Goal: Task Accomplishment & Management: Complete application form

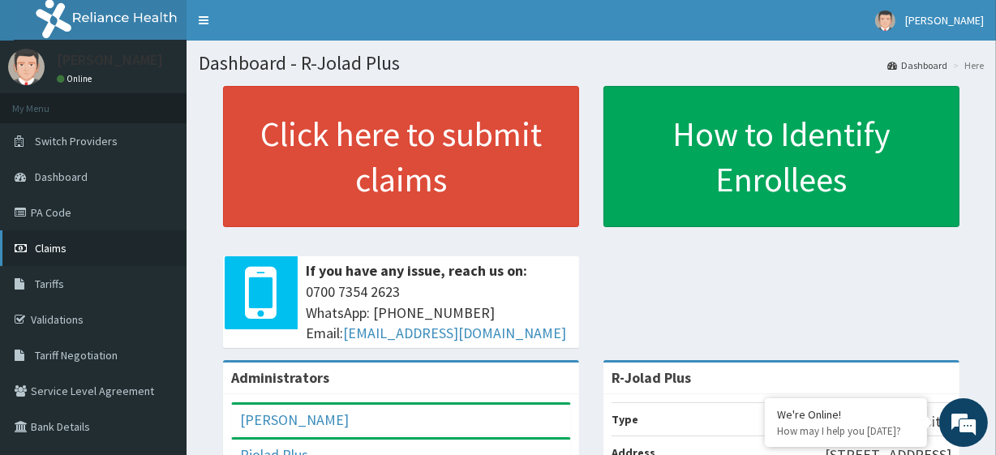
click at [96, 241] on link "Claims" at bounding box center [93, 248] width 186 height 36
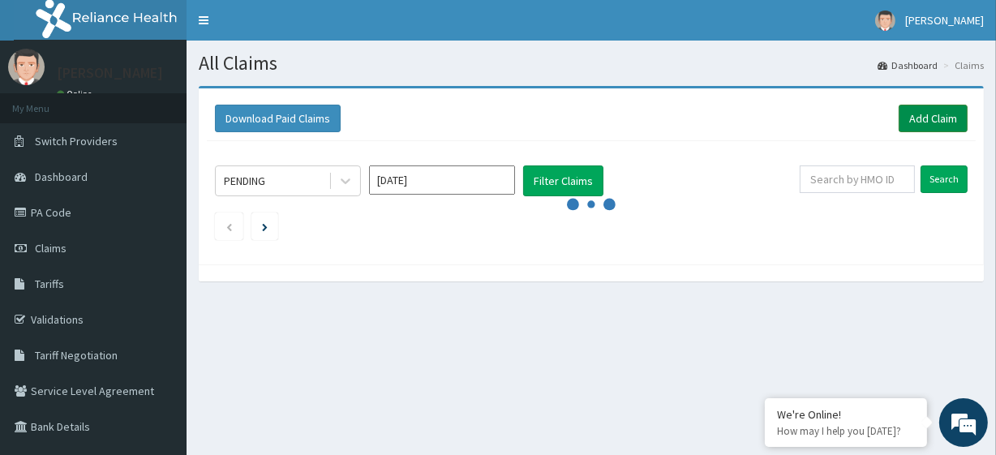
click at [950, 120] on link "Add Claim" at bounding box center [932, 119] width 69 height 28
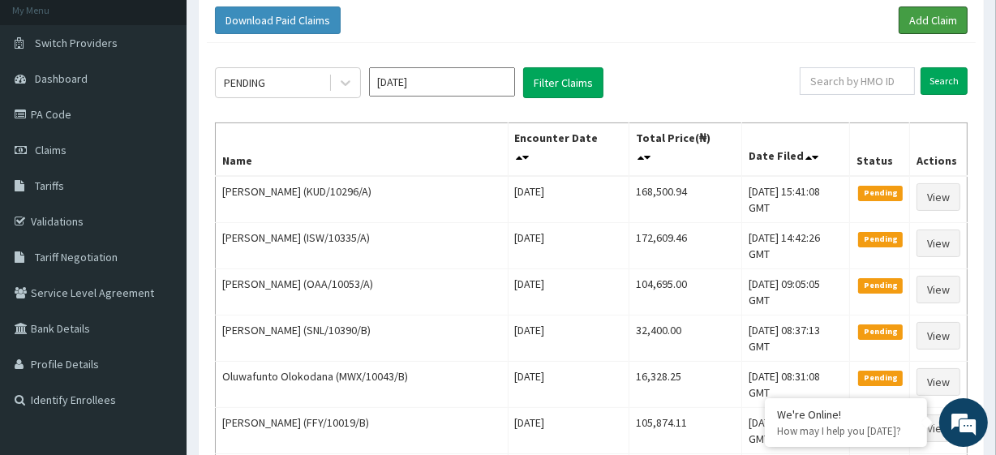
scroll to position [102, 0]
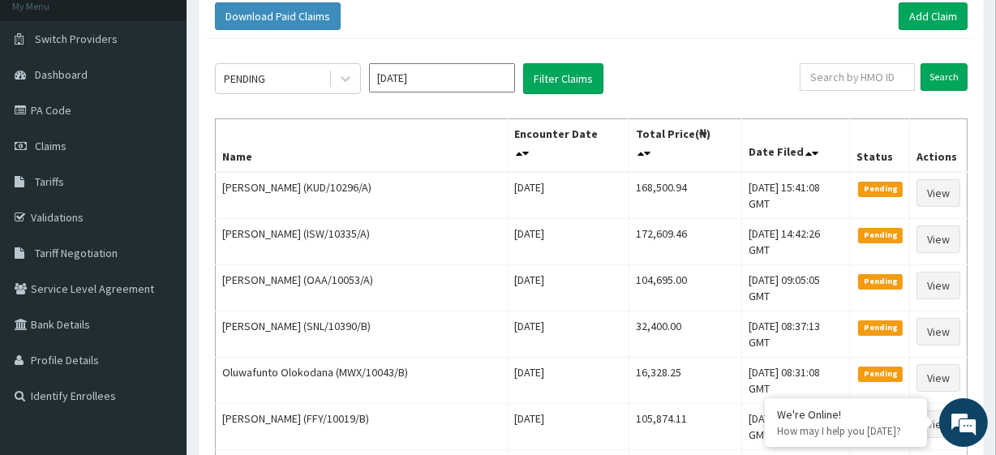
click at [912, 18] on link "Add Claim" at bounding box center [932, 16] width 69 height 28
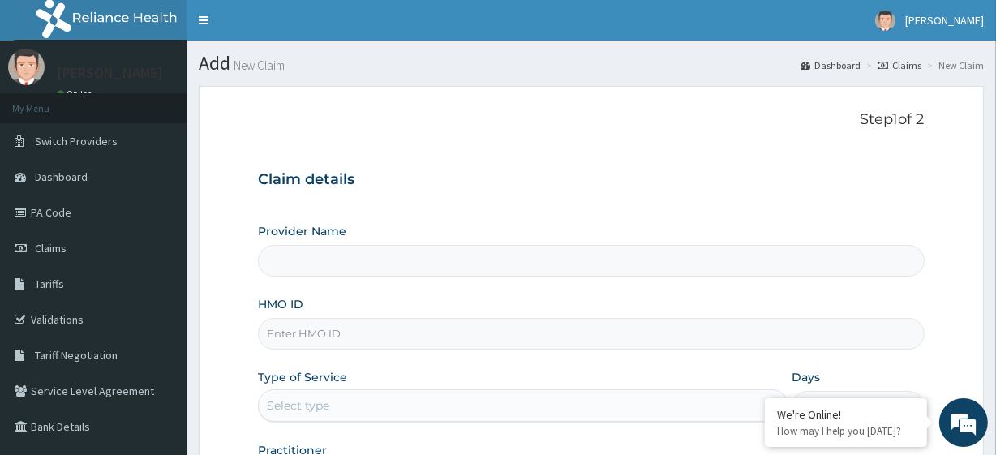
type input "R-Jolad Plus"
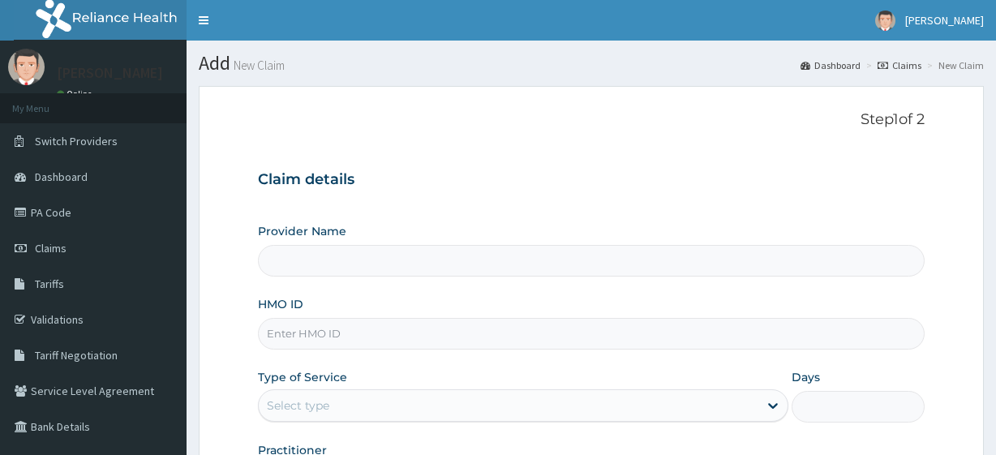
type input "R-Jolad Plus"
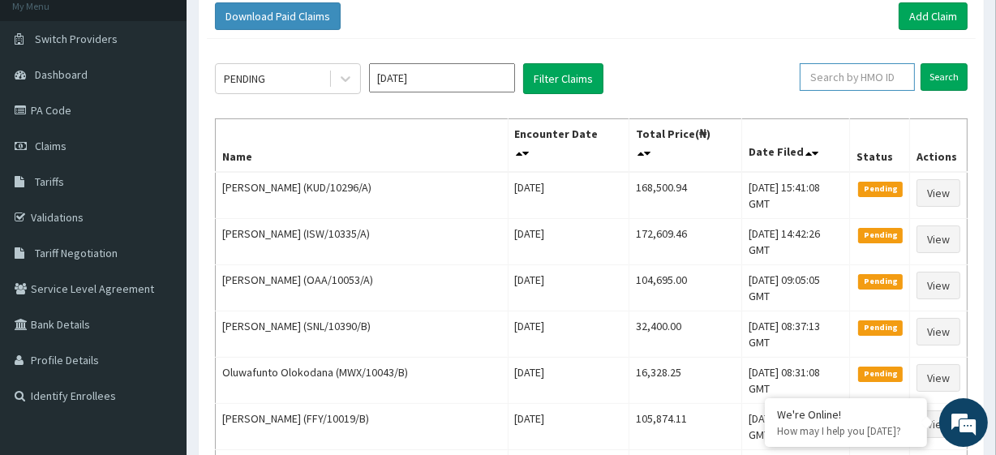
click at [881, 77] on input "text" at bounding box center [856, 77] width 115 height 28
paste input "SNK/10005/C"
click at [926, 69] on input "Search" at bounding box center [943, 77] width 47 height 28
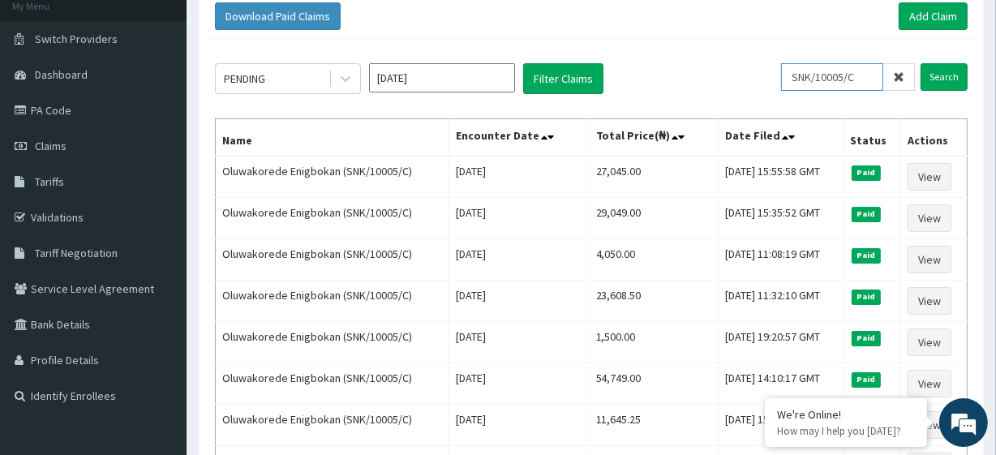
click at [826, 73] on input "SNK/10005/C" at bounding box center [832, 77] width 102 height 28
paste input "B"
click at [949, 82] on input "Search" at bounding box center [943, 77] width 47 height 28
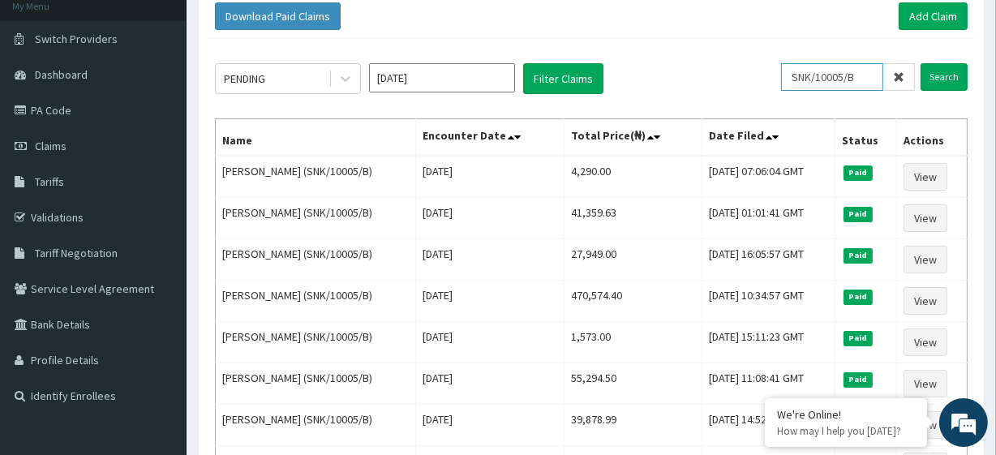
click at [837, 69] on input "SNK/10005/B" at bounding box center [832, 77] width 102 height 28
paste input "BL/10385/A"
click at [922, 74] on input "Search" at bounding box center [943, 77] width 47 height 28
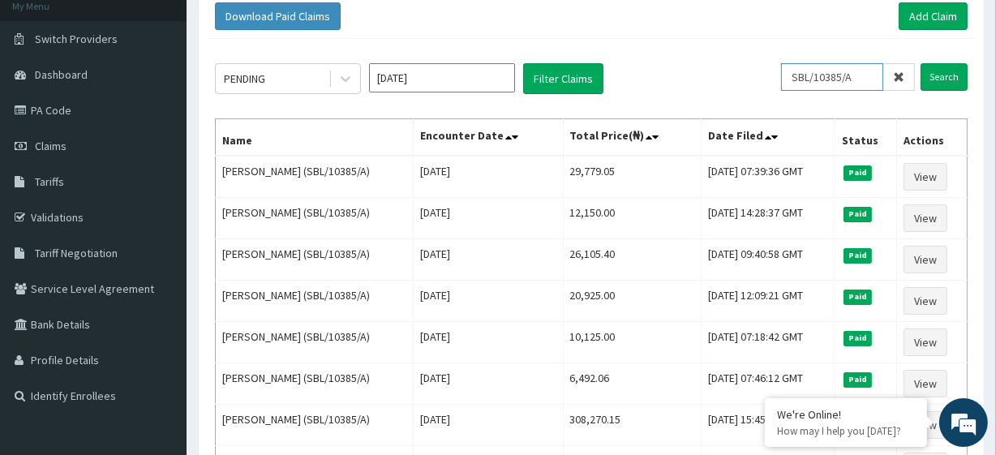
click at [819, 78] on input "SBL/10385/A" at bounding box center [832, 77] width 102 height 28
paste input "OAA/10053"
type input "OAA/10053/A"
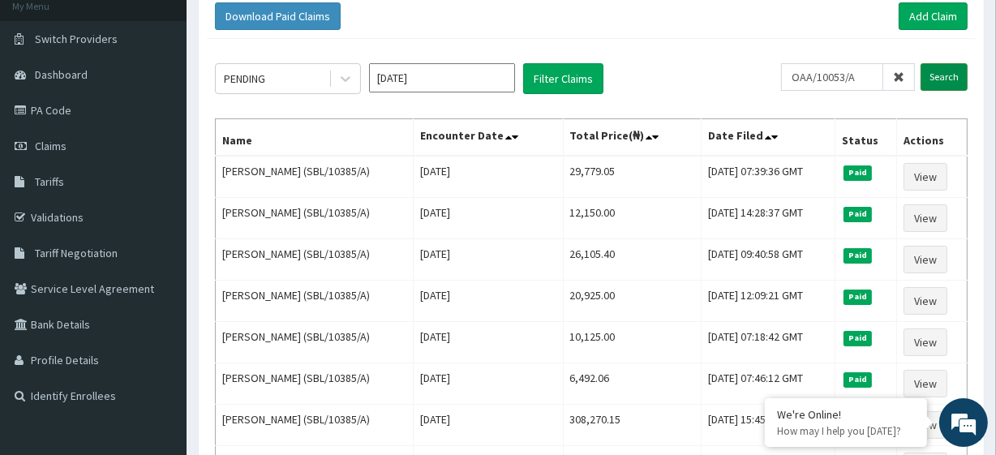
click at [943, 75] on input "Search" at bounding box center [943, 77] width 47 height 28
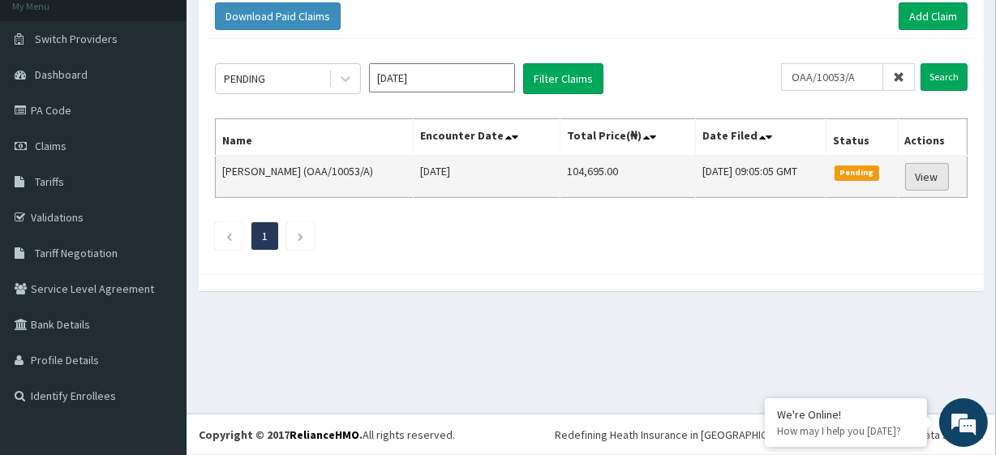
click at [924, 179] on link "View" at bounding box center [927, 177] width 44 height 28
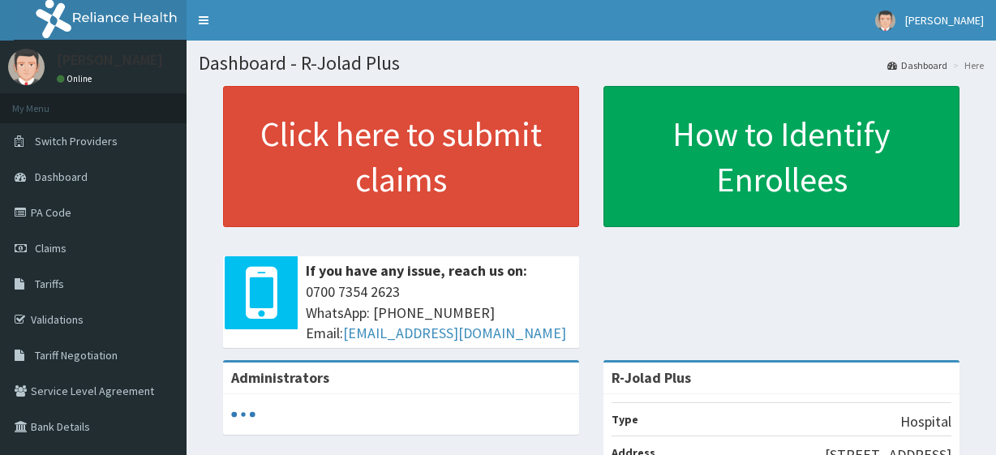
click at [81, 244] on link "Claims" at bounding box center [93, 248] width 186 height 36
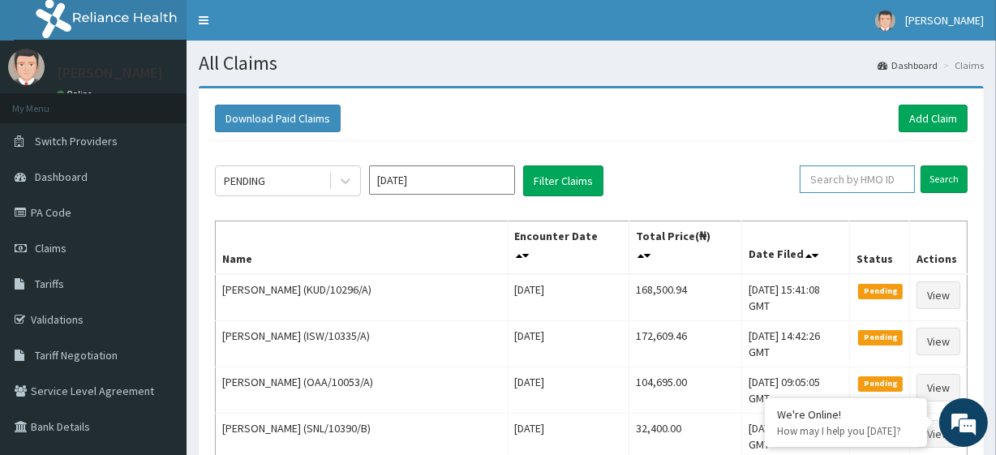
click at [831, 170] on input "text" at bounding box center [856, 179] width 115 height 28
paste input "SNK/10005/C"
click at [947, 183] on input "Search" at bounding box center [943, 179] width 47 height 28
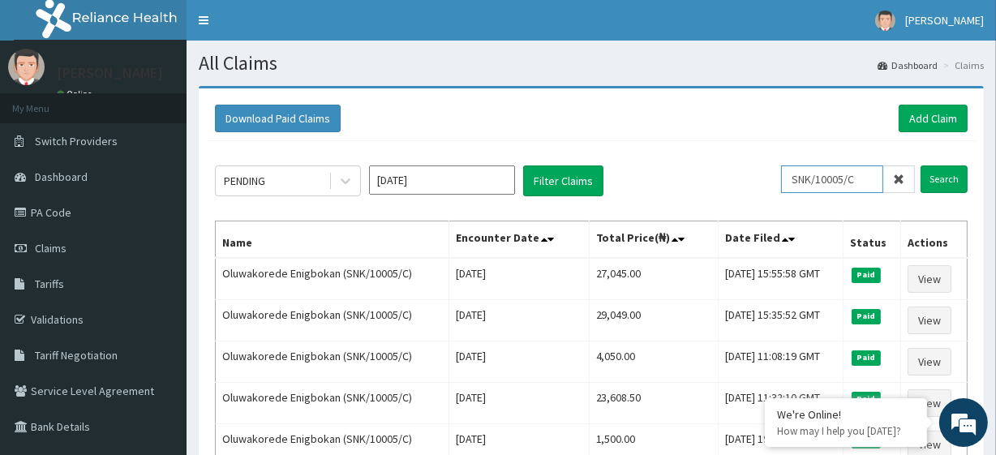
click at [810, 182] on input "SNK/10005/C" at bounding box center [832, 179] width 102 height 28
paste input "B"
type input "SNK/10005/B"
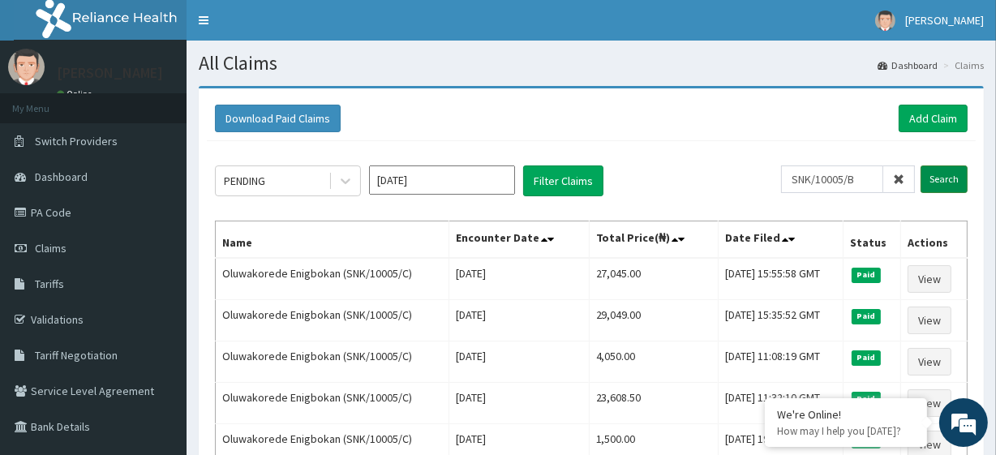
click at [933, 174] on input "Search" at bounding box center [943, 179] width 47 height 28
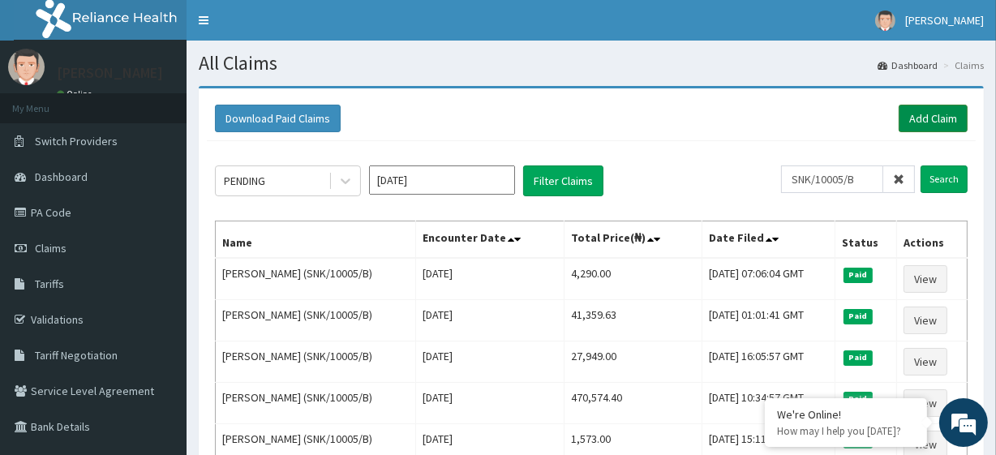
click at [920, 118] on link "Add Claim" at bounding box center [932, 119] width 69 height 28
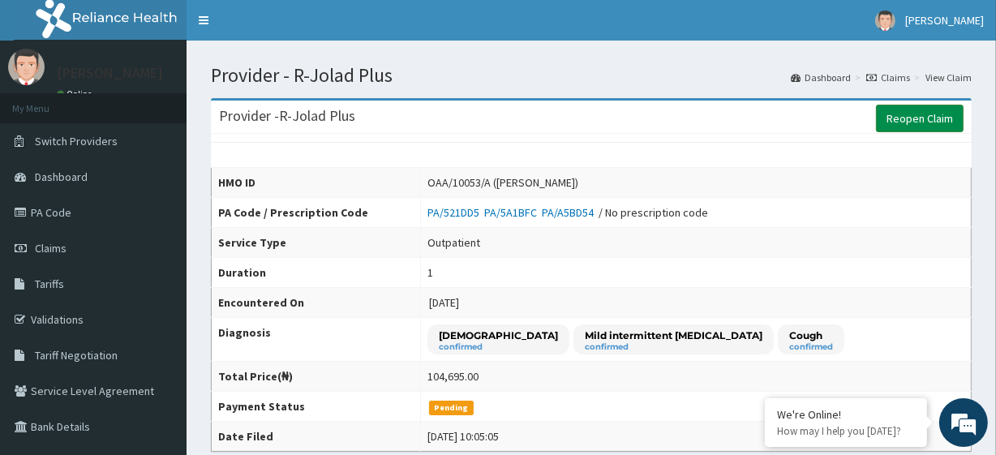
click at [920, 111] on link "Reopen Claim" at bounding box center [920, 119] width 88 height 28
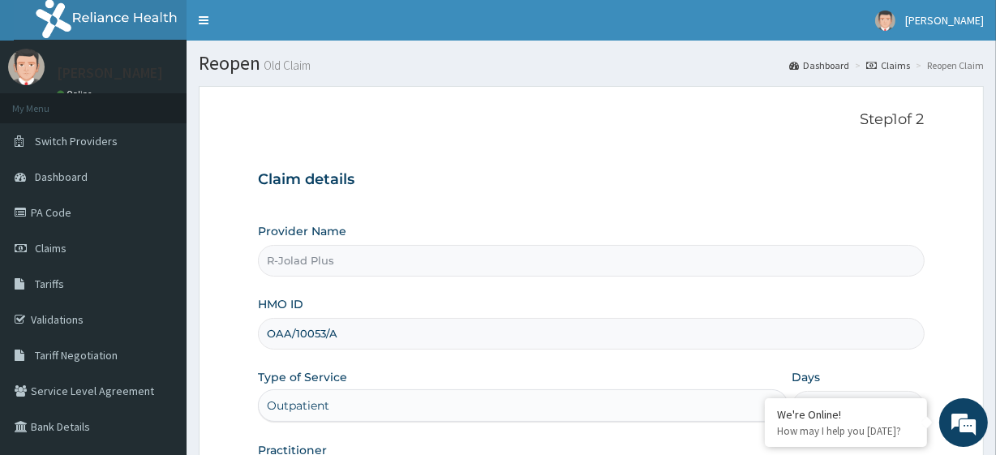
scroll to position [210, 0]
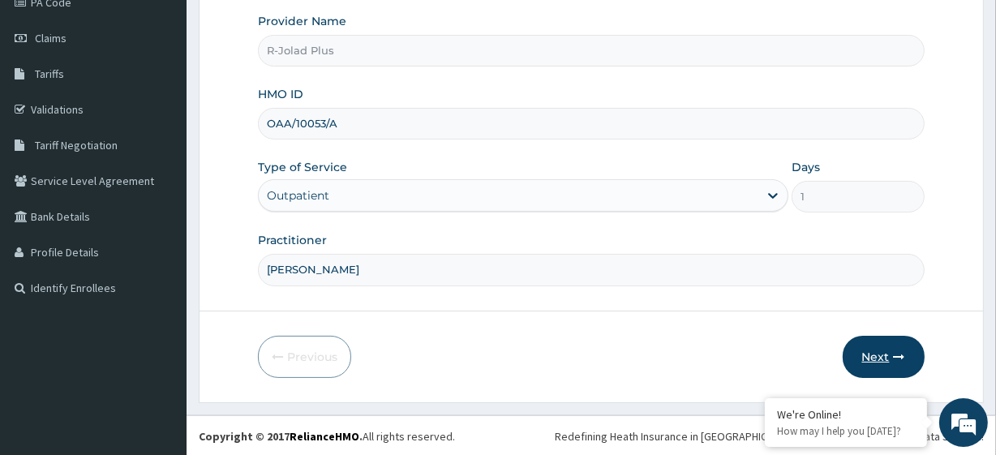
click at [898, 356] on icon "button" at bounding box center [899, 356] width 11 height 11
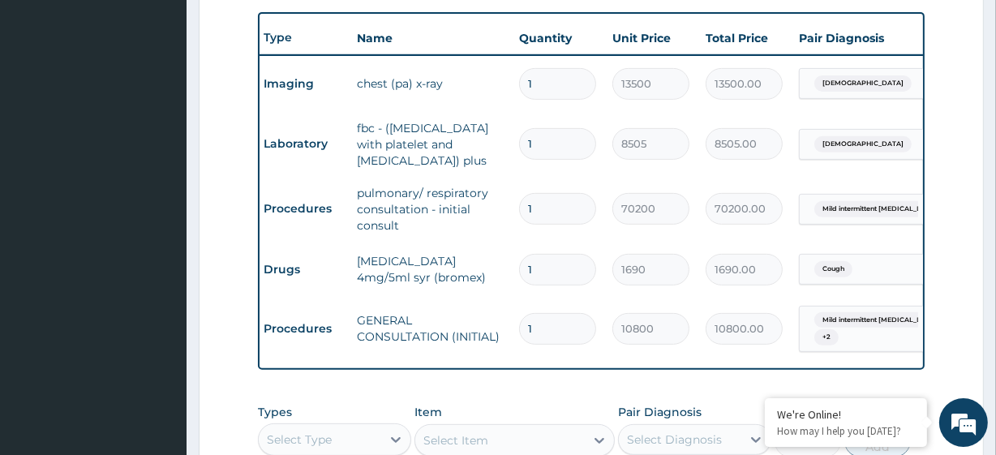
scroll to position [0, 0]
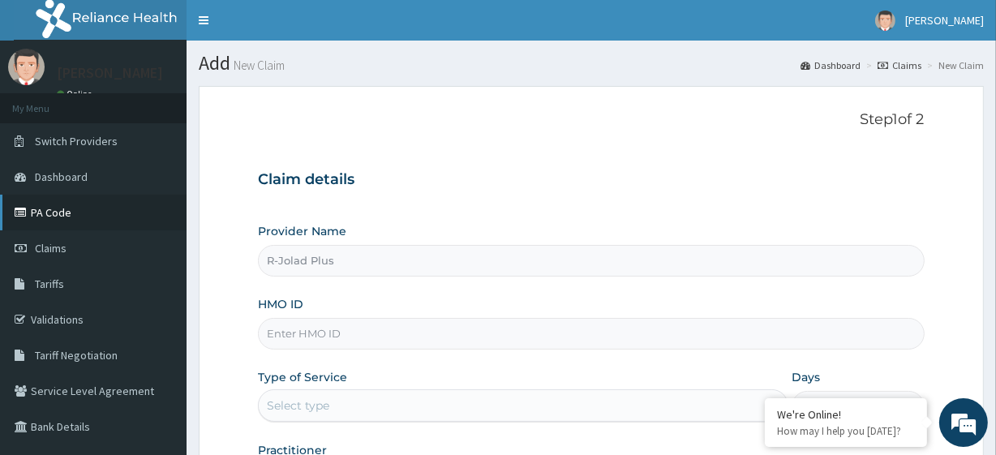
click at [79, 208] on link "PA Code" at bounding box center [93, 213] width 186 height 36
click at [353, 324] on input "HMO ID" at bounding box center [591, 334] width 666 height 32
paste input "LPD/10008/A"
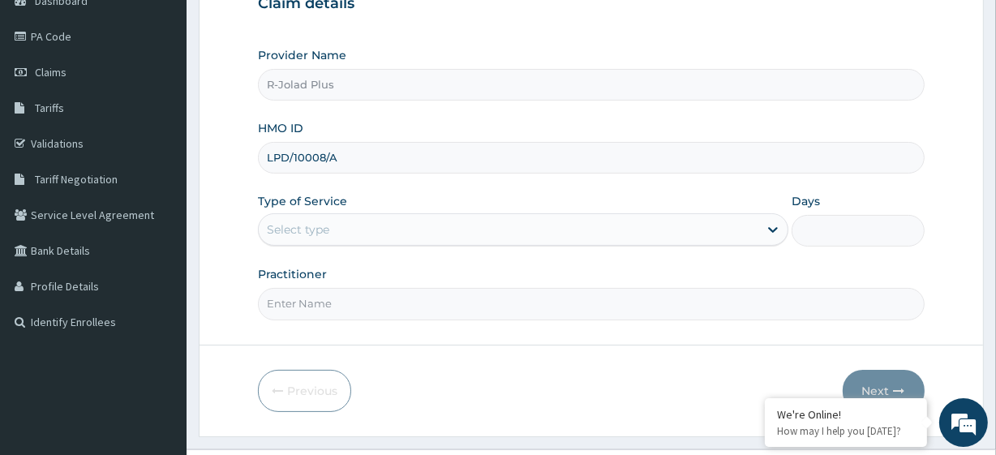
scroll to position [210, 0]
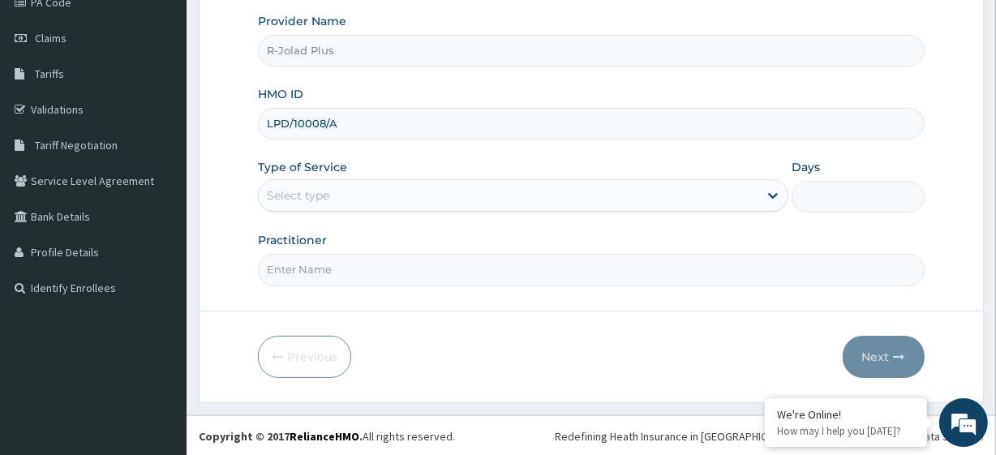
type input "LPD/10008/A"
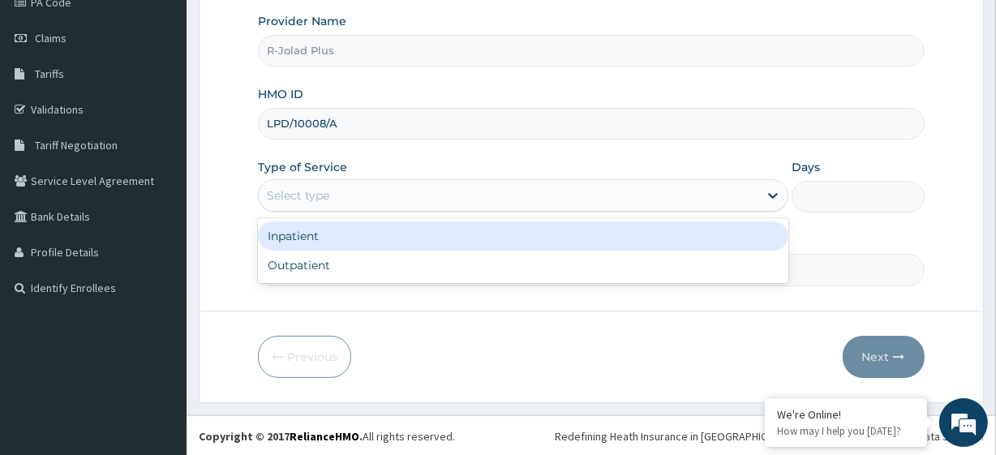
drag, startPoint x: 306, startPoint y: 208, endPoint x: 319, endPoint y: 285, distance: 77.2
click at [319, 285] on form "Step 1 of 2 Claim details Provider Name R-Jolad Plus HMO ID LPD/10008/A Type of…" at bounding box center [591, 139] width 785 height 526
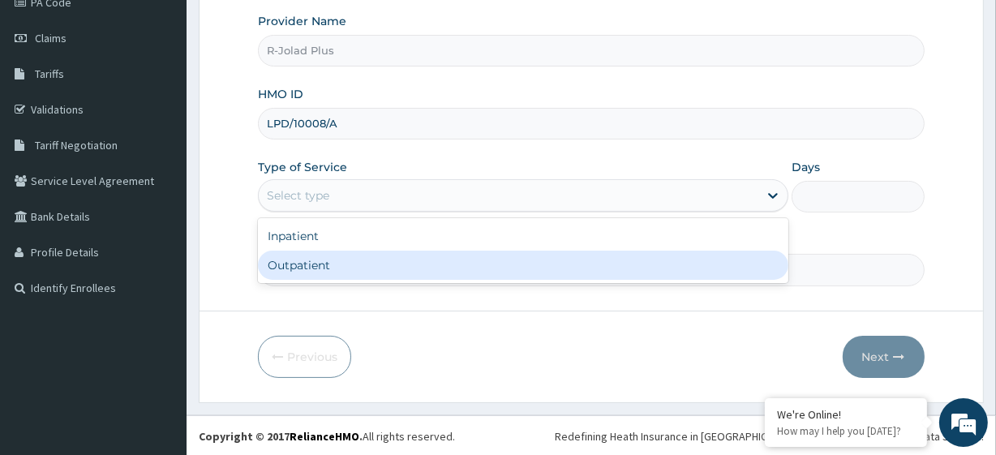
click at [319, 276] on div "Outpatient" at bounding box center [523, 265] width 530 height 29
type input "1"
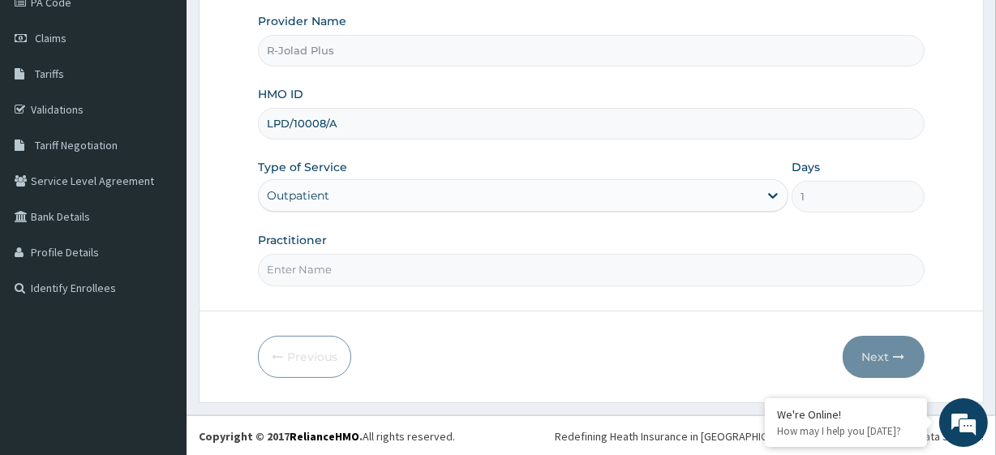
click at [341, 263] on input "Practitioner" at bounding box center [591, 270] width 666 height 32
click at [373, 268] on input "Practitioner" at bounding box center [591, 270] width 666 height 32
paste input "Akpama Theophilus"
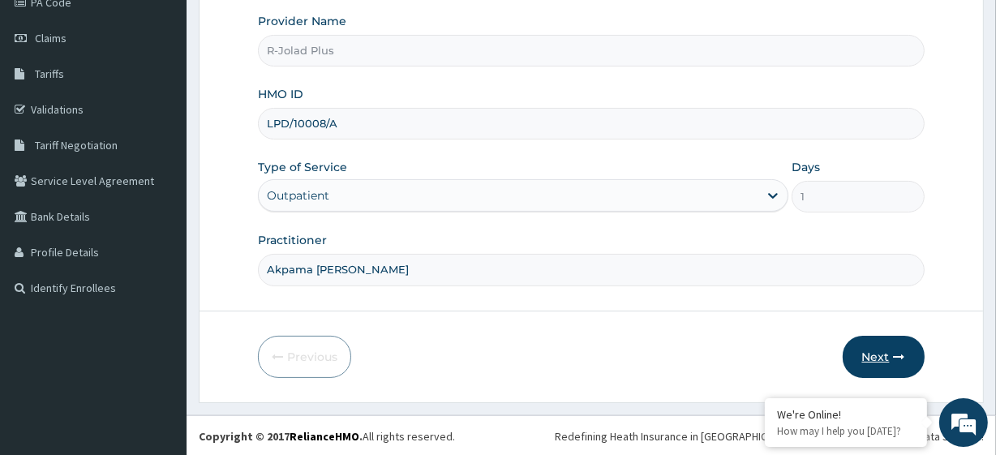
type input "Akpama Theophilus"
click at [894, 354] on icon "button" at bounding box center [899, 356] width 11 height 11
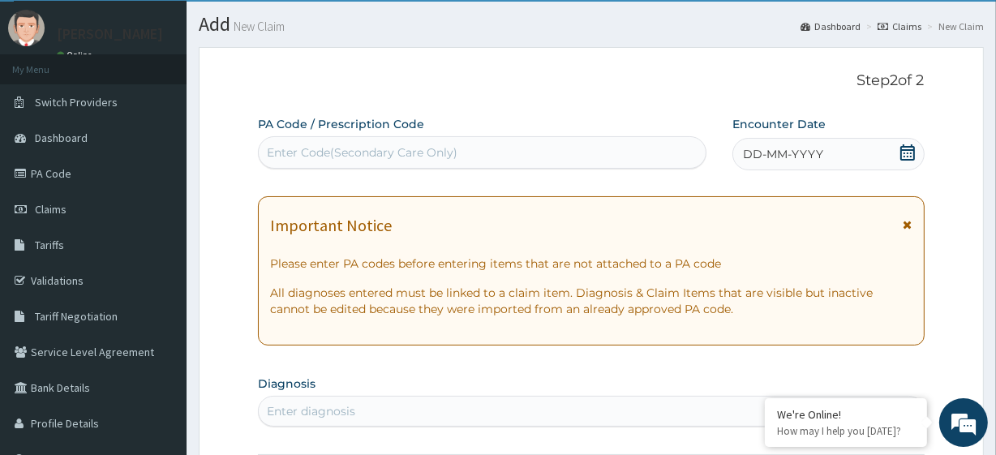
scroll to position [21, 0]
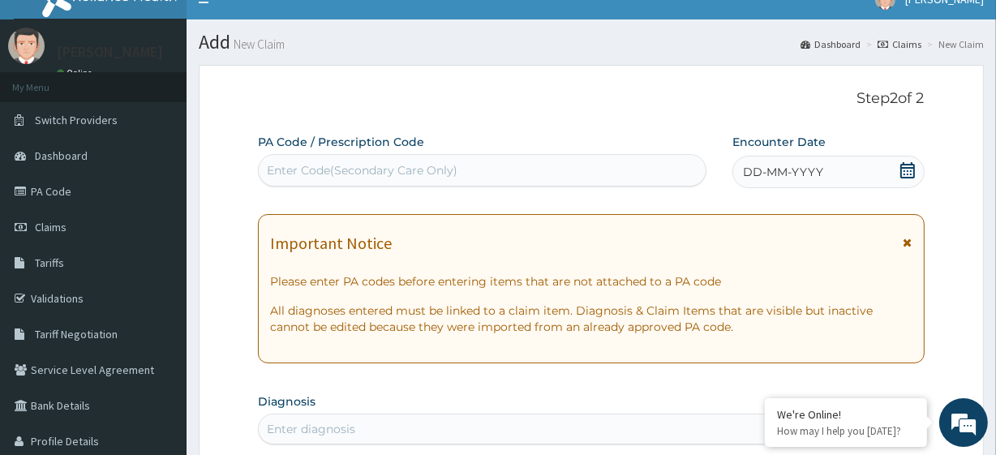
click at [321, 173] on div "Enter Code(Secondary Care Only)" at bounding box center [362, 170] width 191 height 16
paste input "PA/BC41B3"
type input "PA/BC41B3"
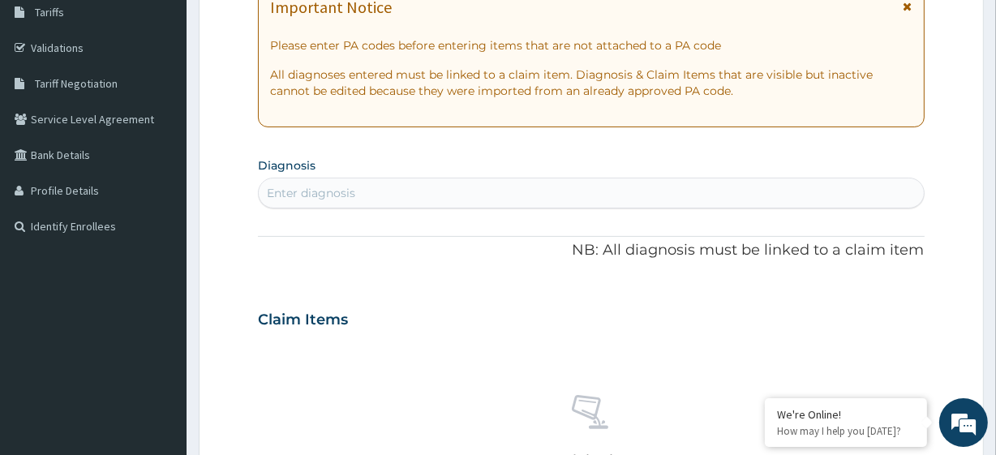
scroll to position [272, 0]
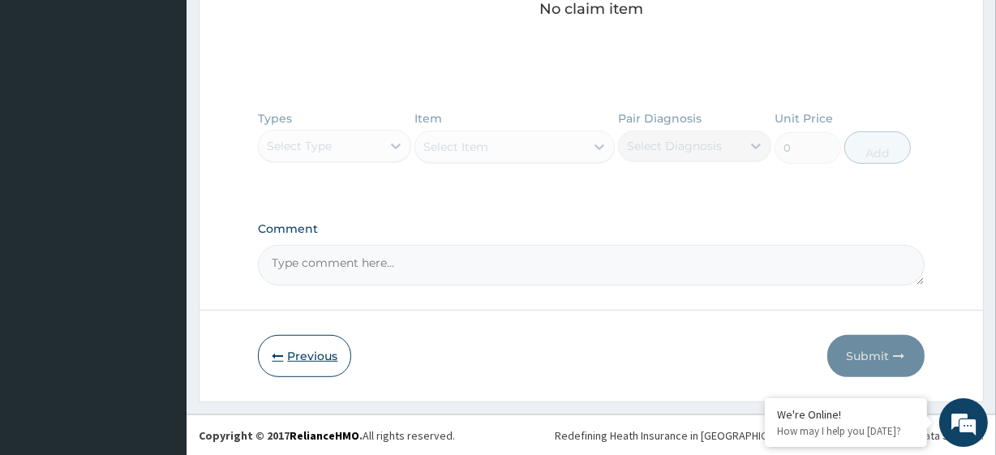
click at [280, 352] on icon "button" at bounding box center [277, 355] width 11 height 11
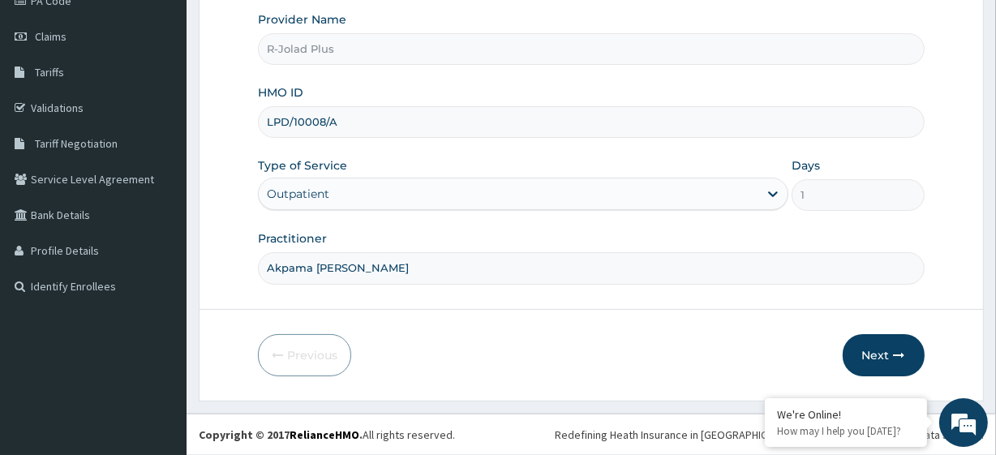
scroll to position [210, 0]
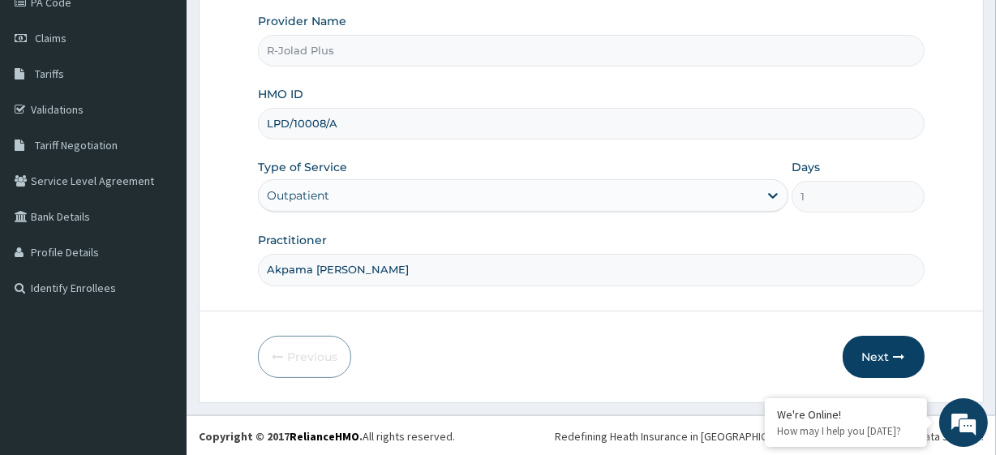
click at [318, 117] on input "LPD/10008/A" at bounding box center [591, 124] width 666 height 32
paste input "QRS/10003/B"
type input "QRS/10003/B"
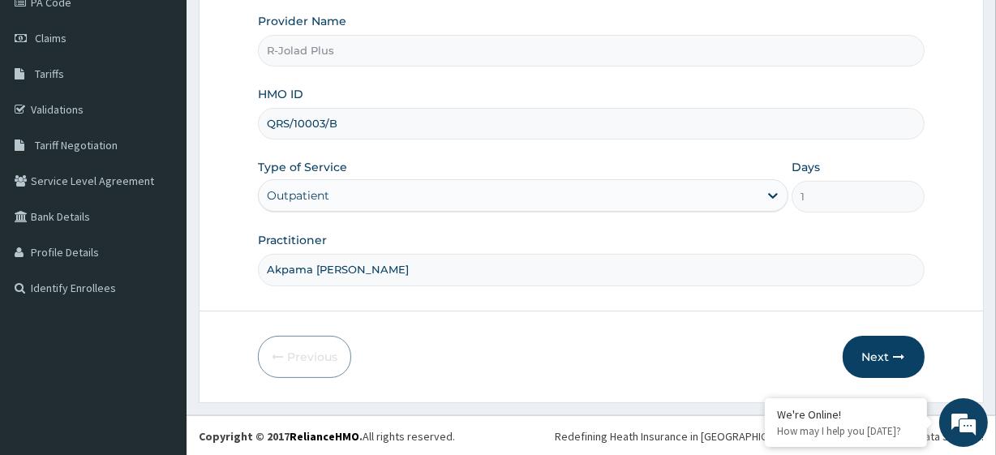
drag, startPoint x: 873, startPoint y: 336, endPoint x: 565, endPoint y: 474, distance: 337.5
click at [565, 454] on html "R EL Toggle navigation ADEBAYO OGUNBEKUN ADEBAYO OGUNBEKUN - rjoladplus@rjolad.…" at bounding box center [498, 123] width 996 height 666
click at [872, 340] on button "Next" at bounding box center [883, 357] width 82 height 42
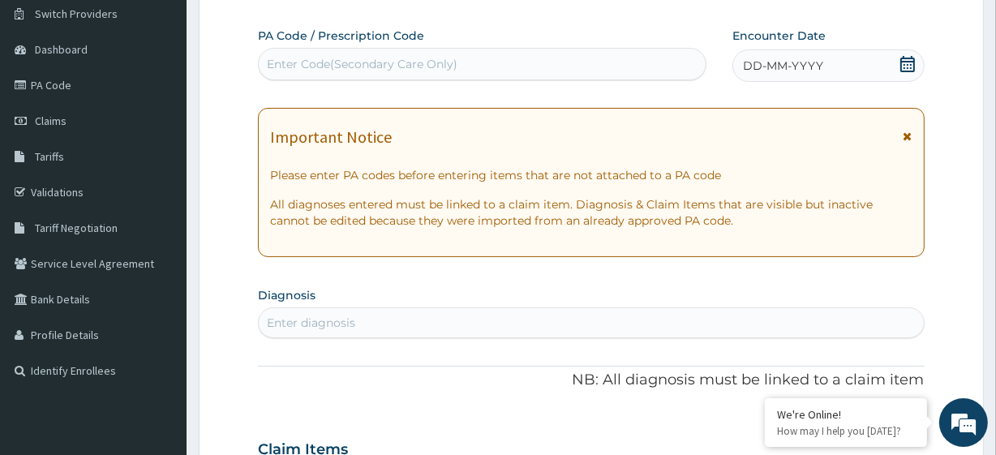
scroll to position [0, 0]
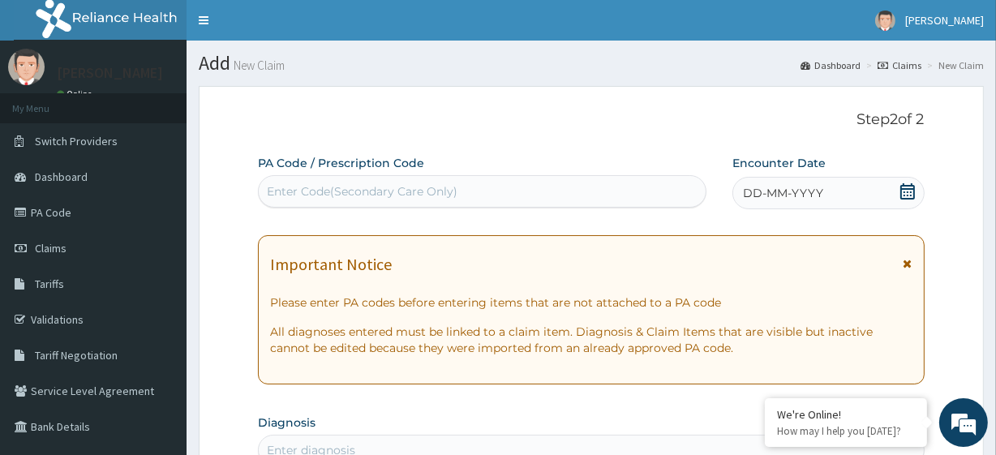
click at [395, 186] on div "Enter Code(Secondary Care Only)" at bounding box center [362, 191] width 191 height 16
paste input "PA/BC41B3"
type input "PA/BC41B3"
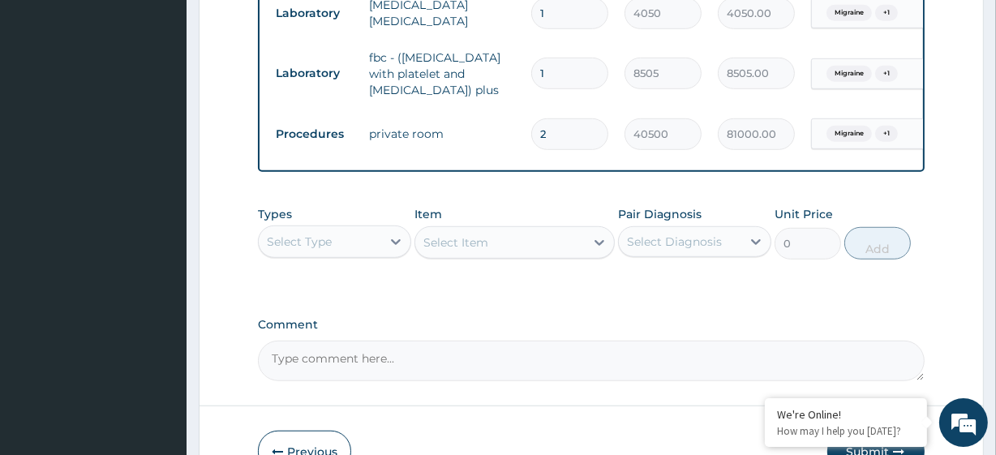
scroll to position [0, 147]
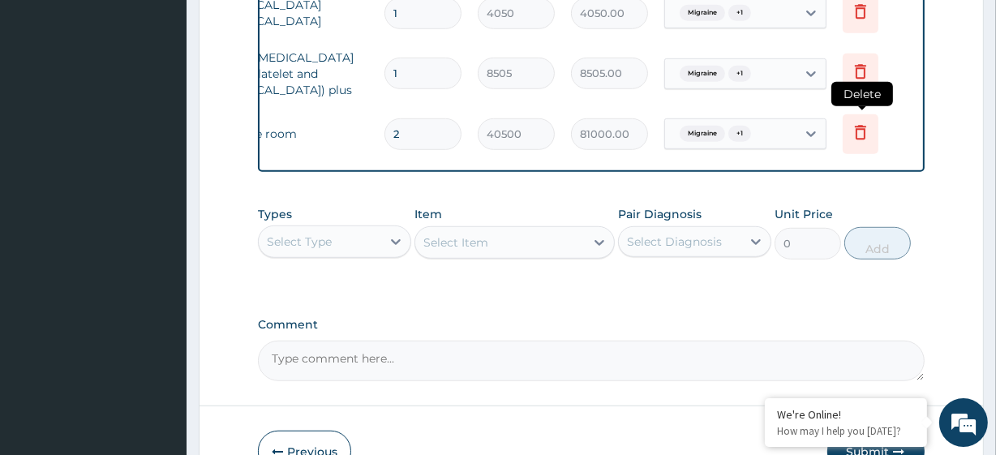
click at [869, 122] on icon at bounding box center [860, 134] width 36 height 40
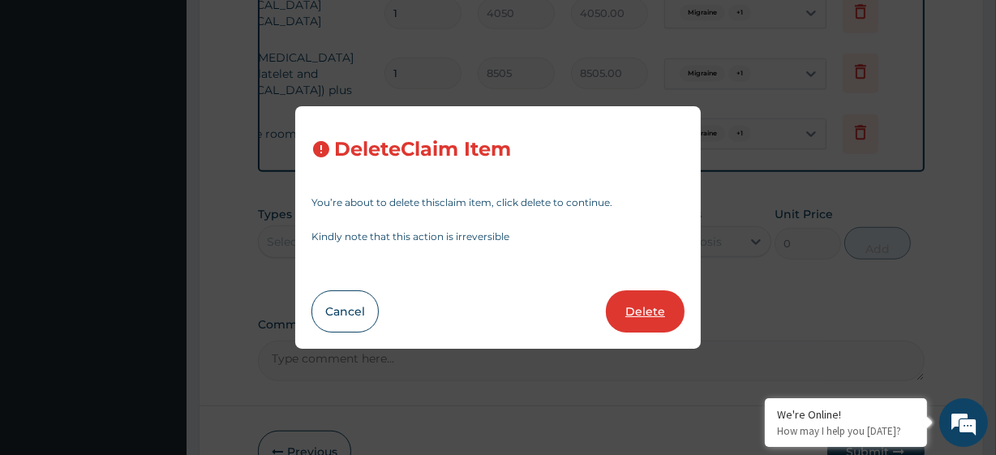
click at [634, 315] on button "Delete" at bounding box center [645, 311] width 79 height 42
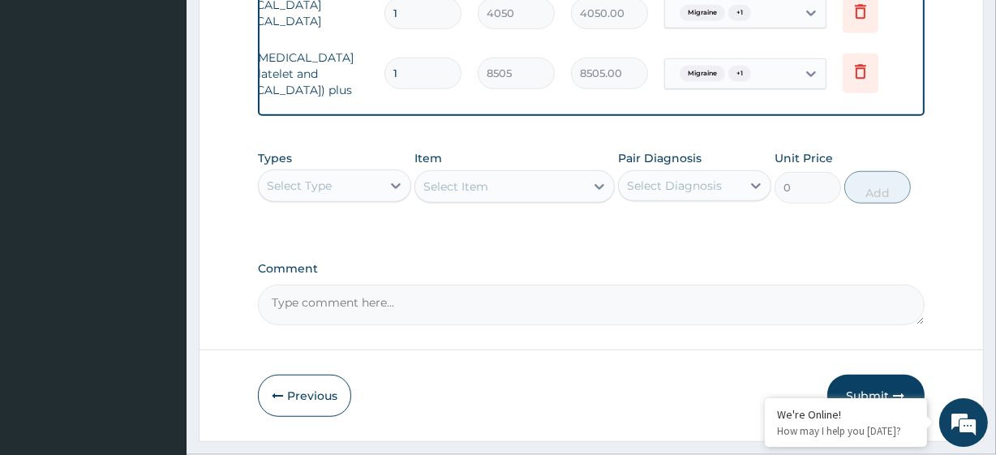
scroll to position [0, 0]
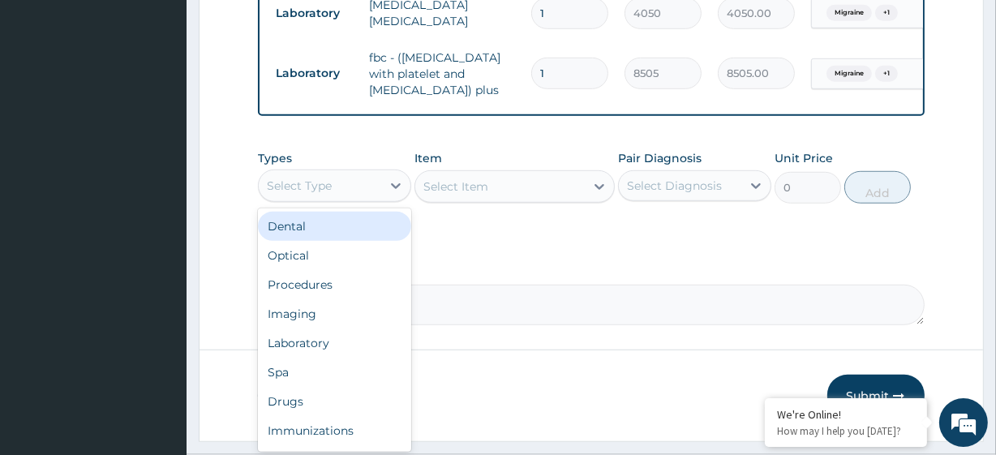
click at [352, 186] on div "Select Type" at bounding box center [320, 186] width 122 height 26
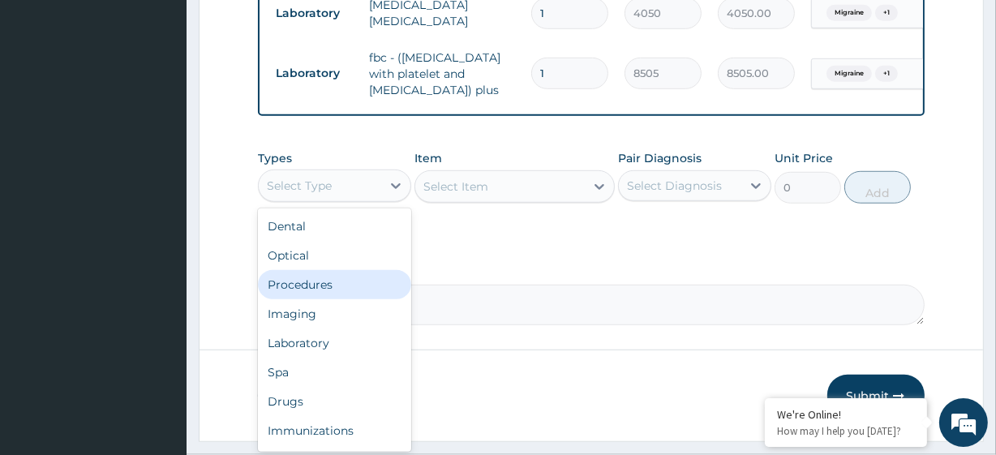
click at [341, 294] on div "Procedures" at bounding box center [334, 284] width 153 height 29
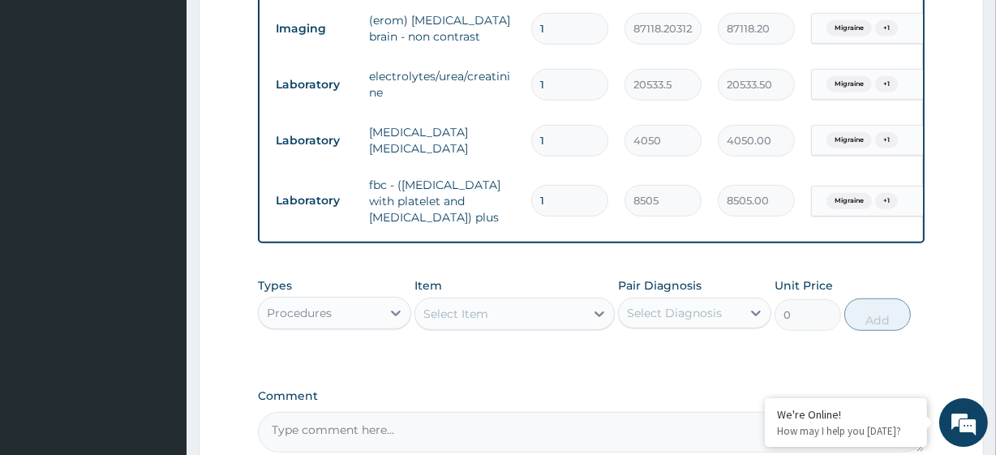
scroll to position [885, 0]
click at [456, 320] on div "Select Item" at bounding box center [455, 312] width 65 height 16
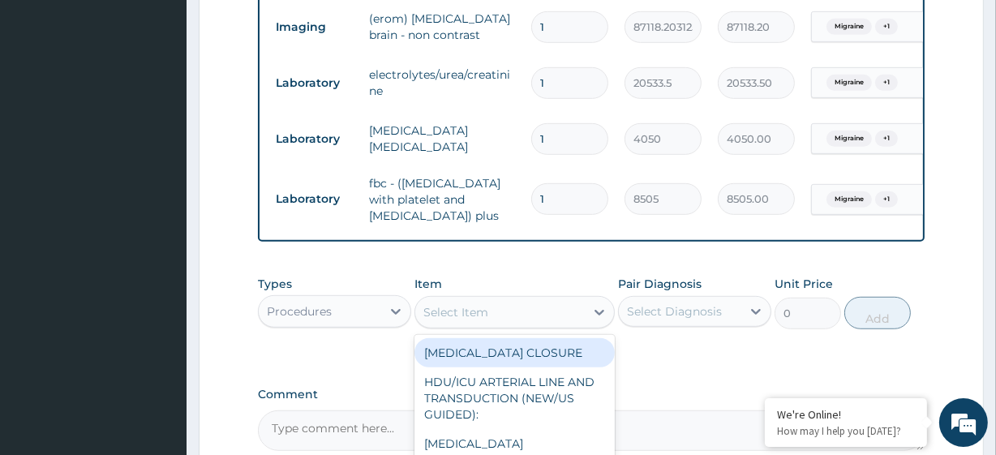
paste input "General Consultation (initial)"
type input "General Consultation (initial)"
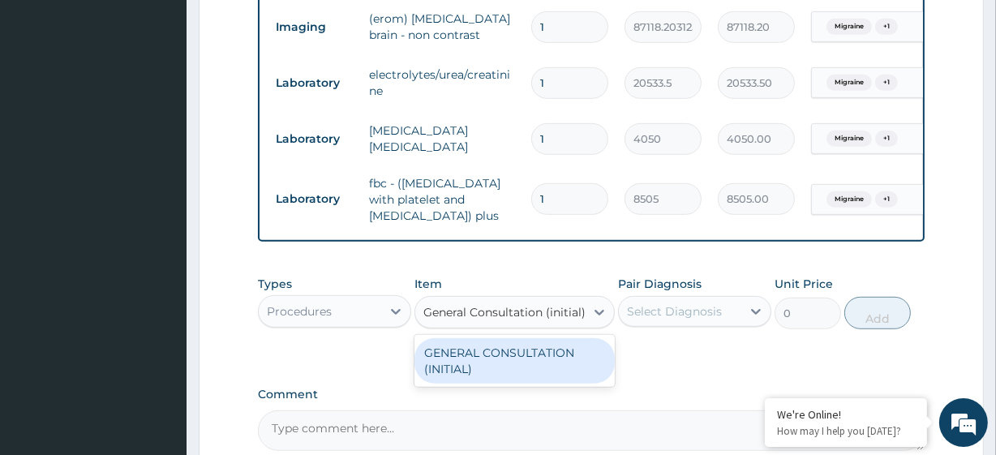
scroll to position [0, 6]
click at [486, 356] on div "GENERAL CONSULTATION (INITIAL)" at bounding box center [513, 360] width 199 height 45
type input "10800"
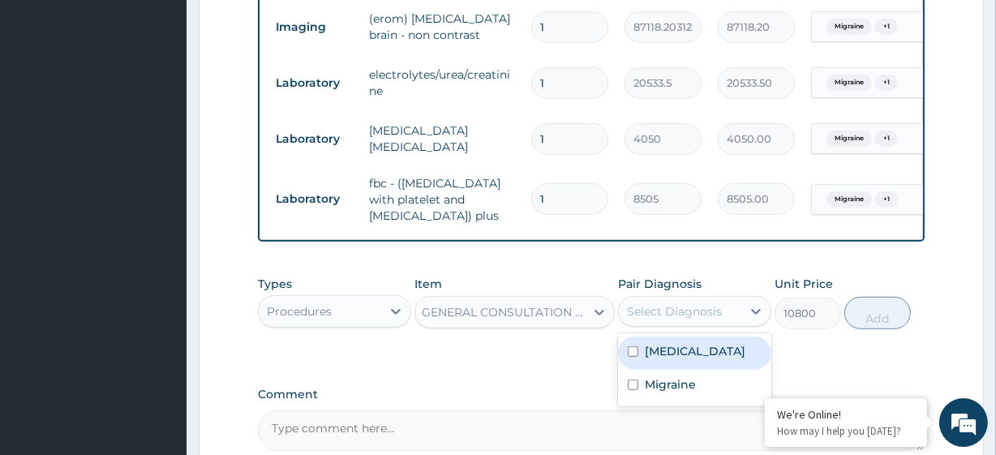
drag, startPoint x: 699, startPoint y: 330, endPoint x: 695, endPoint y: 360, distance: 30.3
click at [695, 327] on div "option Subdural haemorrhage focused, 1 of 2. 2 results available. Use Up and Do…" at bounding box center [694, 311] width 153 height 31
click at [695, 359] on label "Subdural haemorrhage" at bounding box center [695, 351] width 101 height 16
checkbox input "true"
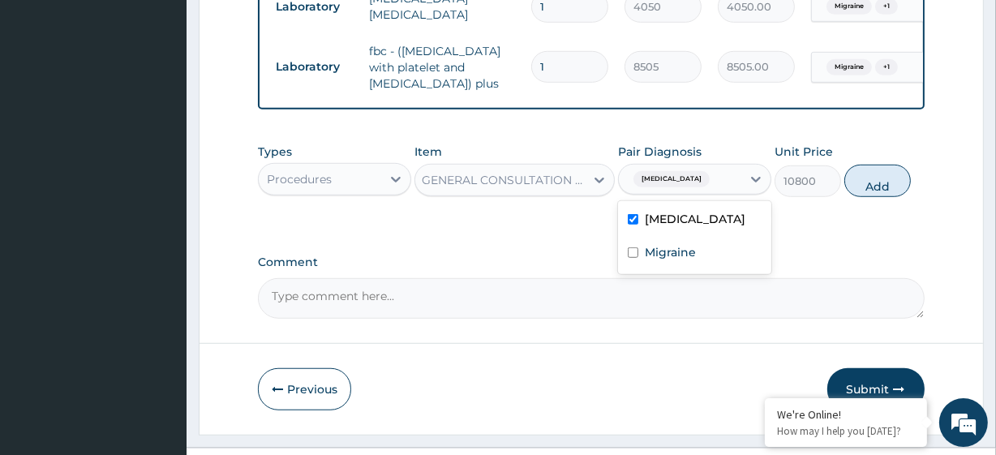
scroll to position [1062, 0]
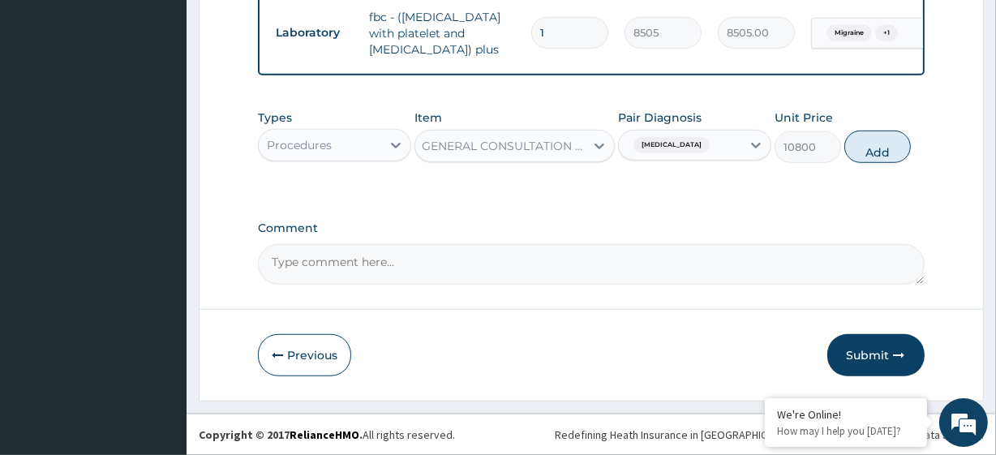
click at [708, 256] on textarea "Comment" at bounding box center [591, 264] width 666 height 41
drag, startPoint x: 705, startPoint y: 140, endPoint x: 695, endPoint y: 219, distance: 79.2
click at [695, 161] on div "option Subdural haemorrhage, selected. option Subdural haemorrhage selected, 1 …" at bounding box center [694, 145] width 153 height 31
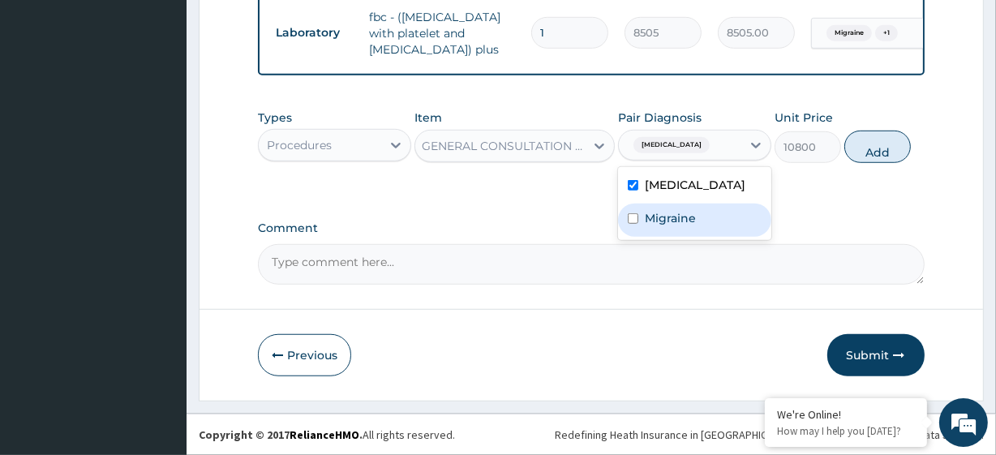
click at [695, 219] on div "Migraine" at bounding box center [694, 220] width 153 height 33
checkbox input "true"
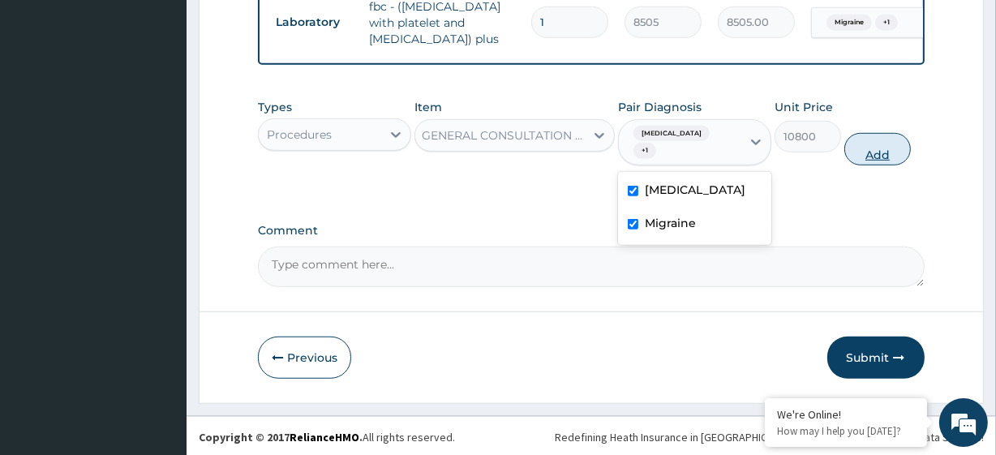
click at [864, 165] on button "Add" at bounding box center [877, 149] width 66 height 32
type input "0"
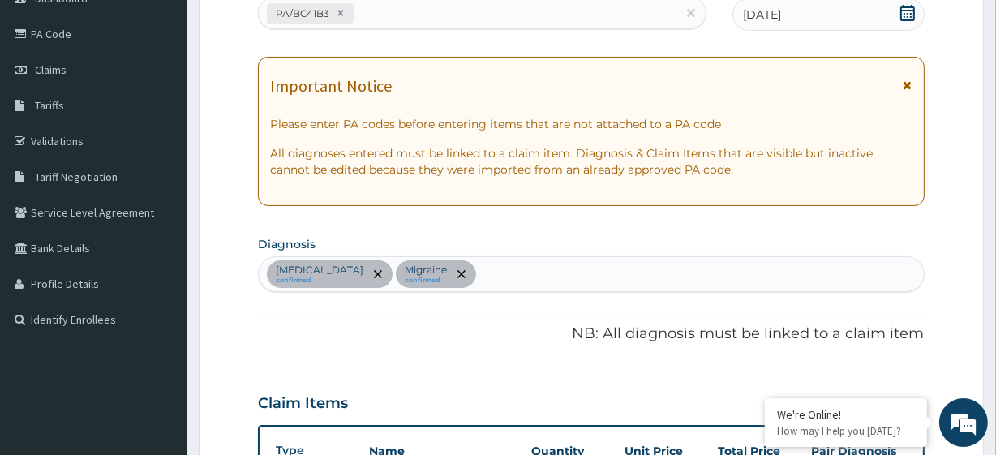
scroll to position [0, 0]
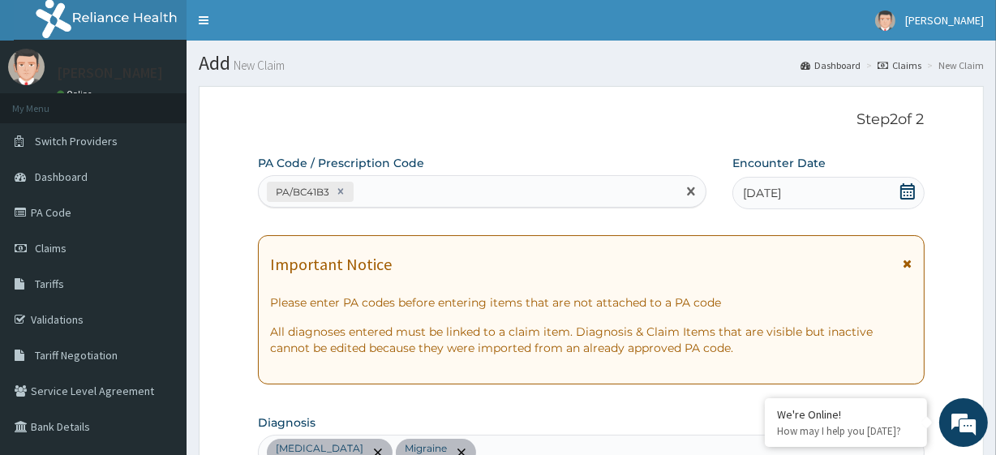
click at [392, 180] on div "PA/BC41B3" at bounding box center [467, 191] width 417 height 27
paste input "PA/50A48A"
type input "PA/50A48A"
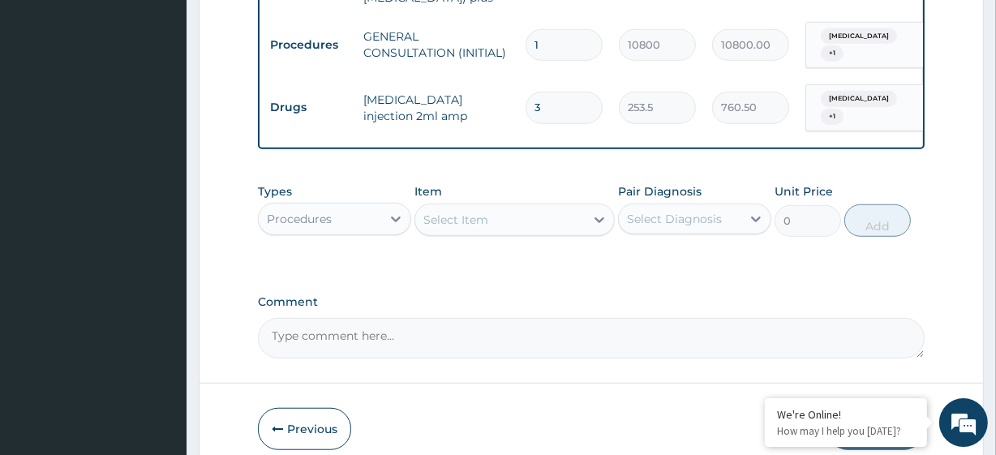
scroll to position [1188, 0]
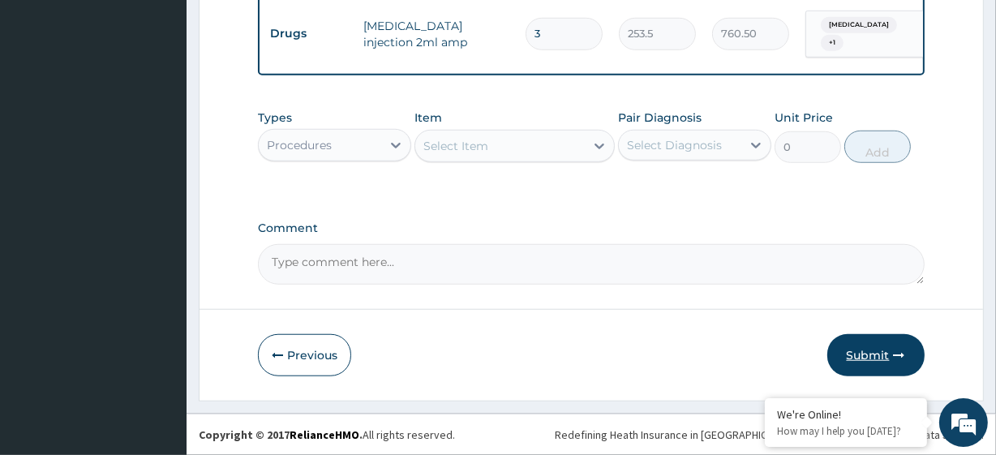
click at [897, 349] on icon "button" at bounding box center [899, 354] width 11 height 11
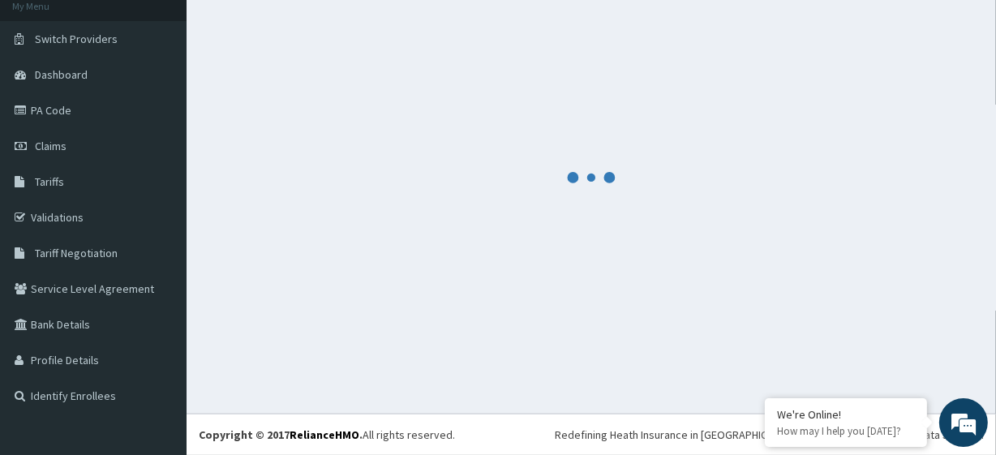
scroll to position [102, 0]
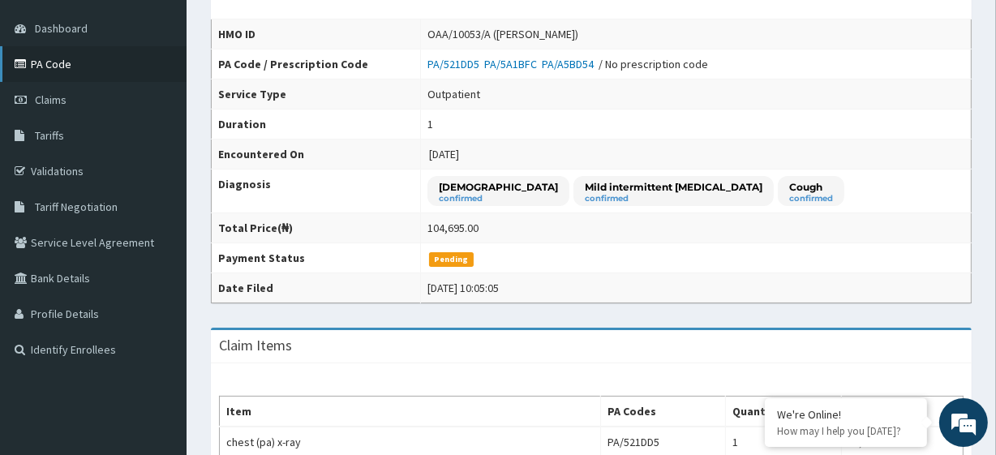
scroll to position [148, 0]
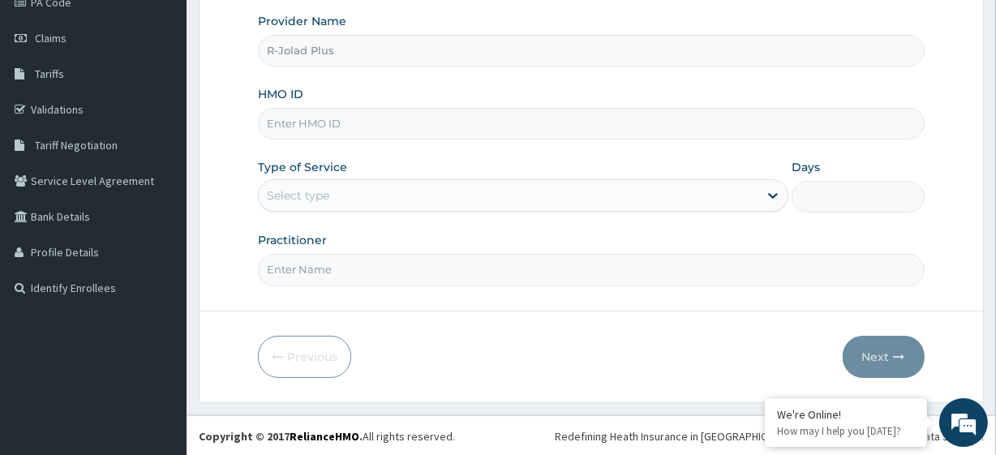
click at [375, 130] on input "HMO ID" at bounding box center [591, 124] width 666 height 32
paste input "SNK/10005/B"
type input "SNK/10005/B"
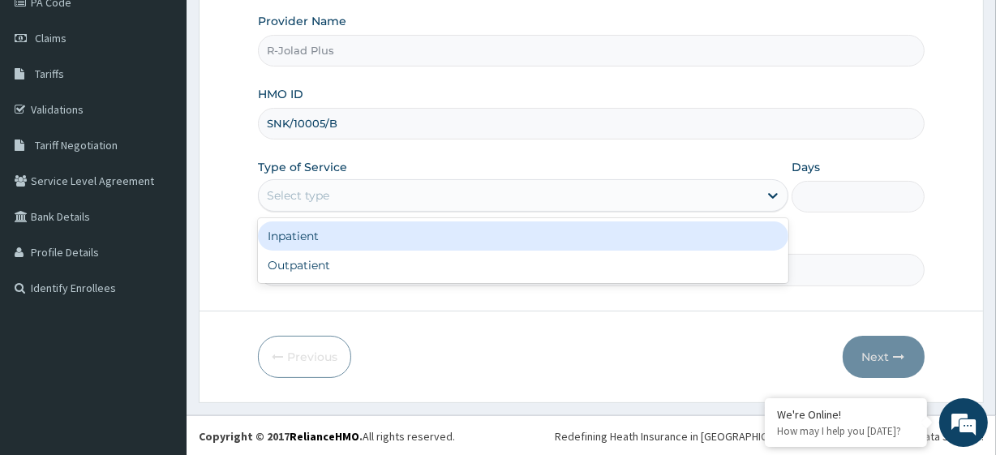
drag, startPoint x: 297, startPoint y: 186, endPoint x: 306, endPoint y: 272, distance: 86.4
click at [306, 212] on div "option Inpatient focused, 1 of 2. 2 results available. Use Up and Down to choos…" at bounding box center [523, 195] width 530 height 32
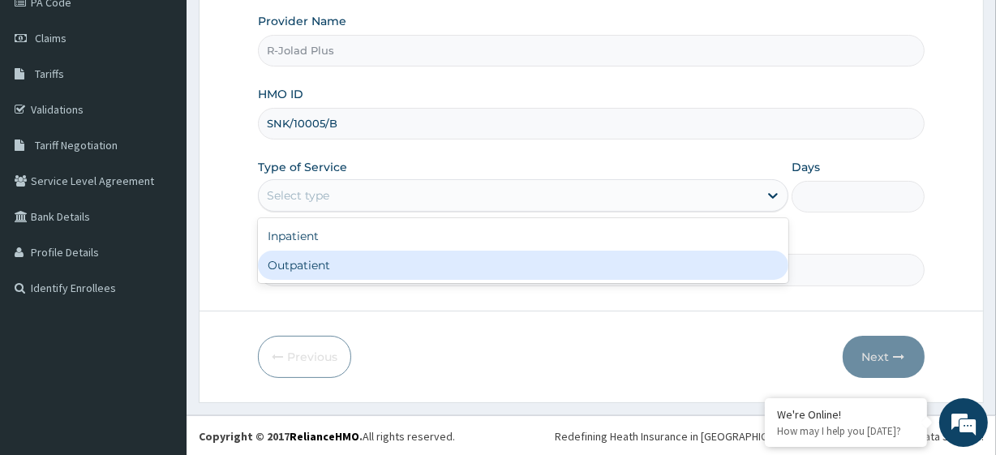
click at [306, 272] on div "Outpatient" at bounding box center [523, 265] width 530 height 29
type input "1"
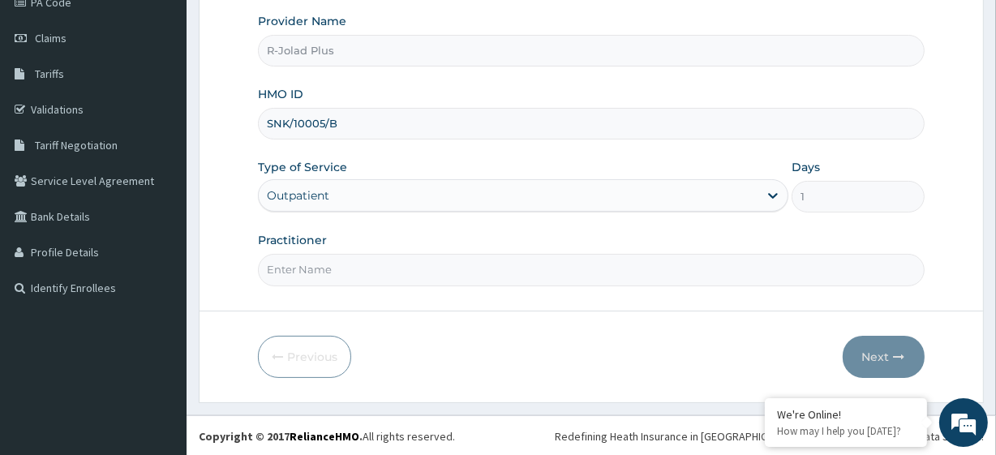
click at [315, 275] on input "Practitioner" at bounding box center [591, 270] width 666 height 32
type input "Obebe Francis"
click at [852, 348] on button "Next" at bounding box center [883, 357] width 82 height 42
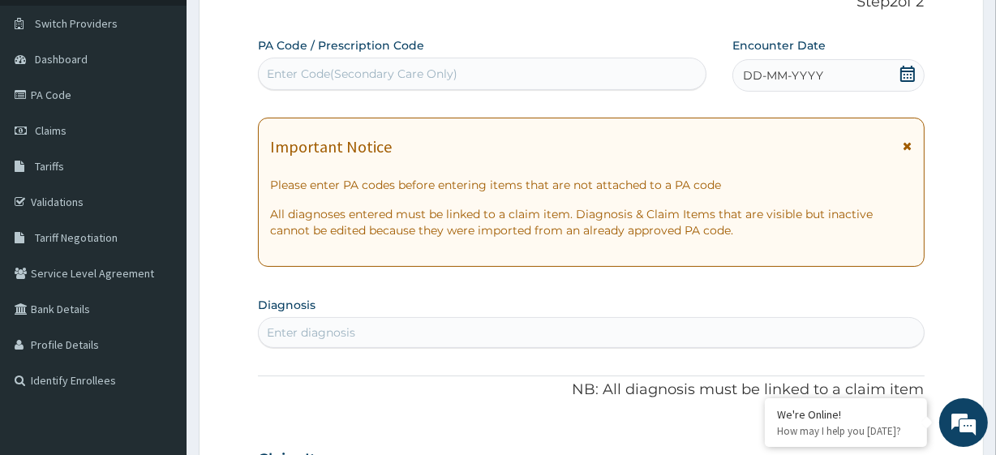
scroll to position [115, 0]
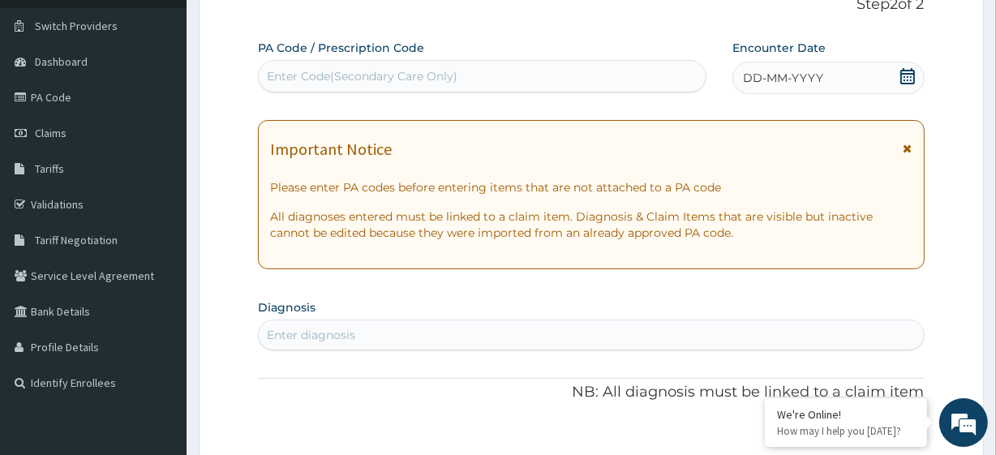
click at [349, 341] on div "Enter diagnosis" at bounding box center [311, 335] width 88 height 16
click at [346, 341] on div "Enter diagnosis" at bounding box center [311, 335] width 88 height 16
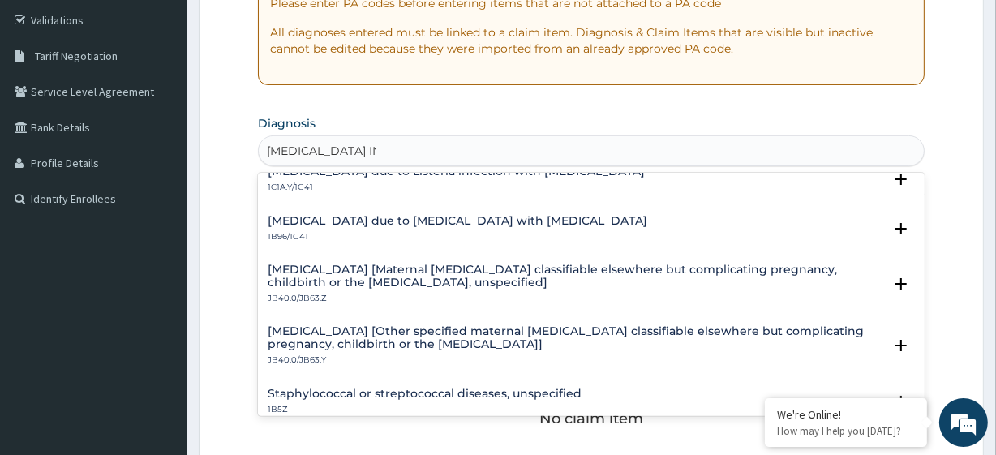
scroll to position [0, 0]
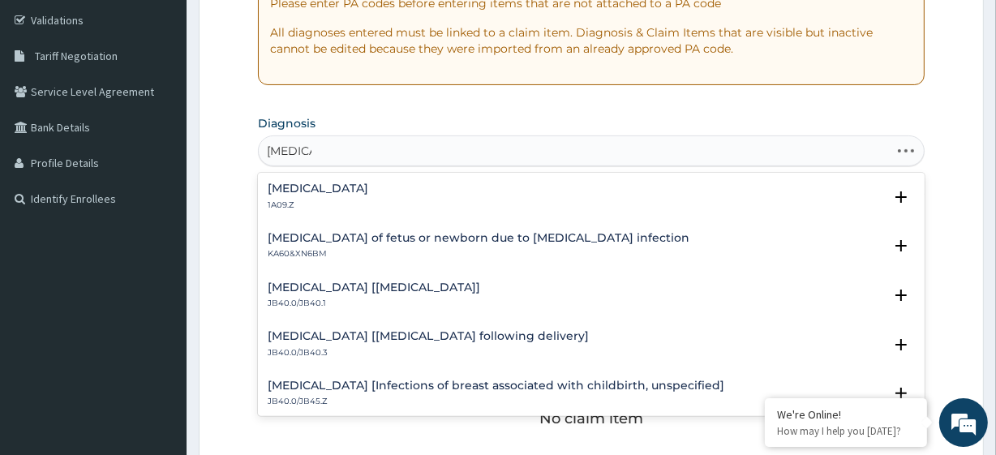
type input "SEPSIS"
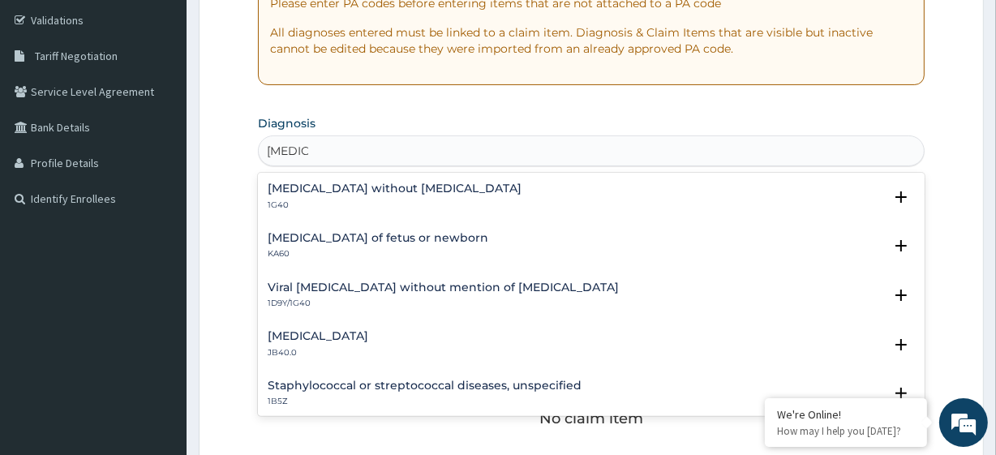
click at [346, 196] on div "Sepsis without septic shock 1G40" at bounding box center [395, 196] width 254 height 28
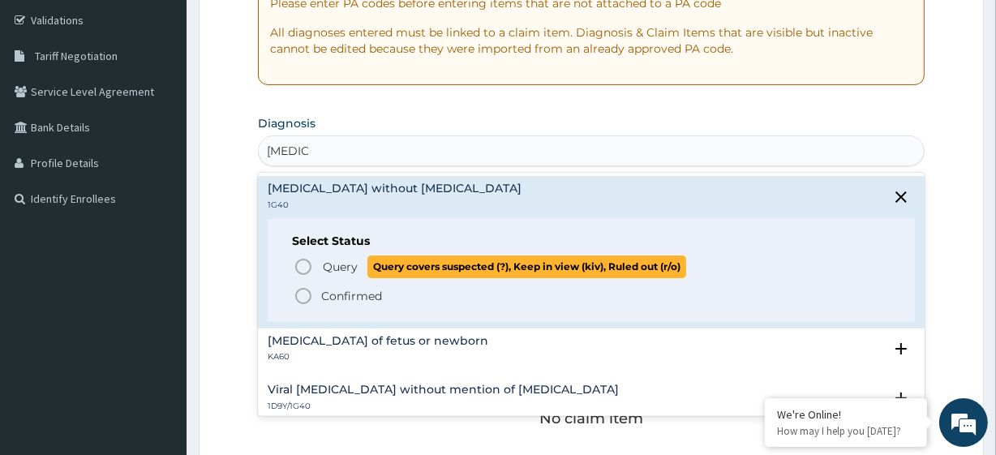
click at [361, 266] on p "Query Query covers suspected (?), Keep in view (kiv), Ruled out (r/o)" at bounding box center [503, 266] width 365 height 22
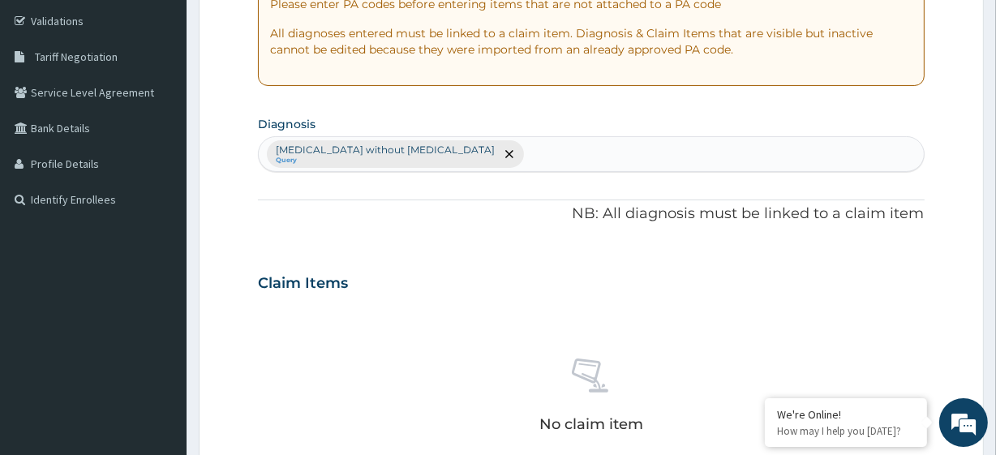
scroll to position [216, 0]
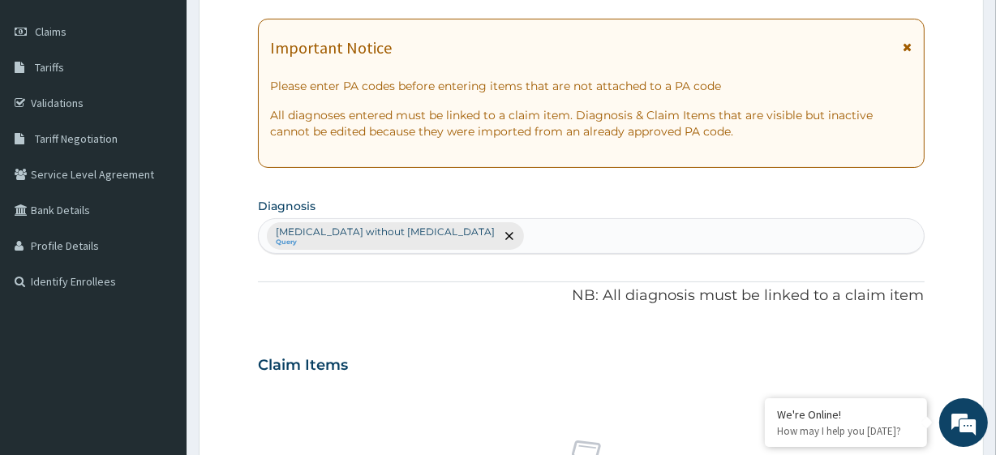
click at [499, 239] on div "Sepsis without septic shock Query" at bounding box center [591, 236] width 664 height 34
type input "MALARIA"
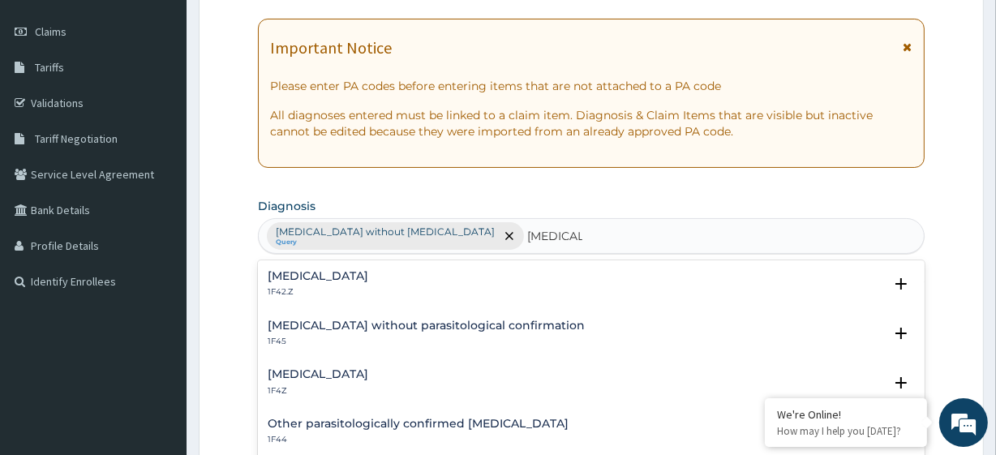
click at [324, 375] on h4 "Malaria, unspecified" at bounding box center [318, 374] width 101 height 12
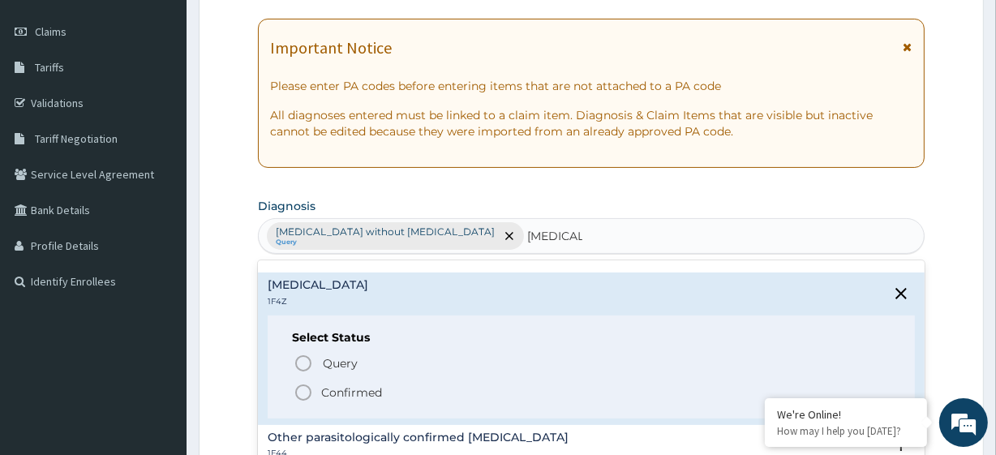
scroll to position [90, 0]
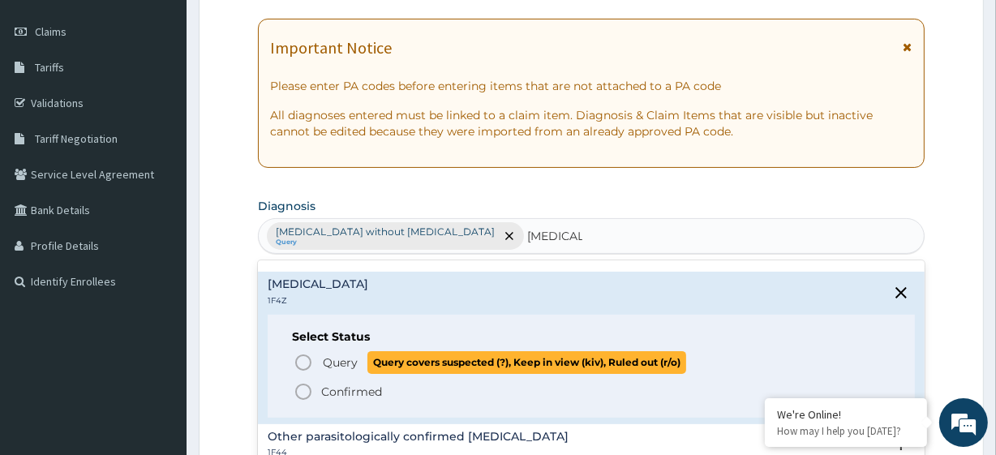
click at [352, 371] on p "Query Query covers suspected (?), Keep in view (kiv), Ruled out (r/o)" at bounding box center [503, 362] width 365 height 22
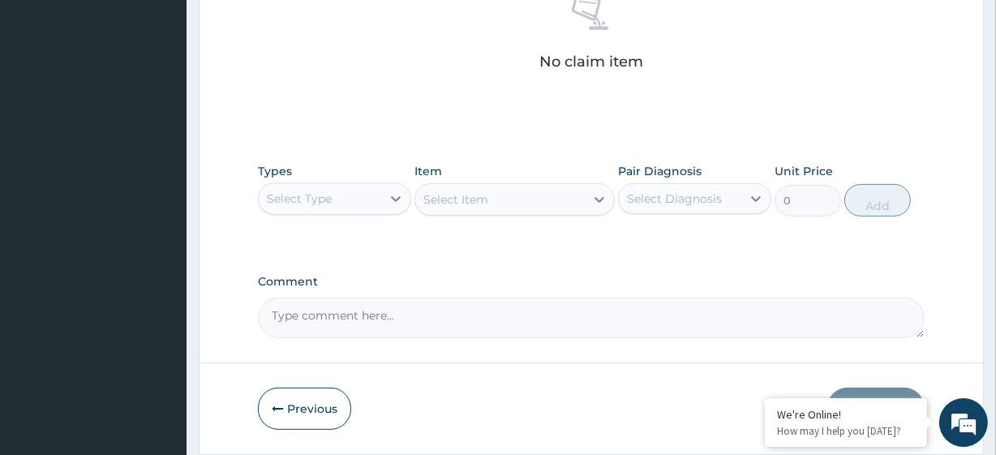
scroll to position [662, 0]
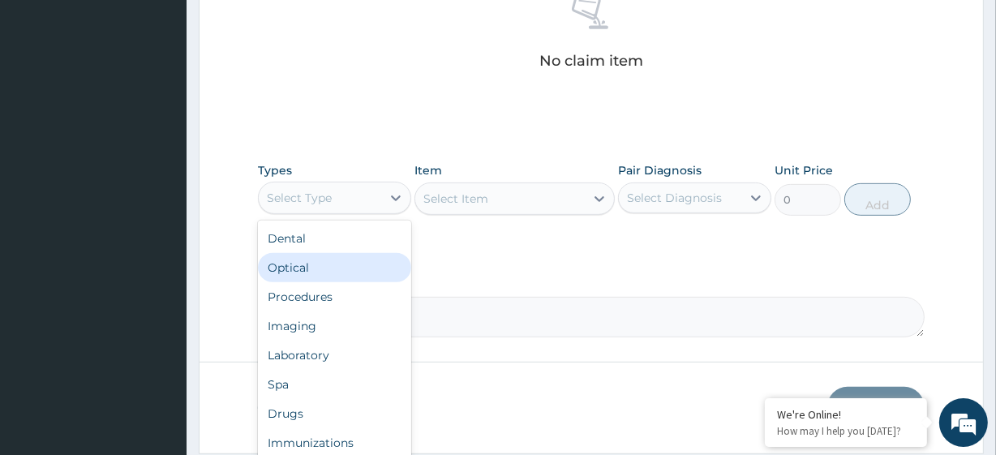
drag, startPoint x: 356, startPoint y: 186, endPoint x: 358, endPoint y: 306, distance: 120.0
click at [358, 214] on div "option Optical focused, 2 of 10. 10 results available. Use Up and Down to choos…" at bounding box center [334, 198] width 153 height 32
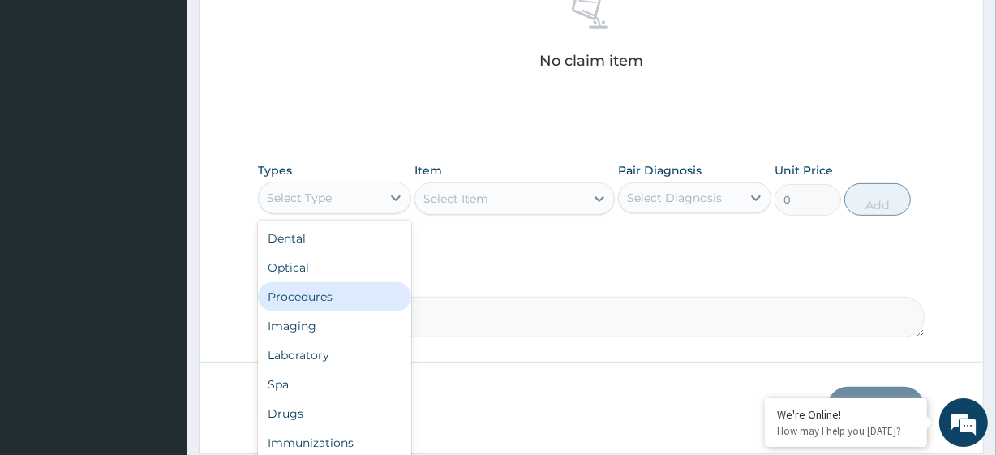
click at [358, 306] on div "Procedures" at bounding box center [334, 296] width 153 height 29
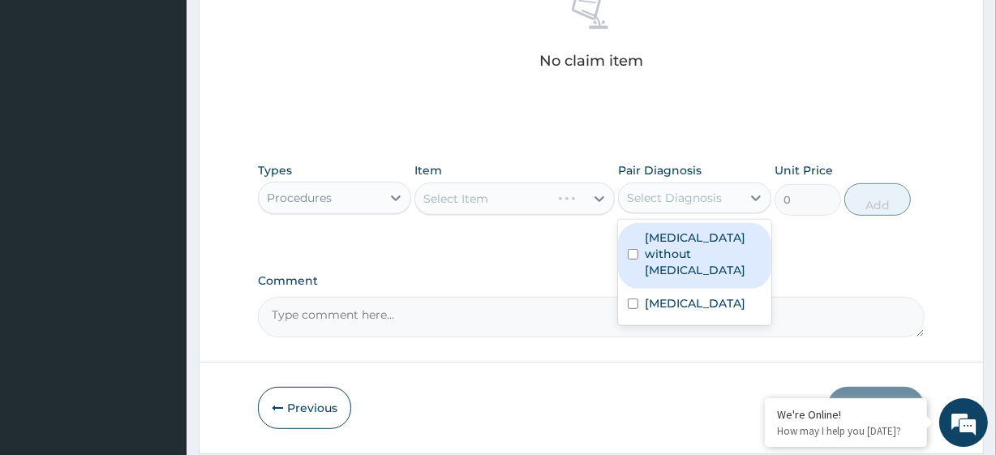
click at [697, 192] on div "Select Diagnosis" at bounding box center [674, 198] width 95 height 16
click at [710, 251] on label "Sepsis without septic shock" at bounding box center [703, 253] width 117 height 49
checkbox input "true"
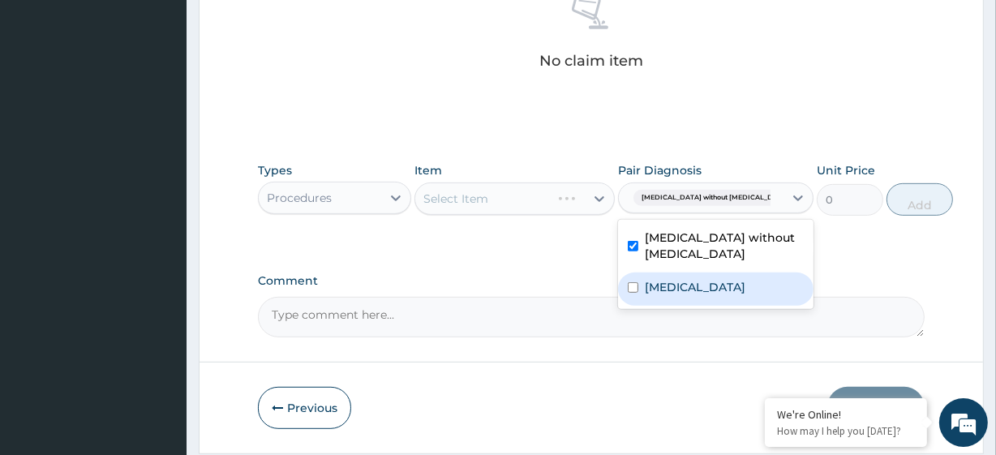
click at [731, 295] on div "Malaria, unspecified" at bounding box center [715, 288] width 195 height 33
checkbox input "true"
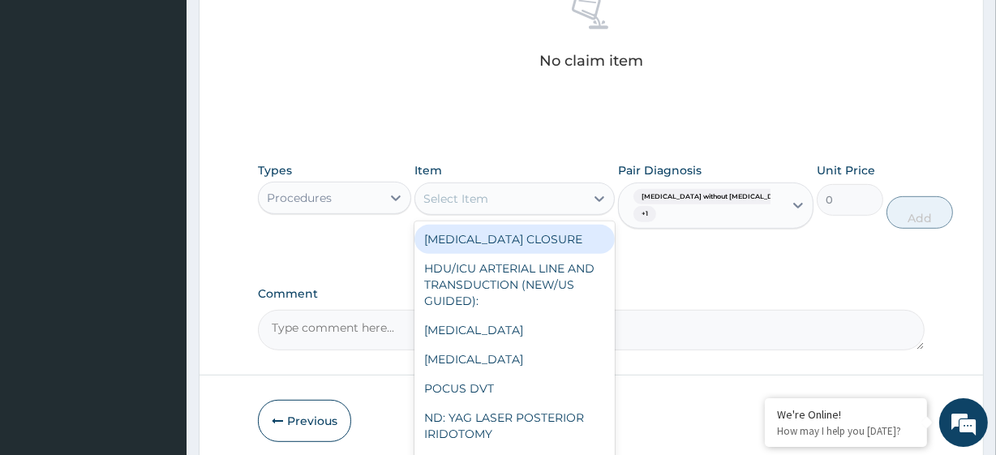
click at [563, 198] on div "Select Item" at bounding box center [499, 199] width 169 height 26
paste input "General Consultation (initial) FBC - (FULL BLOOD COUNT with platelet and red ce…"
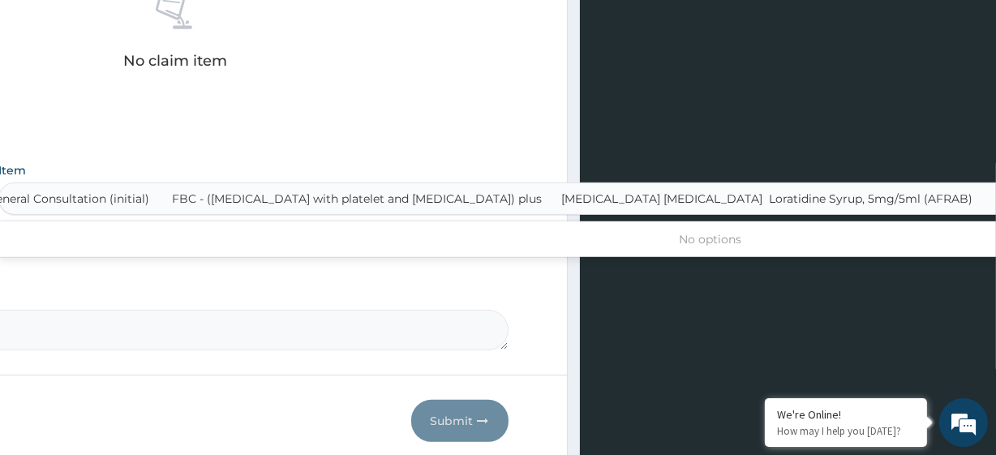
scroll to position [0, 8]
type input "General Consultation (initial)"
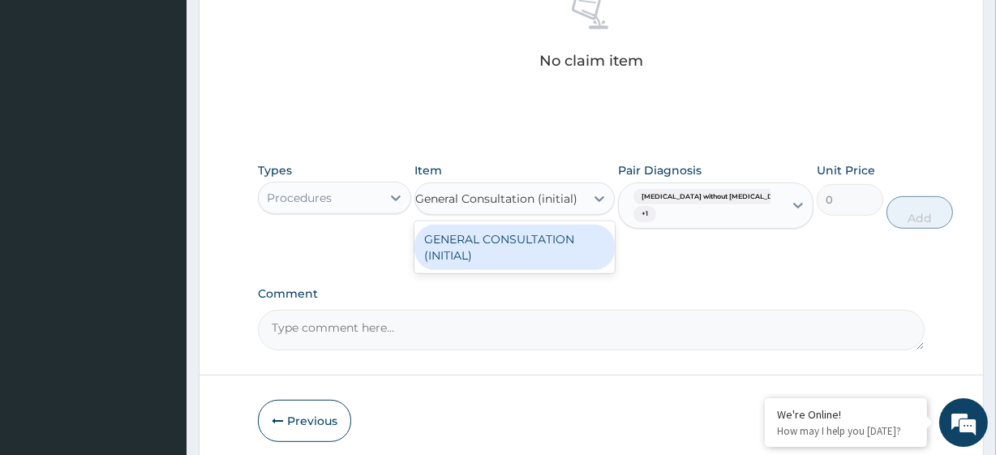
scroll to position [0, 0]
click at [576, 229] on div "GENERAL CONSULTATION (INITIAL)" at bounding box center [513, 247] width 199 height 45
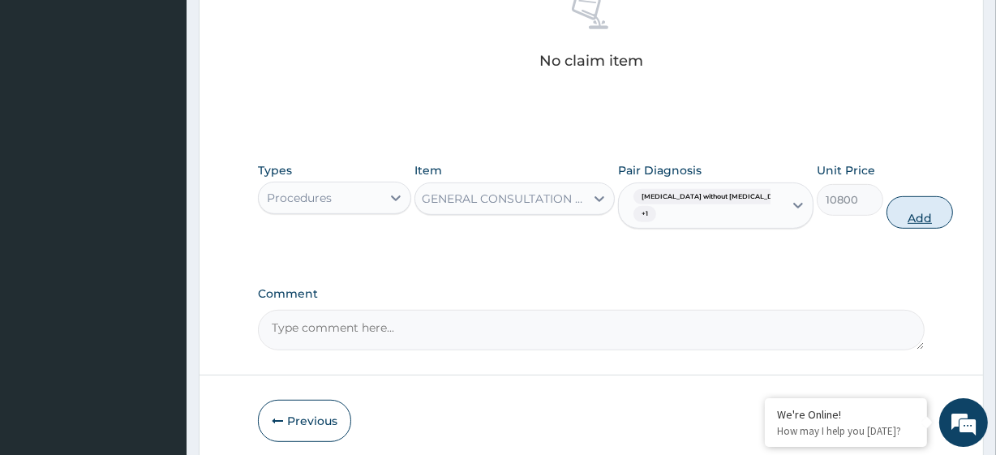
click at [886, 200] on button "Add" at bounding box center [919, 212] width 66 height 32
type input "0"
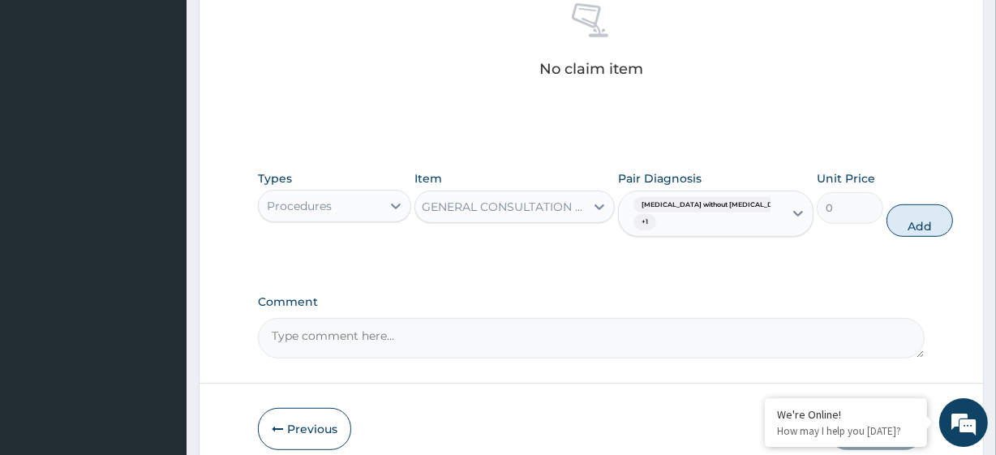
scroll to position [0, 0]
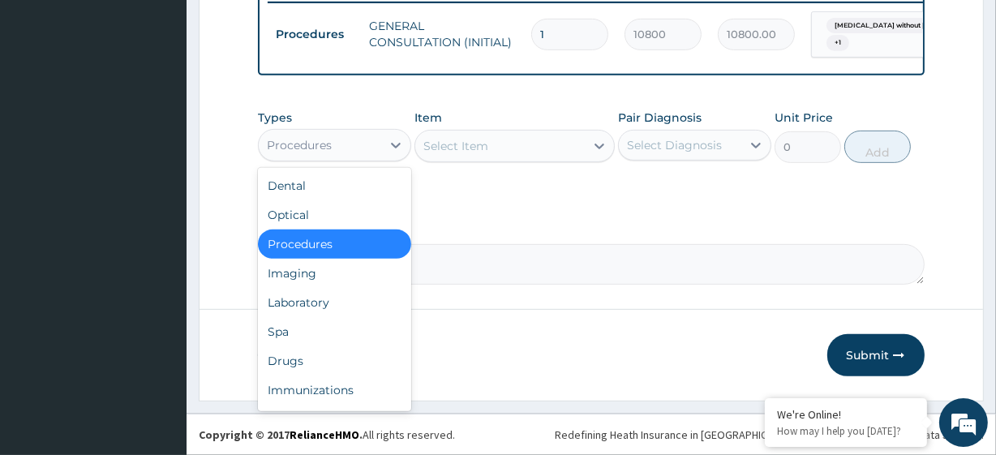
click at [307, 145] on div "Procedures" at bounding box center [299, 145] width 65 height 16
click at [338, 298] on div "Laboratory" at bounding box center [334, 302] width 153 height 29
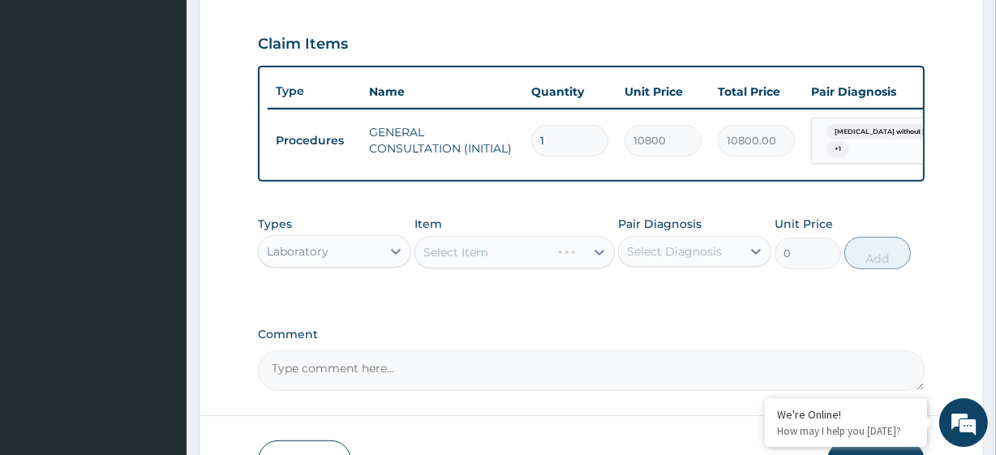
scroll to position [542, 0]
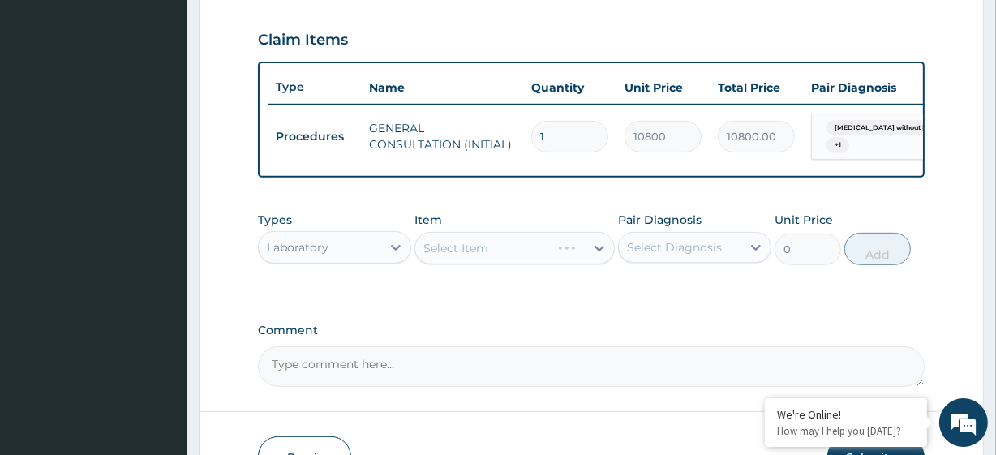
click at [689, 255] on div "Select Diagnosis" at bounding box center [674, 247] width 95 height 16
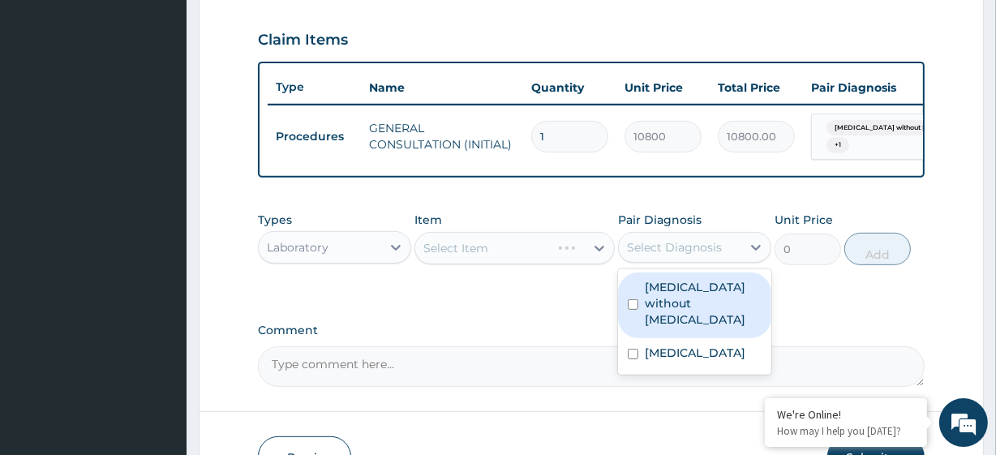
click at [686, 302] on label "Sepsis without septic shock" at bounding box center [703, 303] width 117 height 49
checkbox input "true"
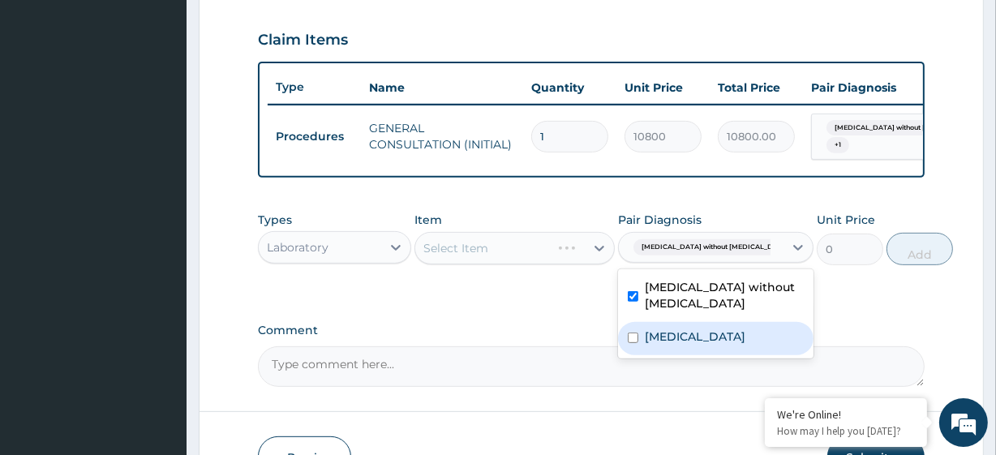
click at [703, 345] on label "Malaria, unspecified" at bounding box center [695, 336] width 101 height 16
checkbox input "true"
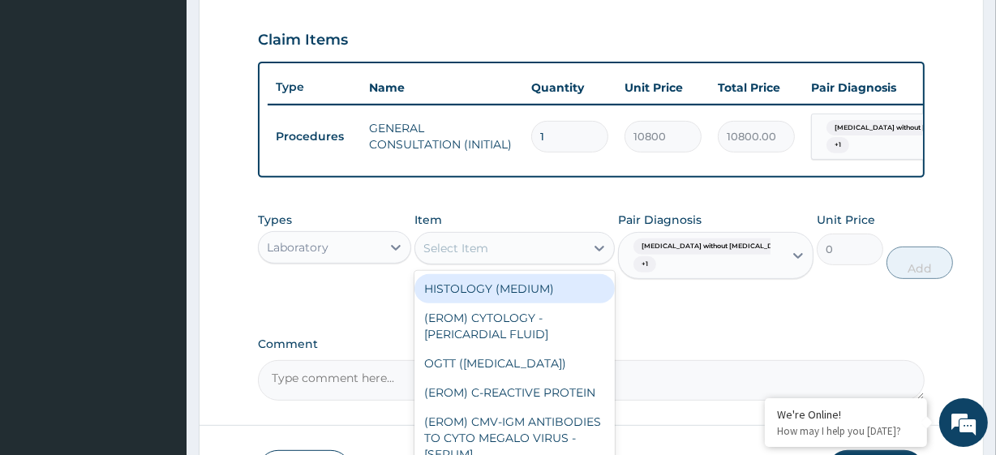
click at [450, 254] on div "Select Item" at bounding box center [455, 248] width 65 height 16
paste input "FBC - (FULL BLOOD COUNT with platelet and red cell indices) plus MALARIA PARASI…"
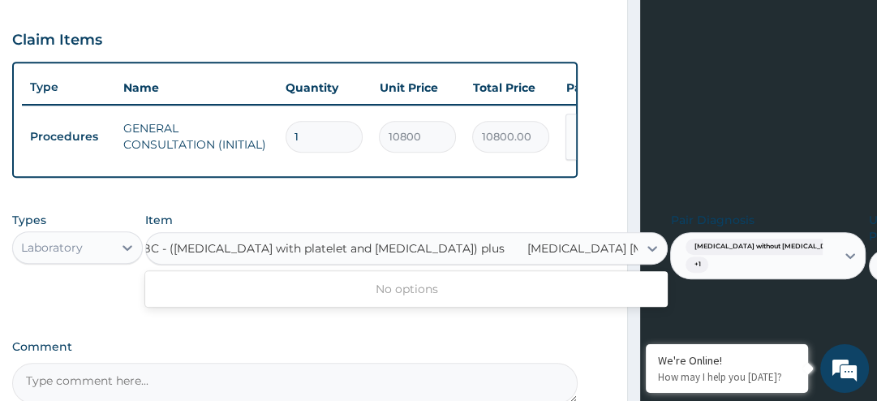
scroll to position [0, 19]
type input "FBC - (FULL BLOOD COUNT with platelet and red cell indices) plus"
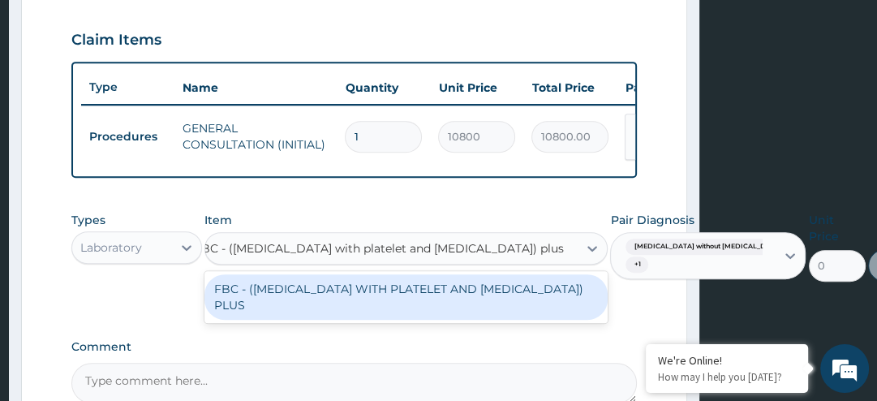
click at [409, 294] on div "FBC - ([MEDICAL_DATA] WITH PLATELET AND [MEDICAL_DATA]) PLUS" at bounding box center [405, 296] width 403 height 45
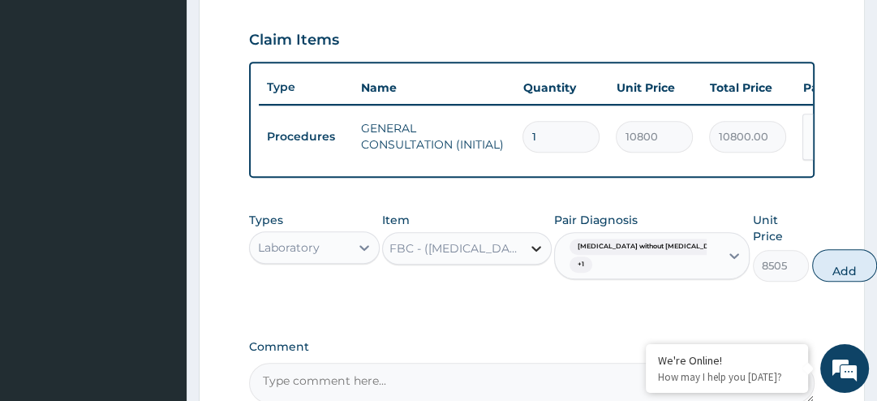
scroll to position [0, 0]
click at [812, 264] on button "Add" at bounding box center [844, 265] width 65 height 32
type input "0"
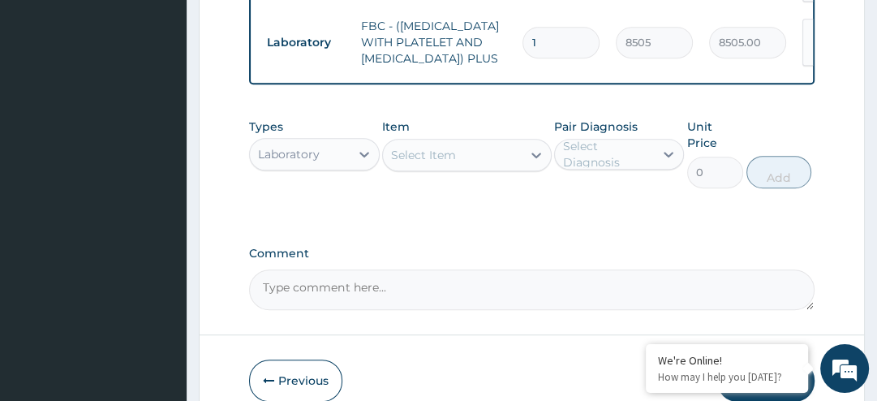
scroll to position [710, 0]
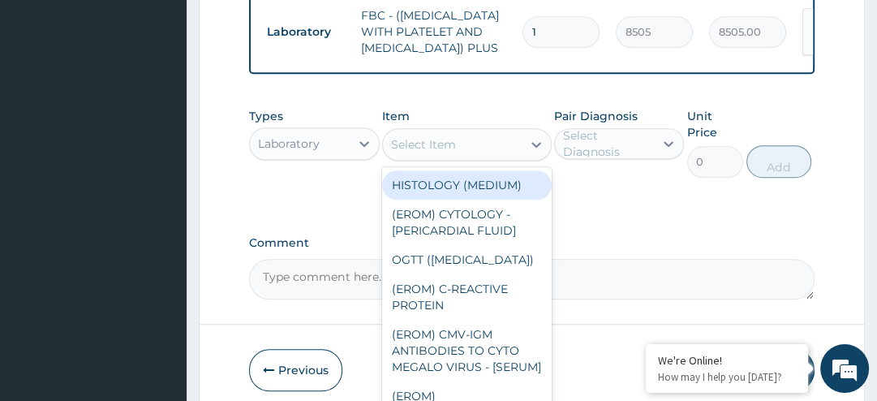
click at [426, 152] on div "Select Item" at bounding box center [423, 144] width 65 height 16
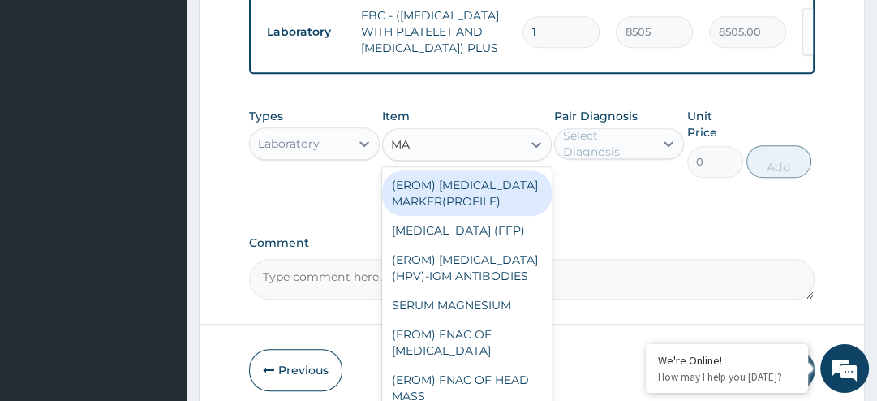
type input "MALA"
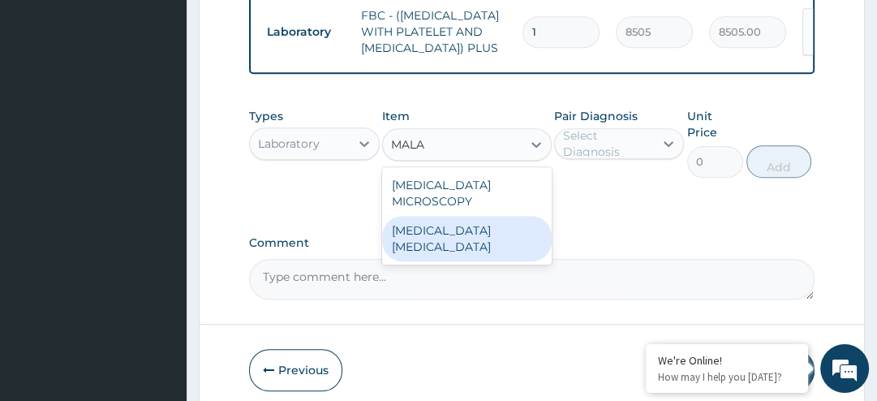
click at [449, 241] on div "MALARIA PARASITE" at bounding box center [466, 238] width 169 height 45
type input "4050"
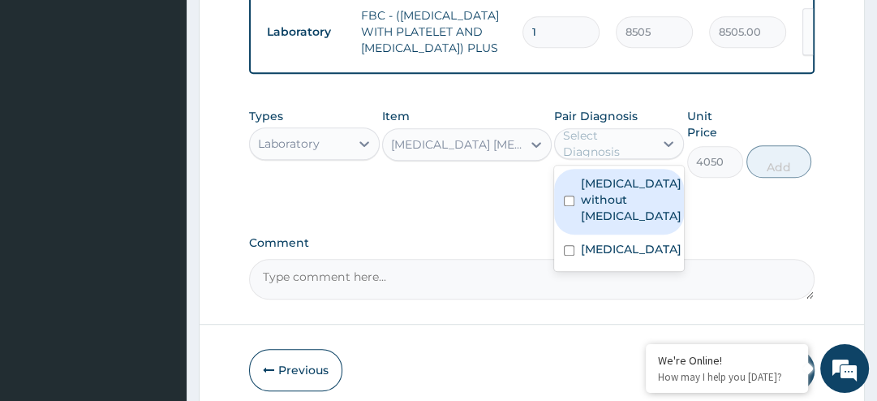
click at [609, 160] on div "Select Diagnosis" at bounding box center [607, 143] width 89 height 32
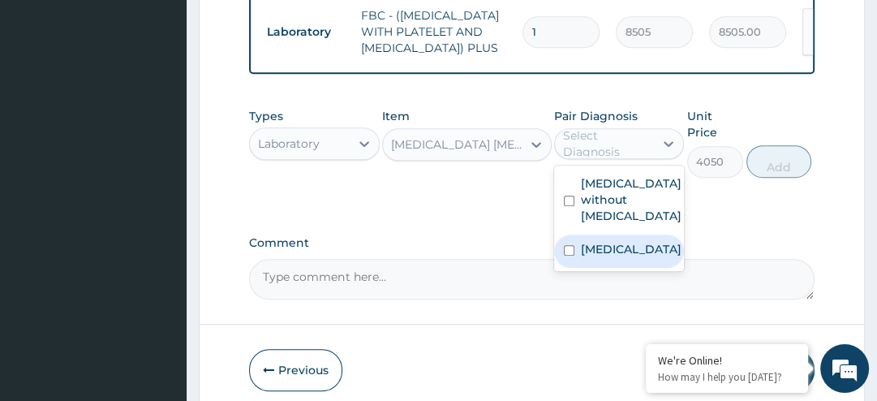
click at [611, 257] on label "Malaria, unspecified" at bounding box center [631, 249] width 101 height 16
checkbox input "true"
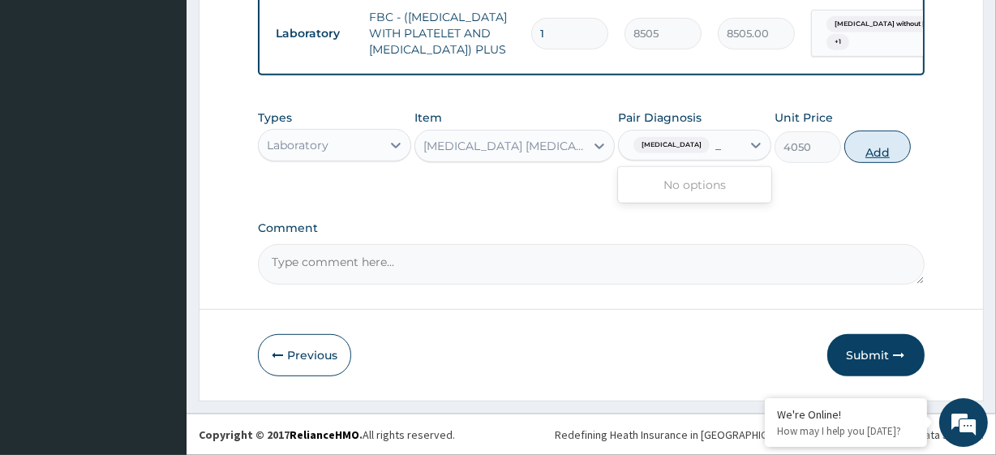
type input "_"
click at [861, 163] on button "Add" at bounding box center [877, 147] width 66 height 32
type input "0"
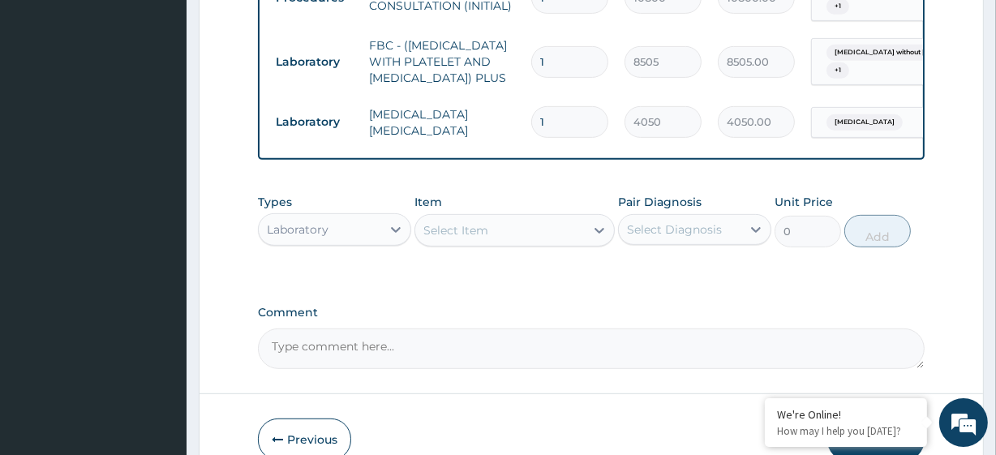
scroll to position [683, 0]
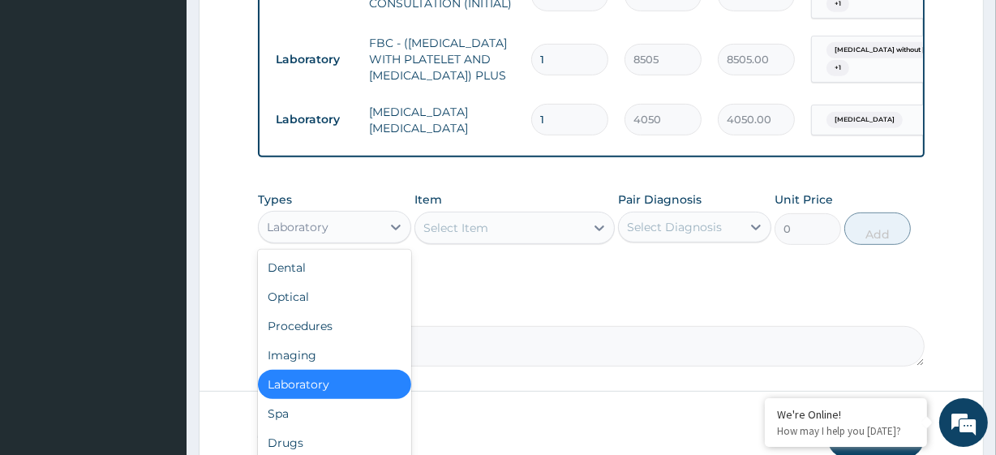
click at [371, 240] on div "Laboratory" at bounding box center [320, 227] width 122 height 26
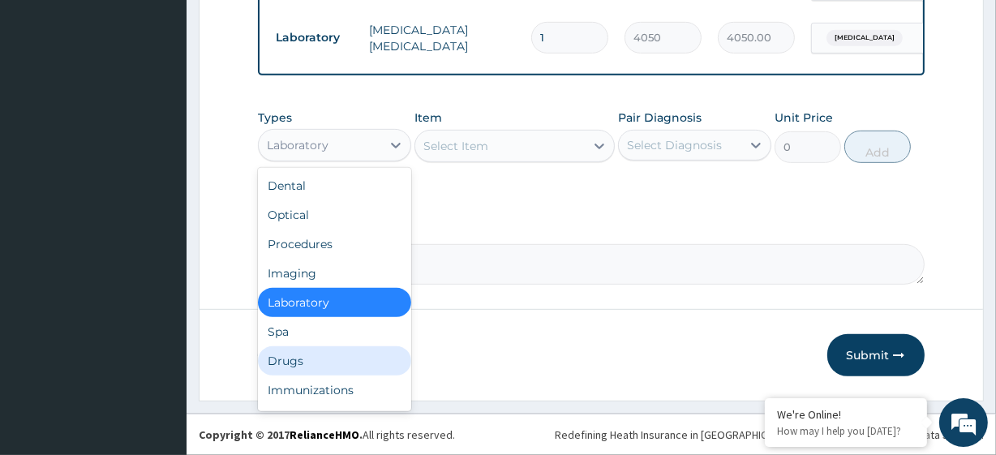
click at [319, 360] on div "Drugs" at bounding box center [334, 360] width 153 height 29
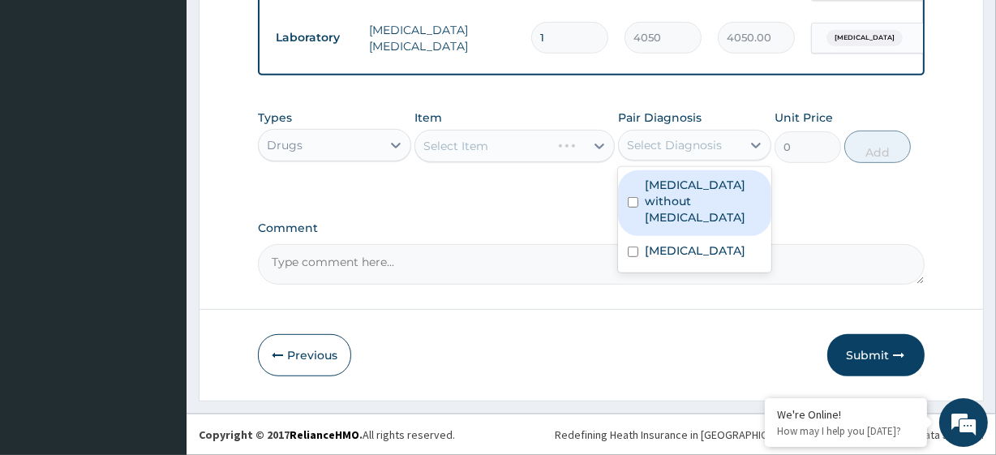
drag, startPoint x: 709, startPoint y: 131, endPoint x: 711, endPoint y: 191, distance: 60.1
click at [711, 161] on div "option Malaria, unspecified, selected. option Sepsis without septic shock focus…" at bounding box center [694, 145] width 153 height 31
click at [711, 191] on label "Sepsis without septic shock" at bounding box center [703, 201] width 117 height 49
checkbox input "true"
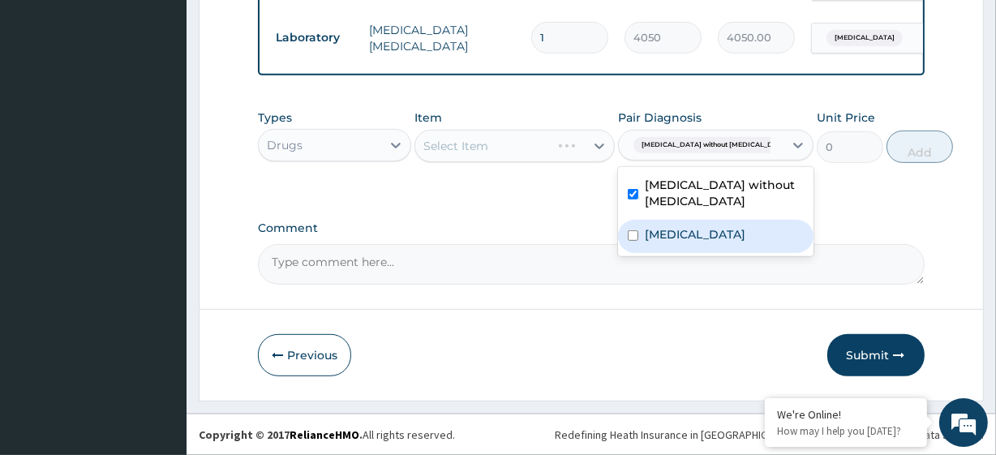
click at [705, 227] on label "Malaria, unspecified" at bounding box center [695, 234] width 101 height 16
checkbox input "true"
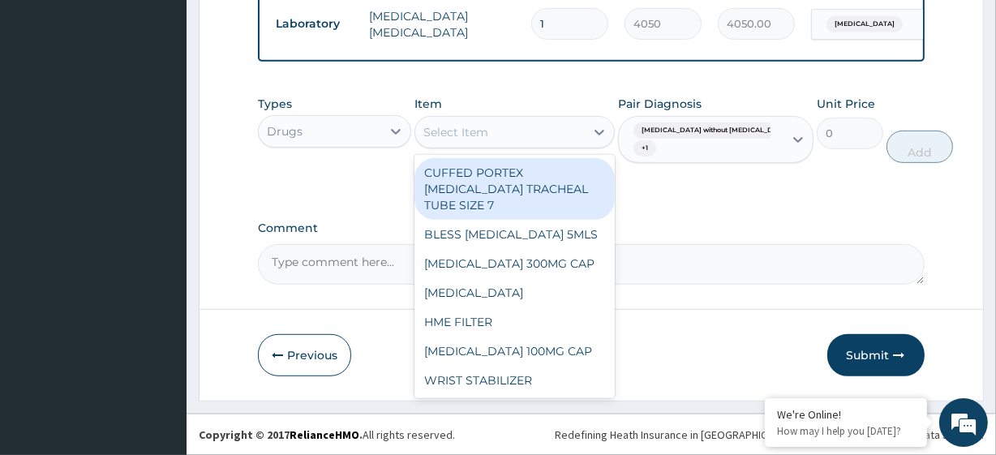
click at [469, 140] on div "Select Item" at bounding box center [455, 132] width 65 height 16
paste input "Loratidine Syrup, 5mg/5ml (AFRAB) PARACETAMOL 125MG/5ML SYRUP (M&B) METRONIDAZO…"
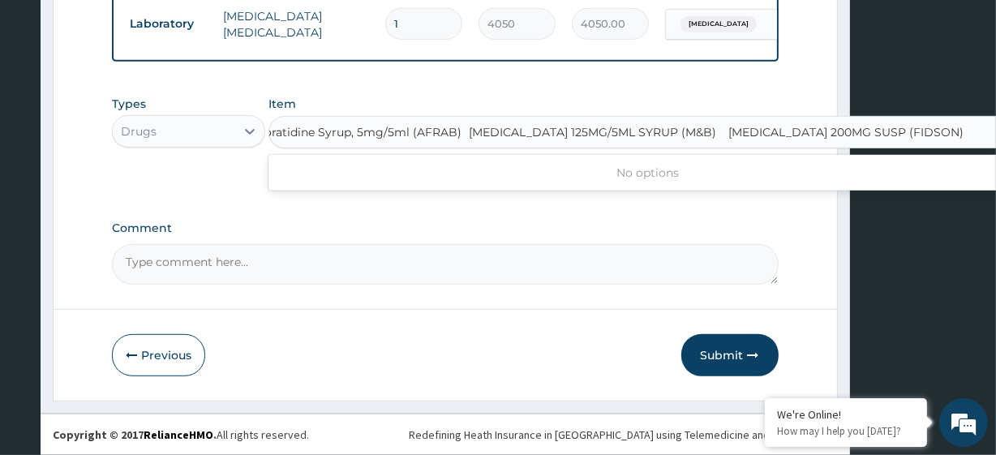
type input "Loratidine Syrup, 5mg/5ml (AFRAB)"
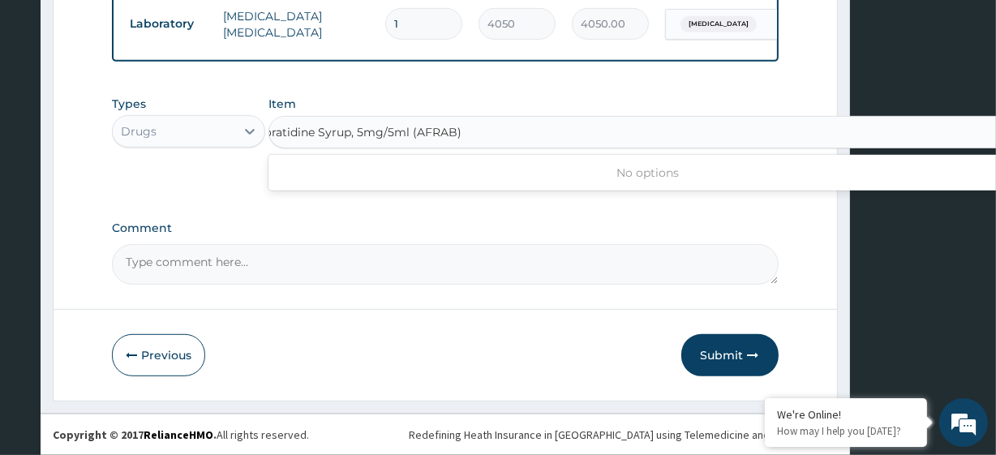
scroll to position [0, 0]
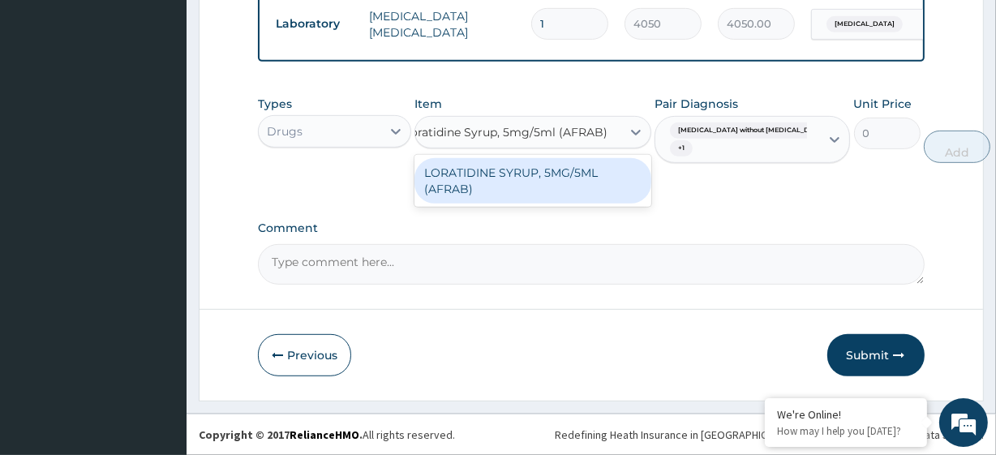
click at [500, 191] on div "LORATIDINE SYRUP, 5MG/5ML (AFRAB)" at bounding box center [532, 180] width 237 height 45
type input "1950"
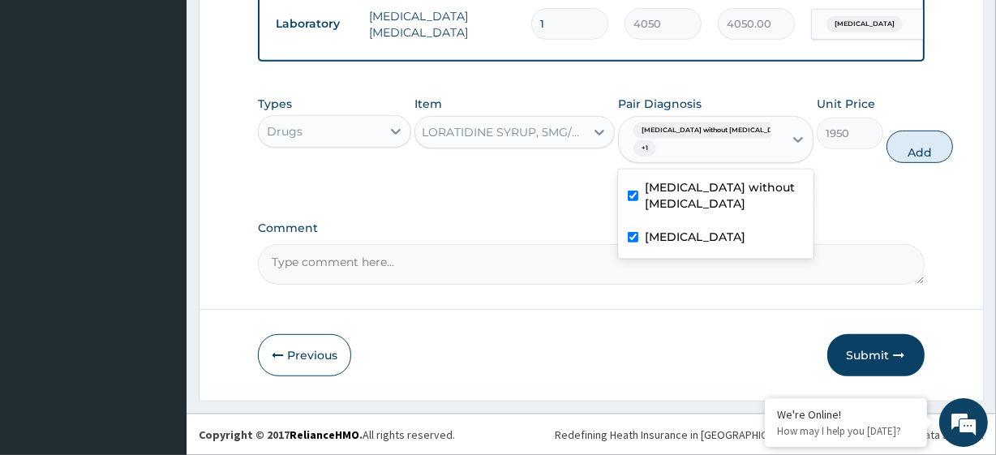
click at [713, 159] on div "Sepsis without septic shock + 1" at bounding box center [699, 139] width 144 height 39
click at [713, 212] on label "Sepsis without septic shock" at bounding box center [724, 195] width 159 height 32
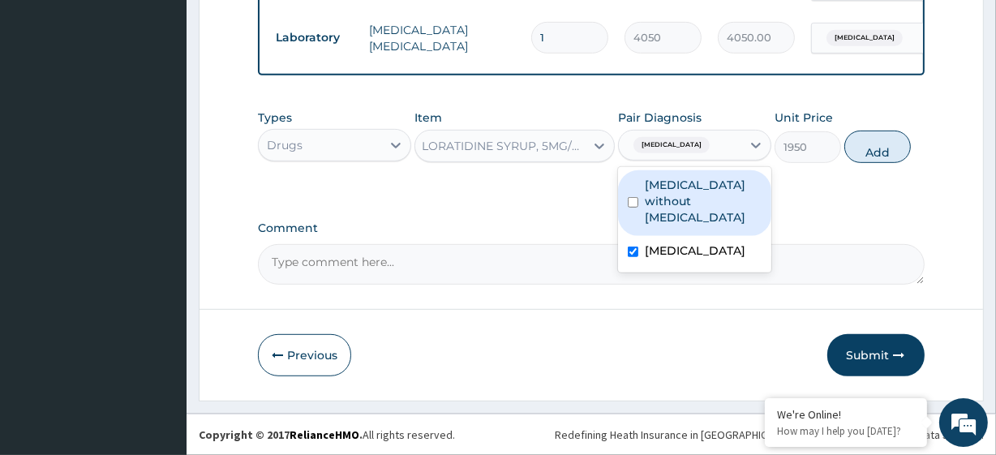
click at [710, 204] on label "Sepsis without septic shock" at bounding box center [703, 201] width 117 height 49
checkbox input "true"
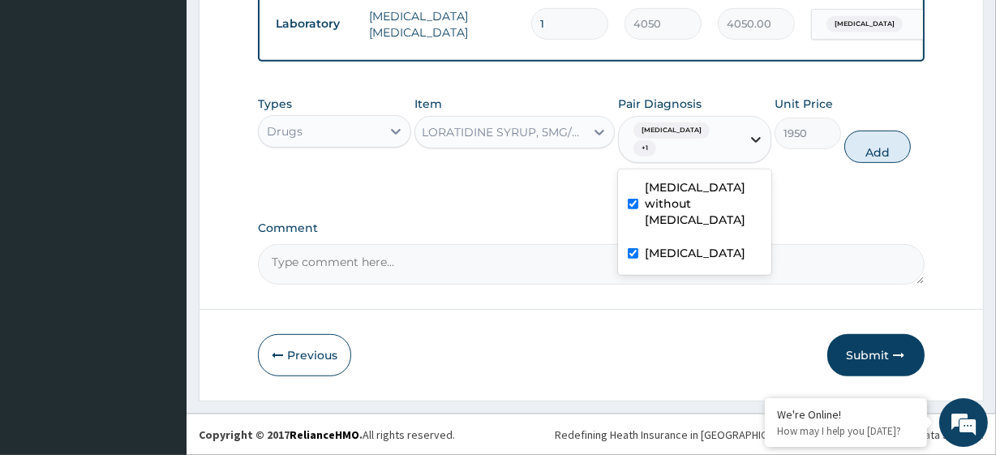
click at [763, 148] on icon at bounding box center [756, 139] width 16 height 16
click at [713, 250] on label "Malaria, unspecified" at bounding box center [695, 253] width 101 height 16
checkbox input "false"
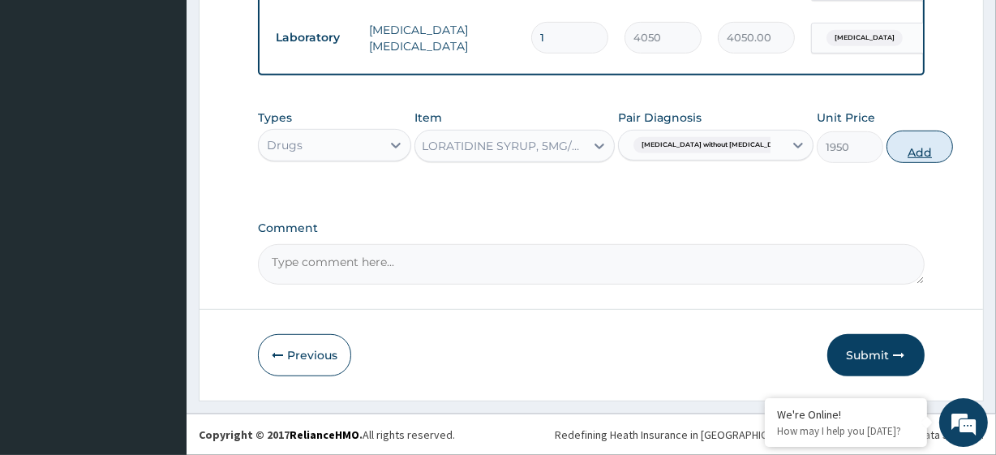
click at [886, 142] on button "Add" at bounding box center [919, 147] width 66 height 32
type input "0"
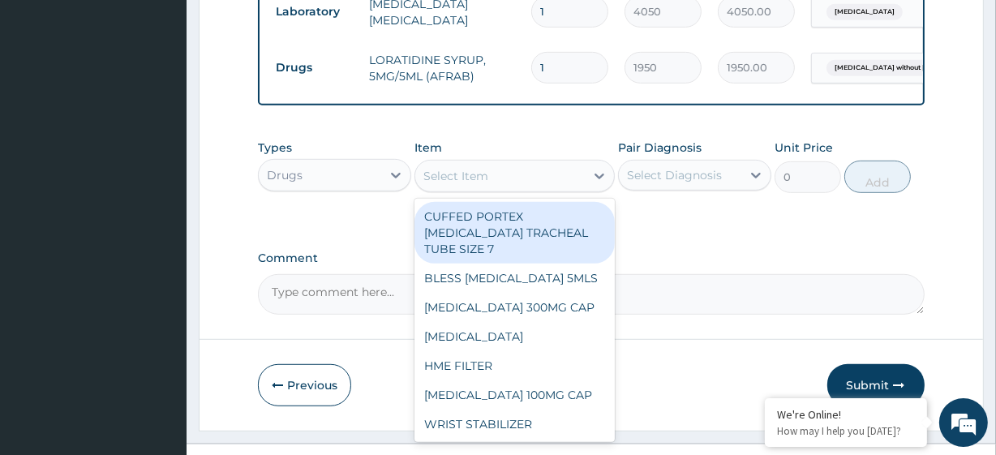
click at [527, 192] on div "Select Item" at bounding box center [513, 176] width 199 height 32
paste input "PARACETAMOL 125MG/5ML SYRUP (M&B) METRONIDAZOLE 200MG SUSP (FIDSON)"
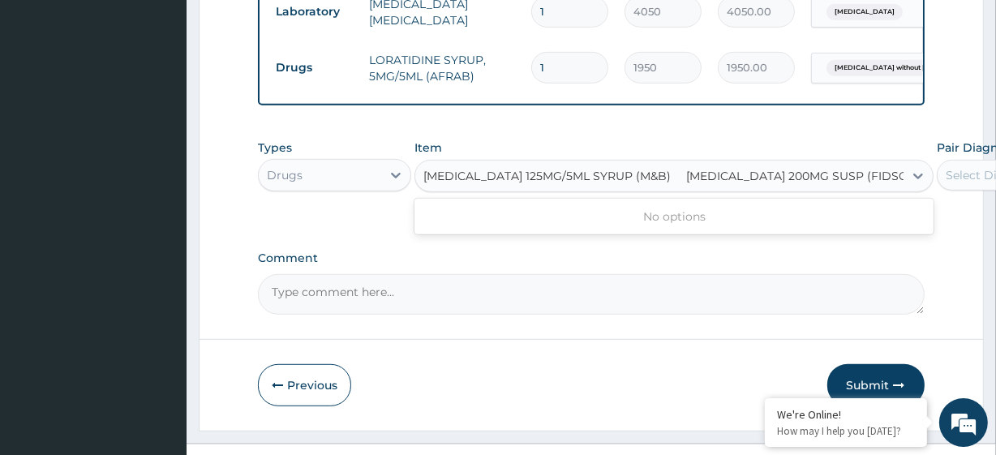
scroll to position [0, 19]
type input "PARACETAMOL 125MG/5ML SYRUP (M&B)"
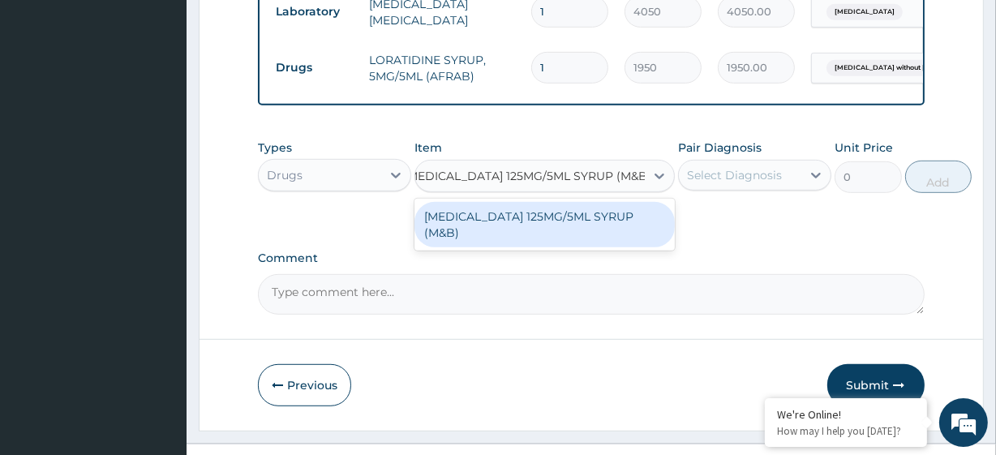
click at [559, 247] on div "PARACETAMOL 125MG/5ML SYRUP (M&B)" at bounding box center [544, 224] width 260 height 45
type input "1144"
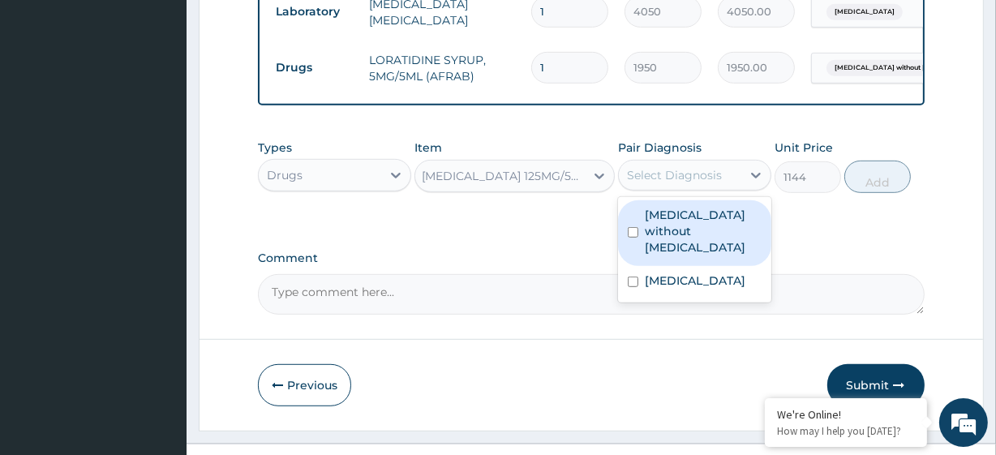
drag, startPoint x: 730, startPoint y: 194, endPoint x: 717, endPoint y: 257, distance: 64.6
click at [717, 191] on div "option Malaria, unspecified, deselected. option Sepsis without septic shock foc…" at bounding box center [694, 175] width 153 height 31
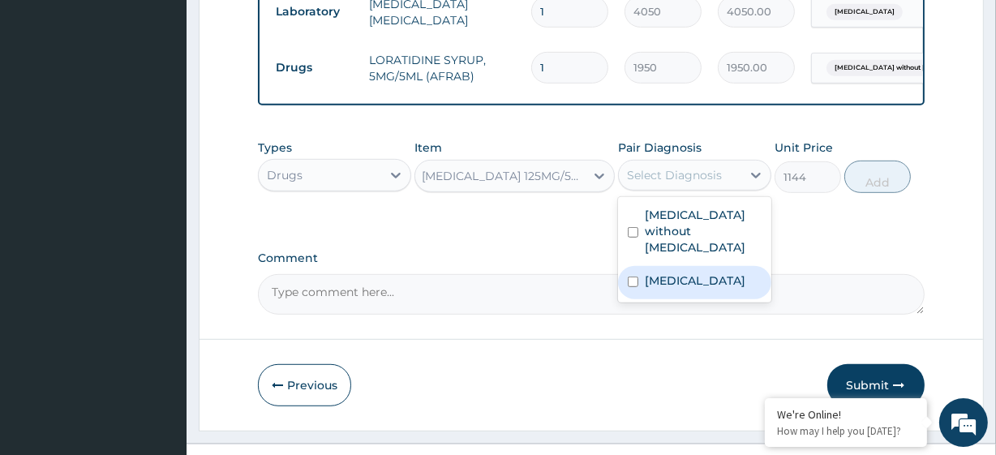
click at [714, 281] on div "Malaria, unspecified" at bounding box center [694, 282] width 153 height 33
checkbox input "true"
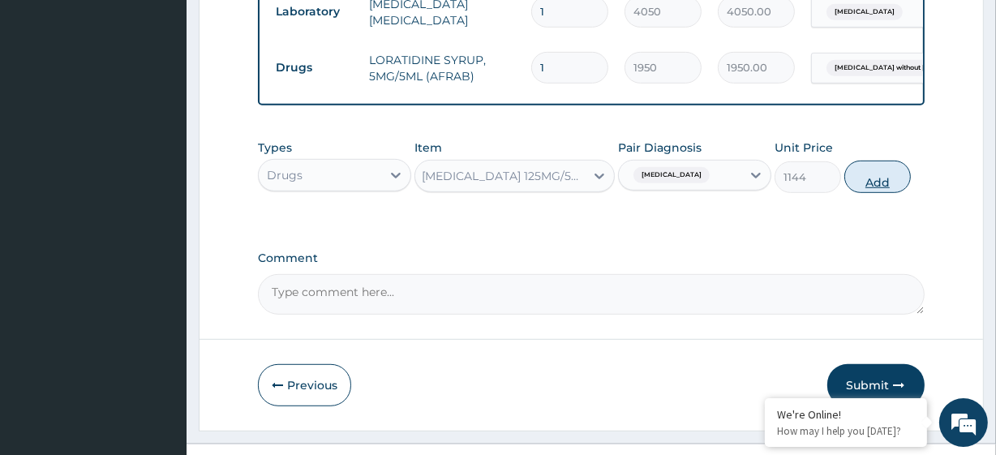
click at [864, 193] on button "Add" at bounding box center [877, 177] width 66 height 32
type input "0"
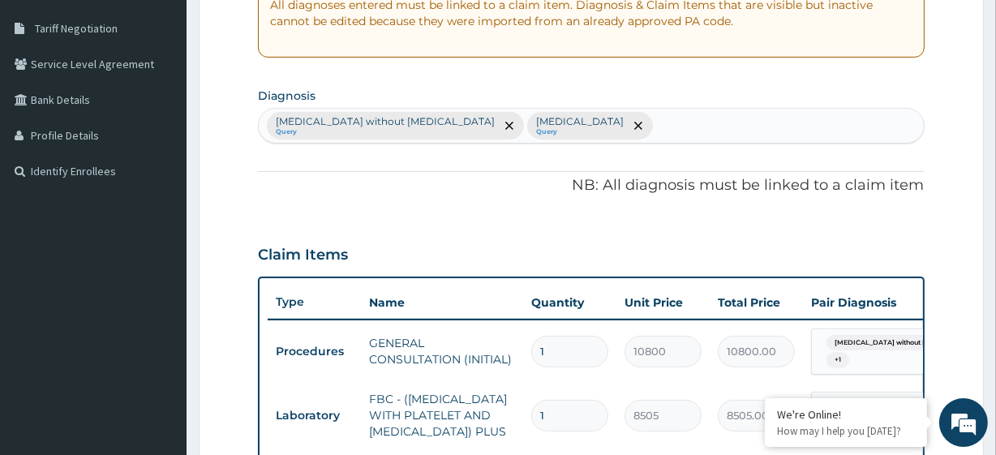
scroll to position [268, 0]
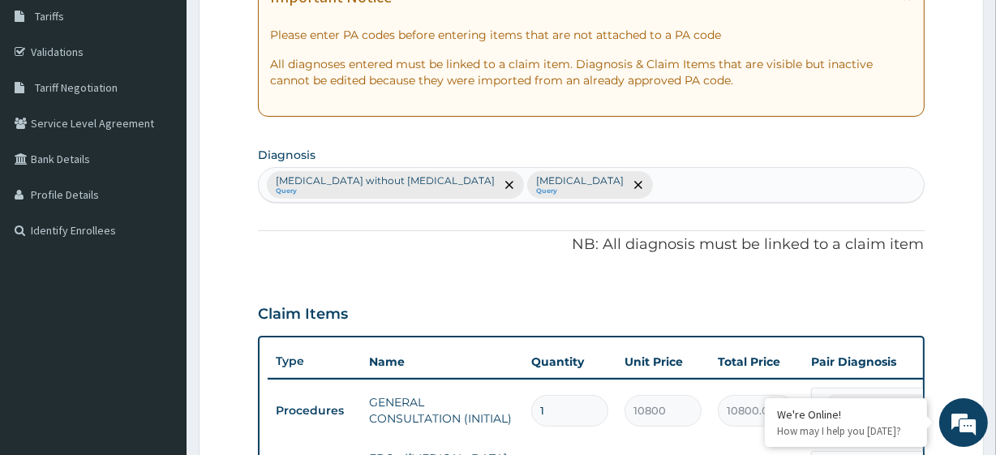
click at [641, 182] on div "Sepsis without septic shock Query Malaria, unspecified Query" at bounding box center [591, 185] width 664 height 34
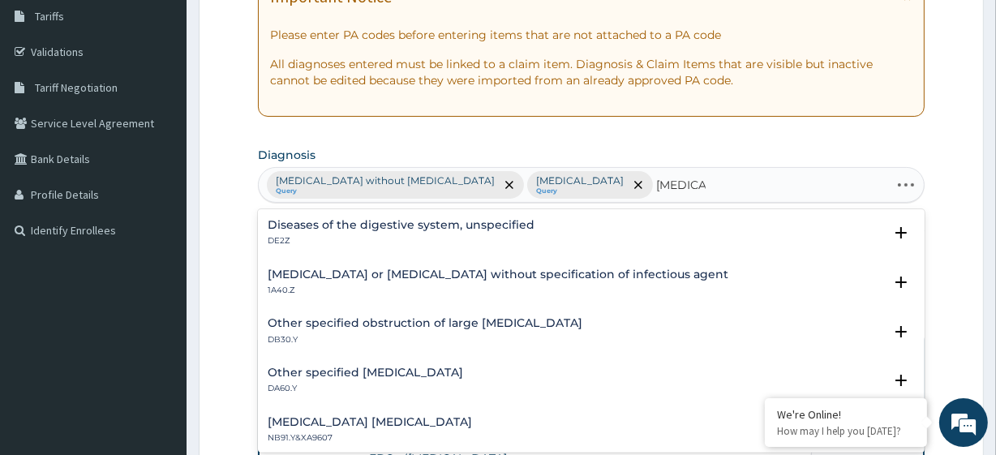
type input "GASTROE"
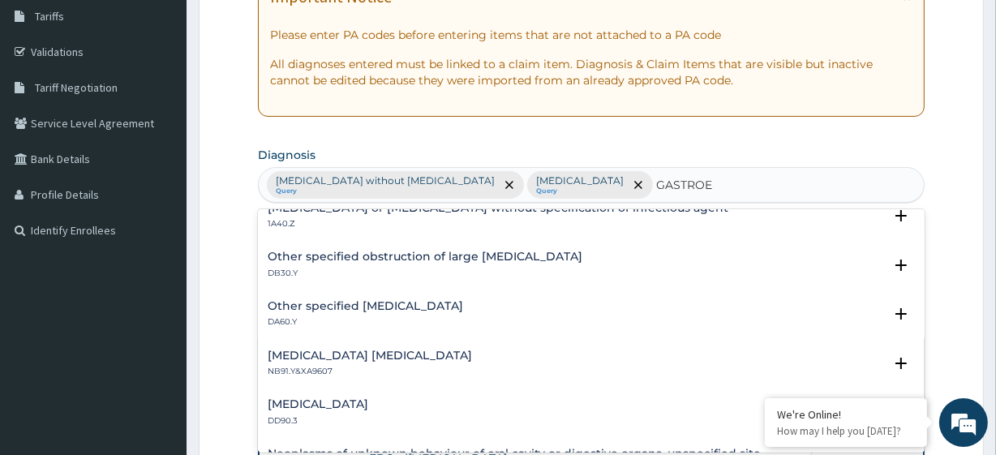
scroll to position [0, 0]
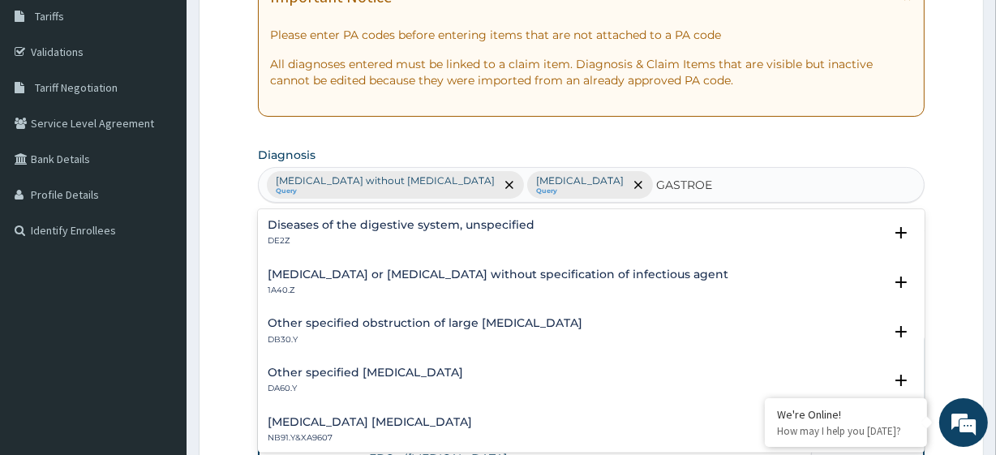
click at [422, 281] on div "Infectious gastroenteritis or colitis without specification of infectious agent…" at bounding box center [498, 282] width 461 height 28
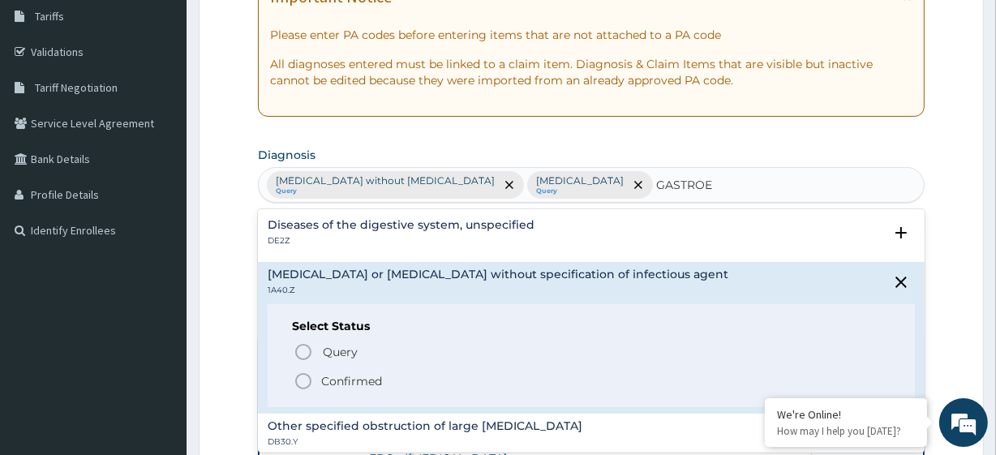
click at [370, 380] on p "Confirmed" at bounding box center [351, 381] width 61 height 16
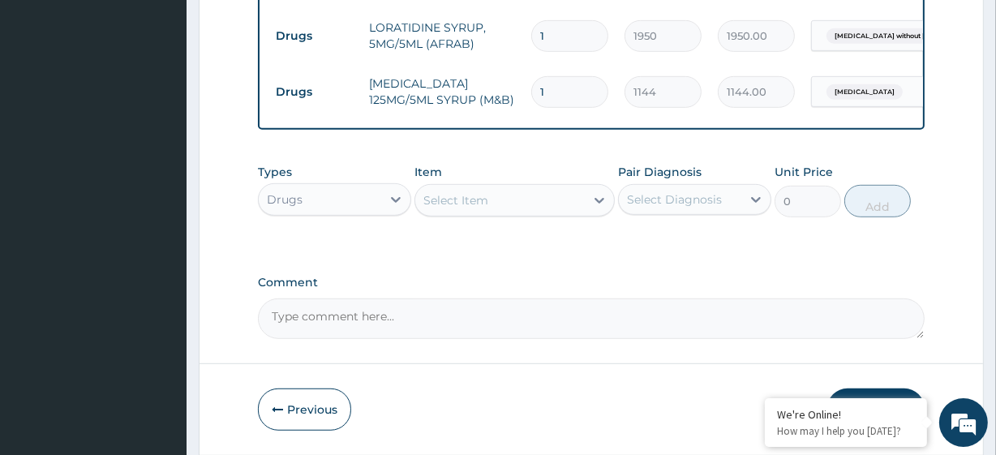
scroll to position [855, 0]
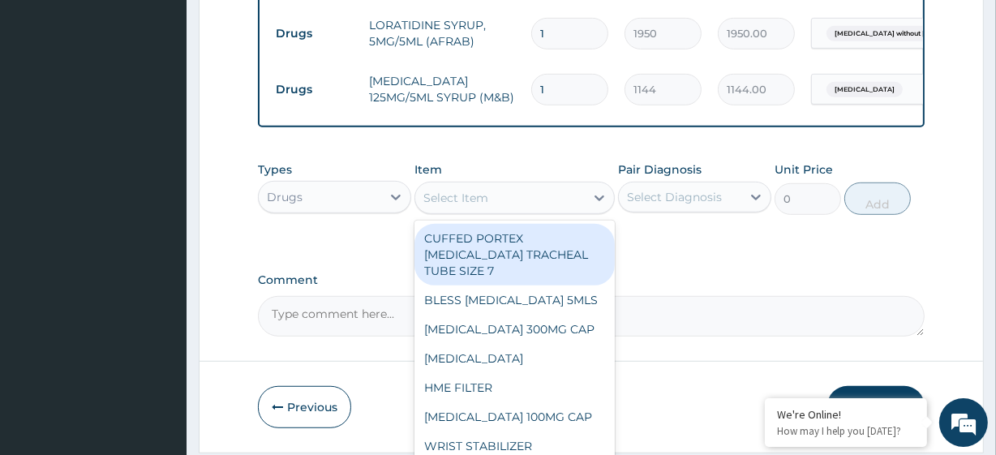
click at [503, 211] on div "Select Item" at bounding box center [499, 198] width 169 height 26
paste input "METRONIDAZOLE 200MG SUSP (FIDSON)"
type input "METRONIDAZOLE 200MG SUSP (FIDSON)"
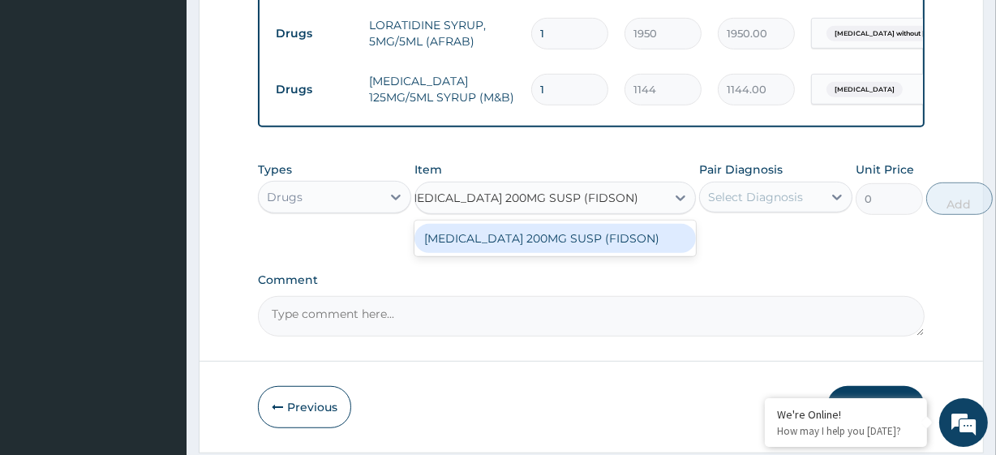
click at [530, 253] on div "METRONIDAZOLE 200MG SUSP (FIDSON)" at bounding box center [554, 238] width 281 height 29
type input "1500"
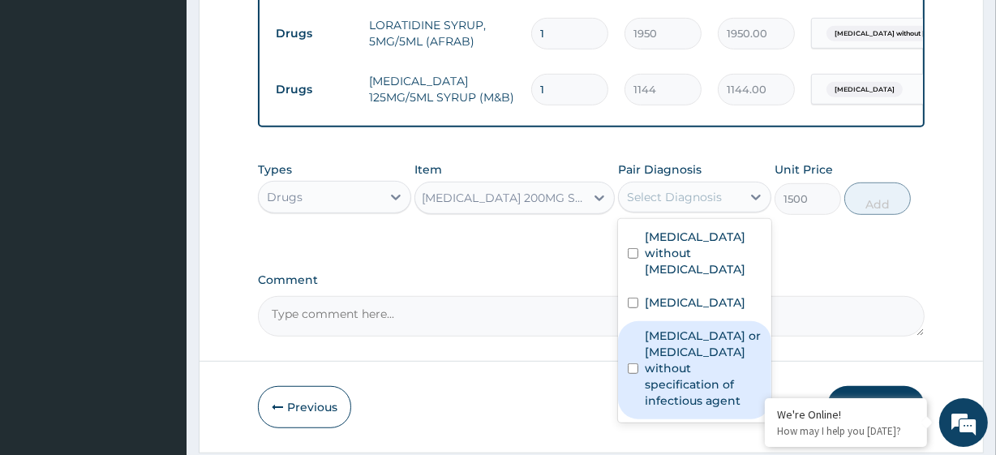
drag, startPoint x: 740, startPoint y: 211, endPoint x: 716, endPoint y: 370, distance: 160.8
click at [716, 212] on div "option Malaria, unspecified, selected. option Infectious gastroenteritis or col…" at bounding box center [694, 197] width 153 height 31
click at [716, 370] on label "Infectious gastroenteritis or colitis without specification of infectious agent" at bounding box center [703, 368] width 117 height 81
checkbox input "true"
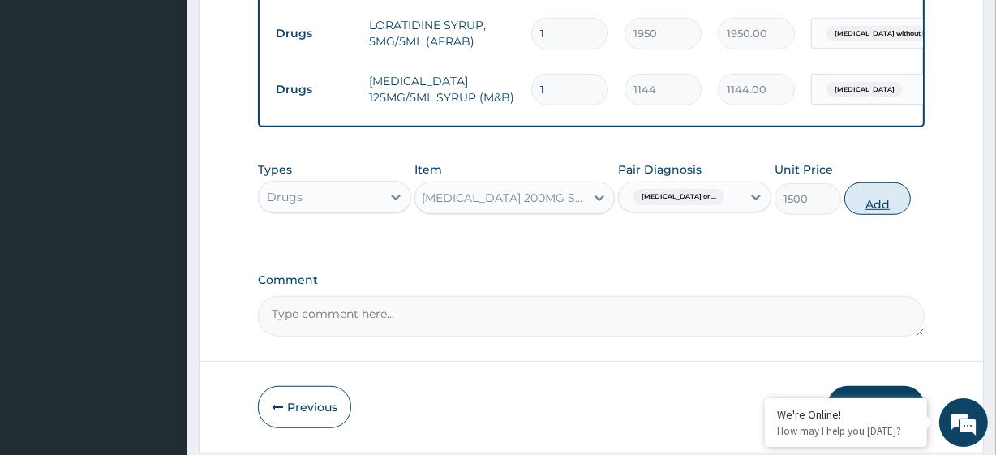
click at [879, 215] on button "Add" at bounding box center [877, 198] width 66 height 32
type input "0"
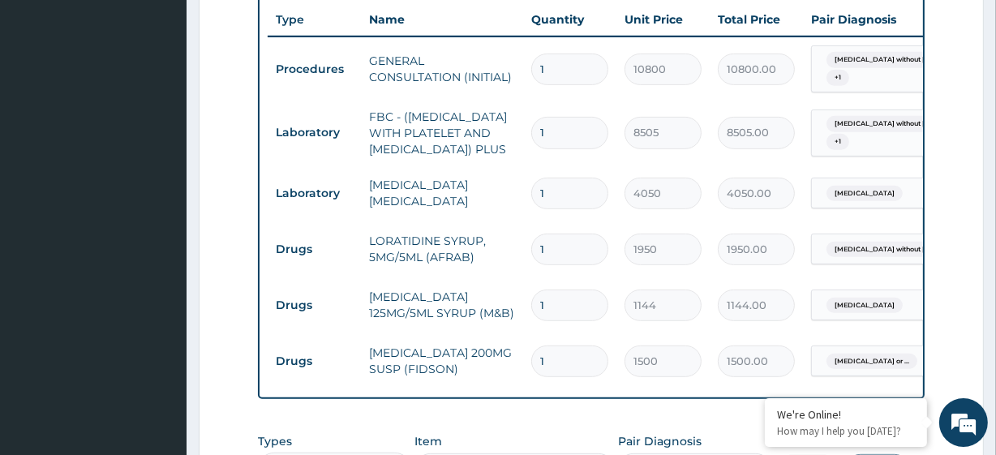
scroll to position [990, 0]
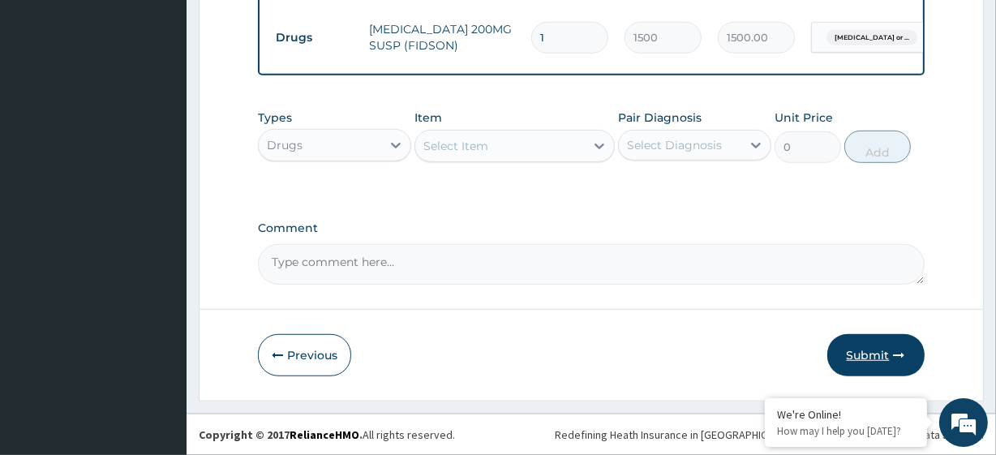
click at [870, 362] on button "Submit" at bounding box center [875, 355] width 97 height 42
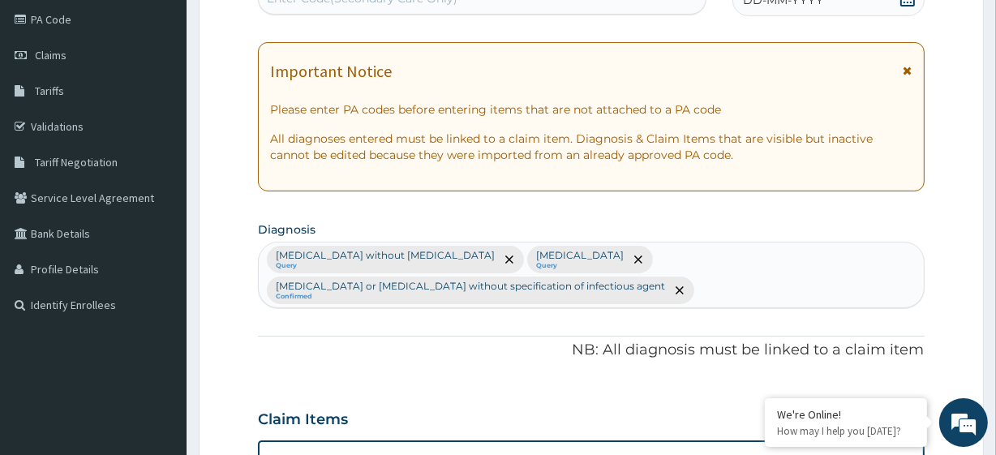
scroll to position [0, 0]
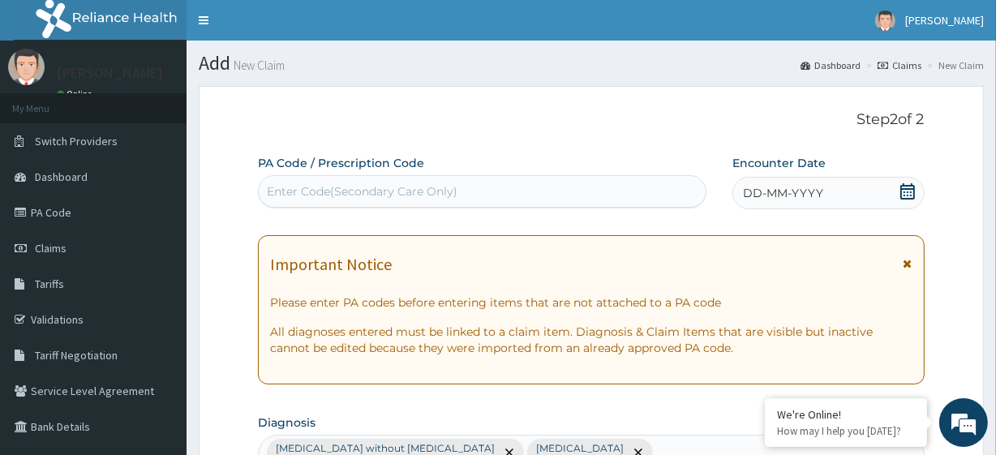
click at [901, 186] on icon at bounding box center [907, 191] width 15 height 16
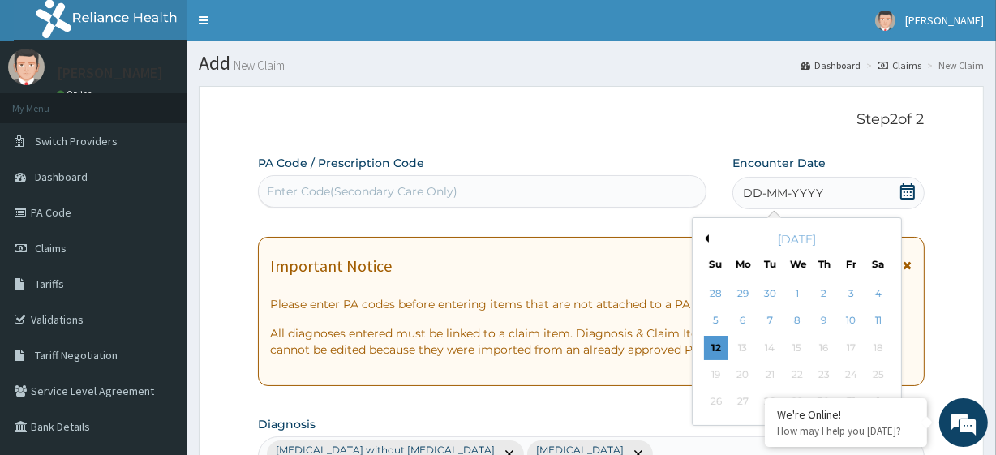
click at [756, 322] on div "5 6 7 8 9 10 11" at bounding box center [796, 320] width 189 height 27
click at [752, 319] on div "6" at bounding box center [743, 321] width 24 height 24
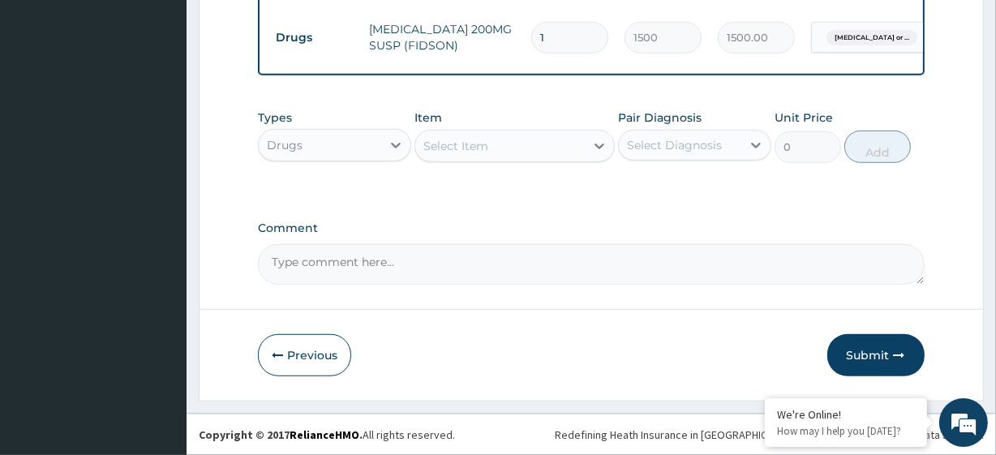
scroll to position [990, 0]
click at [894, 349] on icon "button" at bounding box center [899, 354] width 11 height 11
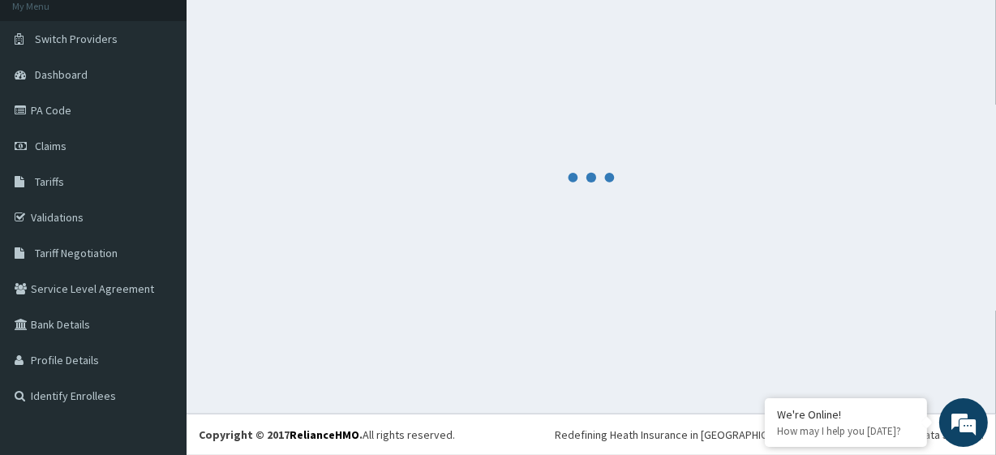
scroll to position [102, 0]
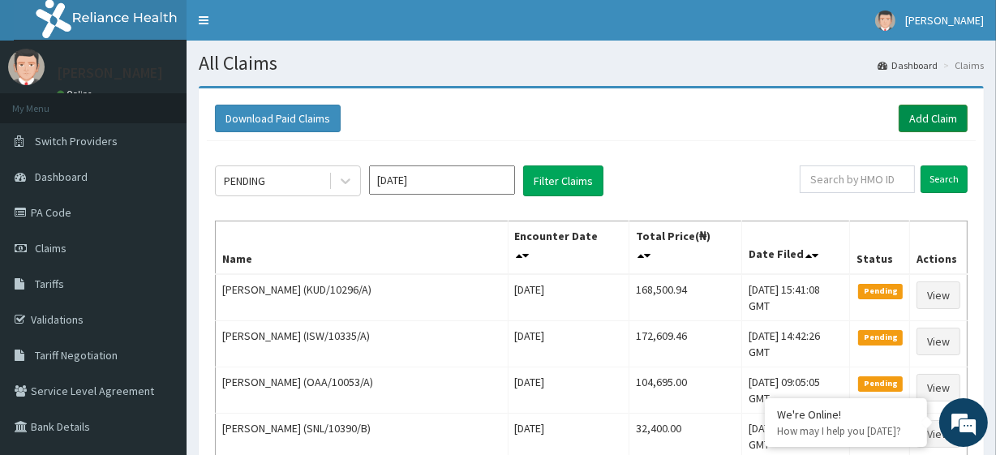
click at [909, 128] on link "Add Claim" at bounding box center [932, 119] width 69 height 28
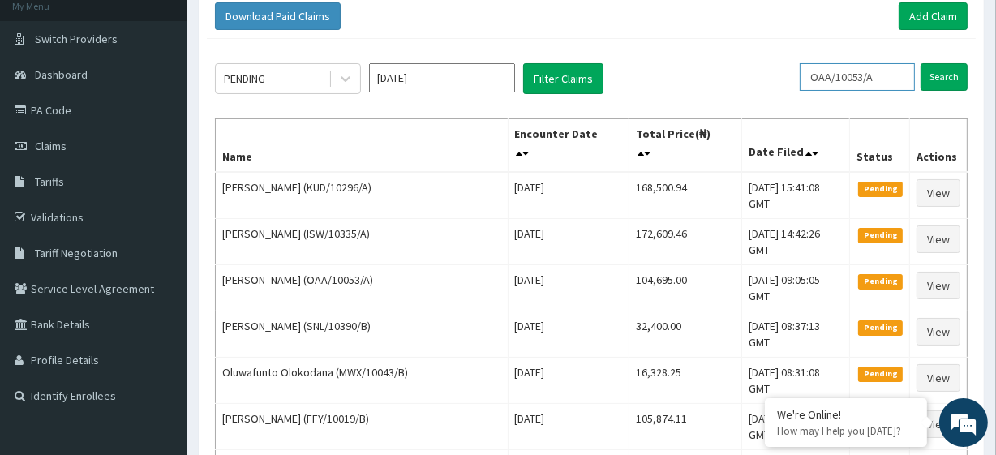
click at [853, 83] on input "OAA/10053/A" at bounding box center [856, 77] width 115 height 28
paste input "LPD/10008"
type input "LPD/10008/A"
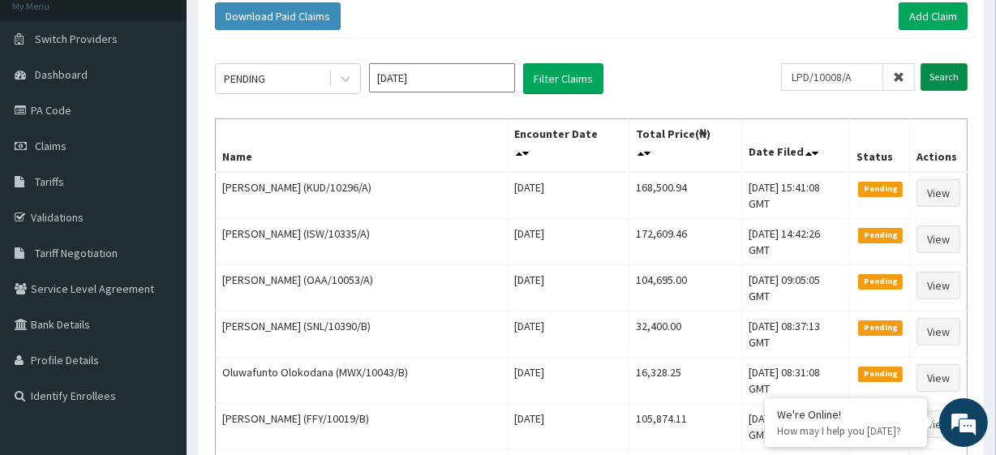
click at [948, 75] on input "Search" at bounding box center [943, 77] width 47 height 28
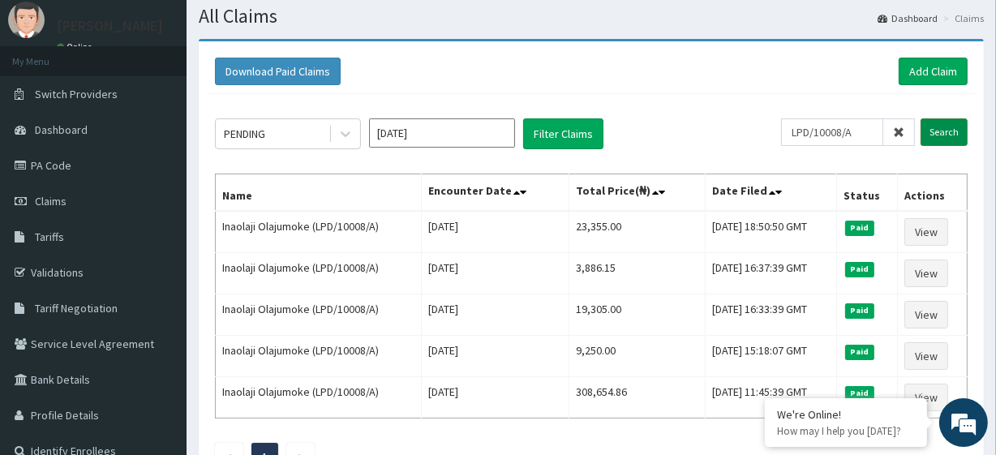
scroll to position [45, 0]
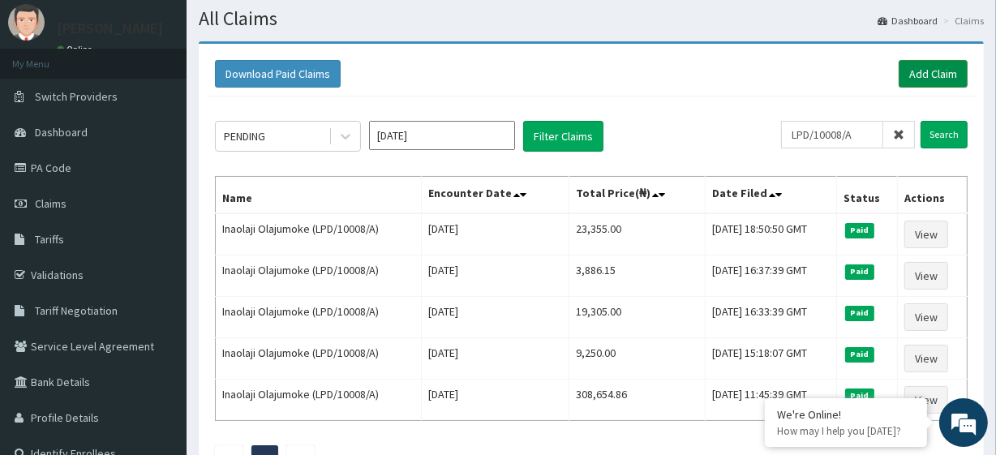
click at [944, 66] on link "Add Claim" at bounding box center [932, 74] width 69 height 28
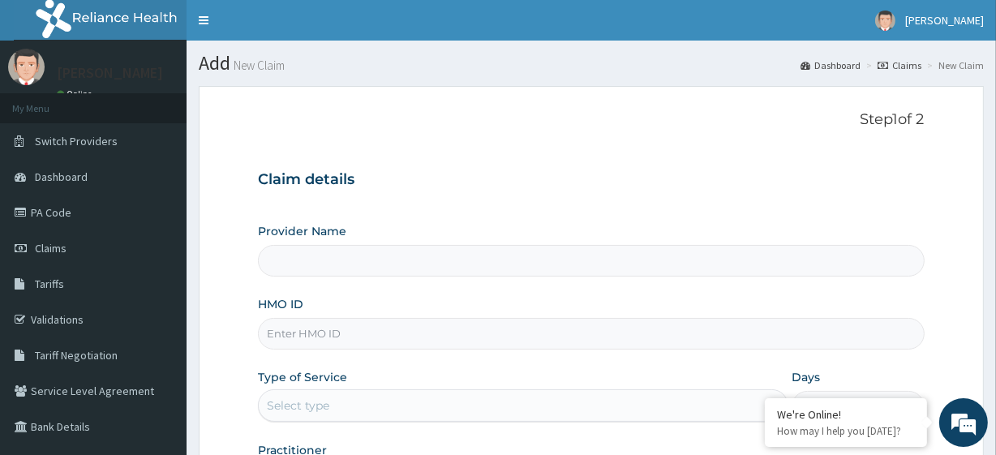
type input "R-Jolad Plus"
click at [356, 318] on input "HMO ID" at bounding box center [591, 334] width 666 height 32
paste input "SBL/10179/A"
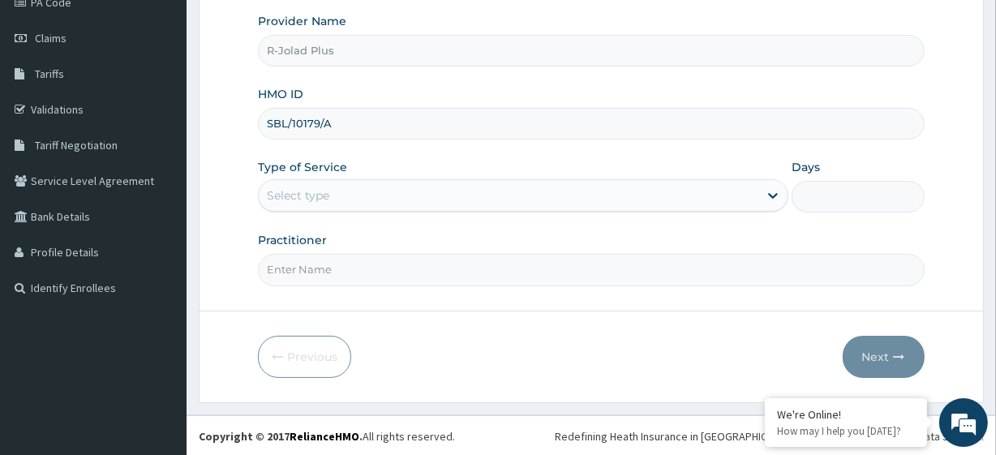
type input "SBL/10179/A"
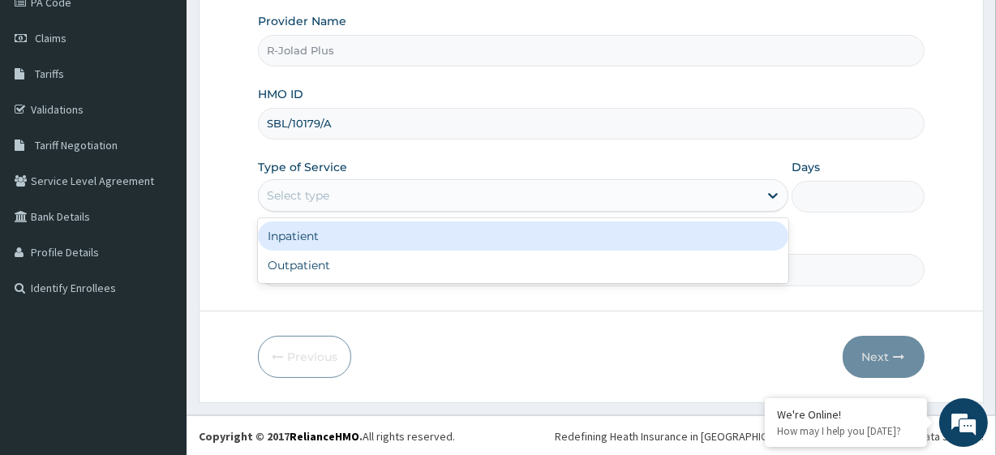
click at [386, 201] on div "Select type" at bounding box center [508, 195] width 499 height 26
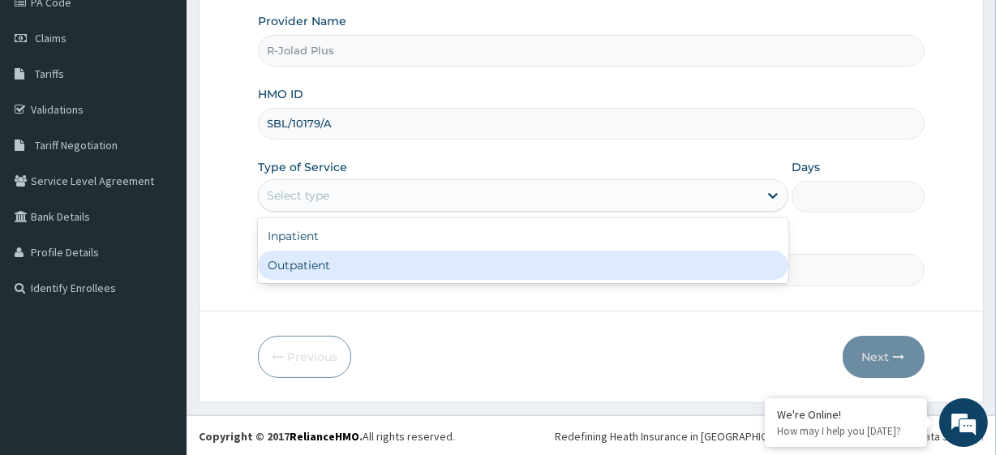
click at [360, 273] on div "Outpatient" at bounding box center [523, 265] width 530 height 29
type input "1"
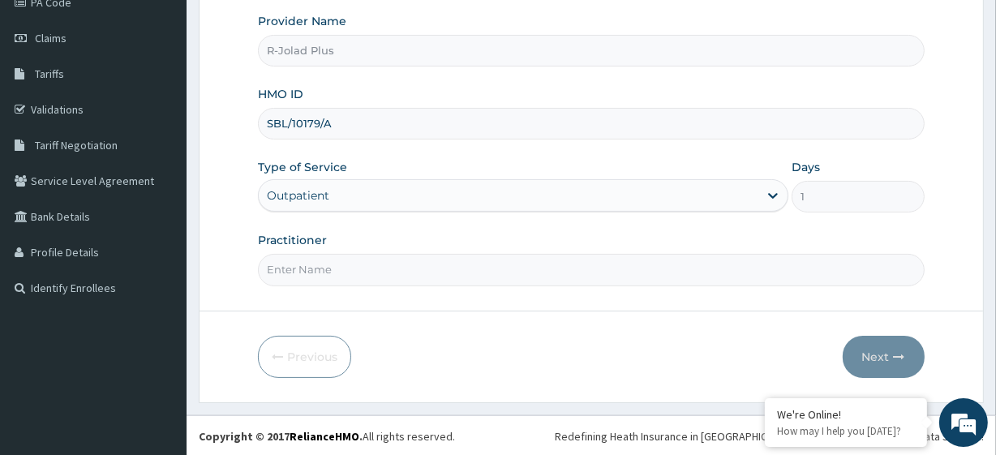
click at [372, 275] on input "Practitioner" at bounding box center [591, 270] width 666 height 32
click at [353, 258] on input "Practitioner" at bounding box center [591, 270] width 666 height 32
paste input "[PERSON_NAME]"
type input "[PERSON_NAME]"
click at [885, 356] on button "Next" at bounding box center [883, 357] width 82 height 42
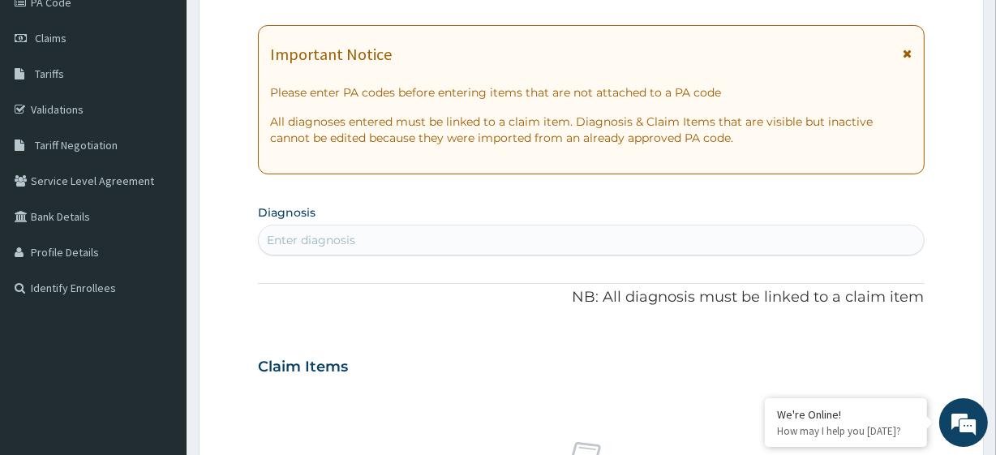
scroll to position [0, 0]
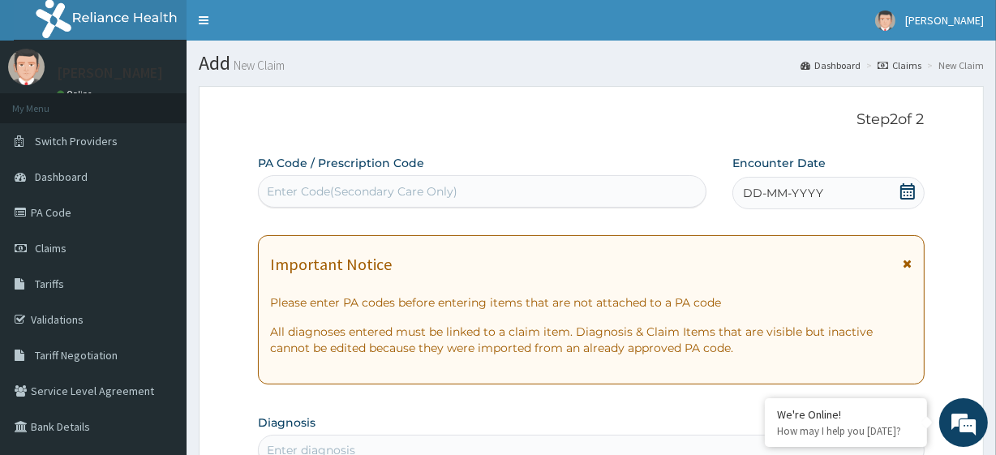
click at [350, 201] on div "Enter Code(Secondary Care Only)" at bounding box center [482, 191] width 446 height 26
paste input "PA/51DFCB"
type input "PA/51DFCB"
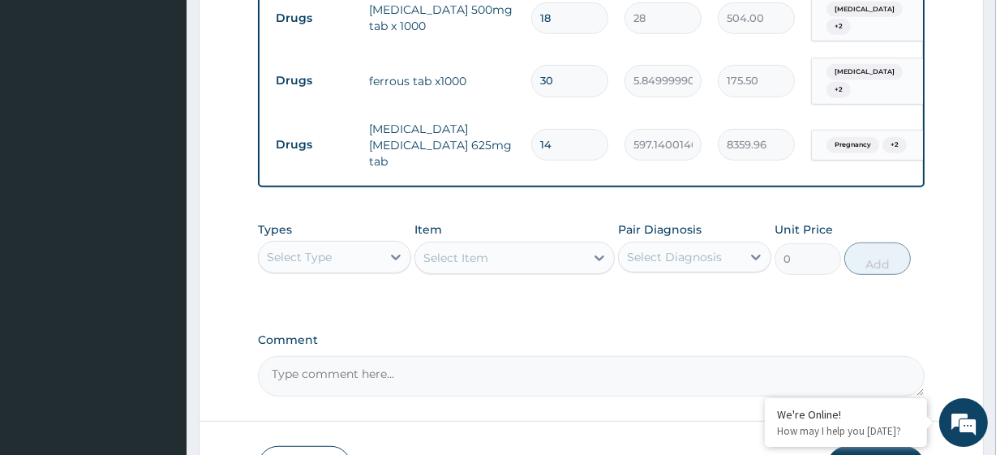
scroll to position [786, 0]
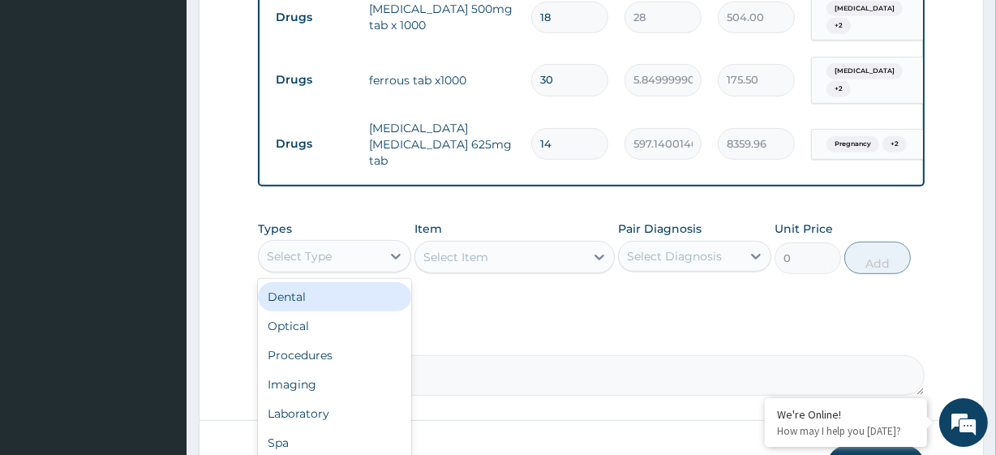
click at [332, 243] on div "Select Type" at bounding box center [320, 256] width 122 height 26
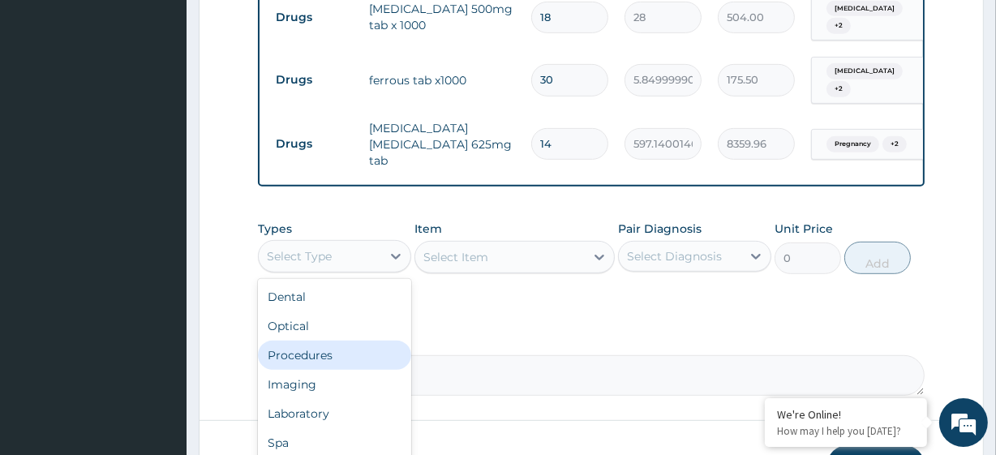
click at [330, 341] on div "Procedures" at bounding box center [334, 355] width 153 height 29
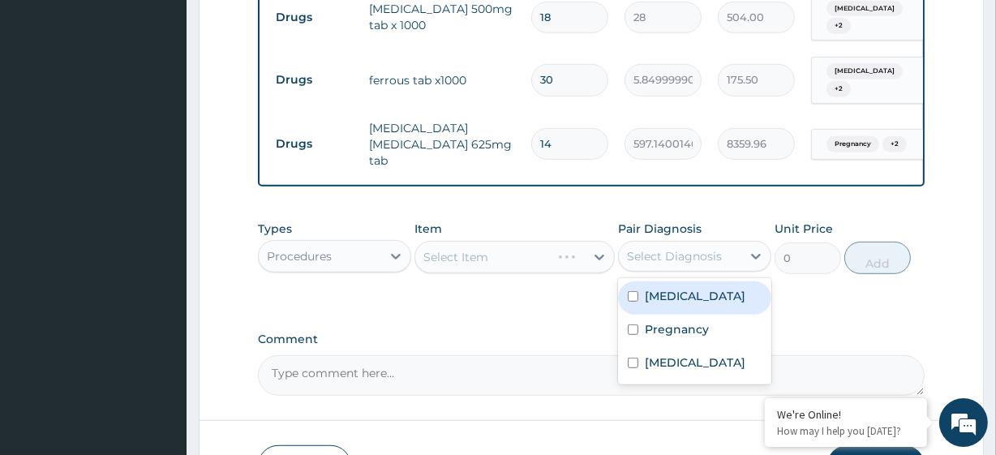
drag, startPoint x: 658, startPoint y: 231, endPoint x: 661, endPoint y: 279, distance: 47.9
click at [661, 272] on div "option [MEDICAL_DATA] focused, 1 of 3. 3 results available. Use Up and Down to …" at bounding box center [694, 256] width 153 height 31
click at [661, 281] on div "[MEDICAL_DATA]" at bounding box center [694, 297] width 153 height 33
checkbox input "true"
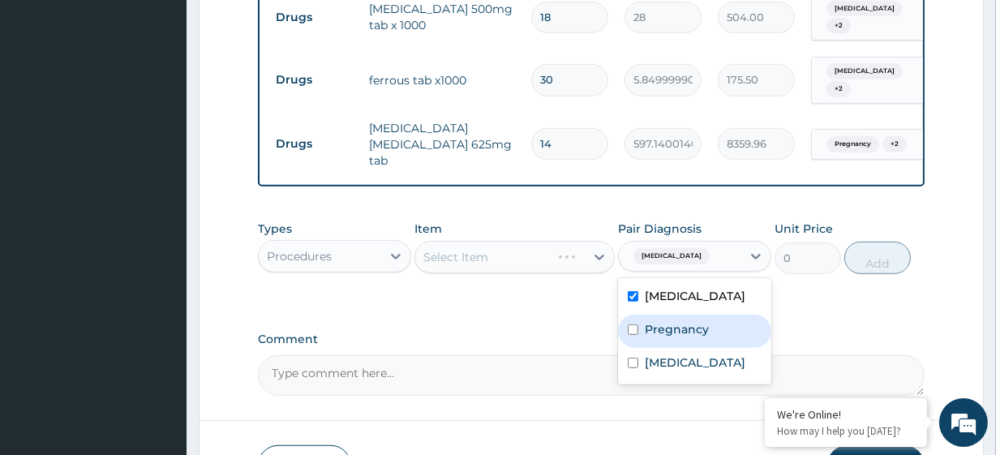
click at [665, 315] on div "Pregnancy" at bounding box center [694, 331] width 153 height 33
checkbox input "true"
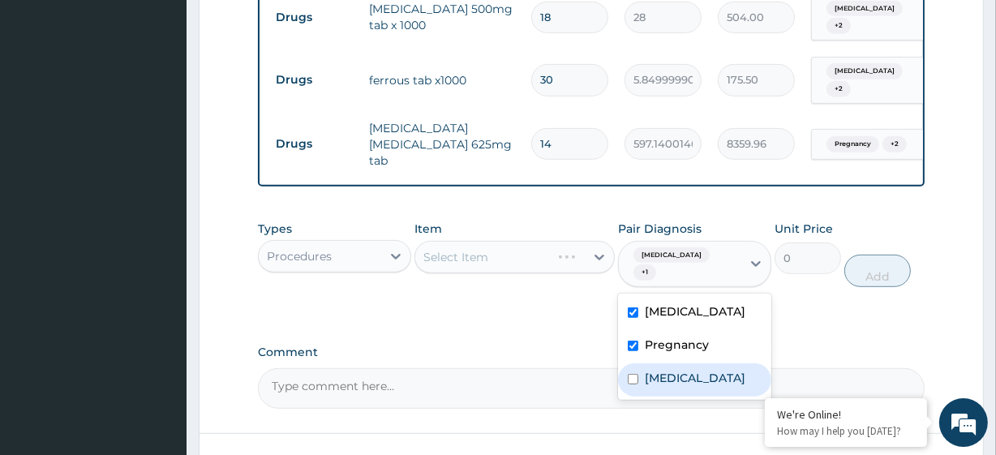
click at [674, 370] on label "[MEDICAL_DATA]" at bounding box center [695, 378] width 101 height 16
checkbox input "true"
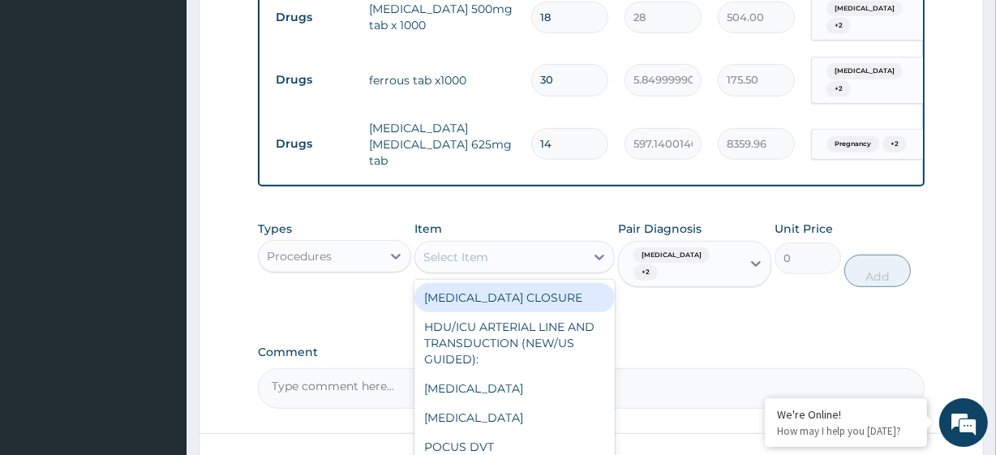
click at [519, 244] on div "Select Item" at bounding box center [499, 257] width 169 height 26
paste input "General Consultation (initial) FBC - ([MEDICAL_DATA] with platelet and [MEDICAL…"
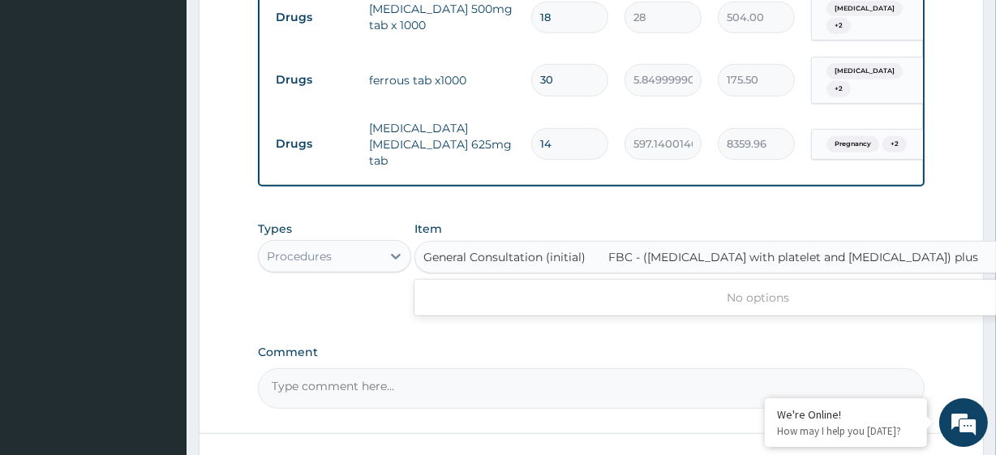
scroll to position [0, 74]
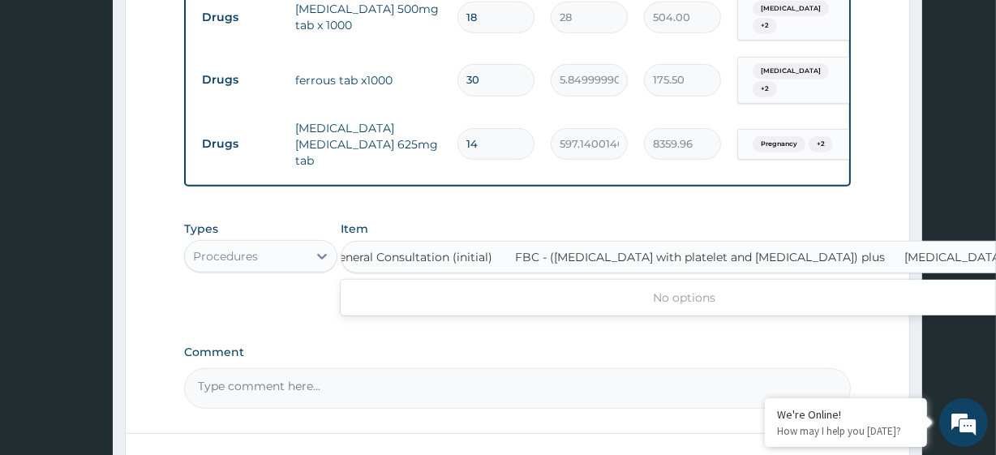
type input "General Consultation (initial)"
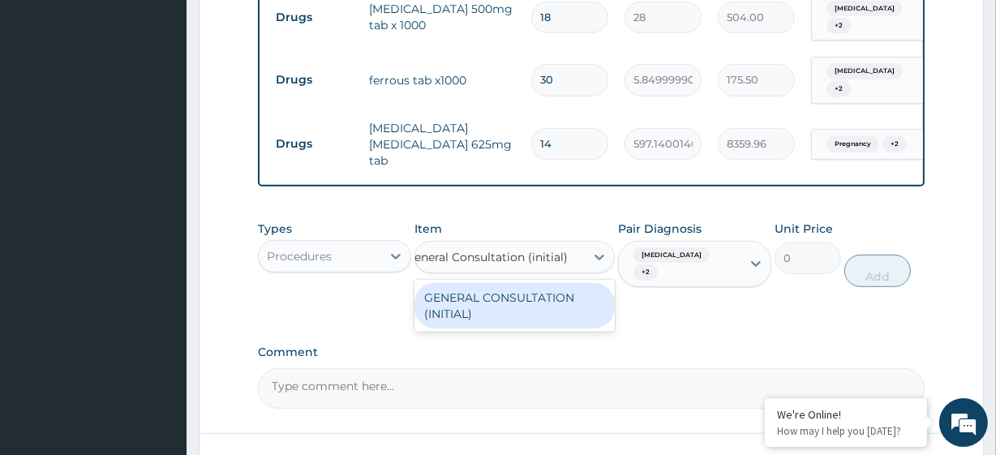
scroll to position [0, 0]
click at [529, 283] on div "GENERAL CONSULTATION (INITIAL)" at bounding box center [513, 305] width 199 height 45
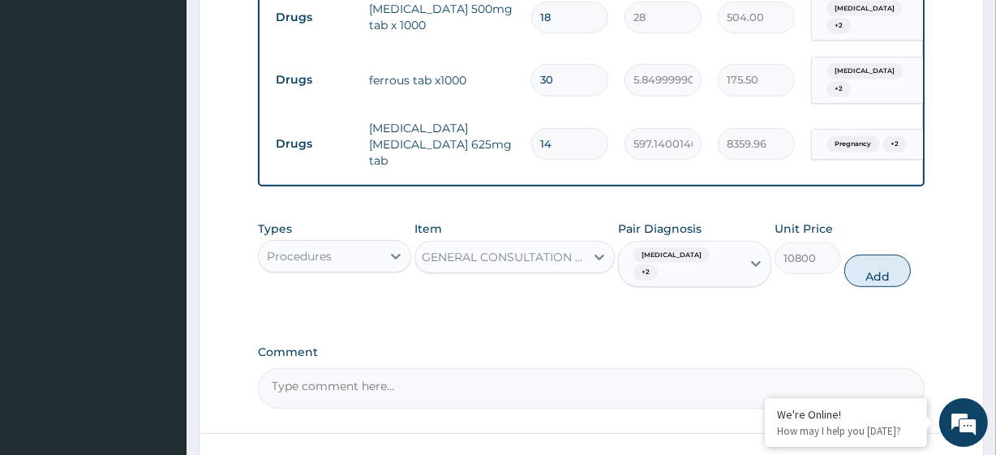
scroll to position [0, 2]
click at [907, 255] on button "Add" at bounding box center [877, 271] width 66 height 32
type input "0"
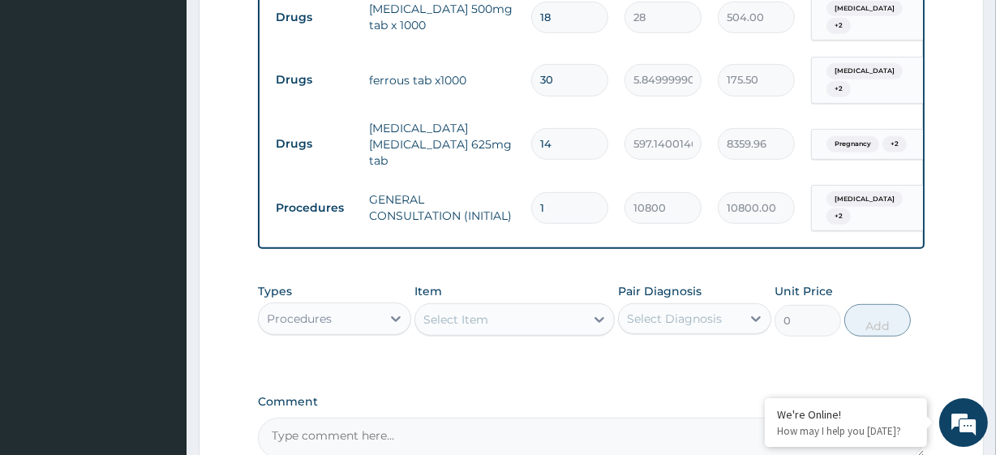
scroll to position [0, 0]
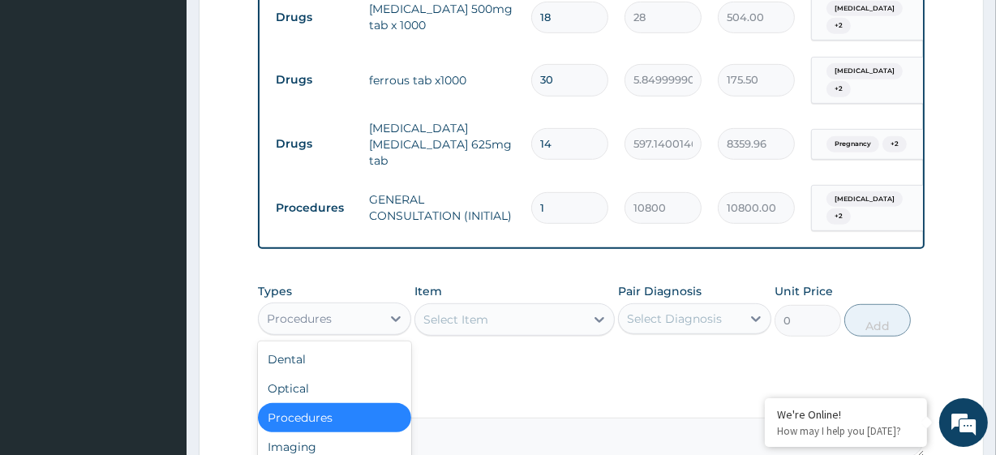
click at [372, 306] on div "Procedures" at bounding box center [320, 319] width 122 height 26
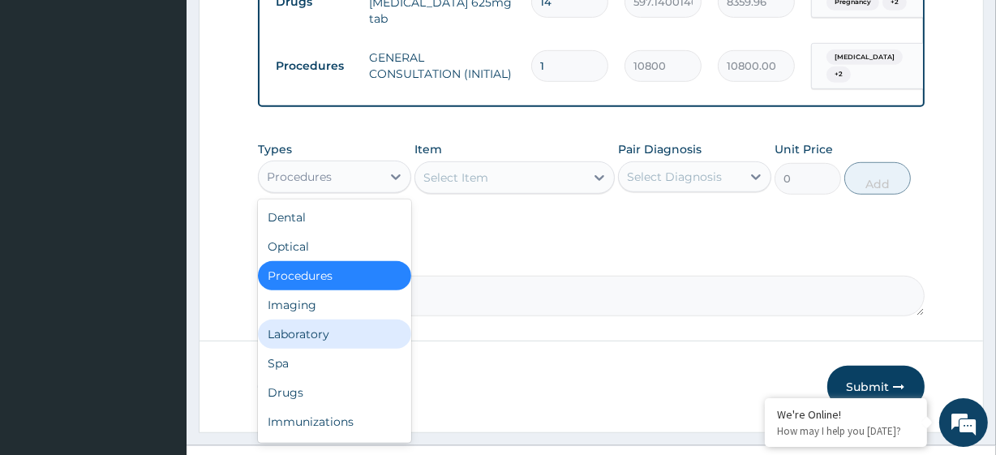
click at [324, 319] on div "Laboratory" at bounding box center [334, 333] width 153 height 29
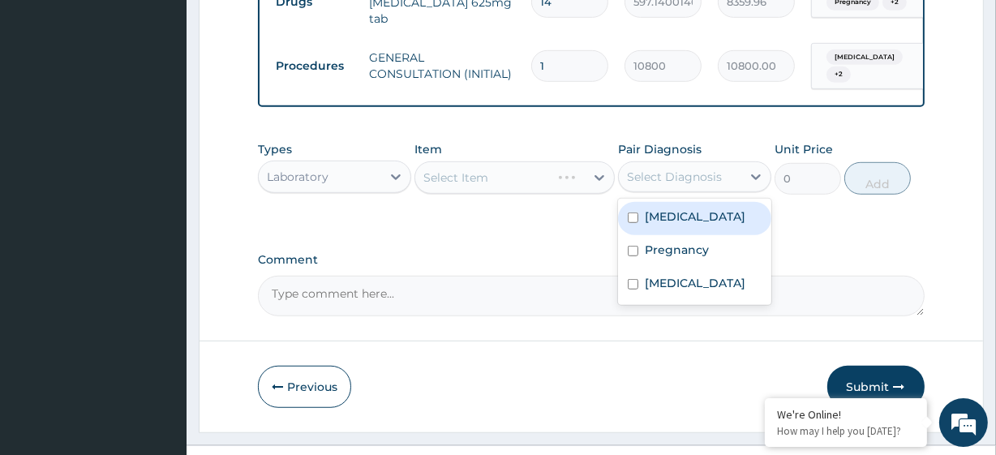
click at [710, 169] on div "Select Diagnosis" at bounding box center [674, 177] width 95 height 16
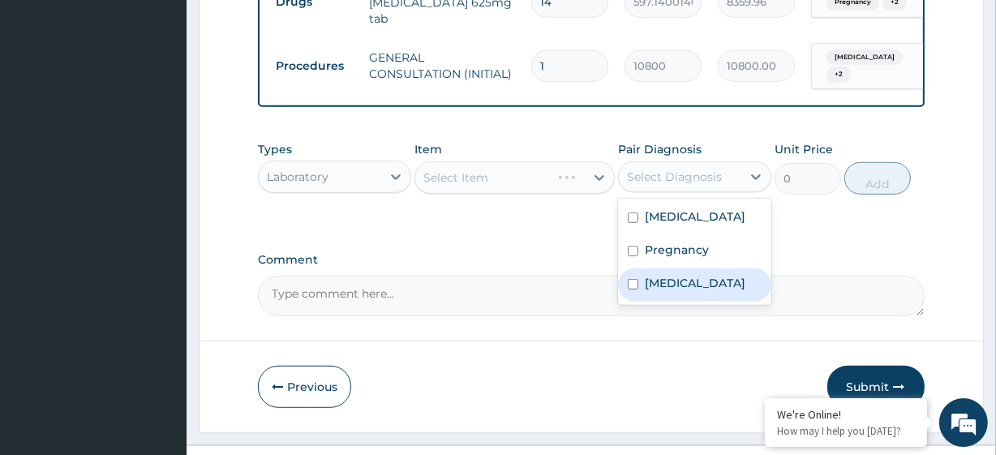
click at [693, 268] on div "[MEDICAL_DATA]" at bounding box center [694, 284] width 153 height 33
checkbox input "true"
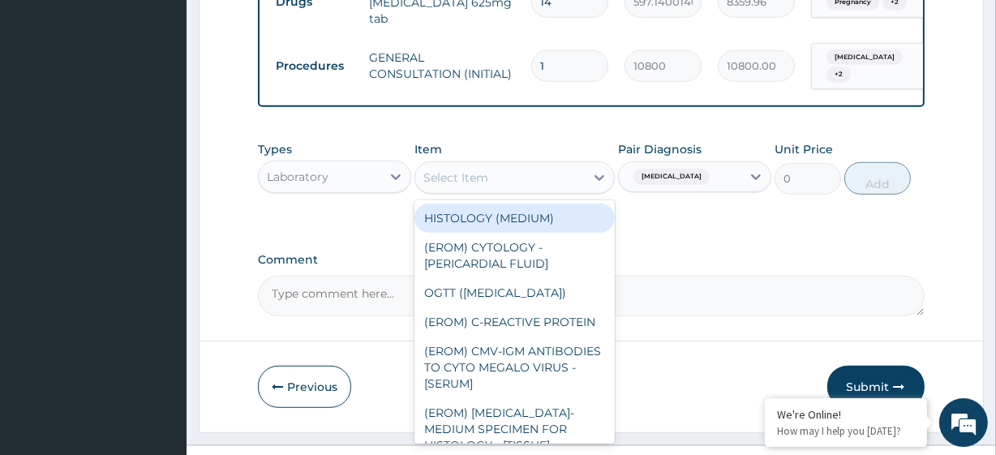
click at [499, 161] on div "Select Item" at bounding box center [513, 177] width 199 height 32
paste input "FBC - ([MEDICAL_DATA] with platelet and [MEDICAL_DATA]) plus [MEDICAL_DATA] [ME…"
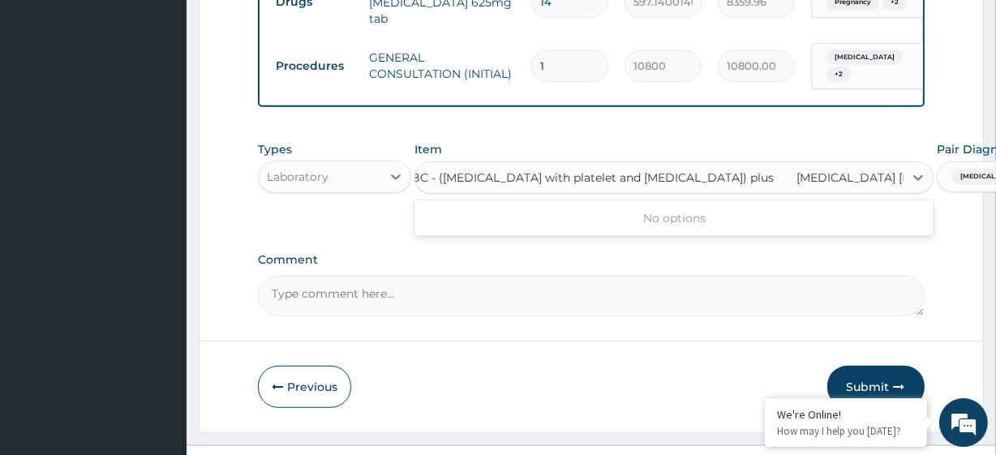
type input "FBC - ([MEDICAL_DATA] with platelet and [MEDICAL_DATA]) plus"
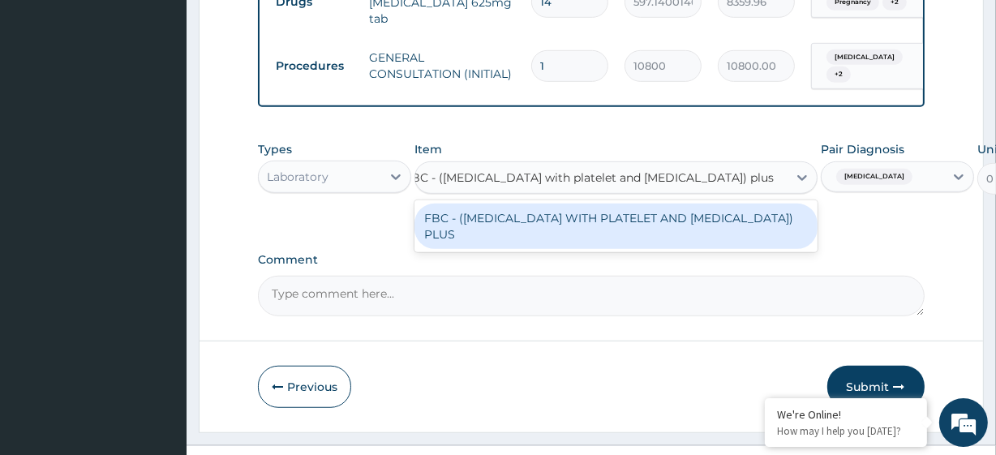
click at [528, 204] on div "FBC - (FULL BLOOD COUNT WITH PLATELET AND RED CELL INDICES) PLUS" at bounding box center [615, 226] width 403 height 45
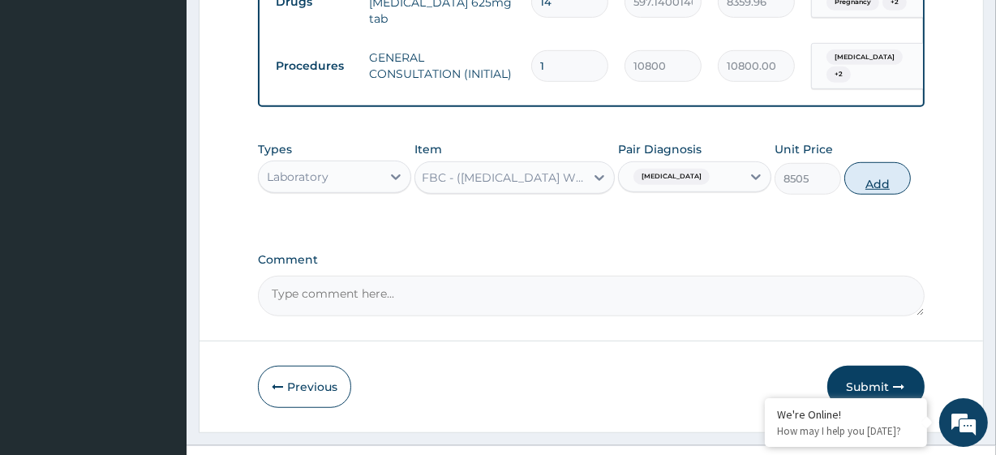
drag, startPoint x: 919, startPoint y: 155, endPoint x: 902, endPoint y: 151, distance: 16.7
click at [902, 151] on div "Types Laboratory Item FBC - (FULL BLOOD COUNT WITH PLATELET AND RED CELL INDICE…" at bounding box center [591, 168] width 666 height 70
click at [902, 162] on button "Add" at bounding box center [877, 178] width 66 height 32
type input "0"
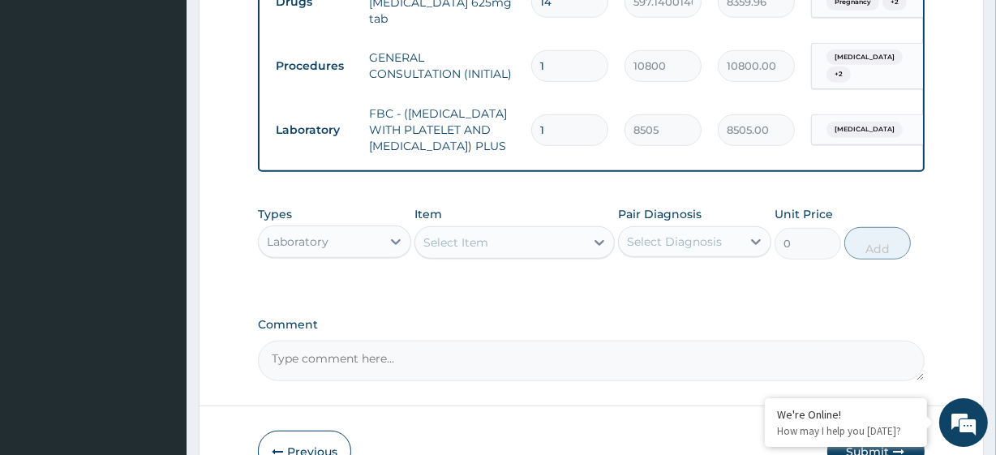
scroll to position [0, 0]
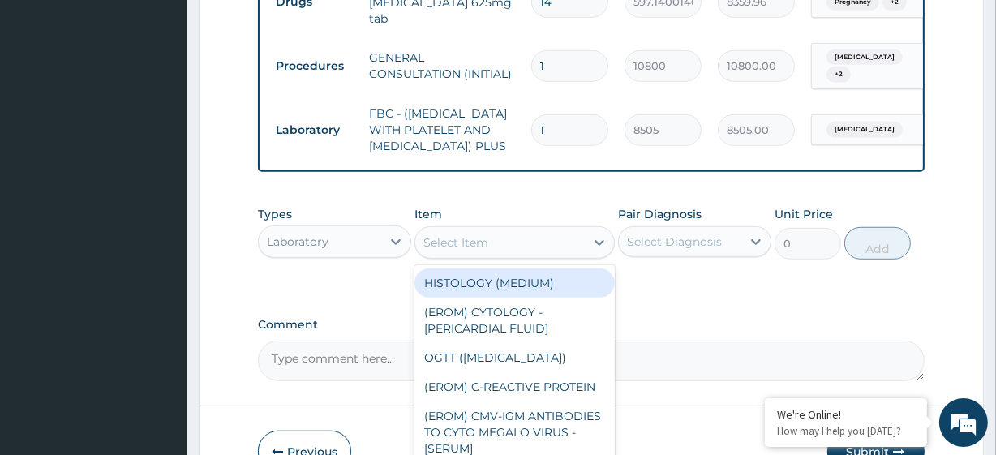
click at [478, 234] on div "Select Item" at bounding box center [455, 242] width 65 height 16
paste input "MALARIA PARASITE"
type input "MALARIA PARASITE"
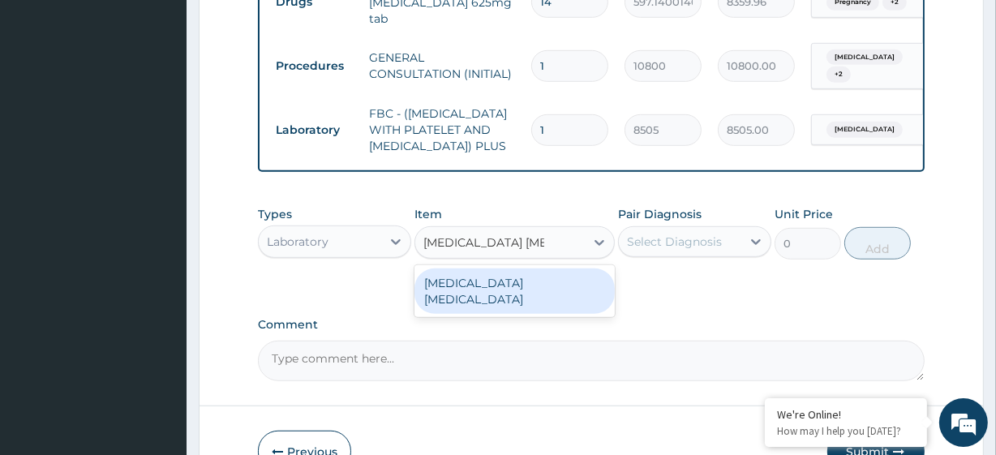
click at [493, 268] on div "MALARIA PARASITE" at bounding box center [513, 290] width 199 height 45
type input "4050"
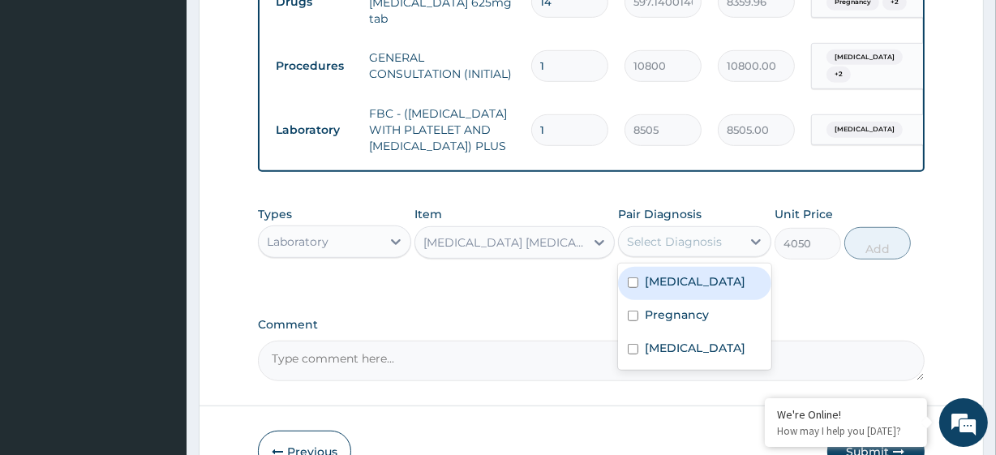
click at [714, 234] on div "Select Diagnosis" at bounding box center [674, 242] width 95 height 16
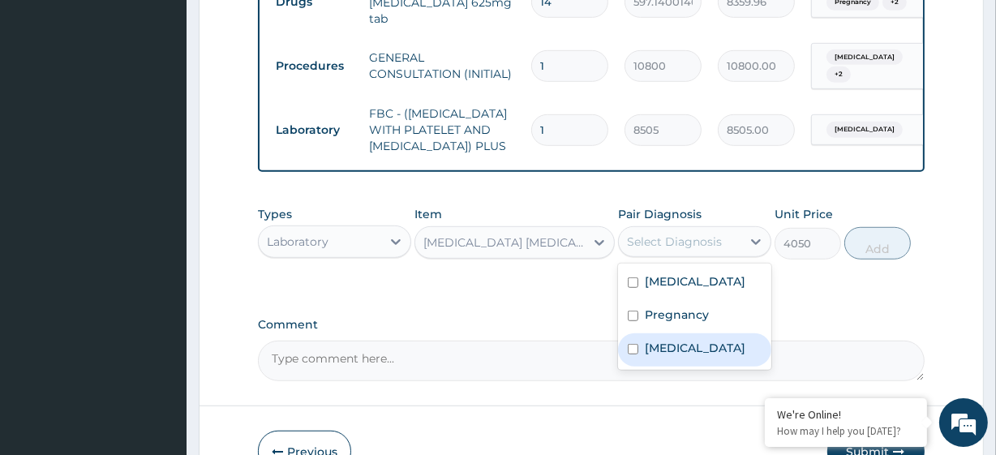
click at [701, 333] on div "Malaria" at bounding box center [694, 349] width 153 height 33
checkbox input "true"
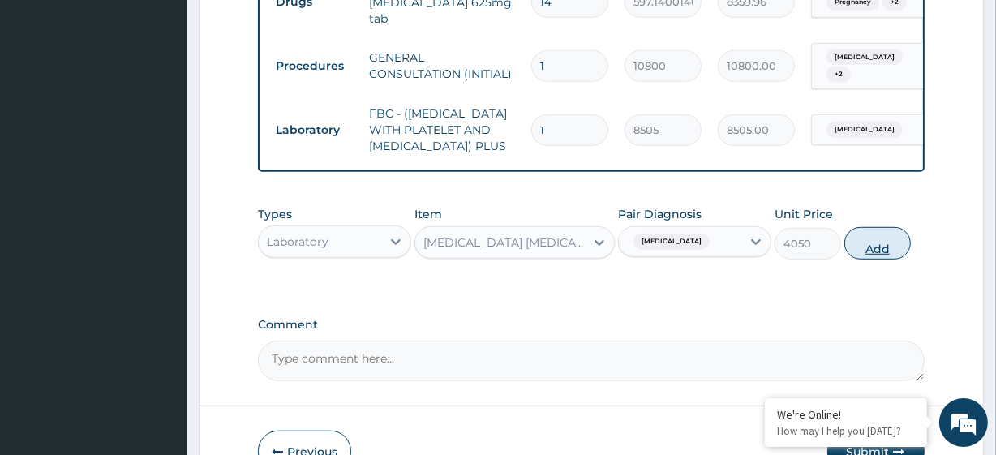
click at [889, 238] on button "Add" at bounding box center [877, 243] width 66 height 32
type input "0"
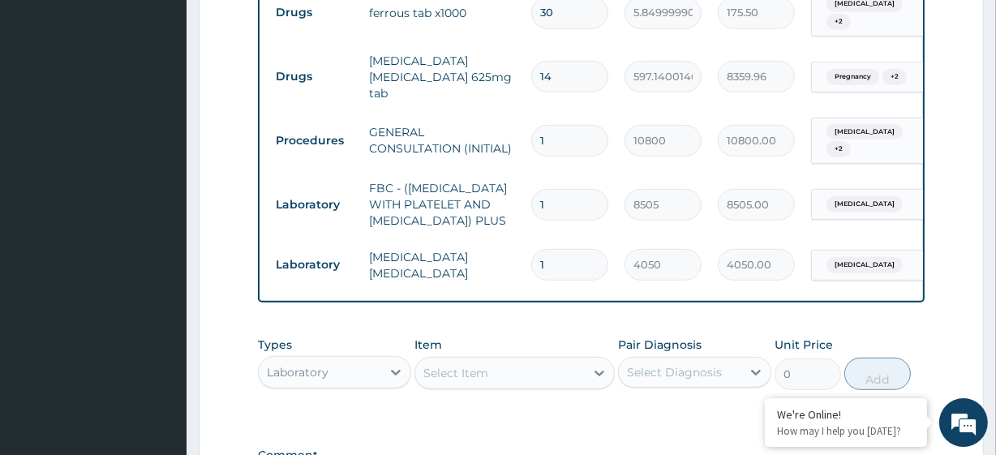
scroll to position [855, 0]
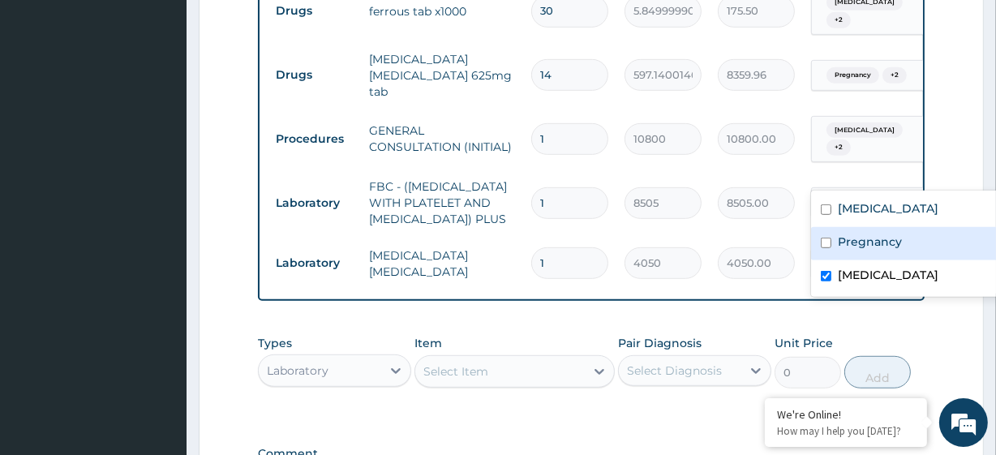
drag, startPoint x: 906, startPoint y: 163, endPoint x: 848, endPoint y: 234, distance: 91.7
click at [848, 234] on label "Pregnancy" at bounding box center [870, 242] width 64 height 16
checkbox input "true"
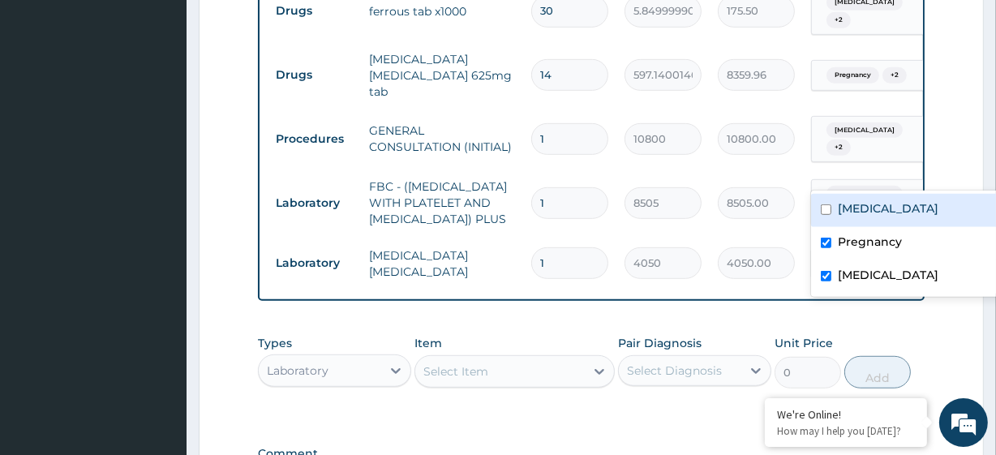
click at [848, 224] on div "Common cold" at bounding box center [912, 210] width 203 height 33
checkbox input "true"
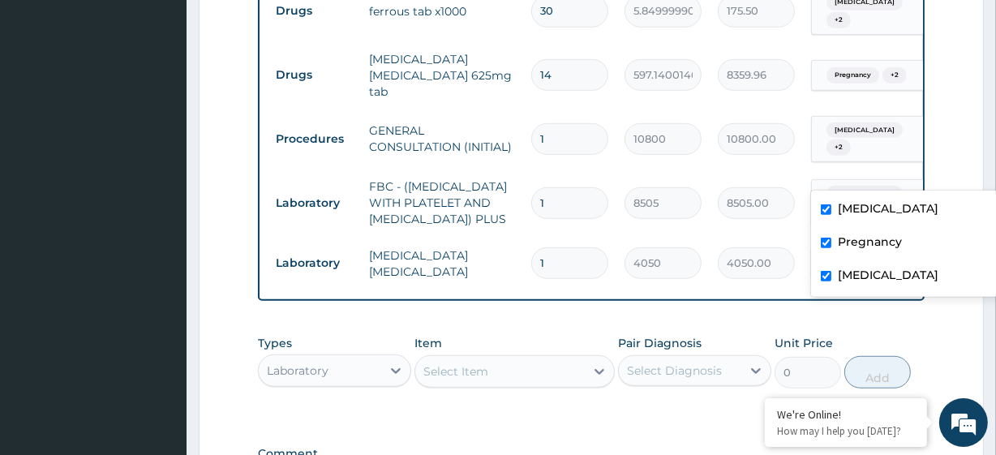
click at [876, 253] on div "Pregnancy" at bounding box center [912, 243] width 203 height 33
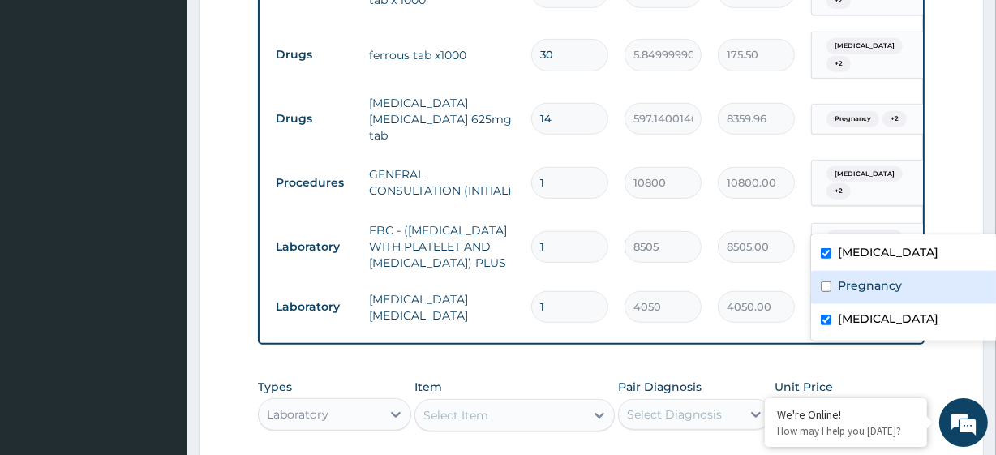
scroll to position [819, 0]
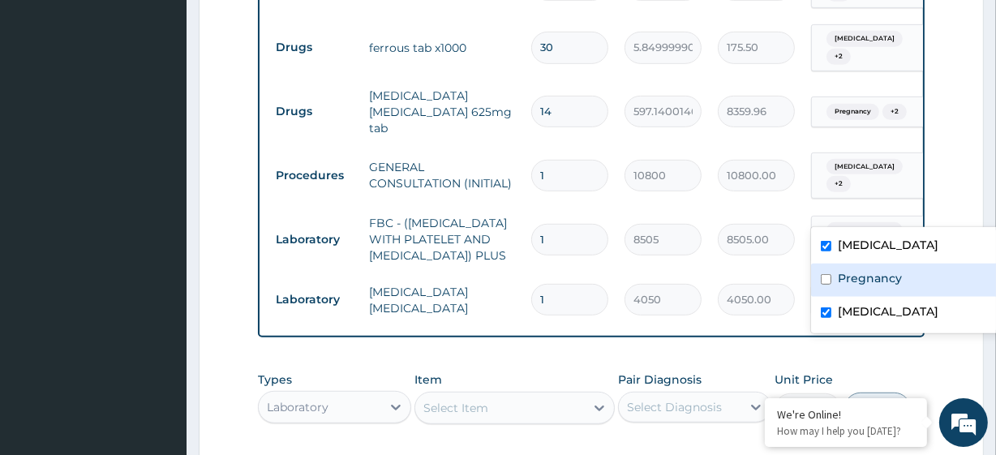
click at [870, 292] on div "Pregnancy" at bounding box center [912, 280] width 203 height 33
checkbox input "true"
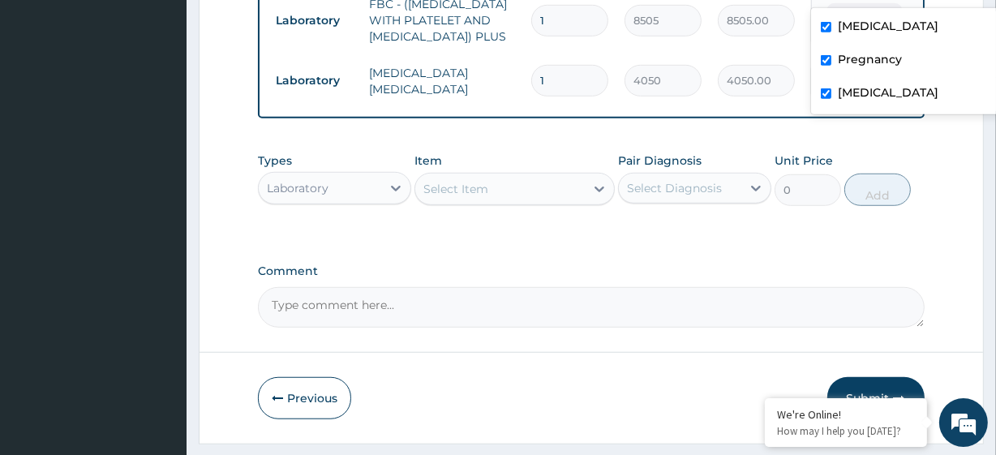
scroll to position [1066, 0]
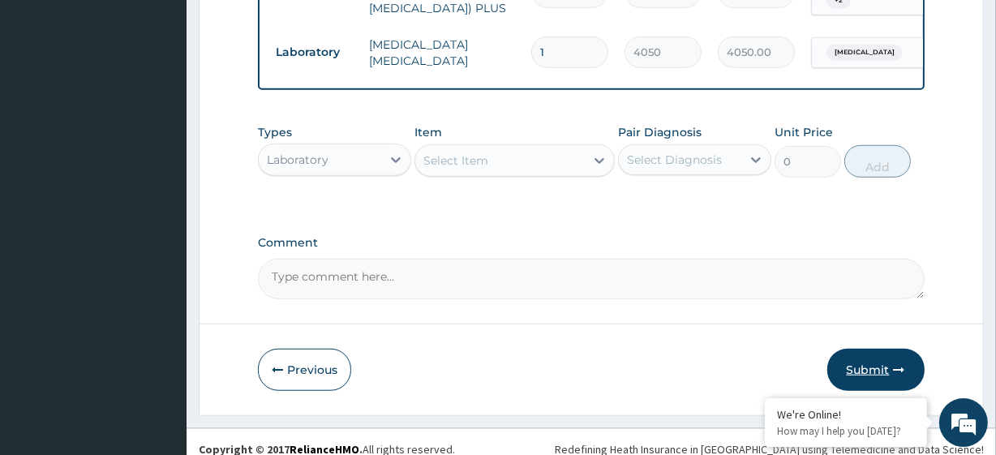
click at [872, 349] on button "Submit" at bounding box center [875, 370] width 97 height 42
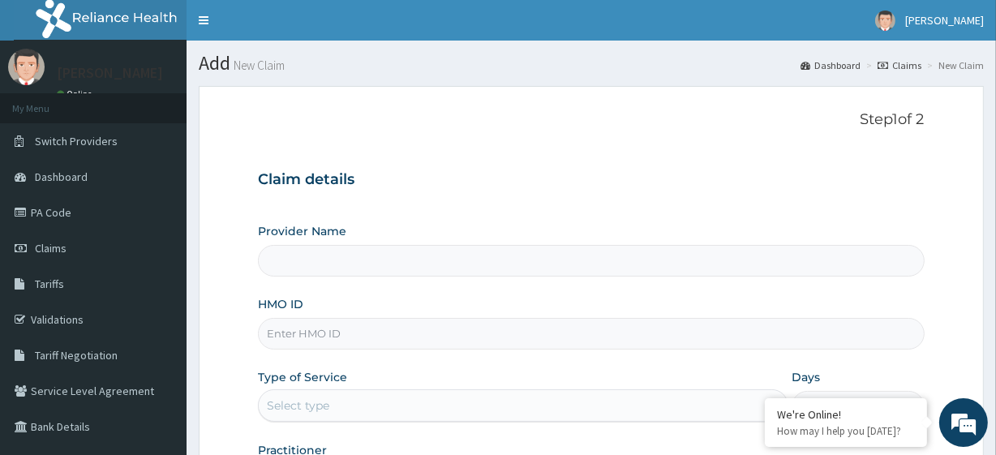
type input "R-Jolad Plus"
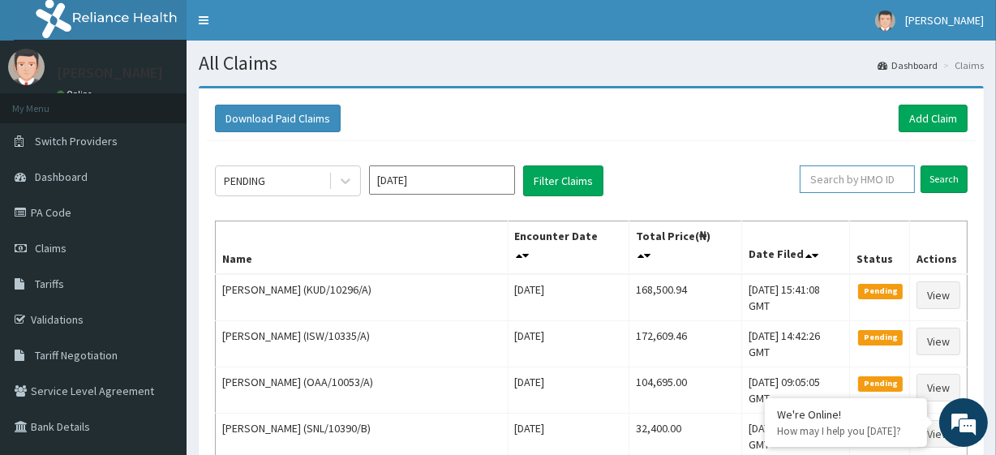
click at [818, 175] on input "text" at bounding box center [856, 179] width 115 height 28
paste input "PA/BC41B3"
type input "PA/BC41B3"
click at [836, 174] on input "text" at bounding box center [856, 179] width 115 height 28
paste input "QRS/10003/B"
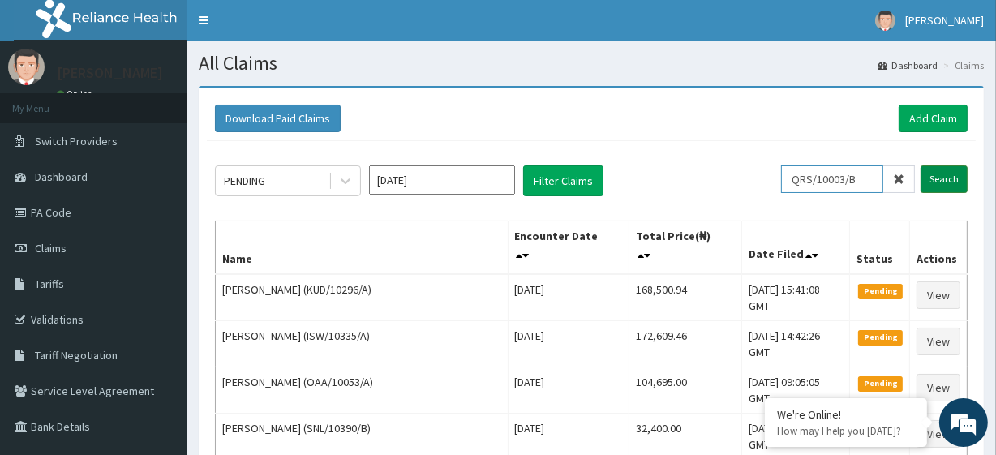
type input "QRS/10003/B"
click at [949, 182] on input "Search" at bounding box center [943, 179] width 47 height 28
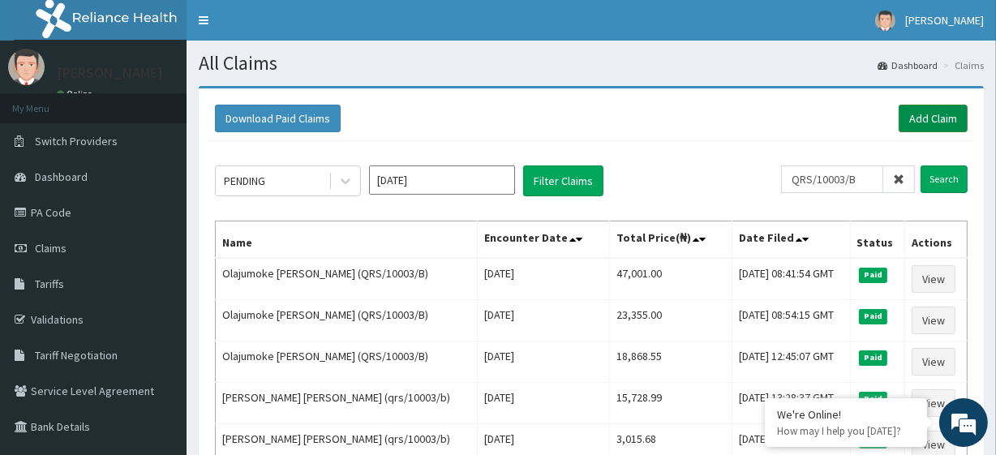
click at [916, 122] on link "Add Claim" at bounding box center [932, 119] width 69 height 28
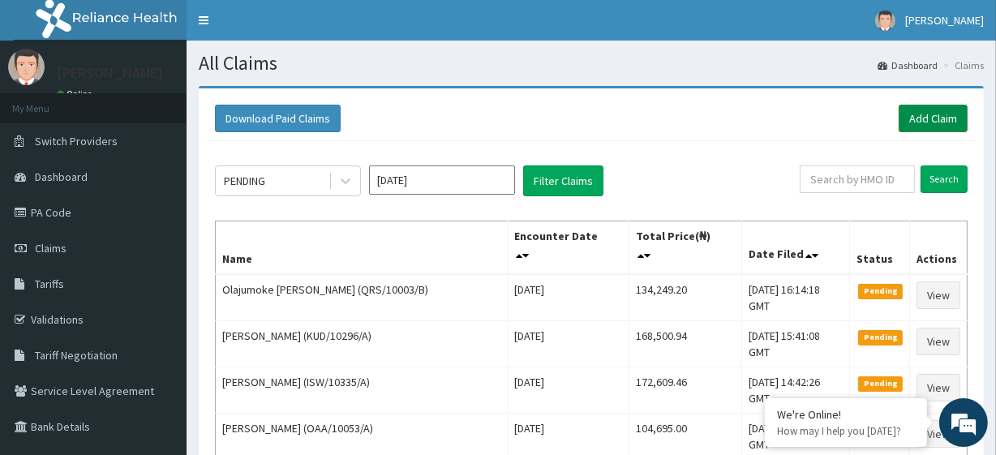
click at [902, 116] on link "Add Claim" at bounding box center [932, 119] width 69 height 28
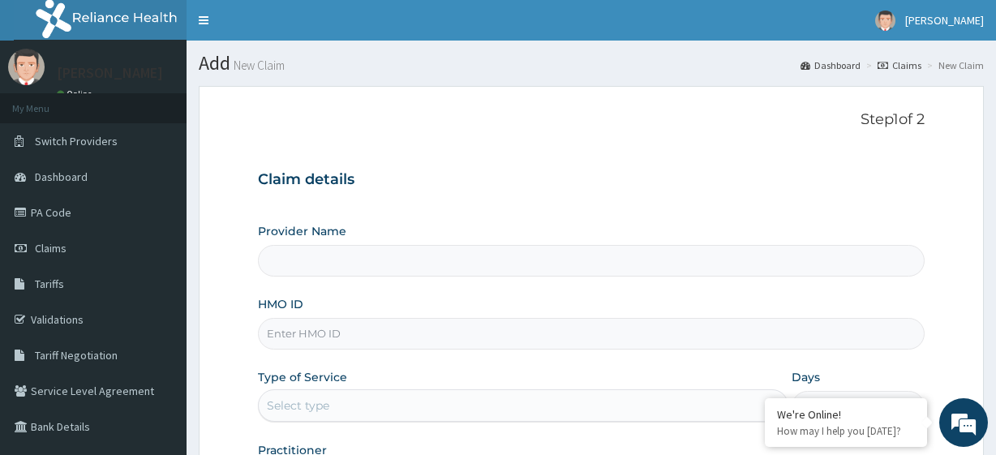
type input "R-Jolad Plus"
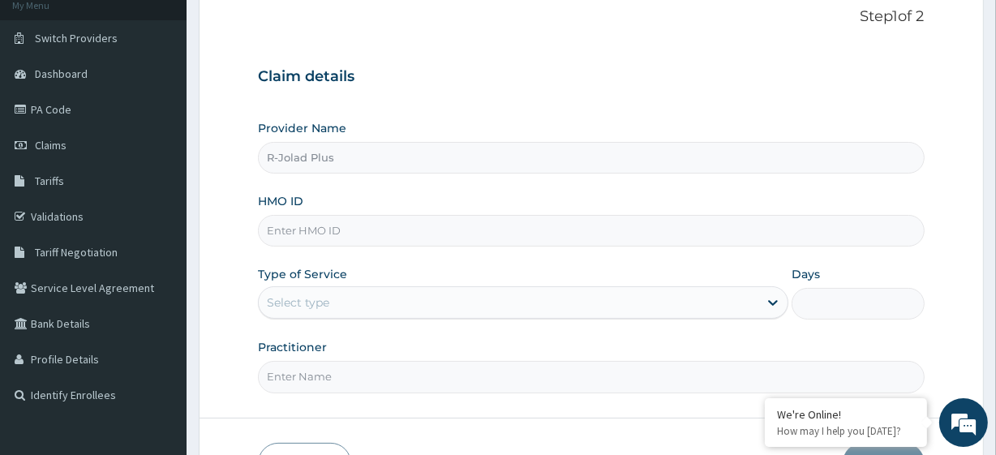
scroll to position [104, 0]
click at [344, 219] on input "HMO ID" at bounding box center [591, 230] width 666 height 32
paste input "REL/10742/B"
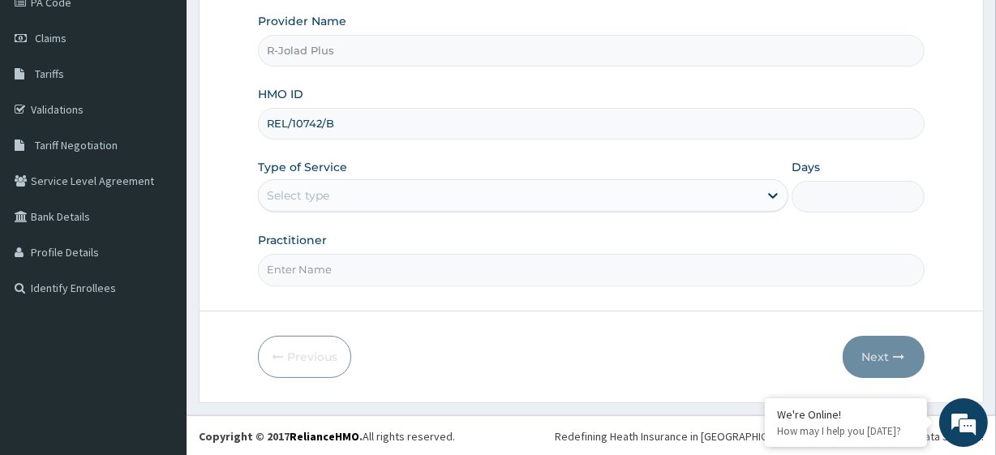
type input "REL/10742/B"
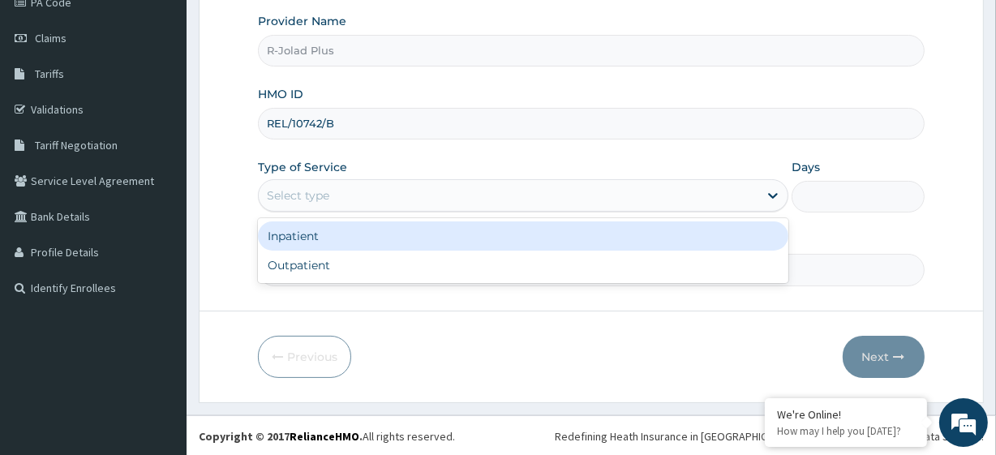
click at [377, 185] on div "Select type" at bounding box center [508, 195] width 499 height 26
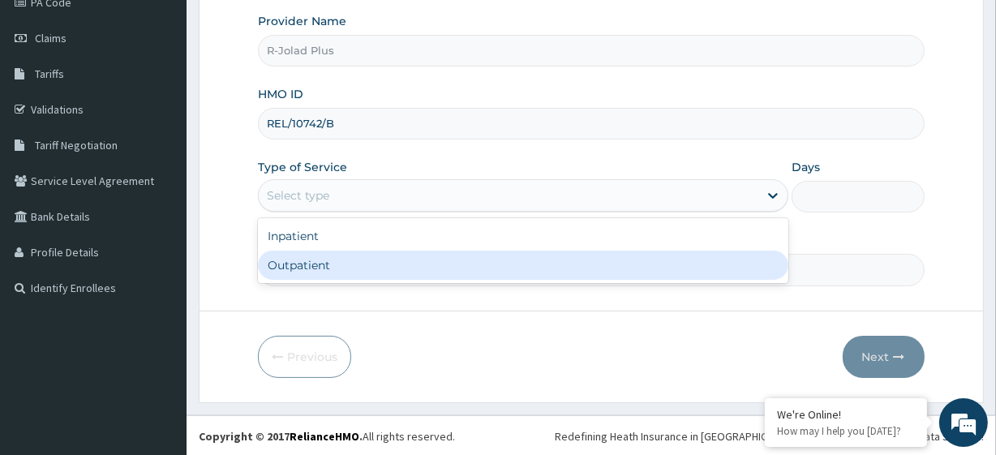
click at [352, 267] on div "Outpatient" at bounding box center [523, 265] width 530 height 29
type input "1"
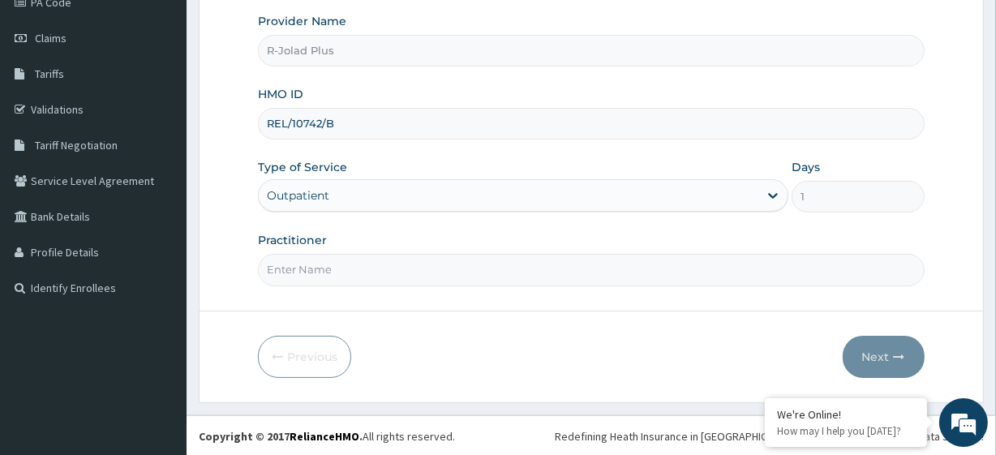
click at [318, 259] on input "Practitioner" at bounding box center [591, 270] width 666 height 32
paste input "[PERSON_NAME]"
type input "[PERSON_NAME]"
click at [877, 344] on button "Next" at bounding box center [883, 357] width 82 height 42
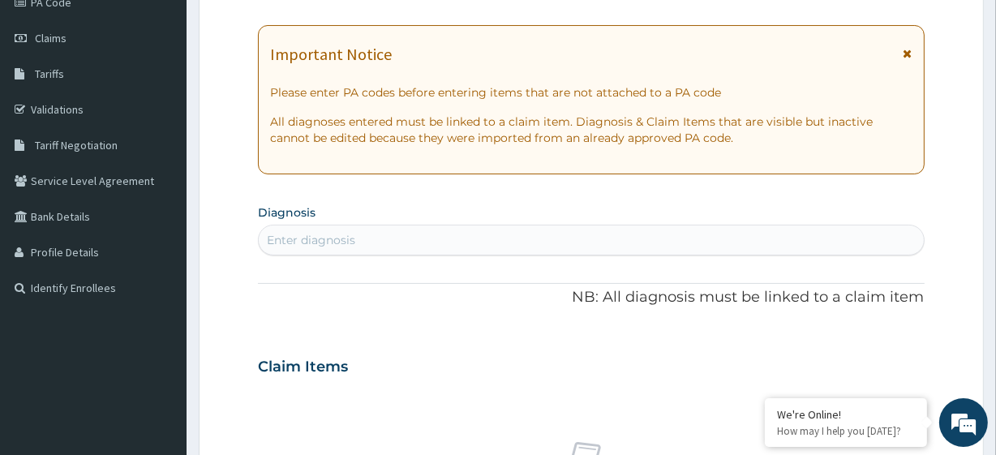
scroll to position [0, 0]
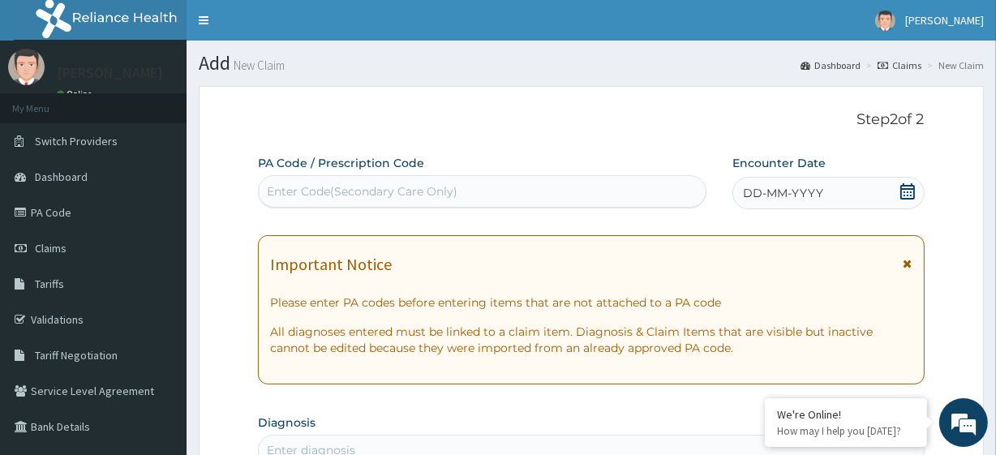
click at [309, 194] on div "Enter Code(Secondary Care Only)" at bounding box center [362, 191] width 191 height 16
paste input "PA/B64BF8"
type input "PA/B64BF8"
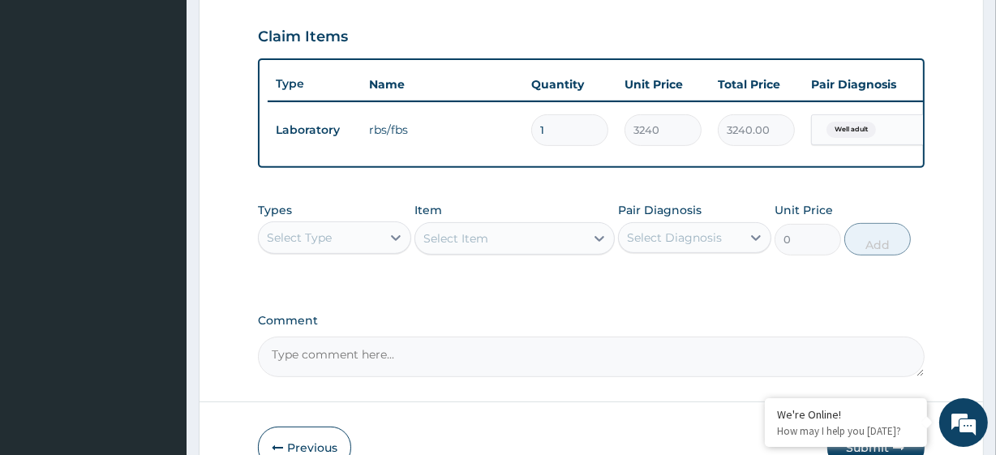
scroll to position [553, 0]
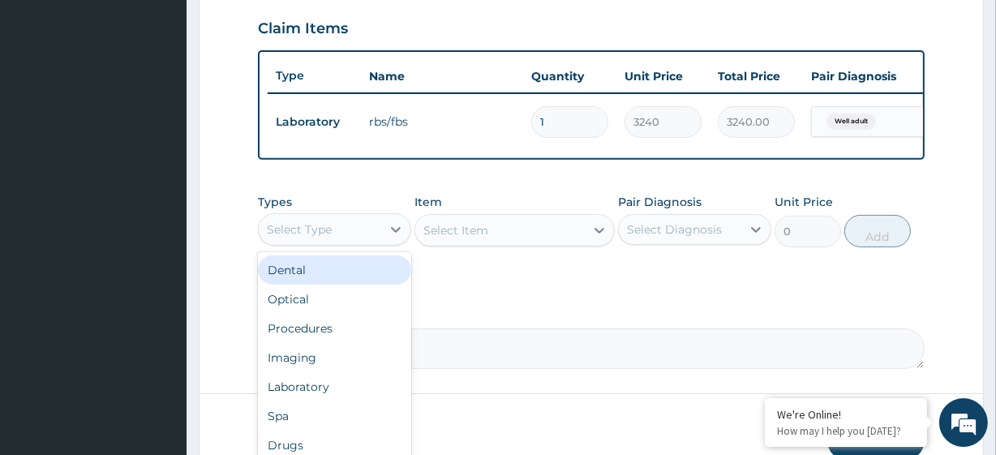
click at [308, 238] on div "Select Type" at bounding box center [299, 229] width 65 height 16
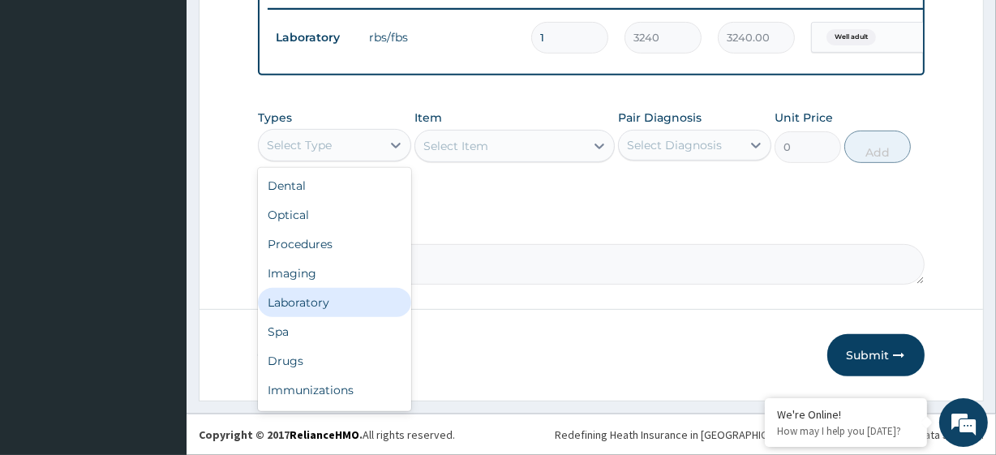
click at [302, 299] on div "Laboratory" at bounding box center [334, 302] width 153 height 29
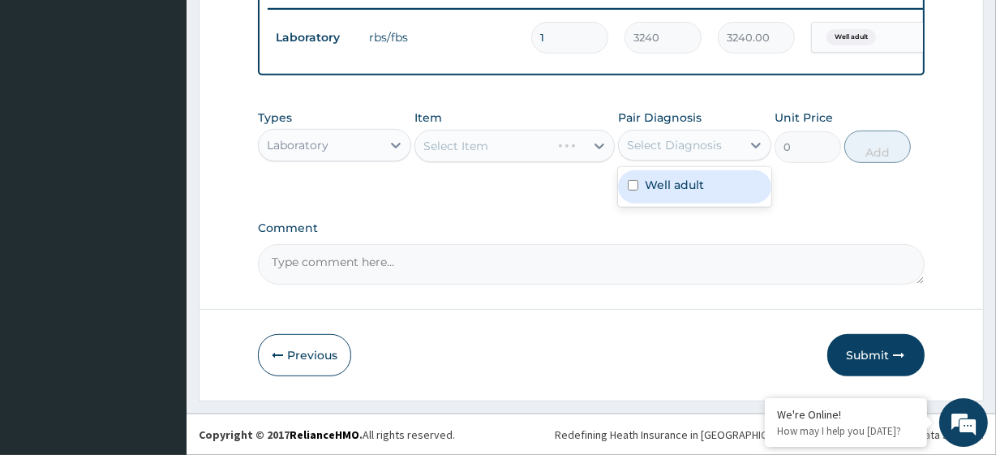
click at [669, 154] on div "Select Diagnosis" at bounding box center [680, 145] width 122 height 26
click at [677, 178] on label "Well adult" at bounding box center [674, 185] width 59 height 16
checkbox input "true"
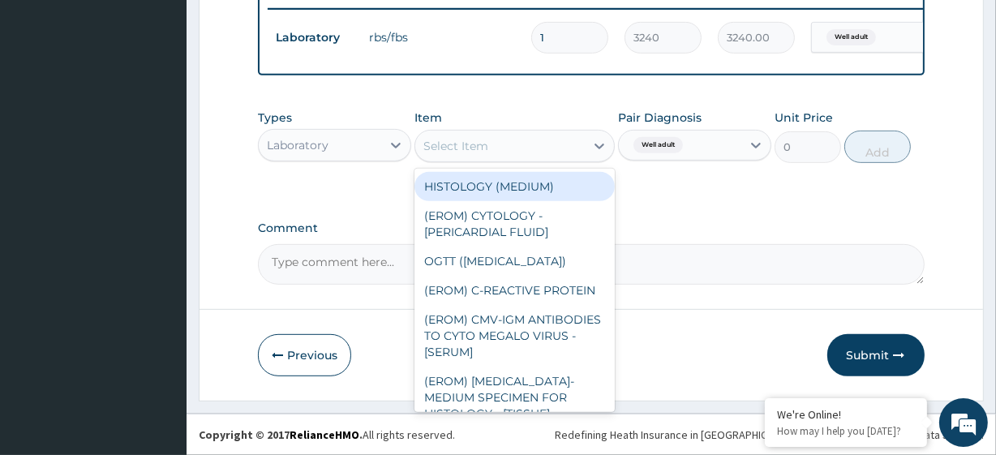
click at [497, 150] on div "Select Item" at bounding box center [499, 146] width 169 height 26
paste input "CHEST (PA/LAT) X-RAY ELECTROLYTES/UREA/CREATININE"
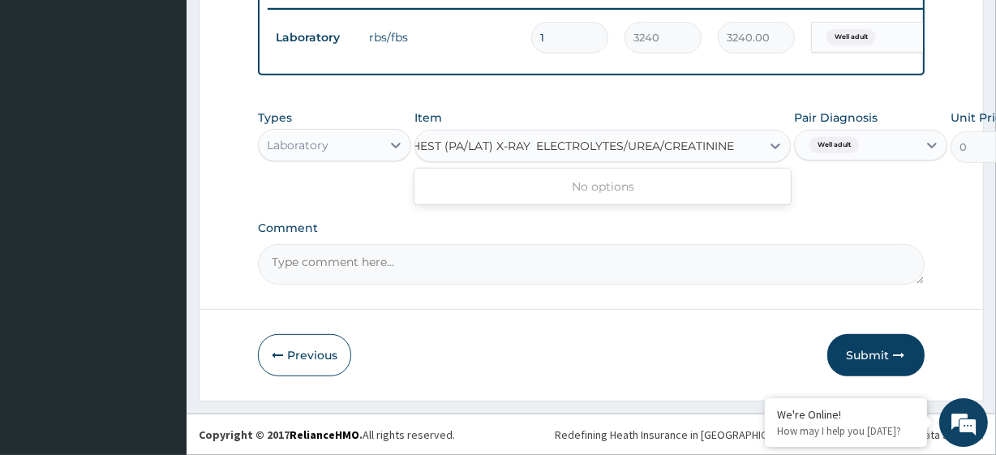
scroll to position [0, 8]
type input "ELECTROLYTES/UREA/CREATININE"
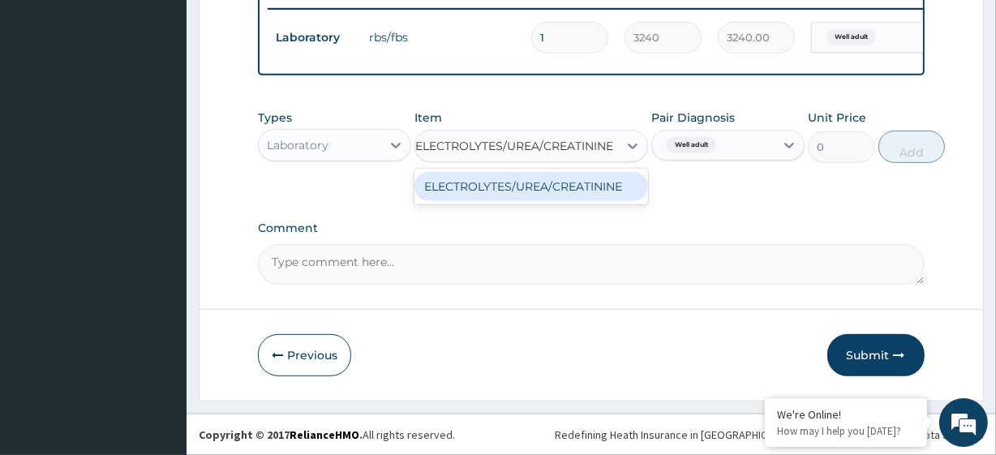
click at [527, 187] on div "ELECTROLYTES/UREA/CREATININE" at bounding box center [531, 186] width 234 height 29
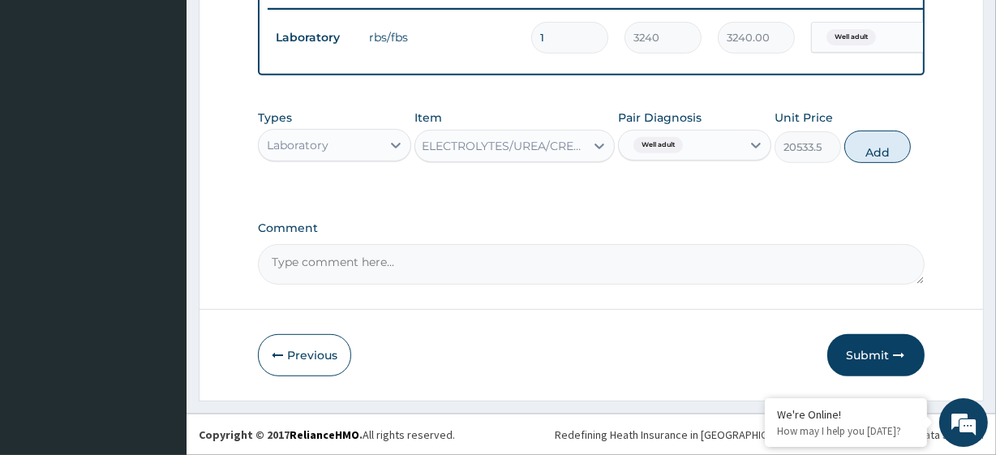
scroll to position [0, 2]
click at [889, 151] on button "Add" at bounding box center [877, 147] width 66 height 32
type input "0"
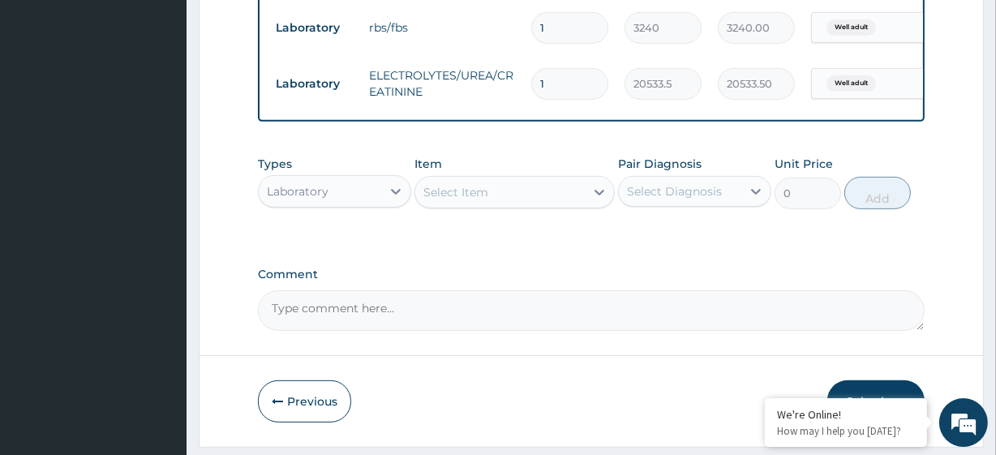
scroll to position [0, 0]
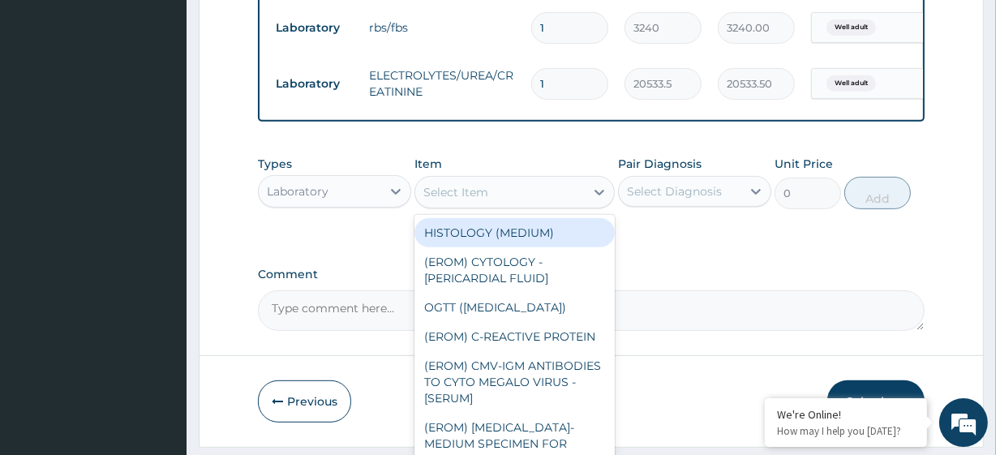
click at [462, 208] on div "Select Item" at bounding box center [513, 192] width 199 height 32
paste input "LIVER FUNCTION TEST (LFT) LIPOGRAM [MEDICAL_DATA]"
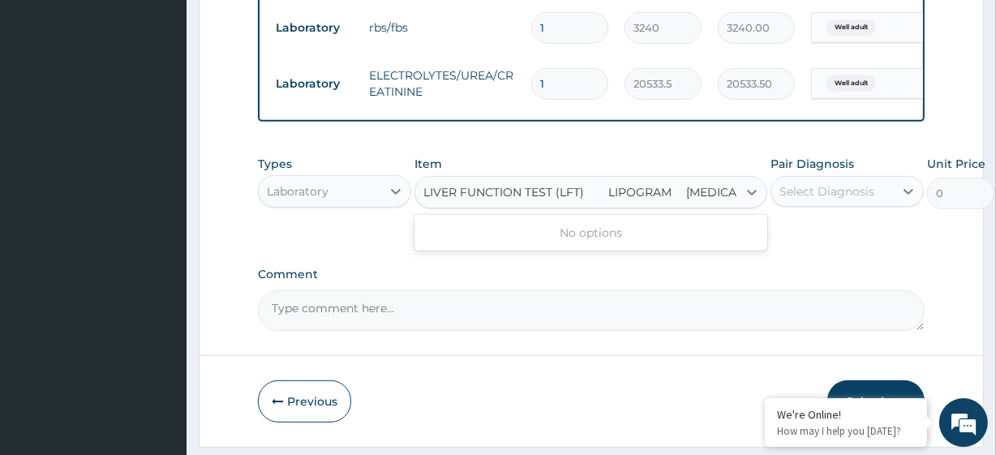
scroll to position [0, 19]
type input "LIVER FUNCTION TEST (LFT)"
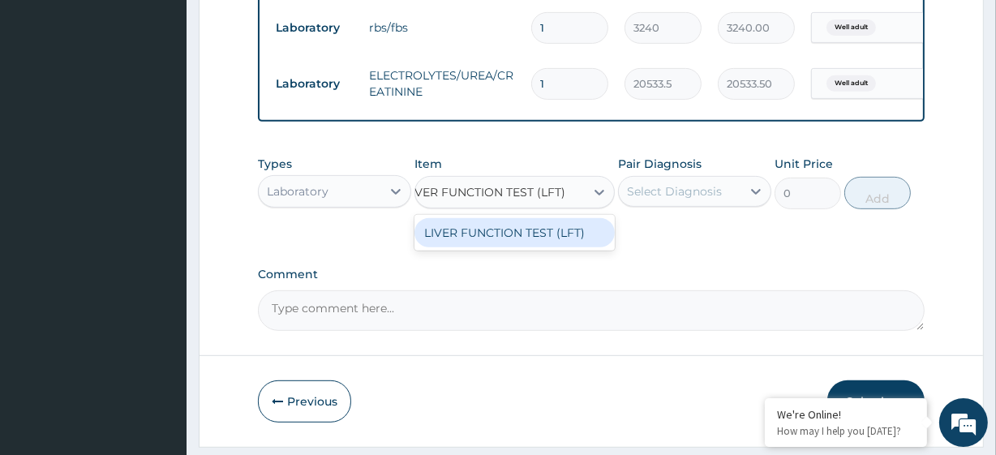
scroll to position [0, 18]
drag, startPoint x: 488, startPoint y: 246, endPoint x: 538, endPoint y: 234, distance: 50.9
click at [538, 234] on div "LIVER FUNCTION TEST (LFT)" at bounding box center [513, 232] width 199 height 29
type input "22244.625"
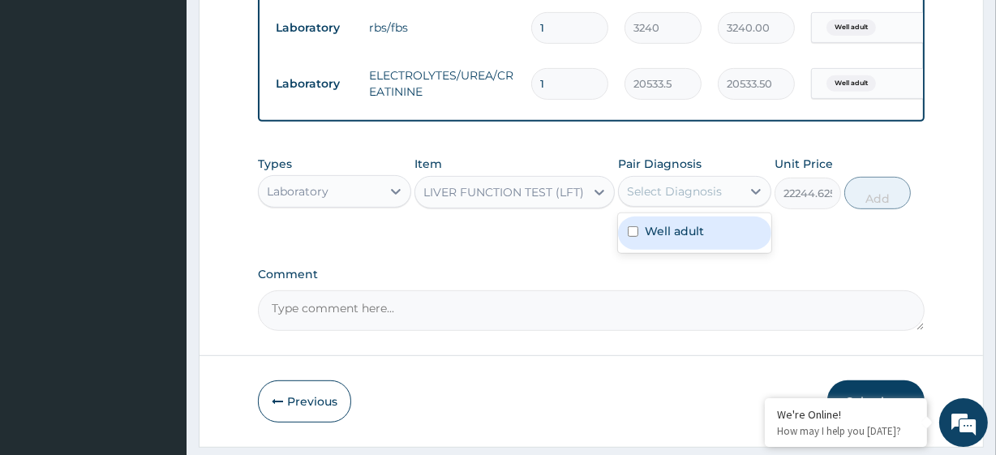
click at [647, 204] on div "Select Diagnosis" at bounding box center [680, 191] width 122 height 26
click at [657, 230] on div "Well adult" at bounding box center [694, 232] width 153 height 33
checkbox input "true"
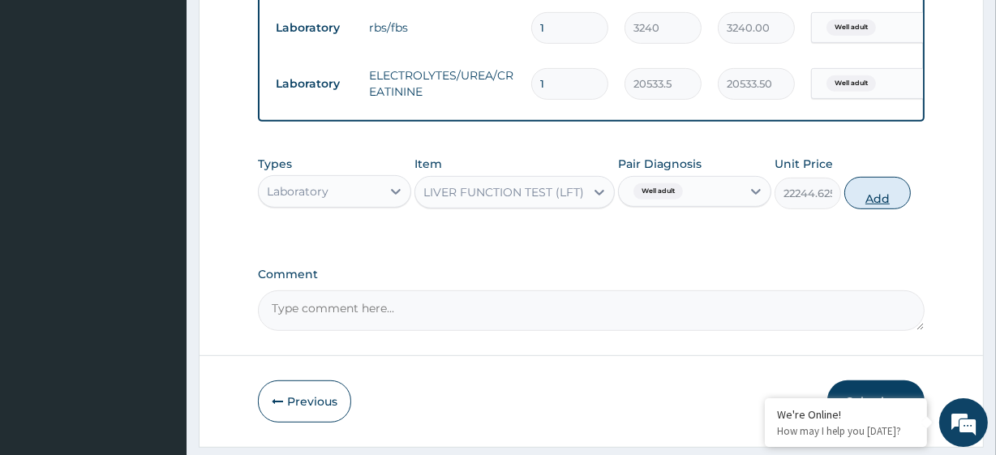
click at [858, 194] on button "Add" at bounding box center [877, 193] width 66 height 32
type input "0"
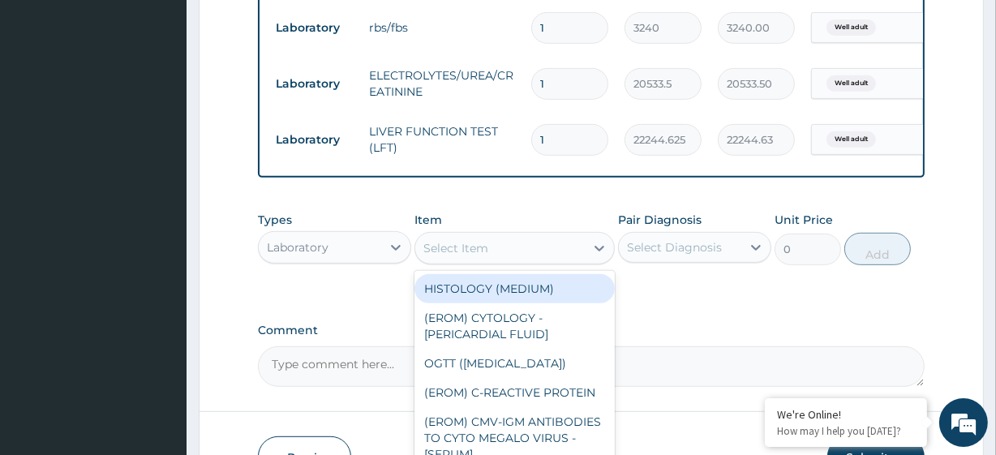
click at [527, 251] on div "Select Item" at bounding box center [499, 248] width 169 height 26
paste input "LIPOGRAM [MEDICAL_DATA]"
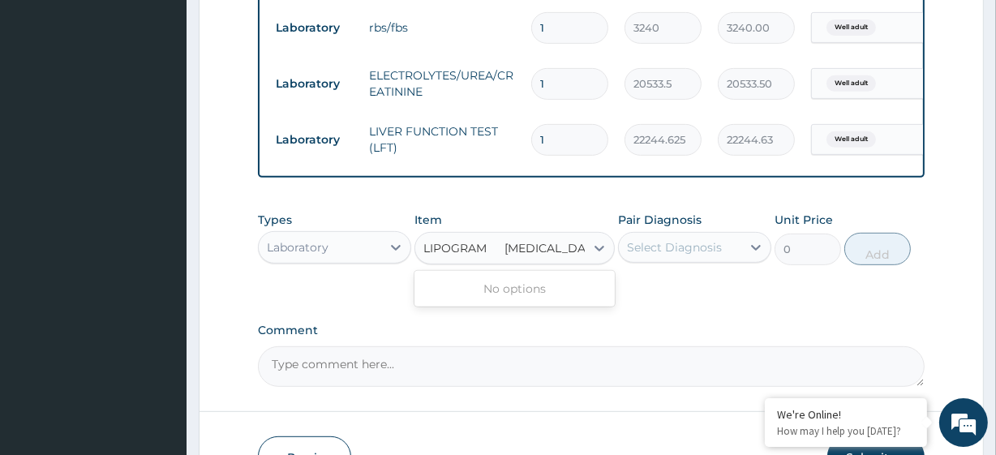
scroll to position [0, 6]
type input "LIPOGRAM"
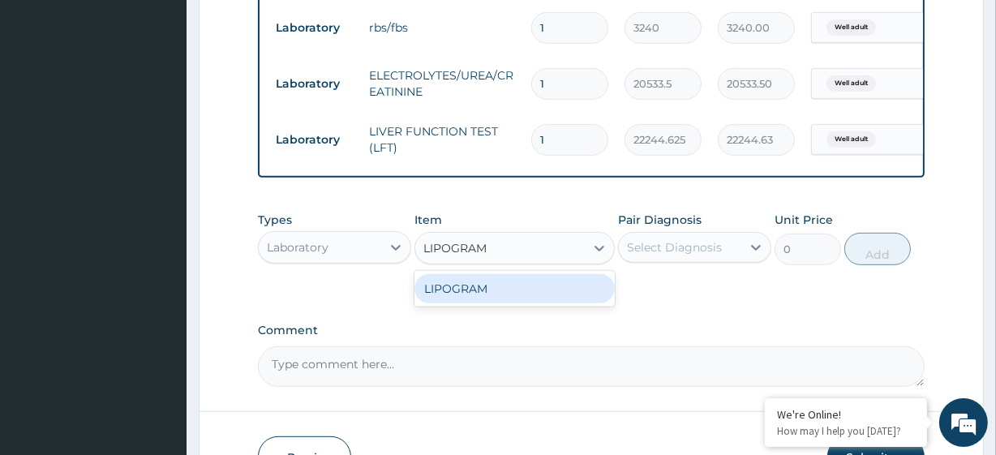
scroll to position [0, 0]
click at [540, 289] on div "LIPOGRAM" at bounding box center [513, 288] width 199 height 29
type input "11779.4384765625"
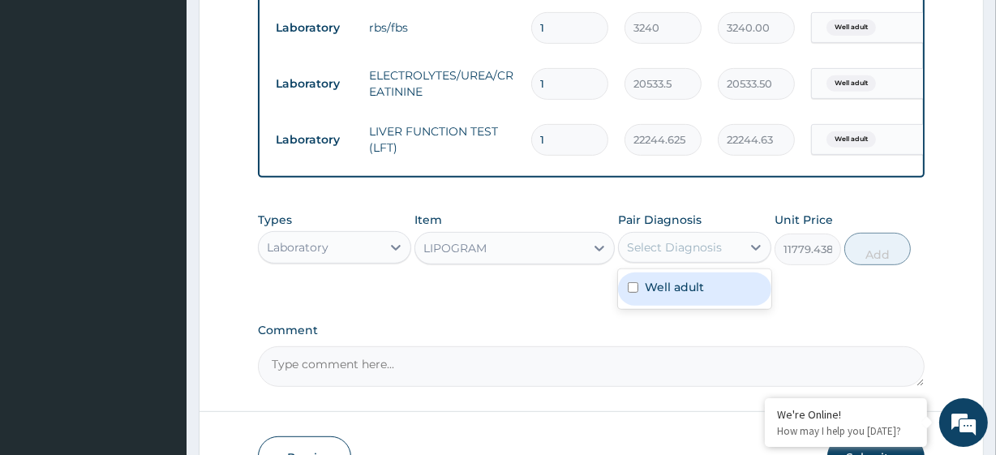
drag, startPoint x: 695, startPoint y: 260, endPoint x: 695, endPoint y: 282, distance: 21.9
click at [695, 263] on div "option Well adult, selected. option Well adult focused, 1 of 1. 1 result availa…" at bounding box center [694, 247] width 153 height 31
click at [695, 282] on div "Well adult" at bounding box center [694, 289] width 153 height 40
click at [727, 301] on div "Well adult" at bounding box center [694, 288] width 153 height 33
checkbox input "true"
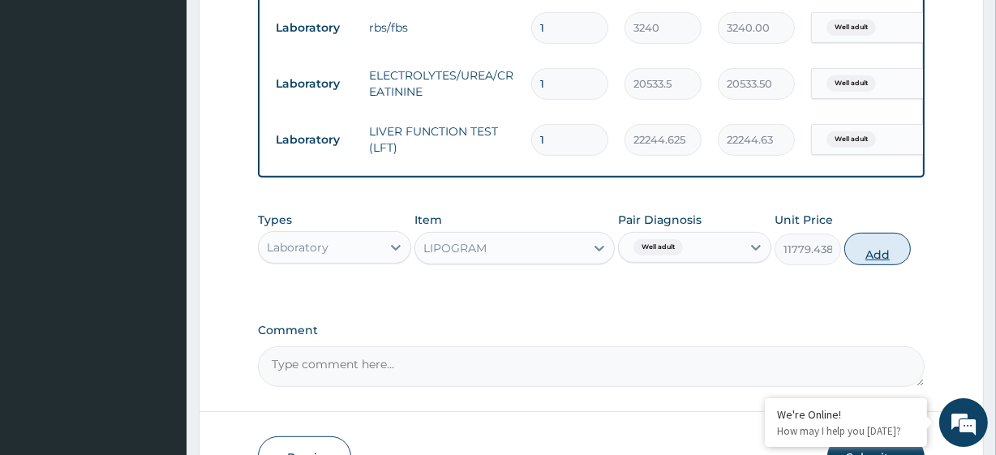
click at [876, 264] on button "Add" at bounding box center [877, 249] width 66 height 32
type input "0"
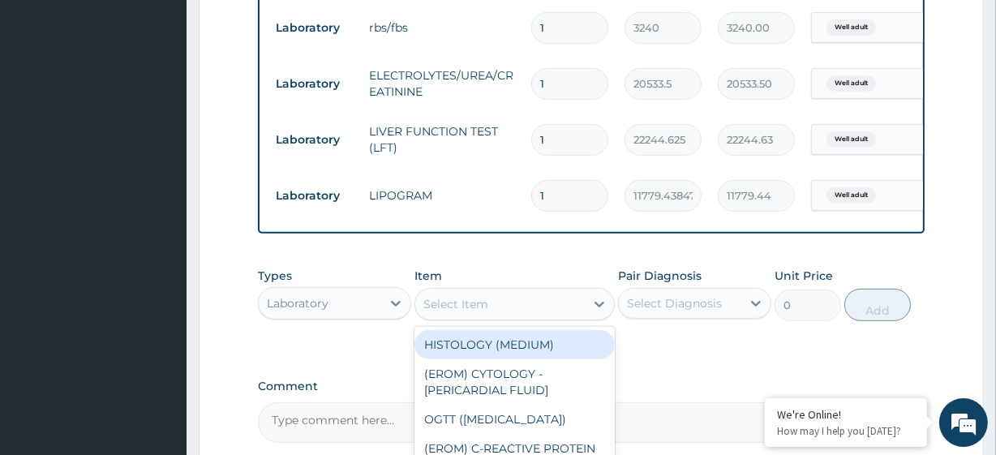
click at [445, 302] on div "Select Item" at bounding box center [499, 304] width 169 height 26
paste input "URINALYSIS"
type input "URINALYSIS"
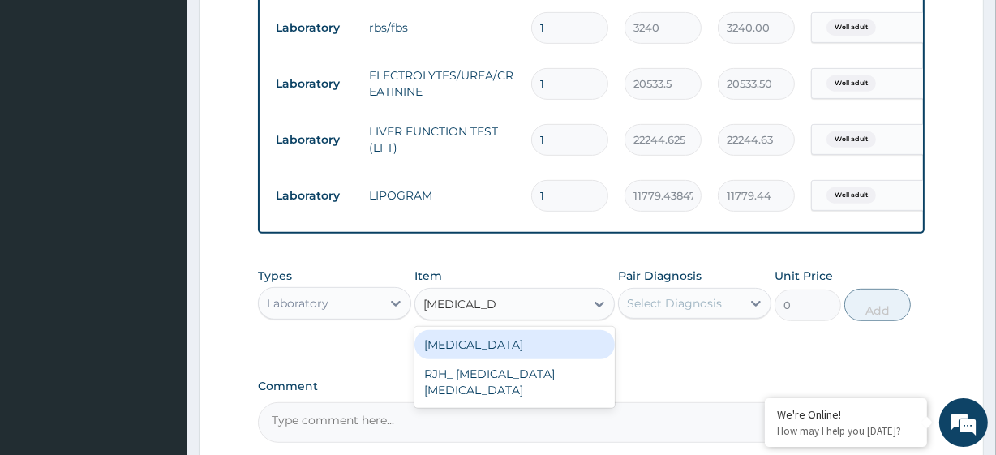
click at [503, 352] on div "URINALYSIS" at bounding box center [513, 344] width 199 height 29
type input "5808.52001953125"
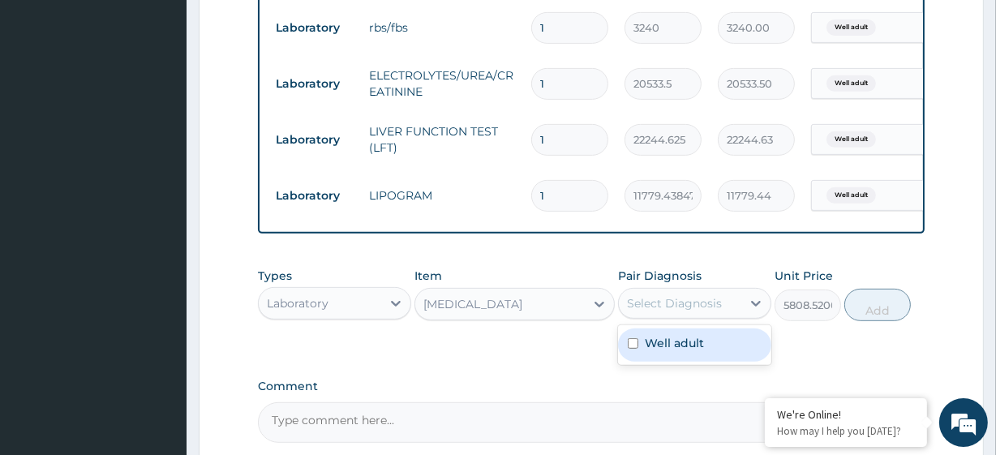
click at [726, 316] on div "Select Diagnosis" at bounding box center [680, 303] width 122 height 26
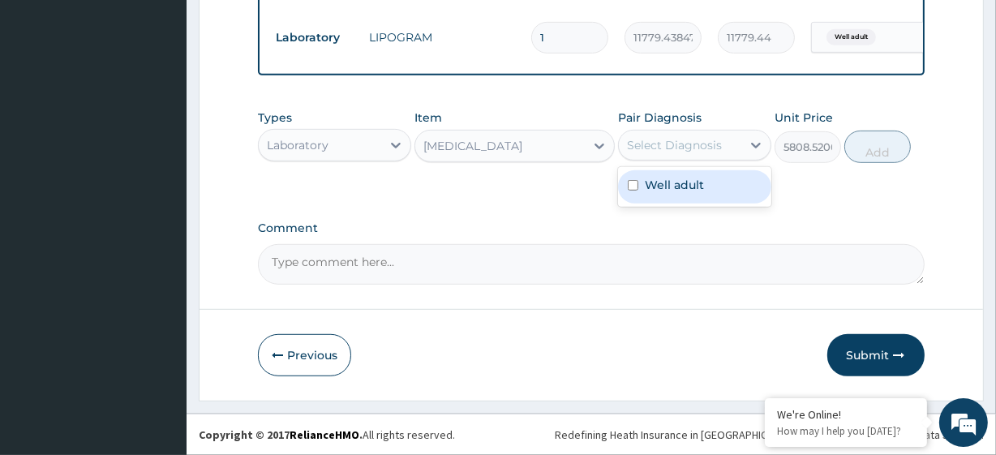
click at [671, 186] on label "Well adult" at bounding box center [674, 185] width 59 height 16
checkbox input "true"
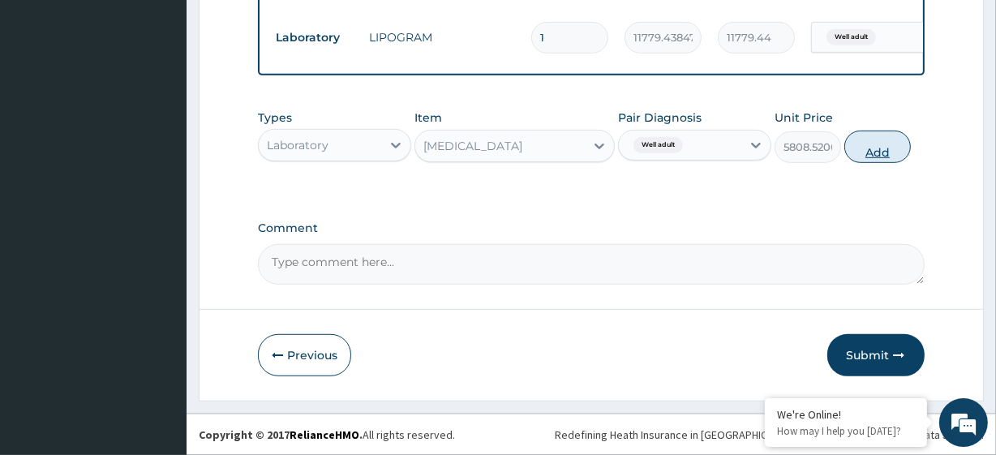
click at [863, 159] on button "Add" at bounding box center [877, 147] width 66 height 32
type input "0"
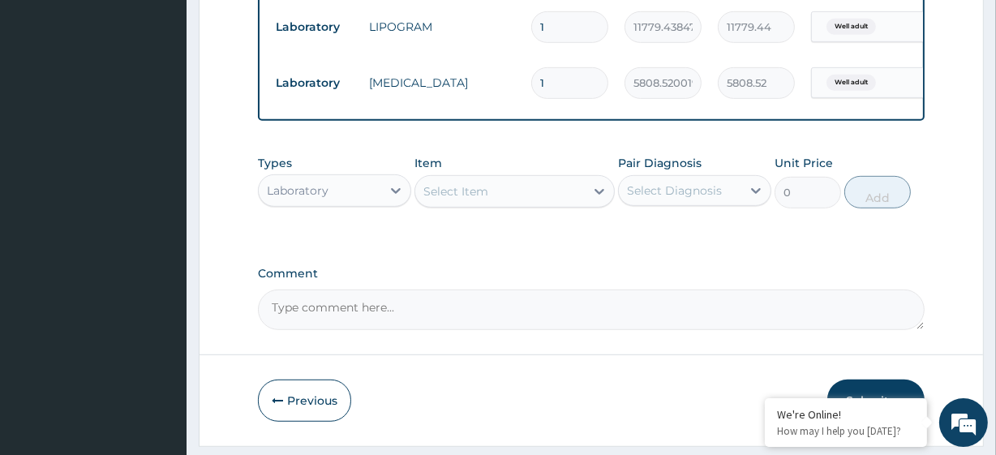
scroll to position [872, 0]
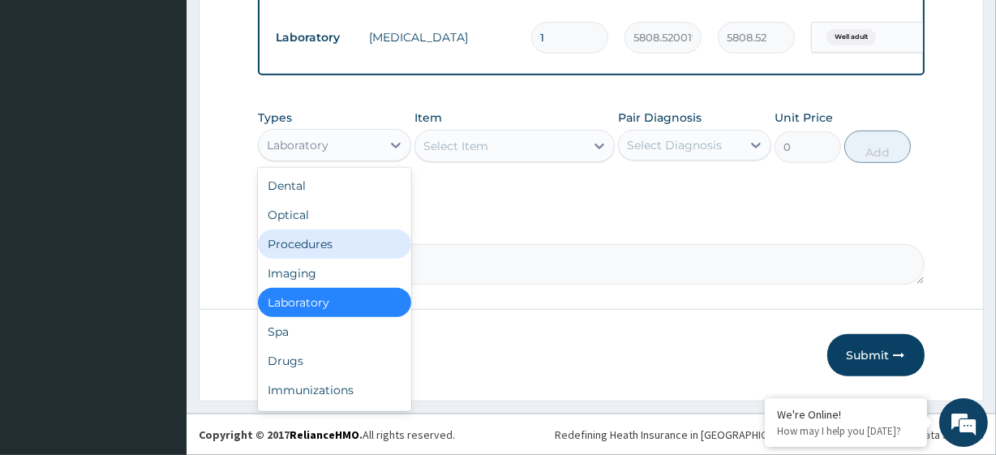
drag, startPoint x: 319, startPoint y: 148, endPoint x: 316, endPoint y: 253, distance: 104.6
click at [316, 161] on div "option Laboratory, selected. option Procedures focused, 3 of 10. 10 results ava…" at bounding box center [334, 145] width 153 height 32
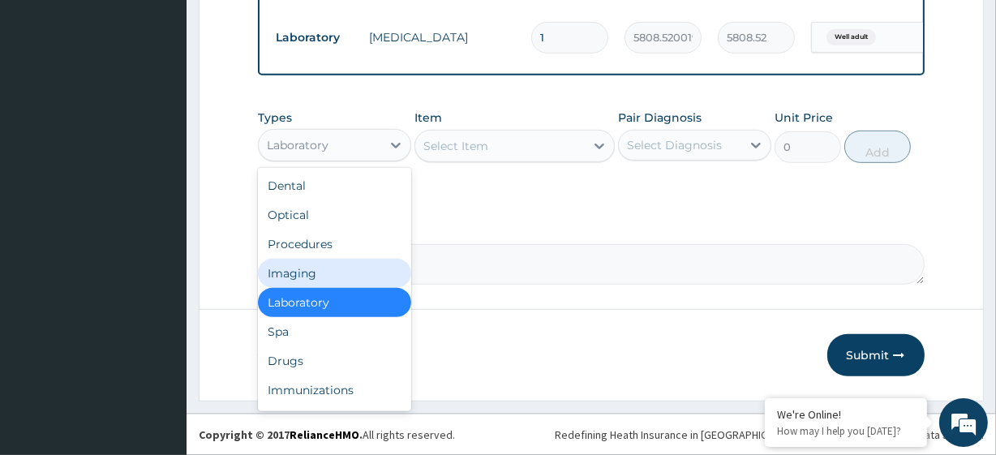
click at [316, 272] on div "Imaging" at bounding box center [334, 273] width 153 height 29
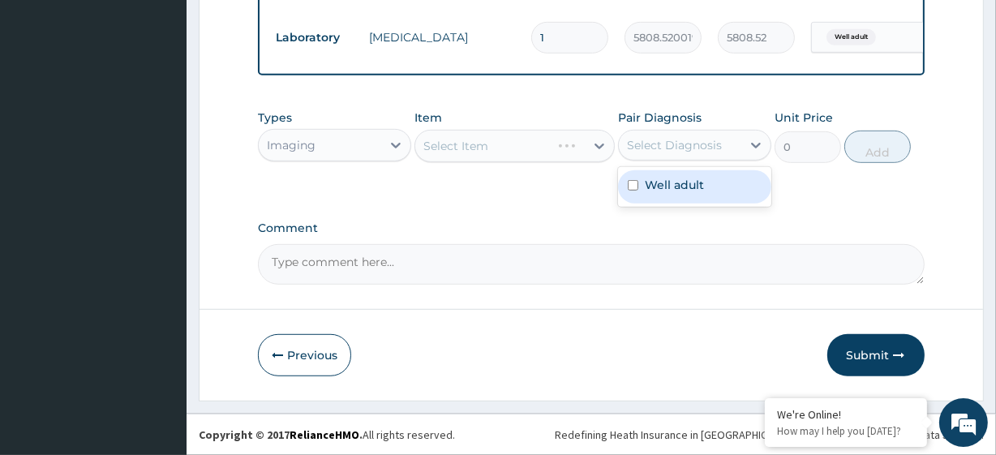
drag, startPoint x: 674, startPoint y: 139, endPoint x: 693, endPoint y: 194, distance: 57.7
click at [693, 161] on div "option Well adult, selected. option Well adult focused, 1 of 1. 1 result availa…" at bounding box center [694, 145] width 153 height 31
click at [693, 194] on div "Well adult" at bounding box center [694, 186] width 153 height 33
checkbox input "true"
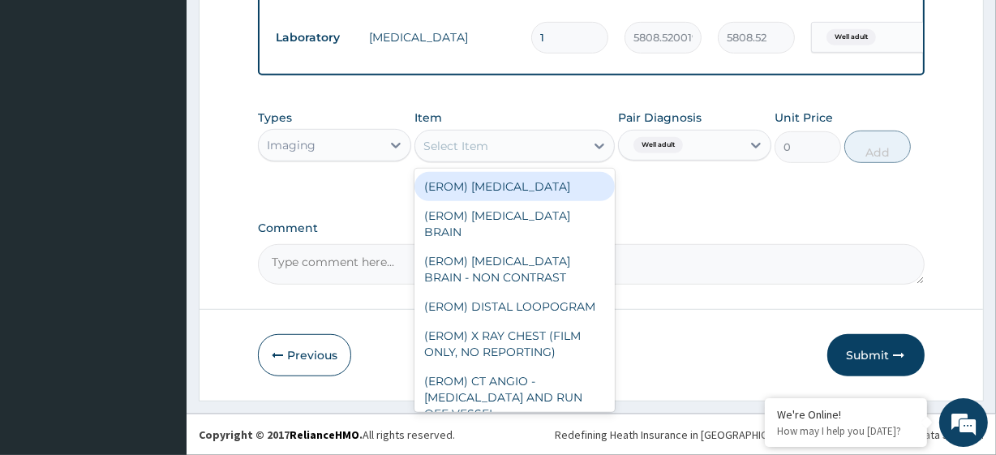
click at [501, 146] on div "Select Item" at bounding box center [499, 146] width 169 height 26
paste input "CHEST (PA/LAT) X-RAY"
type input "CHEST (PA/LAT) X-RAY"
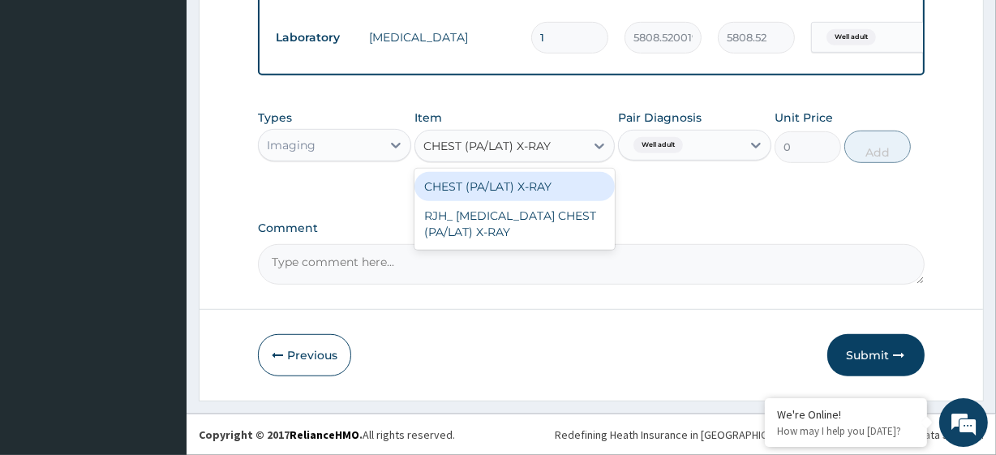
click at [525, 178] on div "CHEST (PA/LAT) X-RAY" at bounding box center [513, 186] width 199 height 29
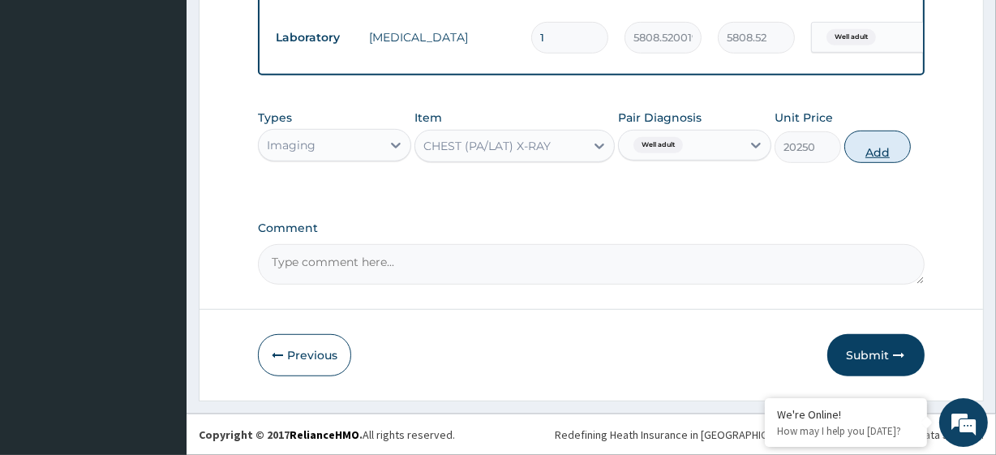
click at [867, 154] on button "Add" at bounding box center [877, 147] width 66 height 32
type input "0"
click at [831, 344] on button "Submit" at bounding box center [875, 355] width 97 height 42
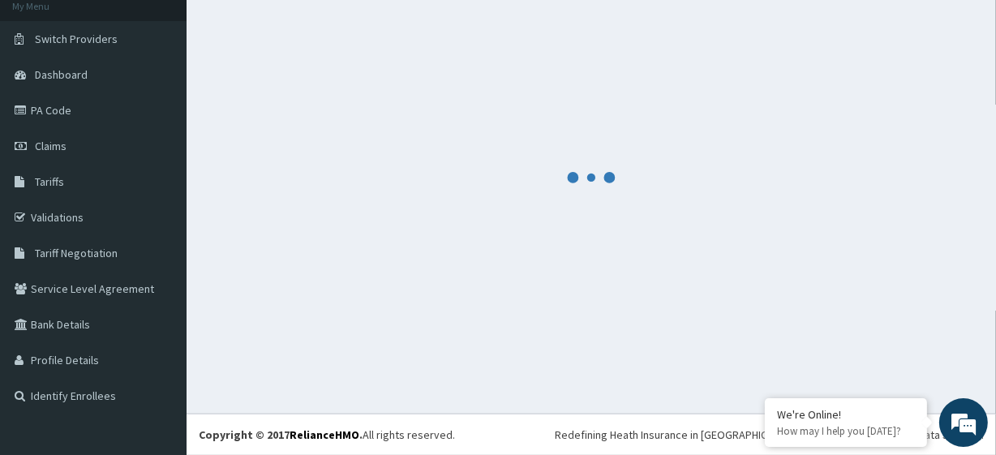
scroll to position [102, 0]
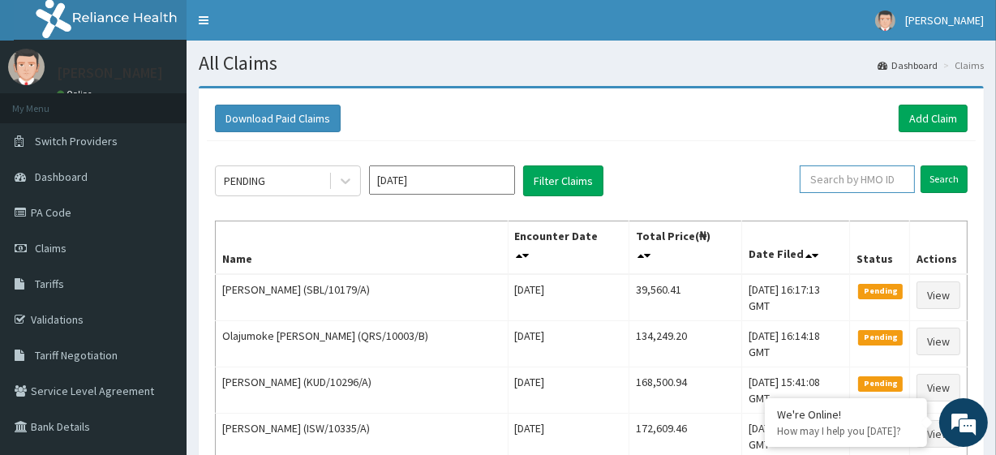
click at [843, 186] on input "text" at bounding box center [856, 179] width 115 height 28
paste input "SNK/10005/B"
type input "SNK/10005/B"
click at [966, 176] on input "Search" at bounding box center [943, 179] width 47 height 28
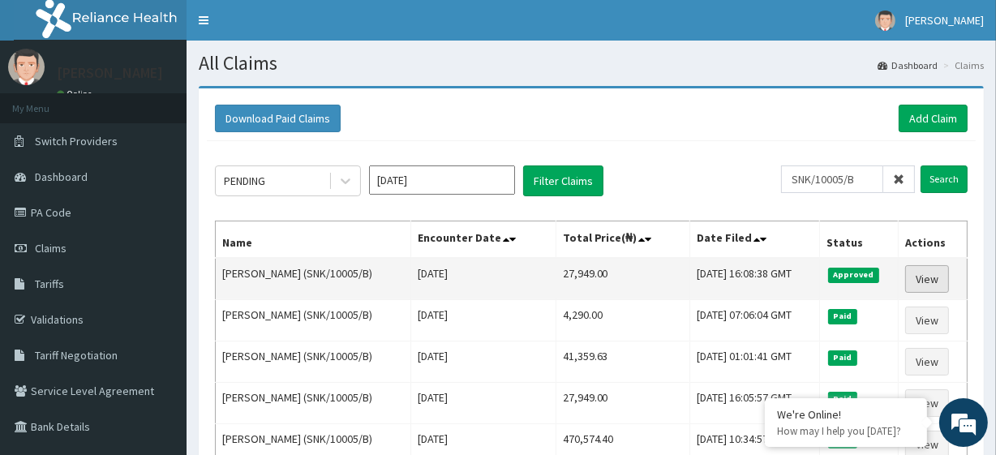
click at [949, 276] on link "View" at bounding box center [927, 279] width 44 height 28
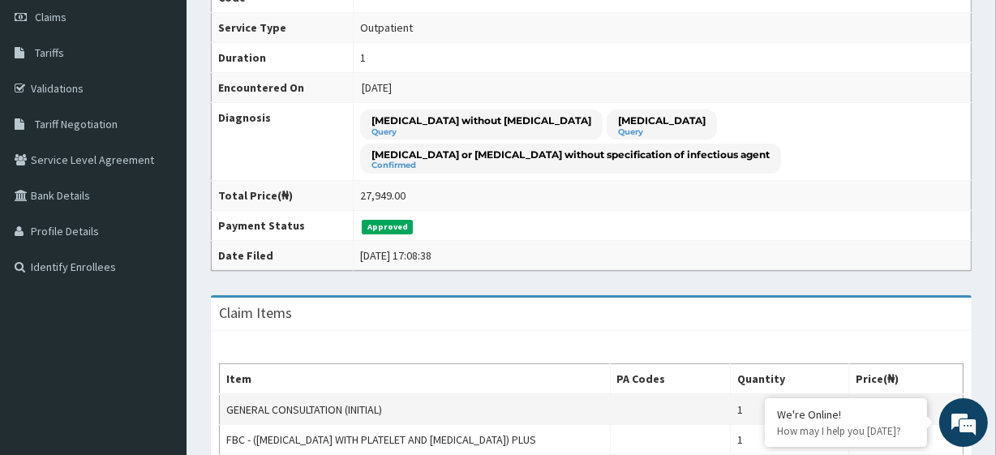
scroll to position [227, 0]
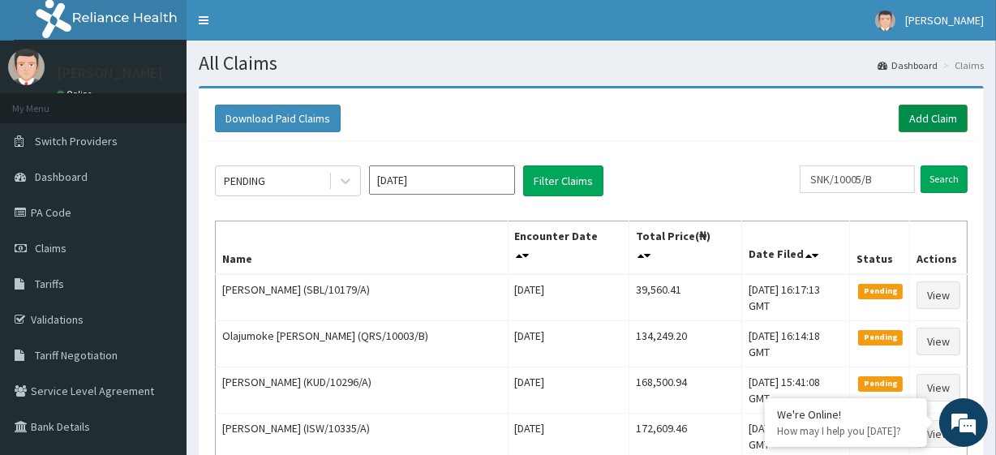
click at [929, 117] on link "Add Claim" at bounding box center [932, 119] width 69 height 28
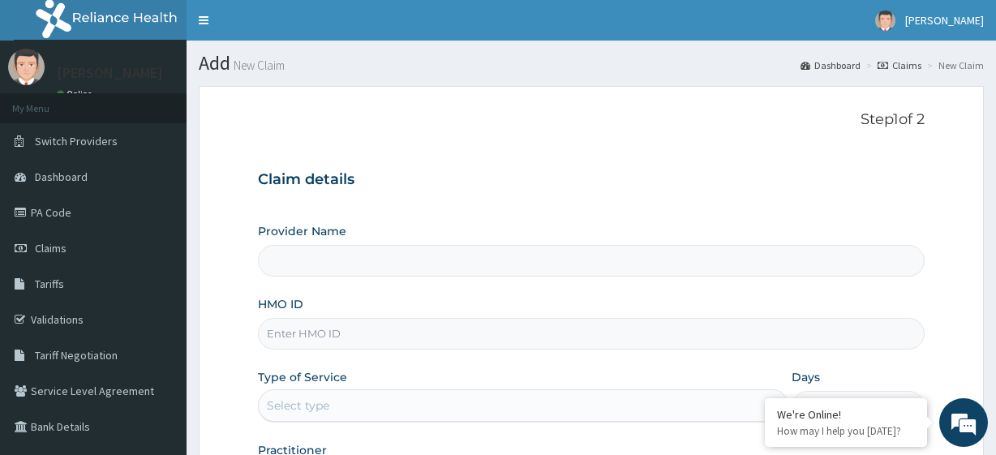
type input "R-Jolad Plus"
click at [404, 324] on input "HMO ID" at bounding box center [591, 334] width 666 height 32
paste input "SBL/10385/A"
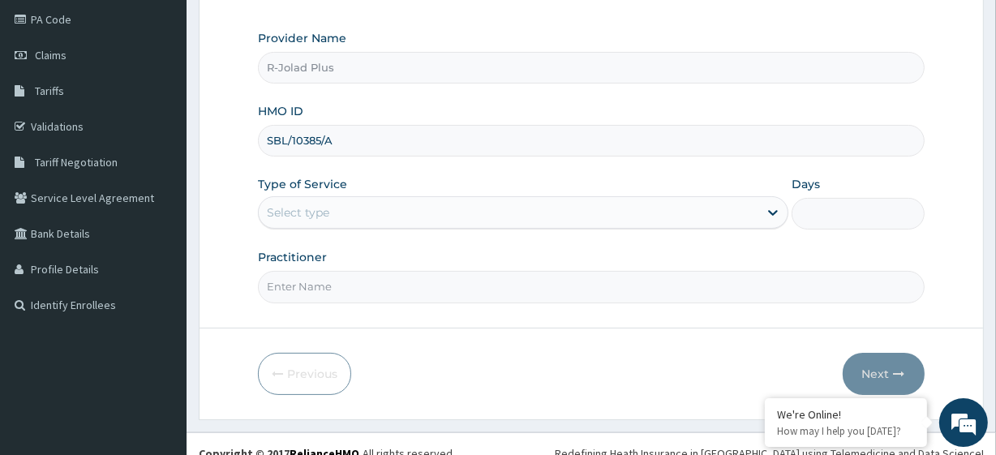
scroll to position [195, 0]
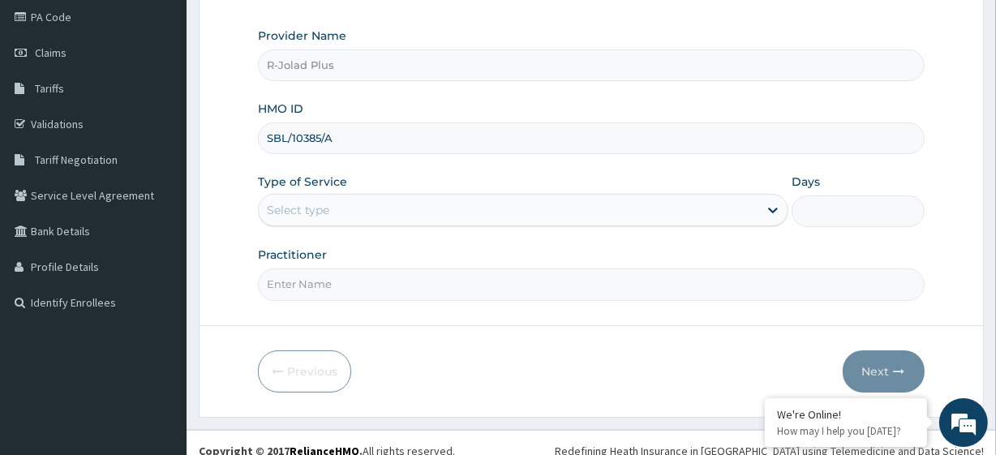
type input "SBL/10385/A"
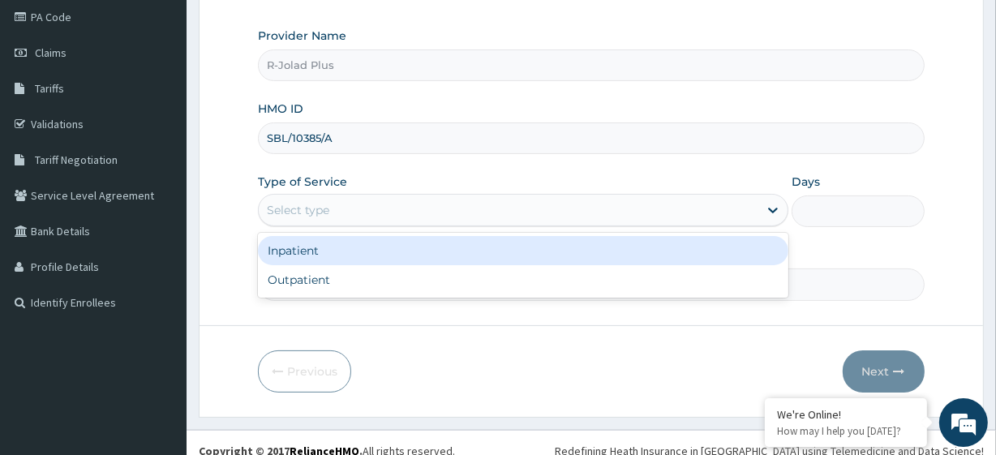
click at [306, 204] on div "Select type" at bounding box center [298, 210] width 62 height 16
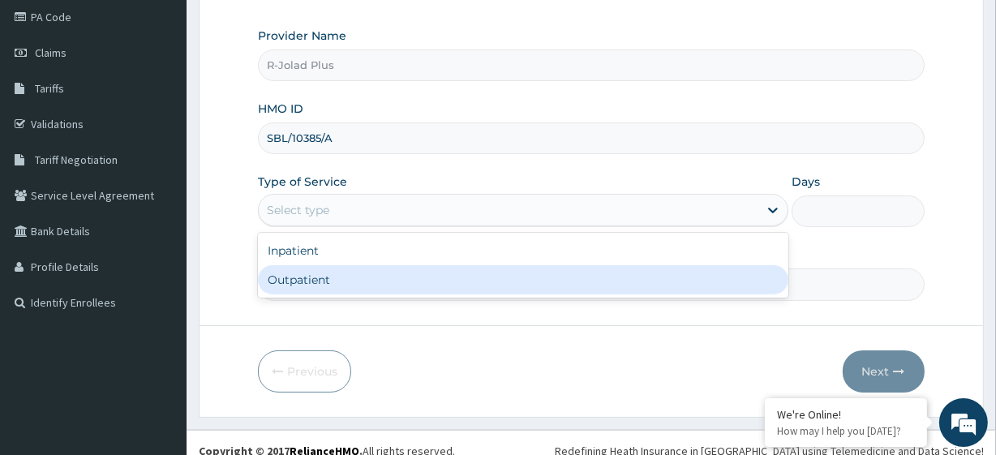
click at [279, 284] on div "Outpatient" at bounding box center [523, 279] width 530 height 29
type input "1"
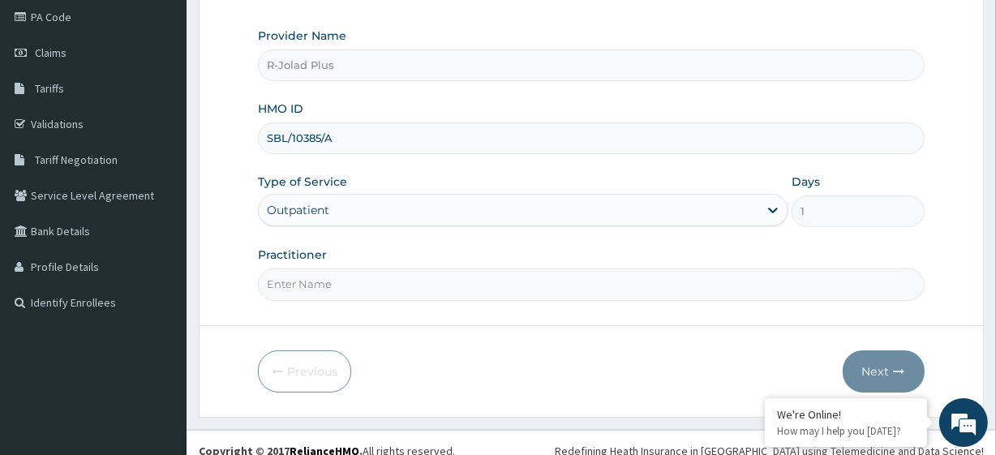
click at [343, 278] on input "Practitioner" at bounding box center [591, 284] width 666 height 32
paste input "AGARRY | MEDICAL OFFICER LAWSON"
type input "DR AGARRY"
click at [884, 366] on button "Next" at bounding box center [883, 371] width 82 height 42
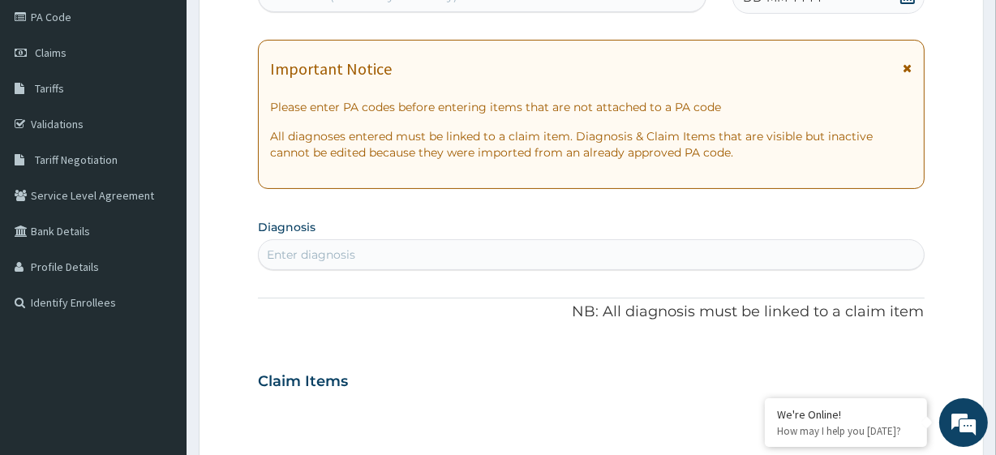
scroll to position [0, 0]
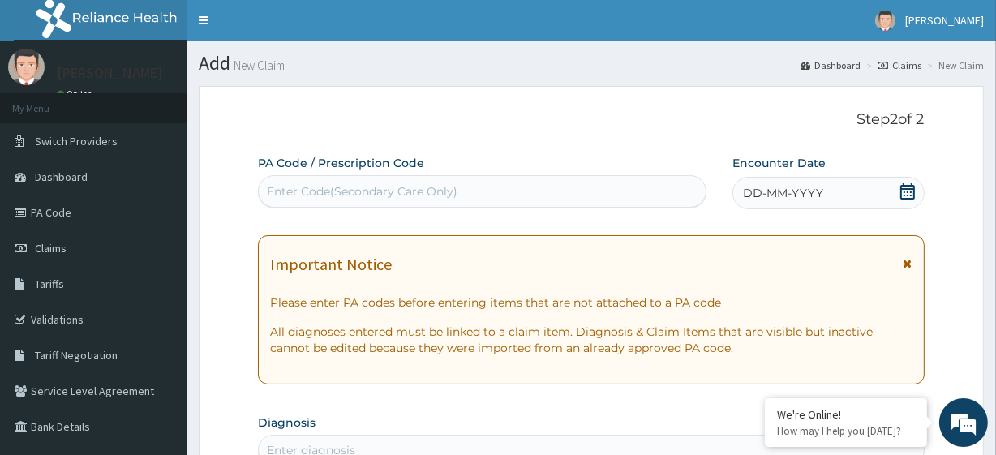
click at [315, 195] on div "Enter Code(Secondary Care Only)" at bounding box center [362, 191] width 191 height 16
paste input "PA/372D8E"
type input "PA/372D8E"
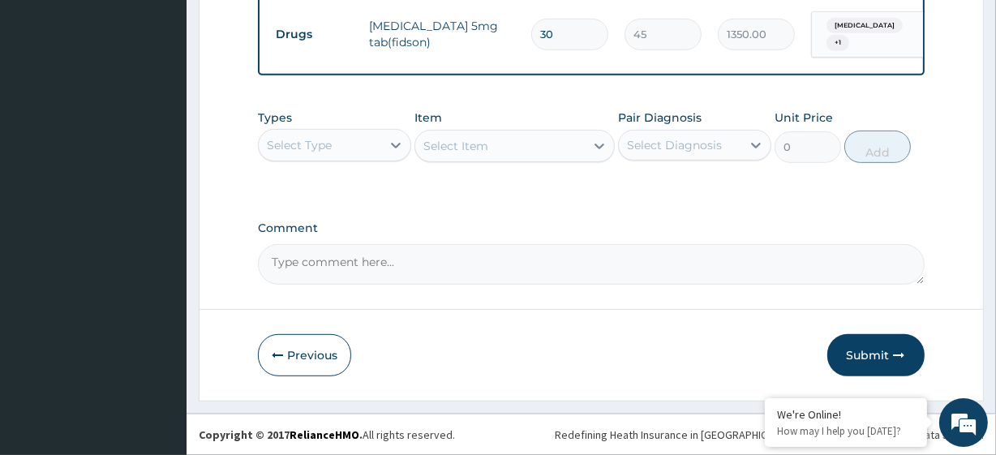
scroll to position [716, 0]
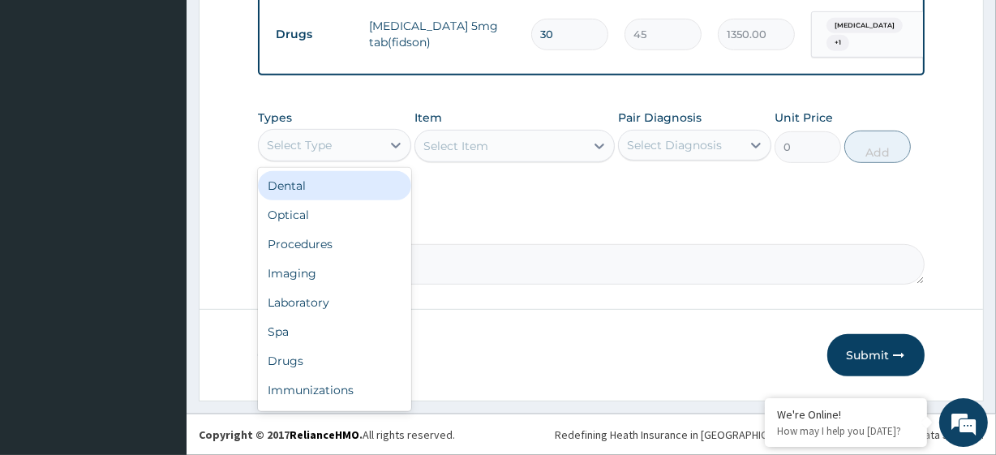
click at [341, 145] on div "Select Type" at bounding box center [320, 145] width 122 height 26
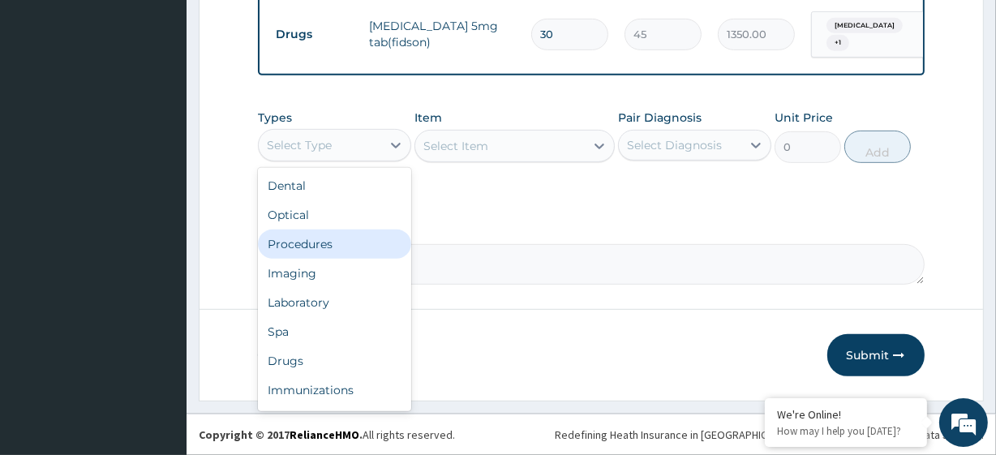
click at [354, 244] on div "Procedures" at bounding box center [334, 243] width 153 height 29
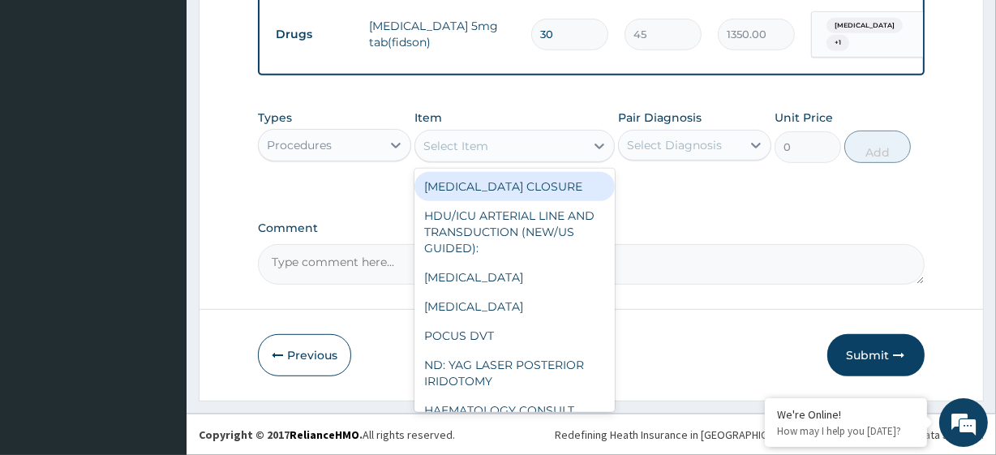
click at [479, 146] on div "Select Item" at bounding box center [455, 146] width 65 height 16
paste input "General Consultation (initial) FBC - (FULL BLOOD COUNT with platelet and red ce…"
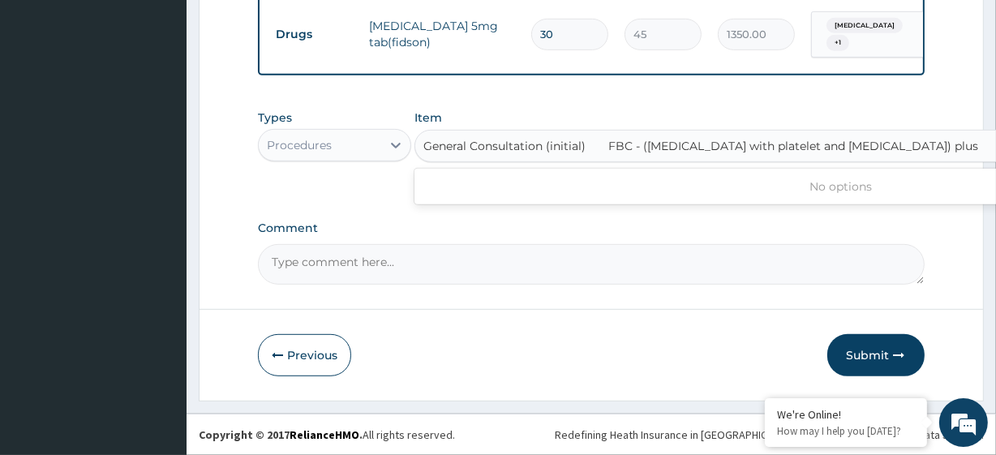
scroll to position [0, 241]
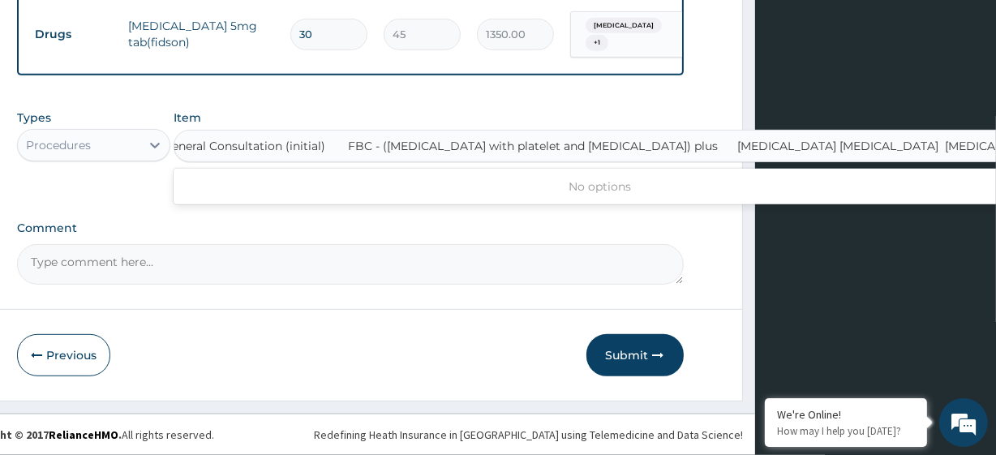
type input "General Consultation (initial)"
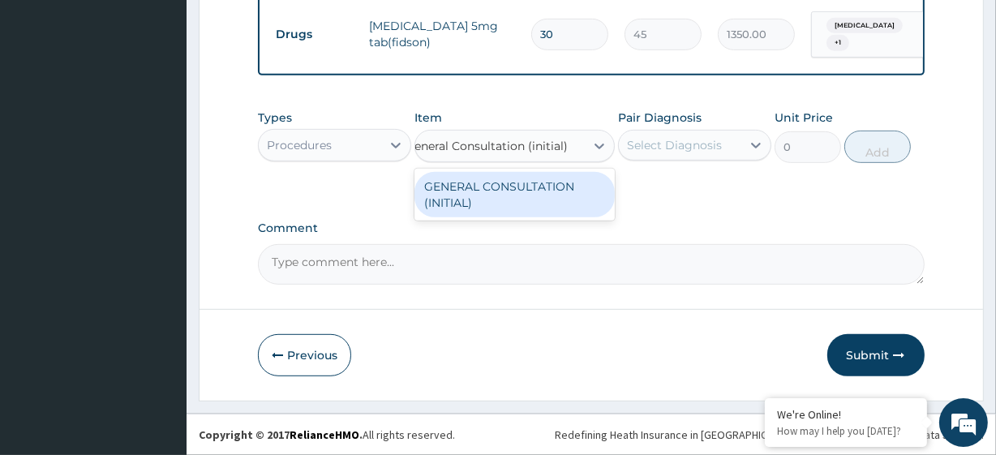
scroll to position [0, 0]
click at [504, 191] on div "GENERAL CONSULTATION (INITIAL)" at bounding box center [513, 194] width 199 height 45
type input "10800"
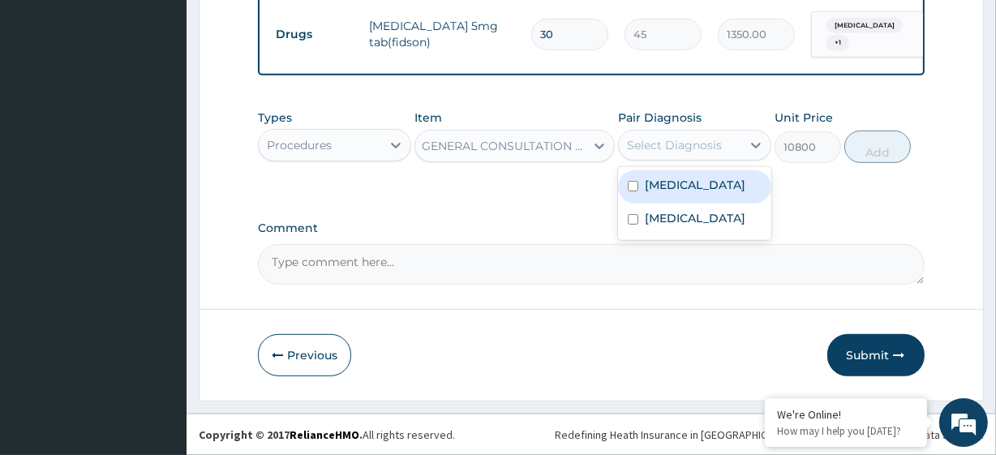
click at [698, 133] on div "Select Diagnosis" at bounding box center [680, 145] width 122 height 26
click at [673, 191] on label "Essential hypertension" at bounding box center [695, 185] width 101 height 16
checkbox input "true"
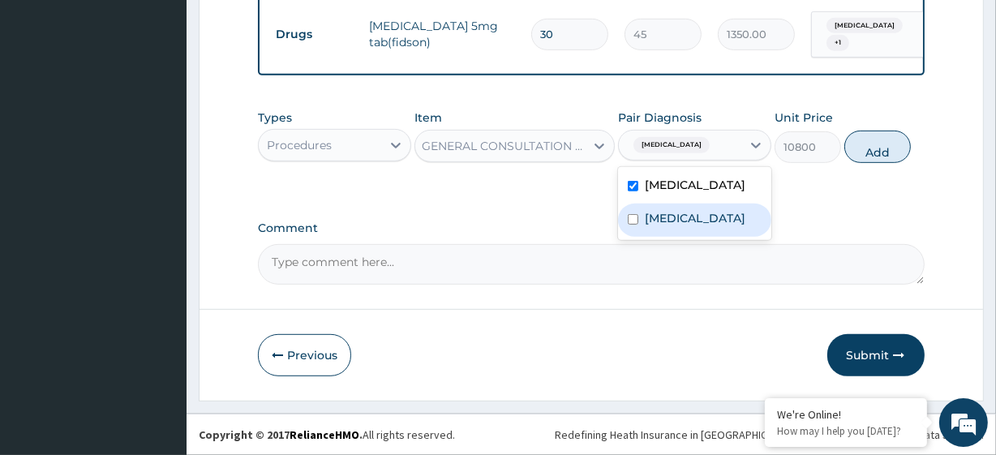
click at [680, 226] on label "Upper respiratory infection" at bounding box center [695, 218] width 101 height 16
checkbox input "true"
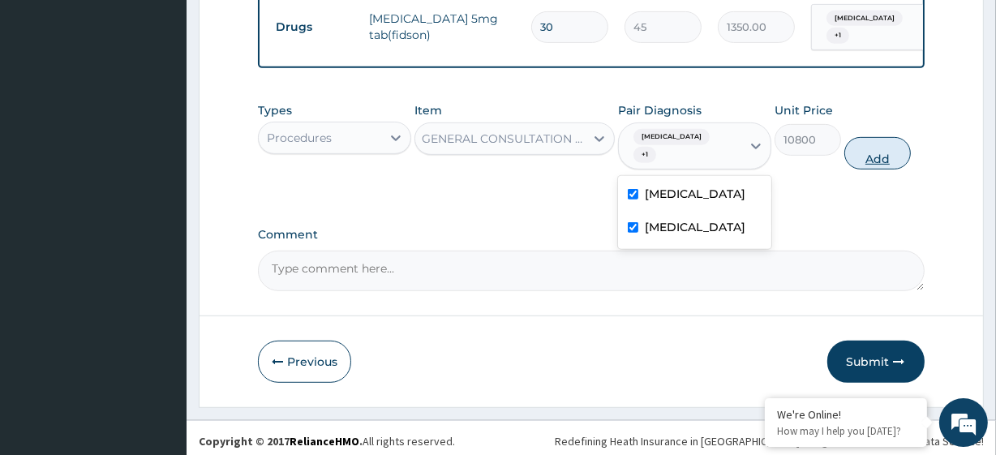
click at [884, 161] on button "Add" at bounding box center [877, 153] width 66 height 32
type input "0"
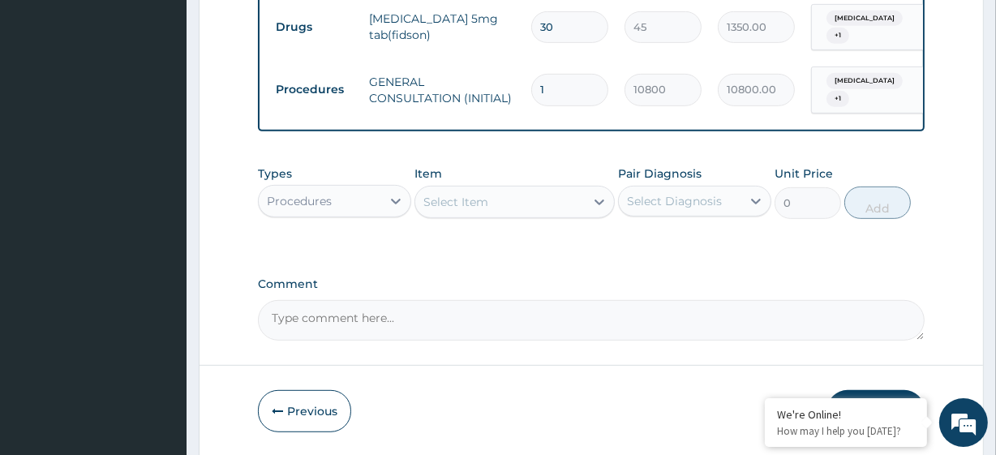
scroll to position [778, 0]
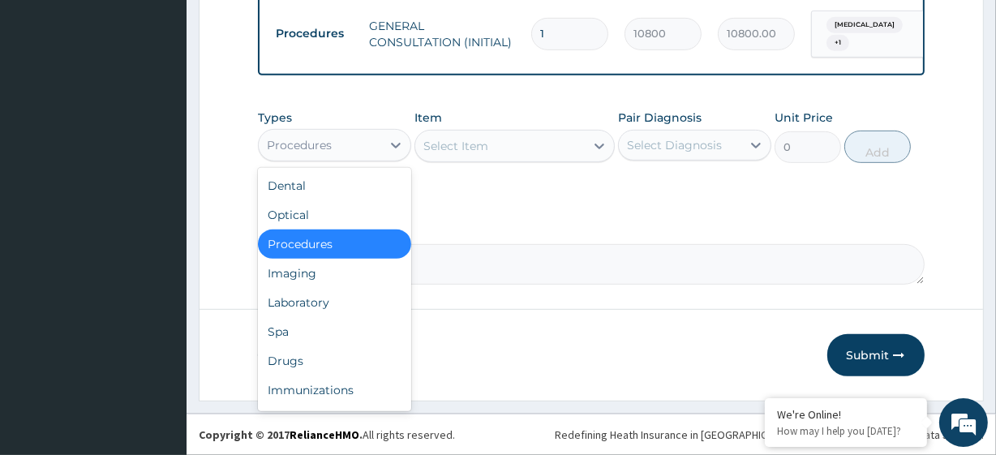
drag, startPoint x: 336, startPoint y: 145, endPoint x: 337, endPoint y: 315, distance: 170.3
click at [337, 161] on div "option Procedures, selected. option Procedures selected, 3 of 10. 10 results av…" at bounding box center [334, 145] width 153 height 32
click at [332, 290] on div "Laboratory" at bounding box center [334, 302] width 153 height 29
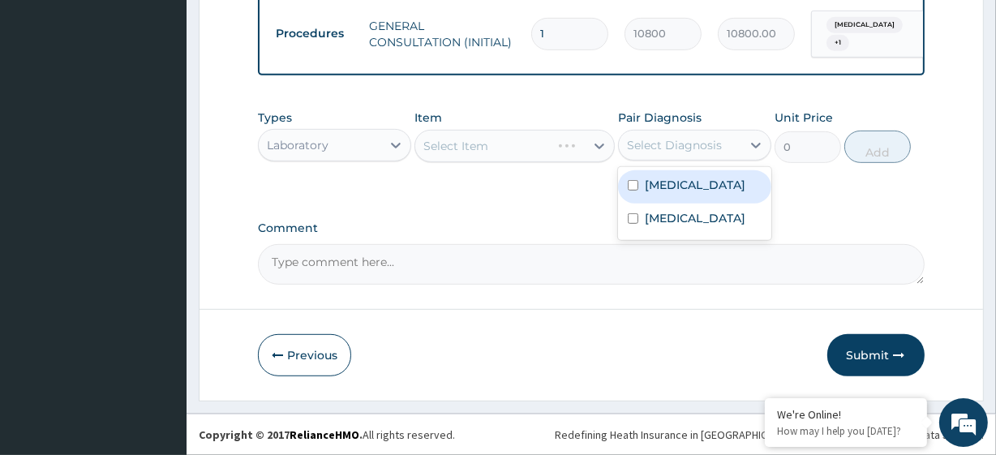
click at [682, 141] on div "Select Diagnosis" at bounding box center [674, 145] width 95 height 16
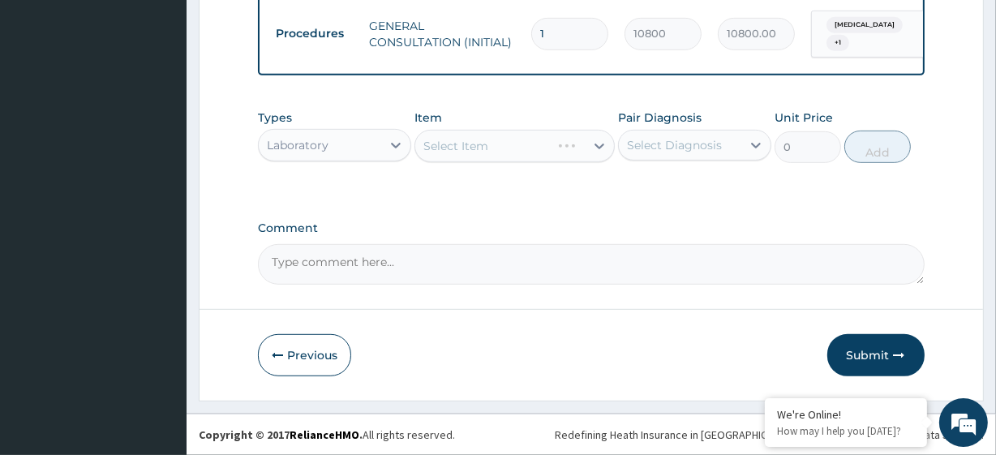
click at [568, 158] on div "Select Item" at bounding box center [513, 146] width 199 height 32
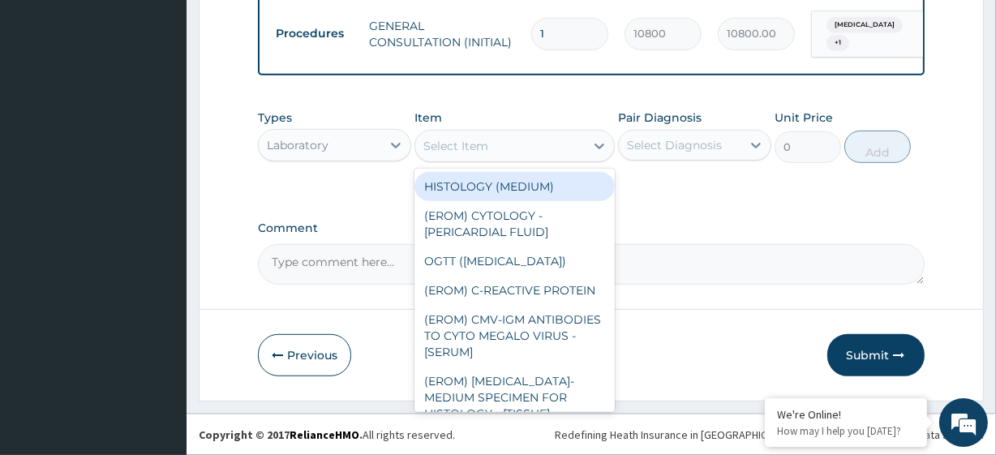
click at [566, 152] on div "Select Item" at bounding box center [499, 146] width 169 height 26
paste input "FBC - (FULL BLOOD COUNT with platelet and red cell indices) plus MALARIA PARASI…"
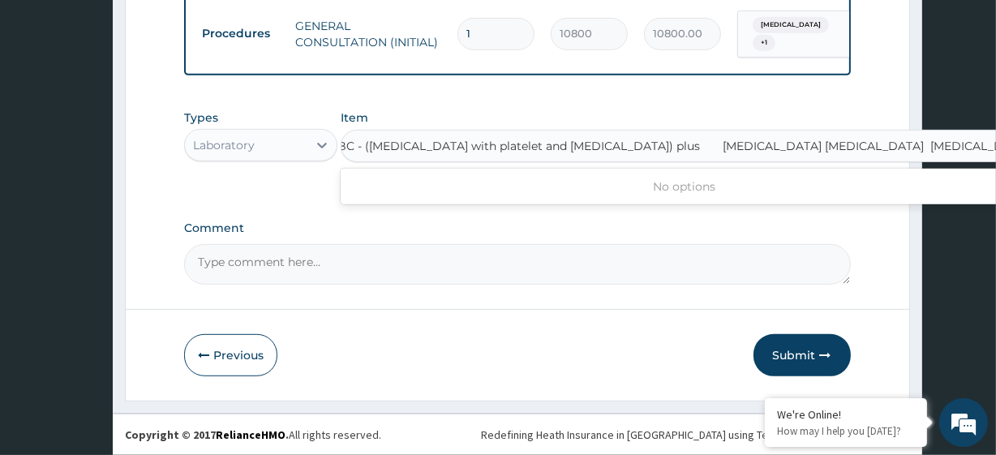
type input "FBC - (FULL BLOOD COUNT with platelet and red cell indices) plus"
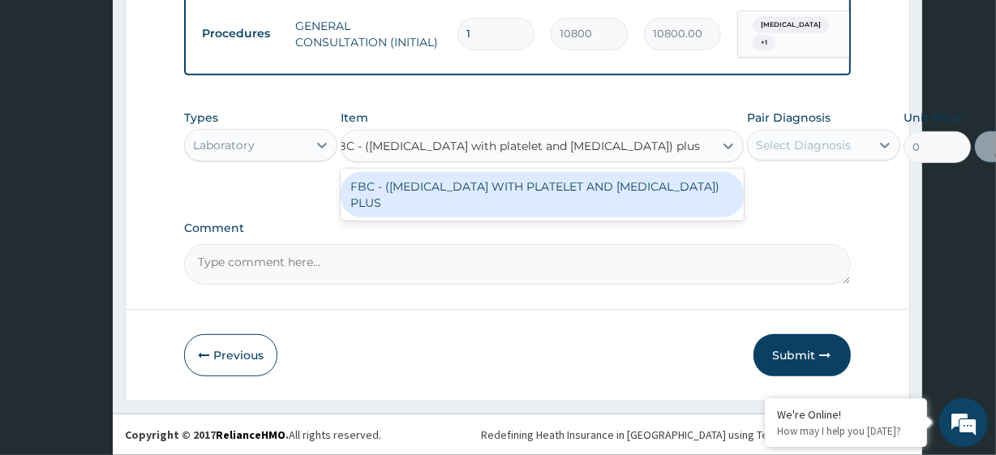
click at [572, 213] on div "FBC - (FULL BLOOD COUNT WITH PLATELET AND RED CELL INDICES) PLUS" at bounding box center [542, 194] width 403 height 45
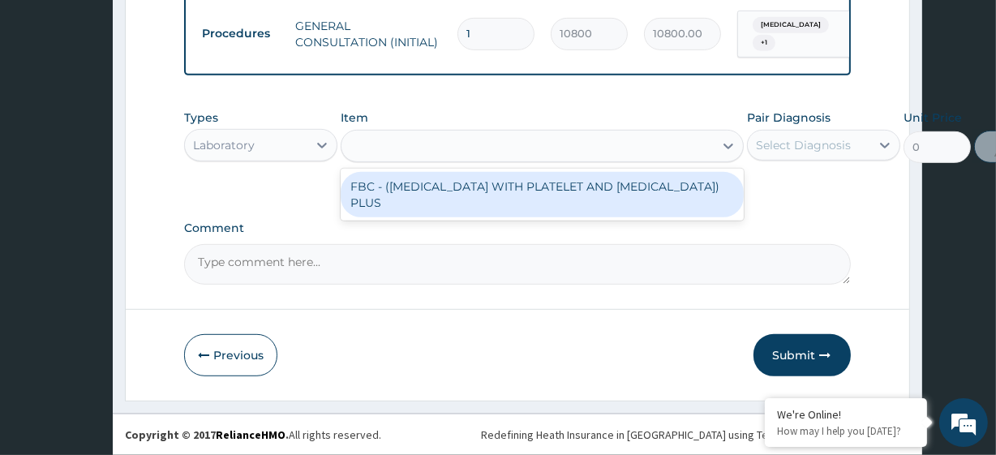
type input "8505"
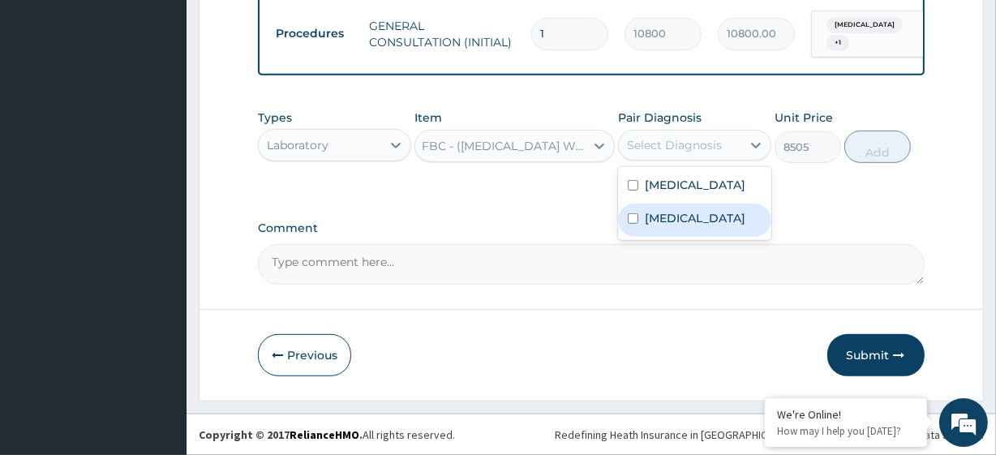
drag, startPoint x: 698, startPoint y: 146, endPoint x: 713, endPoint y: 221, distance: 76.0
click at [713, 161] on div "option Upper respiratory infection, selected. option Upper respiratory infectio…" at bounding box center [694, 145] width 153 height 31
click at [713, 221] on div "Upper respiratory infection" at bounding box center [694, 220] width 153 height 33
checkbox input "true"
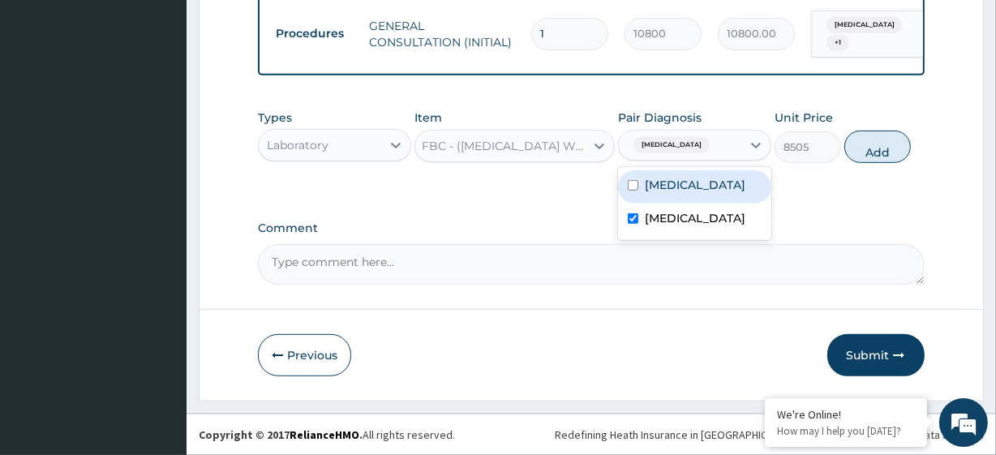
click at [705, 177] on label "Essential hypertension" at bounding box center [695, 185] width 101 height 16
checkbox input "true"
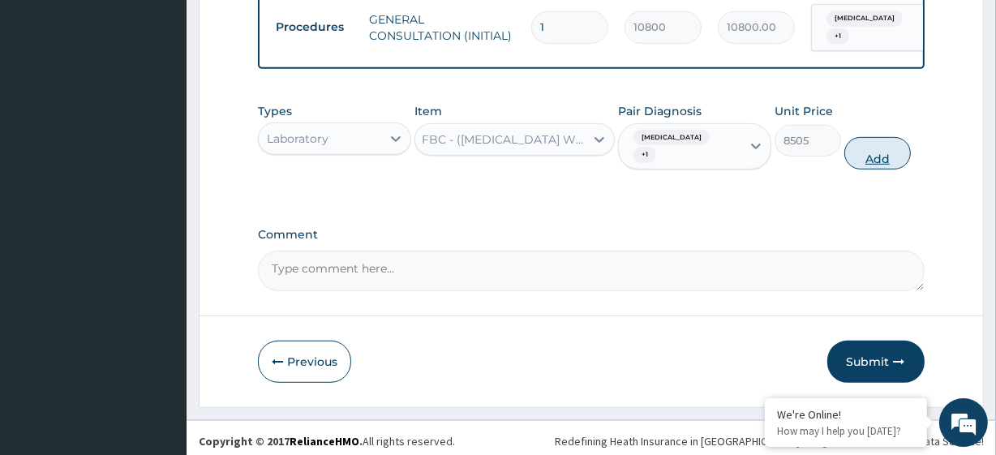
click at [851, 161] on button "Add" at bounding box center [877, 153] width 66 height 32
type input "0"
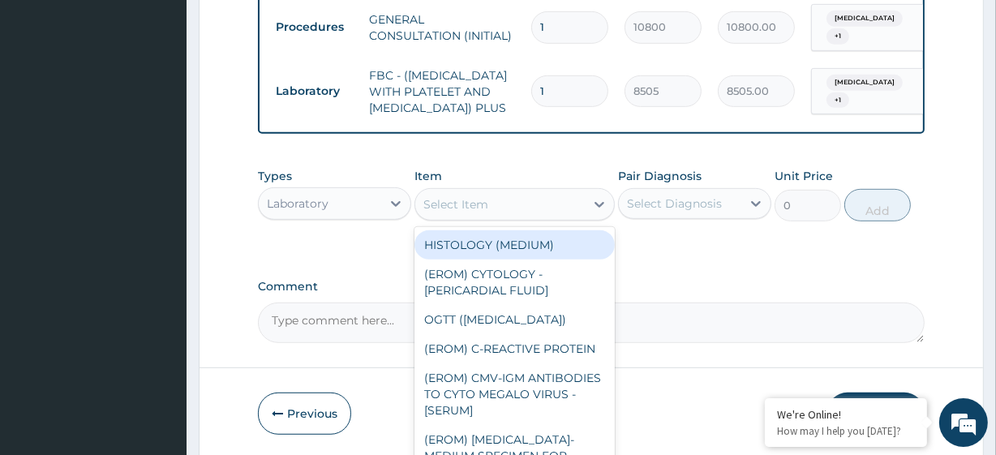
click at [480, 212] on div "Select Item" at bounding box center [455, 204] width 65 height 16
paste input "MALARIA PARASITE DICLOFENAC 75MG/3ML INJ"
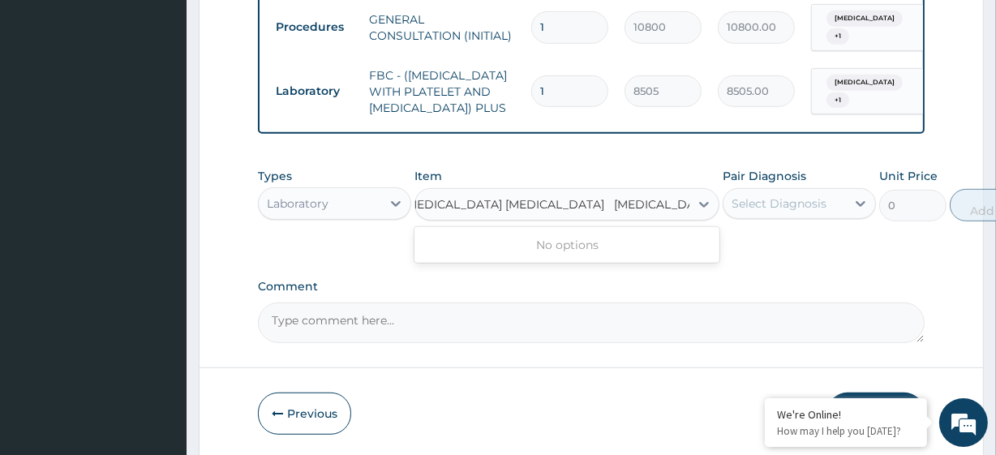
type input "MALARIA PARASITE"
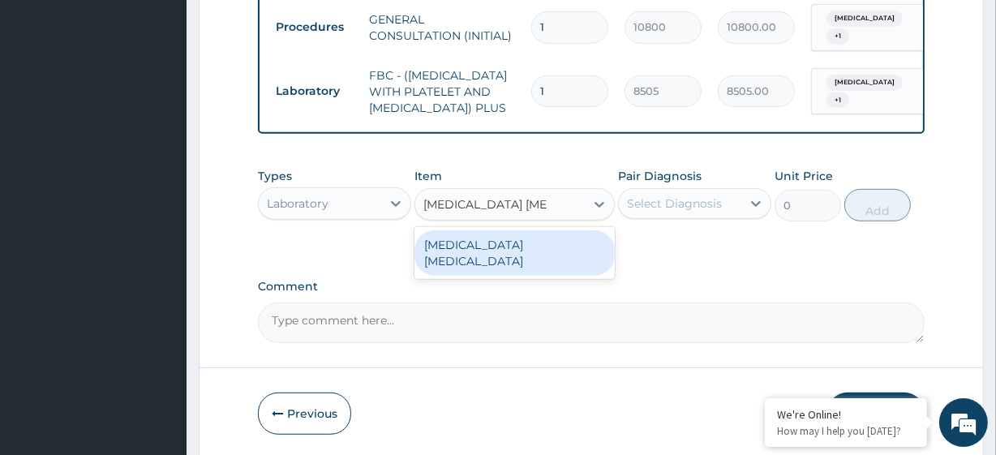
click at [493, 267] on div "MALARIA PARASITE" at bounding box center [513, 252] width 199 height 45
type input "4050"
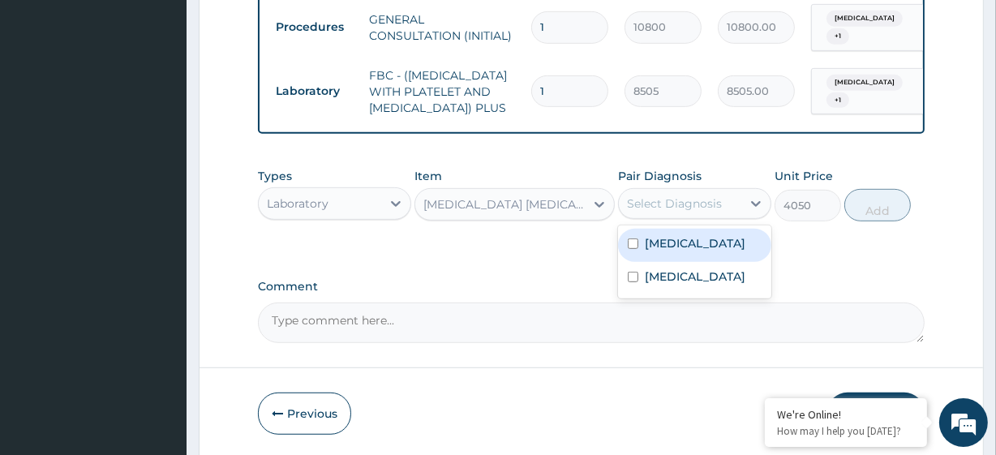
click at [653, 216] on div "Select Diagnosis" at bounding box center [680, 204] width 122 height 26
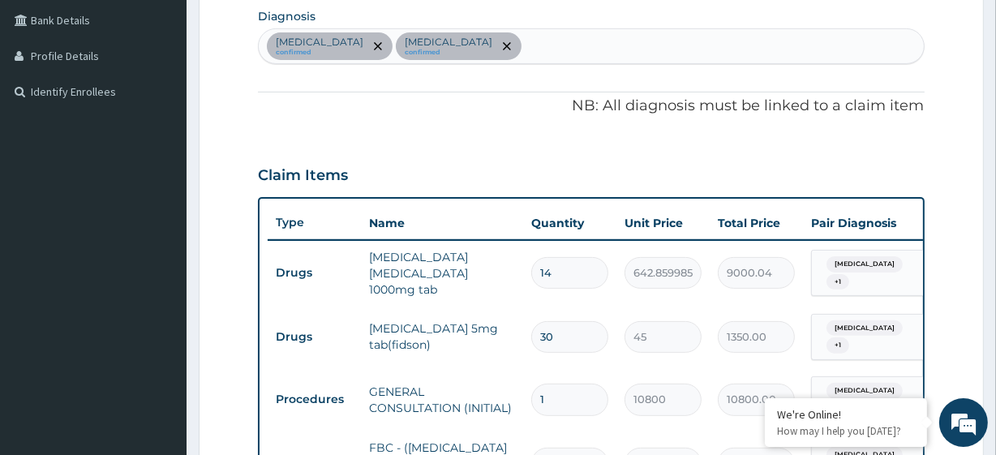
scroll to position [361, 0]
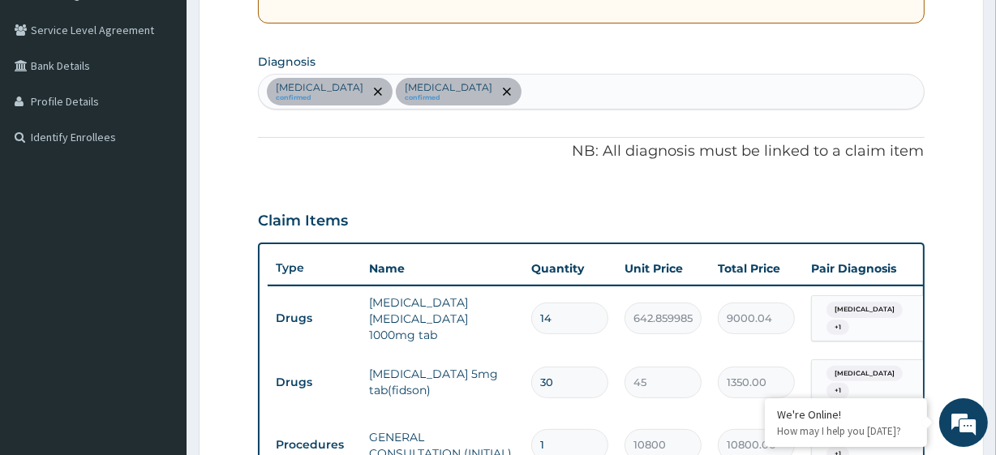
click at [658, 92] on div "Essential hypertension confirmed Upper respiratory infection confirmed" at bounding box center [591, 92] width 664 height 34
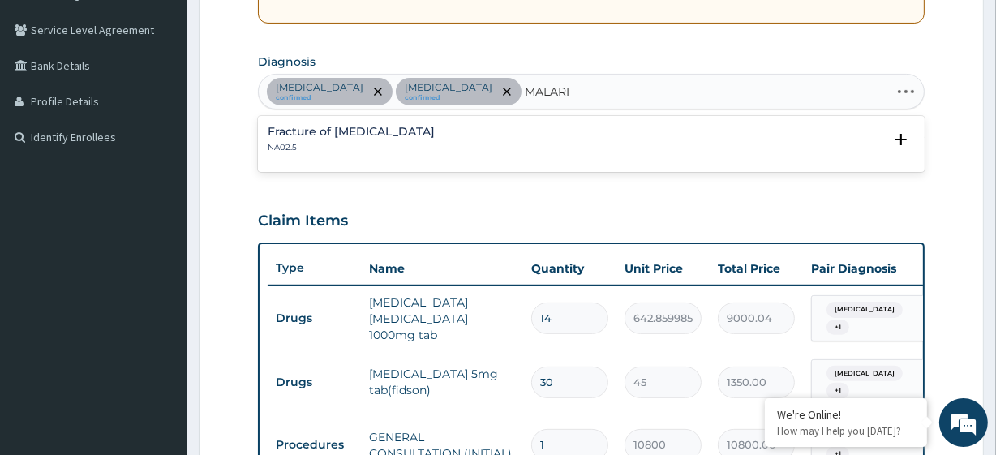
type input "MALARIA"
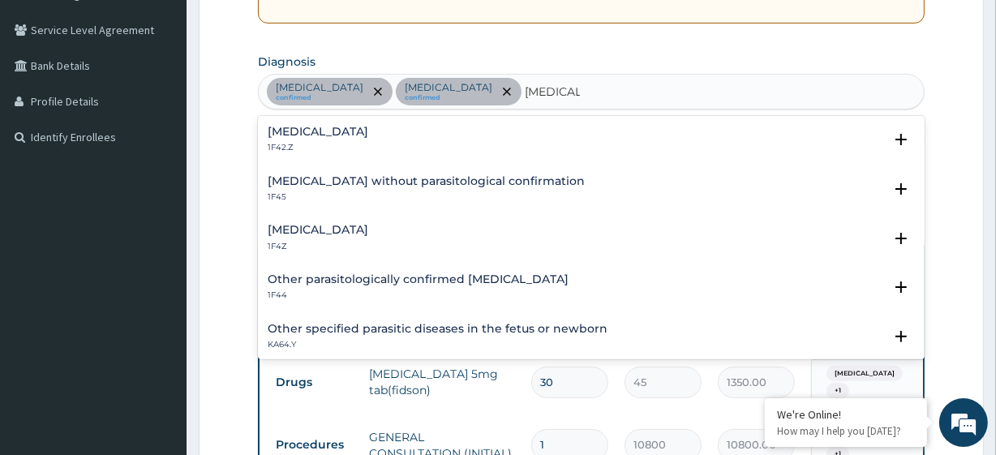
click at [360, 226] on h4 "Malaria, unspecified" at bounding box center [318, 230] width 101 height 12
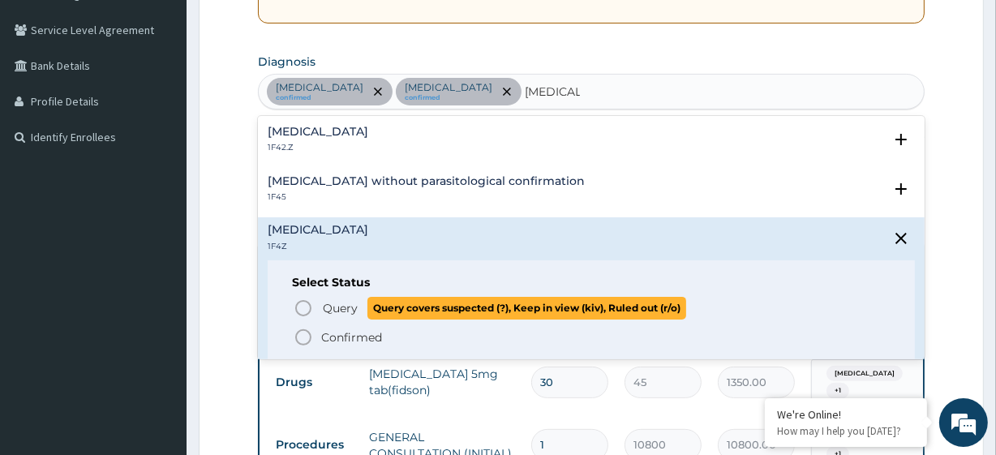
click at [356, 309] on span "Query" at bounding box center [340, 308] width 35 height 16
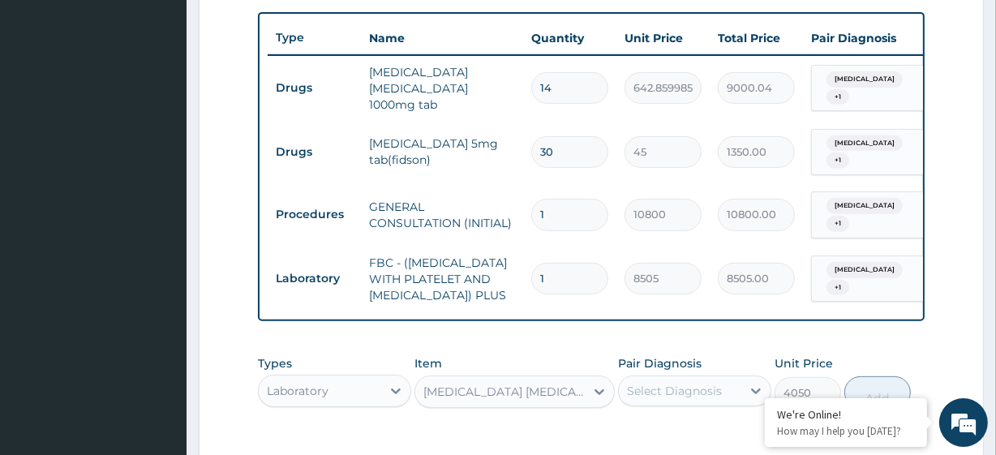
scroll to position [859, 0]
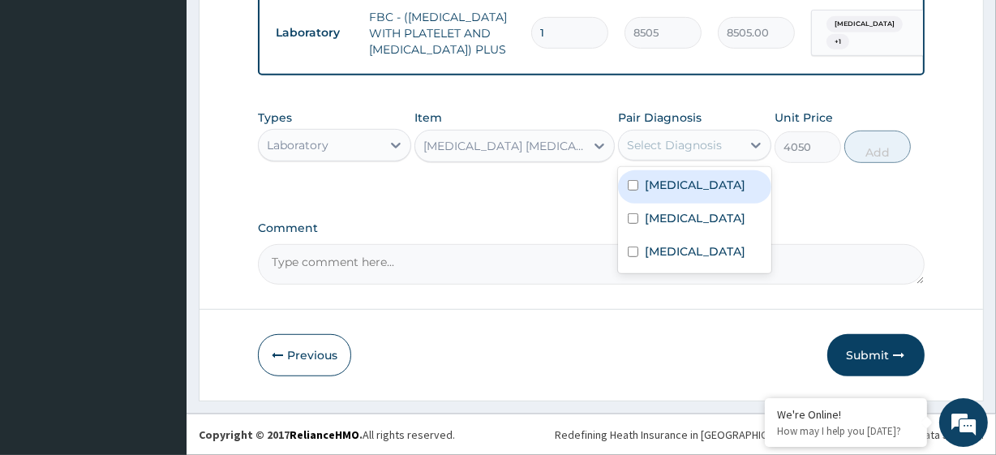
click at [673, 144] on div "Select Diagnosis" at bounding box center [674, 145] width 95 height 16
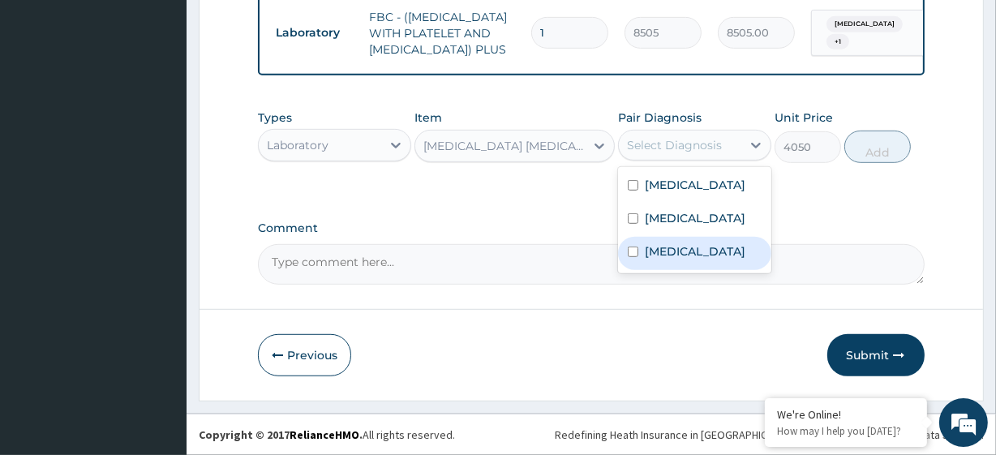
click at [696, 259] on label "Malaria, unspecified" at bounding box center [695, 251] width 101 height 16
checkbox input "true"
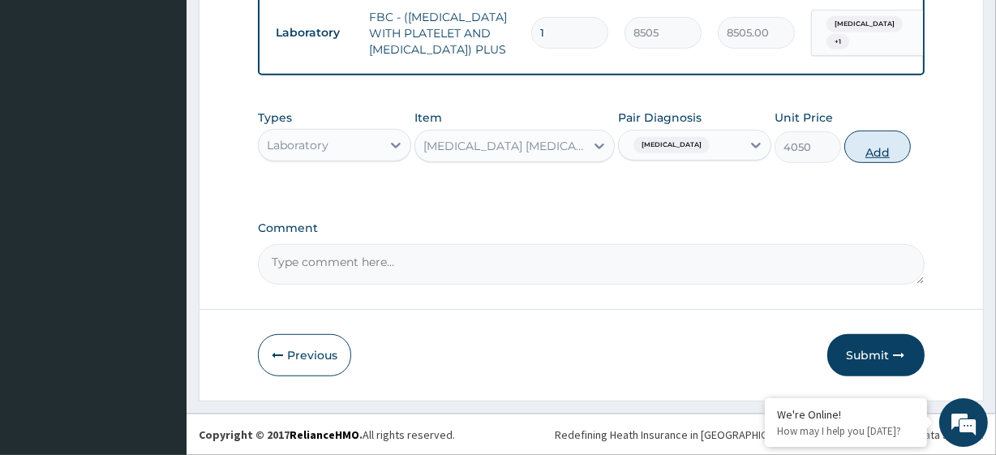
click at [875, 143] on button "Add" at bounding box center [877, 147] width 66 height 32
type input "0"
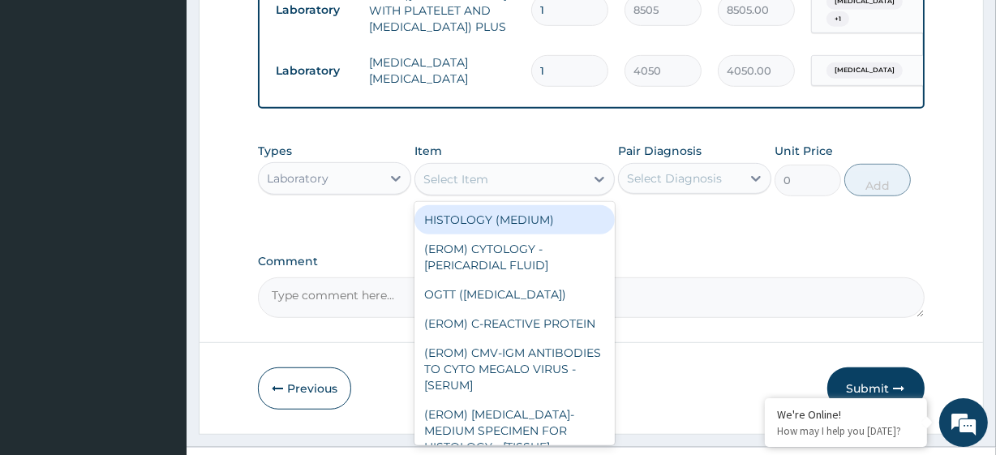
click at [469, 187] on div "Select Item" at bounding box center [455, 179] width 65 height 16
paste input "DICLOFENAC 75MG/3ML INJ"
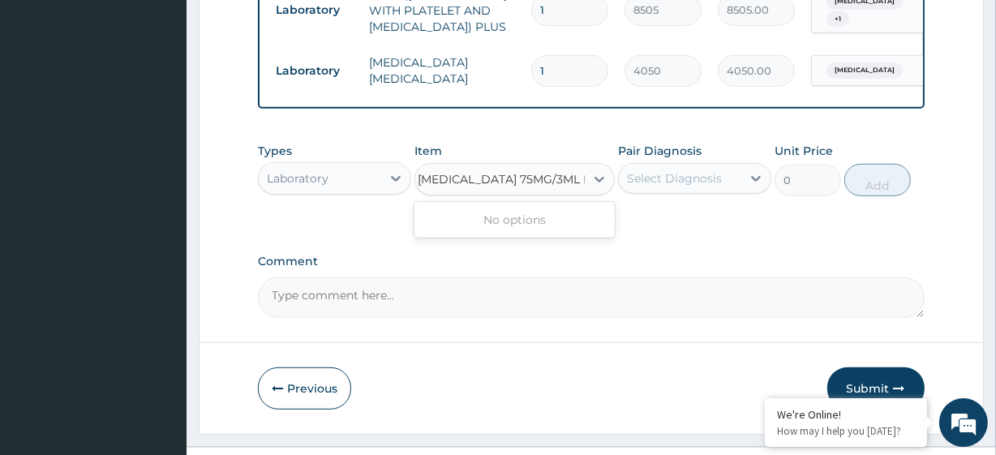
type input "DICLOFENAC 75MG/3ML INJ"
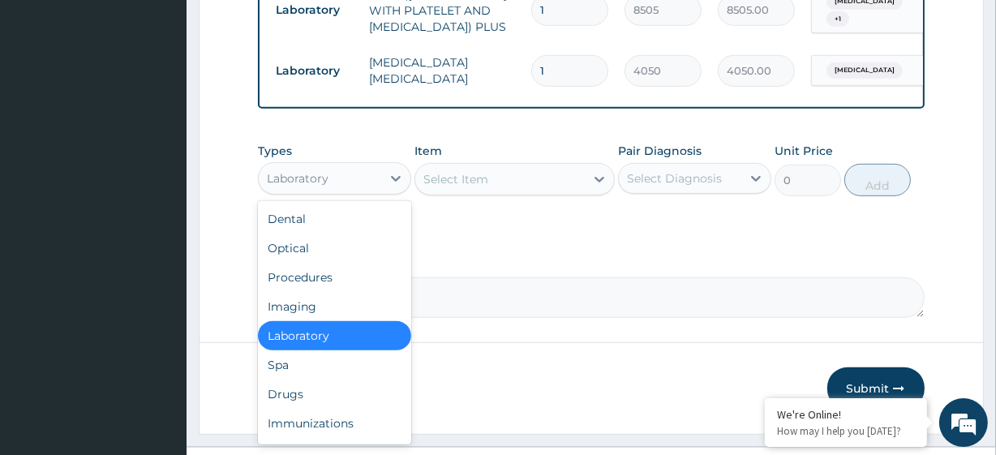
scroll to position [0, 0]
click at [344, 191] on div "Laboratory" at bounding box center [320, 178] width 122 height 26
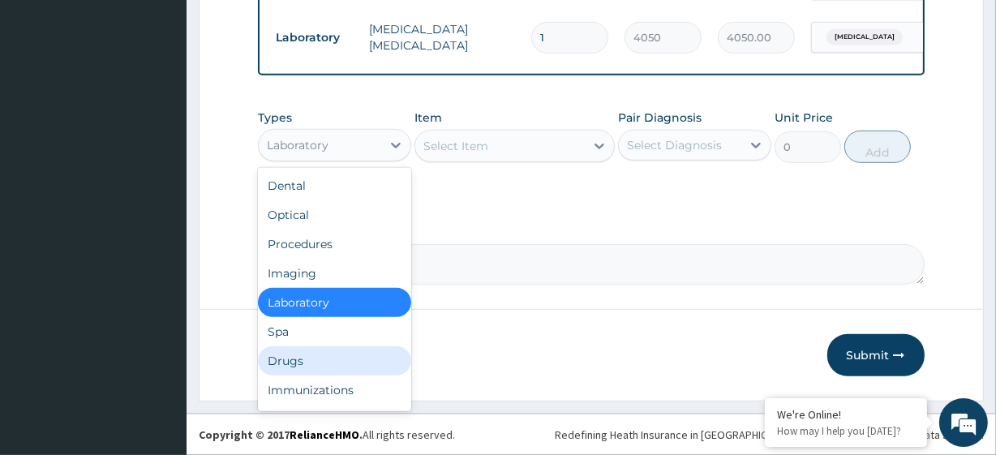
click at [332, 367] on div "Drugs" at bounding box center [334, 360] width 153 height 29
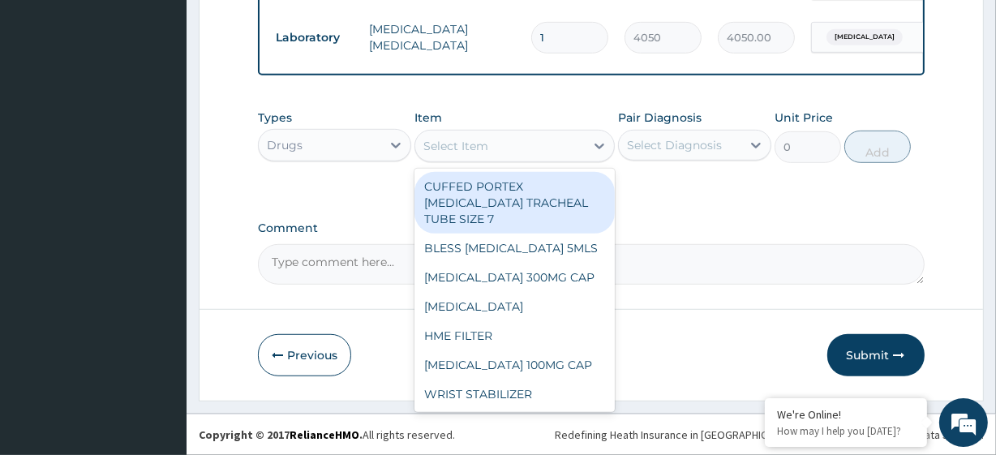
click at [523, 146] on div "Select Item" at bounding box center [499, 146] width 169 height 26
paste input "DICLOFENAC 75MG/3ML INJ"
type input "DICLOFENAC 75MG/3ML INJ"
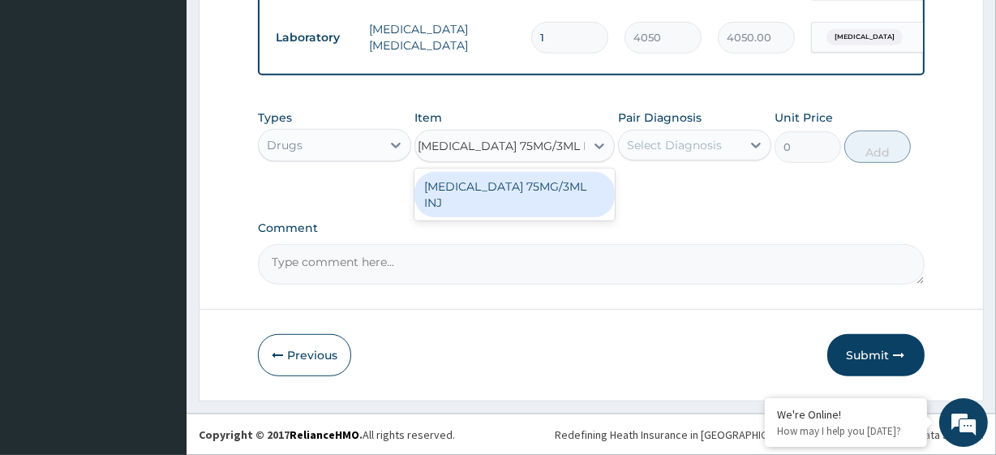
click at [546, 182] on div "DICLOFENAC 75MG/3ML INJ" at bounding box center [513, 194] width 199 height 45
type input "276.8999938964844"
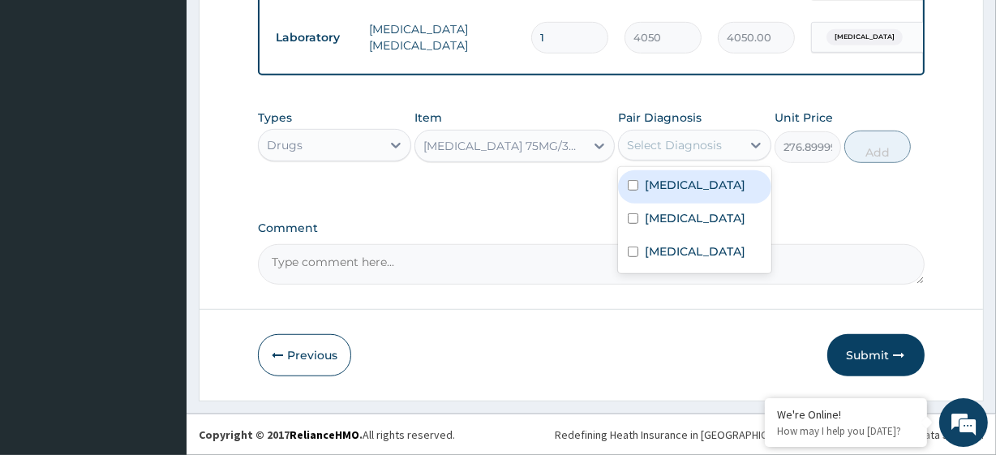
click at [705, 159] on div "Select Diagnosis" at bounding box center [694, 145] width 153 height 31
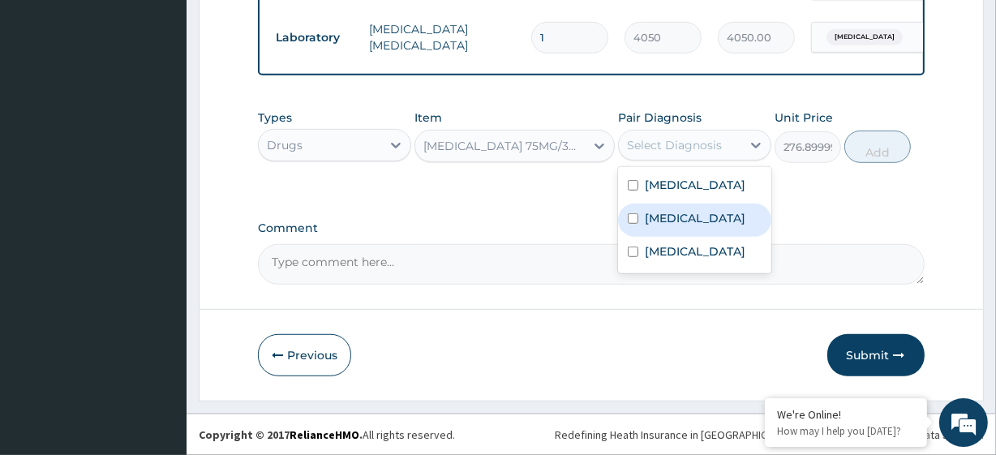
click at [716, 226] on label "Upper respiratory infection" at bounding box center [695, 218] width 101 height 16
checkbox input "true"
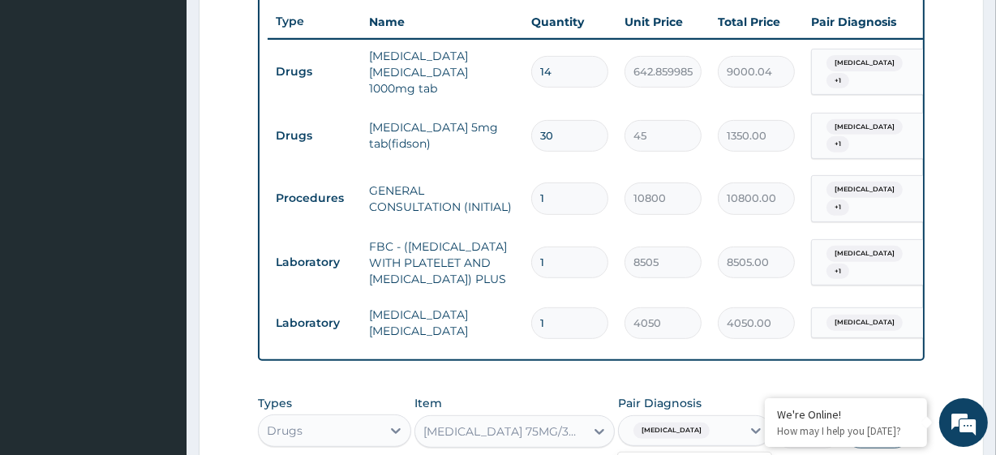
scroll to position [292, 0]
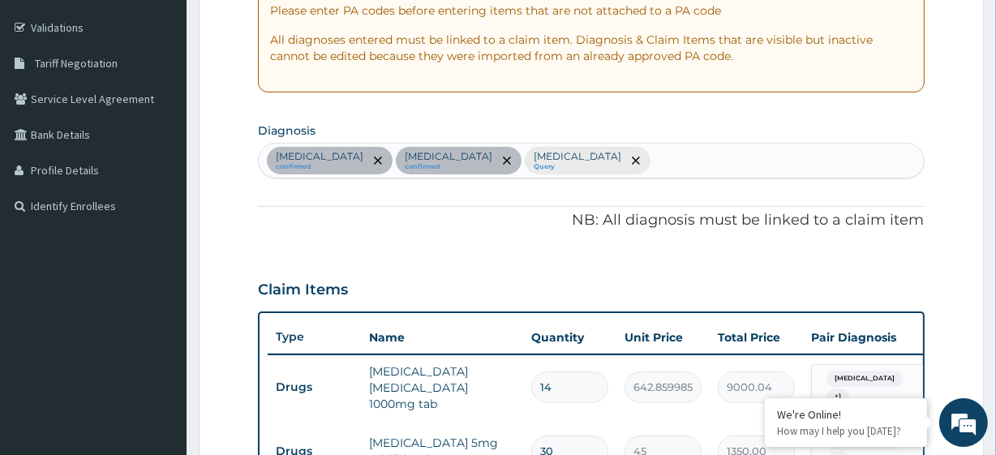
click at [741, 174] on div "Essential hypertension confirmed Upper respiratory infection confirmed Malaria,…" at bounding box center [591, 161] width 664 height 34
type input "PAIN"
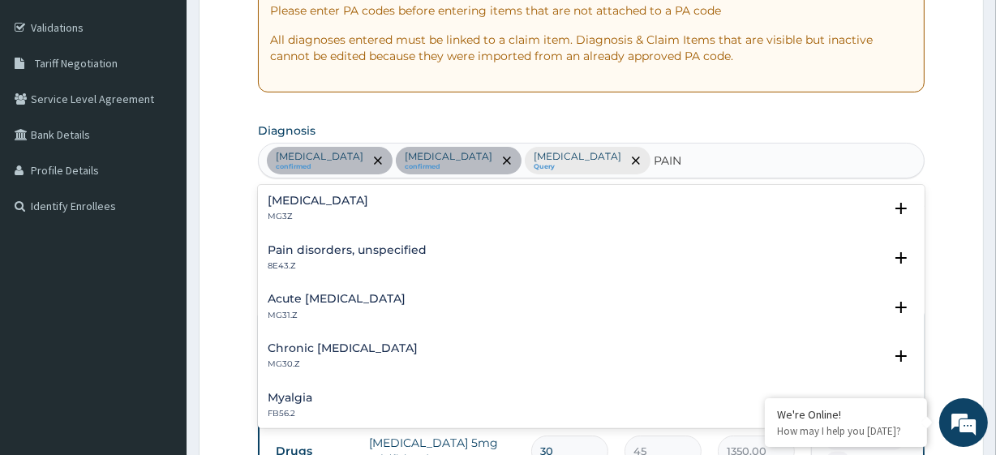
click at [362, 216] on p "MG3Z" at bounding box center [318, 216] width 101 height 11
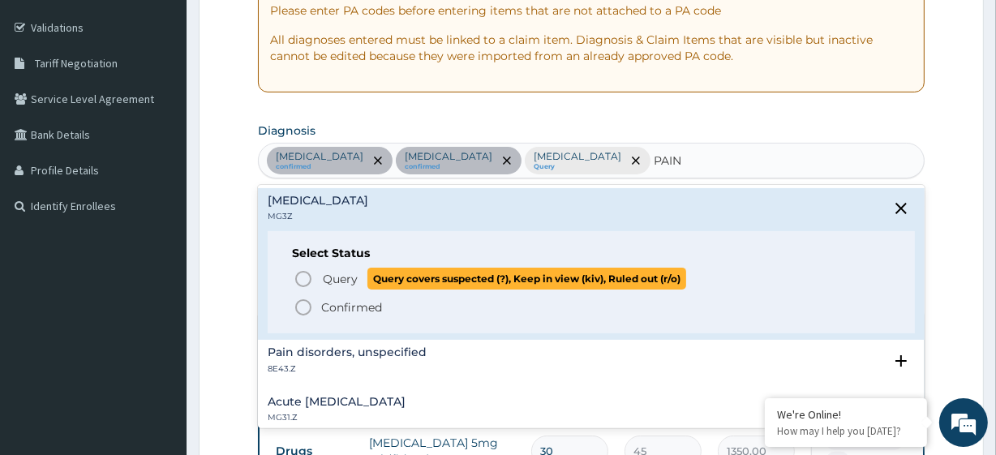
click at [359, 276] on p "Query Query covers suspected (?), Keep in view (kiv), Ruled out (r/o)" at bounding box center [503, 279] width 365 height 22
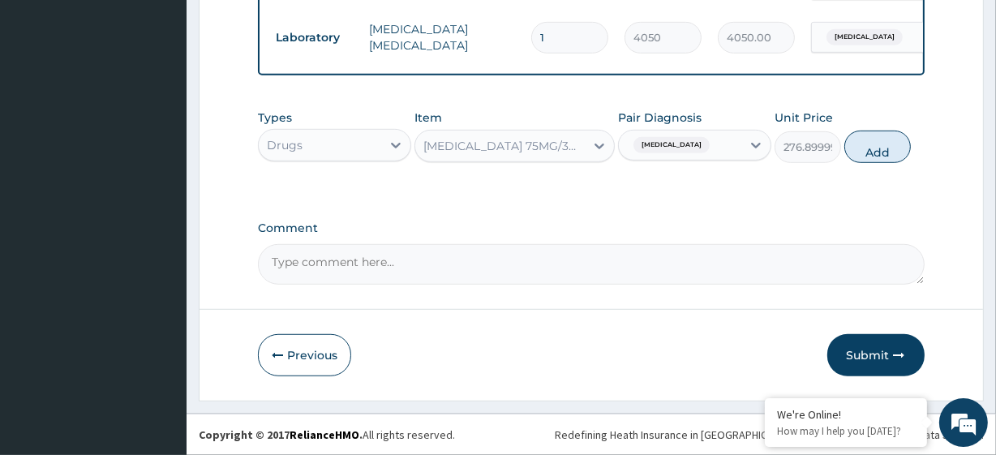
scroll to position [900, 0]
click at [876, 163] on button "Add" at bounding box center [877, 147] width 66 height 32
type input "0"
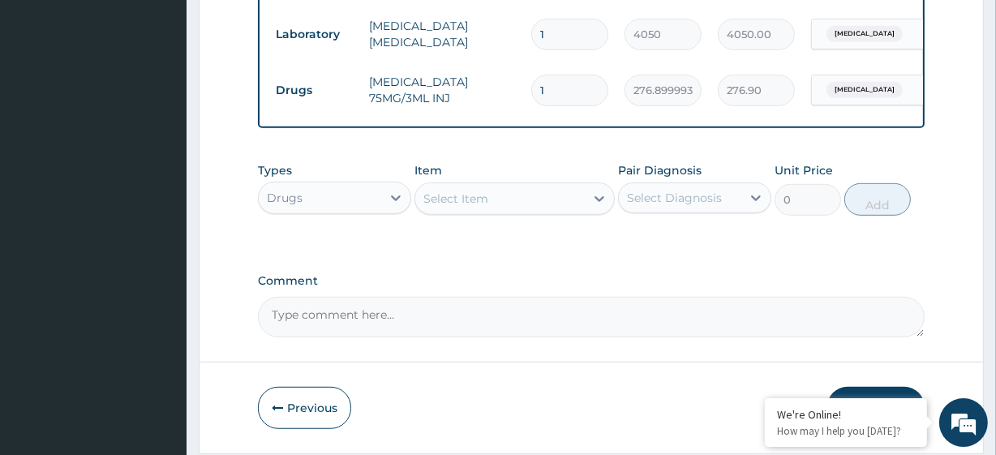
scroll to position [902, 0]
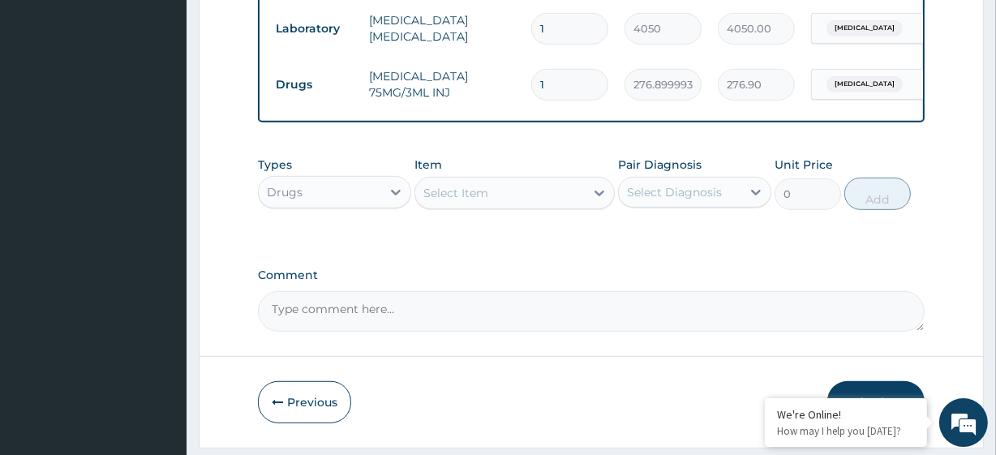
click at [369, 205] on div "Drugs" at bounding box center [320, 192] width 122 height 26
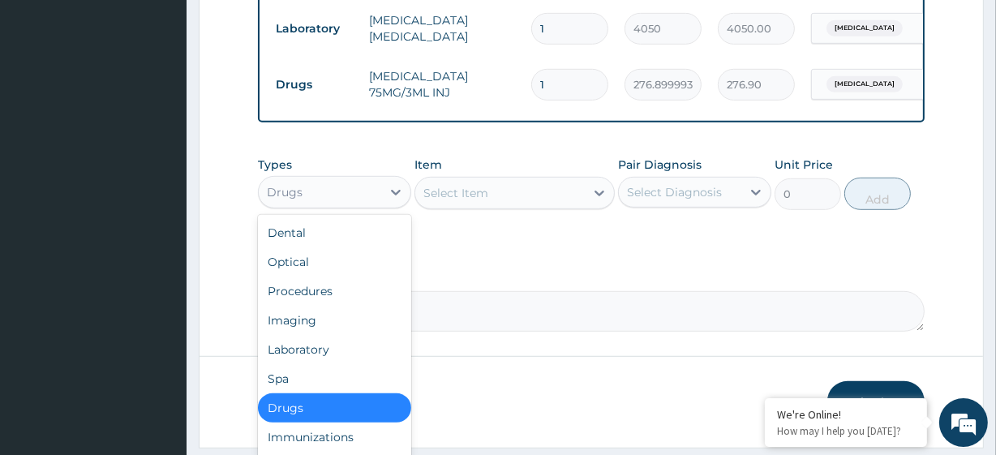
scroll to position [973, 0]
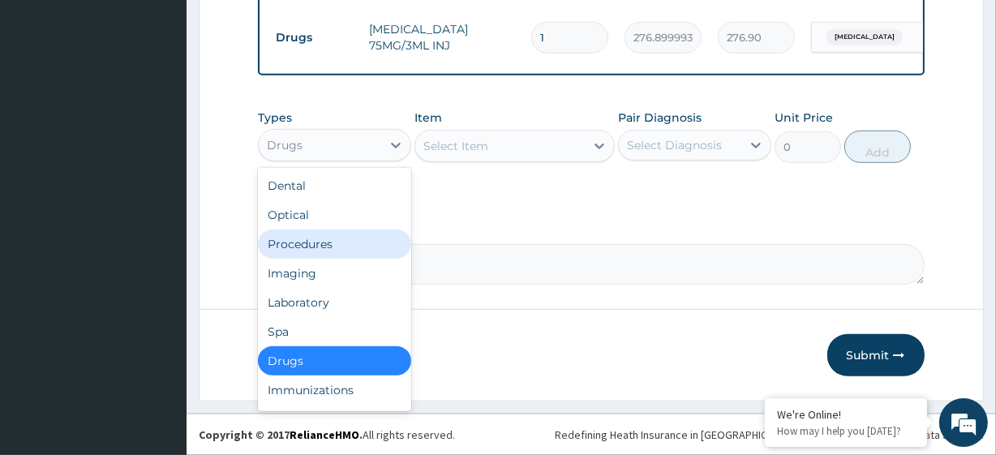
click at [343, 249] on div "Procedures" at bounding box center [334, 243] width 153 height 29
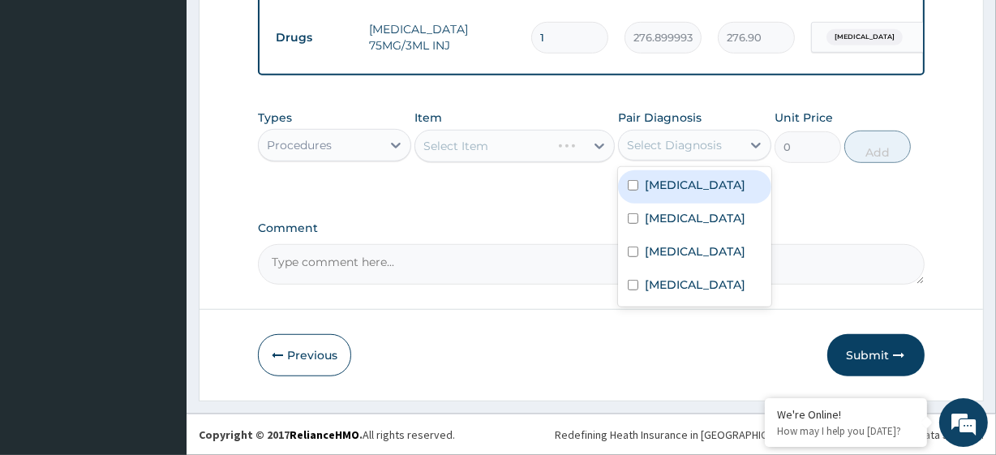
click at [697, 152] on div "Select Diagnosis" at bounding box center [674, 145] width 95 height 16
click at [692, 187] on label "Essential hypertension" at bounding box center [695, 185] width 101 height 16
checkbox input "true"
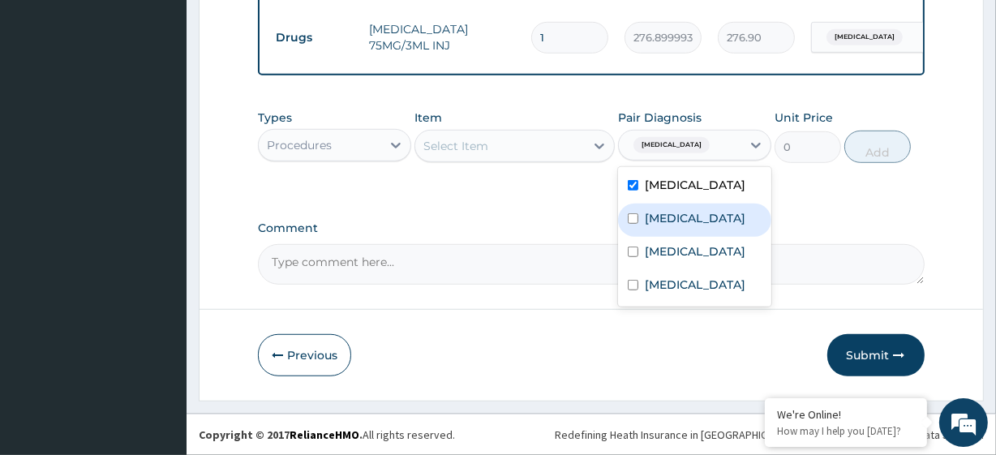
click at [698, 226] on label "Upper respiratory infection" at bounding box center [695, 218] width 101 height 16
checkbox input "true"
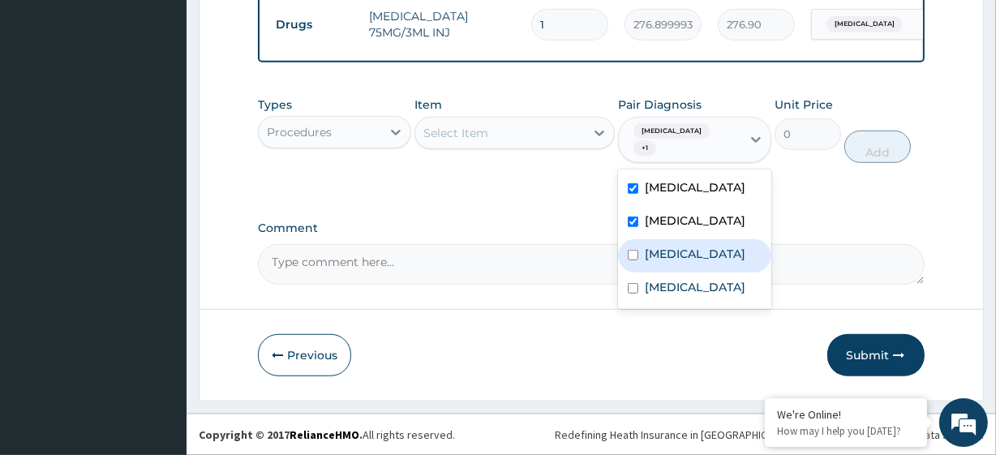
click at [705, 262] on label "Malaria, unspecified" at bounding box center [695, 254] width 101 height 16
checkbox input "true"
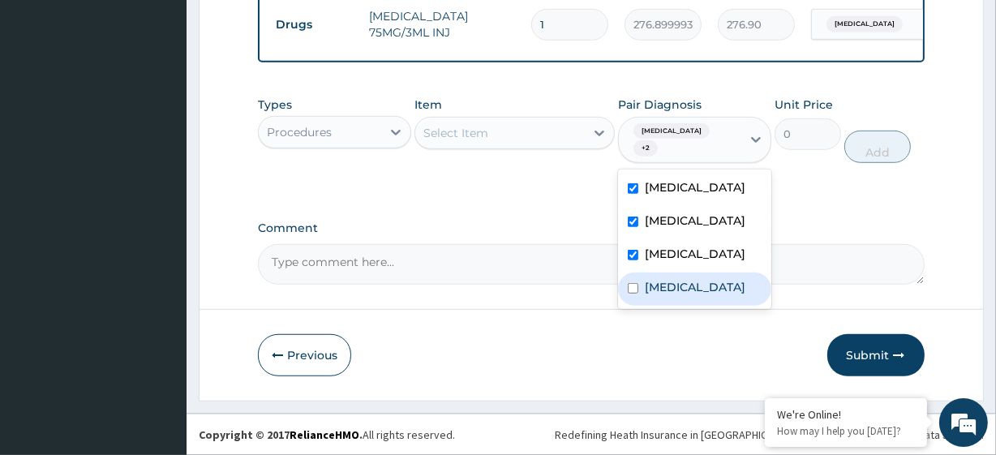
click at [692, 295] on label "Pain, unspecified" at bounding box center [695, 287] width 101 height 16
checkbox input "true"
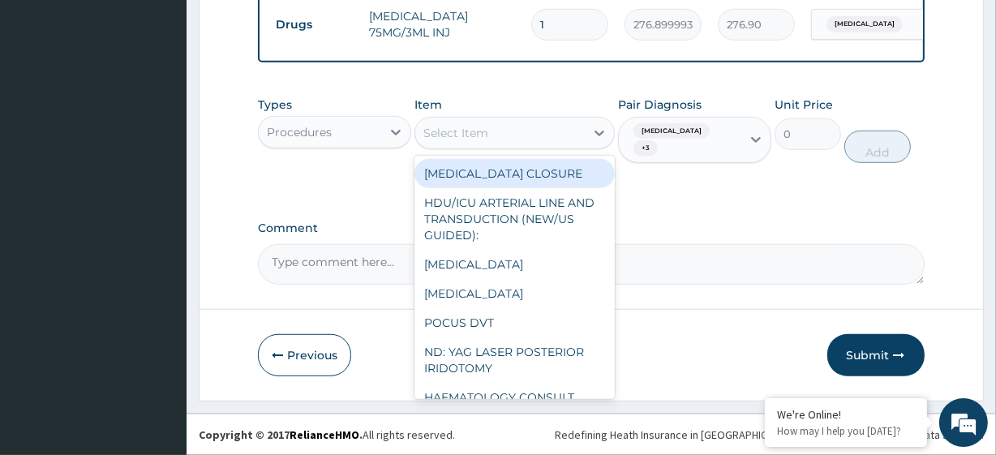
click at [504, 145] on div "Select Item" at bounding box center [499, 133] width 169 height 26
paste input "DICLOFENAC 75MG/3ML INJ"
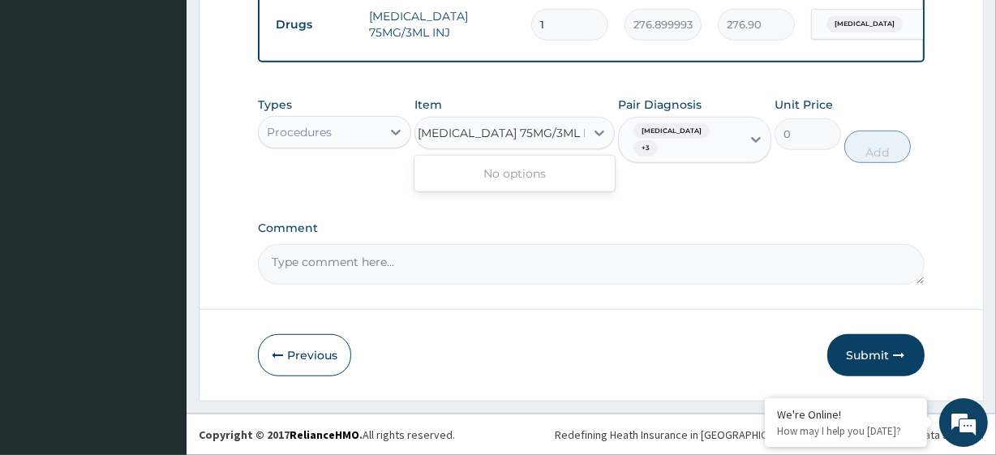
type input "DICLOFENAC 75MG/3ML INJ"
click at [412, 196] on div "Types Procedures Item option DICLOFENAC 75MG/3ML INJ, selected. 0 results avail…" at bounding box center [591, 142] width 666 height 108
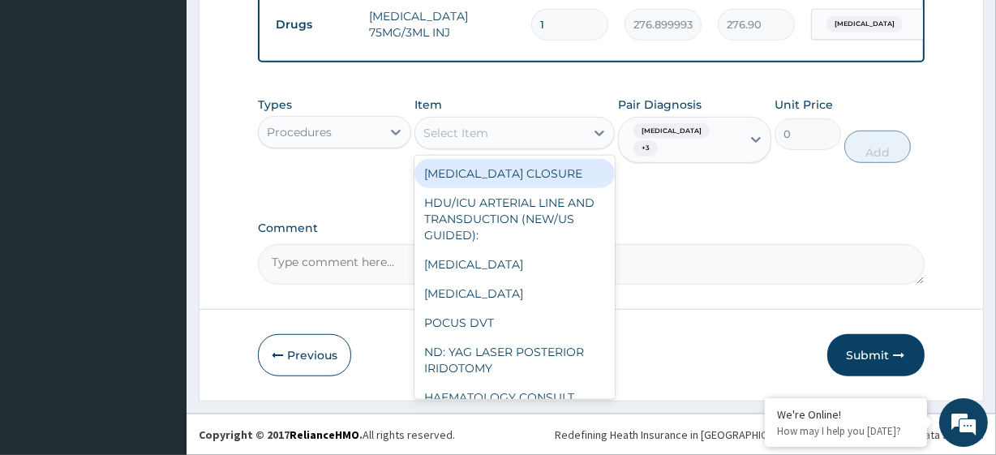
click at [496, 149] on div "Select Item" at bounding box center [513, 133] width 199 height 32
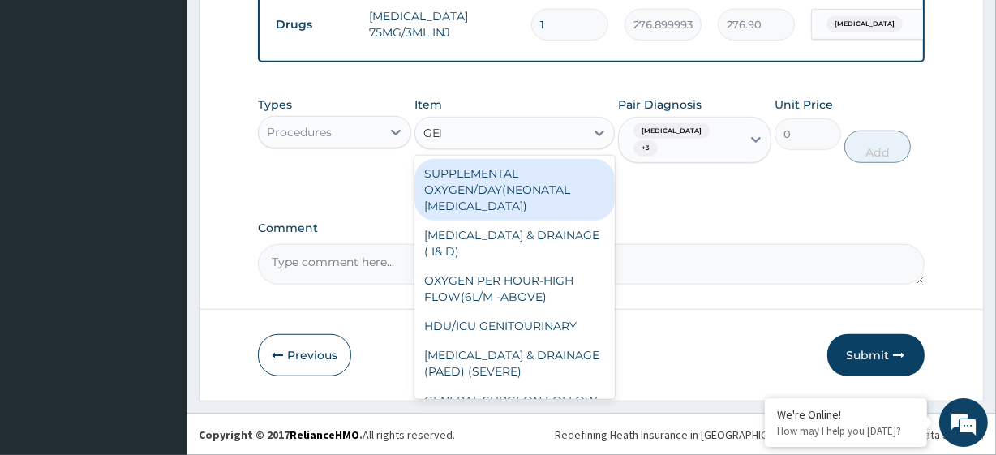
type input "GENE"
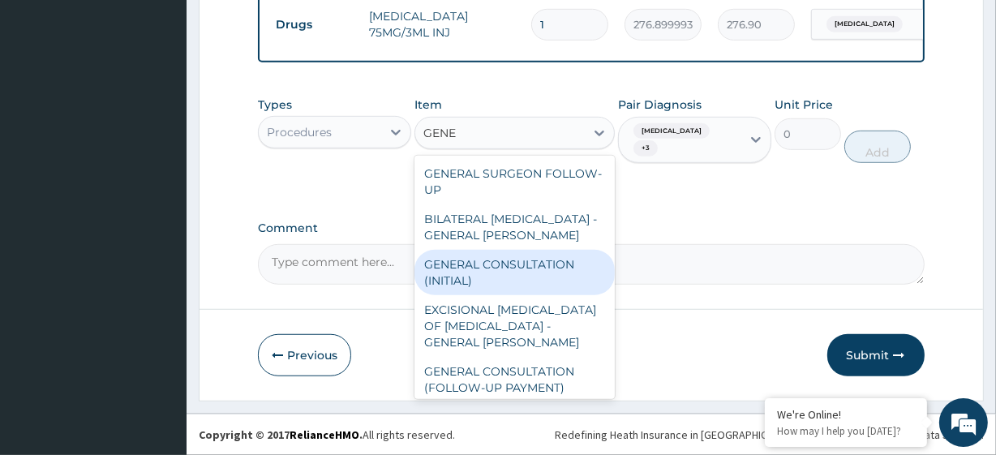
drag, startPoint x: 497, startPoint y: 307, endPoint x: 496, endPoint y: 284, distance: 23.5
click at [496, 284] on div "GENERAL SURGEON FOLLOW-UP BILATERAL TURBINECTOMY - GENERAL WARD GENERAL CONSULT…" at bounding box center [513, 277] width 199 height 243
click at [496, 284] on div "GENERAL CONSULTATION (INITIAL)" at bounding box center [513, 272] width 199 height 45
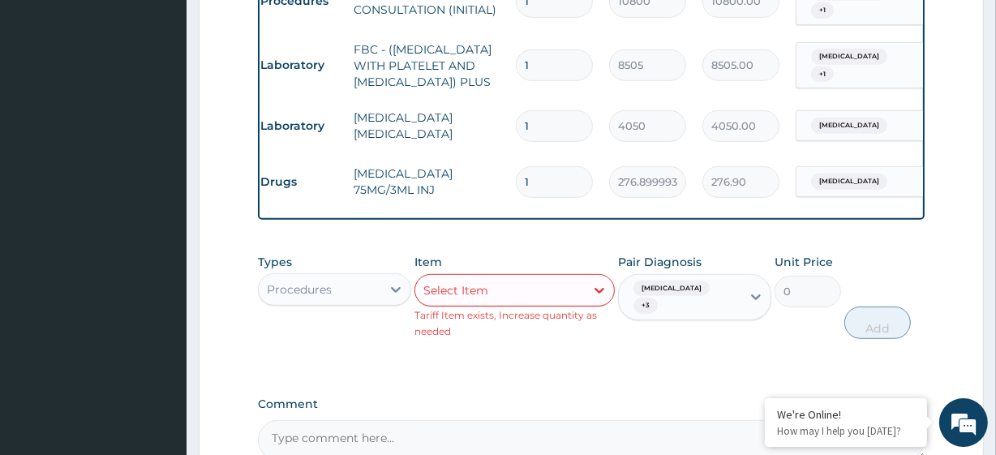
scroll to position [806, 0]
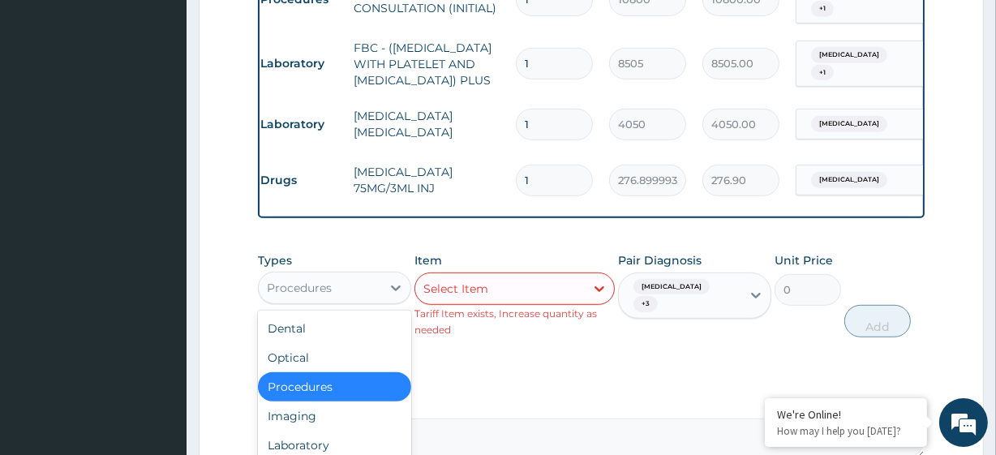
click at [345, 298] on div "Procedures" at bounding box center [320, 288] width 122 height 26
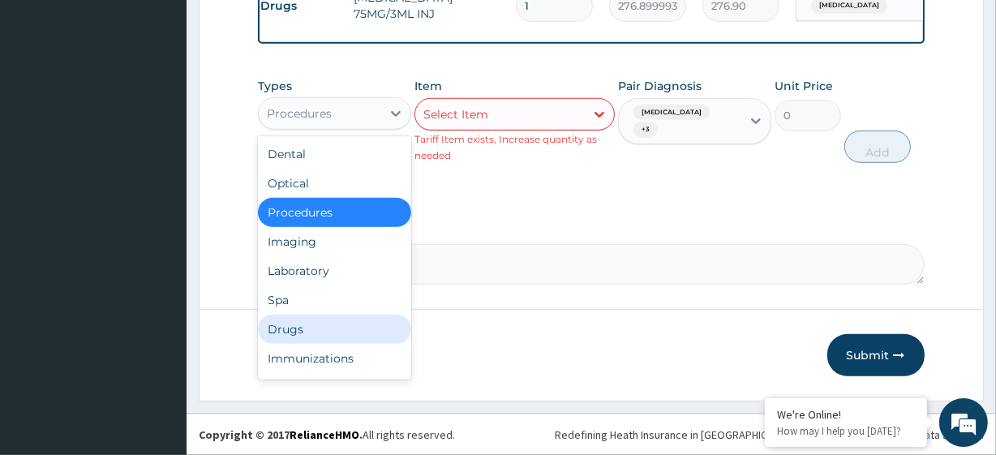
click at [314, 327] on div "Drugs" at bounding box center [334, 329] width 153 height 29
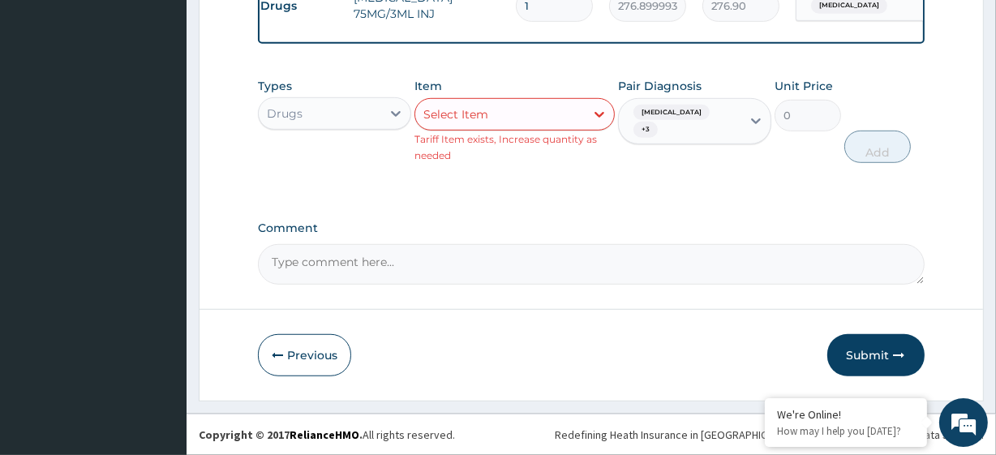
paste input "AMOXICILLIN CLAVULANIC ACID 1000MG TAB IBUPROFEN 200G TAB"
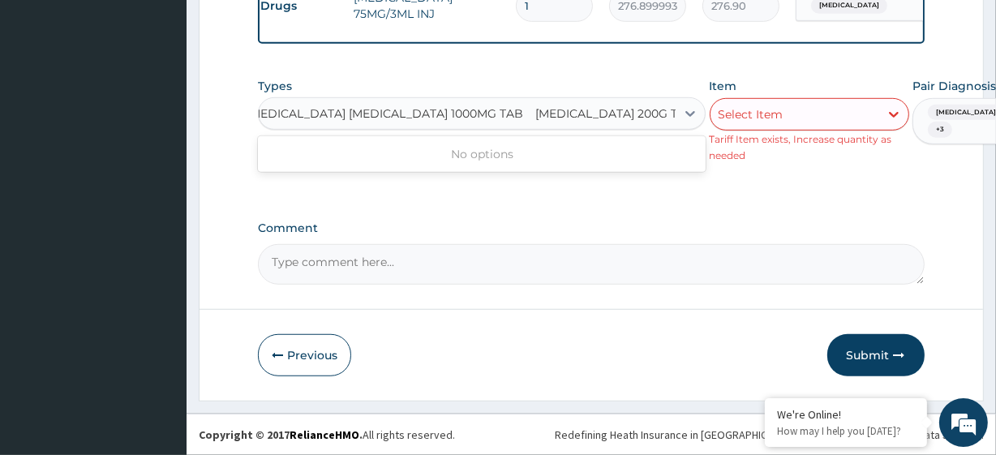
scroll to position [0, 8]
type input "AMOXICILLIN CLAVULANIC ACID 1000MG TAB IBUPROFEN 200G TAB"
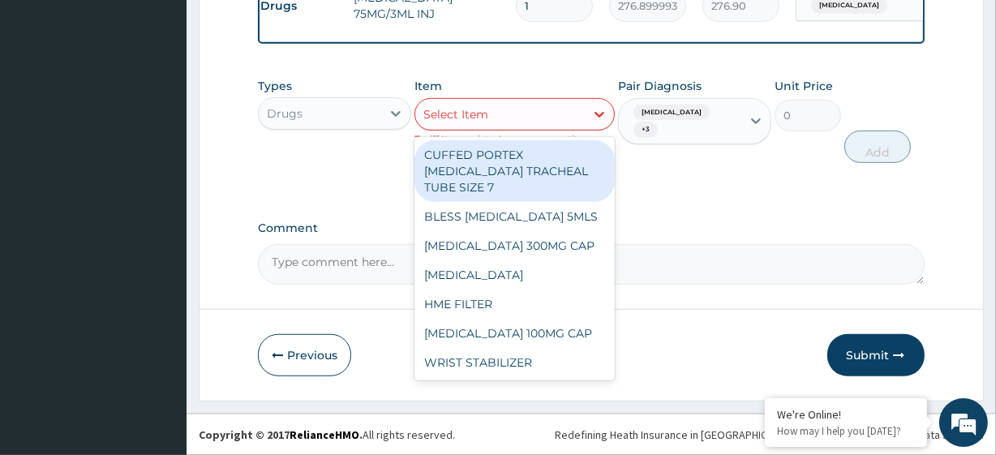
click at [765, 121] on div "Types Drugs Item option GENERAL CONSULTATION (INITIAL), selected. option CUFFED…" at bounding box center [591, 120] width 666 height 101
paste input "AMOXICILLIN CLAVULANIC ACID 1000MG TAB IBUPROFEN 200G TAB"
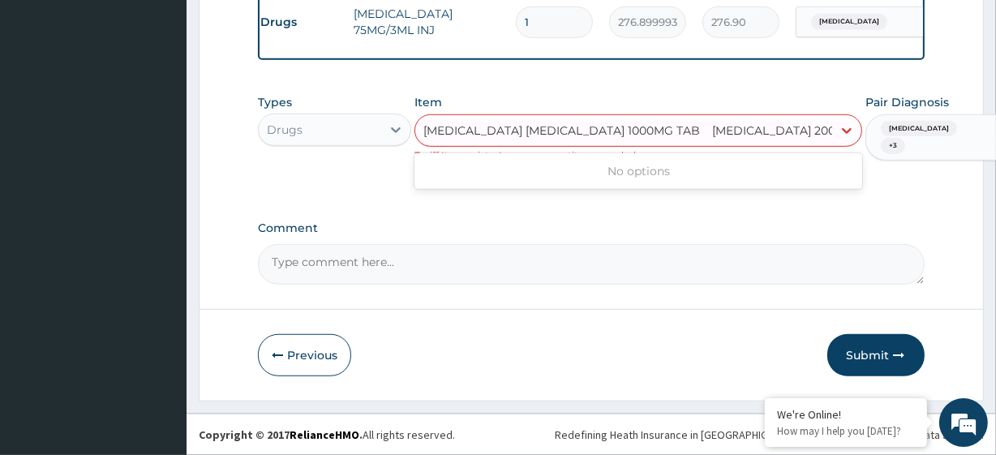
scroll to position [0, 20]
type input "AMOXICILLIN CLAVULANIC ACID 1000MG TAB"
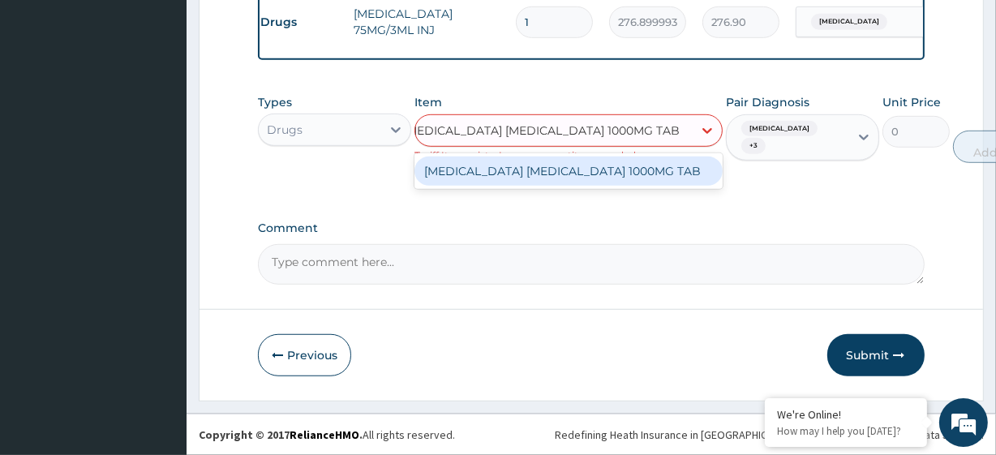
click at [673, 170] on div "AMOXICILLIN CLAVULANIC ACID 1000MG TAB" at bounding box center [568, 170] width 308 height 29
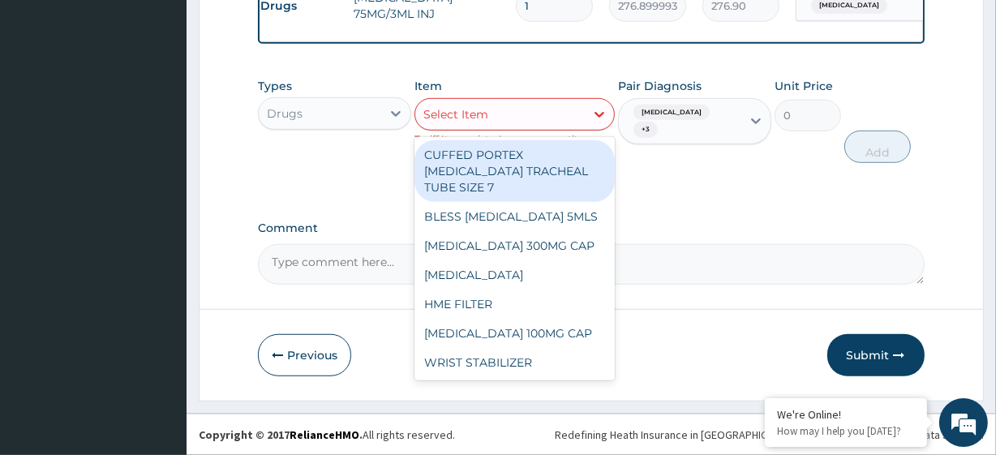
click at [506, 127] on div "Select Item" at bounding box center [499, 114] width 169 height 26
paste input "IBUPROFEN 200G TAB"
type input "IBUPROFEN 200G TAB"
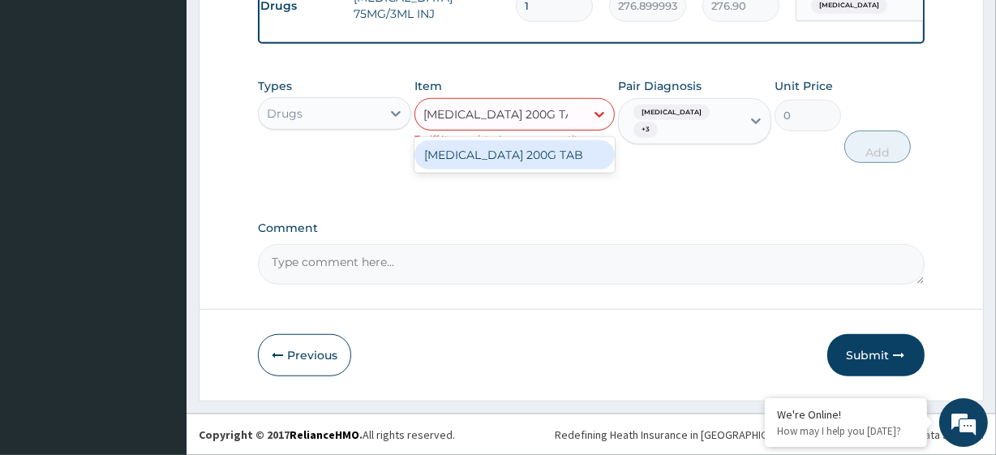
click at [516, 164] on div "IBUPROFEN 200G TAB" at bounding box center [513, 154] width 199 height 29
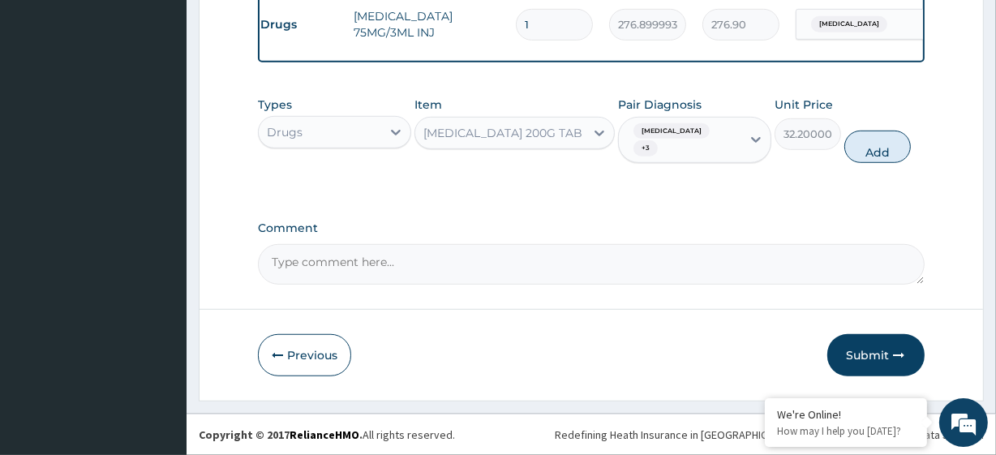
scroll to position [986, 0]
click at [870, 154] on button "Add" at bounding box center [877, 147] width 66 height 32
type input "0"
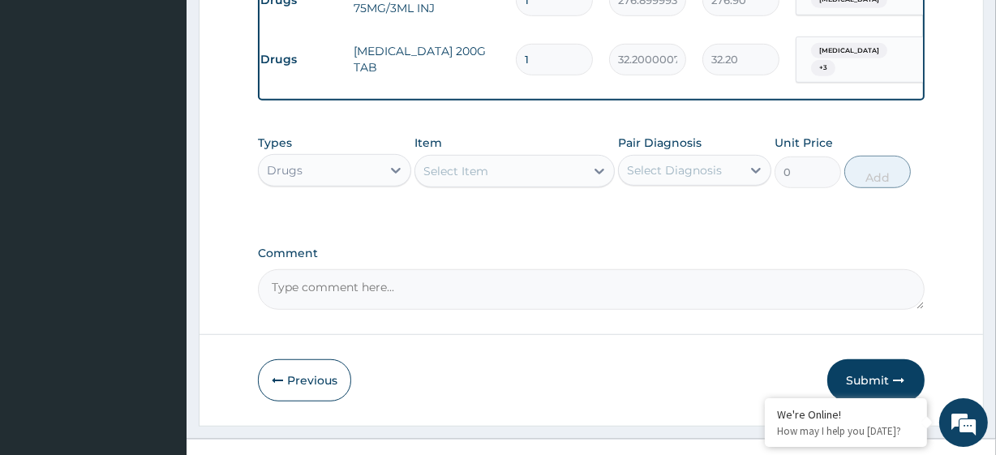
type input "18"
type input "579.60"
type input "18"
click at [454, 179] on div "Select Item" at bounding box center [455, 171] width 65 height 16
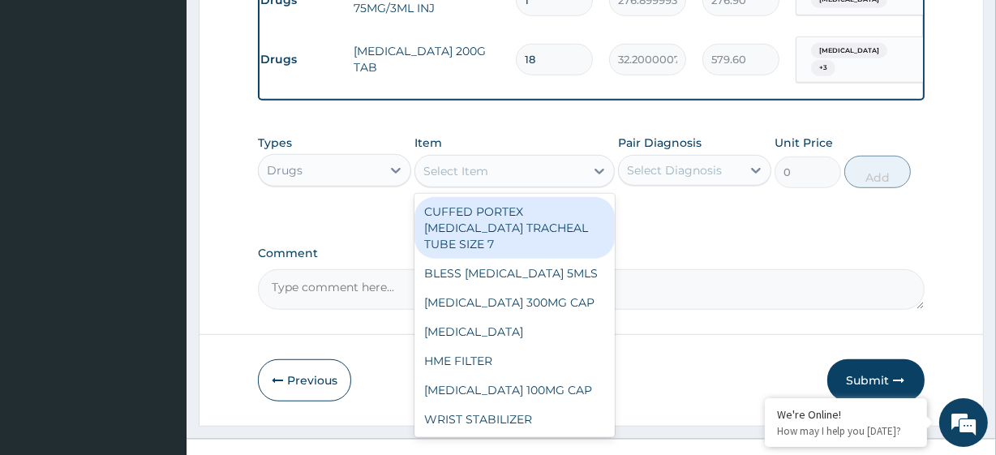
paste input "LORATIDINE 10MG TAB"
type input "LORATIDINE 10MG TAB"
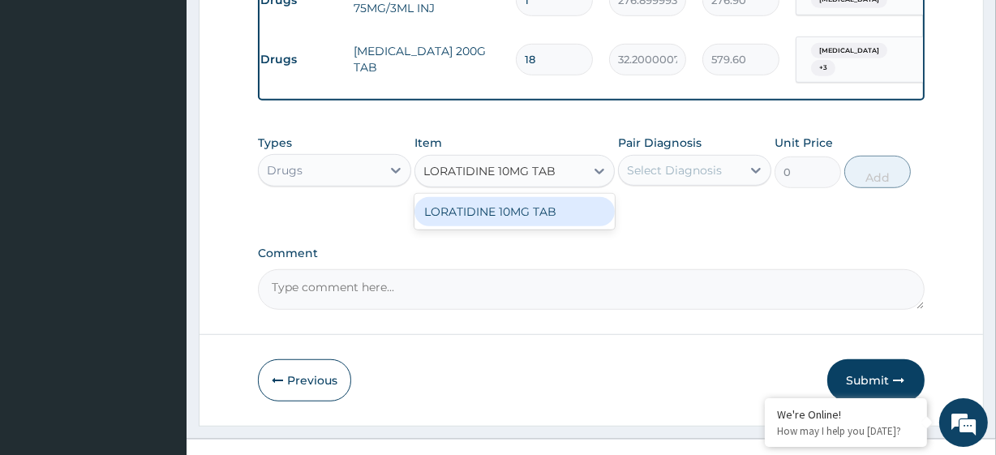
click at [474, 226] on div "LORATIDINE 10MG TAB" at bounding box center [513, 211] width 199 height 29
type input "46.79999923706055"
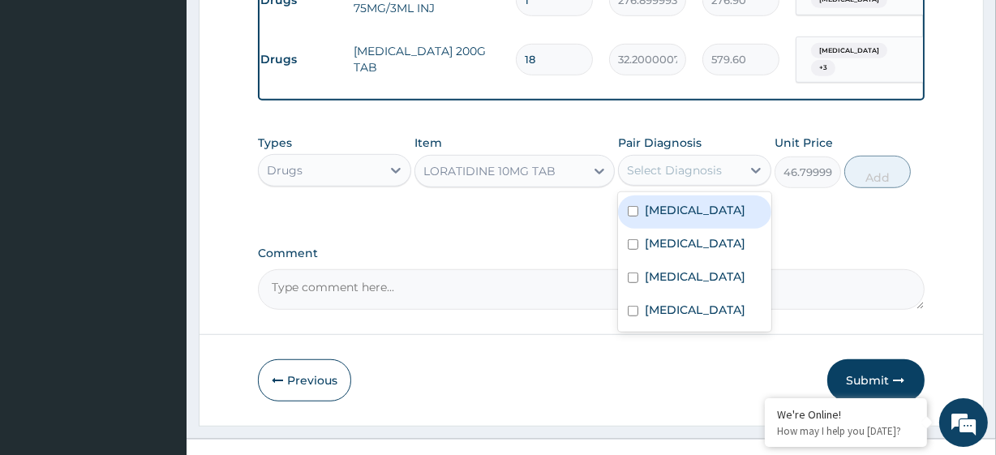
click at [649, 178] on div "Select Diagnosis" at bounding box center [674, 170] width 95 height 16
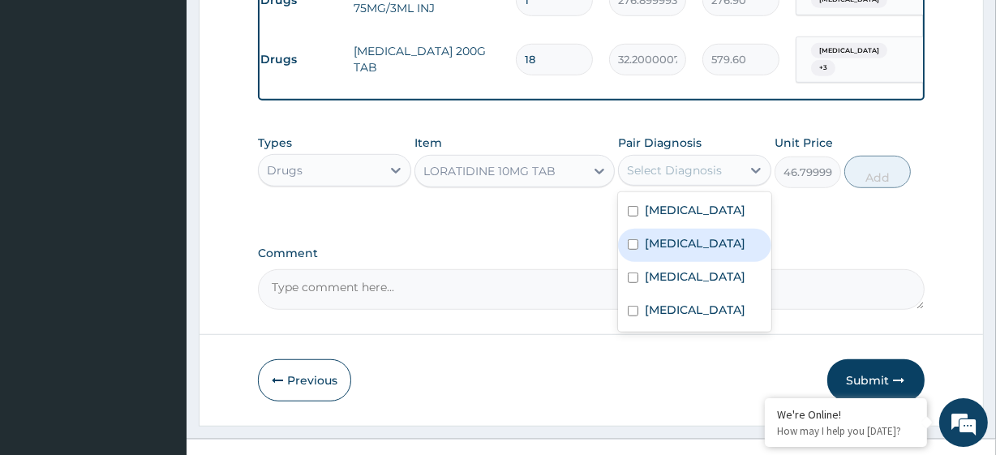
click at [731, 251] on label "Upper respiratory infection" at bounding box center [695, 243] width 101 height 16
checkbox input "true"
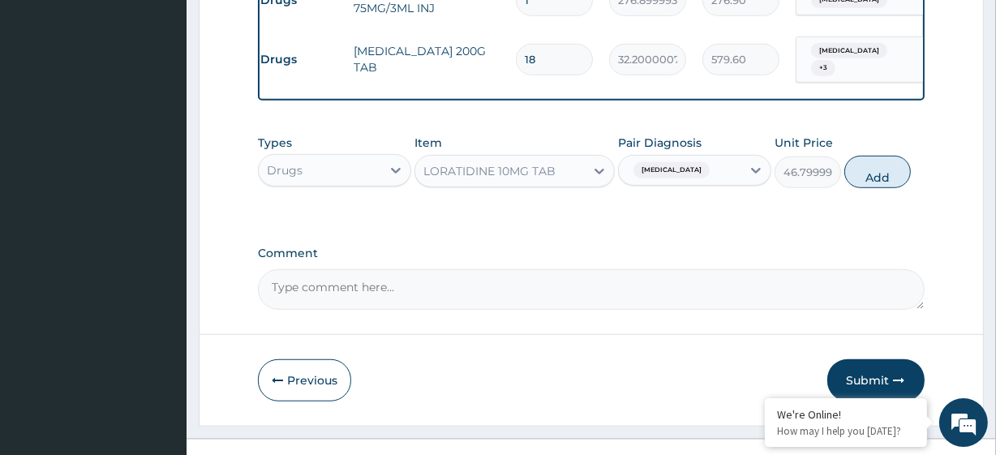
click at [859, 196] on div "Types Drugs Item LORATIDINE 10MG TAB Pair Diagnosis Upper respiratory infection…" at bounding box center [591, 161] width 666 height 70
click at [863, 188] on button "Add" at bounding box center [877, 172] width 66 height 32
type input "0"
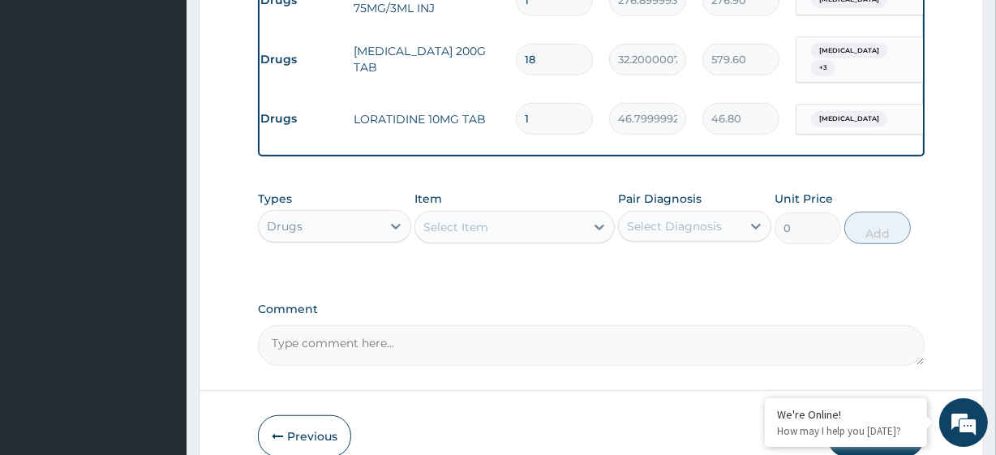
click at [520, 135] on input "1" at bounding box center [554, 119] width 77 height 32
type input "5"
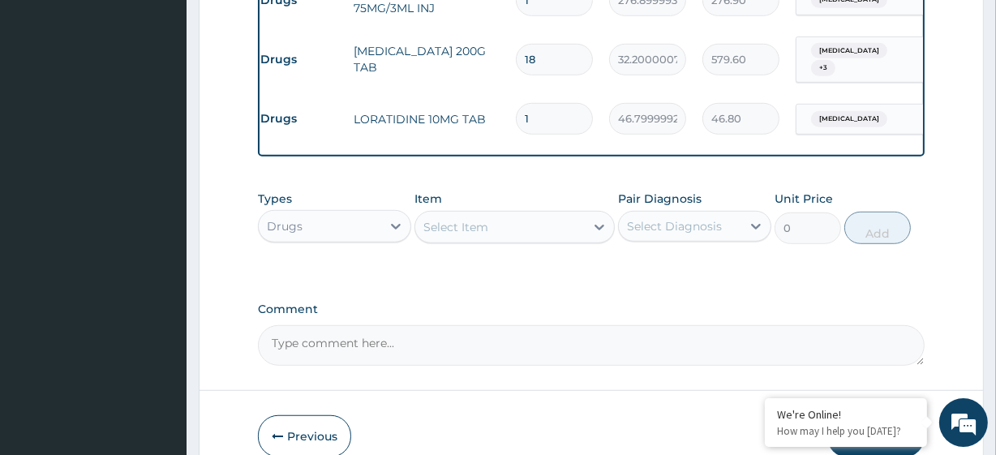
type input "234.00"
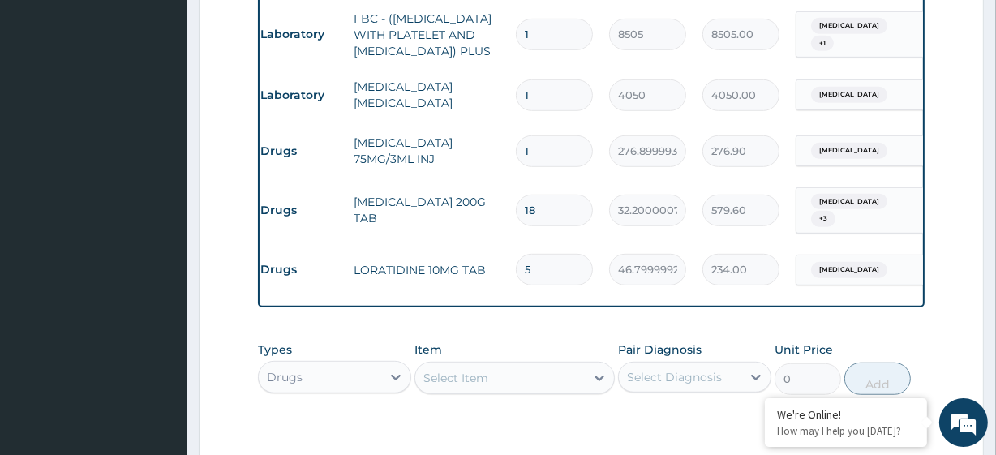
scroll to position [834, 0]
type input "7"
type input "327.60"
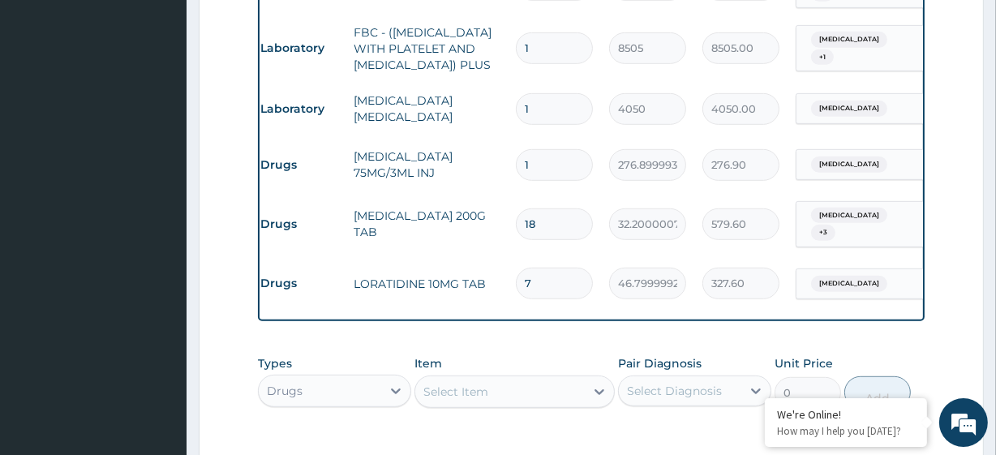
type input "6"
type input "280.80"
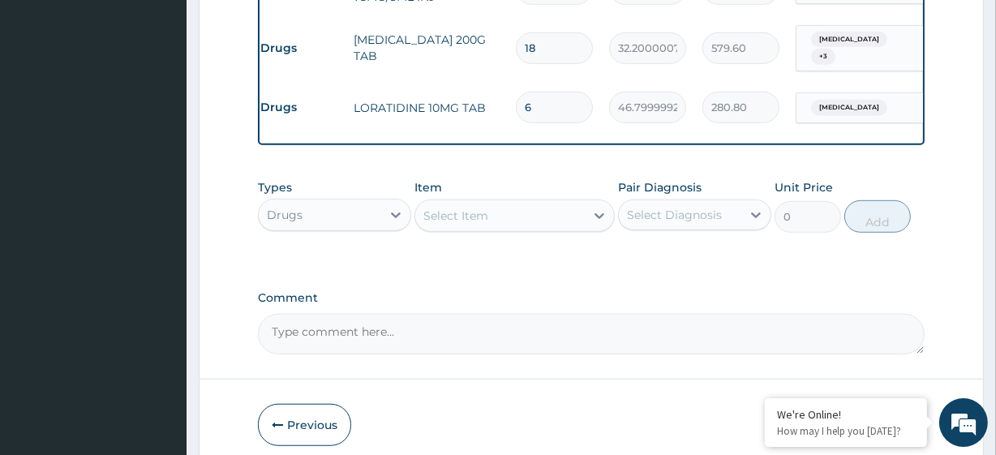
scroll to position [1091, 0]
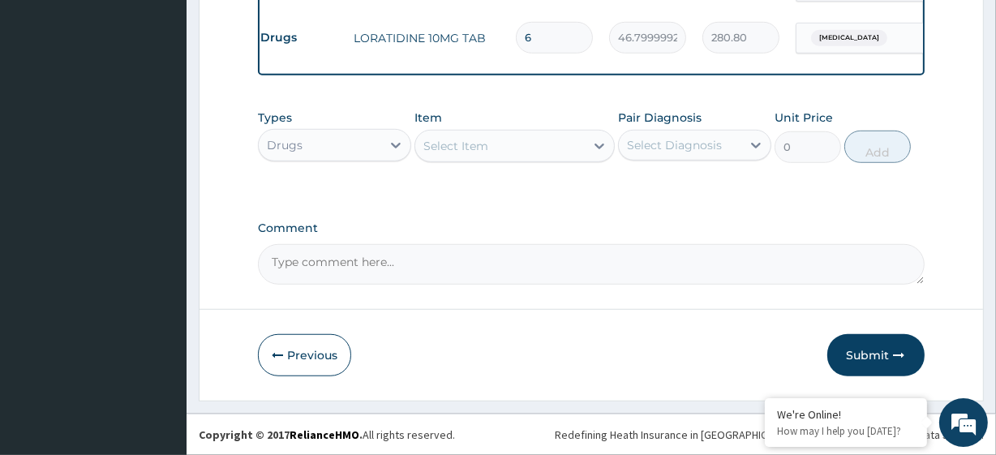
type input "5"
type input "234.00"
click at [683, 238] on div "Comment" at bounding box center [591, 252] width 666 height 63
click at [854, 339] on button "Submit" at bounding box center [875, 355] width 97 height 42
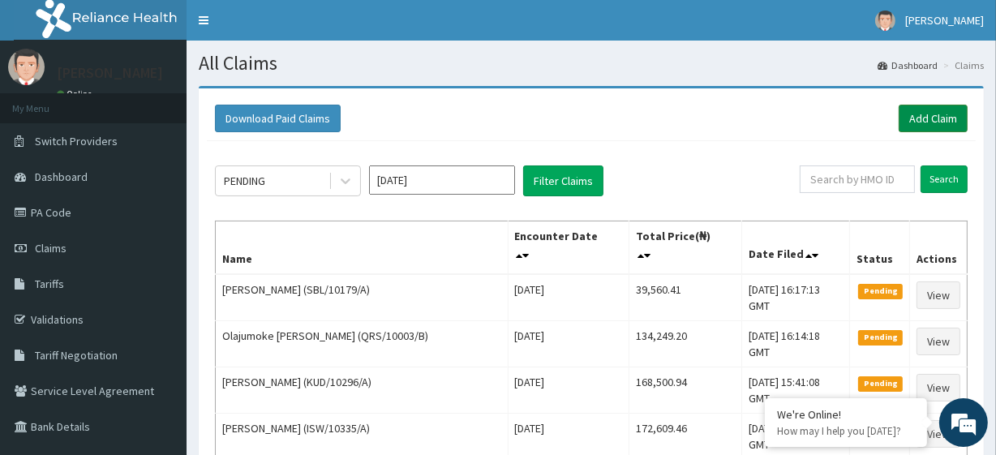
click at [940, 126] on div "Download Paid Claims Add Claim" at bounding box center [591, 118] width 769 height 45
click at [940, 126] on link "Add Claim" at bounding box center [932, 119] width 69 height 28
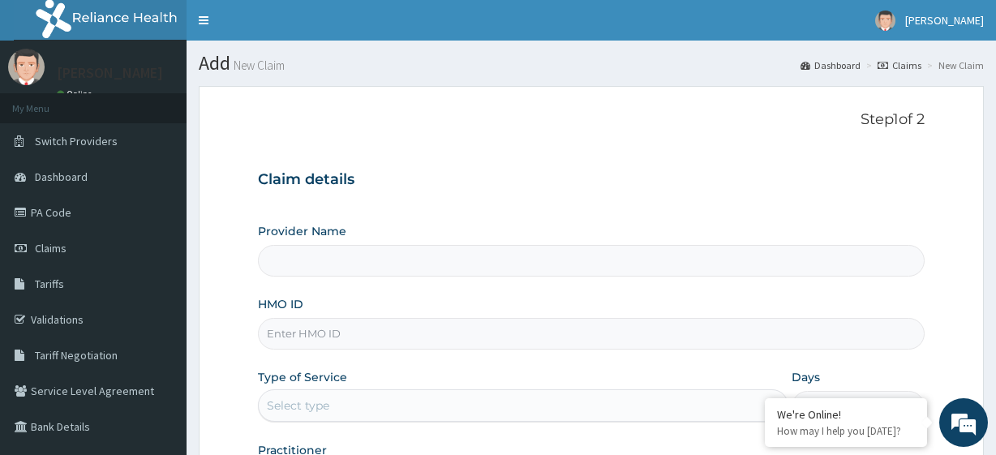
type input "R-Jolad Plus"
click at [366, 329] on input "HMO ID" at bounding box center [591, 334] width 666 height 32
paste input "EIT/10001/A"
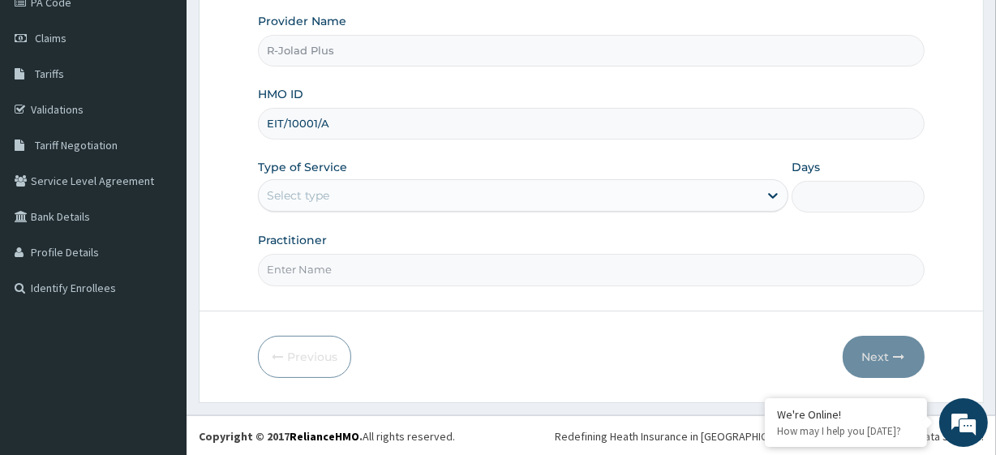
type input "EIT/10001/A"
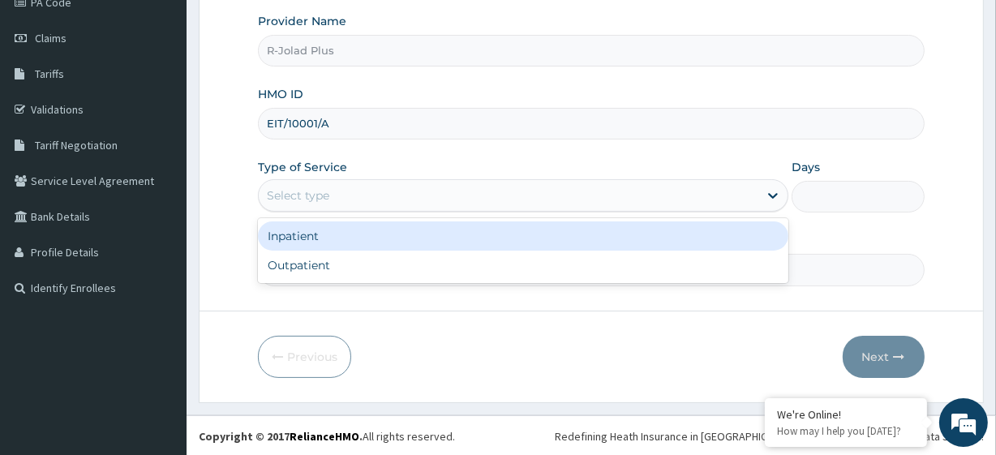
click at [388, 208] on div "Select type" at bounding box center [523, 195] width 530 height 32
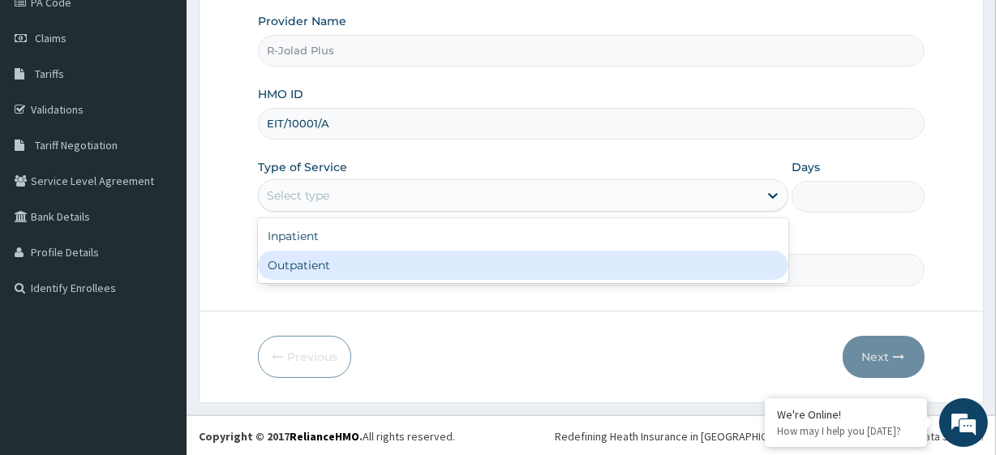
click at [377, 253] on div "Outpatient" at bounding box center [523, 265] width 530 height 29
type input "1"
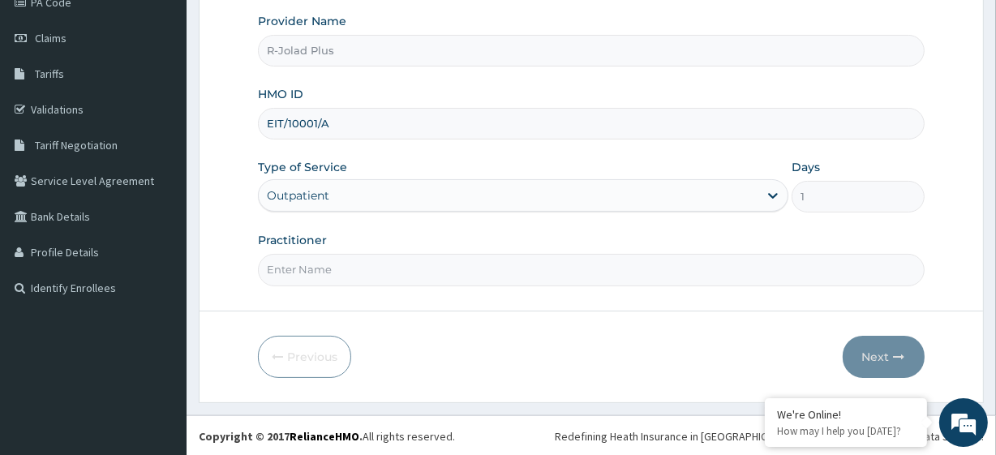
click at [351, 271] on input "Practitioner" at bounding box center [591, 270] width 666 height 32
paste input "[PERSON_NAME]"
type input "[PERSON_NAME]"
click at [874, 336] on button "Next" at bounding box center [883, 357] width 82 height 42
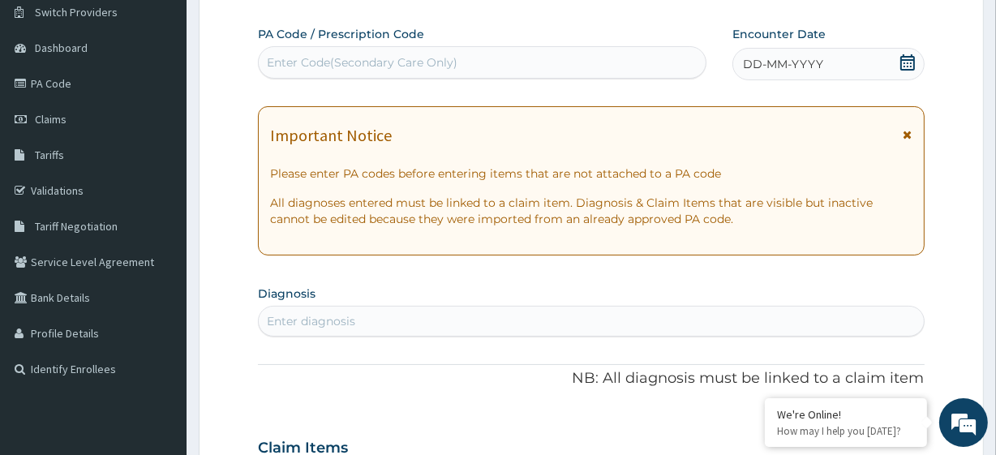
scroll to position [0, 0]
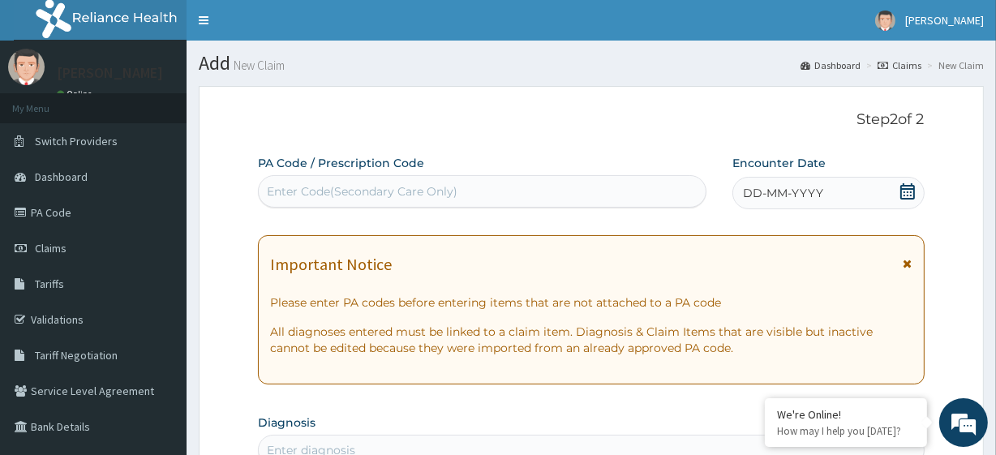
click at [367, 190] on div "Enter Code(Secondary Care Only)" at bounding box center [362, 191] width 191 height 16
paste input "PA/6CF1E1"
type input "PA/6CF1E1"
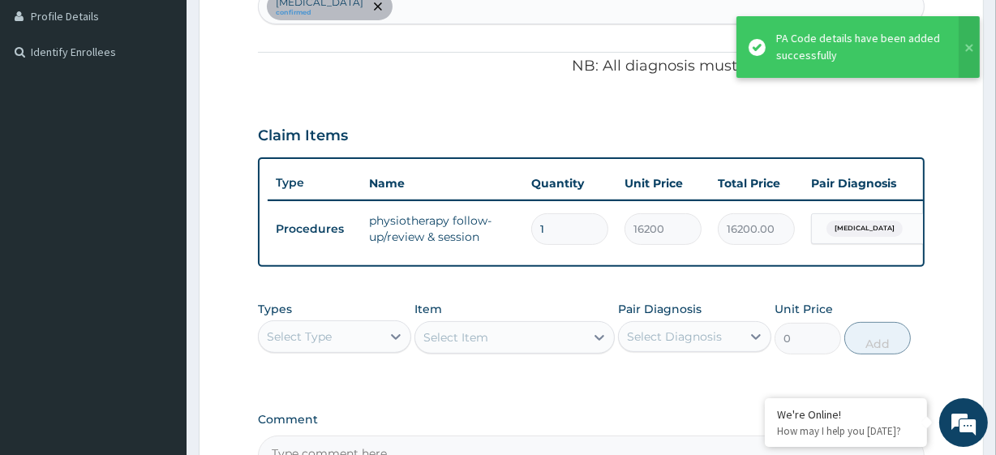
scroll to position [647, 0]
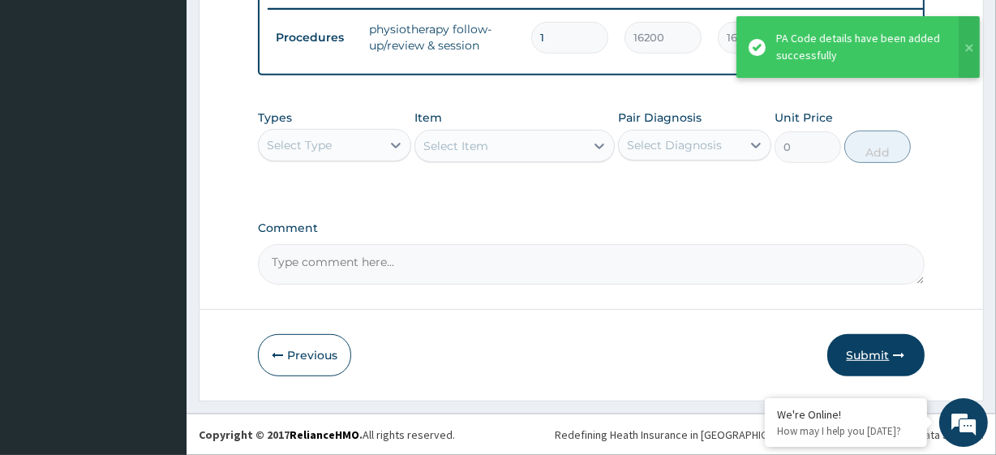
click at [876, 343] on button "Submit" at bounding box center [875, 355] width 97 height 42
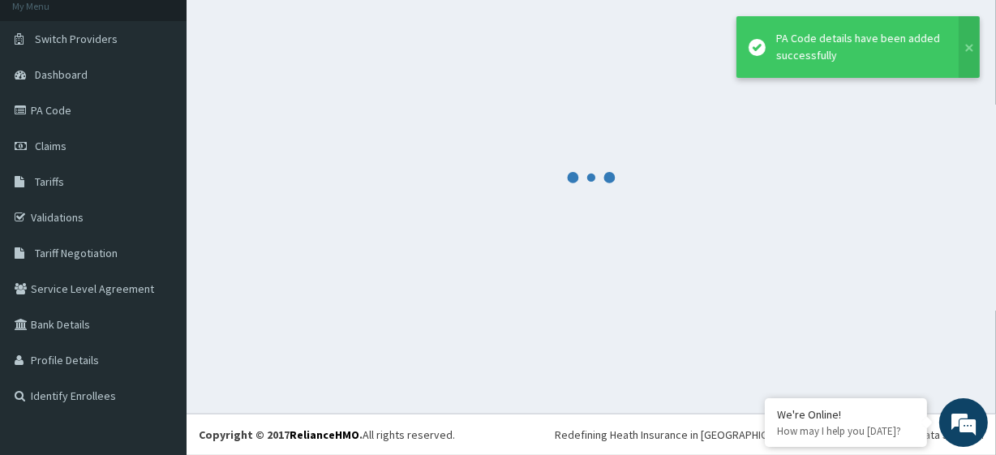
scroll to position [102, 0]
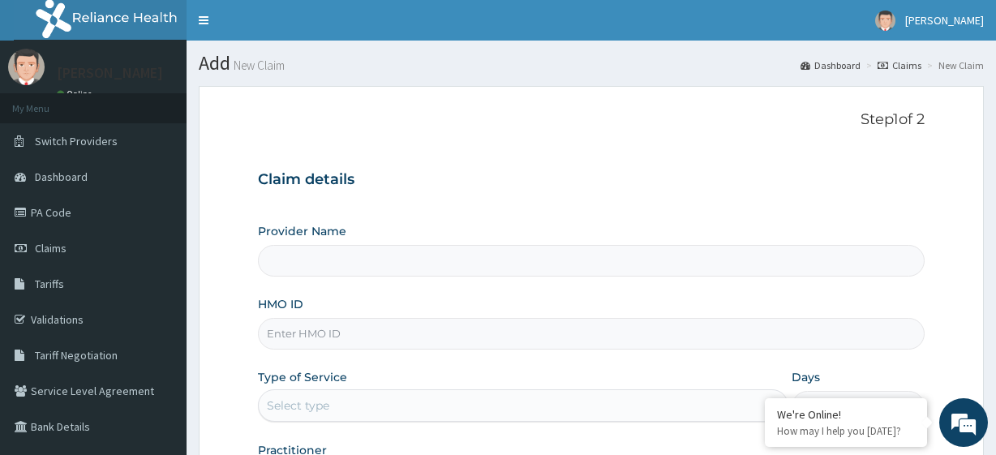
type input "R-Jolad Plus"
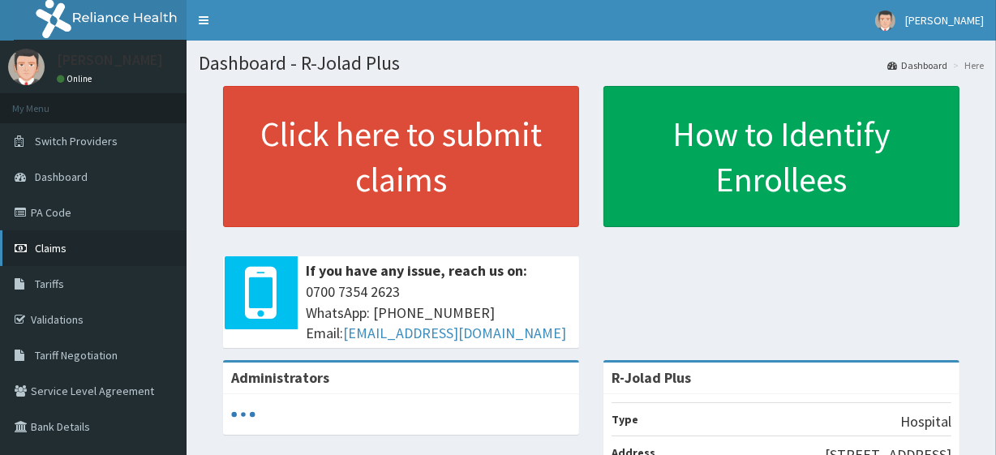
click at [101, 243] on link "Claims" at bounding box center [93, 248] width 186 height 36
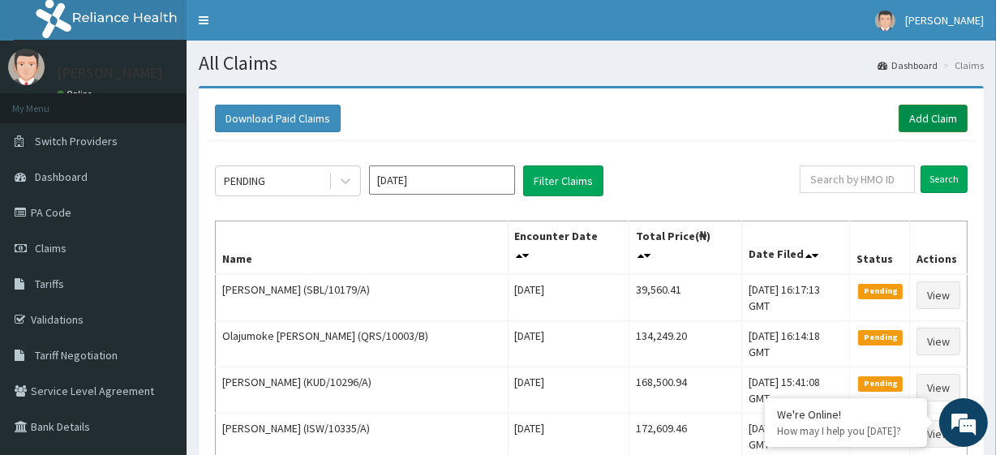
click at [943, 126] on link "Add Claim" at bounding box center [932, 119] width 69 height 28
click at [950, 124] on link "Add Claim" at bounding box center [932, 119] width 69 height 28
click at [926, 115] on link "Add Claim" at bounding box center [932, 119] width 69 height 28
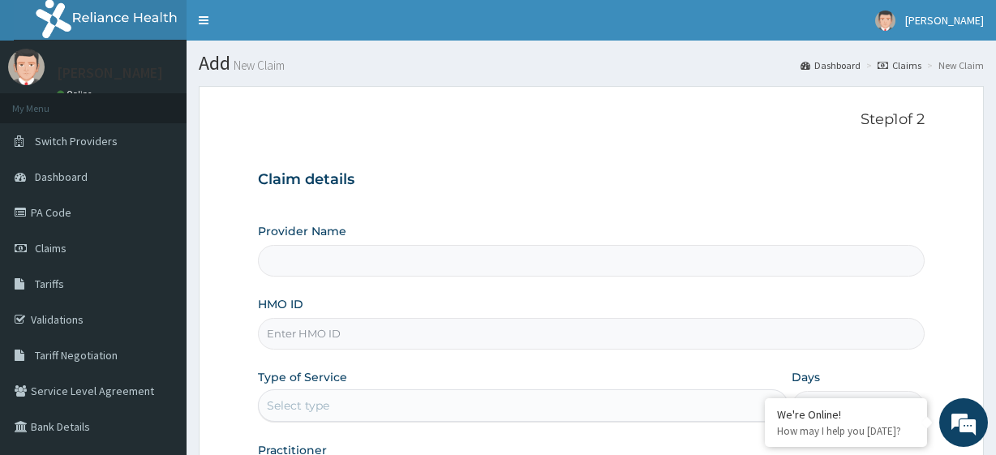
type input "R-Jolad Plus"
click at [411, 332] on input "HMO ID" at bounding box center [591, 334] width 666 height 32
paste input "KCP/10026/A"
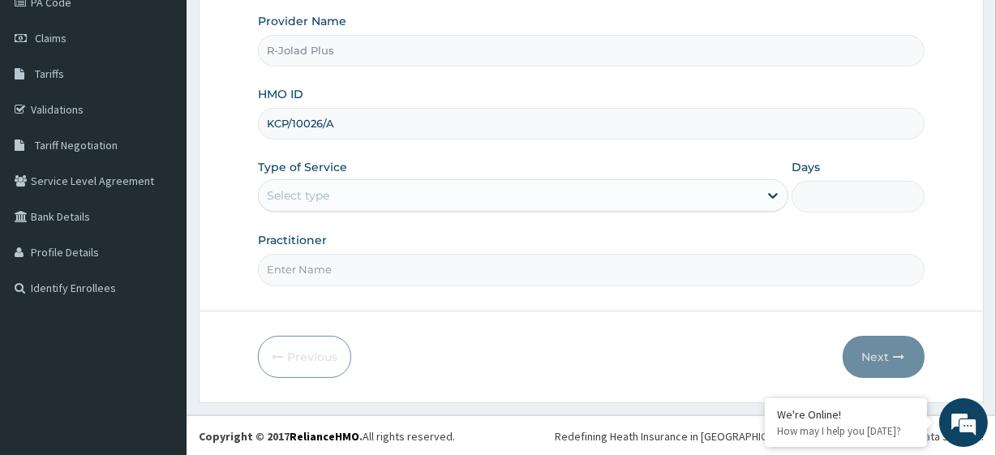
type input "KCP/10026/A"
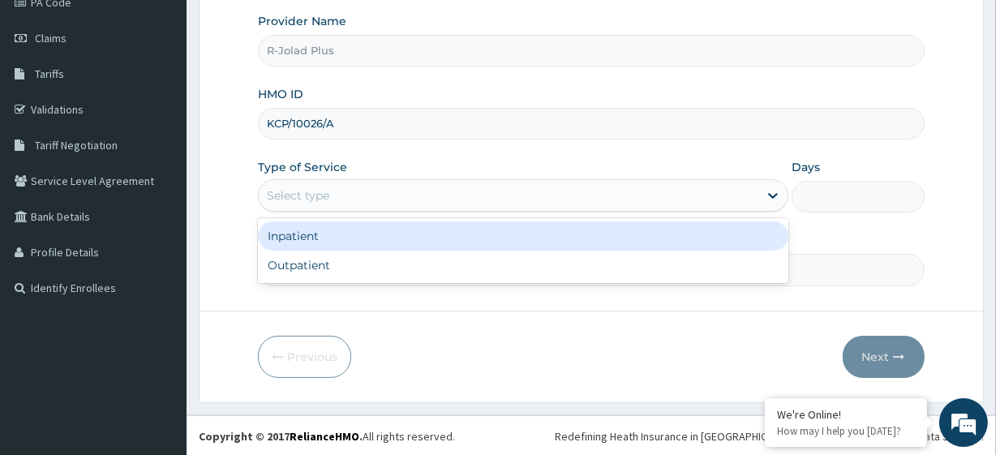
click at [356, 199] on div "Select type" at bounding box center [508, 195] width 499 height 26
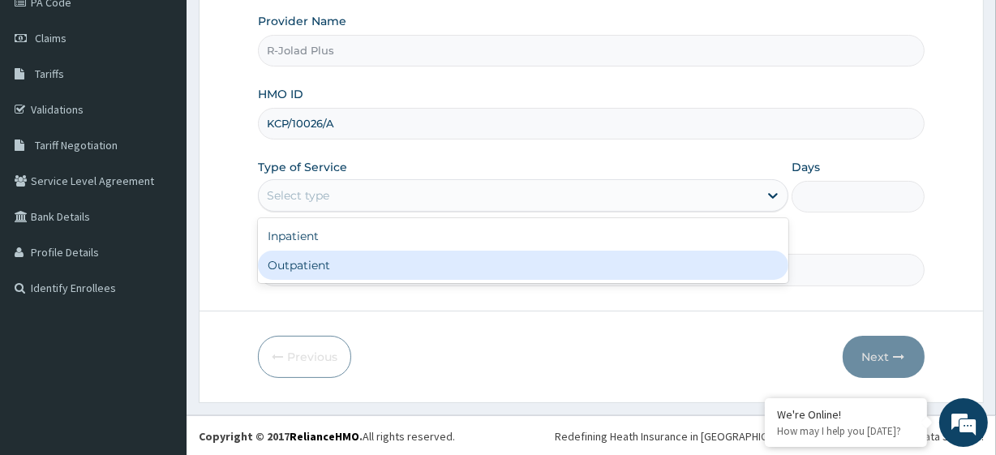
click at [344, 251] on div "Outpatient" at bounding box center [523, 265] width 530 height 29
type input "1"
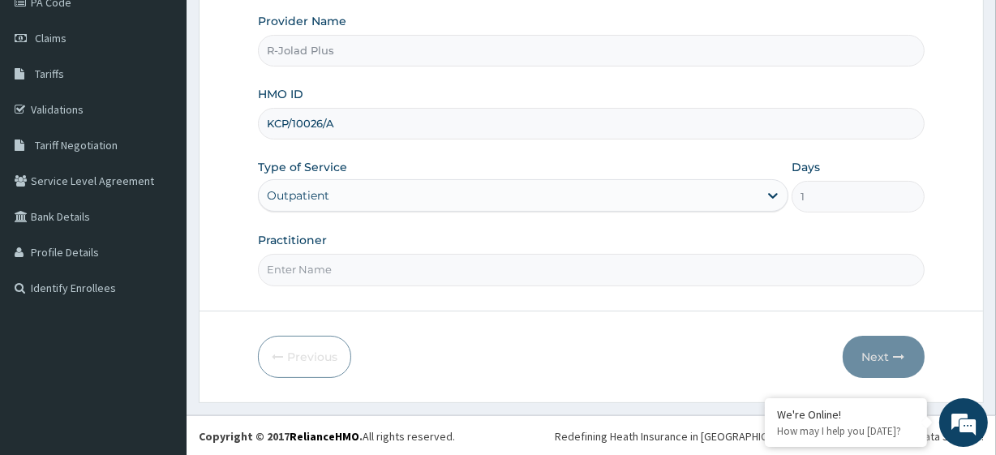
click at [383, 262] on input "Practitioner" at bounding box center [591, 270] width 666 height 32
paste input "AKAN BASSEY"
type input "AKAN BASSEY"
click at [891, 345] on button "Next" at bounding box center [883, 357] width 82 height 42
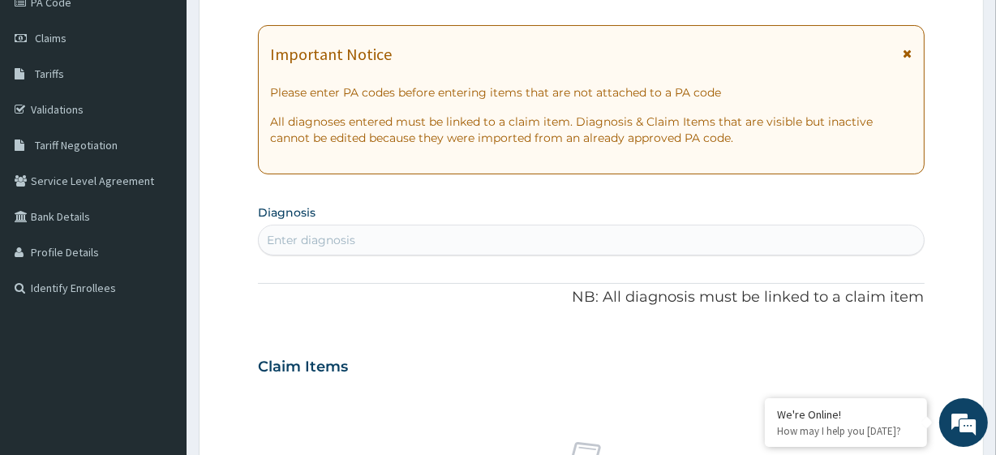
scroll to position [0, 0]
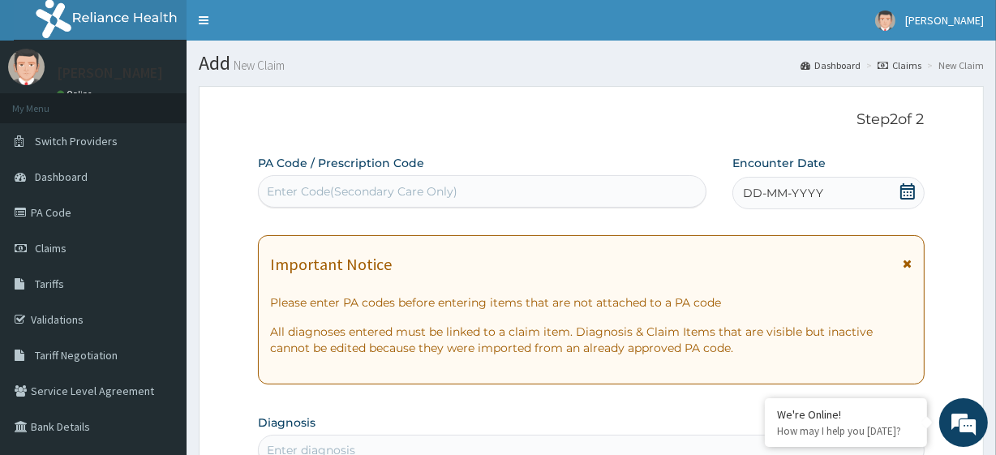
click at [325, 189] on div "Enter Code(Secondary Care Only)" at bounding box center [362, 191] width 191 height 16
paste input "PA/3646CF"
type input "PA/3646CF"
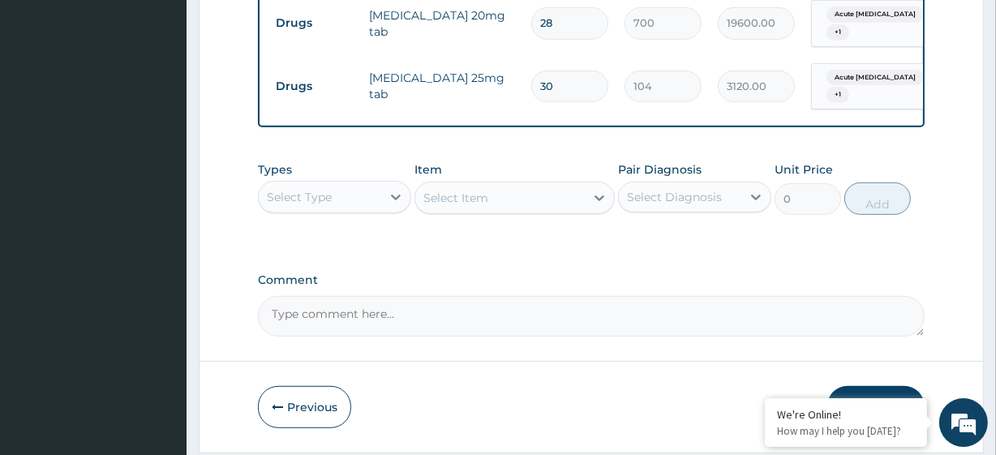
scroll to position [904, 0]
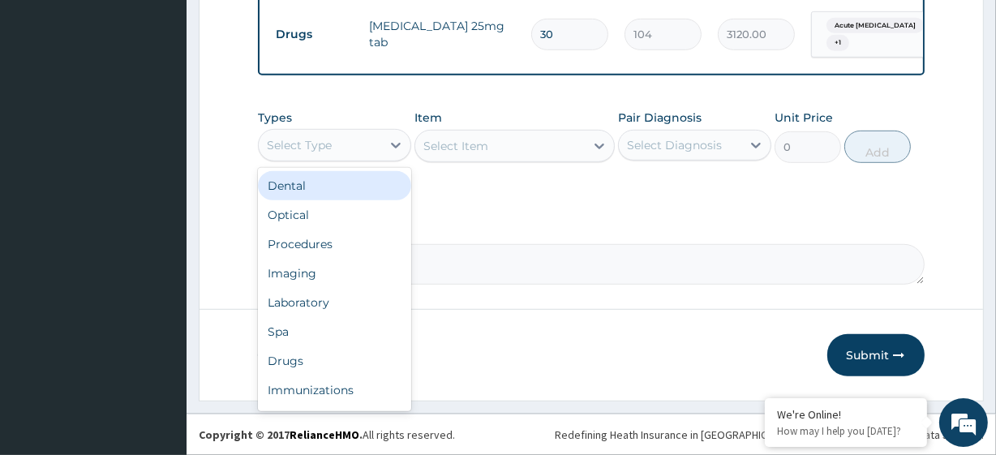
click at [328, 138] on div "Select Type" at bounding box center [299, 145] width 65 height 16
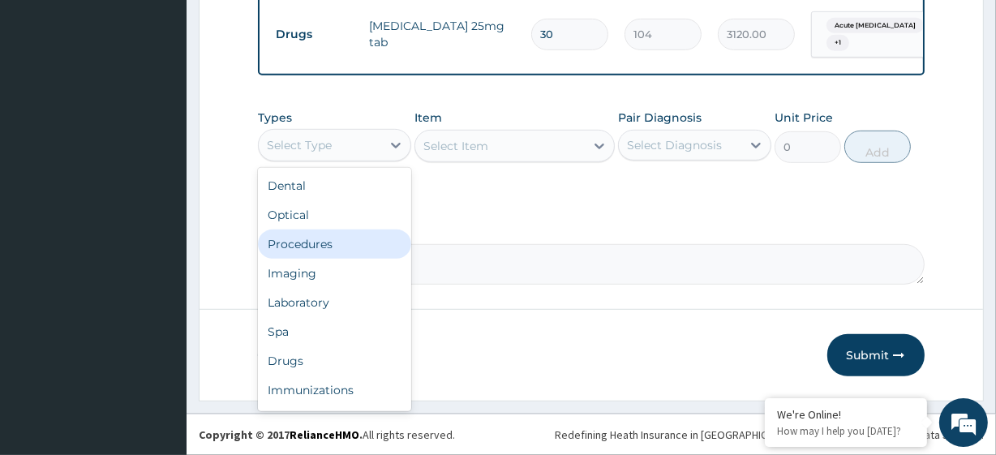
click at [341, 240] on div "Procedures" at bounding box center [334, 243] width 153 height 29
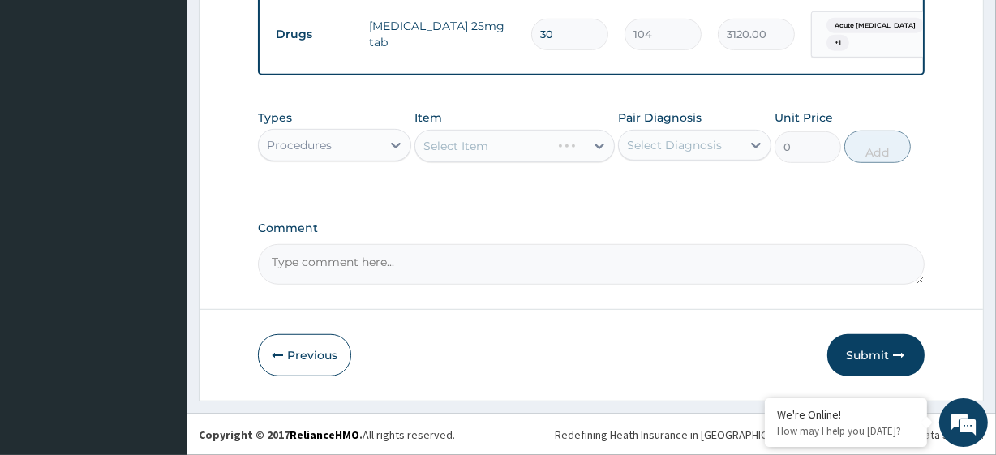
click at [677, 148] on div "Select Diagnosis" at bounding box center [674, 145] width 95 height 16
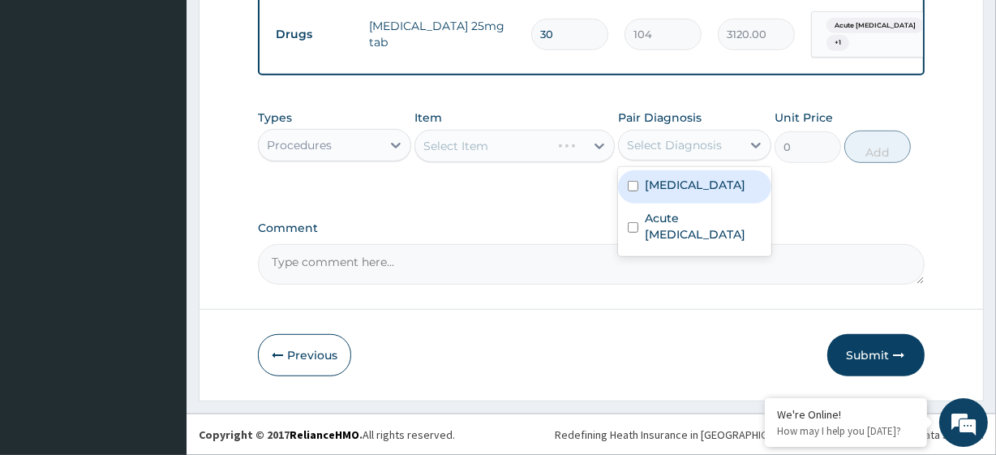
click at [708, 204] on div "Essential hypertension" at bounding box center [694, 186] width 153 height 33
checkbox input "true"
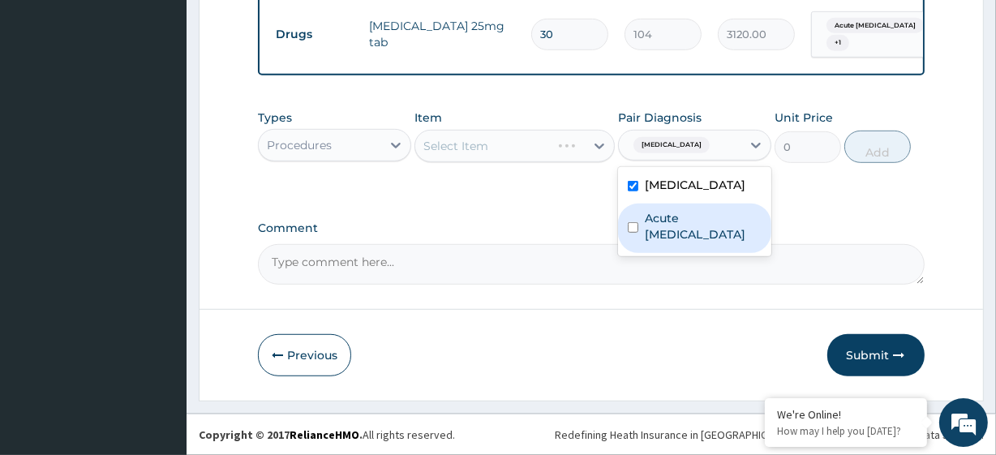
click at [713, 237] on label "Acute peptic ulcer" at bounding box center [703, 226] width 117 height 32
checkbox input "true"
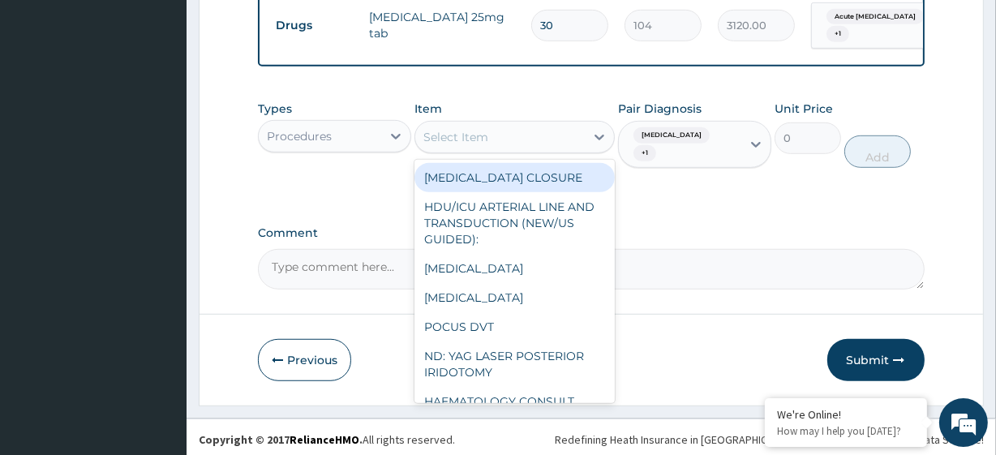
click at [530, 150] on div "Select Item" at bounding box center [499, 137] width 169 height 26
paste input "General Consultation (initial)"
type input "General Consultation (initial)"
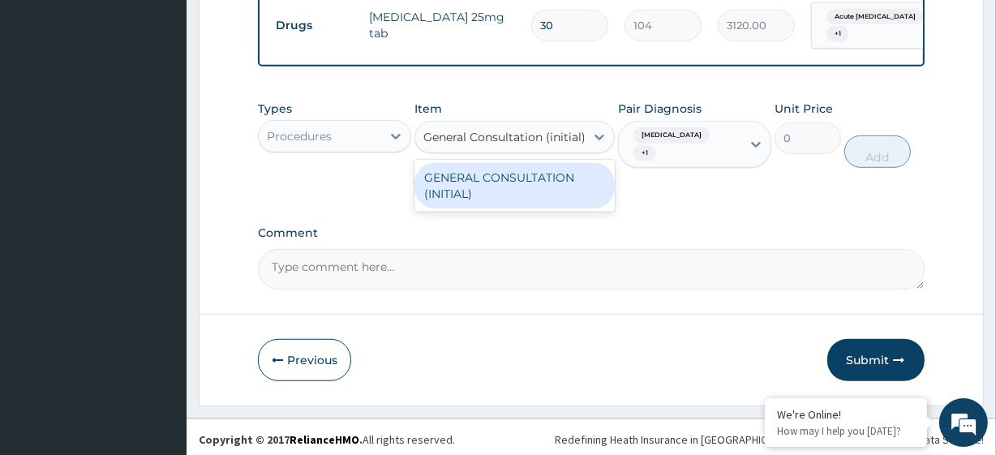
scroll to position [0, 6]
click at [542, 191] on div "GENERAL CONSULTATION (INITIAL)" at bounding box center [513, 185] width 199 height 45
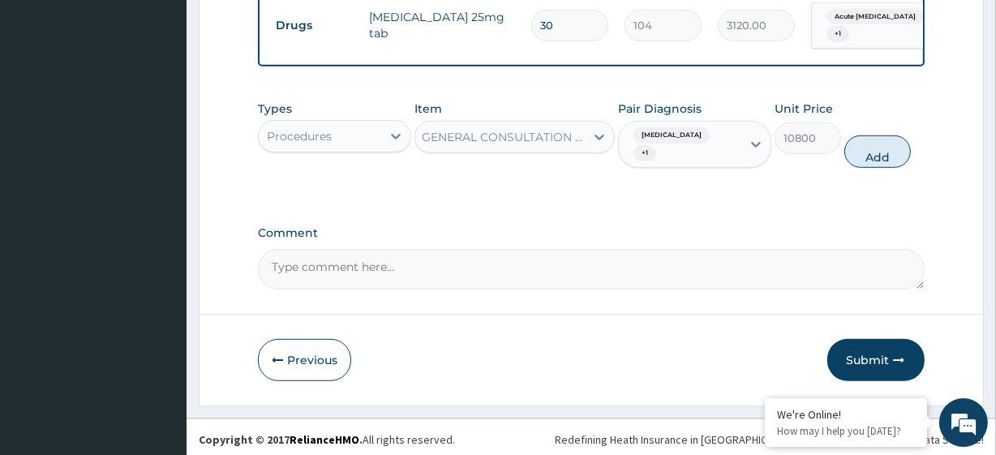
scroll to position [0, 2]
click at [880, 150] on button "Add" at bounding box center [877, 151] width 66 height 32
type input "0"
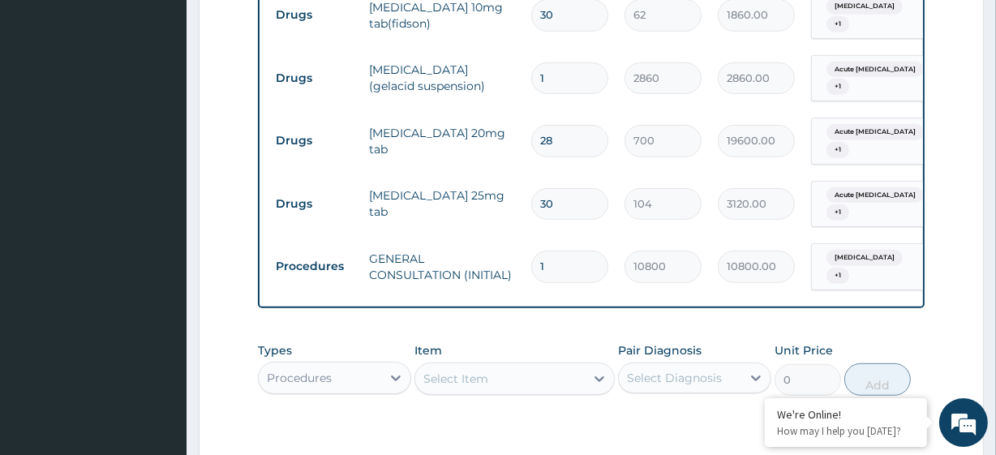
scroll to position [967, 0]
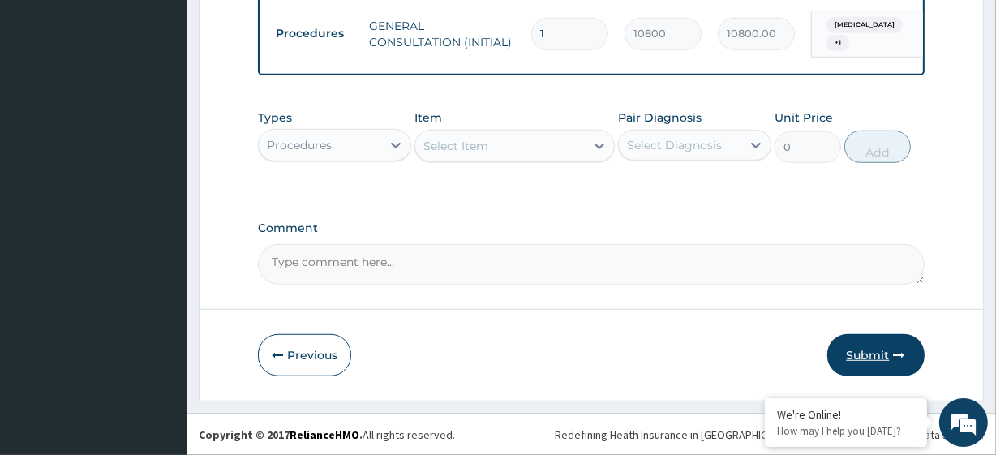
click at [868, 345] on button "Submit" at bounding box center [875, 355] width 97 height 42
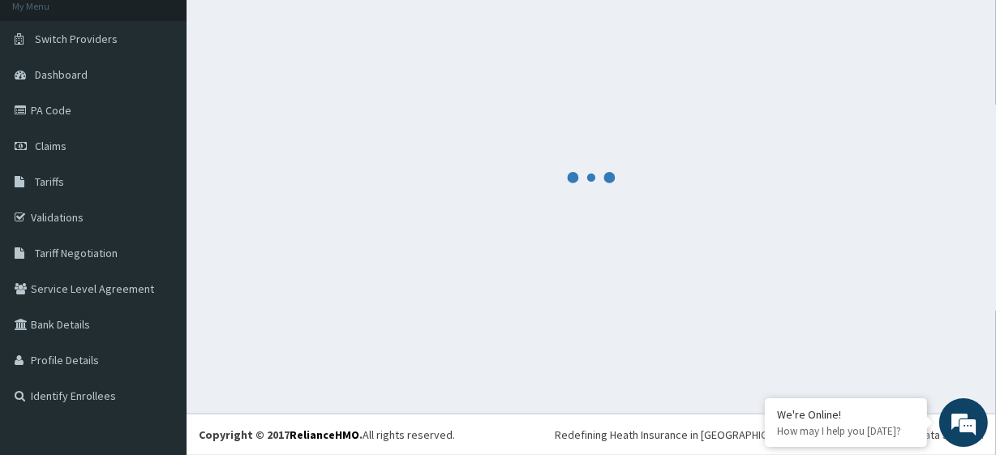
scroll to position [102, 0]
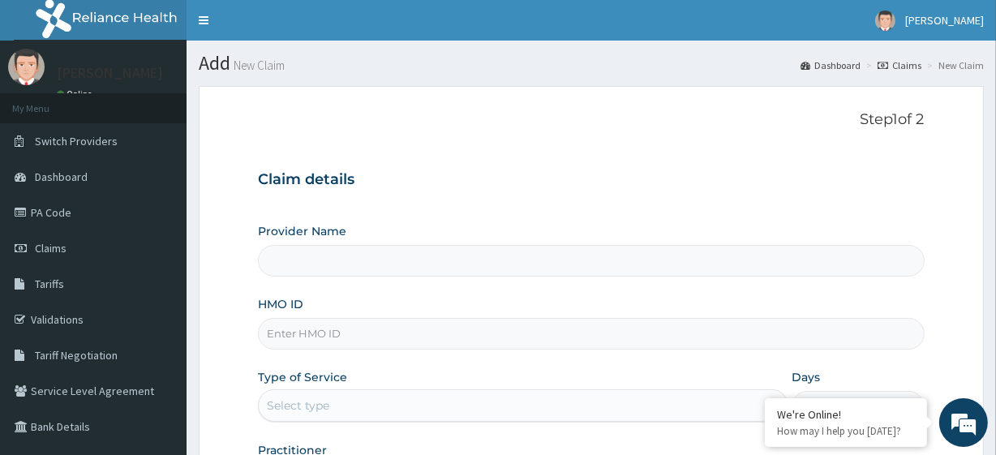
type input "R-Jolad Plus"
click at [362, 337] on input "HMO ID" at bounding box center [591, 334] width 666 height 32
paste input "REE/10011/A"
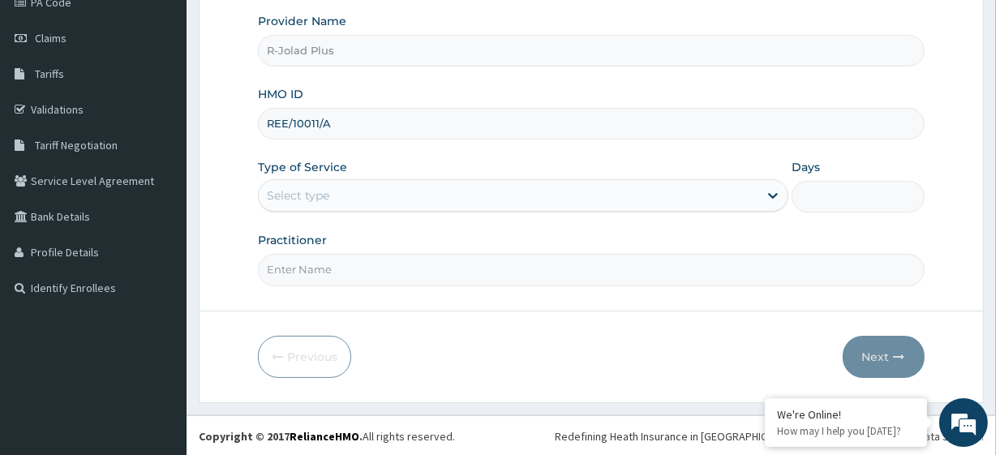
type input "REE/10011/A"
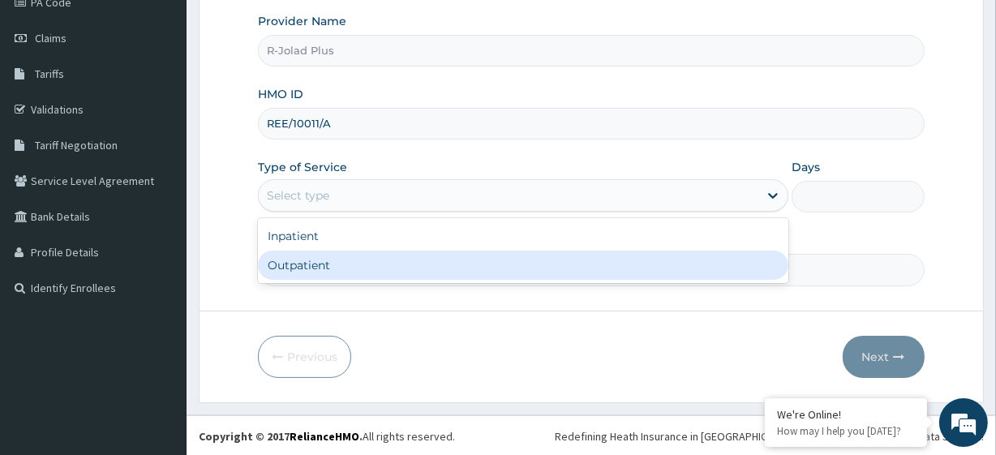
drag, startPoint x: 369, startPoint y: 189, endPoint x: 364, endPoint y: 251, distance: 62.6
click at [364, 212] on div "option Outpatient focused, 2 of 2. 2 results available. Use Up and Down to choo…" at bounding box center [523, 195] width 530 height 32
click at [364, 253] on div "Outpatient" at bounding box center [523, 265] width 530 height 29
type input "1"
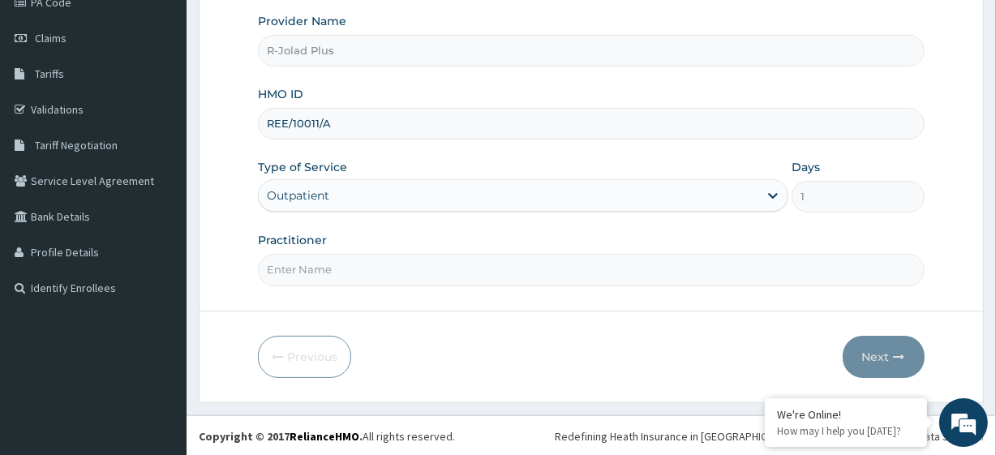
click at [388, 274] on input "Practitioner" at bounding box center [591, 270] width 666 height 32
paste input "[PERSON_NAME]"
type input "[PERSON_NAME]"
click at [849, 332] on form "Step 1 of 2 Claim details Provider Name R-Jolad Plus HMO ID REE/10011/A Type of…" at bounding box center [591, 139] width 785 height 526
click at [847, 341] on div "Next" at bounding box center [883, 357] width 82 height 42
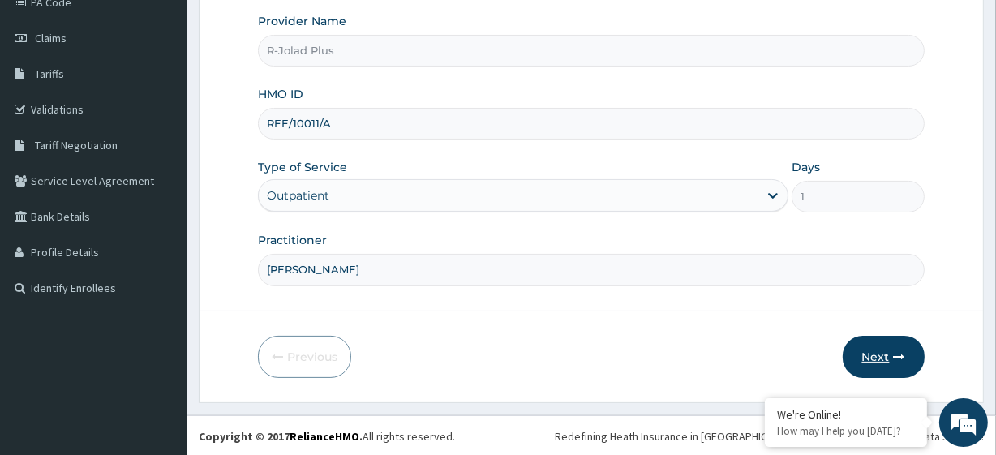
click at [847, 342] on button "Next" at bounding box center [883, 357] width 82 height 42
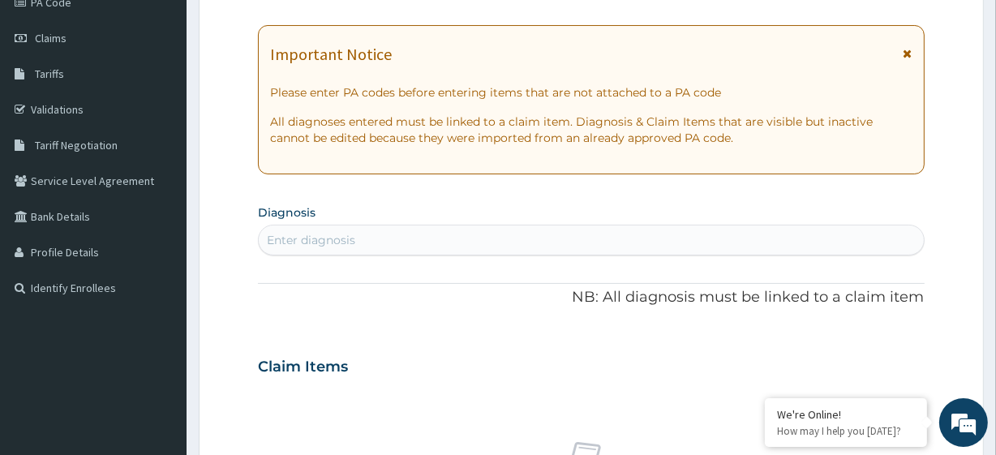
scroll to position [0, 0]
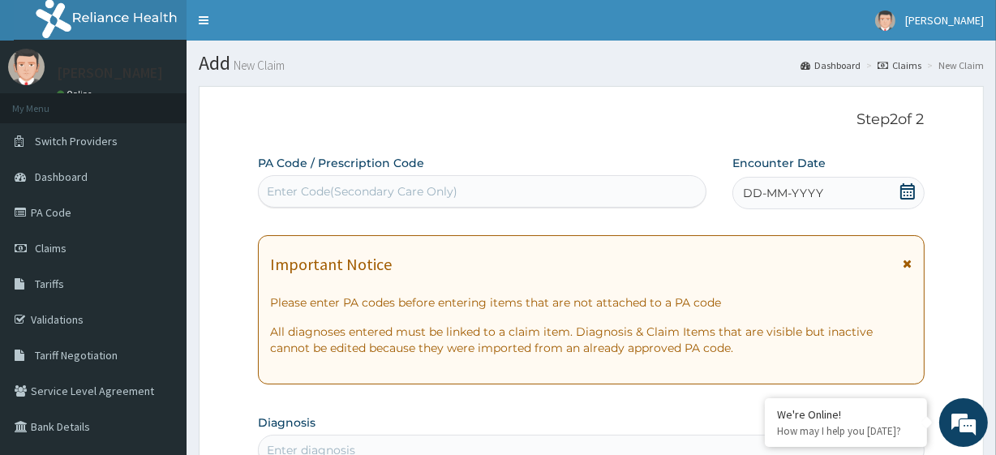
click at [358, 193] on div "Enter Code(Secondary Care Only)" at bounding box center [362, 191] width 191 height 16
paste input "PA/446B88"
type input "PA/446B88"
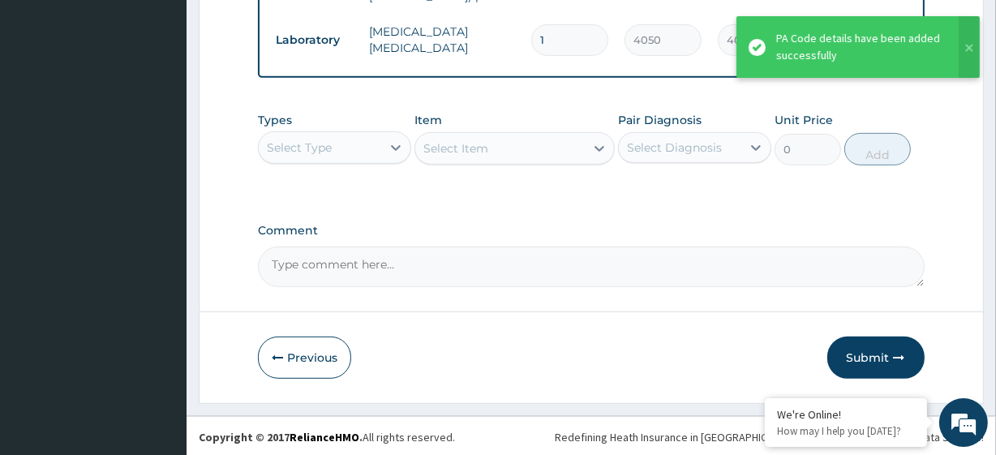
scroll to position [712, 0]
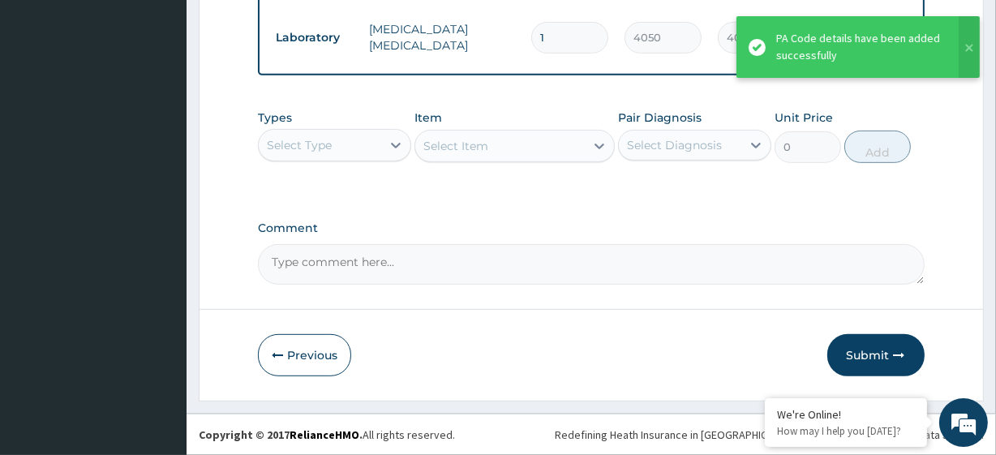
drag, startPoint x: 592, startPoint y: 285, endPoint x: 559, endPoint y: 466, distance: 184.6
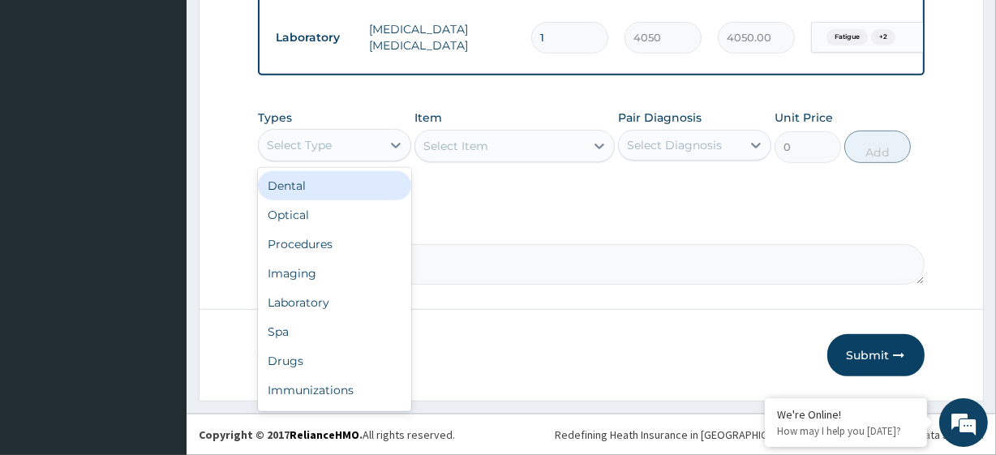
click at [356, 155] on div "Select Type" at bounding box center [320, 145] width 122 height 26
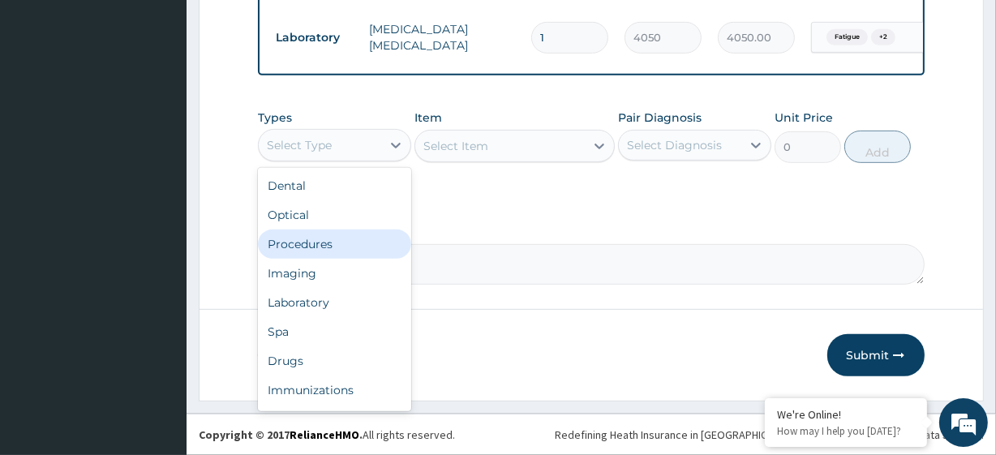
click at [354, 246] on div "Procedures" at bounding box center [334, 243] width 153 height 29
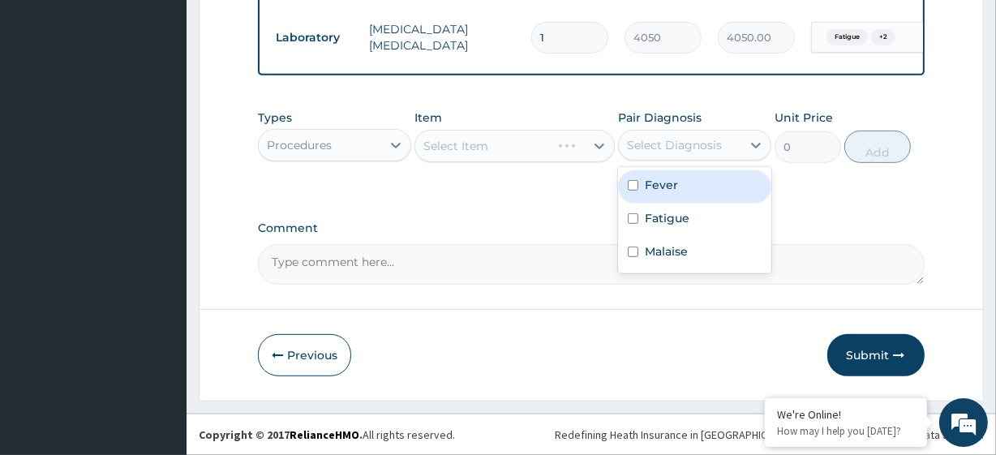
click at [698, 157] on div "Select Diagnosis" at bounding box center [680, 145] width 122 height 26
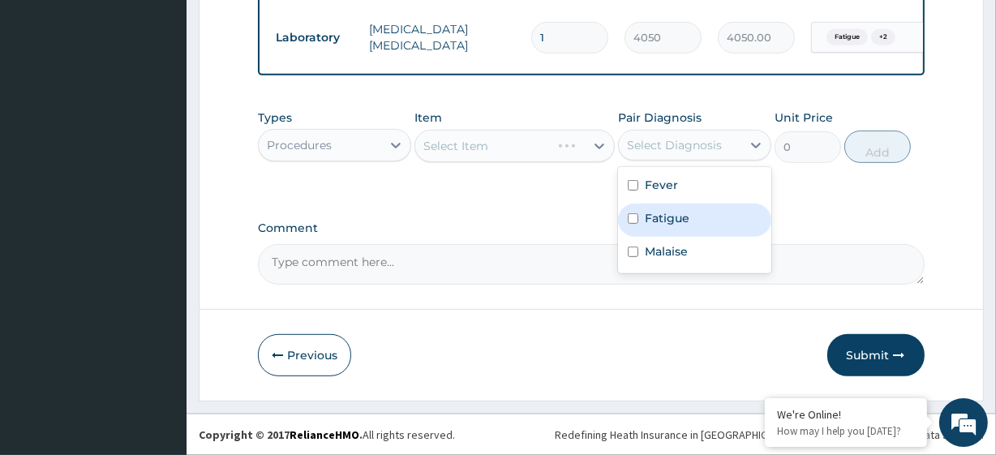
click at [687, 212] on label "Fatigue" at bounding box center [667, 218] width 45 height 16
checkbox input "true"
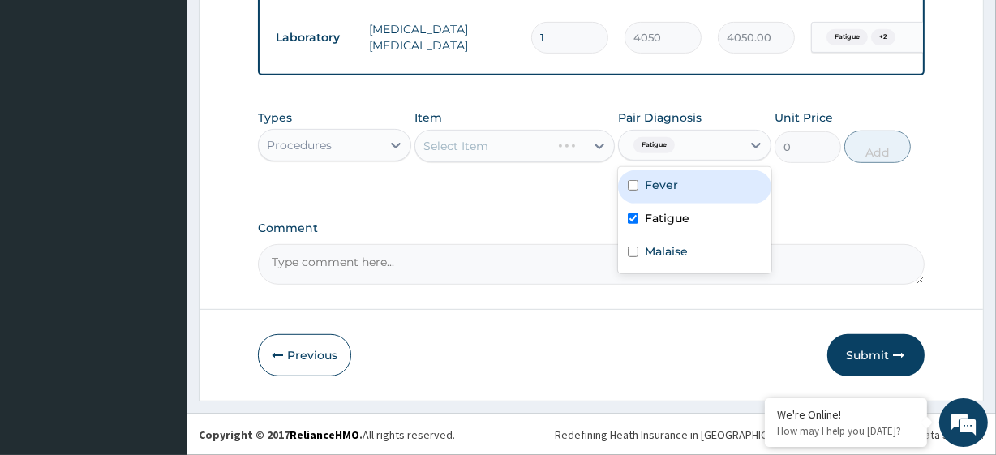
click at [681, 182] on div "Fever" at bounding box center [694, 186] width 153 height 33
checkbox input "true"
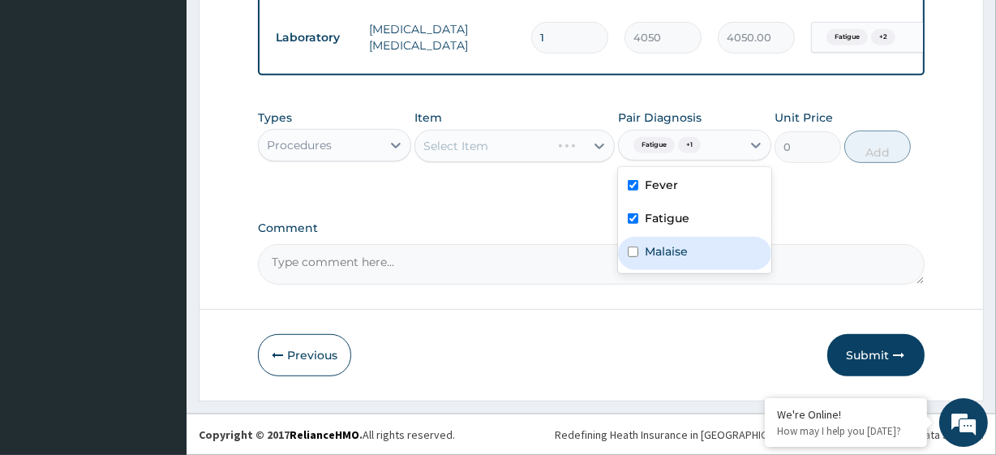
click at [694, 261] on div "Malaise" at bounding box center [694, 253] width 153 height 33
checkbox input "true"
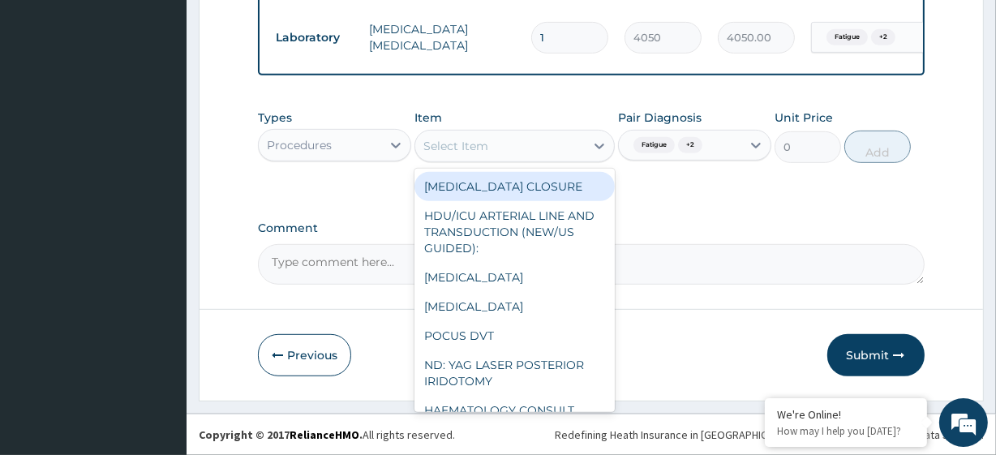
click at [489, 131] on div "Select Item" at bounding box center [513, 146] width 199 height 32
paste input "General Consultation (initial)"
type input "General Consultation (initial)"
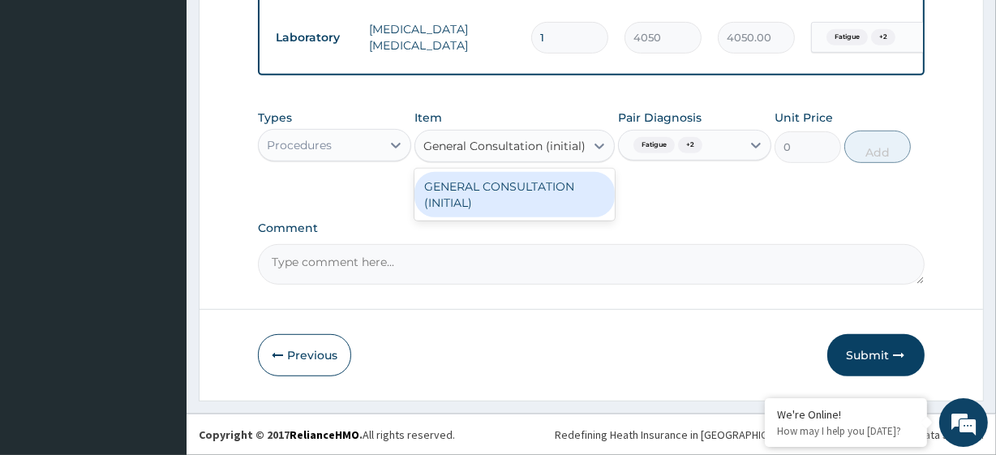
scroll to position [0, 6]
click at [507, 184] on div "GENERAL CONSULTATION (INITIAL)" at bounding box center [513, 194] width 199 height 45
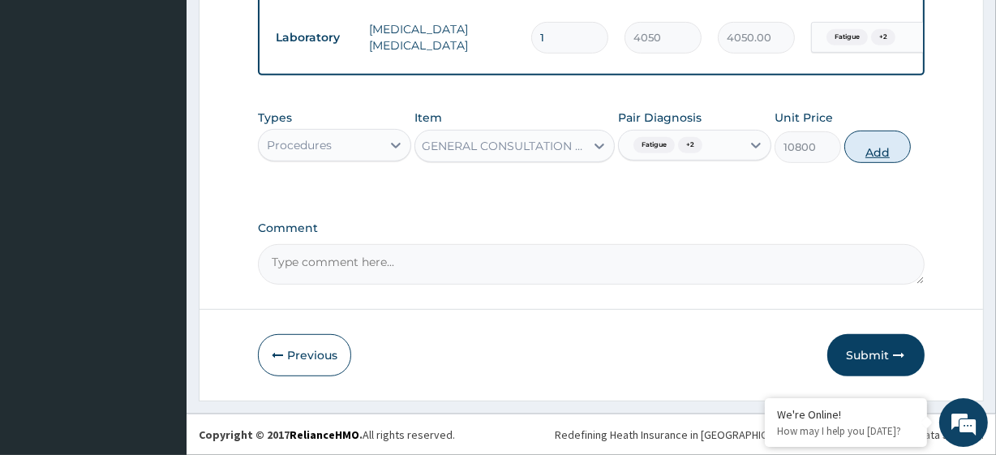
click at [894, 144] on button "Add" at bounding box center [877, 147] width 66 height 32
type input "0"
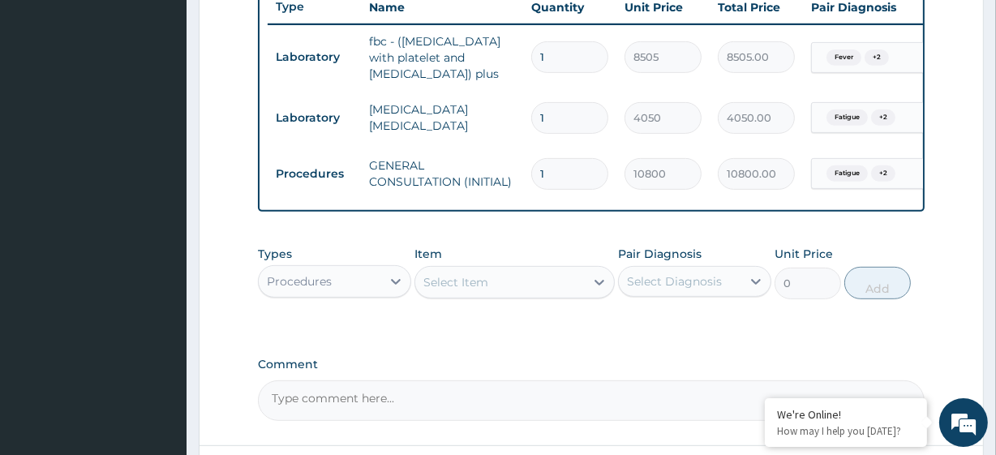
scroll to position [769, 0]
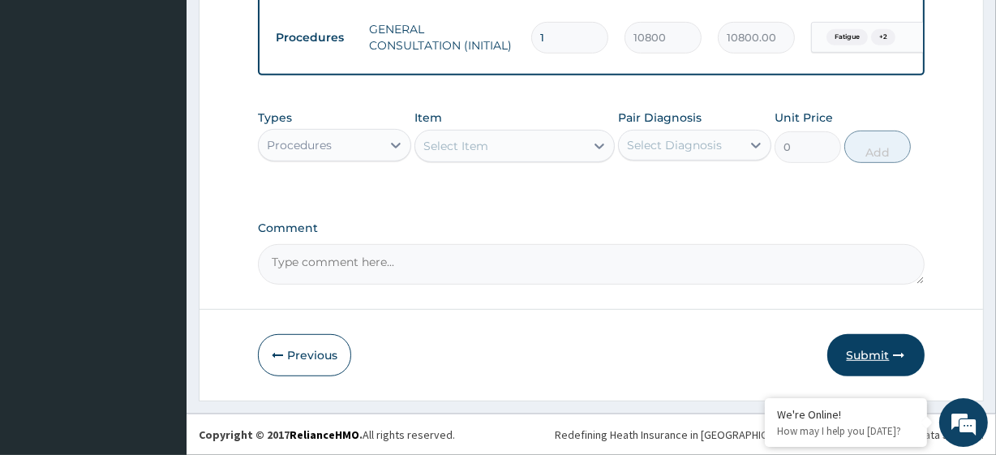
click at [842, 342] on button "Submit" at bounding box center [875, 355] width 97 height 42
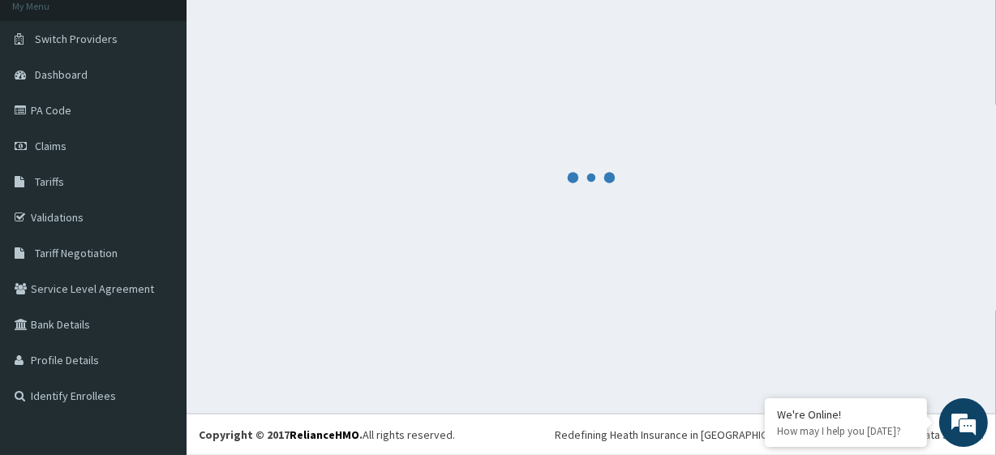
scroll to position [102, 0]
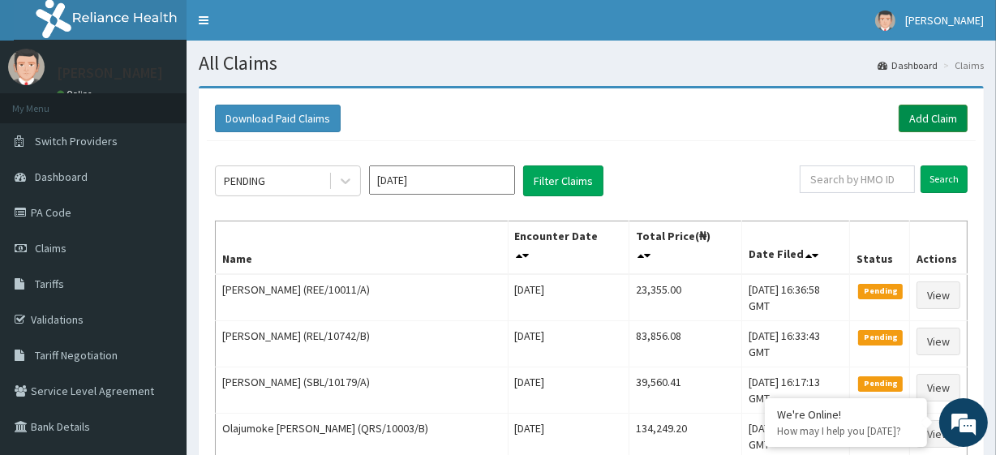
click at [906, 114] on link "Add Claim" at bounding box center [932, 119] width 69 height 28
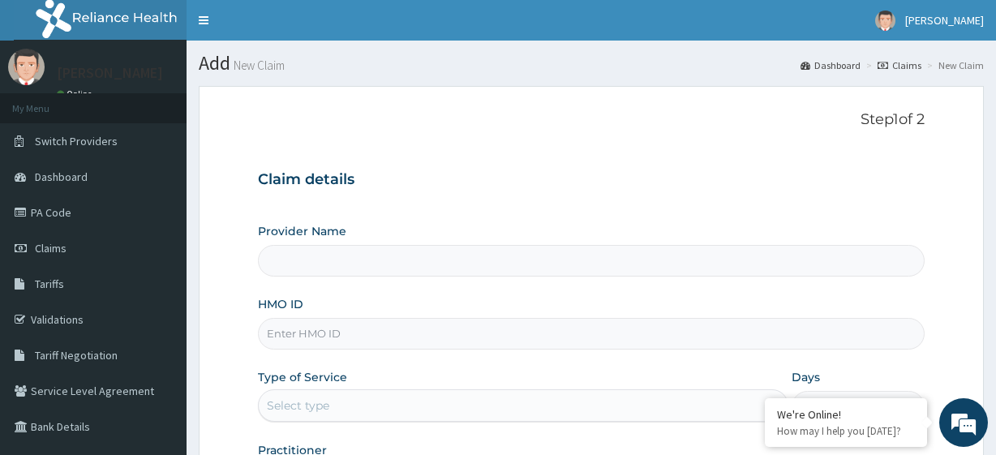
type input "R-Jolad Plus"
click at [381, 330] on input "HMO ID" at bounding box center [591, 334] width 666 height 32
paste input "COW/10073/D"
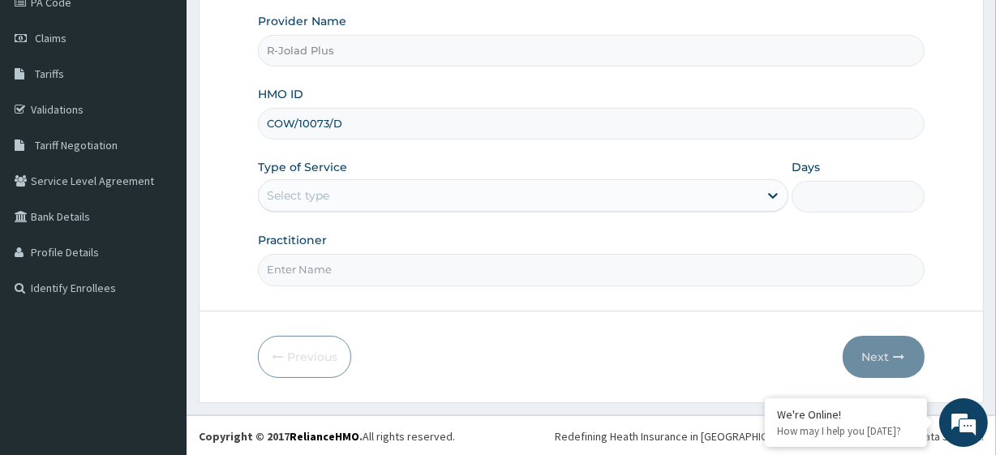
type input "COW/10073/D"
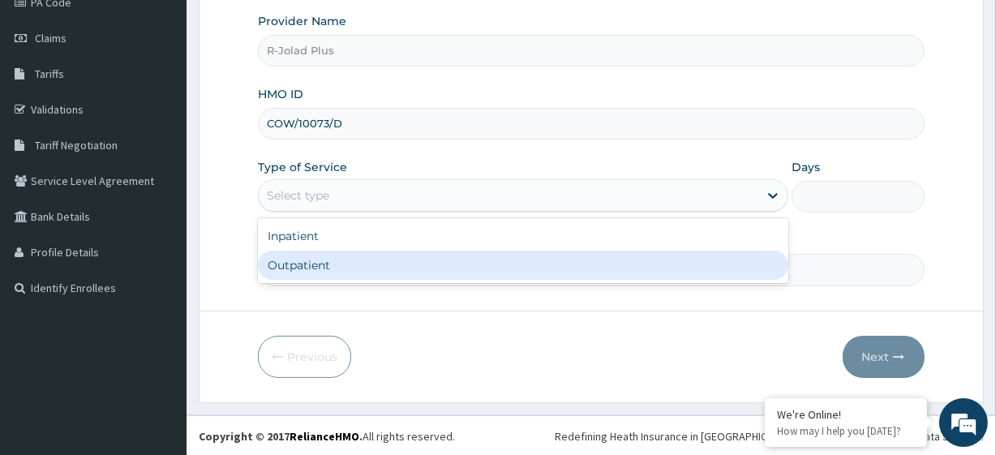
drag, startPoint x: 306, startPoint y: 204, endPoint x: 316, endPoint y: 281, distance: 77.7
click at [316, 212] on div "option Outpatient focused, 2 of 2. 2 results available. Use Up and Down to choo…" at bounding box center [523, 195] width 530 height 32
click at [315, 268] on div "Outpatient" at bounding box center [523, 265] width 530 height 29
type input "1"
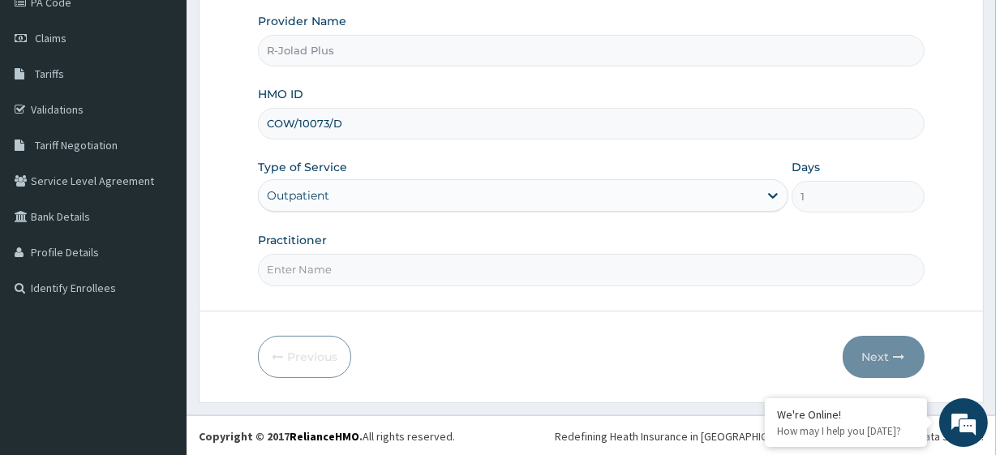
click at [325, 260] on input "Practitioner" at bounding box center [591, 270] width 666 height 32
paste input "Afolayan Hakeem"
type input "Afolayan Hakeem"
click at [907, 348] on button "Next" at bounding box center [883, 357] width 82 height 42
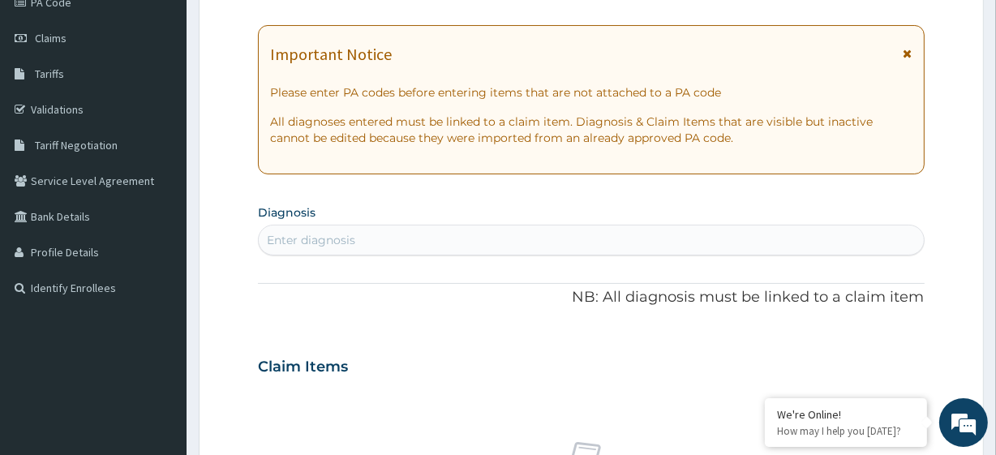
scroll to position [0, 0]
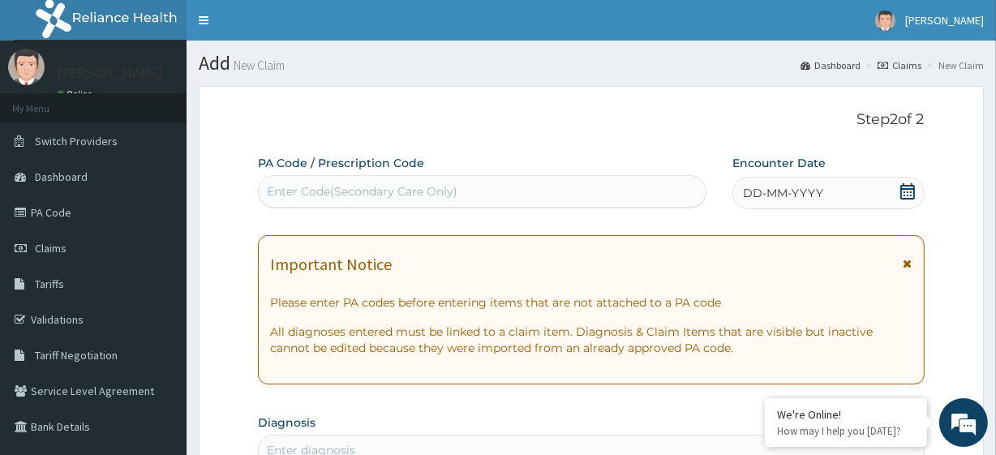
click at [322, 182] on div "Enter Code(Secondary Care Only)" at bounding box center [482, 191] width 446 height 26
paste input "PA/D66916 PA/69C4DA"
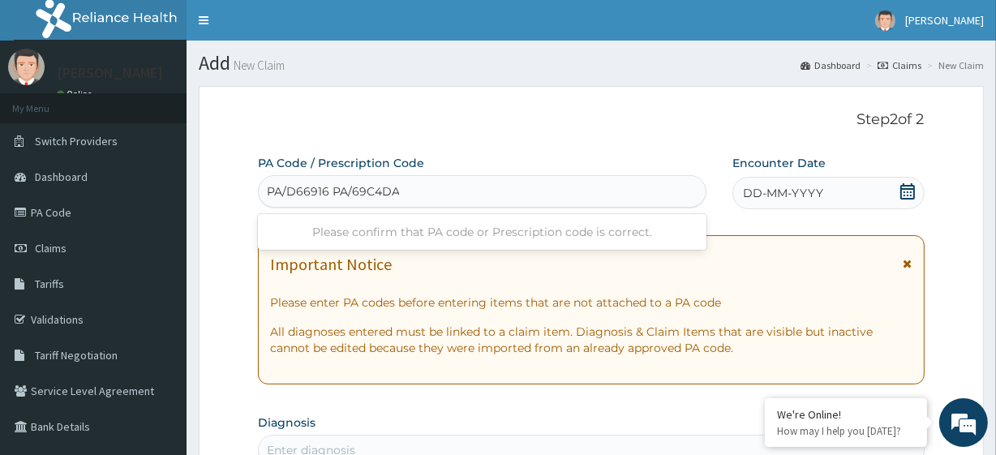
type input "PA/D66916"
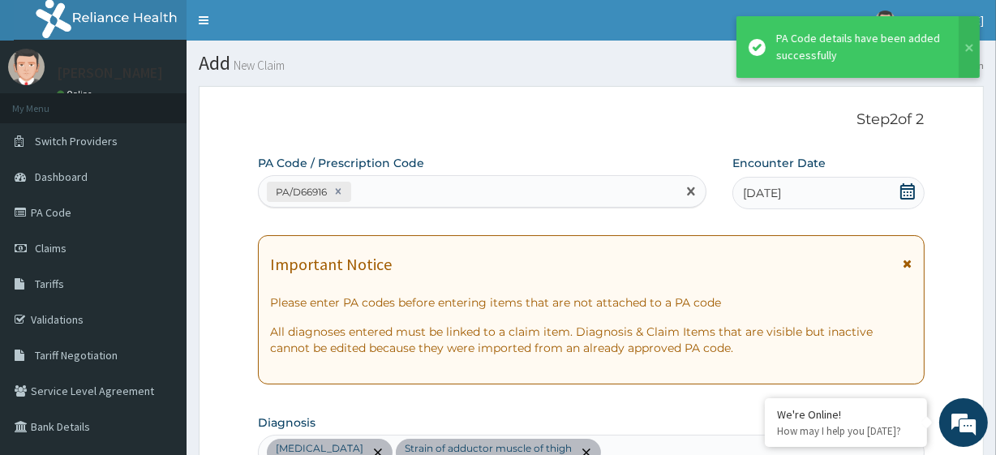
click at [390, 191] on div "PA/D66916" at bounding box center [467, 191] width 417 height 27
paste input "PA/69C4DA"
type input "PA/69C4DA"
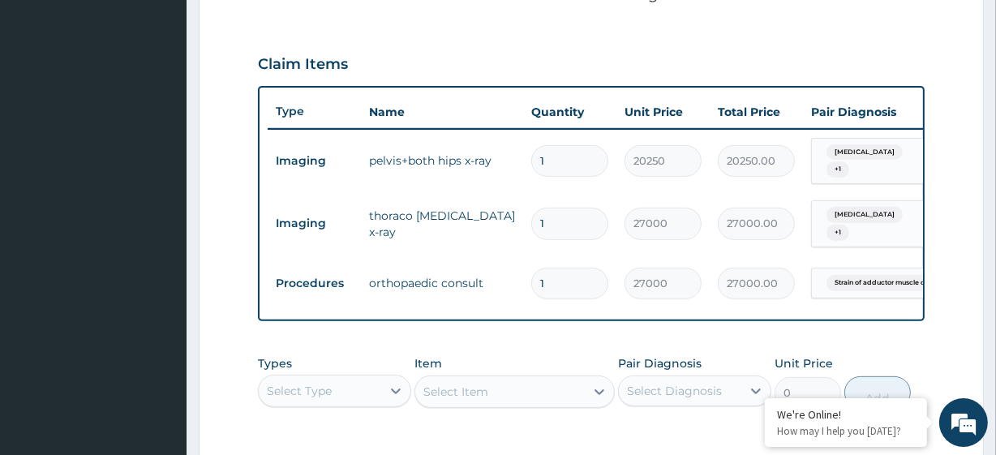
scroll to position [760, 0]
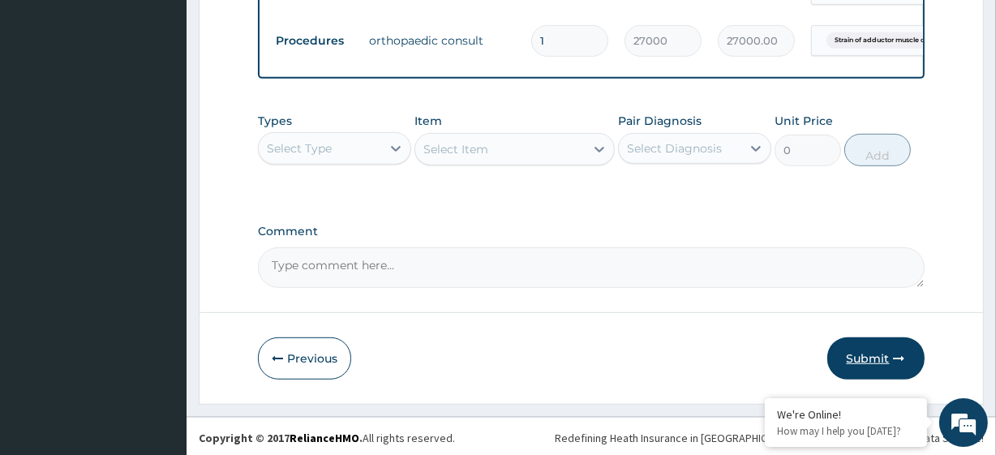
click at [851, 362] on button "Submit" at bounding box center [875, 358] width 97 height 42
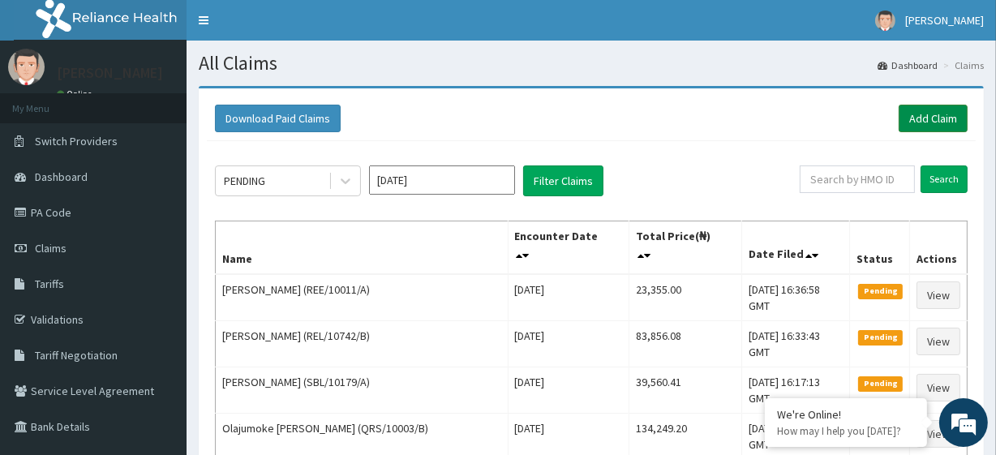
click at [938, 130] on link "Add Claim" at bounding box center [932, 119] width 69 height 28
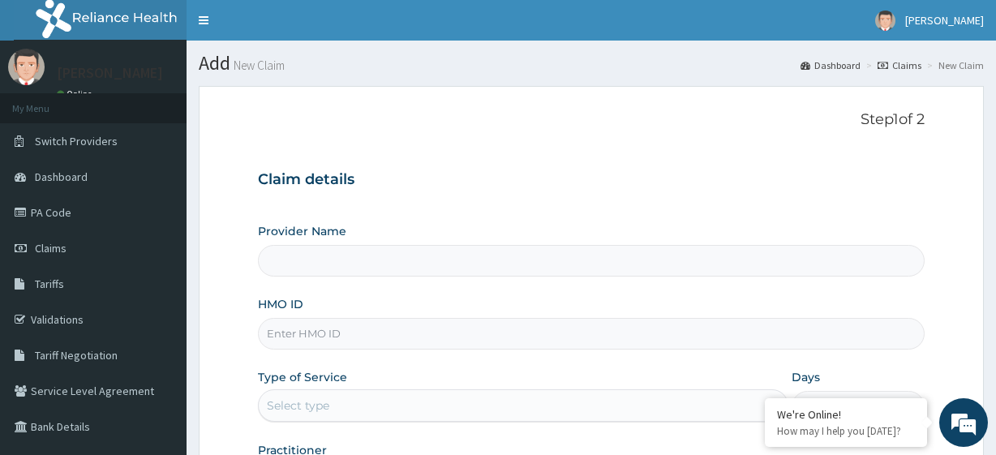
type input "R-Jolad Plus"
click at [438, 340] on input "HMO ID" at bounding box center [591, 334] width 666 height 32
paste input "ABP/10182/B"
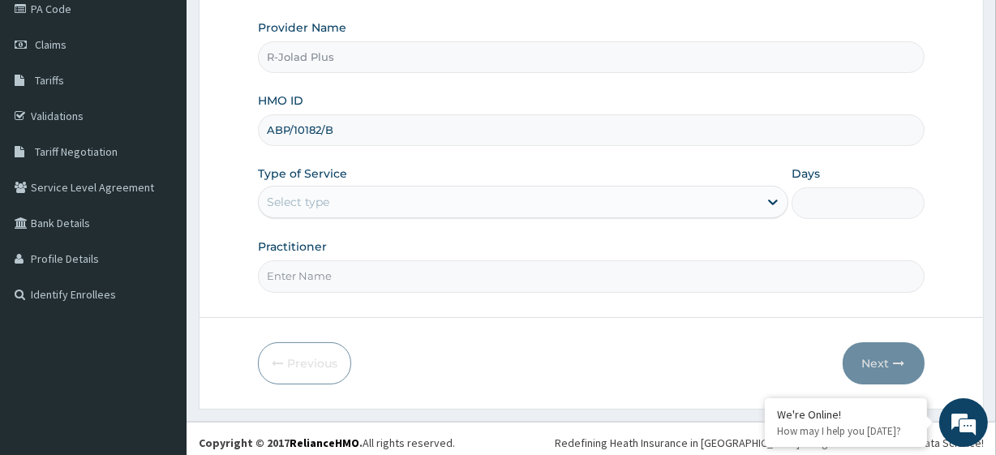
scroll to position [210, 0]
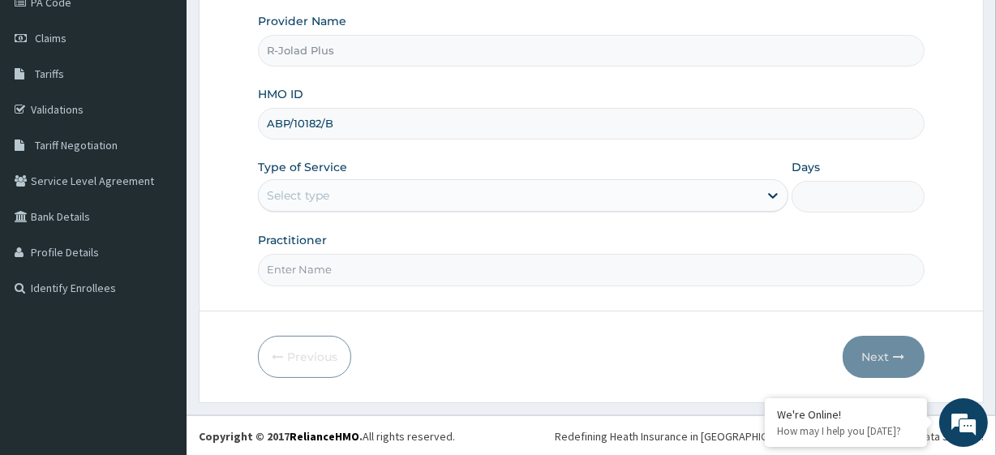
type input "ABP/10182/B"
click at [418, 192] on div "Select type" at bounding box center [508, 195] width 499 height 26
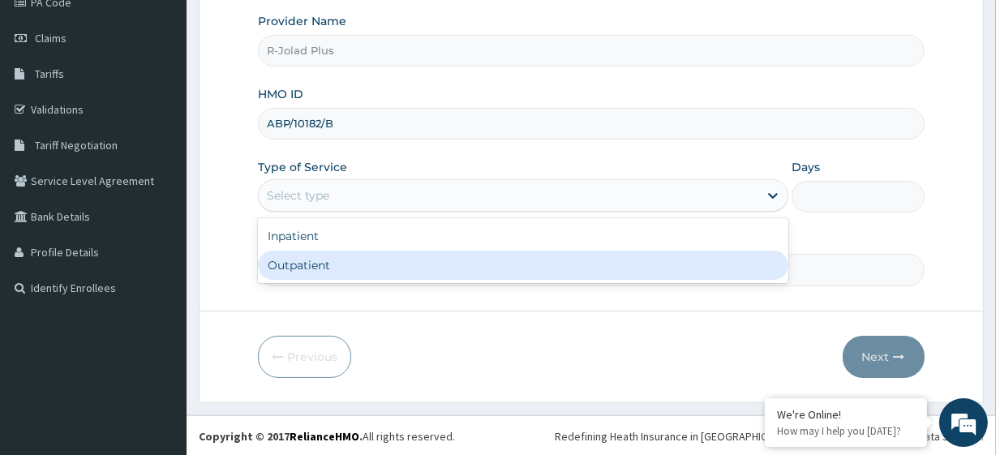
click at [371, 276] on div "Outpatient" at bounding box center [523, 265] width 530 height 29
type input "1"
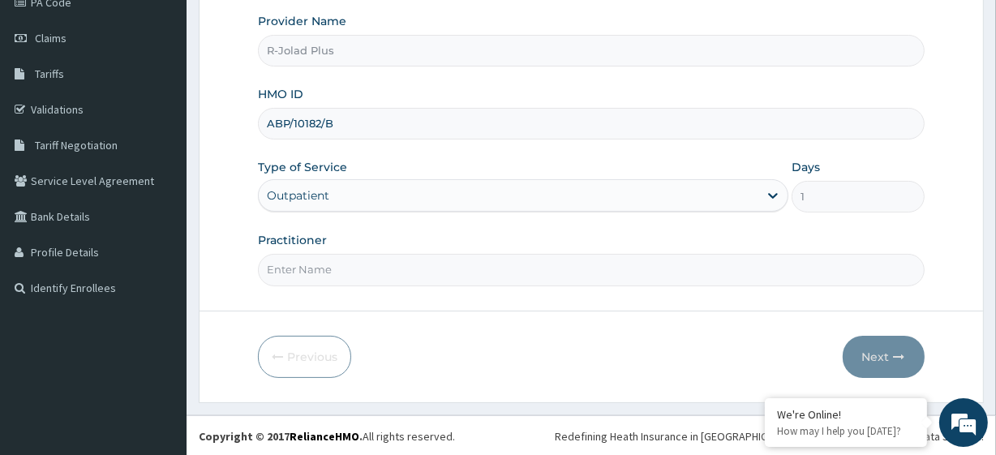
click at [354, 271] on input "Practitioner" at bounding box center [591, 270] width 666 height 32
paste input "[PERSON_NAME]"
type input "[PERSON_NAME]"
click at [865, 354] on button "Next" at bounding box center [883, 357] width 82 height 42
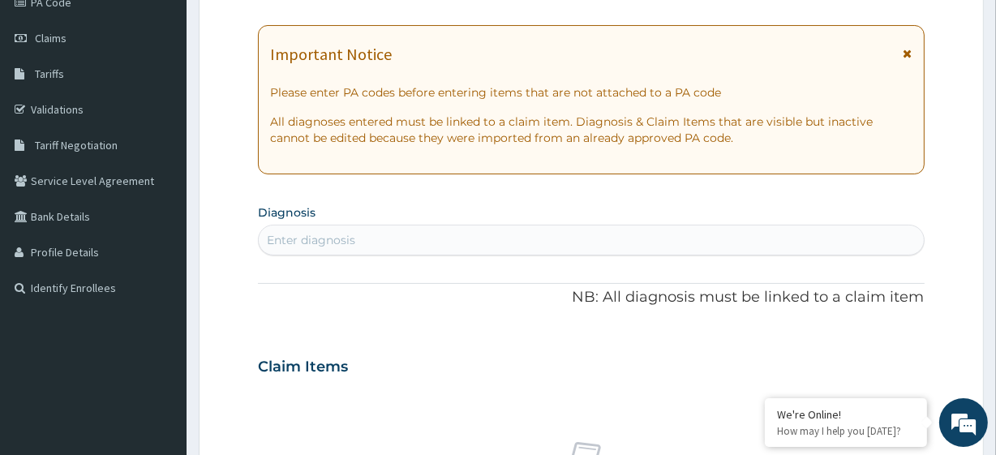
click at [311, 246] on div "Enter diagnosis" at bounding box center [311, 240] width 88 height 16
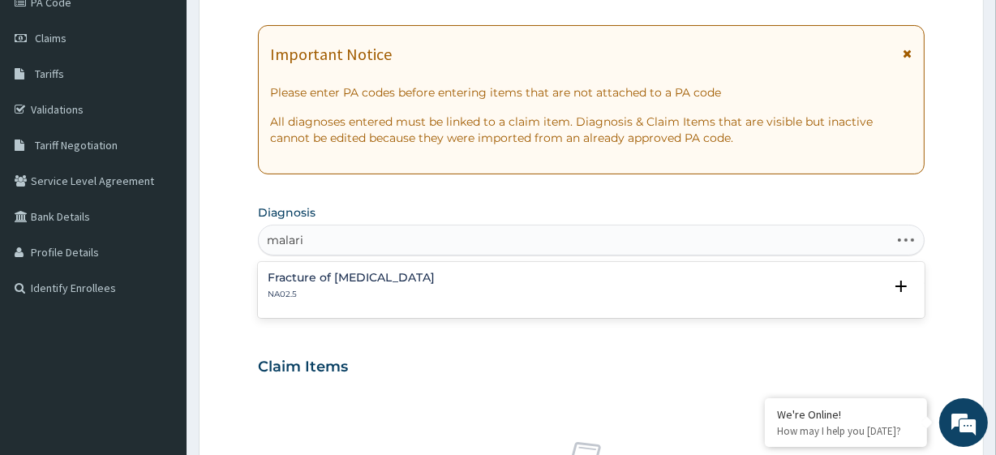
type input "[MEDICAL_DATA]"
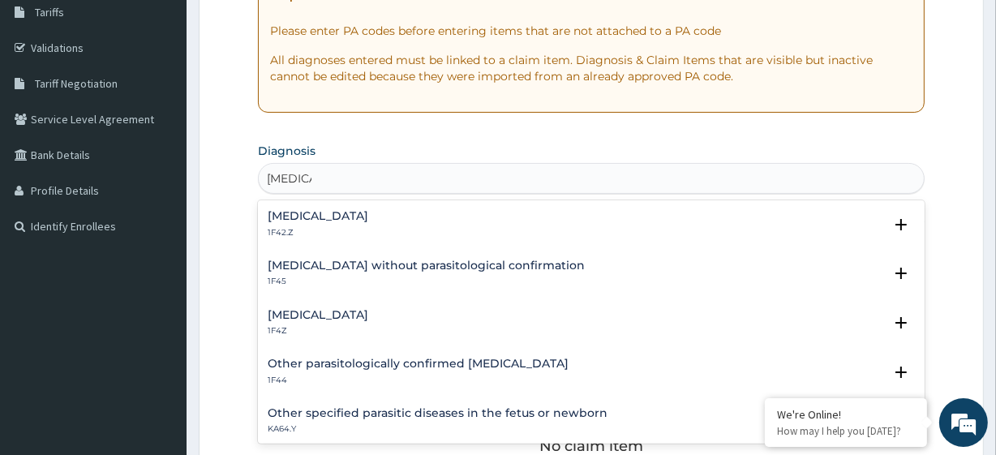
scroll to position [272, 0]
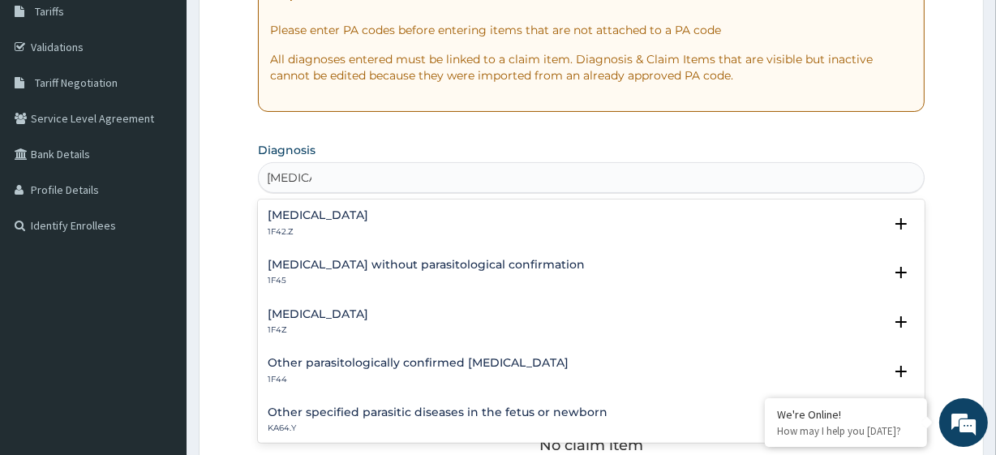
click at [316, 311] on h4 "[MEDICAL_DATA]" at bounding box center [318, 314] width 101 height 12
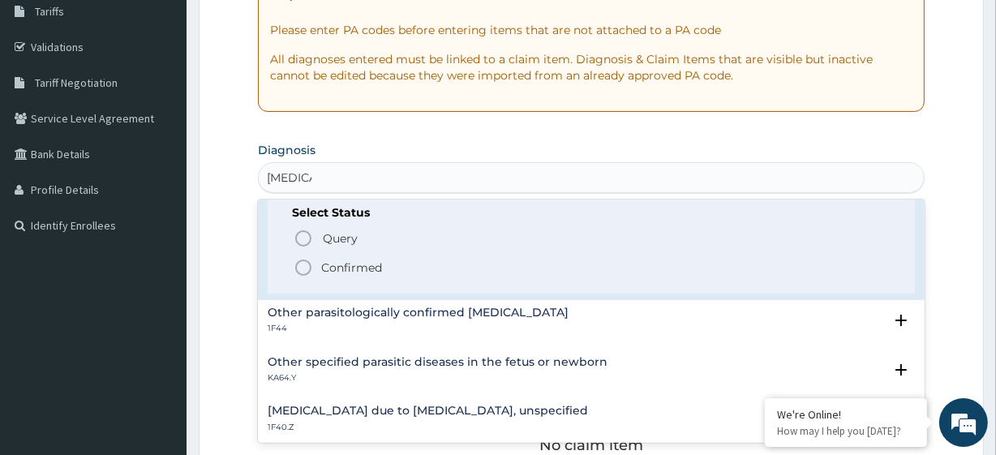
scroll to position [152, 0]
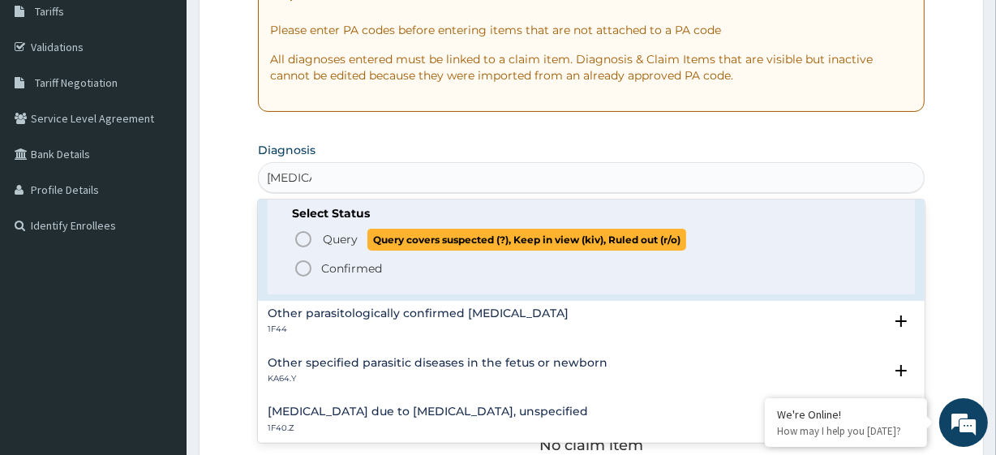
click at [349, 240] on span "Query" at bounding box center [340, 239] width 35 height 16
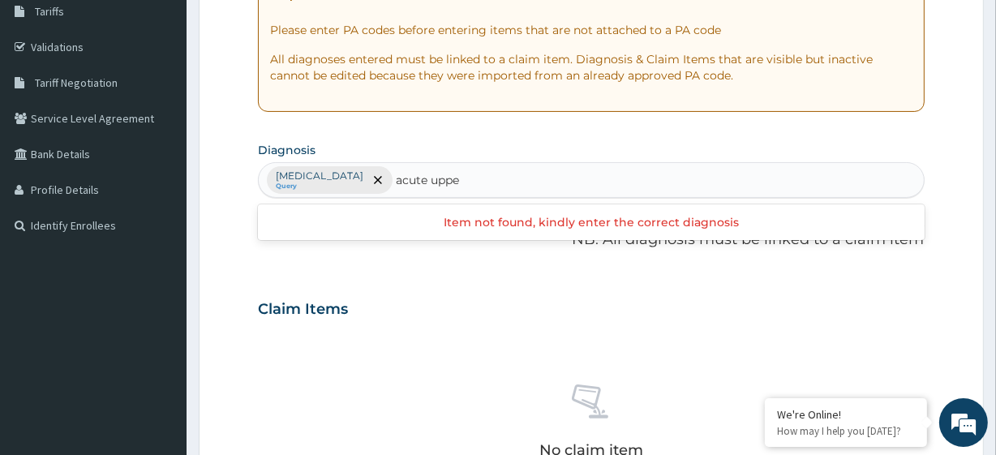
type input "acute upper"
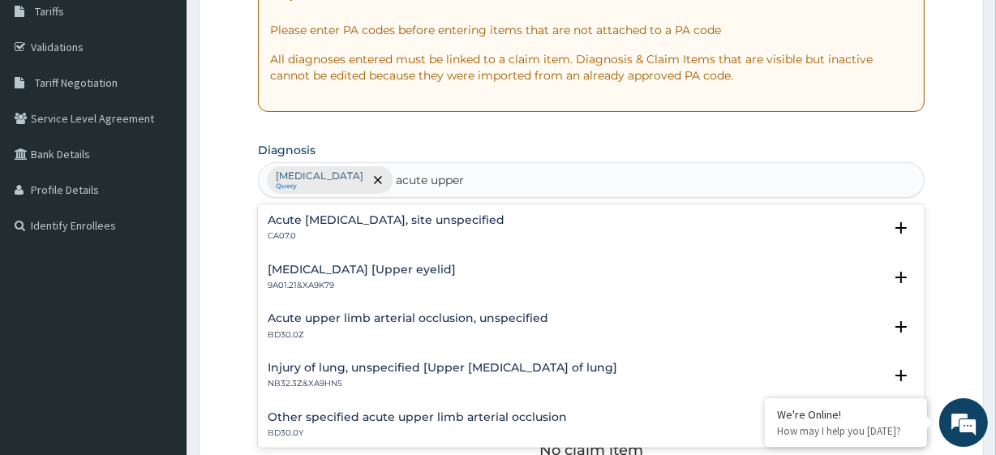
click at [354, 228] on div "Acute [MEDICAL_DATA], site unspecified CA07.0" at bounding box center [386, 228] width 237 height 28
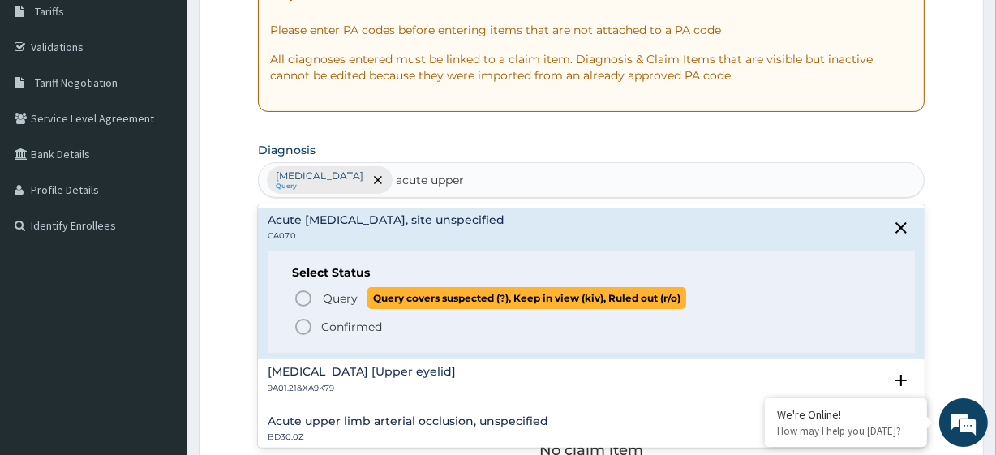
click at [378, 293] on span "Query covers suspected (?), Keep in view (kiv), Ruled out (r/o)" at bounding box center [526, 298] width 319 height 22
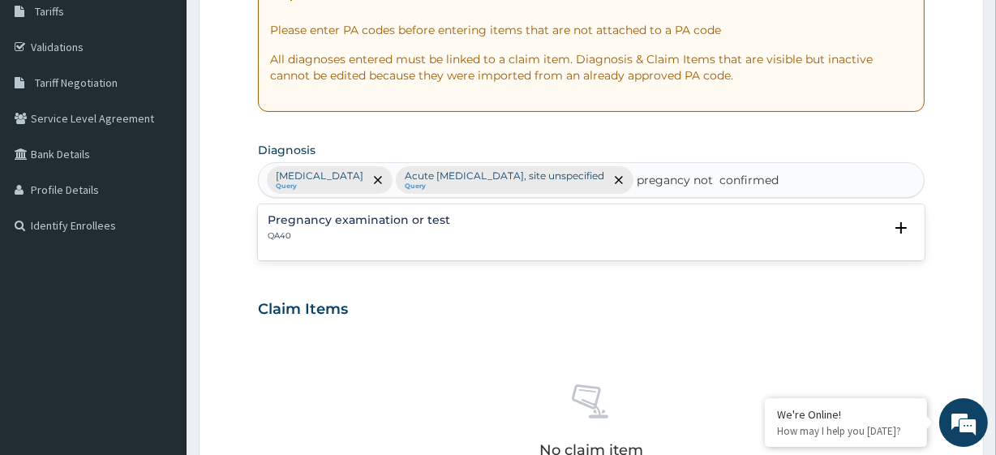
type input "pregancy"
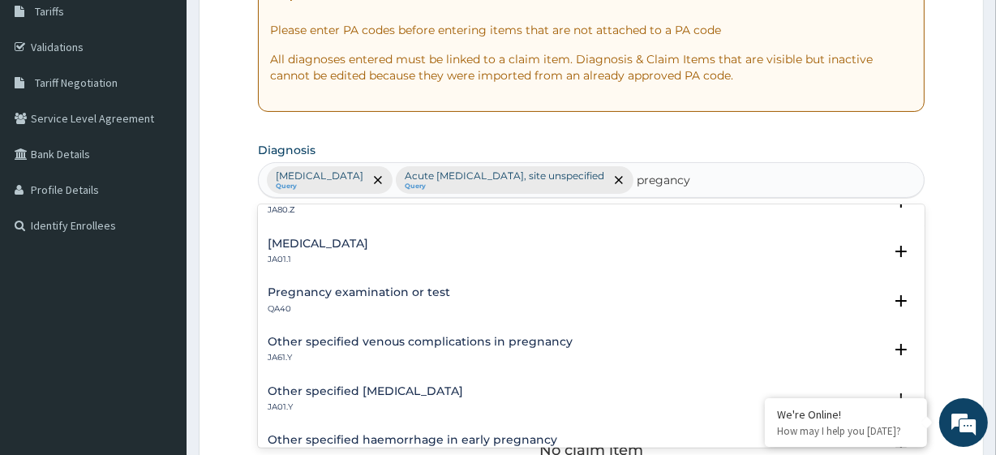
scroll to position [27, 0]
click at [411, 302] on p "QA40" at bounding box center [359, 307] width 182 height 11
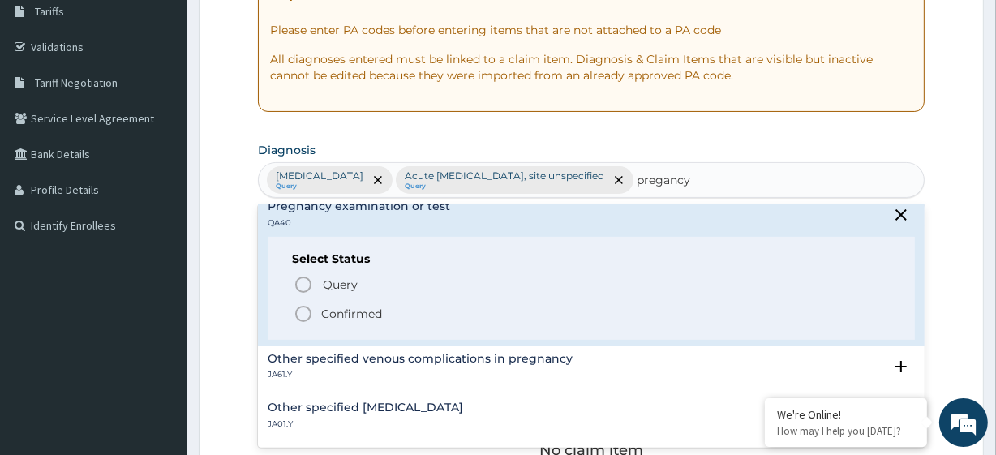
scroll to position [114, 0]
click at [382, 309] on span "Confirmed" at bounding box center [592, 311] width 596 height 19
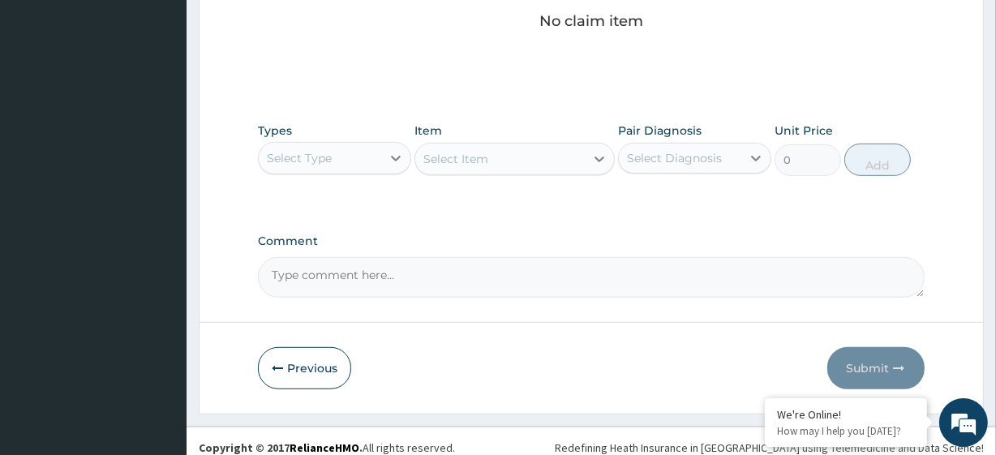
scroll to position [702, 0]
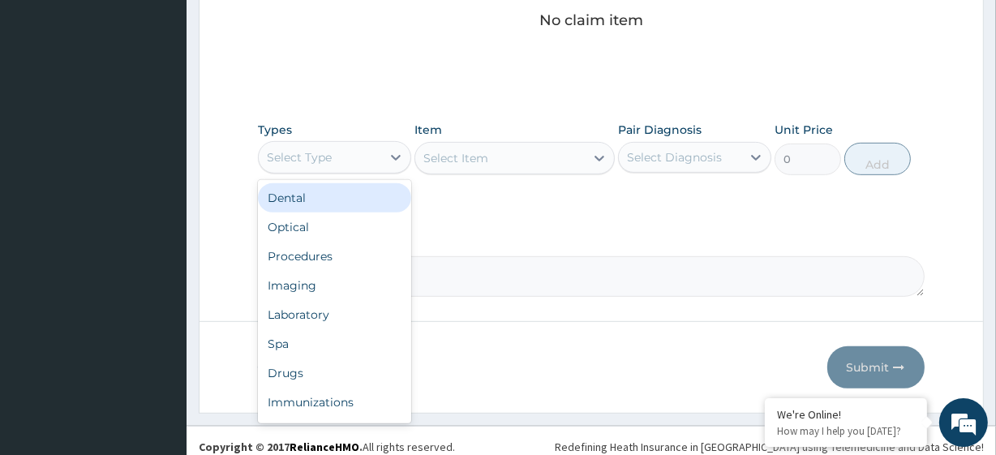
click at [324, 144] on div "Select Type" at bounding box center [320, 157] width 122 height 26
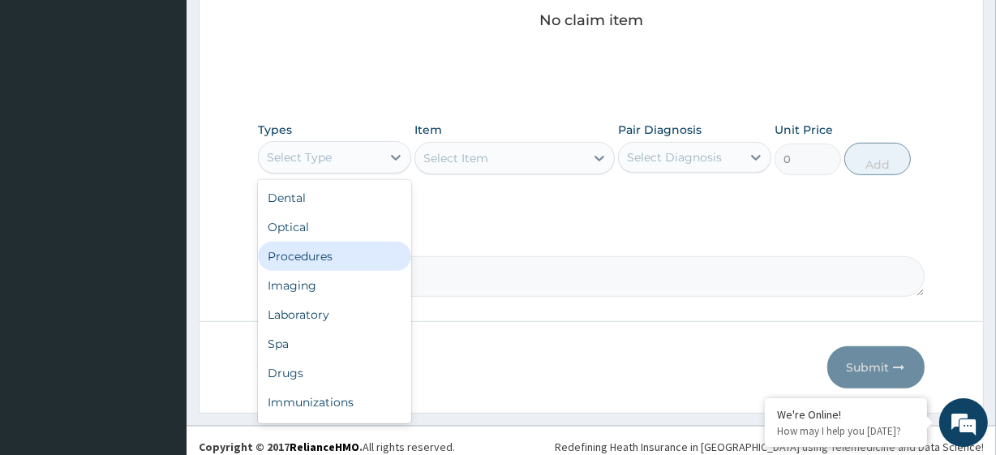
click at [322, 252] on div "Procedures" at bounding box center [334, 256] width 153 height 29
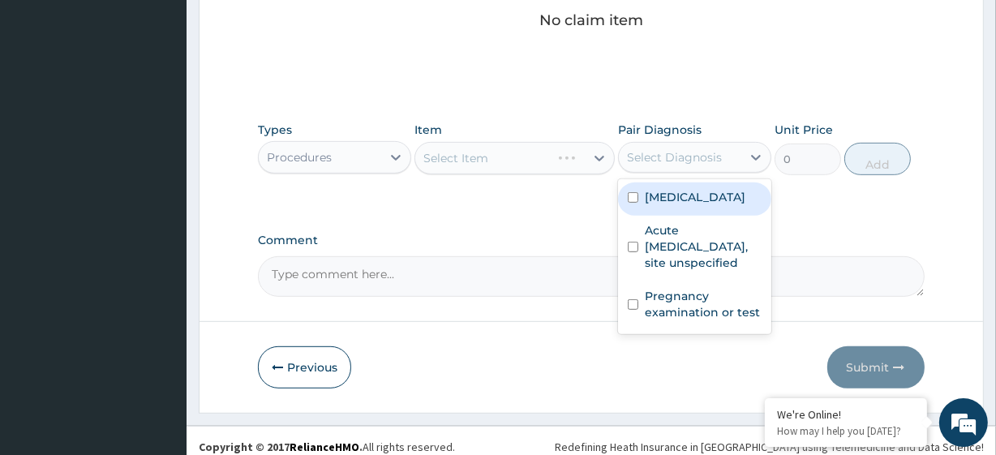
click at [624, 161] on div "Select Diagnosis" at bounding box center [680, 157] width 122 height 26
click at [645, 189] on label "[MEDICAL_DATA]" at bounding box center [695, 197] width 101 height 16
checkbox input "true"
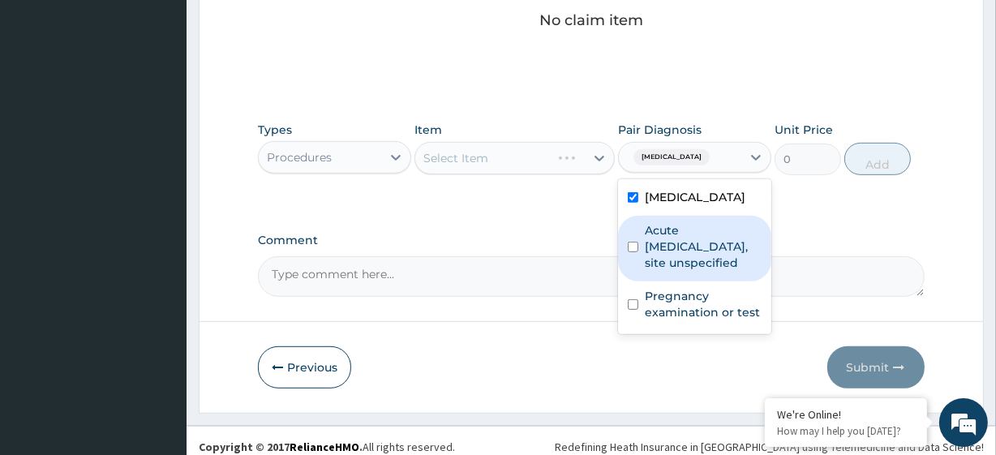
click at [653, 235] on label "Acute [MEDICAL_DATA], site unspecified" at bounding box center [703, 246] width 117 height 49
checkbox input "true"
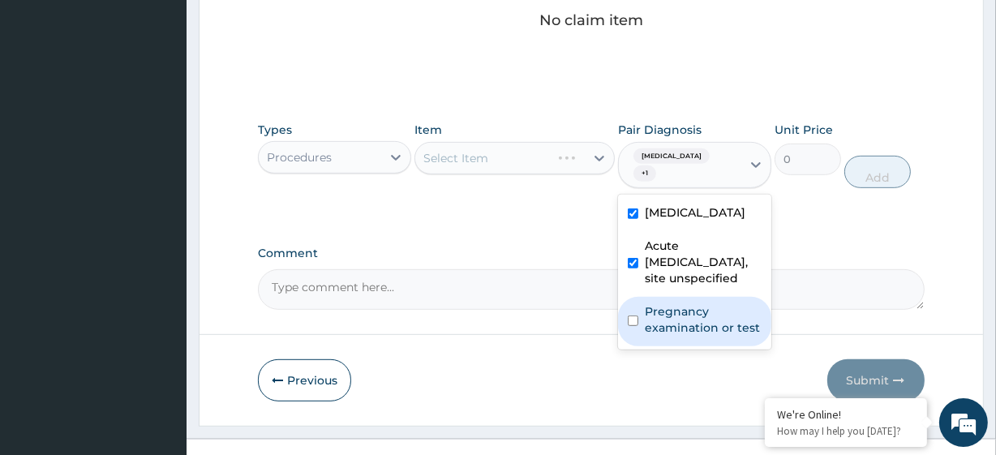
click at [652, 327] on label "Pregnancy examination or test" at bounding box center [703, 319] width 117 height 32
checkbox input "true"
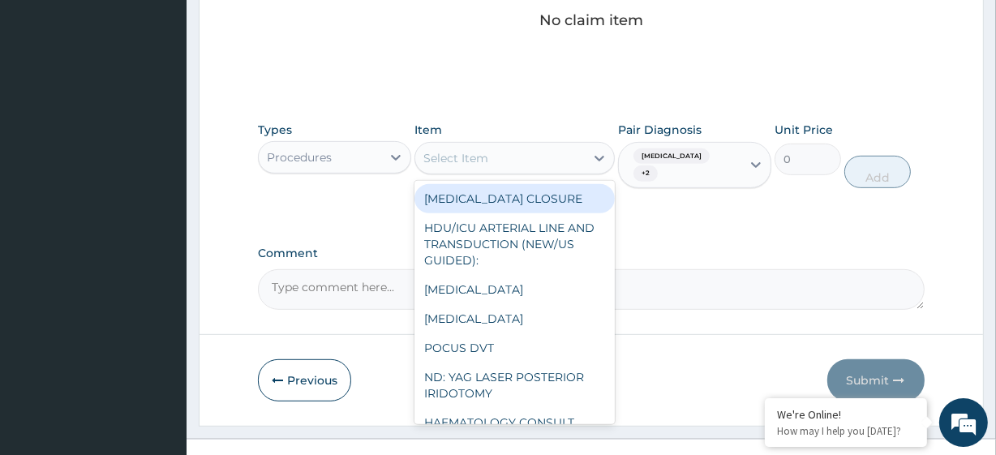
click at [492, 156] on div "Select Item" at bounding box center [499, 158] width 169 height 26
paste input "General Consultation (initial) [MEDICAL_DATA] [MEDICAL_DATA] PREGNANCY TEST [ME…"
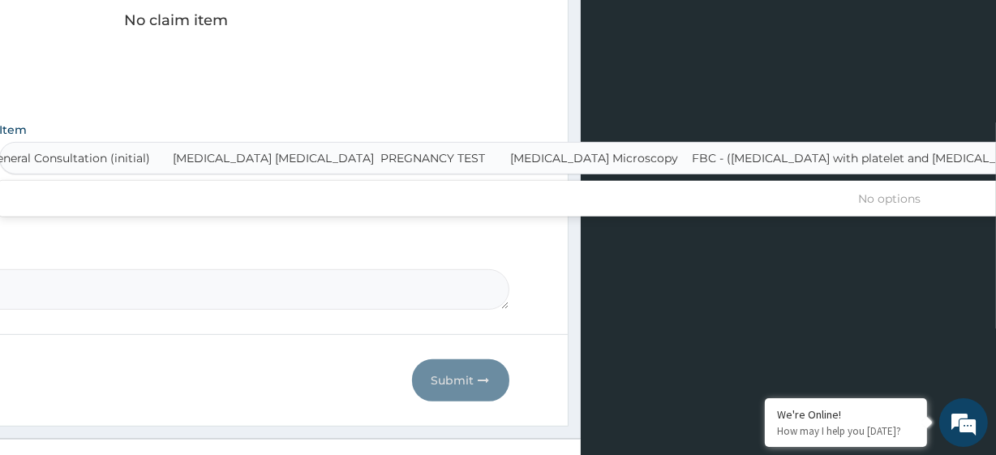
scroll to position [0, 8]
type input "General Consultation (initial)"
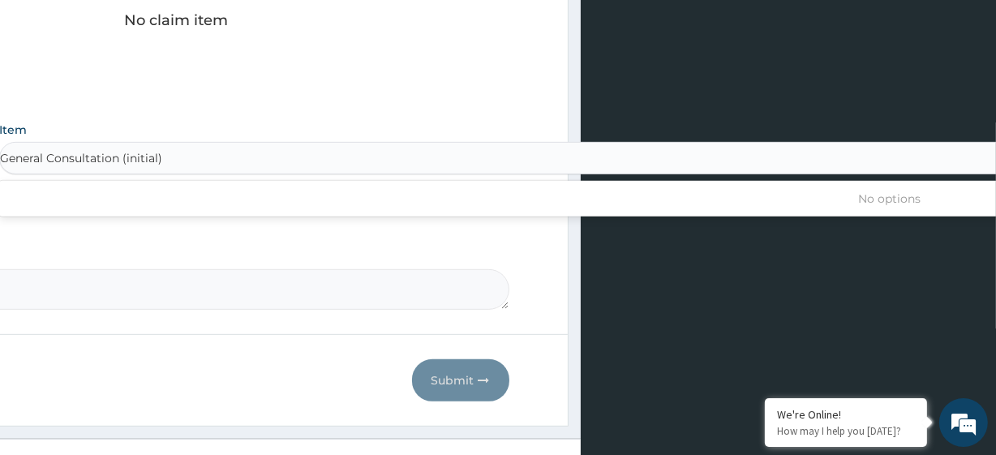
scroll to position [0, 0]
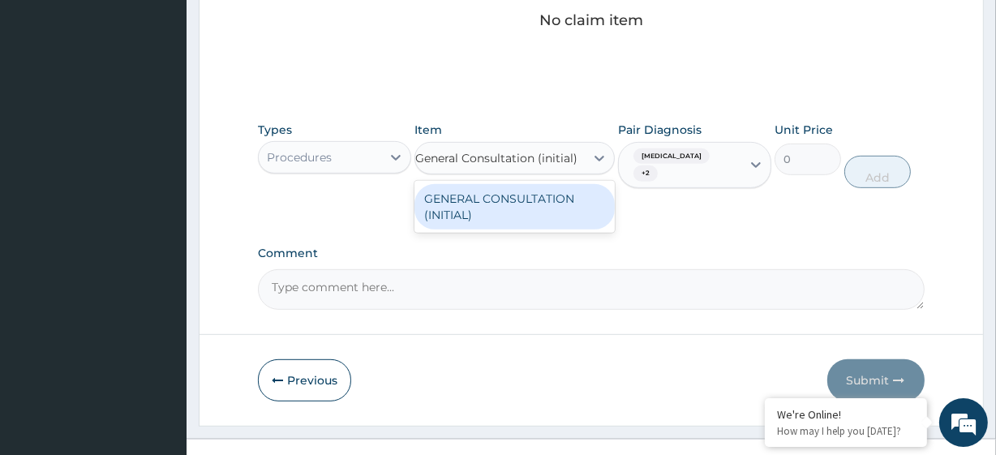
click at [530, 199] on div "GENERAL CONSULTATION (INITIAL)" at bounding box center [513, 206] width 199 height 45
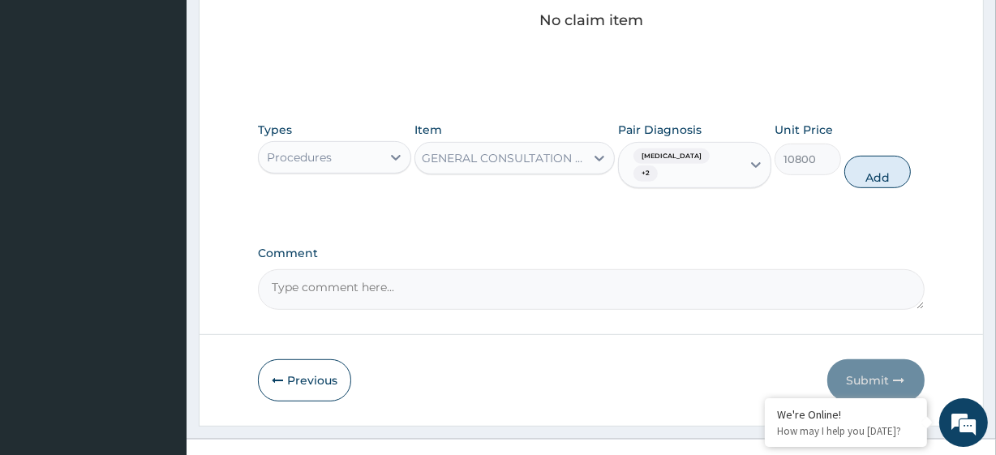
scroll to position [0, 2]
click at [892, 163] on button "Add" at bounding box center [877, 172] width 66 height 32
type input "0"
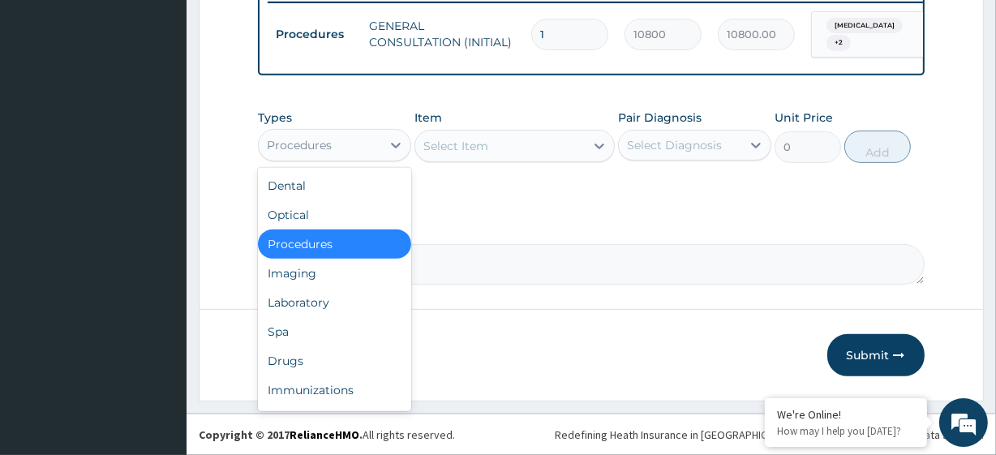
click at [364, 143] on div "Procedures" at bounding box center [320, 145] width 122 height 26
click at [319, 310] on div "Laboratory" at bounding box center [334, 302] width 153 height 29
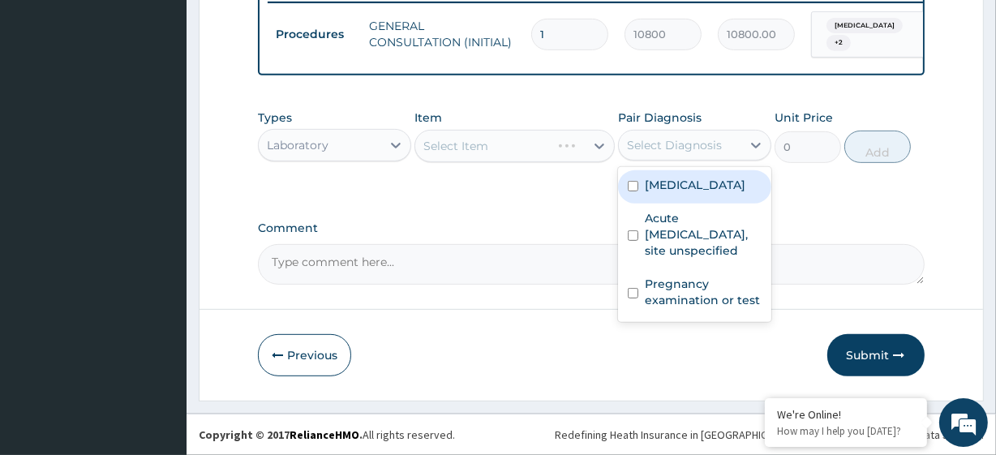
click at [654, 140] on div "Select Diagnosis" at bounding box center [674, 145] width 95 height 16
click at [467, 140] on div "Select Item" at bounding box center [513, 146] width 199 height 32
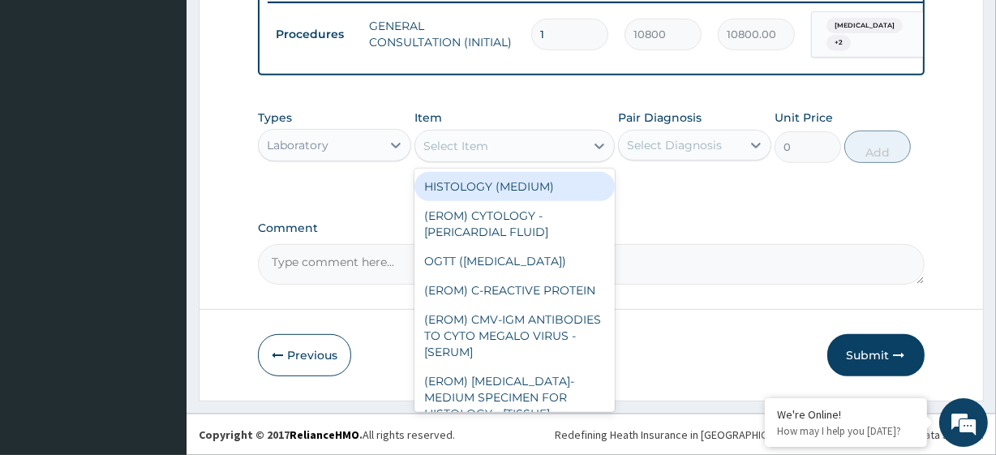
click at [450, 154] on div "Select Item" at bounding box center [455, 146] width 65 height 16
paste input "MALARIA PARASITE PREGNANCY TEST Malaria Microscopy FBC - (FULL BLOOD COUNT with…"
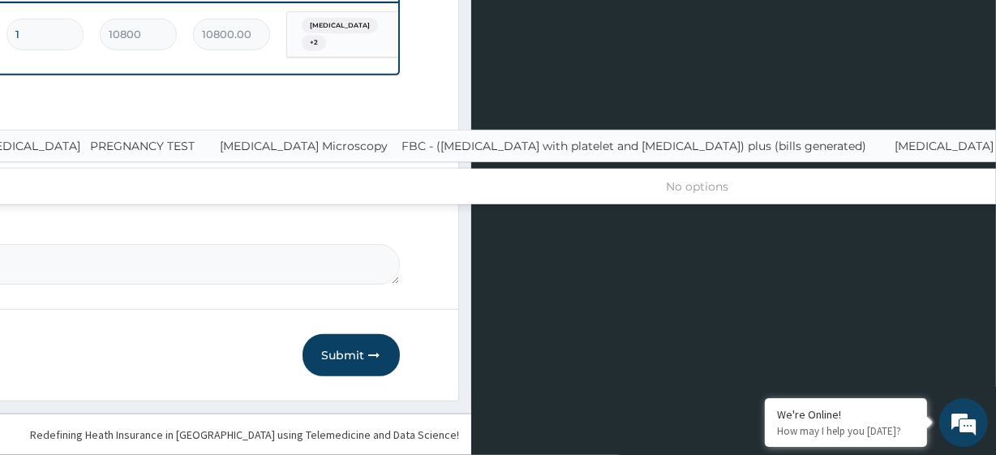
scroll to position [0, 8]
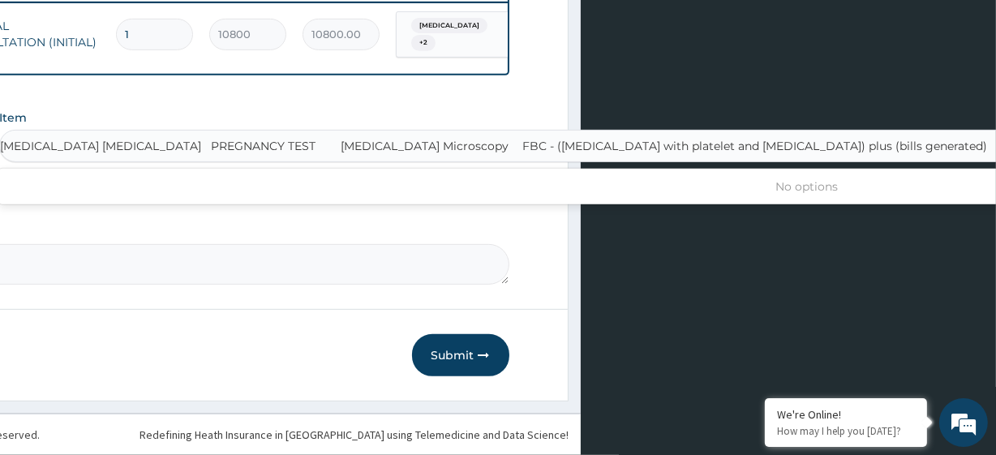
type input "MALARIA PARASITE"
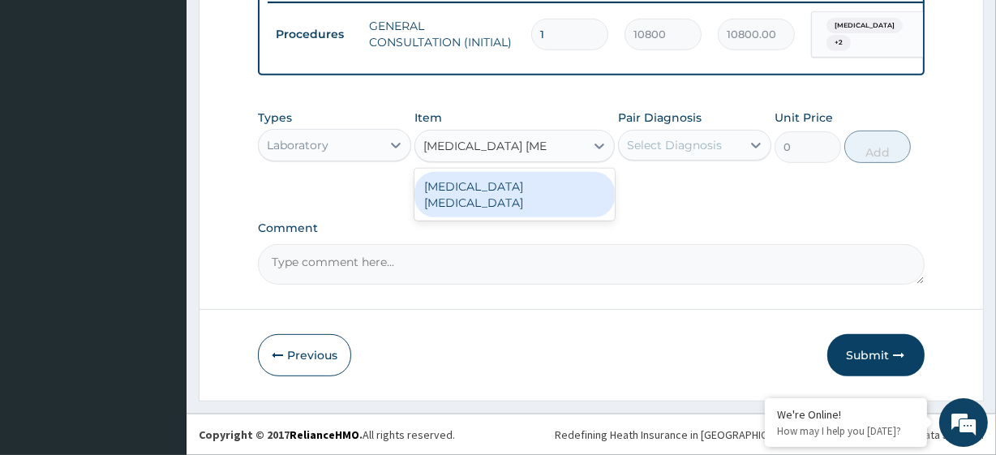
scroll to position [0, 0]
click at [462, 183] on div "MALARIA PARASITE" at bounding box center [513, 194] width 199 height 45
type input "4050"
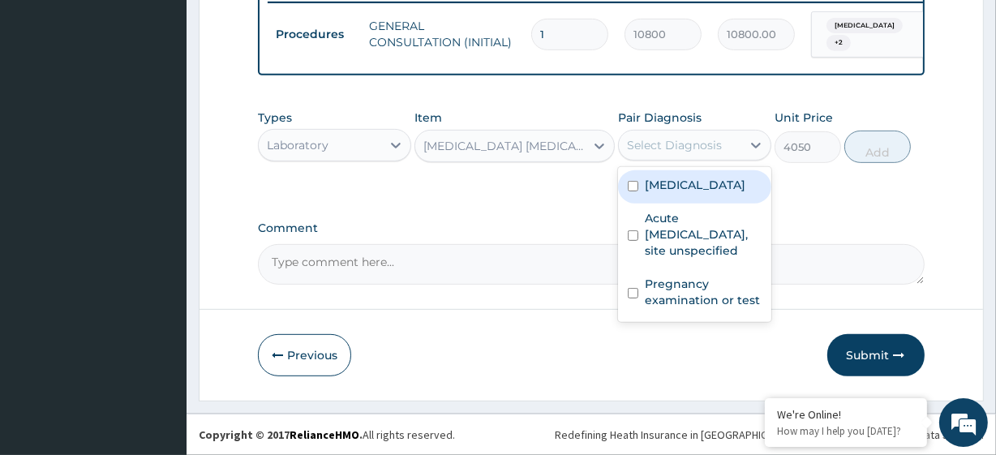
click at [649, 146] on div "Select Diagnosis" at bounding box center [674, 145] width 95 height 16
click at [718, 179] on label "Malaria, unspecified" at bounding box center [695, 185] width 101 height 16
checkbox input "true"
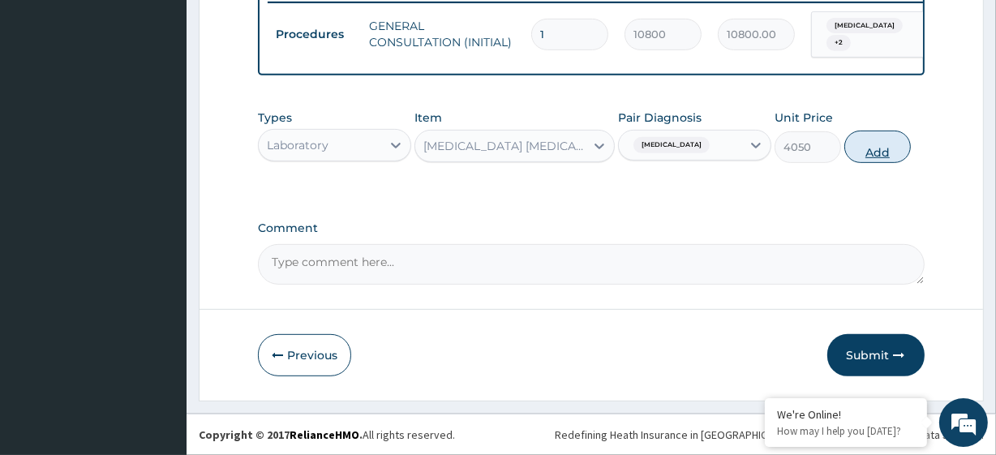
click at [892, 149] on button "Add" at bounding box center [877, 147] width 66 height 32
type input "0"
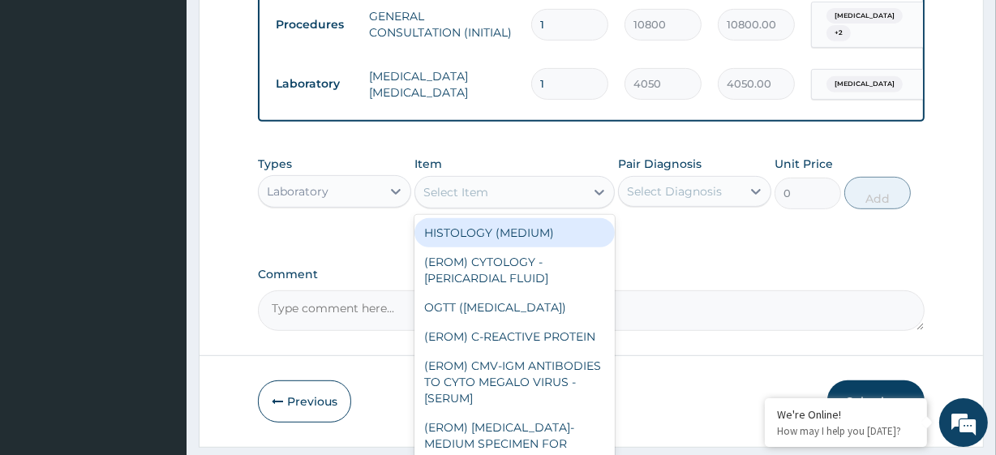
click at [512, 197] on div "Select Item" at bounding box center [499, 192] width 169 height 26
paste input "PREGNANCY TEST Malaria Microscopy FBC - (FULL BLOOD COUNT with platelet and red…"
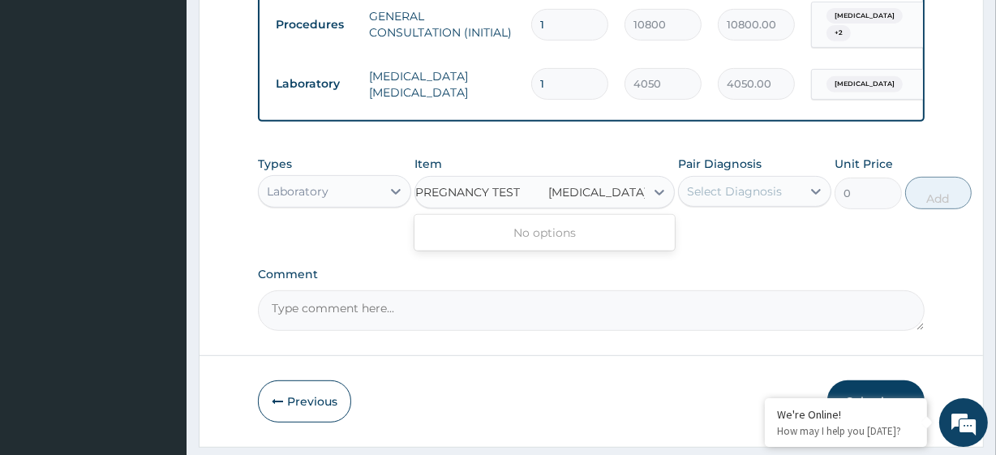
type input "PREGNANCY TEST"
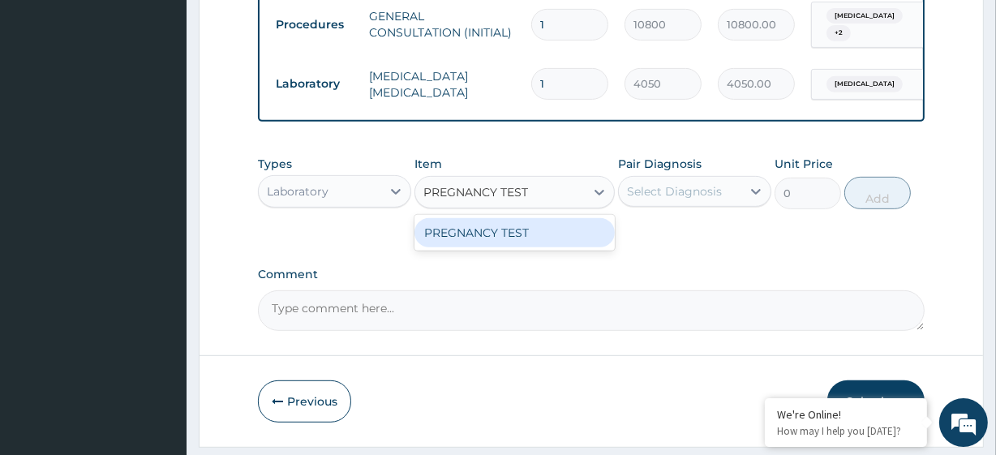
click at [536, 247] on div "PREGNANCY TEST" at bounding box center [513, 232] width 199 height 29
type input "4050"
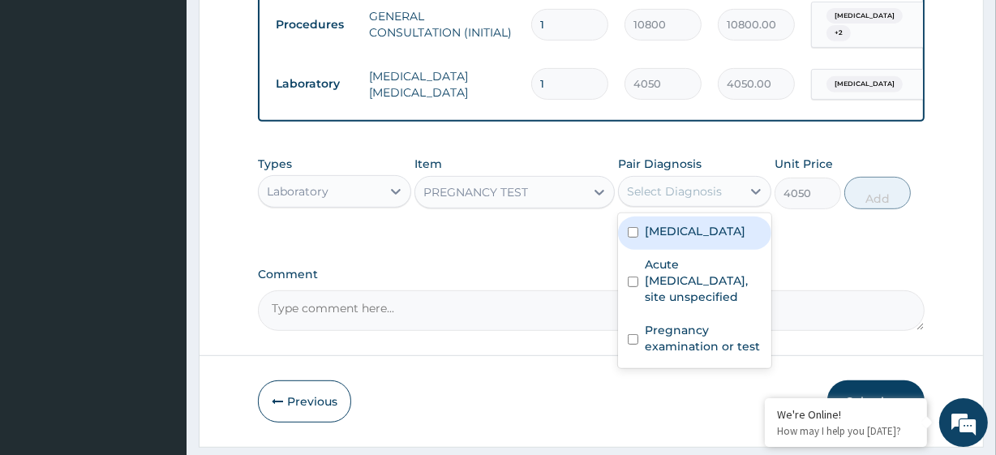
click at [661, 199] on div "Select Diagnosis" at bounding box center [674, 191] width 95 height 16
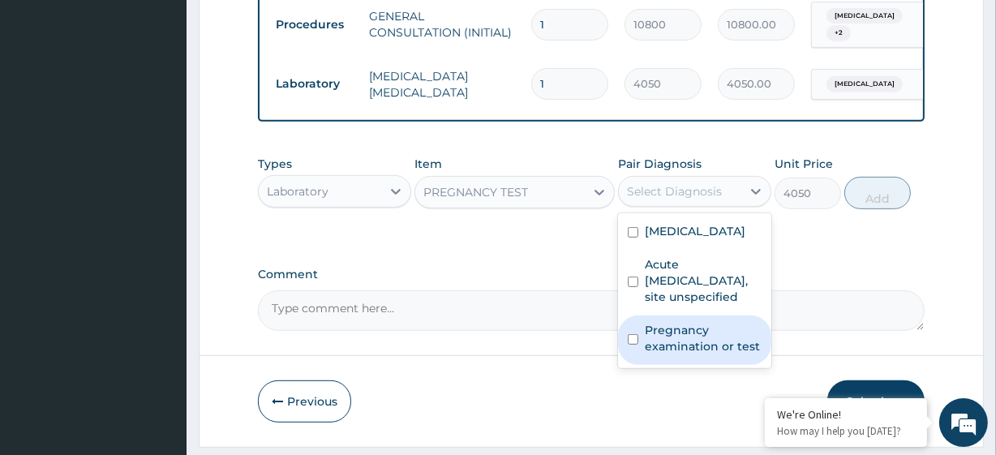
click at [713, 354] on label "Pregnancy examination or test" at bounding box center [703, 338] width 117 height 32
checkbox input "true"
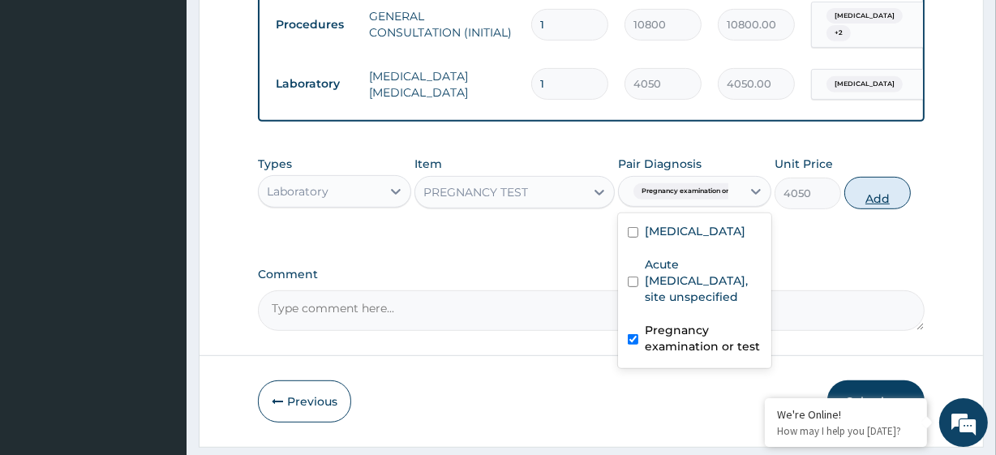
click at [869, 209] on button "Add" at bounding box center [877, 193] width 66 height 32
type input "0"
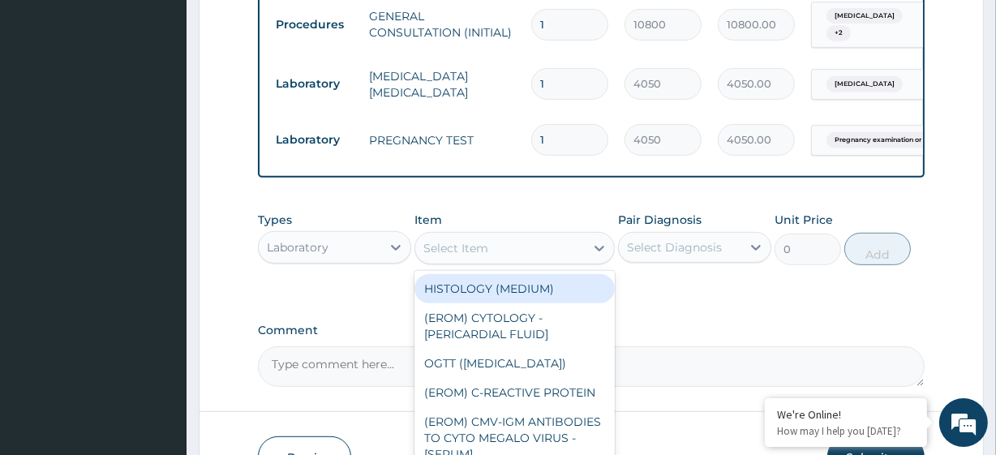
click at [506, 251] on div "Select Item" at bounding box center [499, 248] width 169 height 26
paste input "FBC - (FULL BLOOD COUNT with platelet and red cell indices) plus (bills generat…"
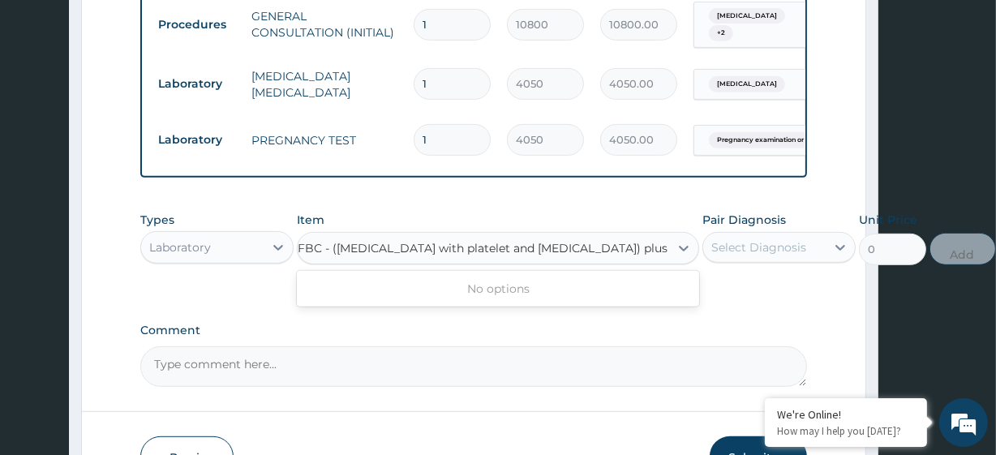
scroll to position [0, 117]
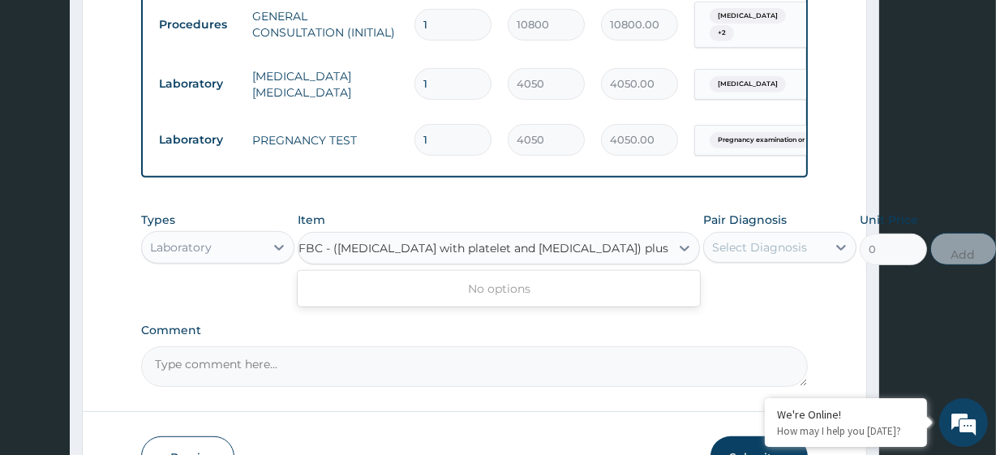
type input "FBC - (FULL BLOOD COUNT with platelet and red cell indices) plus"
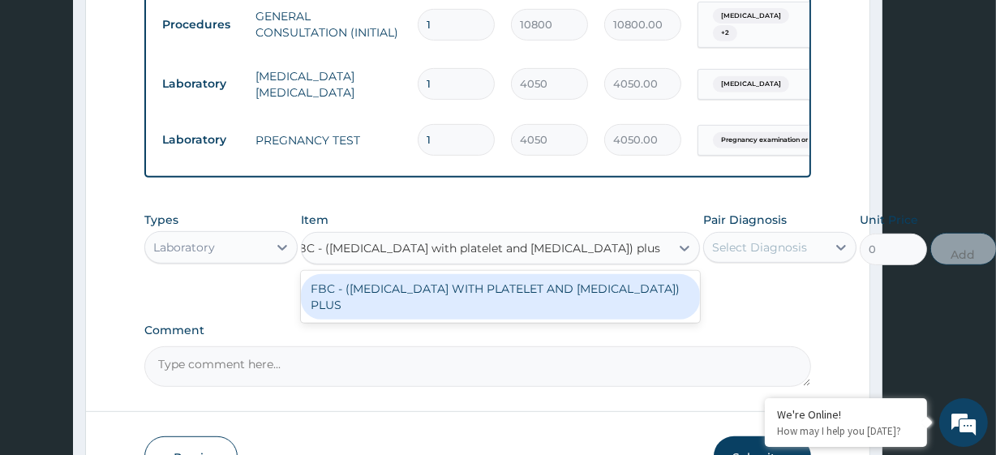
click at [529, 298] on div "FBC - (FULL BLOOD COUNT WITH PLATELET AND RED CELL INDICES) PLUS" at bounding box center [500, 296] width 399 height 45
type input "8505"
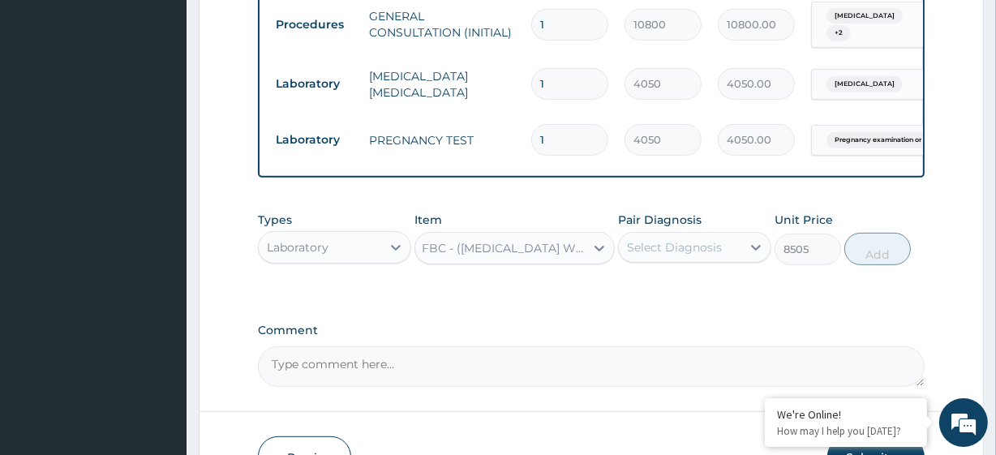
scroll to position [0, 0]
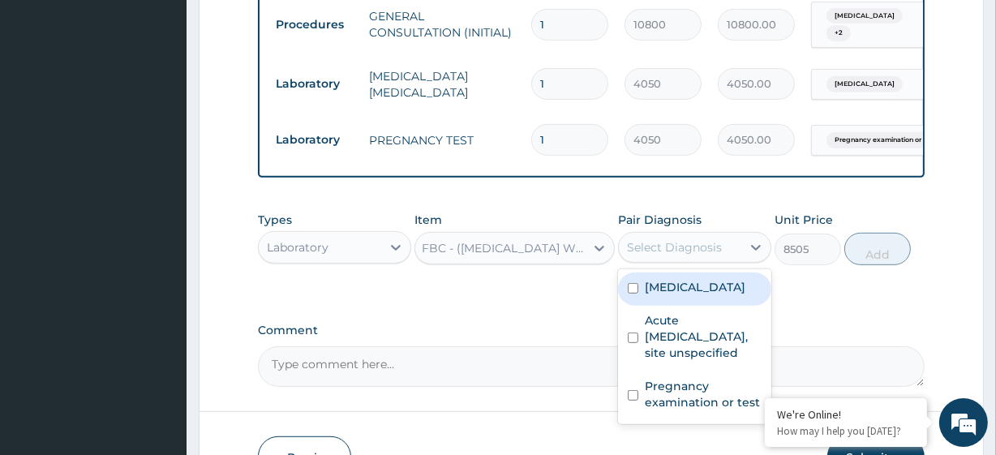
click at [647, 260] on div "Select Diagnosis" at bounding box center [680, 247] width 122 height 26
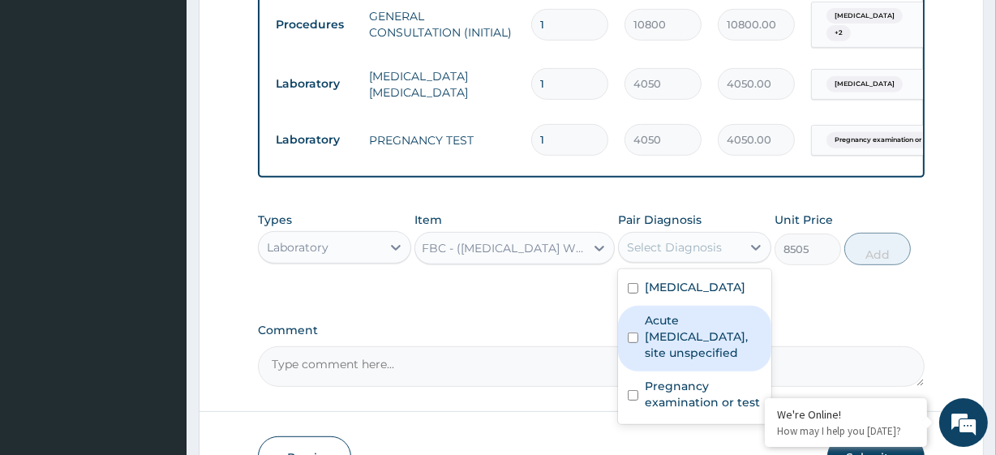
click at [684, 361] on label "Acute upper respiratory infection, site unspecified" at bounding box center [703, 336] width 117 height 49
checkbox input "true"
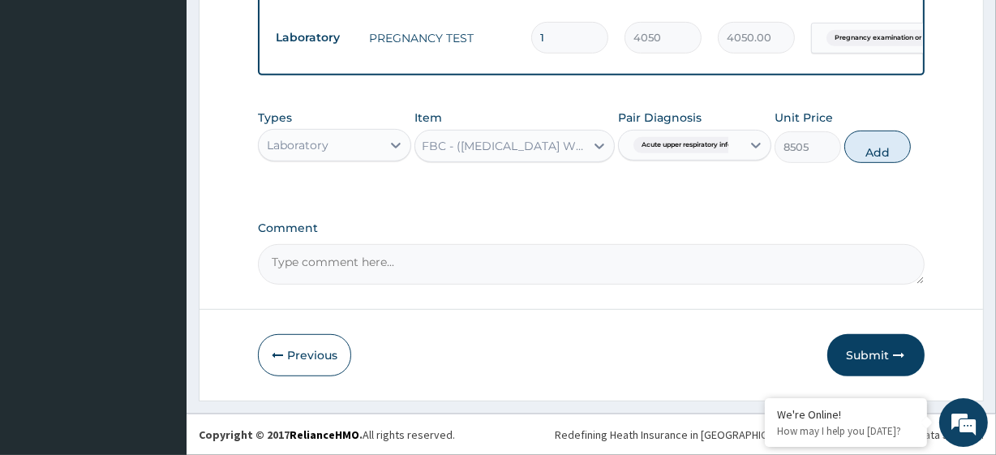
click at [688, 164] on div "Types Laboratory Item FBC - (FULL BLOOD COUNT WITH PLATELET AND RED CELL INDICE…" at bounding box center [591, 136] width 666 height 70
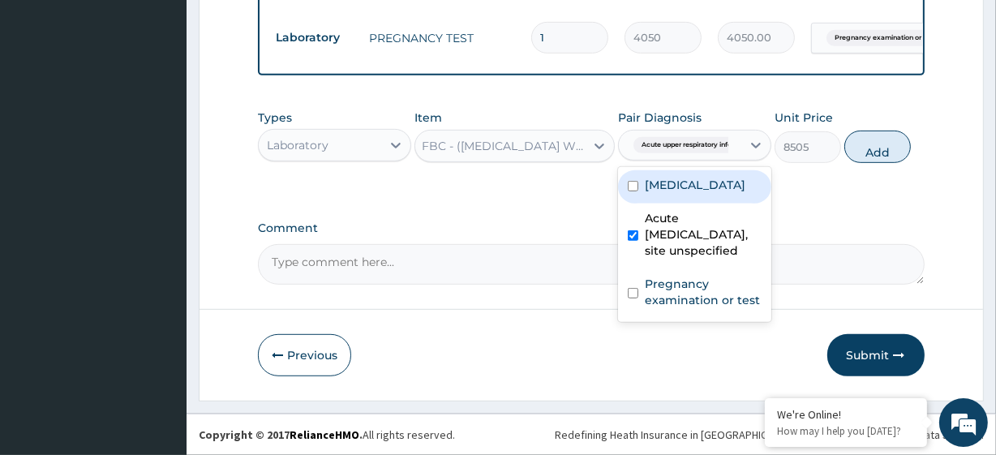
drag, startPoint x: 692, startPoint y: 139, endPoint x: 696, endPoint y: 174, distance: 35.9
click at [696, 161] on div "option Acute upper respiratory infection, site unspecified, selected. option Ma…" at bounding box center [694, 145] width 153 height 31
click at [696, 174] on div "Malaria, unspecified" at bounding box center [694, 186] width 153 height 33
checkbox input "true"
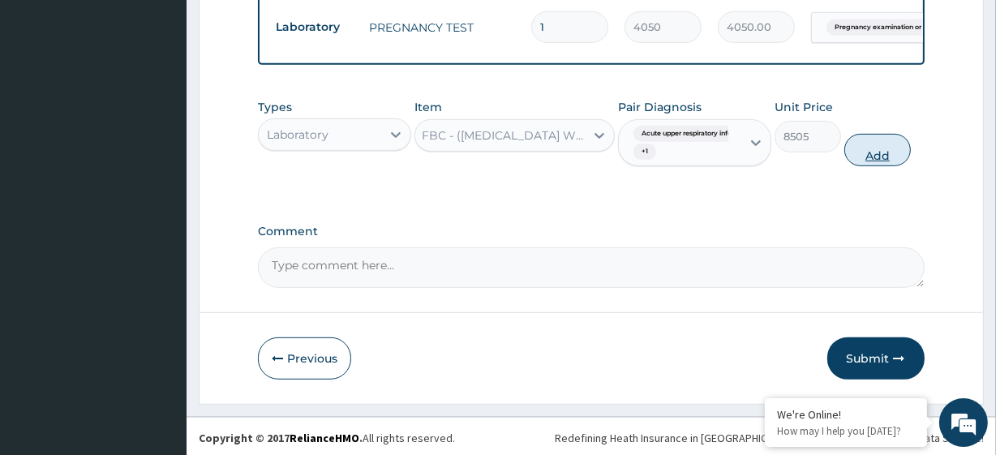
click at [881, 161] on button "Add" at bounding box center [877, 150] width 66 height 32
type input "0"
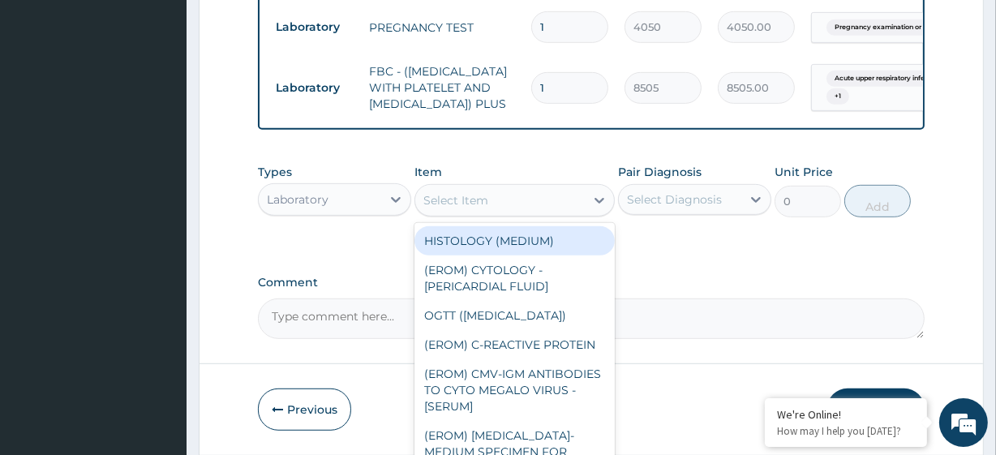
click at [499, 212] on div "Select Item" at bounding box center [513, 200] width 199 height 32
paste input "PARACETAMOL 500MG TAB x 1000 ARTEMETHER LUMEFANTRINE 80/480MG TAB X6 (FIDSON) C…"
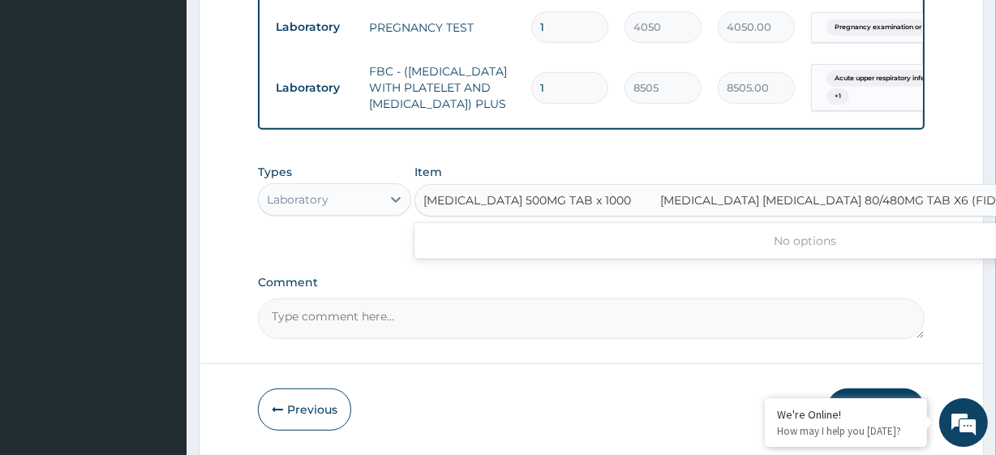
scroll to position [0, 169]
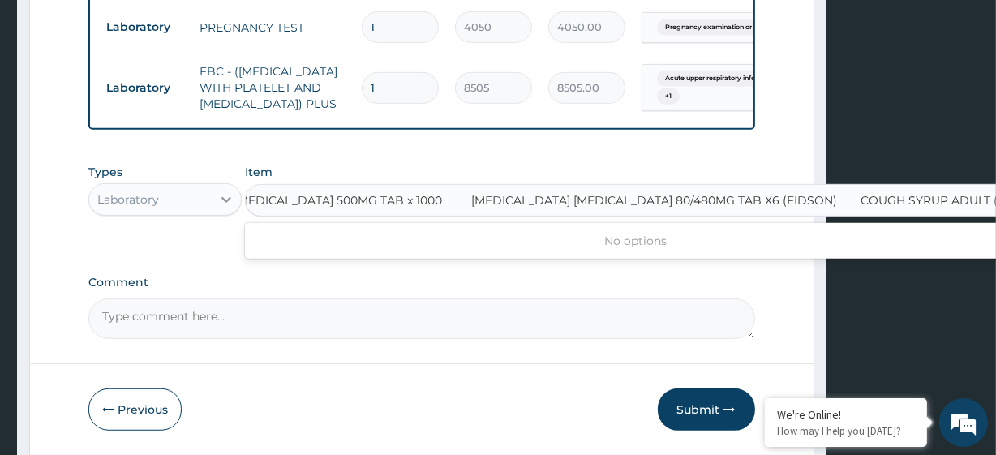
type input "PARACETAMOL 500MG TAB x 1000 ARTEMETHER LUMEFANTRINE 80/480MG TAB X6 (FIDSON) C…"
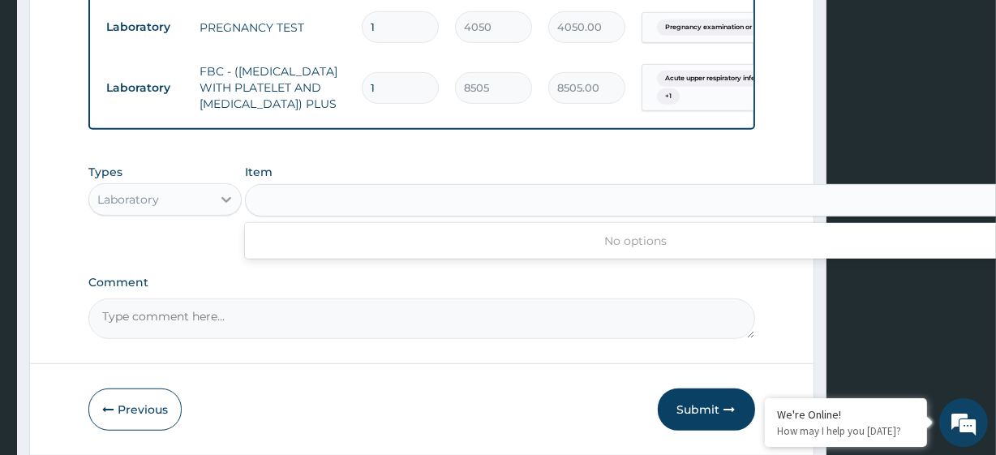
scroll to position [0, 0]
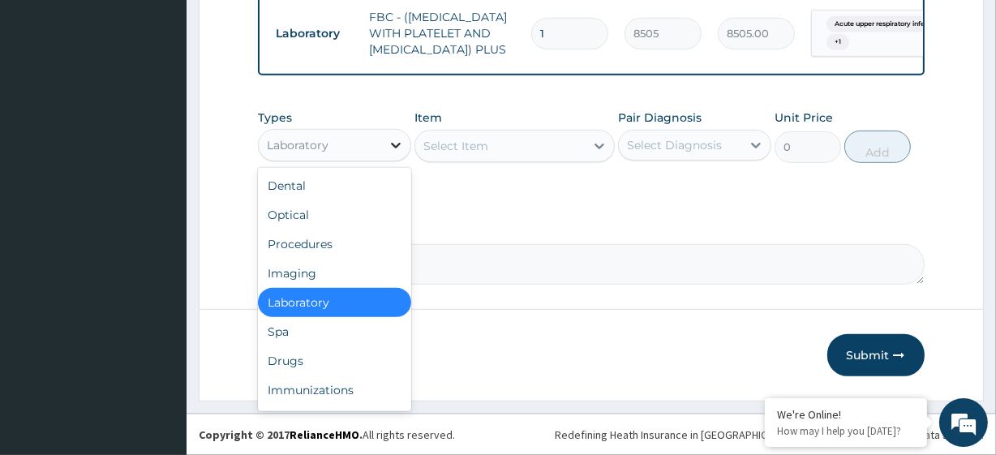
scroll to position [847, 0]
click at [275, 357] on div "Drugs" at bounding box center [334, 360] width 153 height 29
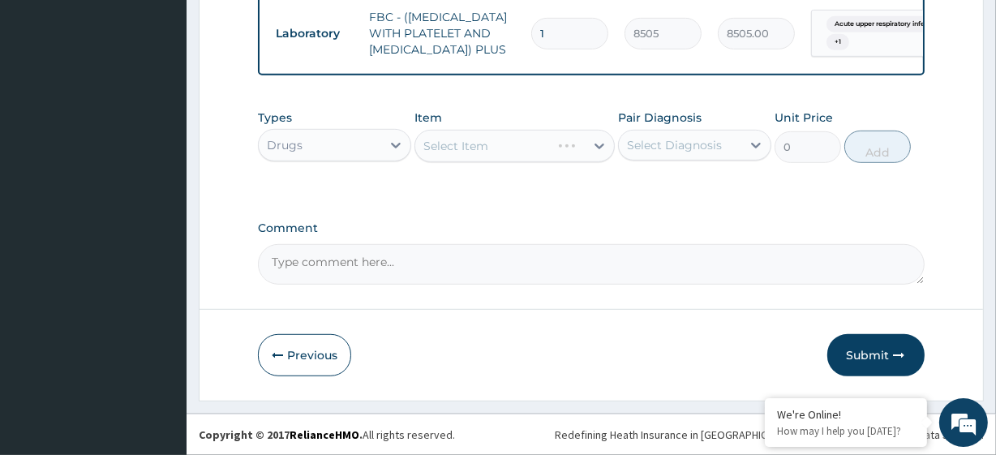
click at [465, 139] on div "Select Item" at bounding box center [513, 146] width 199 height 32
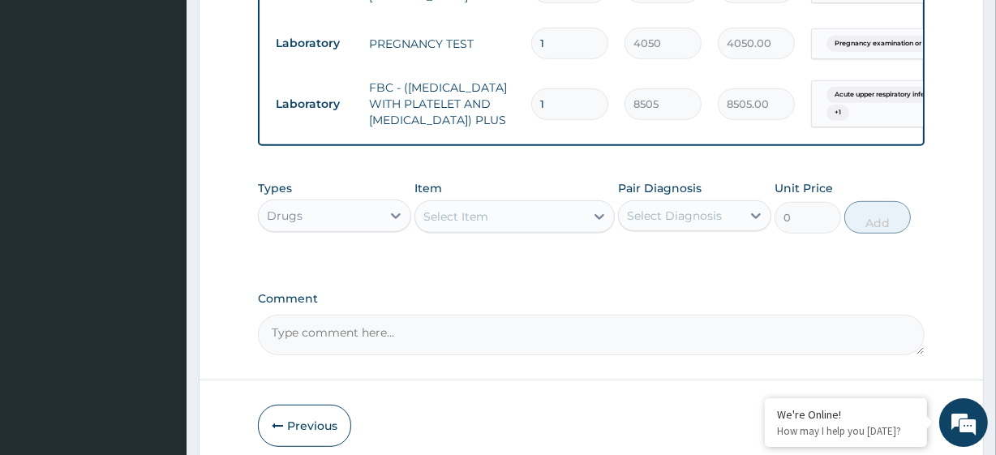
scroll to position [776, 0]
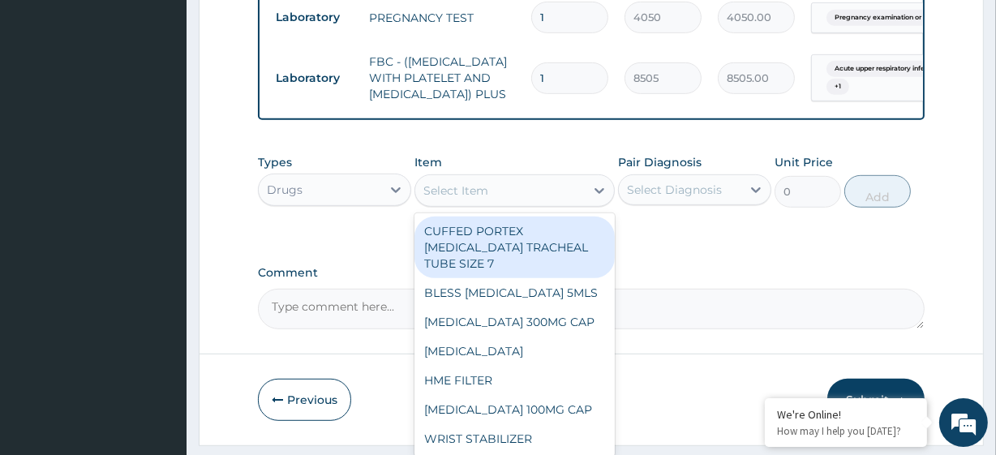
click at [488, 204] on div "Select Item" at bounding box center [499, 191] width 169 height 26
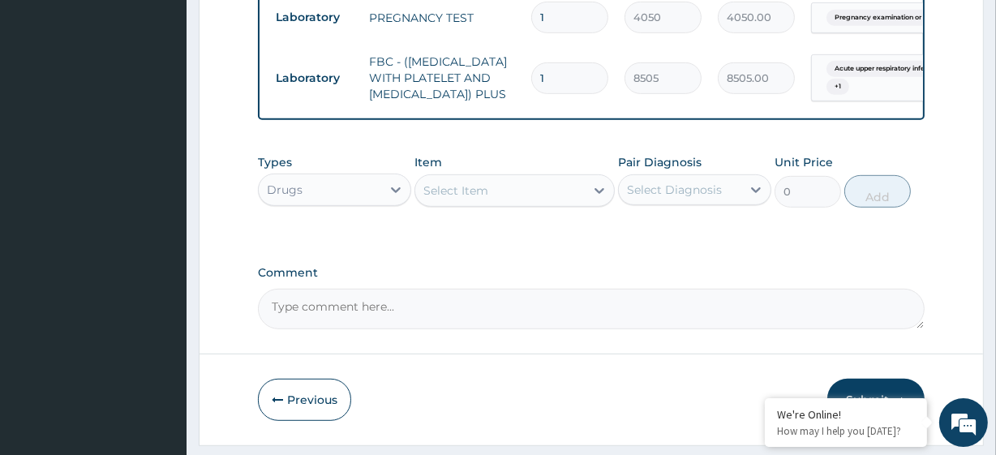
click at [488, 204] on div "Select Item" at bounding box center [499, 191] width 169 height 26
paste input "PARACETAMOL 500MG TAB x 1000 ARTEMETHER LUMEFANTRINE 80/480MG TAB X6 (FIDSON) C…"
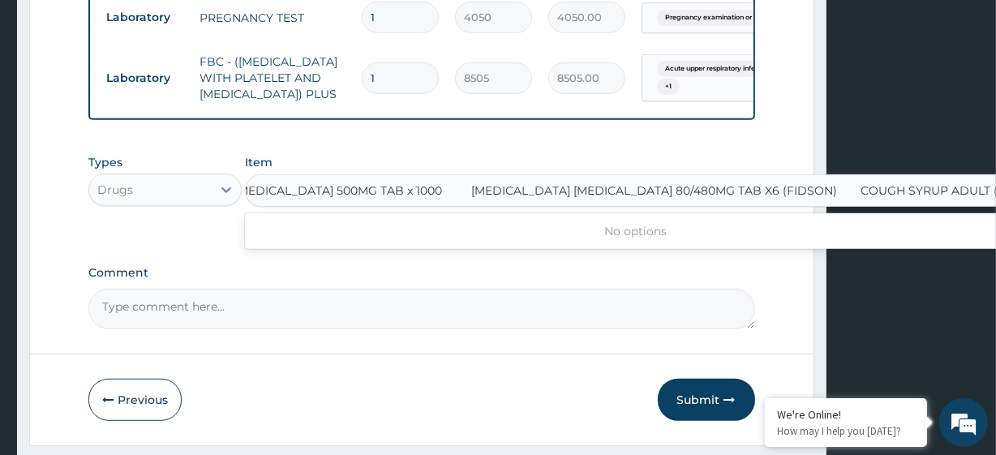
type input "PARACETAMOL 500MG TAB x 1000"
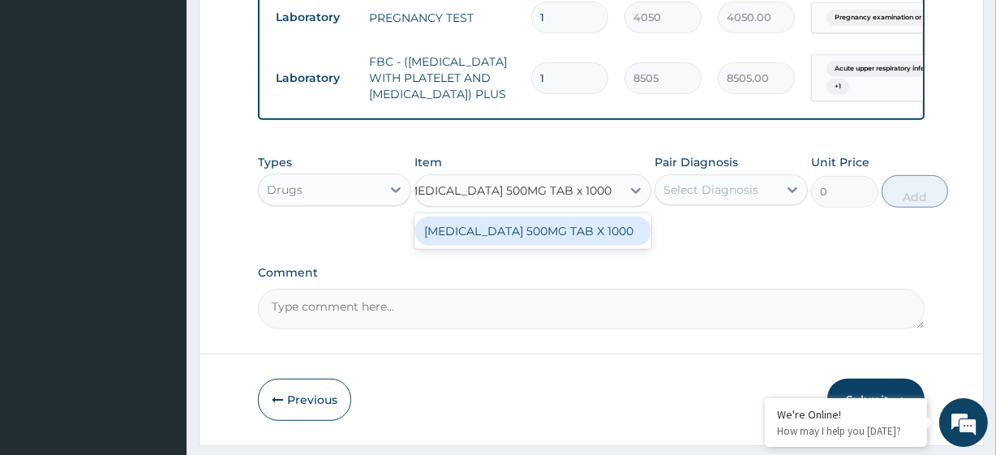
click at [525, 245] on div "PARACETAMOL 500MG TAB X 1000" at bounding box center [532, 230] width 237 height 29
type input "28"
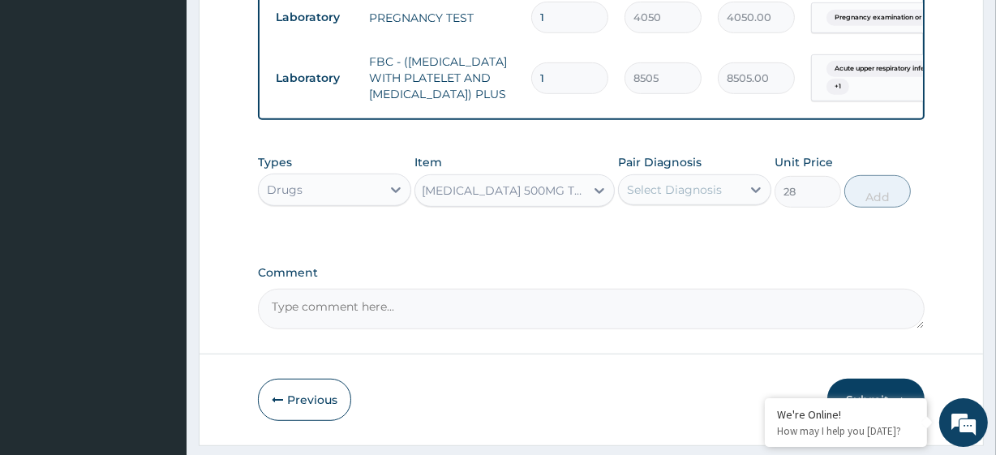
scroll to position [0, 2]
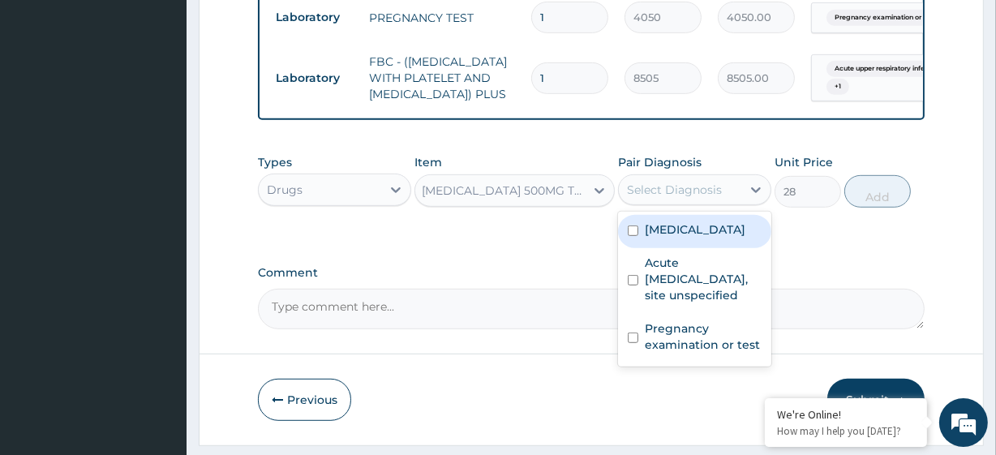
click at [671, 198] on div "Select Diagnosis" at bounding box center [674, 190] width 95 height 16
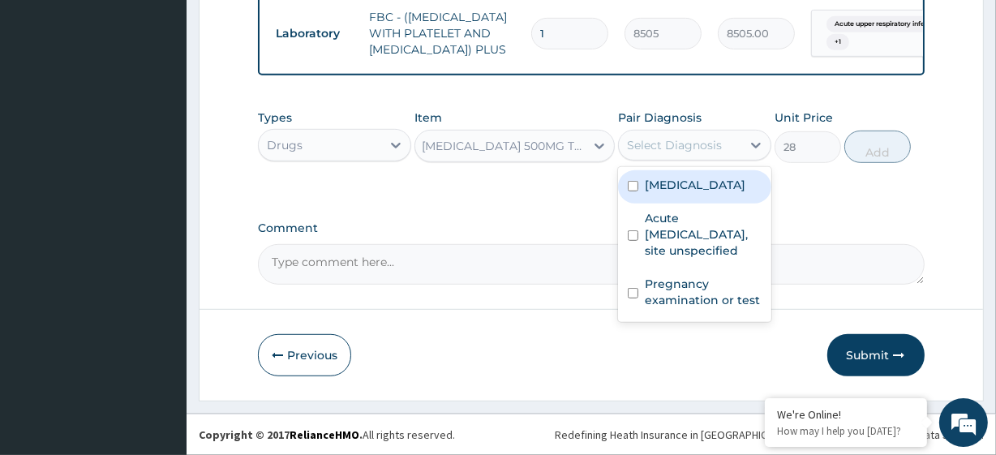
scroll to position [847, 0]
click at [735, 186] on label "[MEDICAL_DATA]" at bounding box center [695, 185] width 101 height 16
checkbox input "true"
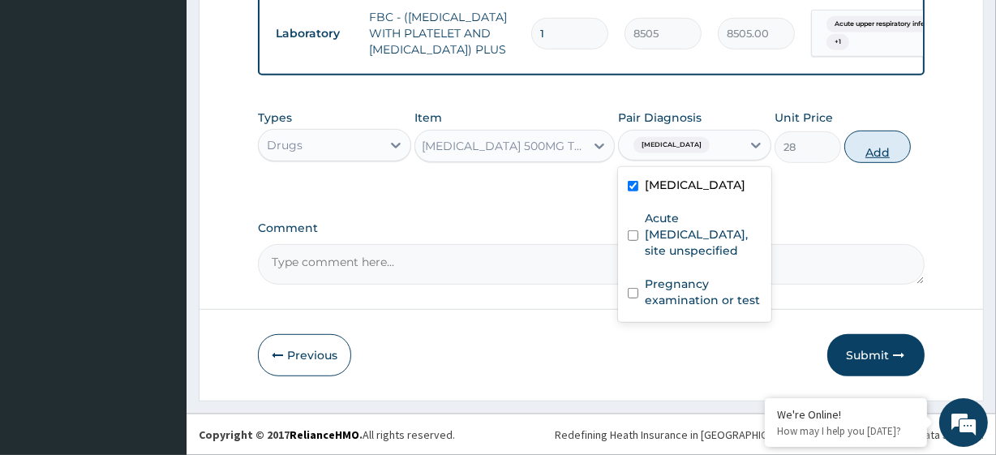
click at [873, 150] on button "Add" at bounding box center [877, 147] width 66 height 32
type input "0"
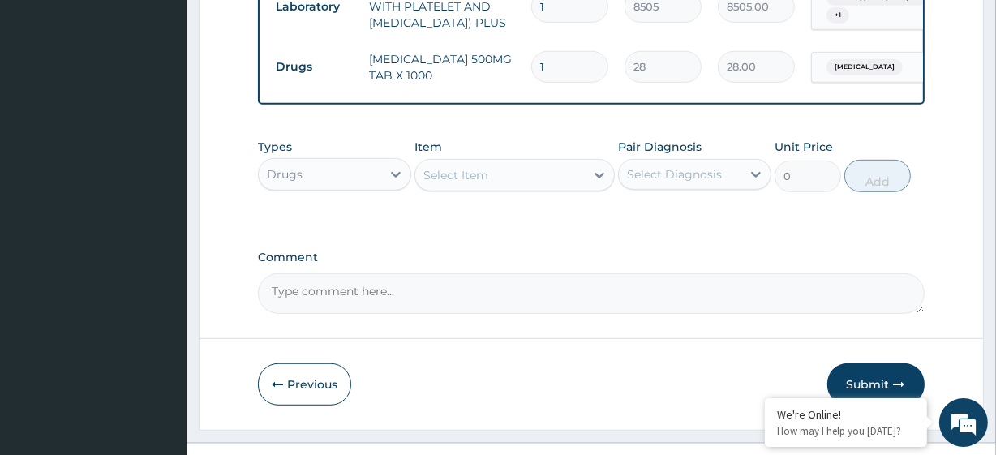
scroll to position [0, 0]
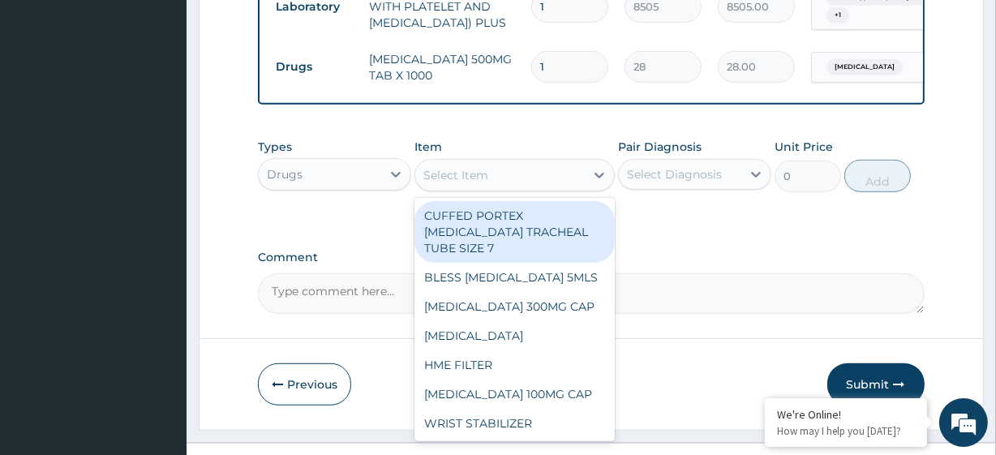
click at [527, 188] on div "Select Item" at bounding box center [499, 175] width 169 height 26
paste input "ARTEMETHER LUMEFANTRINE 80/480MG TAB X6 (FIDSON) COUGH SYRUP ADULT (M&B)"
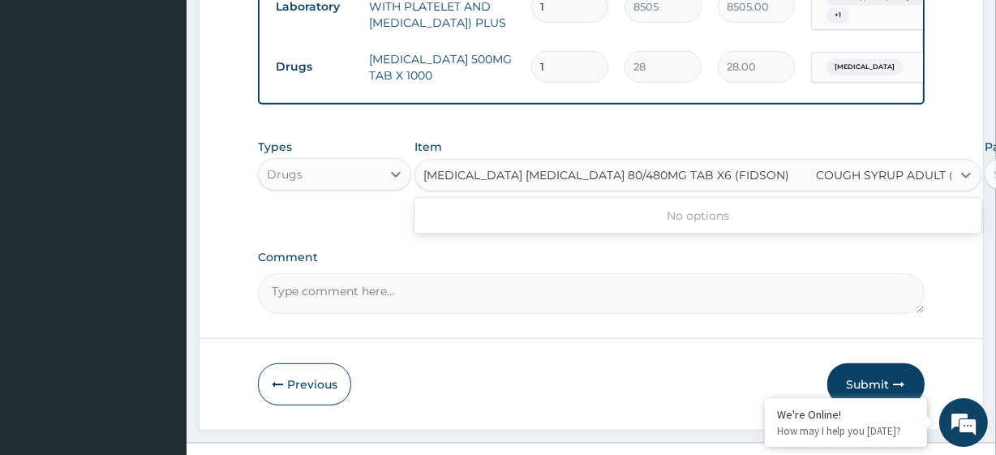
scroll to position [0, 19]
type input "ARTEMETHER LUMEFANTRINE 80/480MG TAB X6 (FIDSON)"
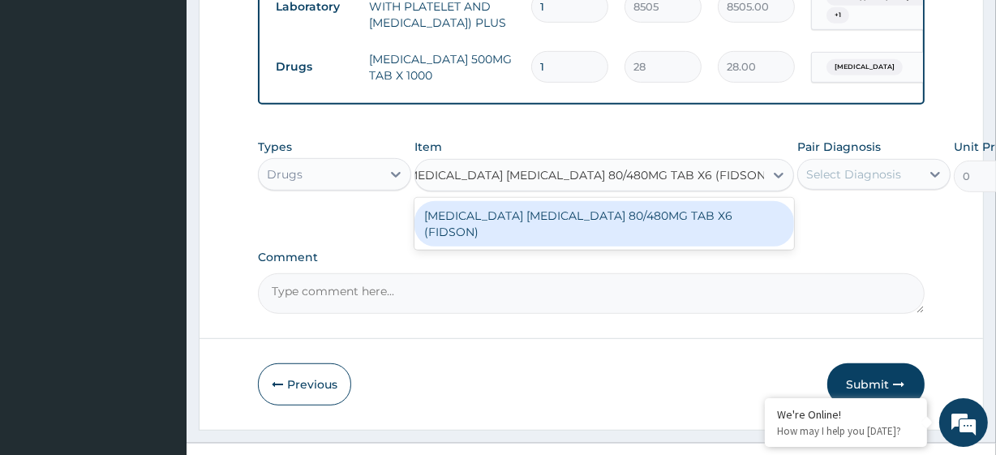
click at [529, 245] on div "ARTEMETHER LUMEFANTRINE 80/480MG TAB X6 (FIDSON)" at bounding box center [603, 223] width 379 height 45
type input "368.3420104980469"
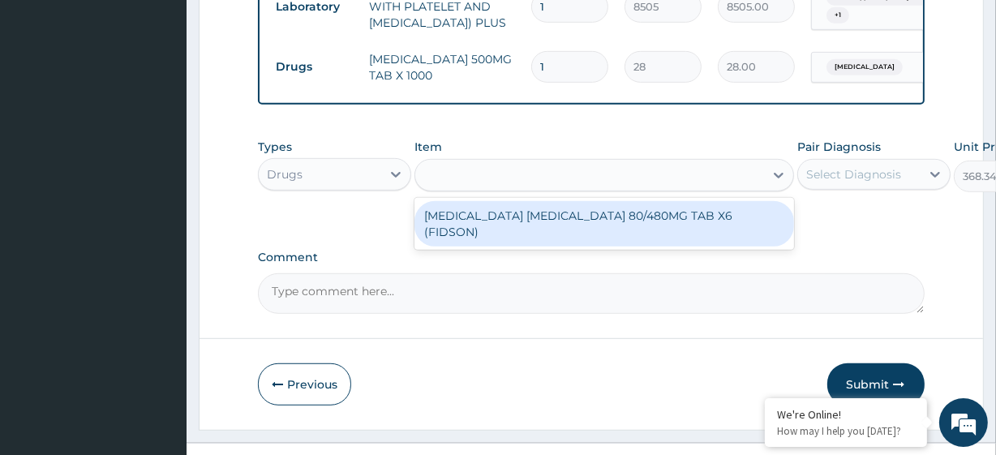
scroll to position [0, 2]
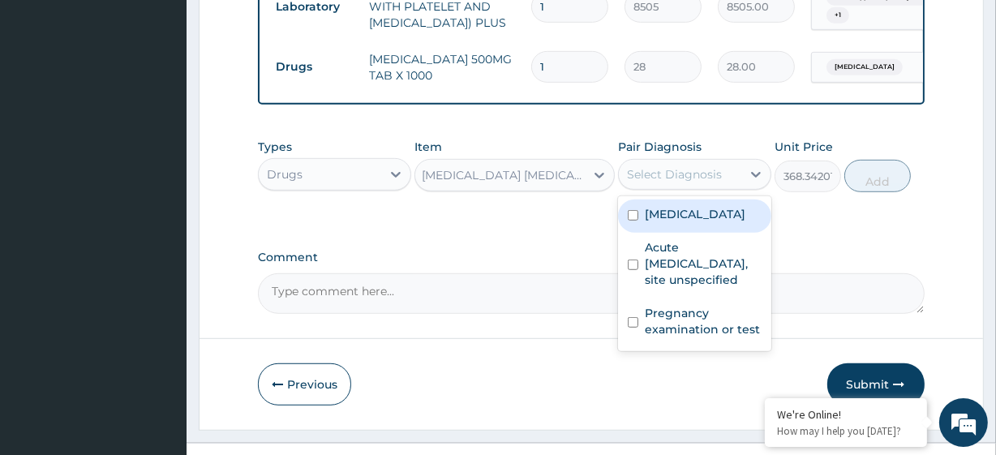
click at [666, 182] on div "Select Diagnosis" at bounding box center [674, 174] width 95 height 16
click at [713, 222] on label "Malaria, unspecified" at bounding box center [695, 214] width 101 height 16
checkbox input "true"
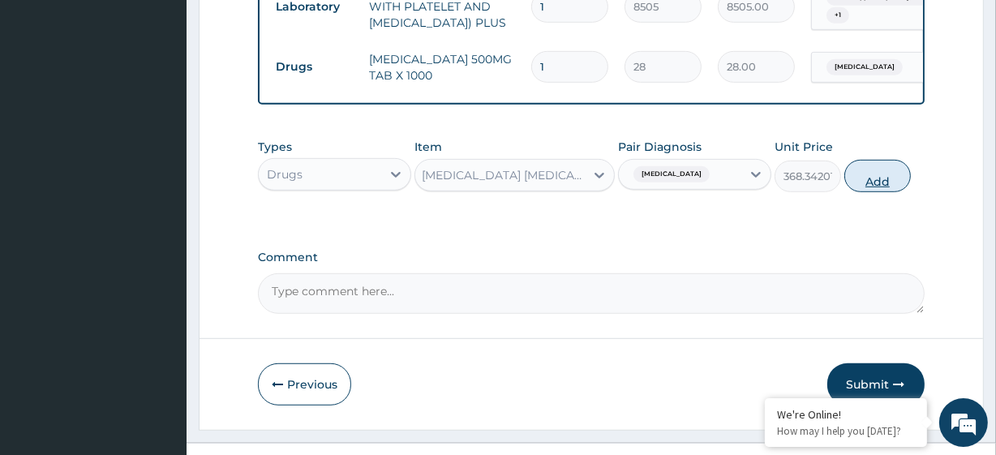
click at [881, 192] on button "Add" at bounding box center [877, 176] width 66 height 32
type input "0"
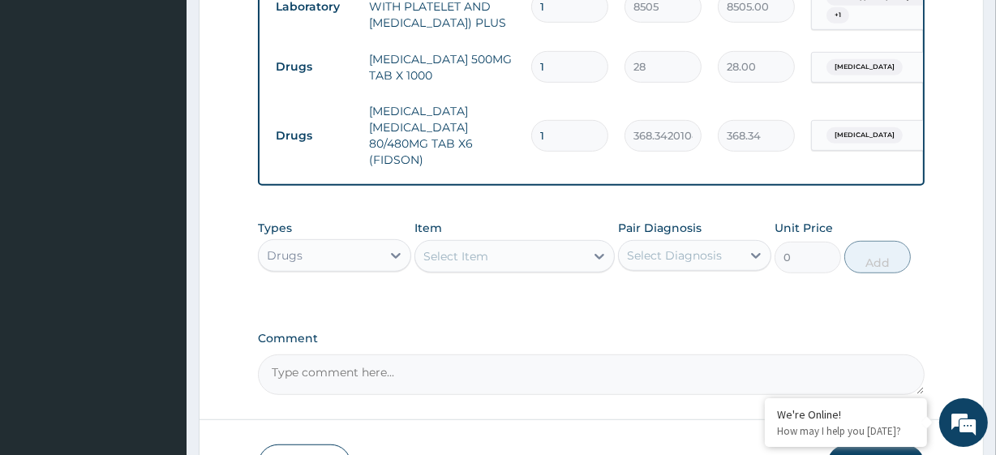
scroll to position [0, 0]
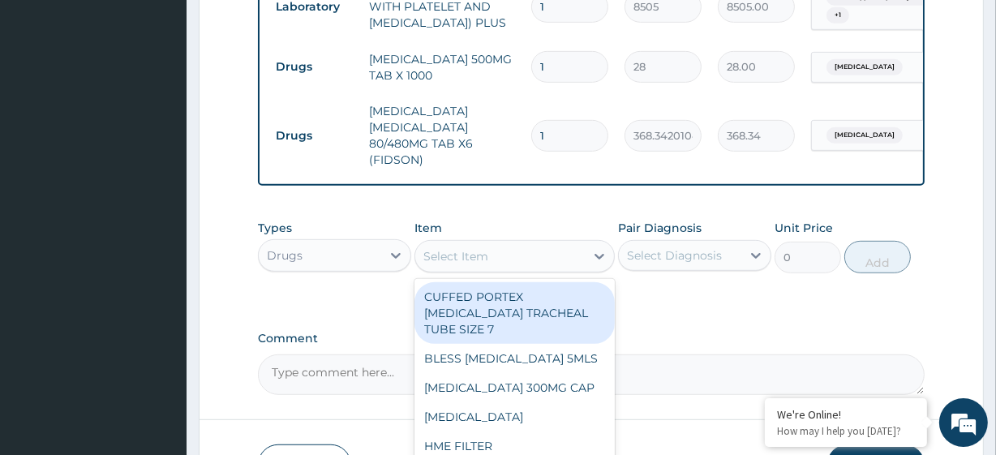
click at [475, 269] on div "Select Item" at bounding box center [499, 256] width 169 height 26
paste input "COUGH SYRUP ADULT (M&B)"
type input "COUGH SYRUP ADULT (M&B)"
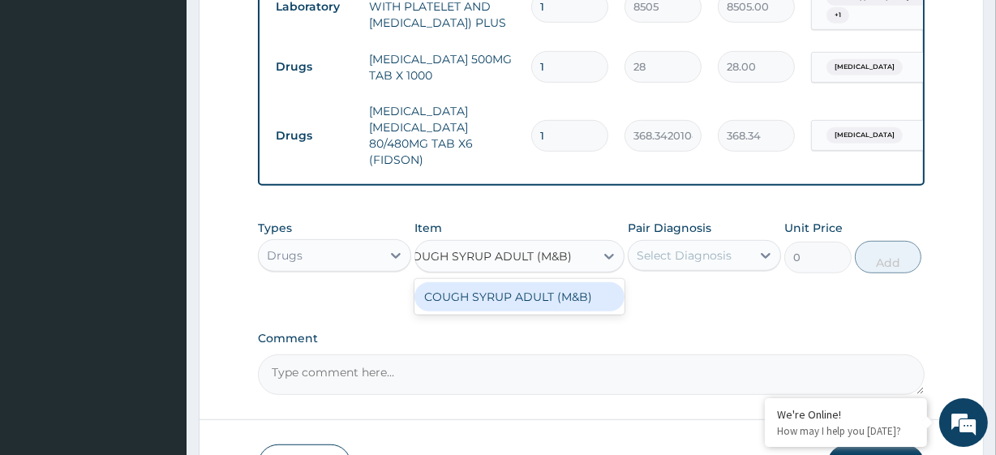
click at [479, 311] on div "COUGH SYRUP ADULT (M&B)" at bounding box center [519, 296] width 210 height 29
type input "1500"
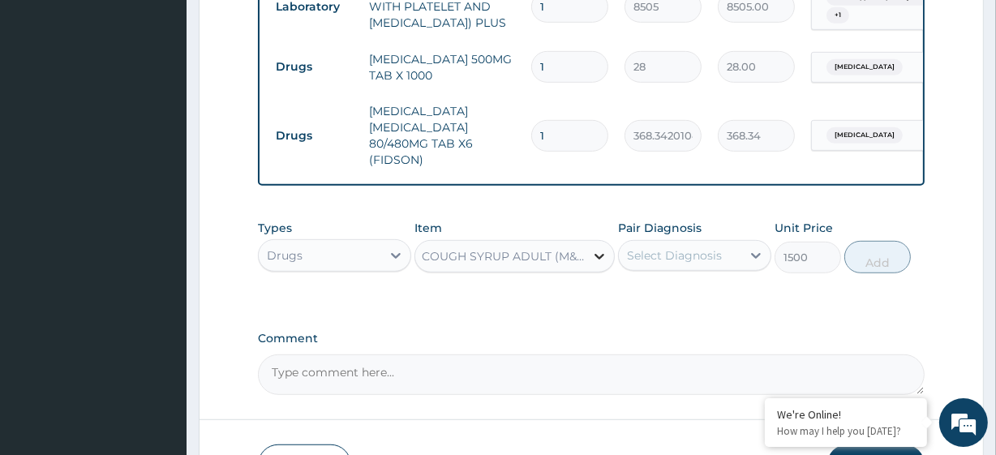
scroll to position [0, 2]
click at [654, 264] on div "Select Diagnosis" at bounding box center [674, 255] width 95 height 16
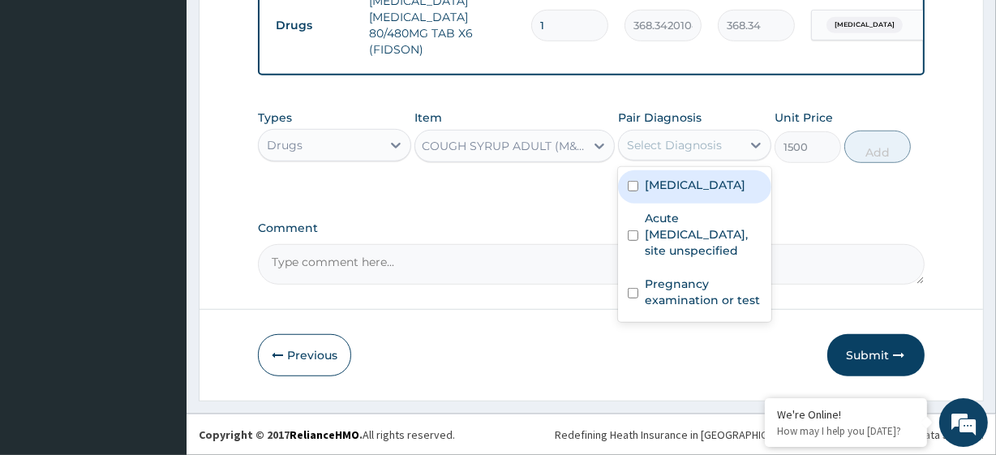
scroll to position [984, 0]
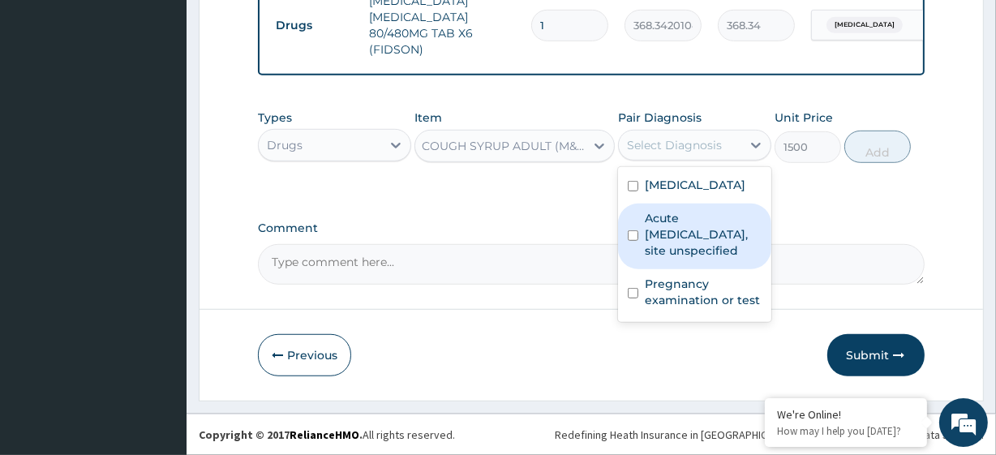
click at [682, 254] on label "Acute upper respiratory infection, site unspecified" at bounding box center [703, 234] width 117 height 49
checkbox input "true"
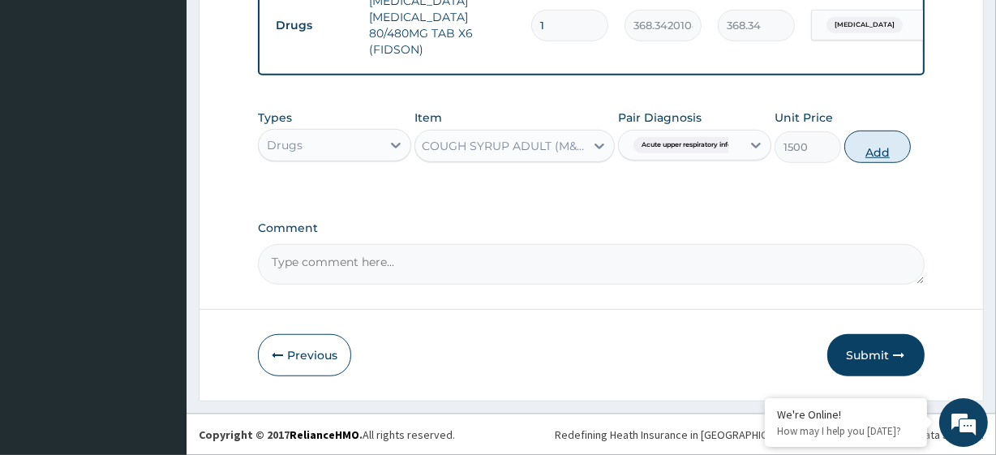
click at [889, 148] on button "Add" at bounding box center [877, 147] width 66 height 32
type input "0"
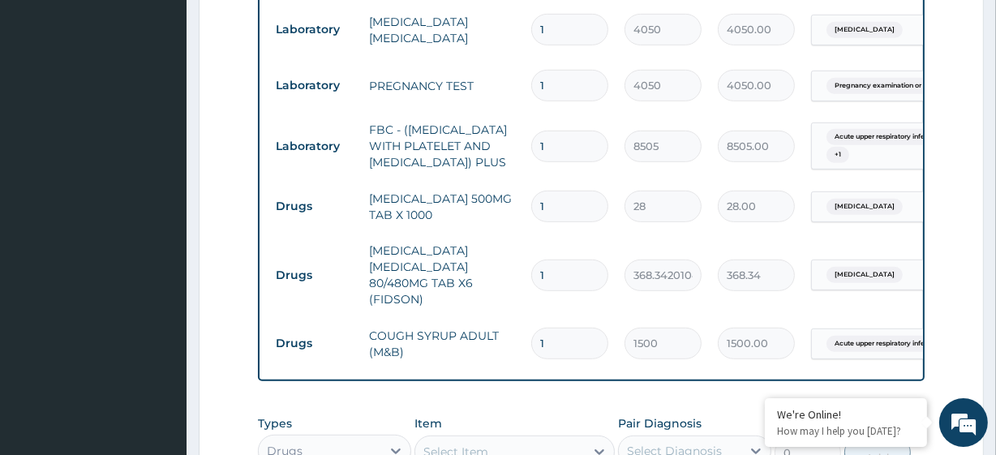
scroll to position [706, 0]
click at [542, 221] on input "1" at bounding box center [569, 208] width 77 height 32
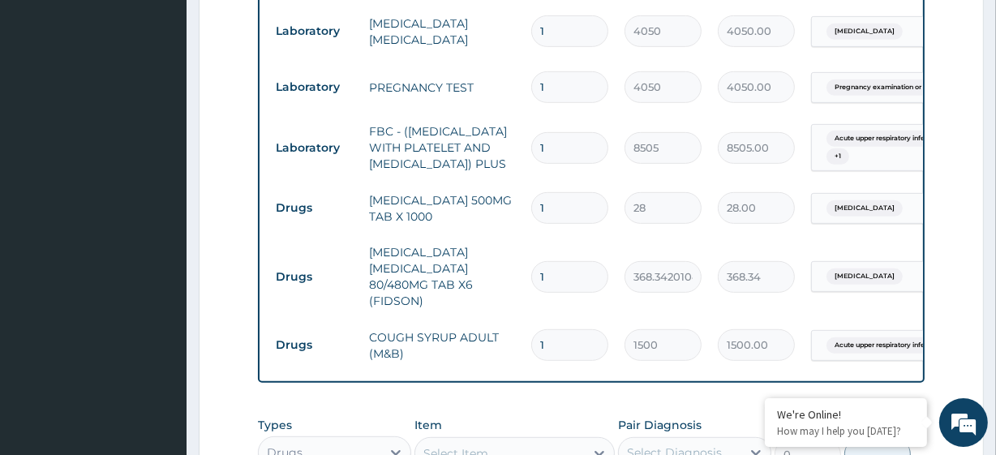
type input "3"
type input "84.00"
type input "30"
type input "840.00"
type input "30"
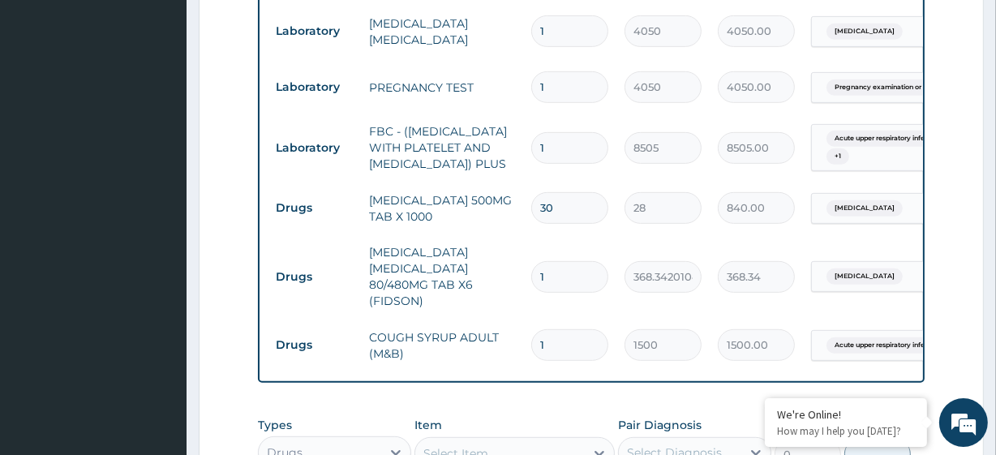
click at [561, 293] on input "1" at bounding box center [569, 277] width 77 height 32
type input "6"
type input "2210.05"
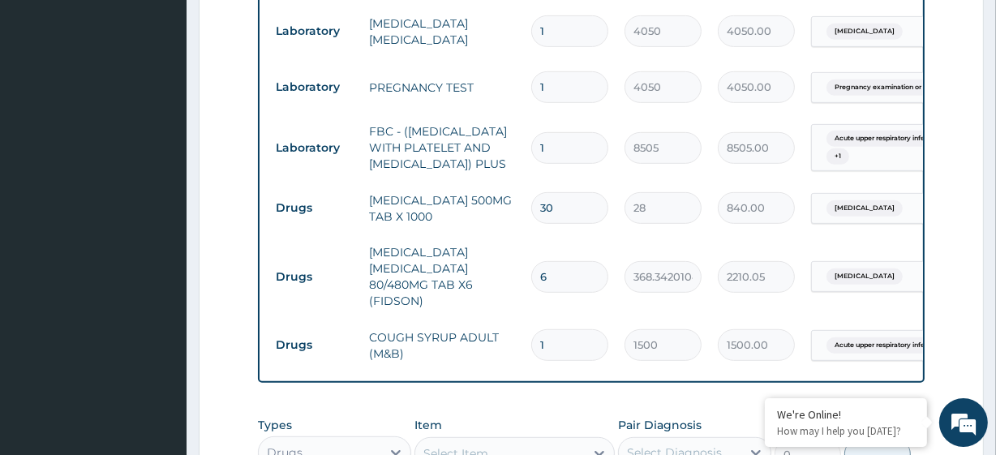
type input "6"
click at [435, 419] on div "PA Code / Prescription Code Enter Code(Secondary Care Only) Encounter Date DD-M…" at bounding box center [591, 20] width 666 height 1143
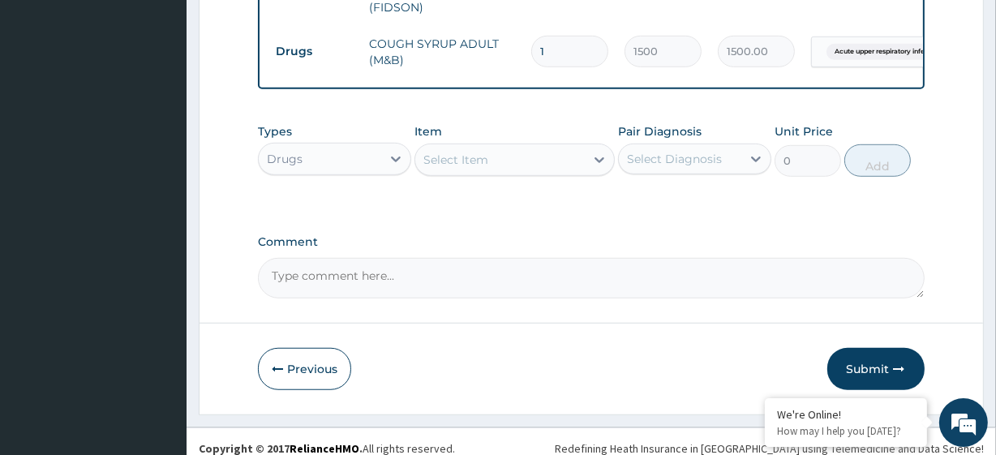
scroll to position [1040, 0]
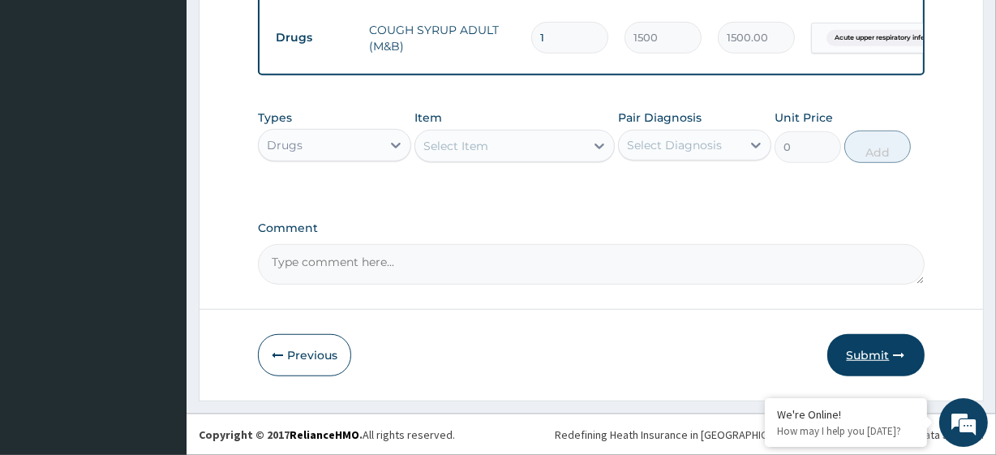
click at [881, 354] on button "Submit" at bounding box center [875, 355] width 97 height 42
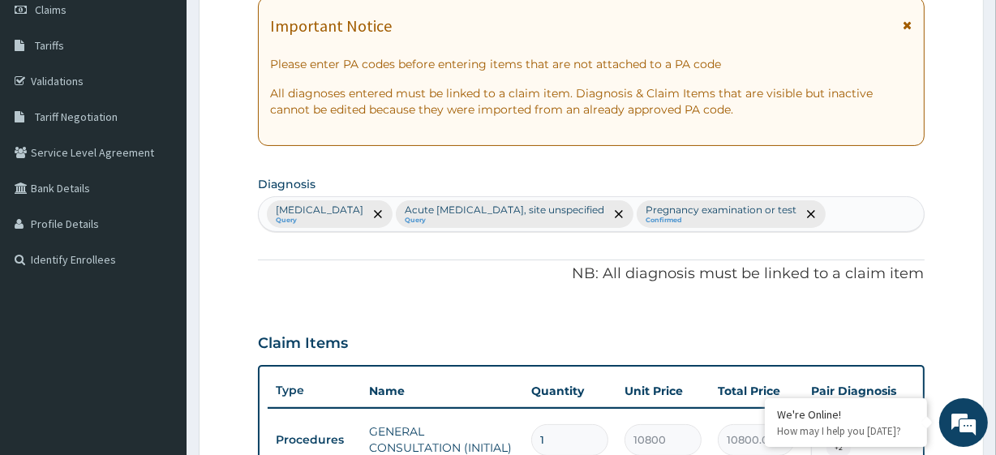
scroll to position [0, 0]
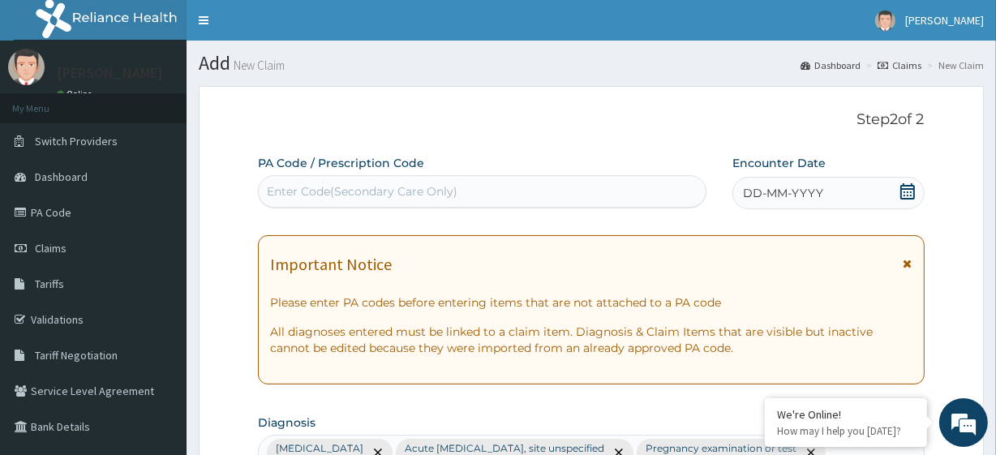
click at [889, 188] on div "DD-MM-YYYY" at bounding box center [828, 193] width 192 height 32
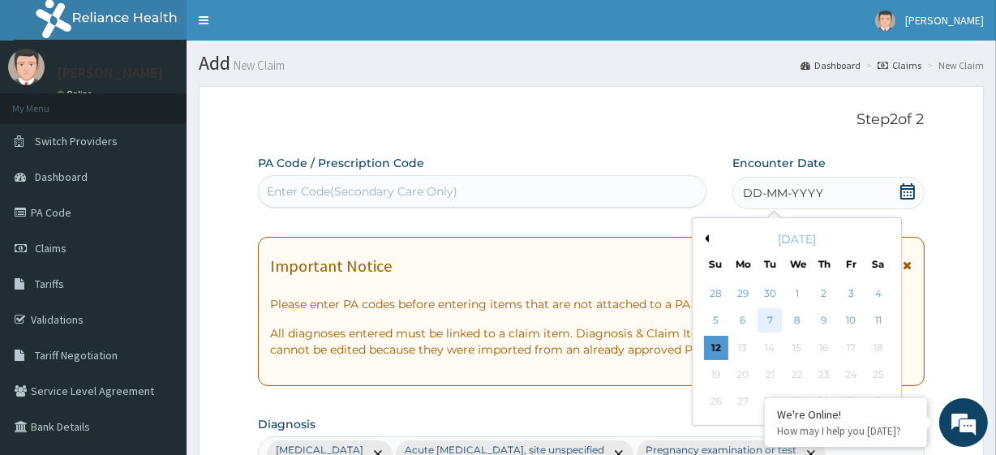
click at [774, 313] on div "7" at bounding box center [769, 321] width 24 height 24
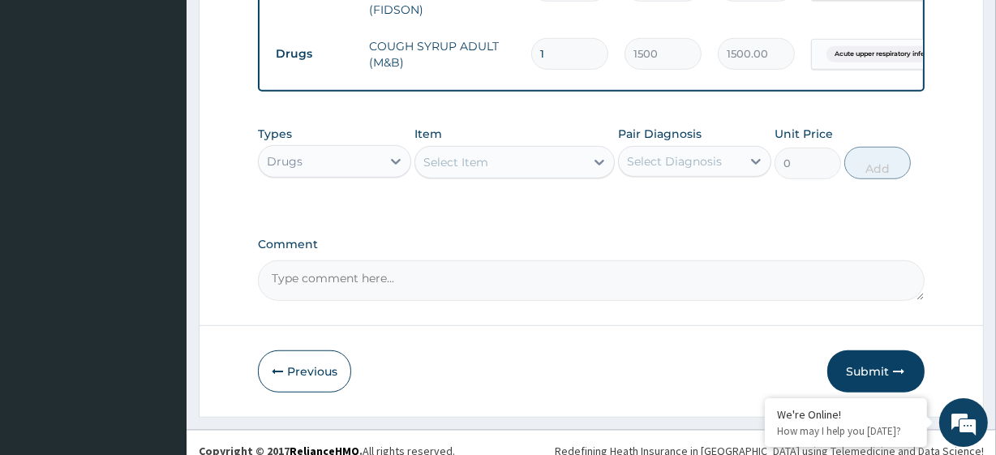
scroll to position [1040, 0]
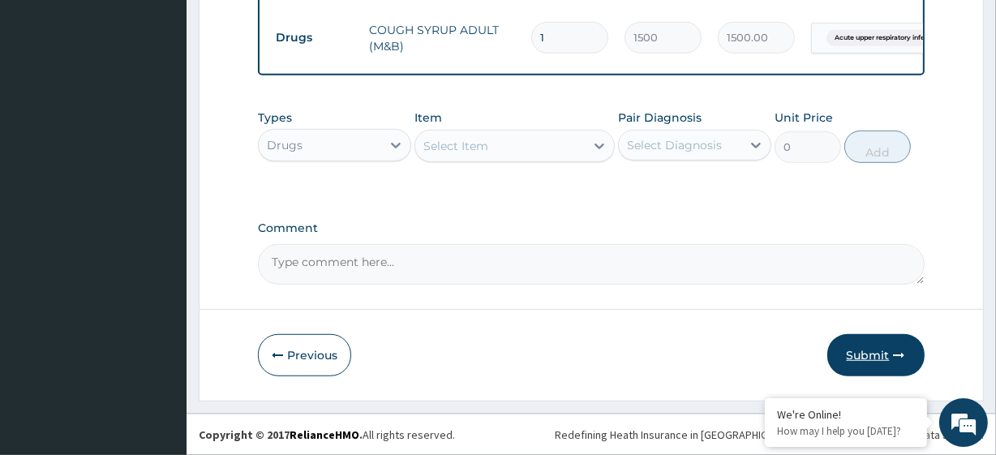
click at [877, 337] on button "Submit" at bounding box center [875, 355] width 97 height 42
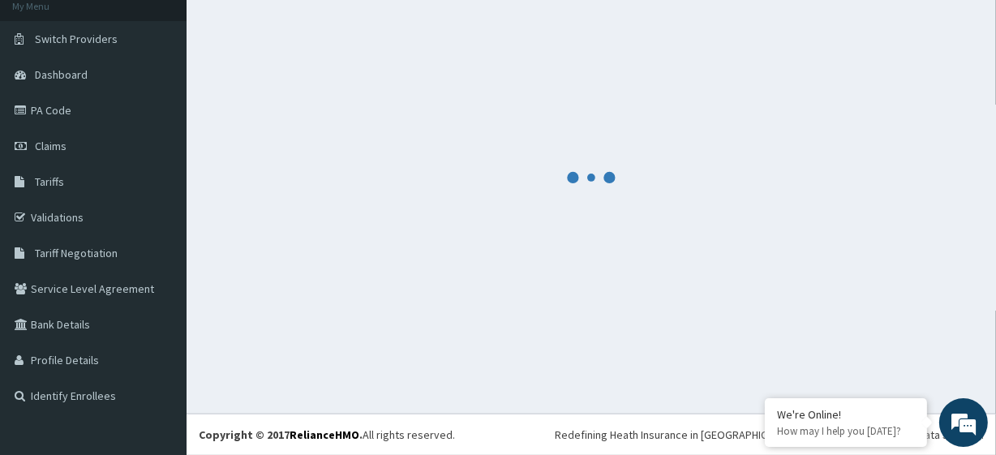
scroll to position [102, 0]
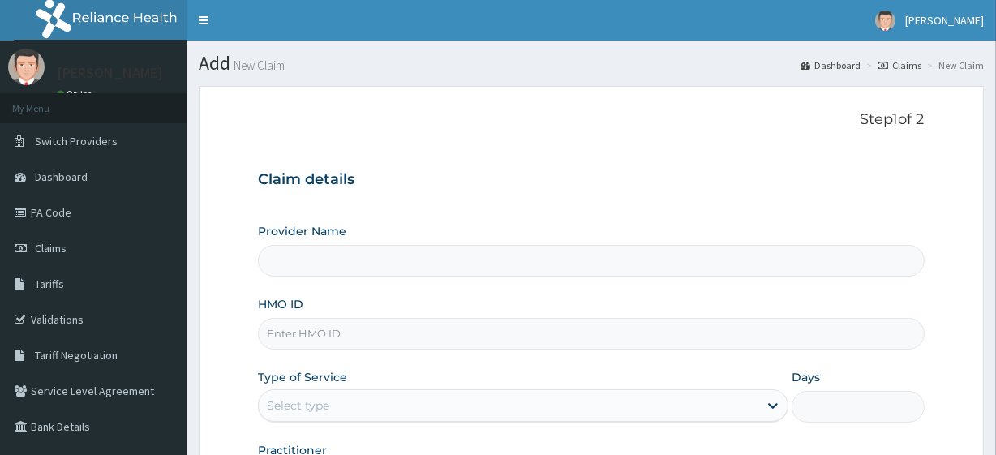
type input "R-Jolad Plus"
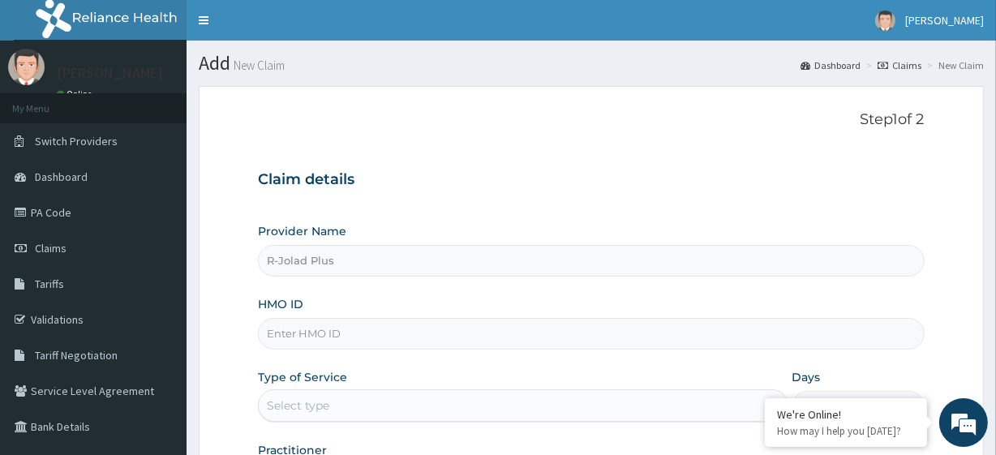
click at [352, 327] on input "HMO ID" at bounding box center [591, 334] width 666 height 32
paste input "REL/10376/E"
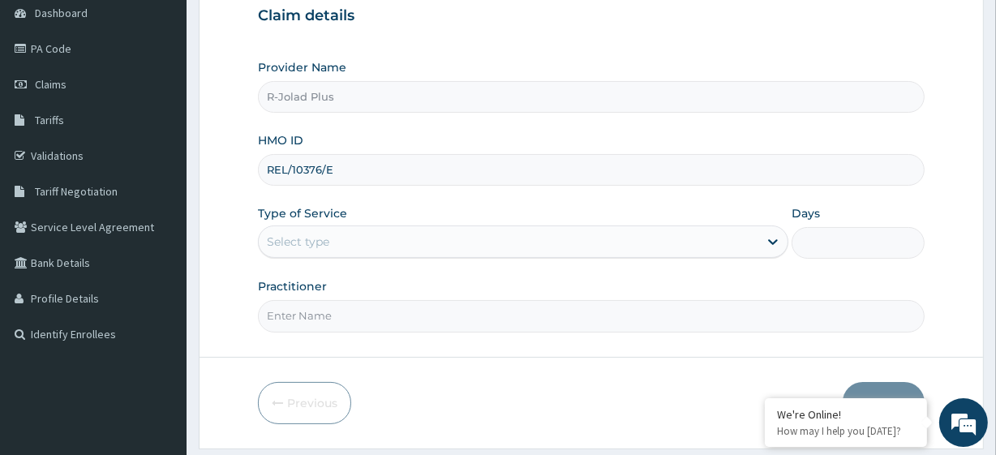
scroll to position [177, 0]
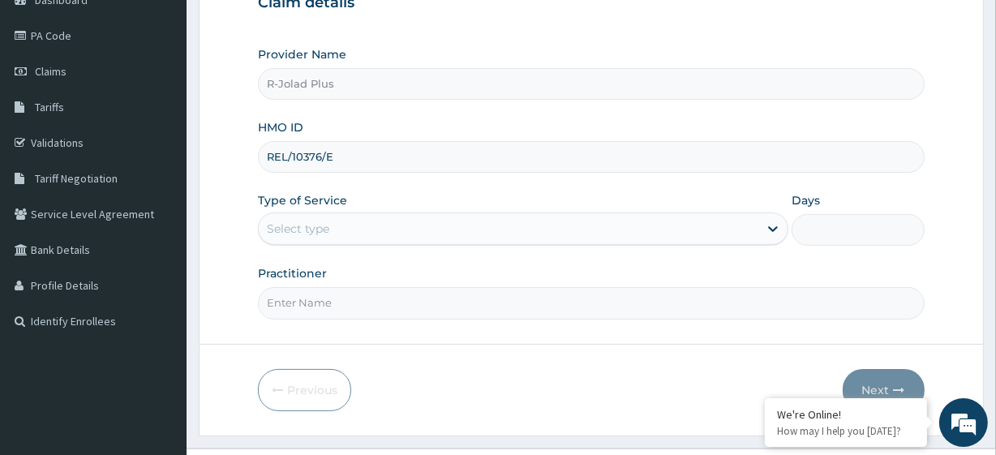
type input "REL/10376/E"
click at [349, 229] on div "Select type" at bounding box center [508, 229] width 499 height 26
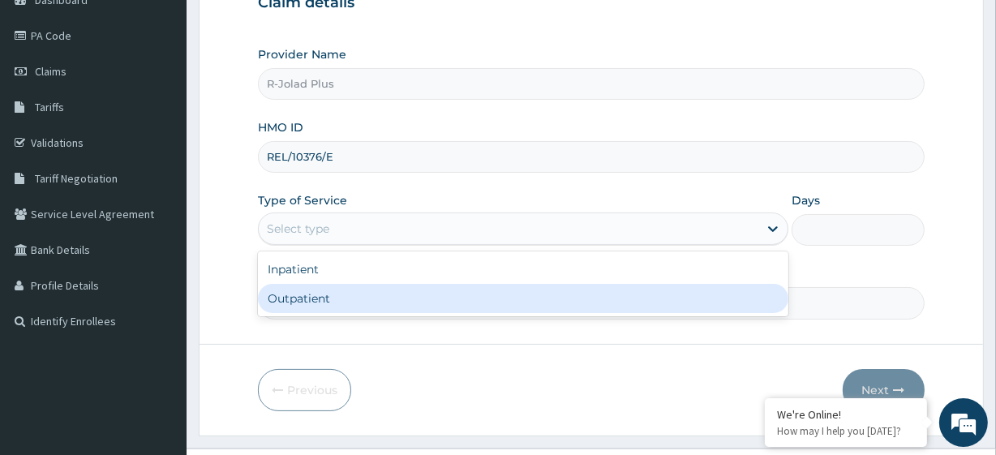
click at [354, 303] on div "Outpatient" at bounding box center [523, 298] width 530 height 29
type input "1"
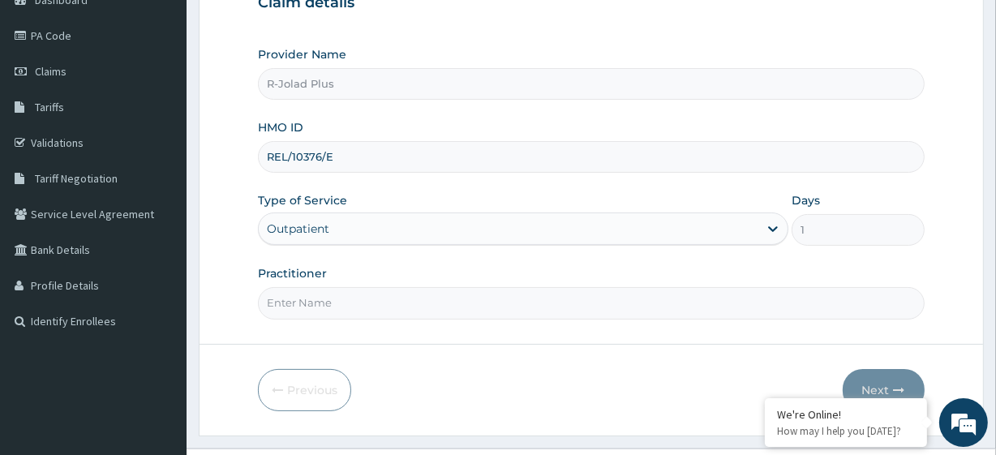
click at [365, 305] on input "Practitioner" at bounding box center [591, 303] width 666 height 32
paste input "BENSON YEMISI"
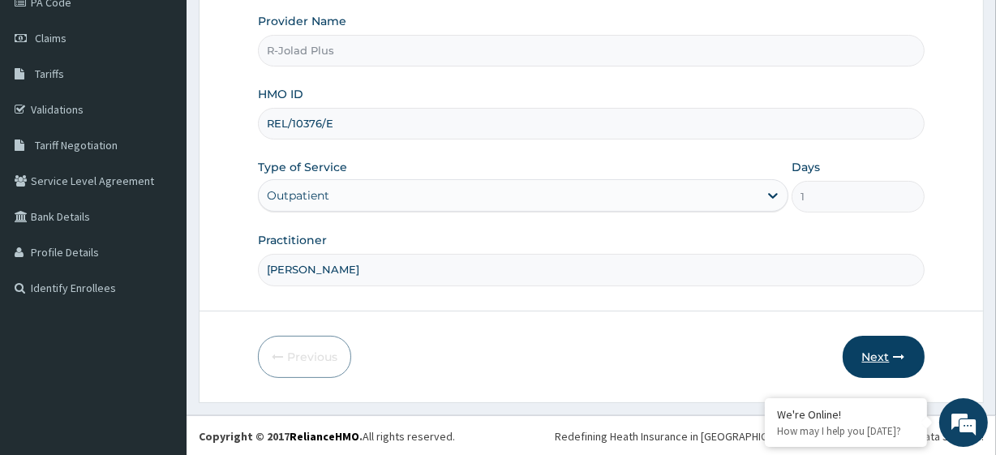
type input "BENSON YEMISI"
click at [901, 363] on button "Next" at bounding box center [883, 357] width 82 height 42
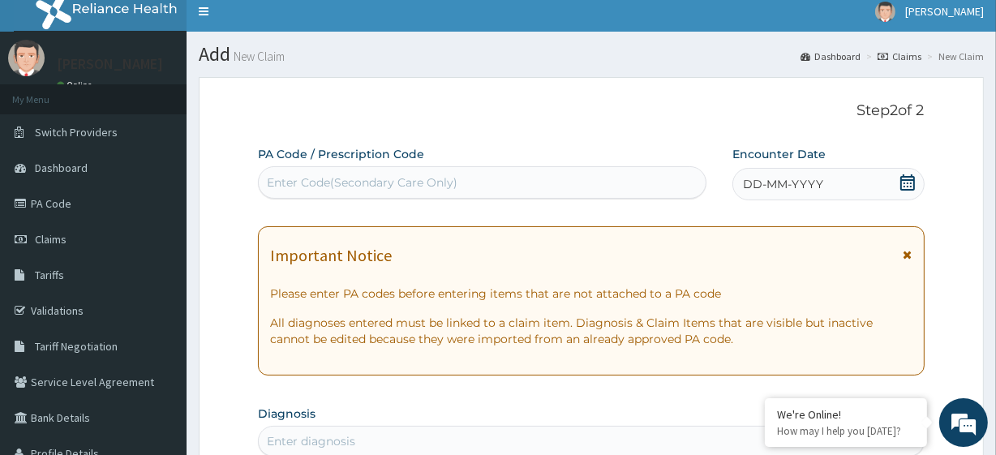
scroll to position [0, 0]
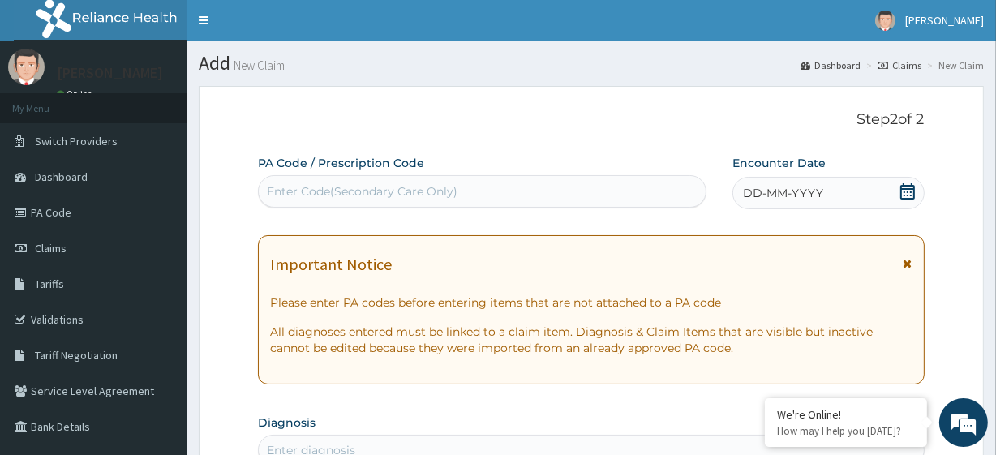
click at [321, 185] on div "Enter Code(Secondary Care Only)" at bounding box center [362, 191] width 191 height 16
paste input "PA/45B1AC"
type input "PA/45B1AC"
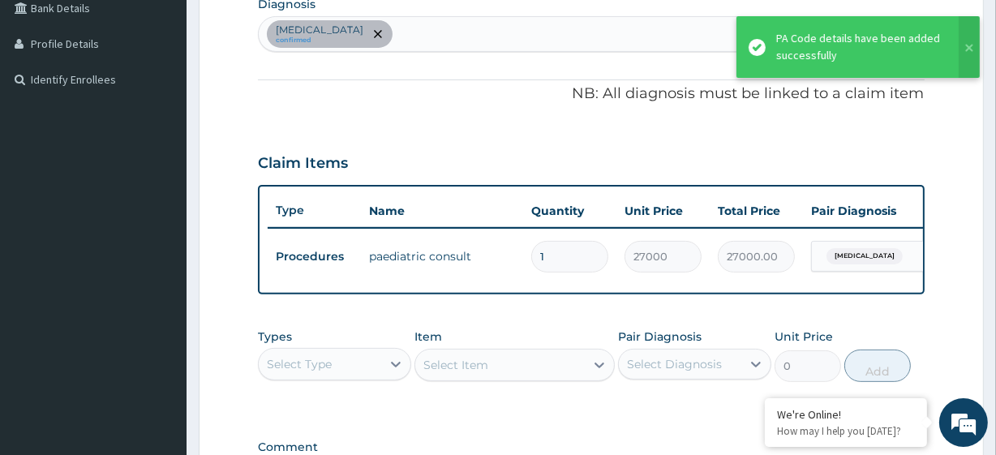
scroll to position [647, 0]
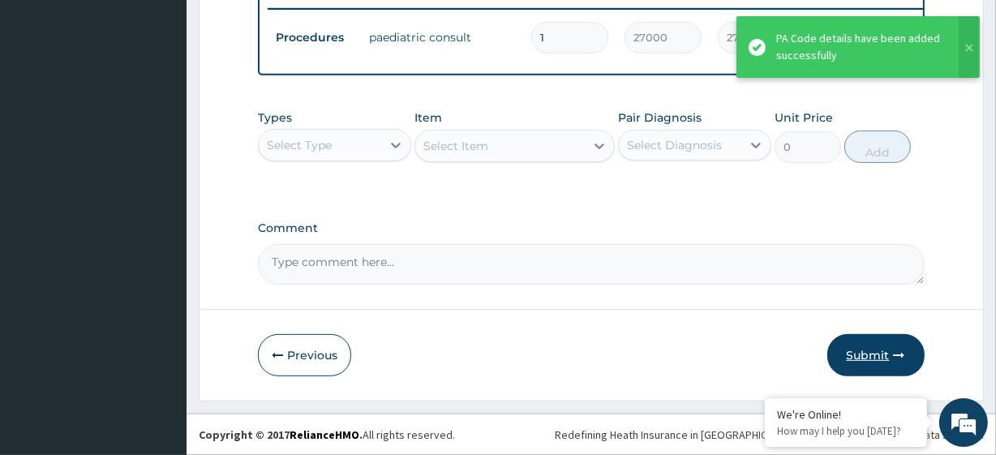
click at [890, 354] on button "Submit" at bounding box center [875, 355] width 97 height 42
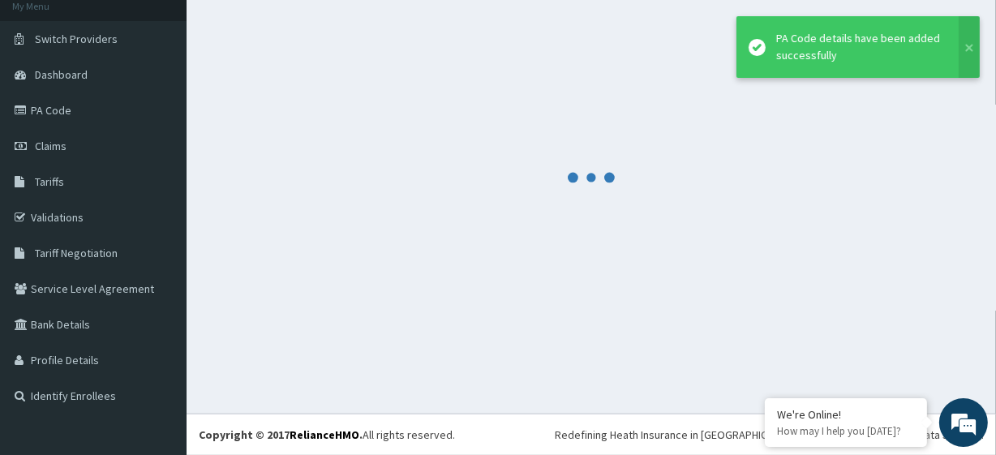
scroll to position [102, 0]
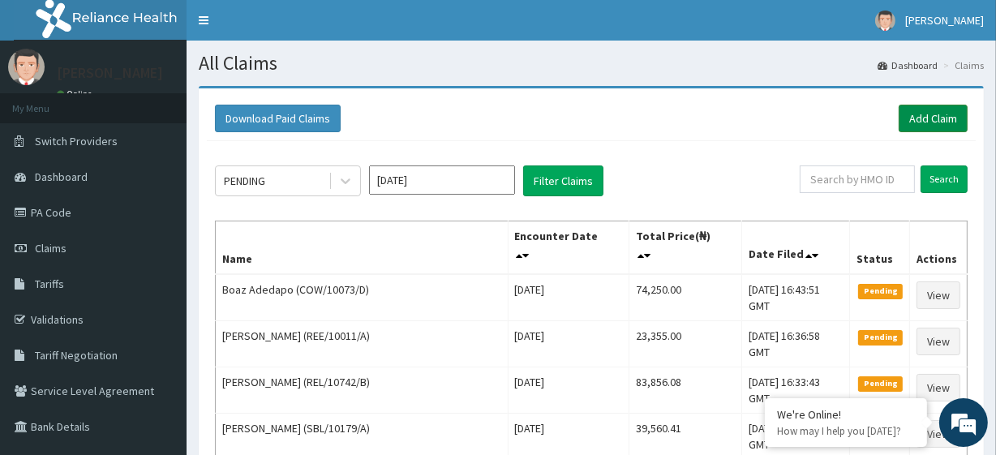
click at [913, 117] on link "Add Claim" at bounding box center [932, 119] width 69 height 28
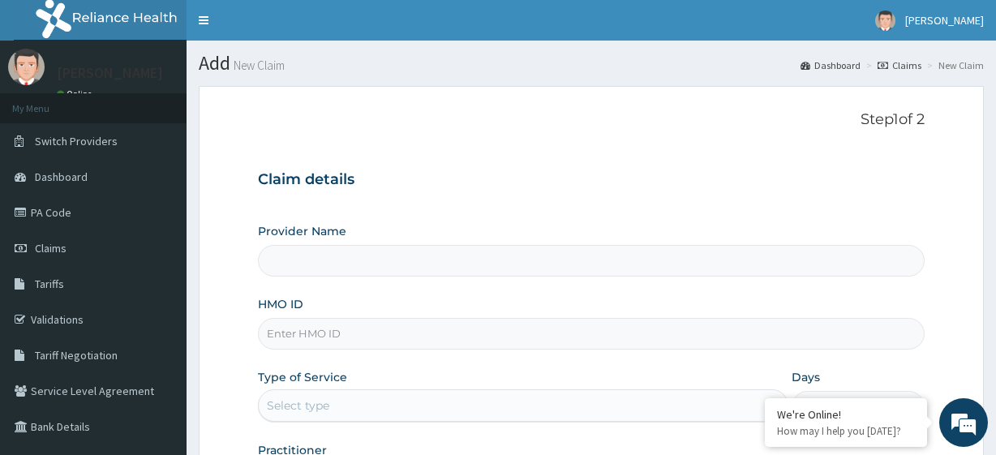
type input "R-Jolad Plus"
click at [378, 324] on input "HMO ID" at bounding box center [591, 334] width 666 height 32
paste input "RCI/10003/A"
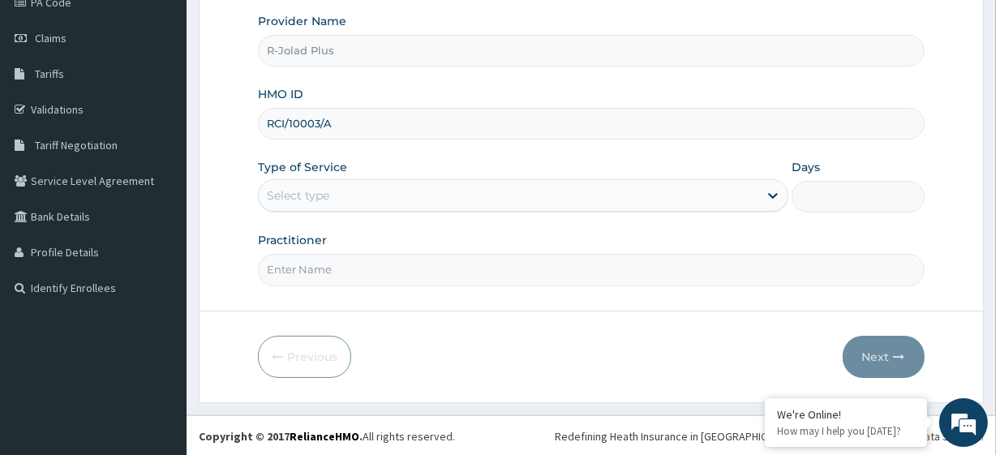
type input "RCI/10003/A"
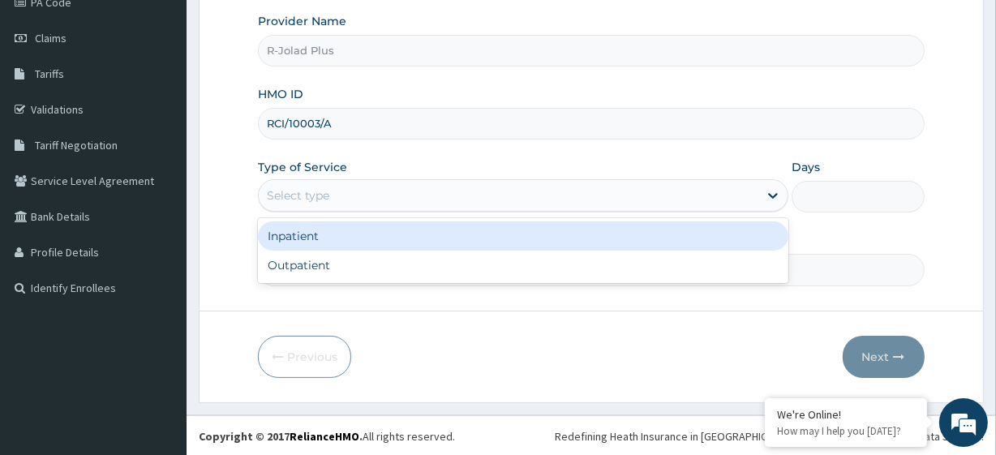
drag, startPoint x: 384, startPoint y: 202, endPoint x: 375, endPoint y: 261, distance: 59.7
click at [375, 212] on div "option Inpatient focused, 1 of 2. 2 results available. Use Up and Down to choos…" at bounding box center [523, 195] width 530 height 32
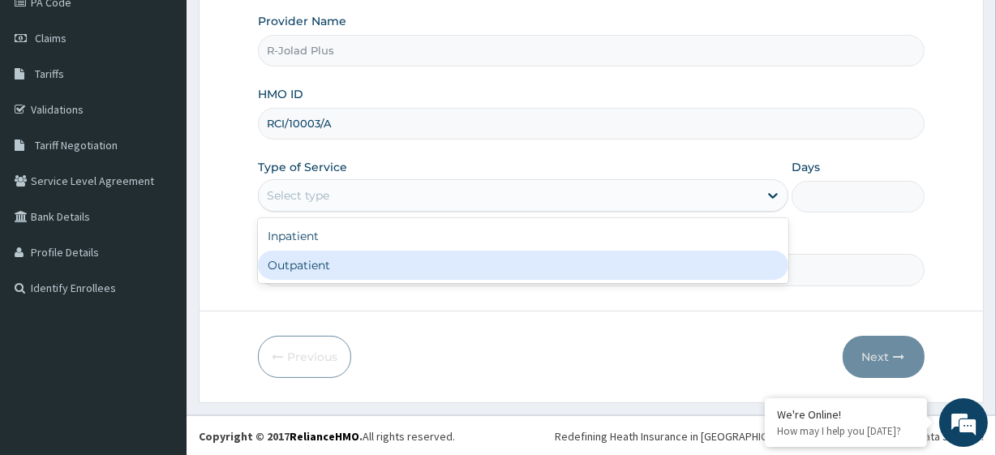
click at [375, 261] on div "Outpatient" at bounding box center [523, 265] width 530 height 29
type input "1"
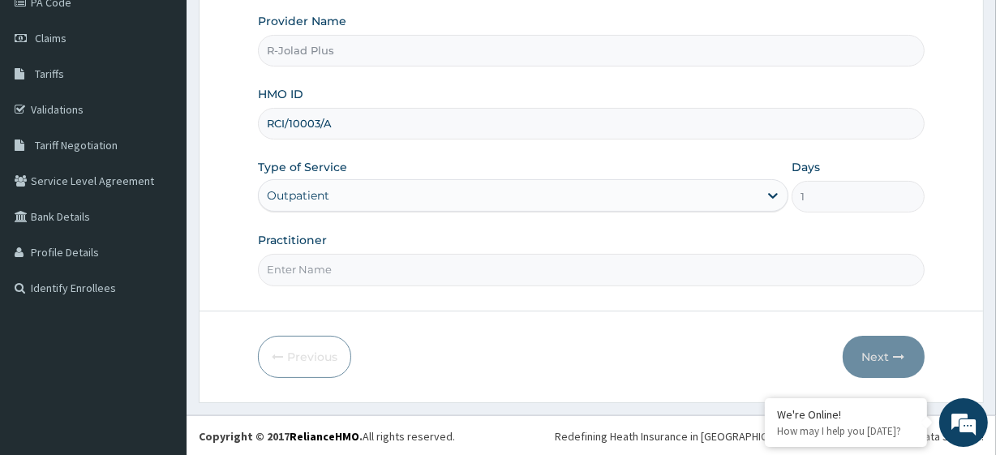
click at [330, 269] on input "Practitioner" at bounding box center [591, 270] width 666 height 32
paste input "Oba-Ikhide Peace"
type input "Oba-Ikhide Peace"
click at [894, 346] on button "Next" at bounding box center [883, 357] width 82 height 42
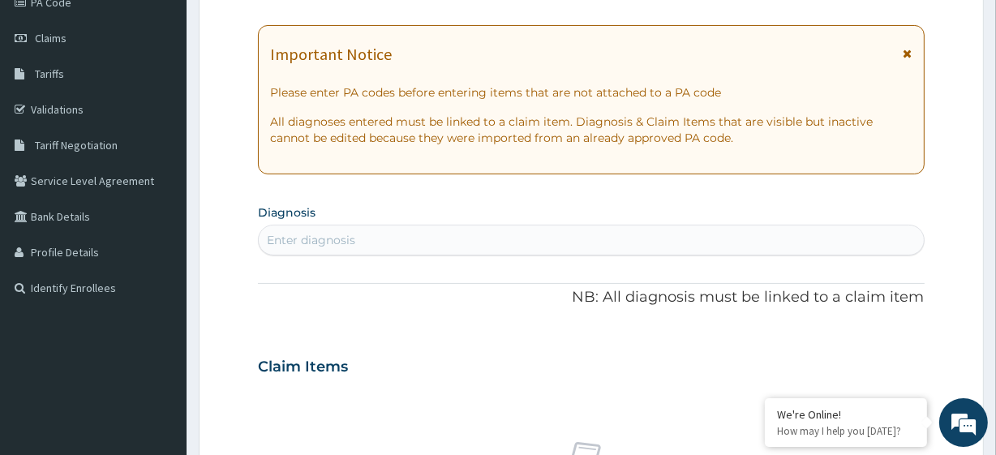
scroll to position [0, 0]
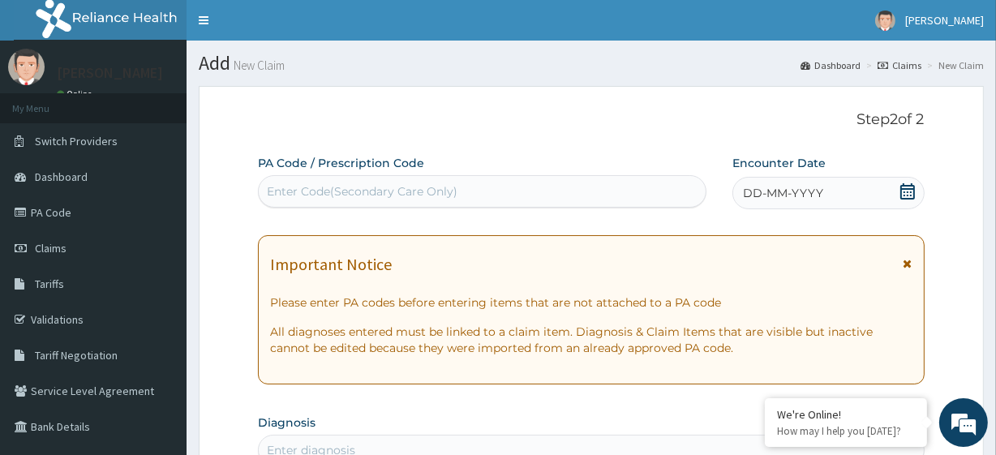
click at [336, 203] on div "Enter Code(Secondary Care Only)" at bounding box center [482, 191] width 446 height 26
paste input "PA/FB8336 PA/40EE15"
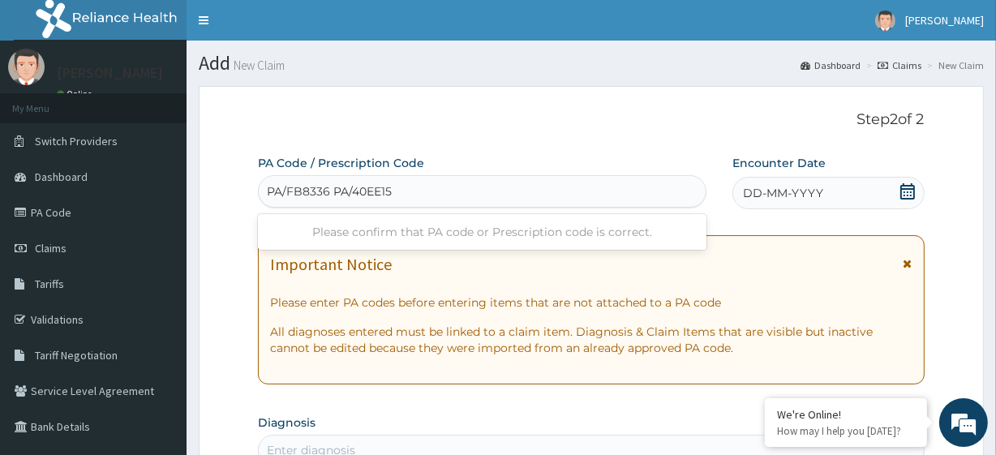
type input "PA/FB8336"
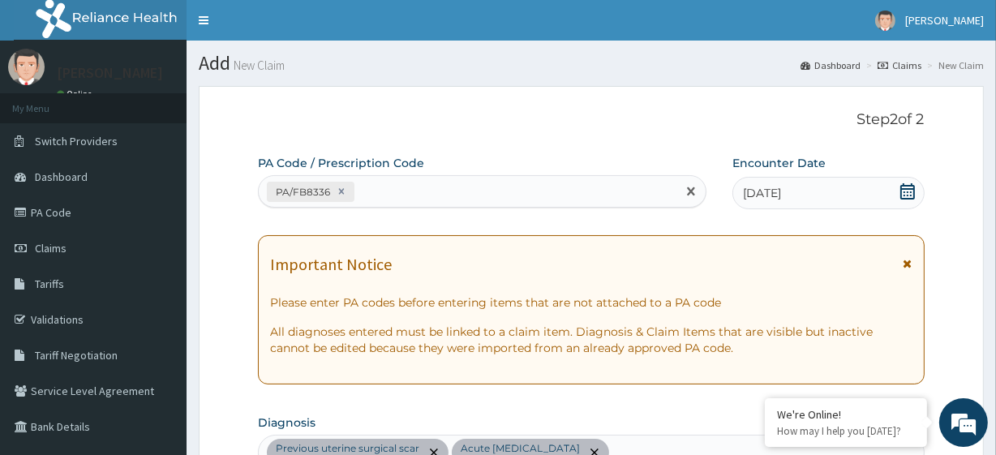
click at [409, 199] on div "PA/FB8336" at bounding box center [467, 191] width 417 height 27
paste input "PA/40EE15"
type input "PA/40EE15"
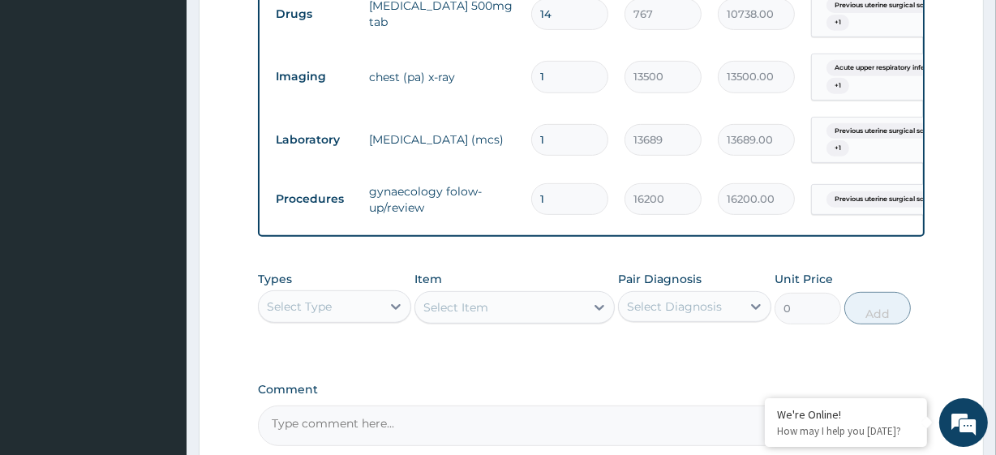
scroll to position [665, 0]
click at [349, 319] on div "Select Type" at bounding box center [320, 306] width 122 height 26
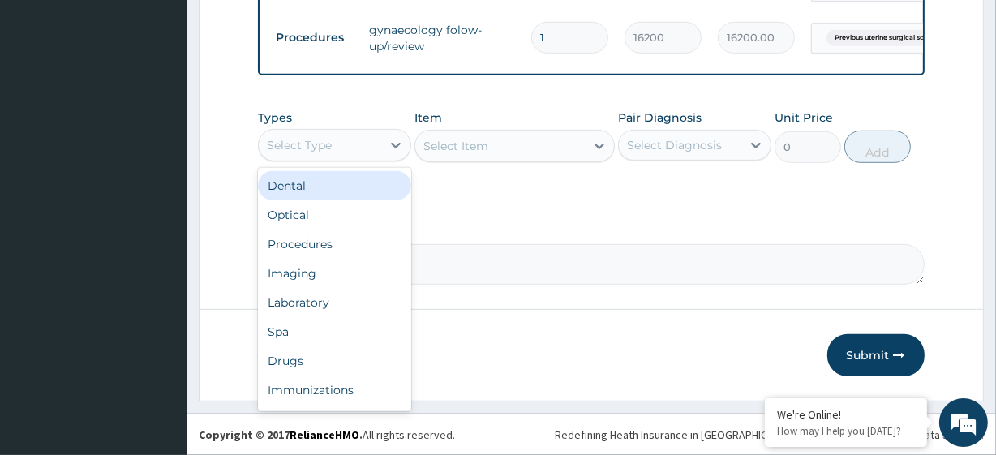
scroll to position [55, 0]
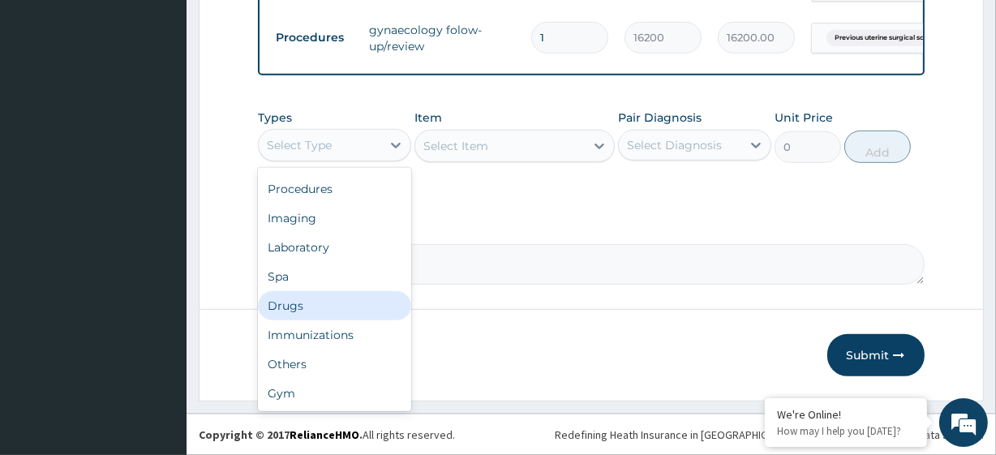
click at [319, 311] on div "Drugs" at bounding box center [334, 305] width 153 height 29
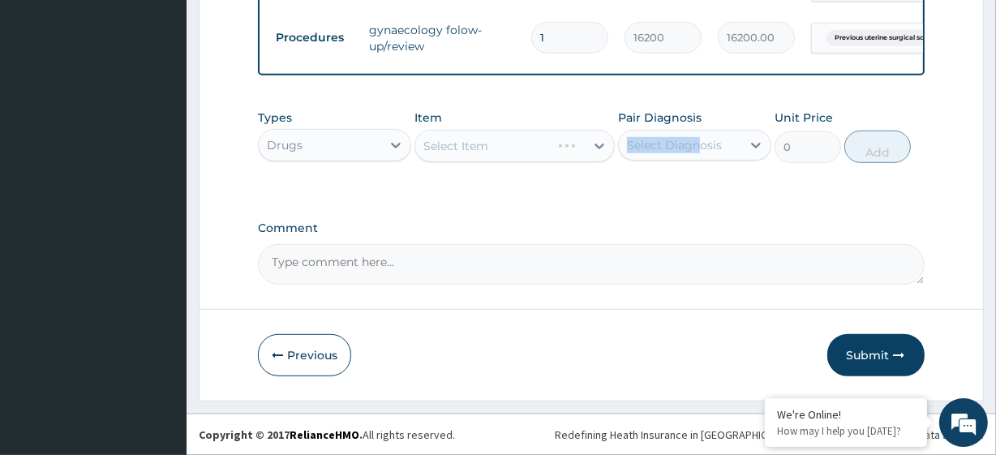
drag, startPoint x: 693, startPoint y: 126, endPoint x: 701, endPoint y: 142, distance: 17.0
click at [701, 142] on div "Pair Diagnosis Select Diagnosis" at bounding box center [694, 136] width 153 height 54
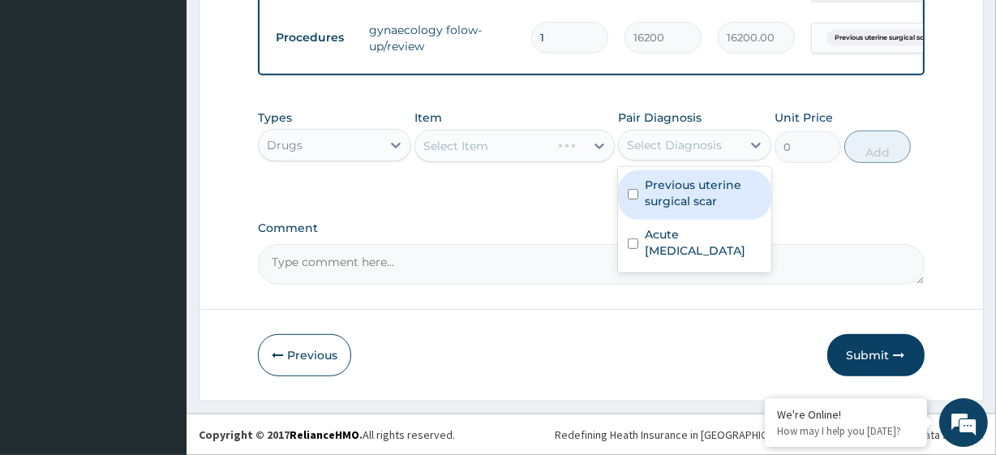
click at [701, 142] on div "Select Diagnosis" at bounding box center [674, 145] width 95 height 16
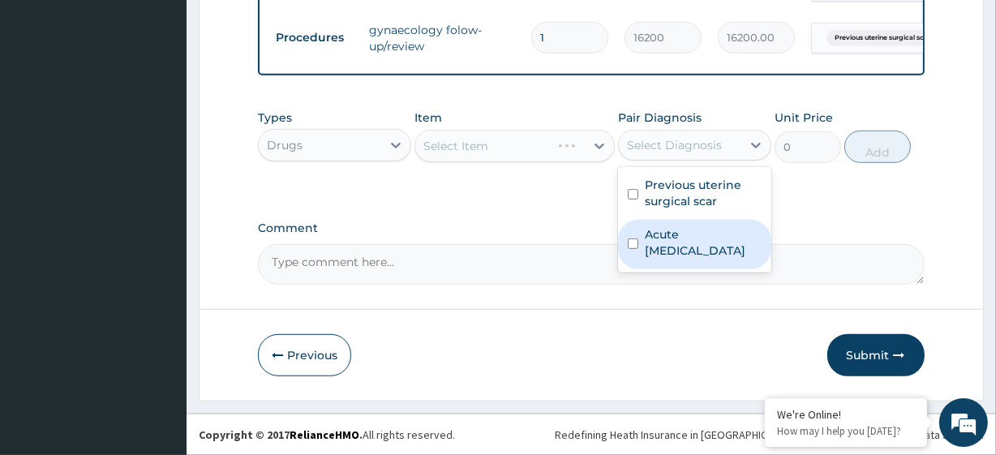
click at [700, 238] on label "Acute upper respiratory infection" at bounding box center [703, 242] width 117 height 32
checkbox input "true"
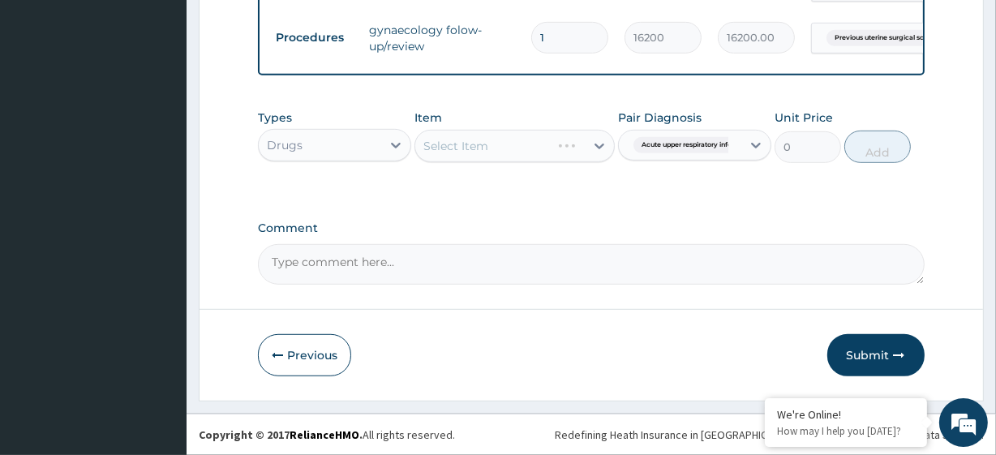
click at [493, 142] on div "Select Item" at bounding box center [513, 146] width 199 height 32
click at [493, 142] on div "Select Item" at bounding box center [499, 146] width 169 height 26
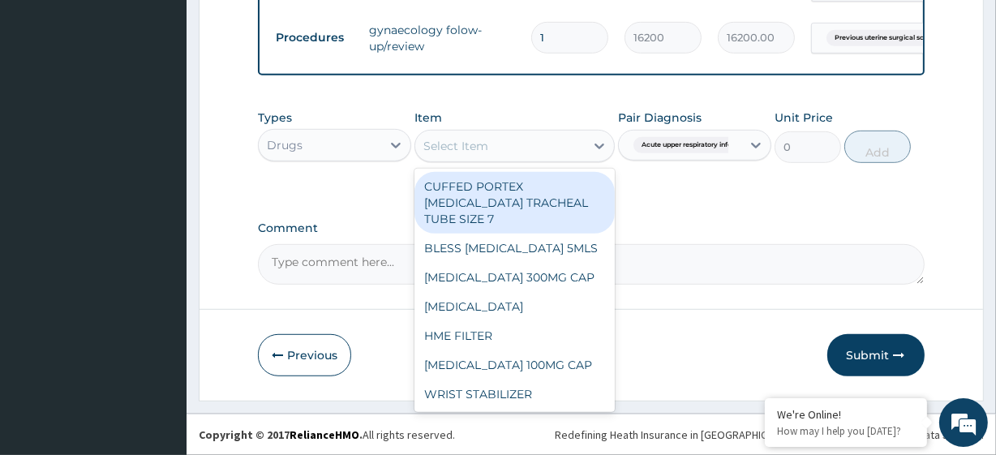
paste input "LORATIDINE 10MG TAB CEFUROXIME 500MG TAB COUGH SYRUP ADULT (M&B)"
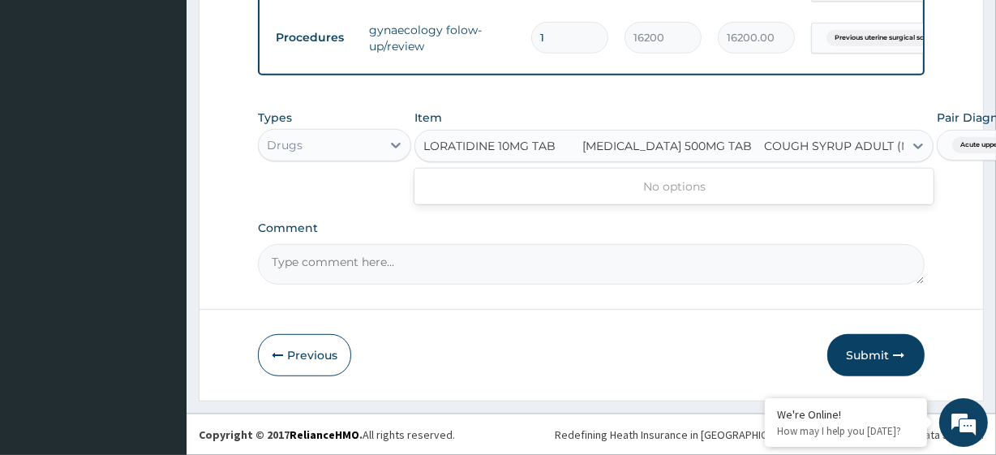
scroll to position [0, 19]
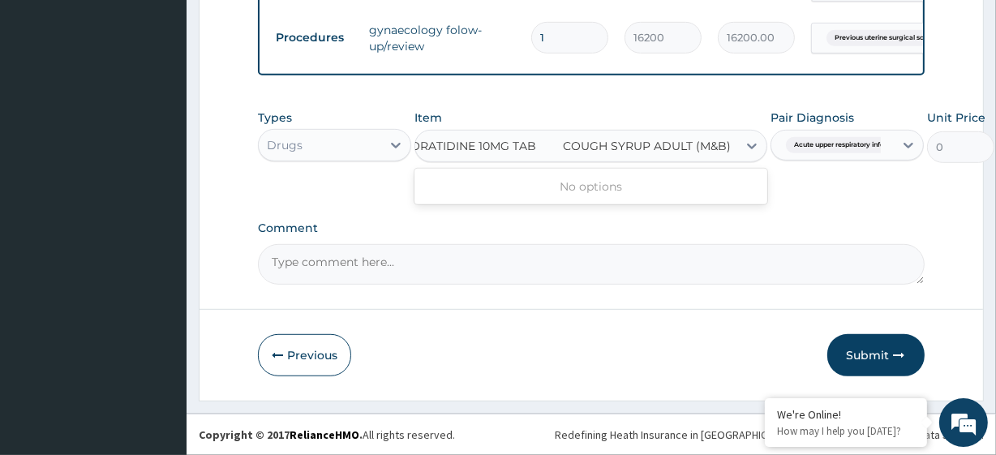
type input "LORATIDINE 10MG TAB"
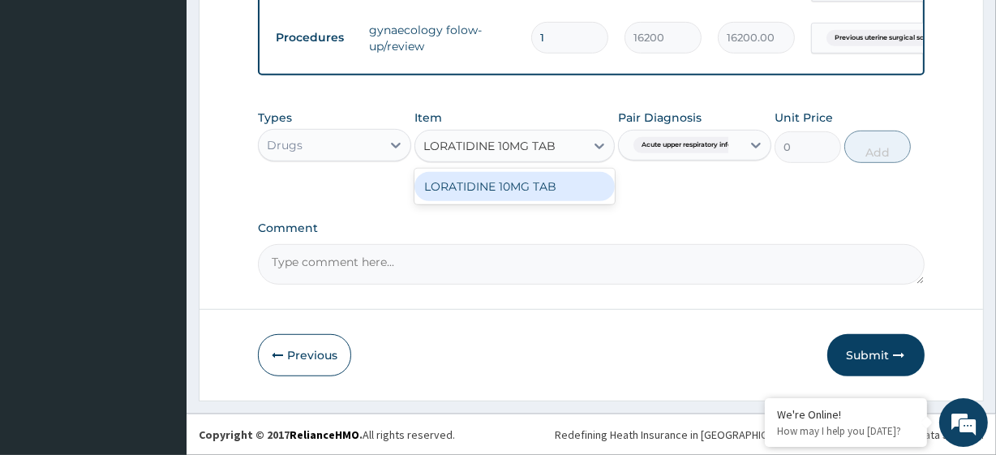
click at [521, 190] on div "LORATIDINE 10MG TAB" at bounding box center [513, 186] width 199 height 29
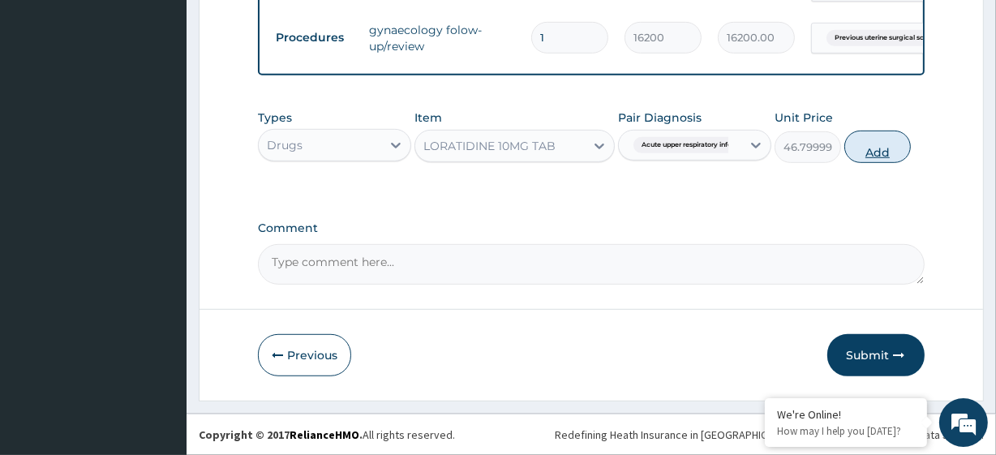
click at [859, 138] on button "Add" at bounding box center [877, 147] width 66 height 32
type input "0"
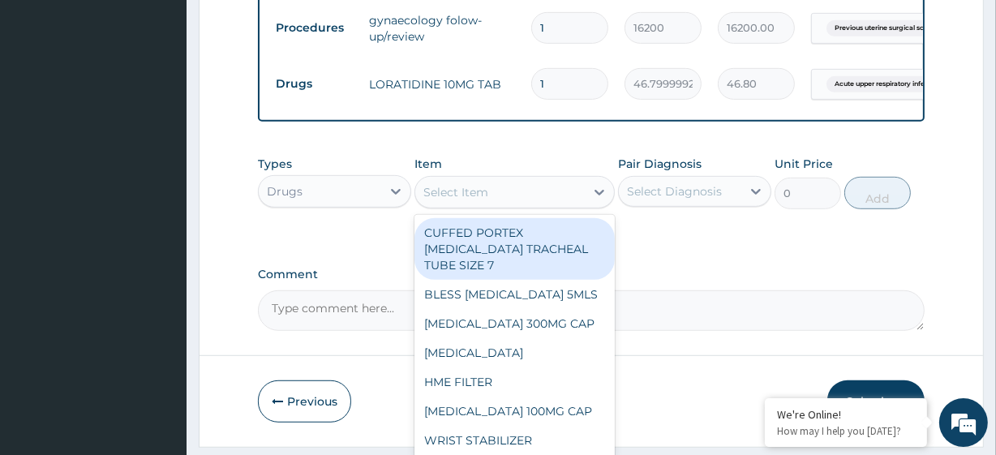
click at [437, 205] on div "Select Item" at bounding box center [499, 192] width 169 height 26
paste input "COUGH SYRUP ADULT (M&B)"
type input "COUGH SYRUP ADULT (M&B)"
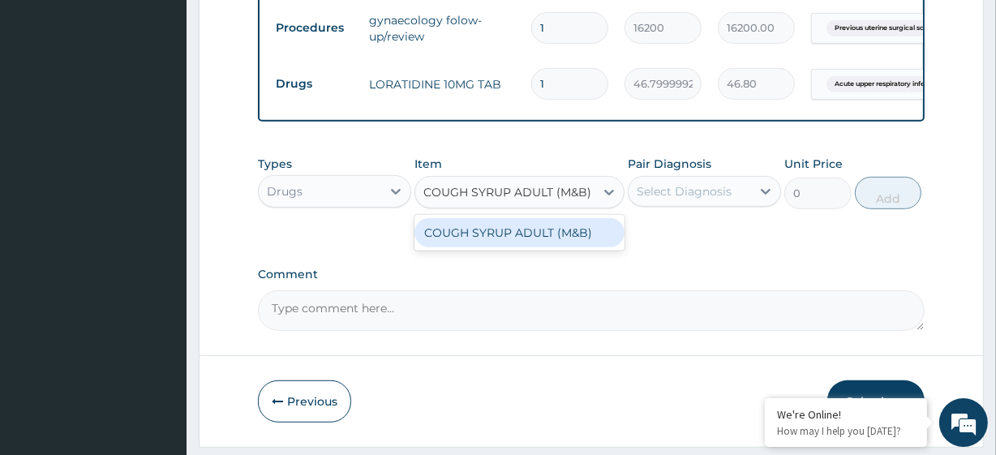
scroll to position [0, 19]
click at [478, 237] on div "COUGH SYRUP ADULT (M&B)" at bounding box center [519, 232] width 210 height 29
type input "1500"
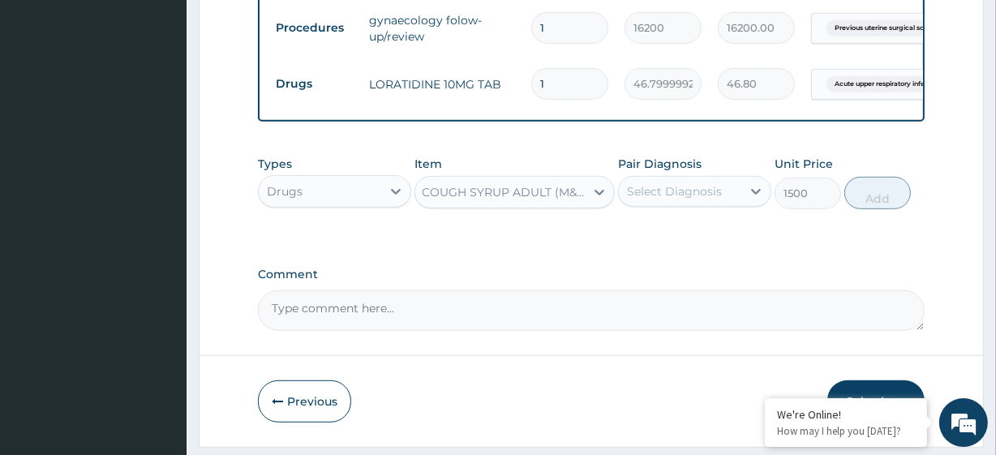
scroll to position [0, 2]
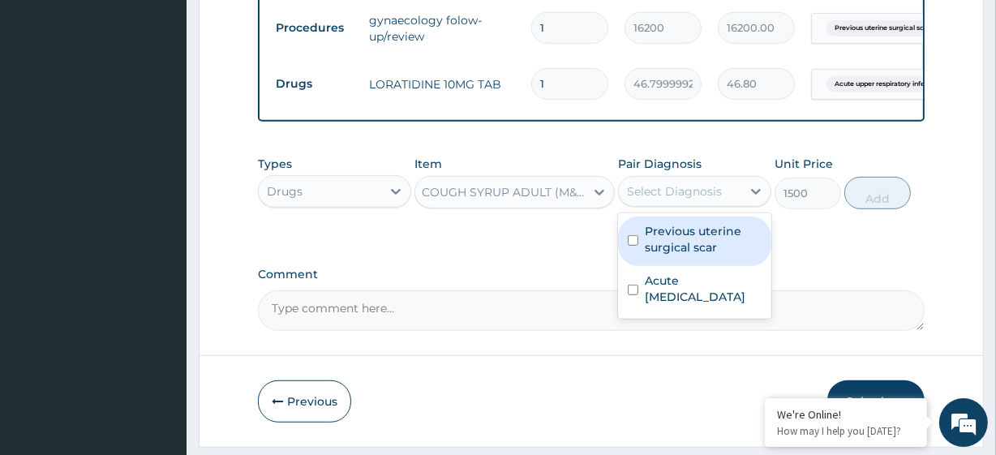
click at [659, 199] on div "Select Diagnosis" at bounding box center [674, 191] width 95 height 16
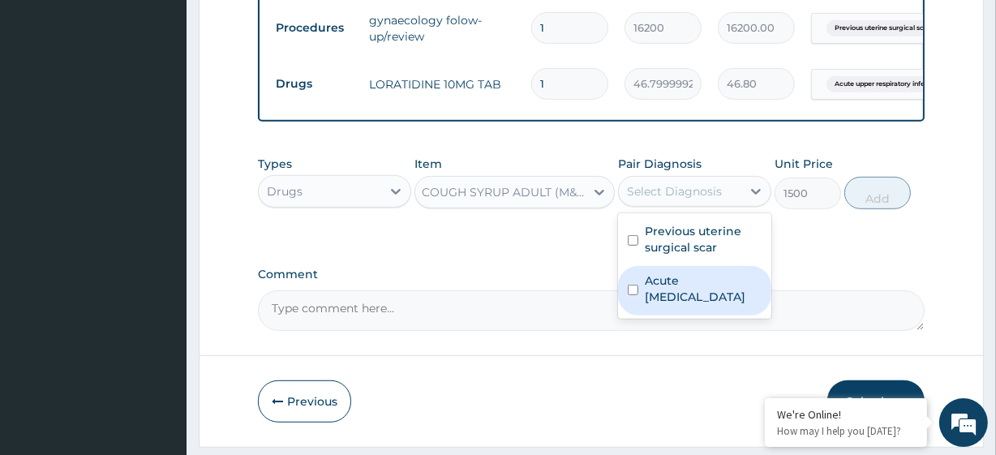
click at [731, 288] on label "Acute upper respiratory infection" at bounding box center [703, 288] width 117 height 32
checkbox input "true"
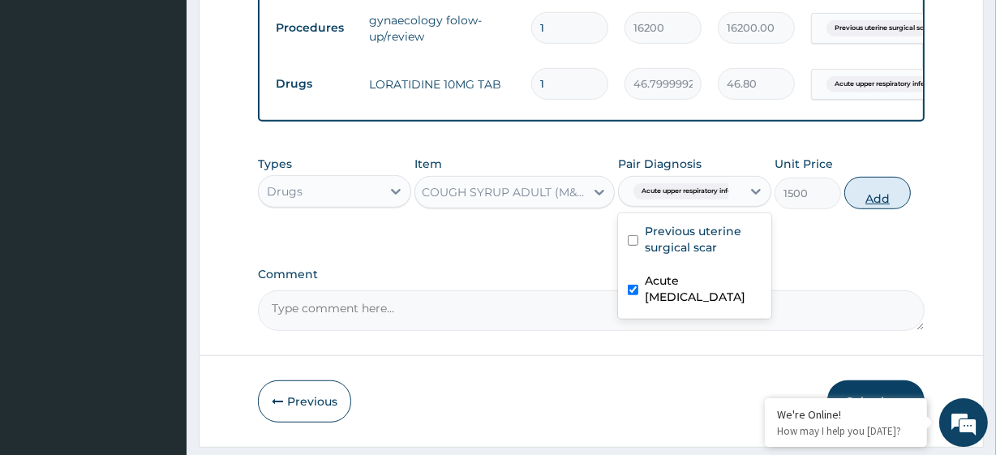
click at [887, 209] on button "Add" at bounding box center [877, 193] width 66 height 32
type input "0"
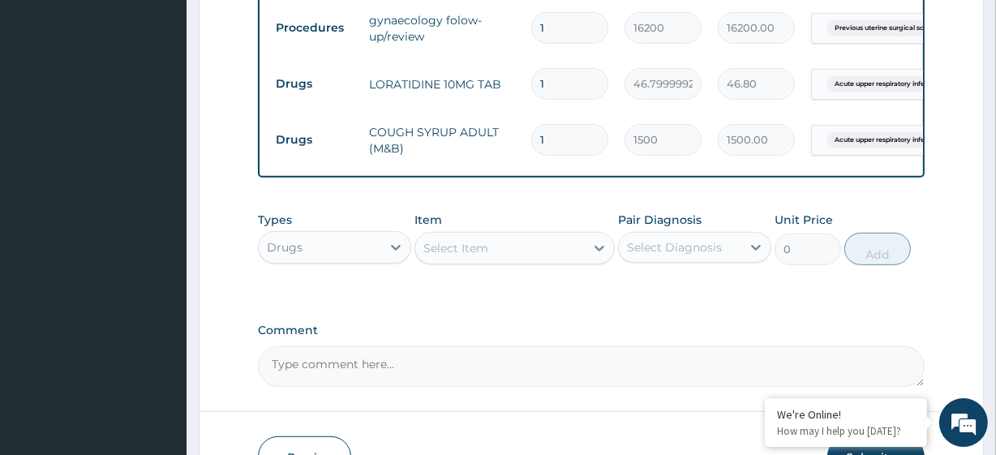
scroll to position [728, 0]
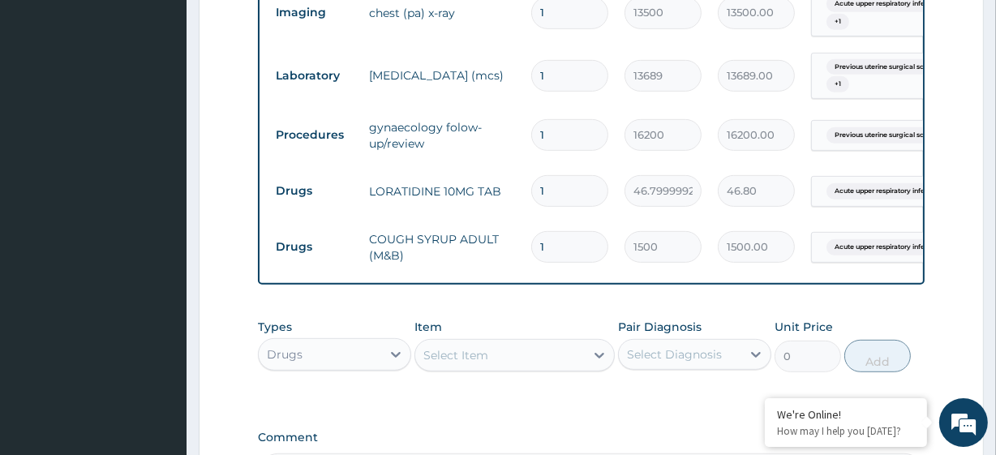
click at [557, 198] on input "1" at bounding box center [569, 191] width 77 height 32
type input "4"
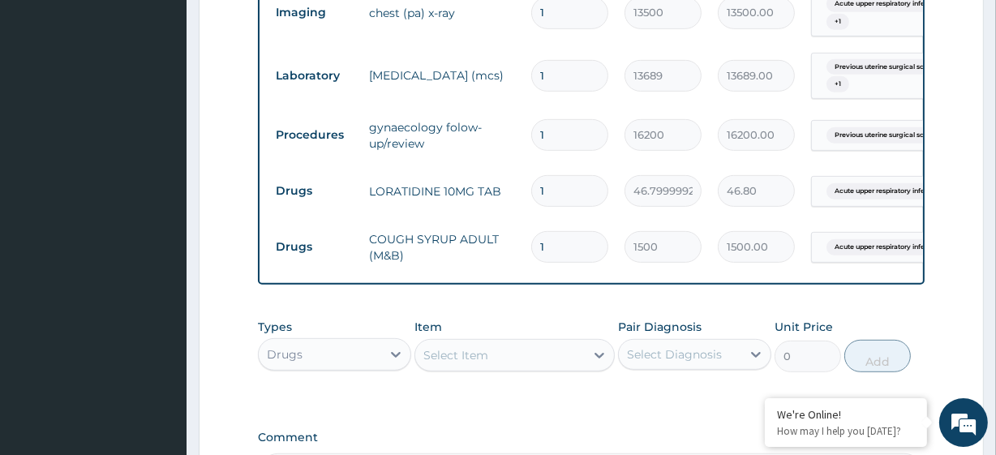
type input "187.20"
type input "4"
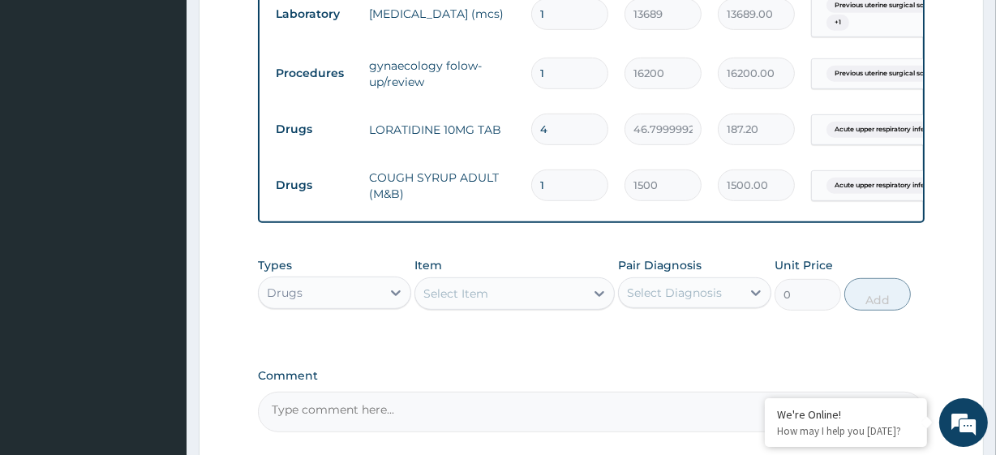
scroll to position [948, 0]
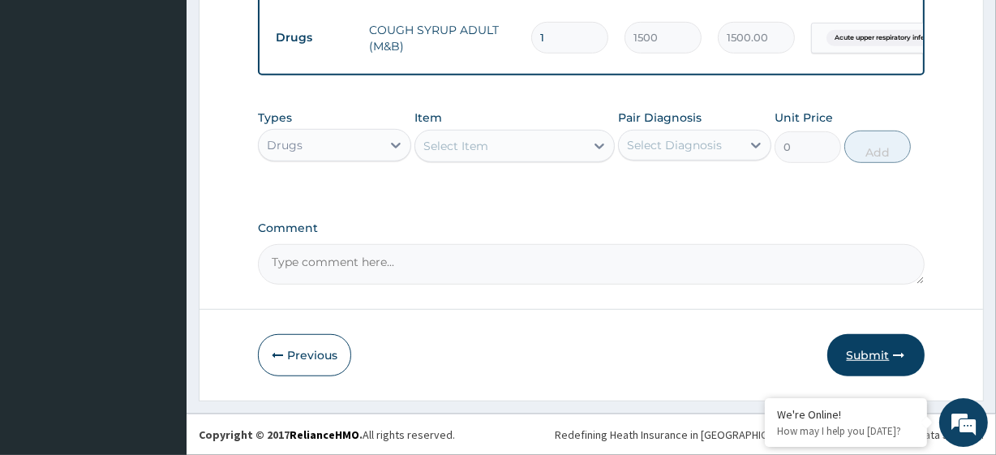
click at [894, 350] on icon "button" at bounding box center [899, 354] width 11 height 11
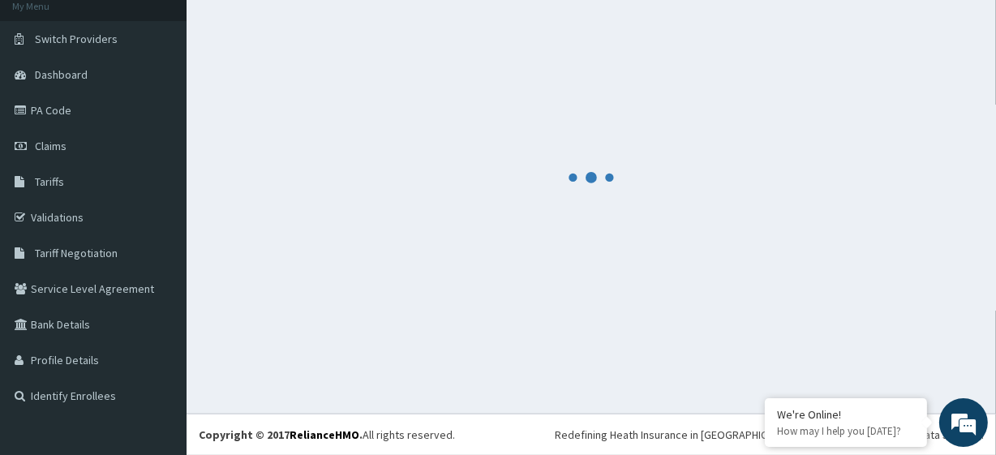
click at [547, 453] on footer "Redefining Heath Insurance in Africa using Telemedicine and Data Science! Copyr…" at bounding box center [590, 434] width 809 height 41
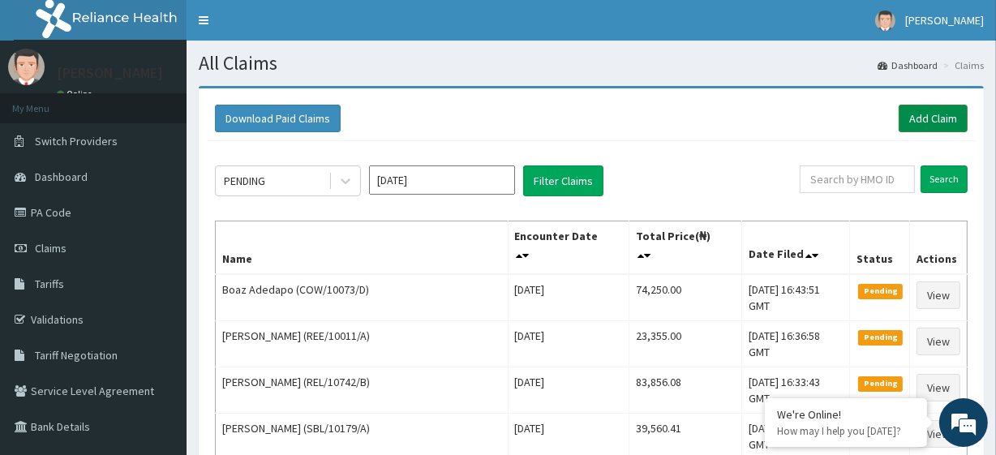
click at [941, 123] on link "Add Claim" at bounding box center [932, 119] width 69 height 28
click at [924, 129] on link "Add Claim" at bounding box center [932, 119] width 69 height 28
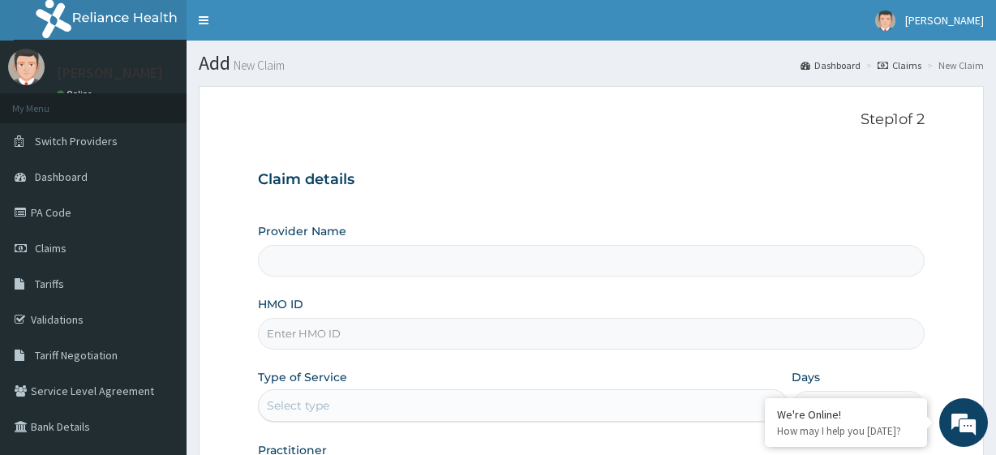
type input "R-Jolad Plus"
click at [384, 319] on input "HMO ID" at bounding box center [591, 334] width 666 height 32
paste input "ISW/10442/B"
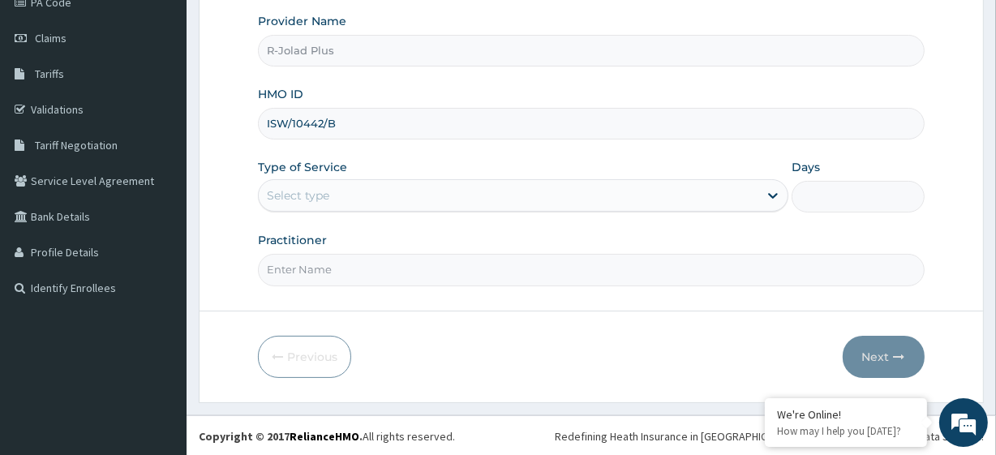
type input "ISW/10442/B"
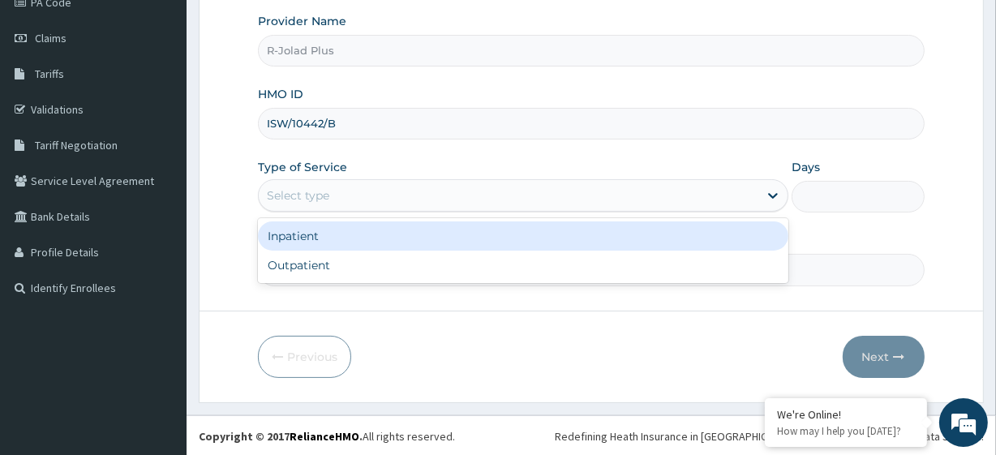
click at [304, 187] on div "Select type" at bounding box center [298, 195] width 62 height 16
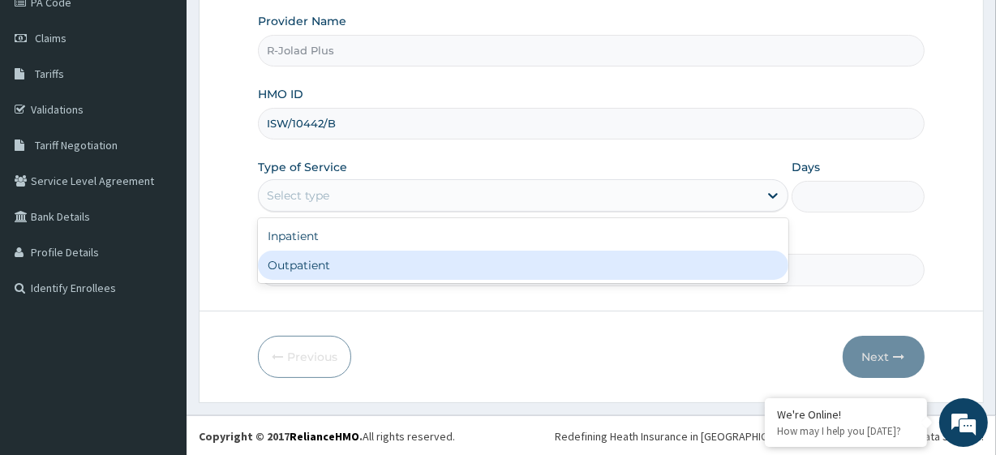
click at [311, 256] on div "Outpatient" at bounding box center [523, 265] width 530 height 29
type input "1"
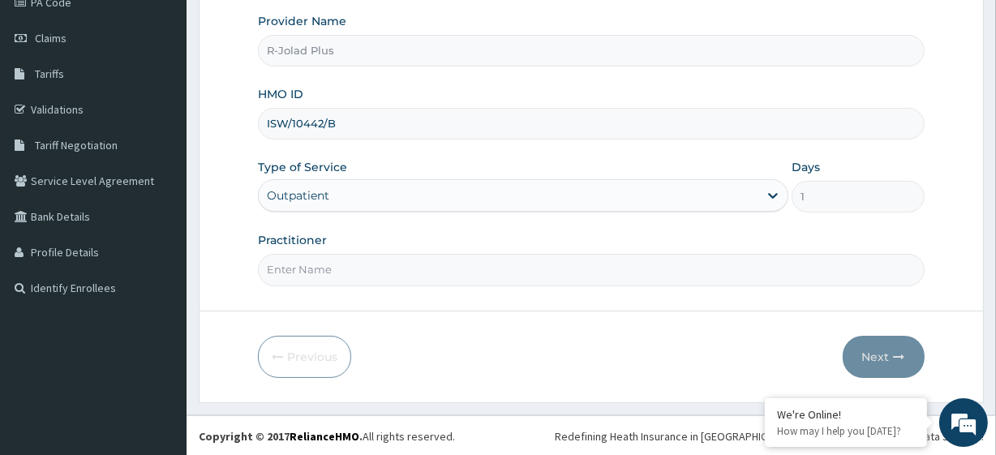
click at [335, 276] on input "Practitioner" at bounding box center [591, 270] width 666 height 32
paste input "NWEKE SOLOMON"
type input "NWEKE SOLOMON"
click at [862, 344] on button "Next" at bounding box center [883, 357] width 82 height 42
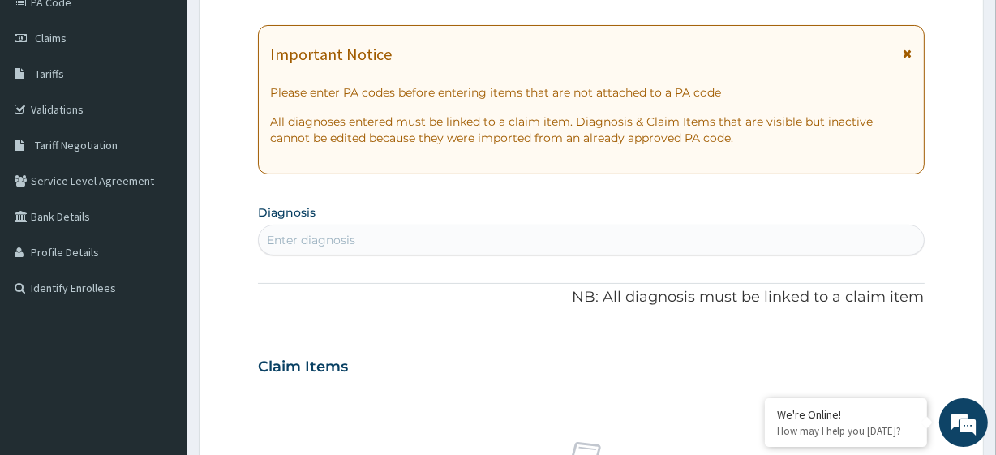
scroll to position [0, 0]
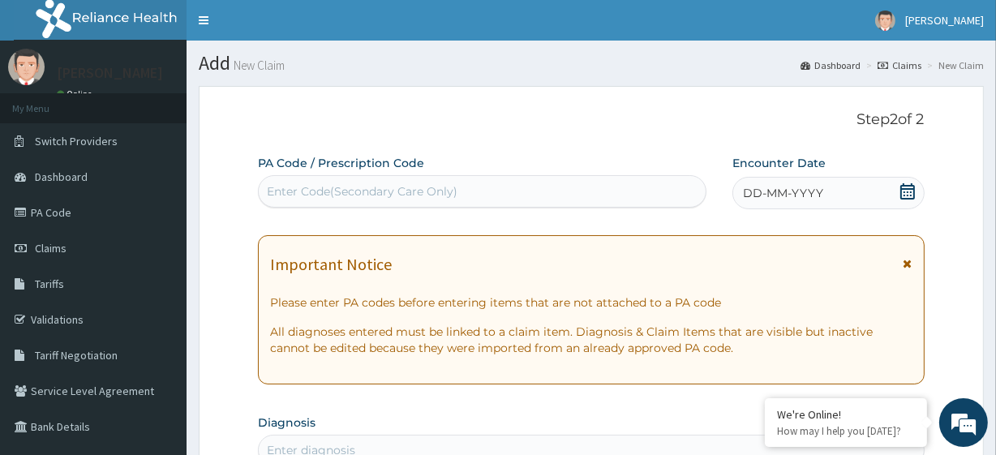
click at [328, 196] on div "Enter Code(Secondary Care Only)" at bounding box center [362, 191] width 191 height 16
paste input "PA/30871A PA/A7C69C PA/3FF50E"
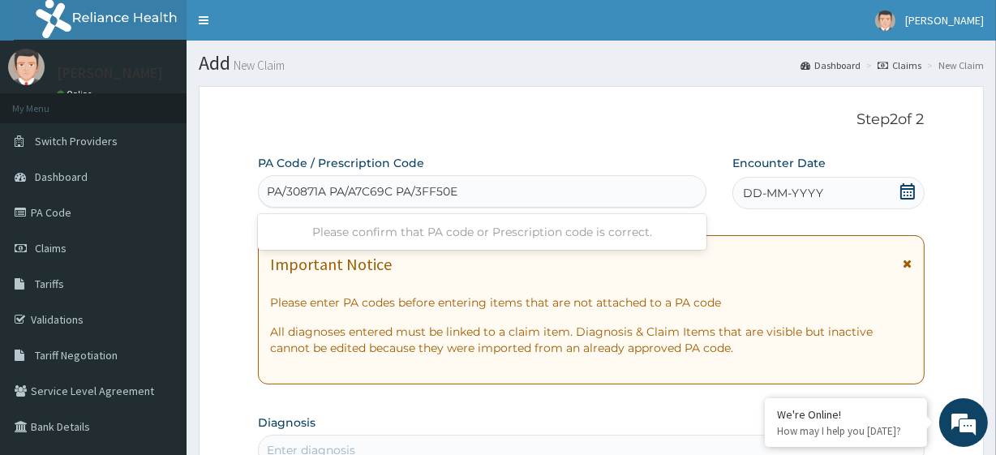
type input "PA/30871A"
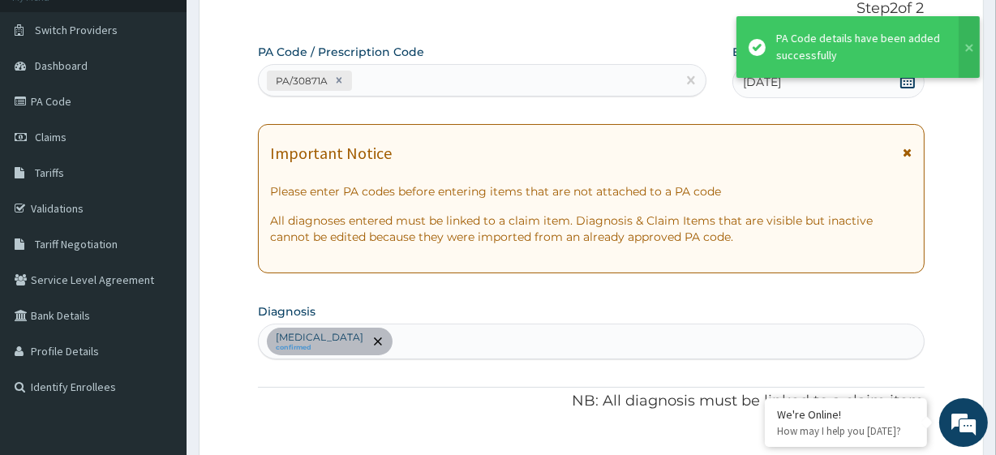
scroll to position [109, 0]
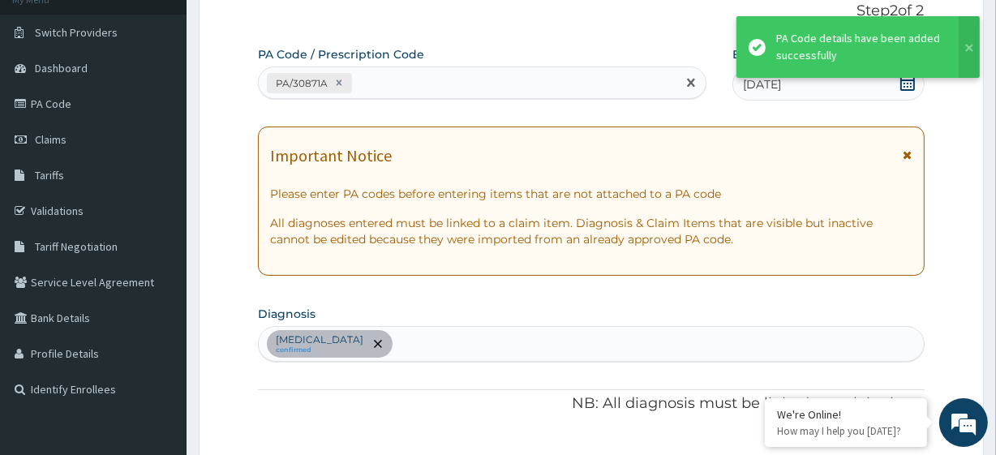
click at [396, 91] on div "PA/30871A" at bounding box center [467, 83] width 417 height 27
paste input "PA/A7C69C PA/3FF50E"
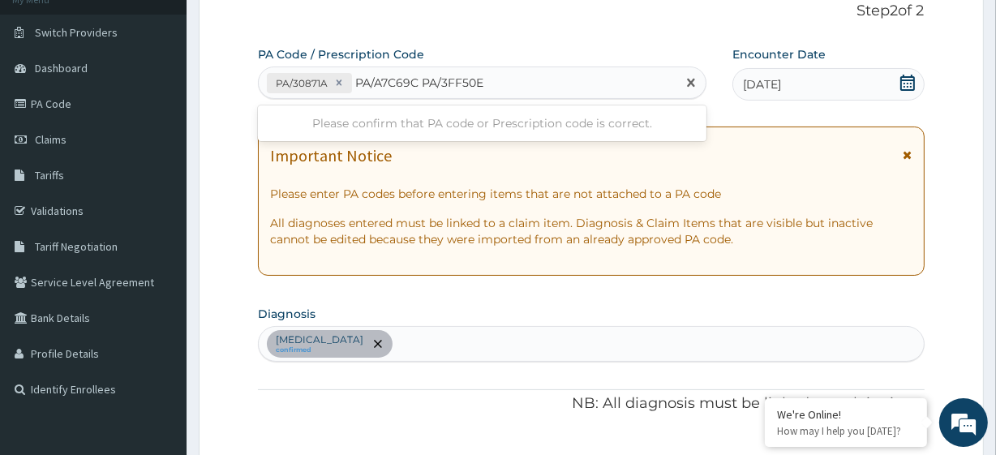
type input "PA/A7C69C"
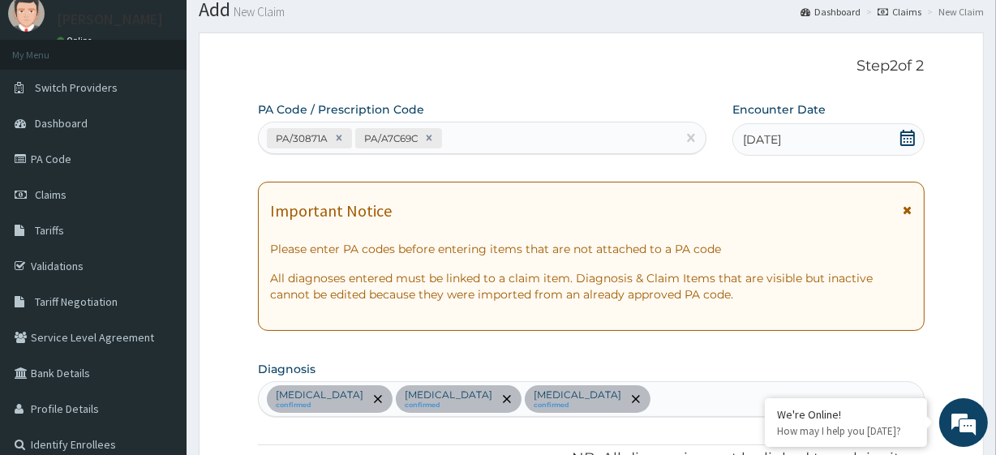
scroll to position [0, 0]
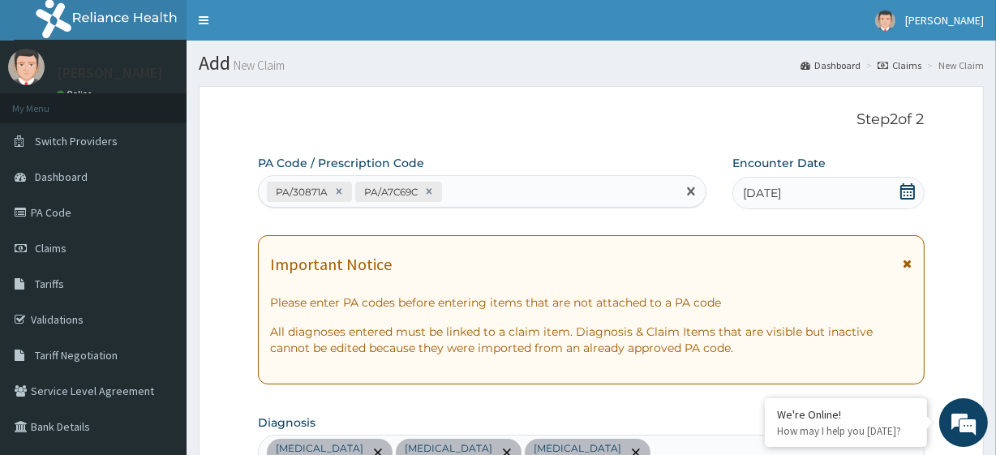
click at [482, 206] on div "PA/30871A PA/A7C69C" at bounding box center [482, 191] width 448 height 32
paste input "PA/3FF50E"
type input "PA/3FF50E"
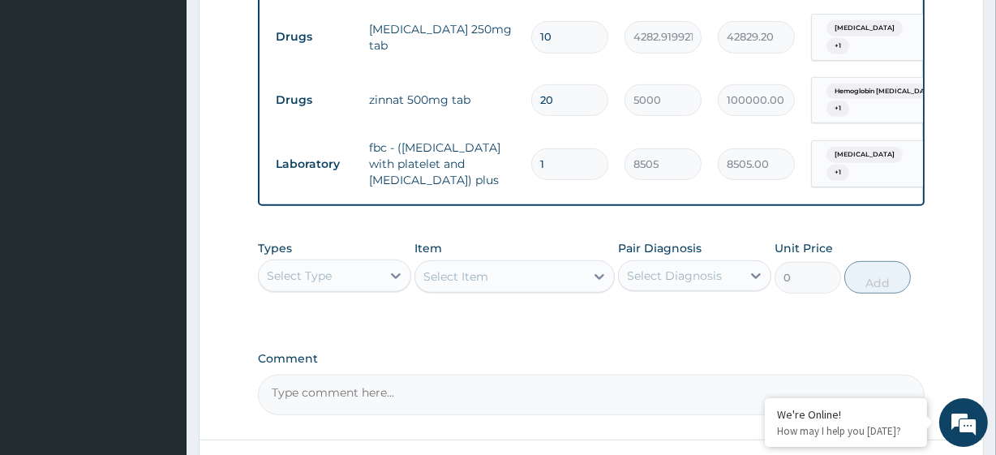
scroll to position [887, 0]
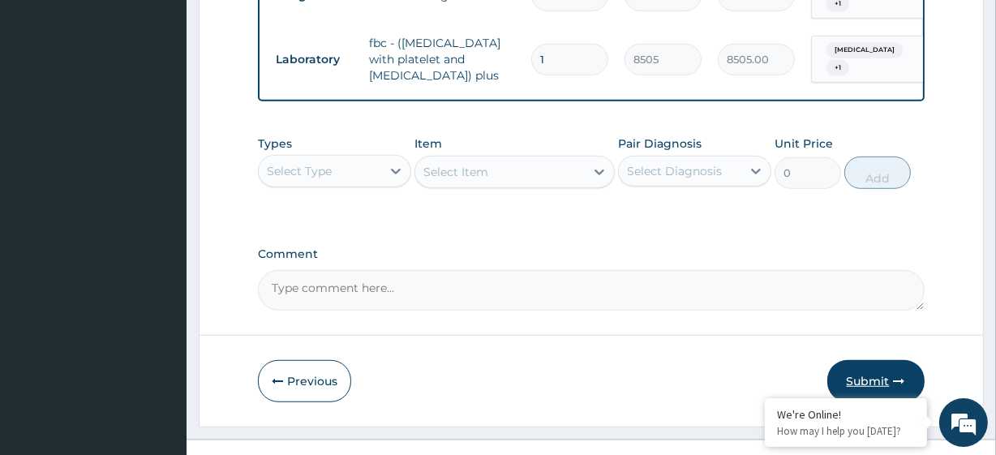
click at [856, 360] on button "Submit" at bounding box center [875, 381] width 97 height 42
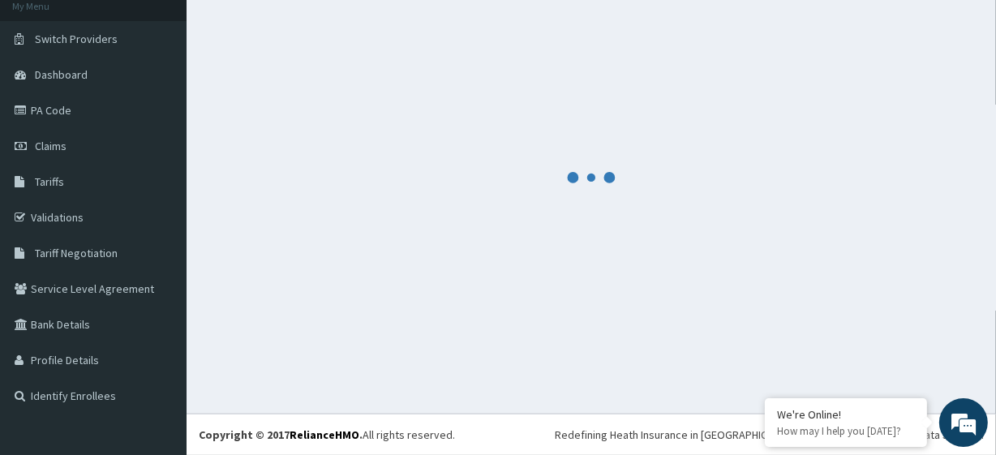
scroll to position [102, 0]
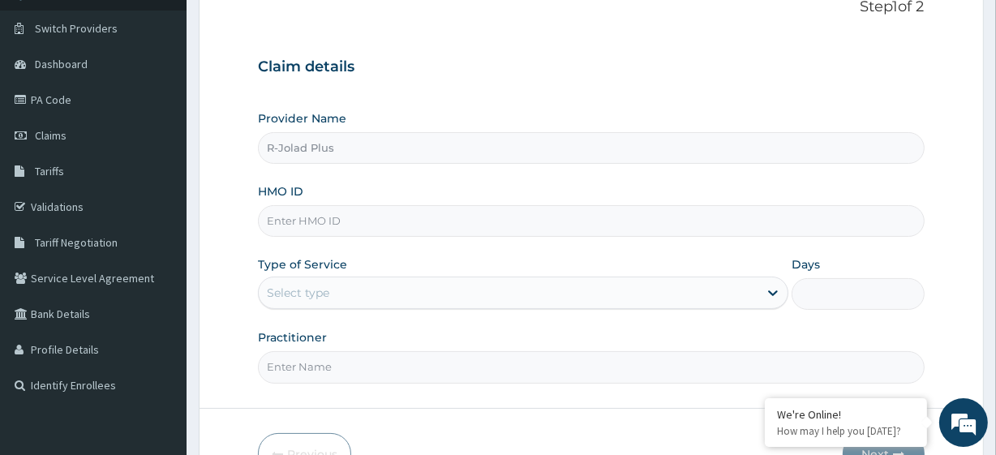
scroll to position [115, 0]
click at [332, 219] on input "HMO ID" at bounding box center [591, 219] width 666 height 32
paste input "COT/10013/A"
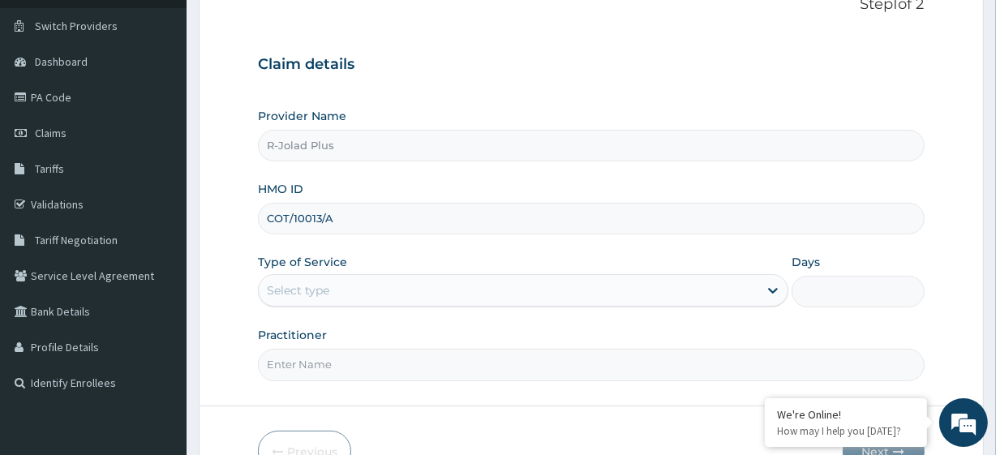
scroll to position [210, 0]
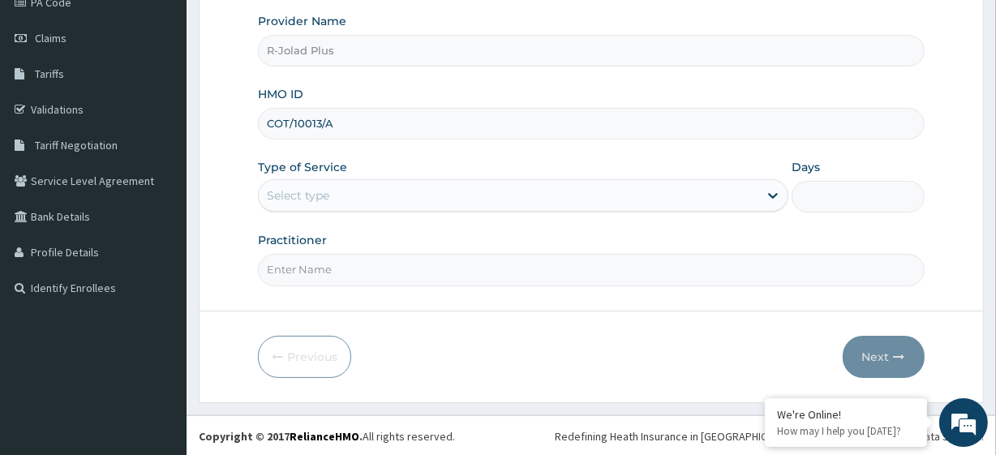
type input "COT/10013/A"
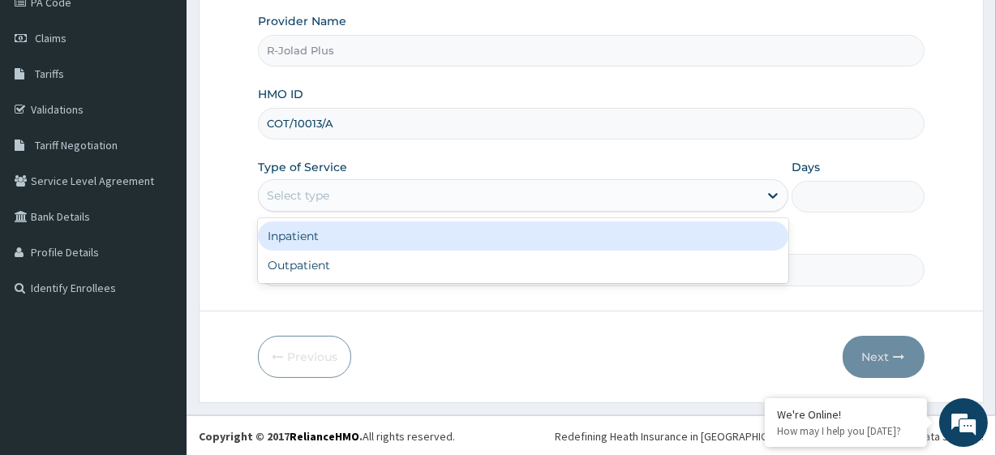
drag, startPoint x: 396, startPoint y: 202, endPoint x: 372, endPoint y: 266, distance: 68.2
click at [372, 212] on div "option Inpatient focused, 1 of 2. 2 results available. Use Up and Down to choos…" at bounding box center [523, 195] width 530 height 32
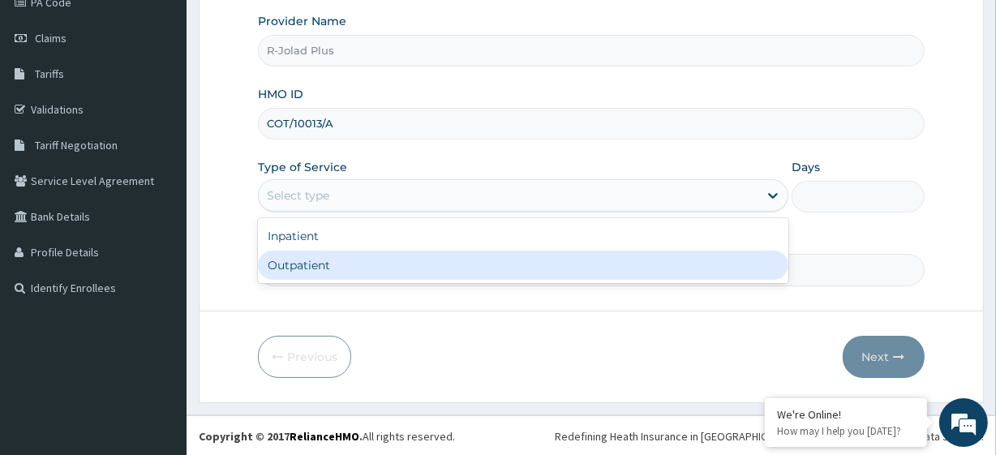
click at [372, 266] on div "Outpatient" at bounding box center [523, 265] width 530 height 29
type input "1"
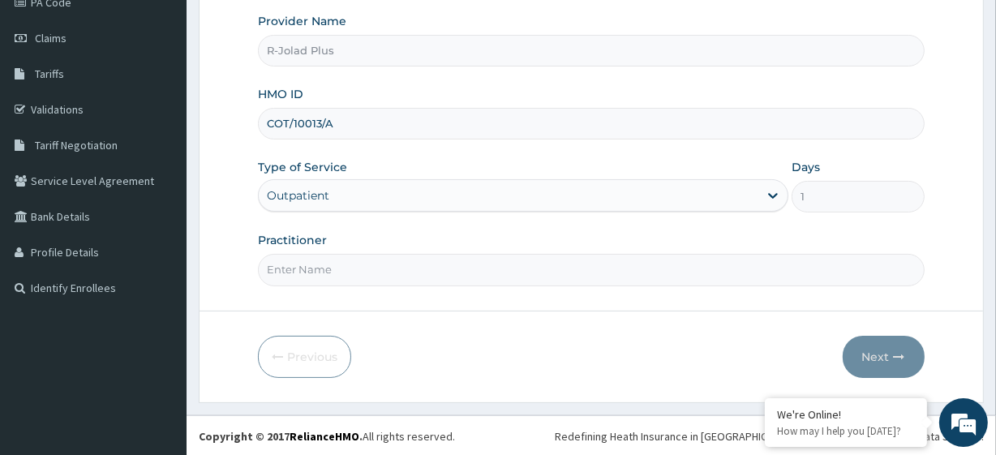
click at [339, 259] on input "Practitioner" at bounding box center [591, 270] width 666 height 32
paste input "Anyadiegwu Victory"
type input "Anyadiegwu Victory"
click at [907, 363] on button "Next" at bounding box center [883, 357] width 82 height 42
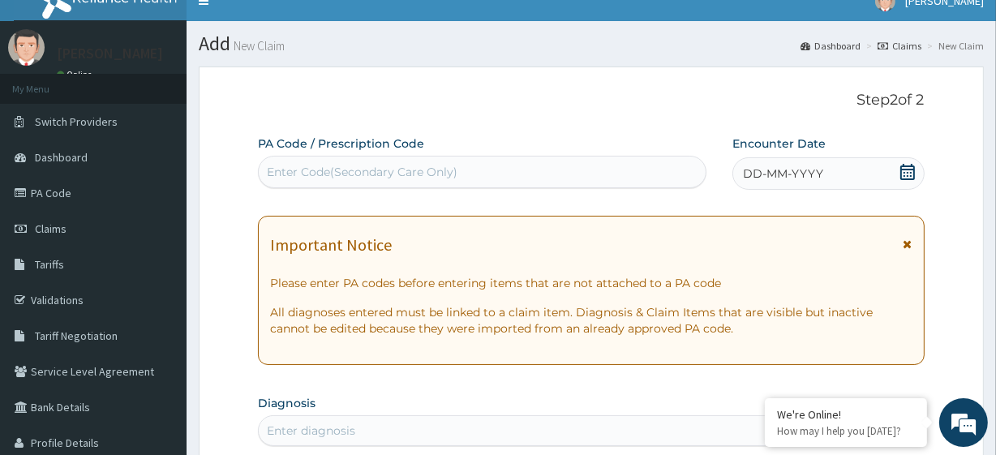
scroll to position [0, 0]
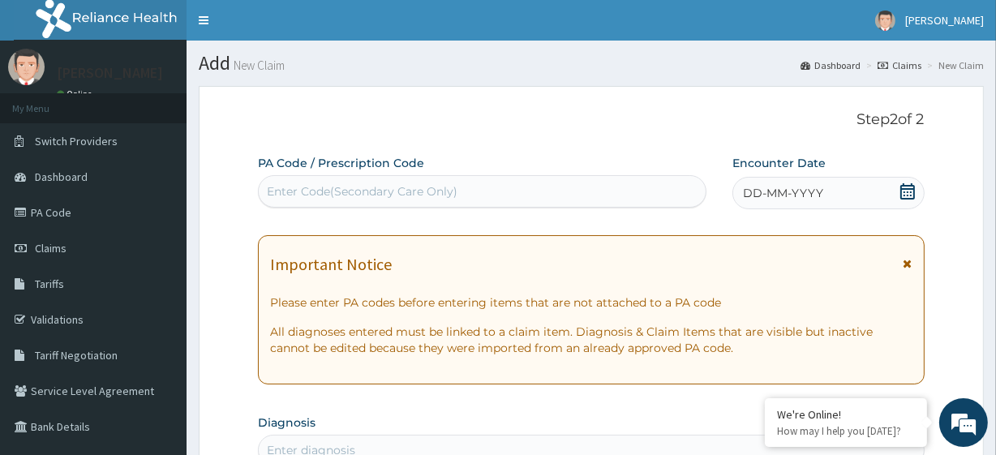
click at [348, 191] on div "Enter Code(Secondary Care Only)" at bounding box center [362, 191] width 191 height 16
paste input "PA/403EE5"
type input "PA/403EE5"
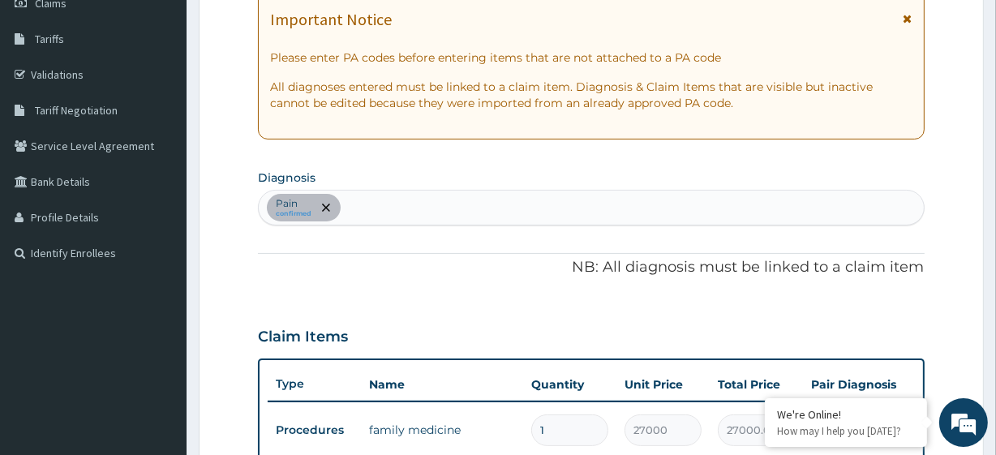
scroll to position [246, 0]
click at [448, 207] on div "Pain confirmed" at bounding box center [591, 207] width 664 height 34
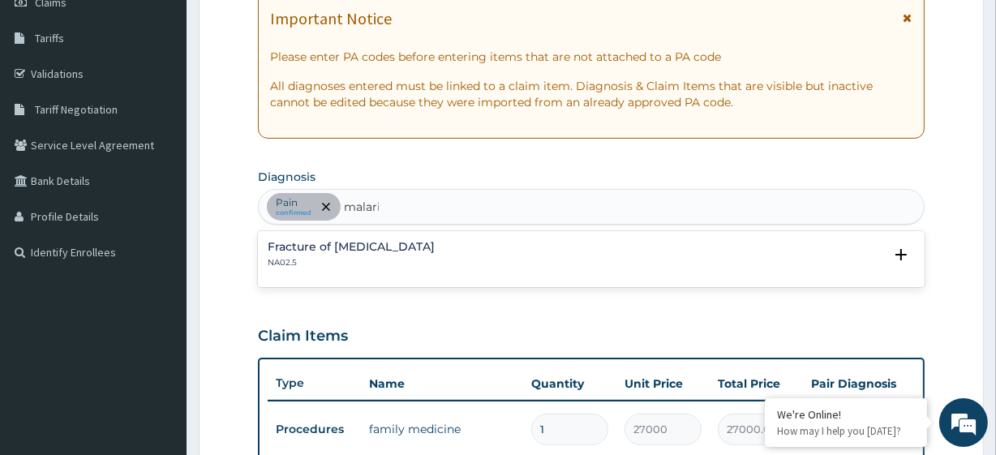
type input "malaria"
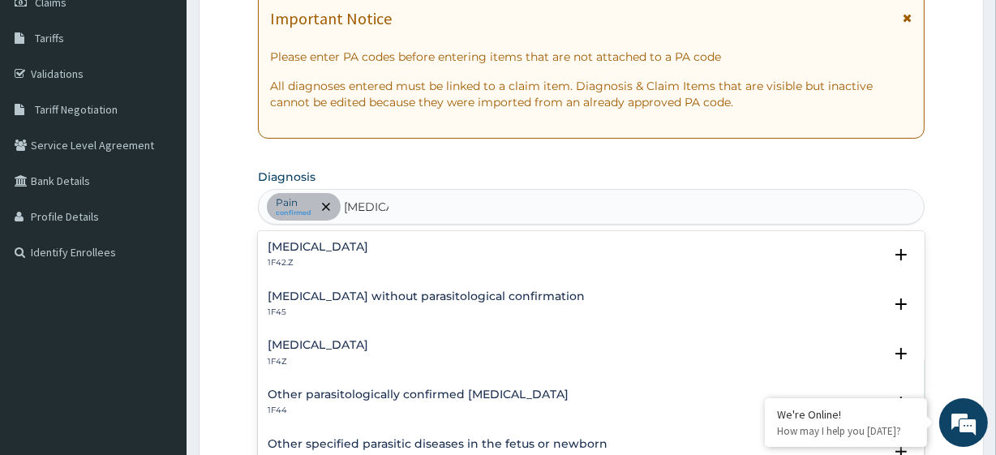
click at [363, 341] on h4 "Malaria, unspecified" at bounding box center [318, 345] width 101 height 12
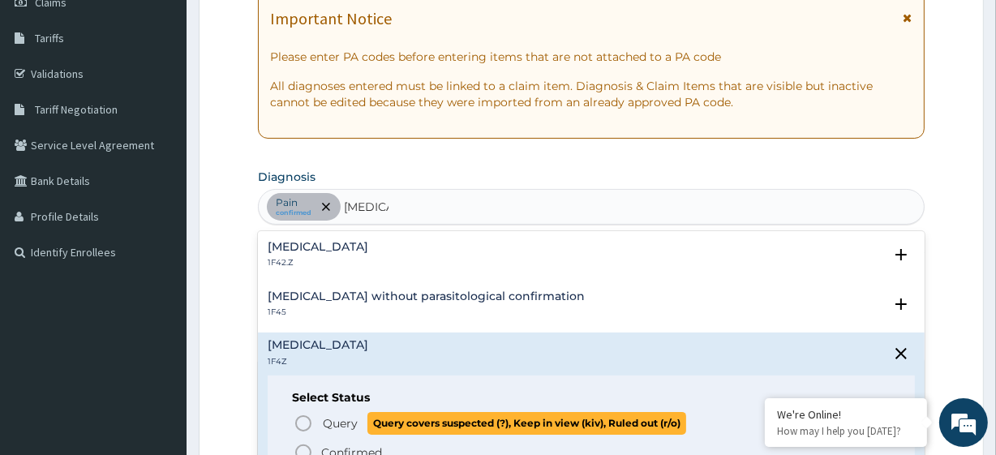
click at [324, 420] on span "Query" at bounding box center [340, 423] width 35 height 16
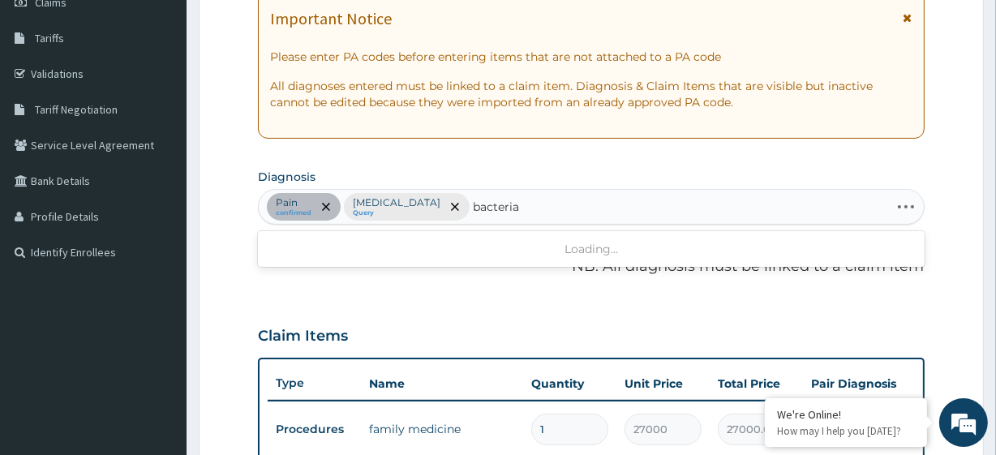
type input "bacteria"
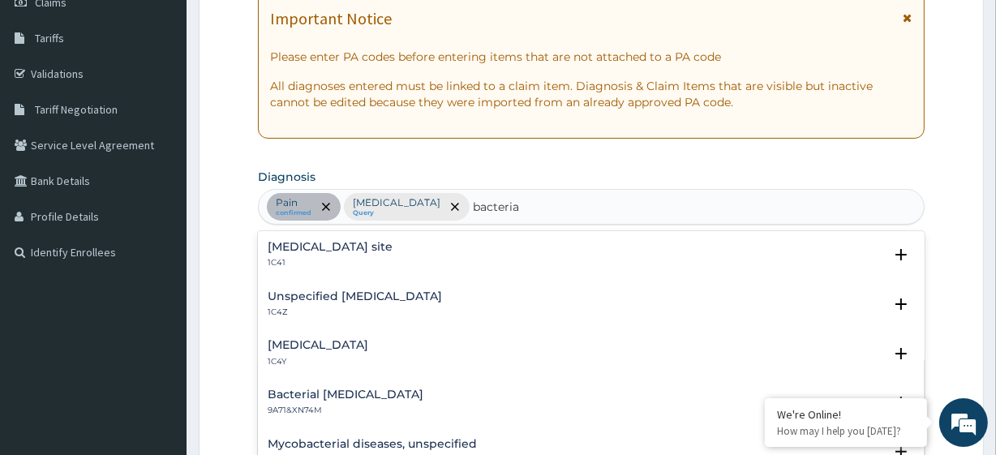
click at [368, 244] on h4 "Bacterial infection of unspecified site" at bounding box center [330, 247] width 125 height 12
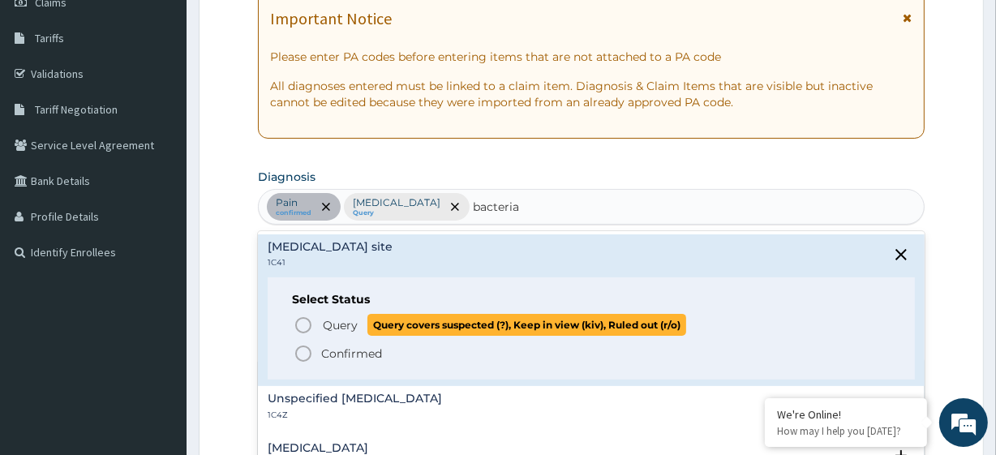
click at [363, 332] on p "Query Query covers suspected (?), Keep in view (kiv), Ruled out (r/o)" at bounding box center [503, 325] width 365 height 22
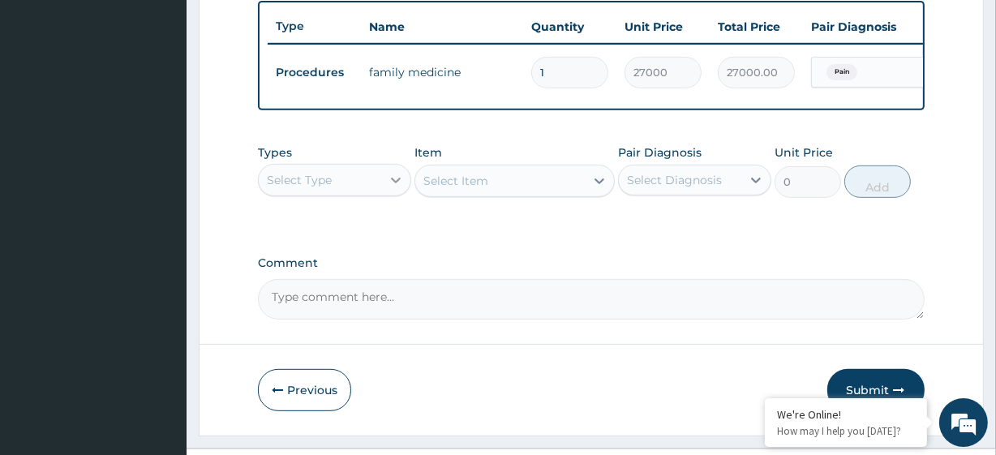
scroll to position [603, 0]
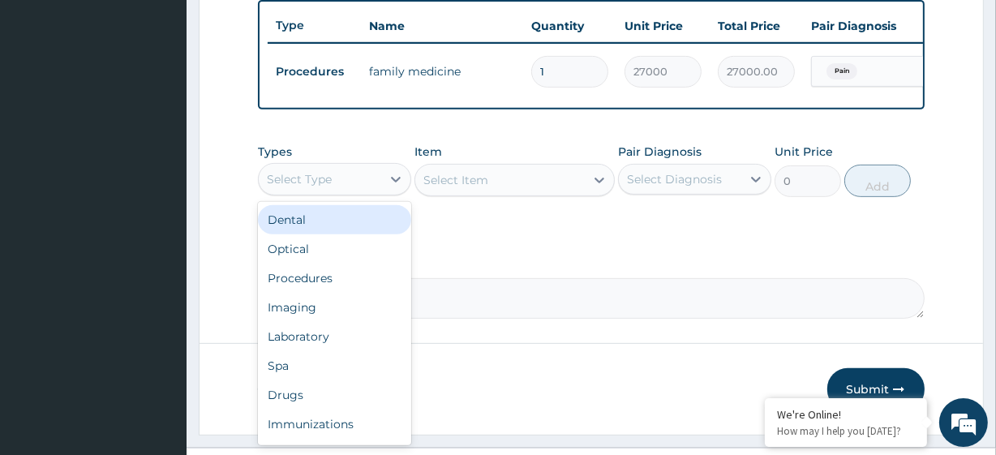
click at [358, 188] on div "Select Type" at bounding box center [320, 179] width 122 height 26
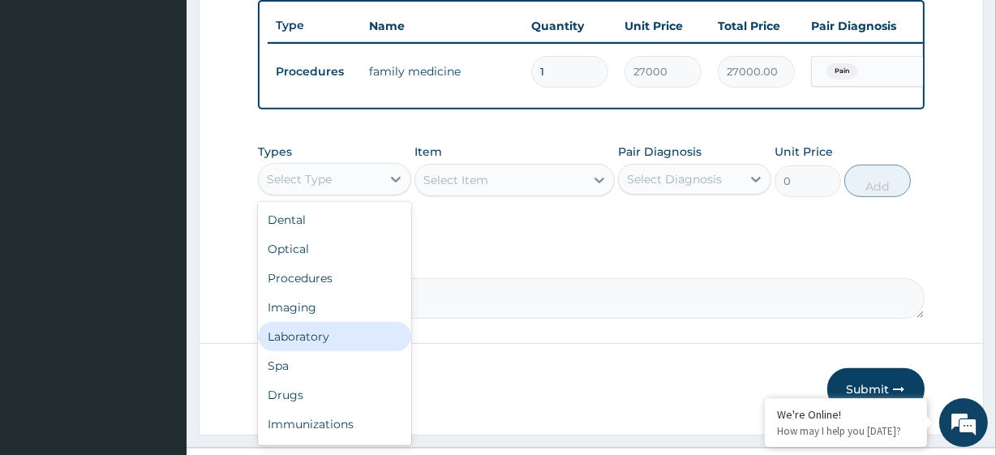
click at [336, 341] on div "Laboratory" at bounding box center [334, 336] width 153 height 29
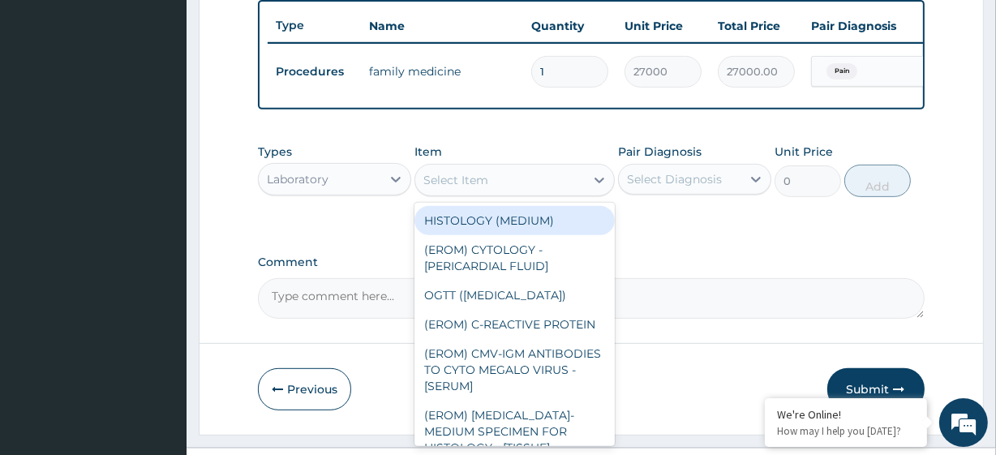
click at [456, 188] on div "Select Item" at bounding box center [455, 180] width 65 height 16
paste input "MALARIA PARASITE PREGNANCY TEST"
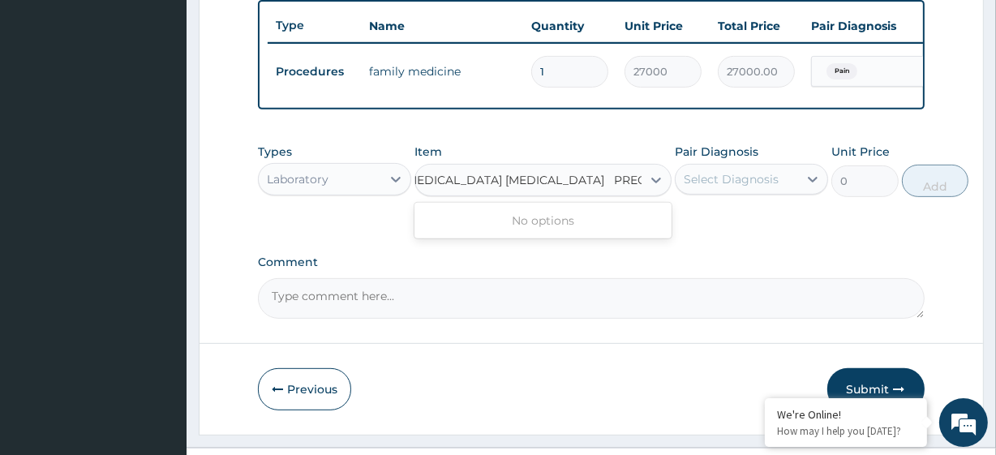
type input "MALARIA PARASITE"
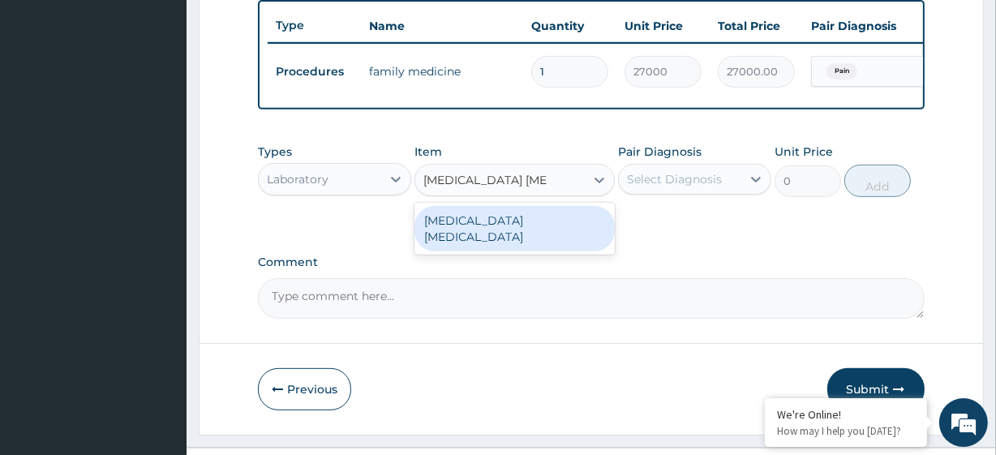
scroll to position [0, 0]
click at [484, 228] on div "MALARIA PARASITE" at bounding box center [513, 228] width 199 height 45
type input "4050"
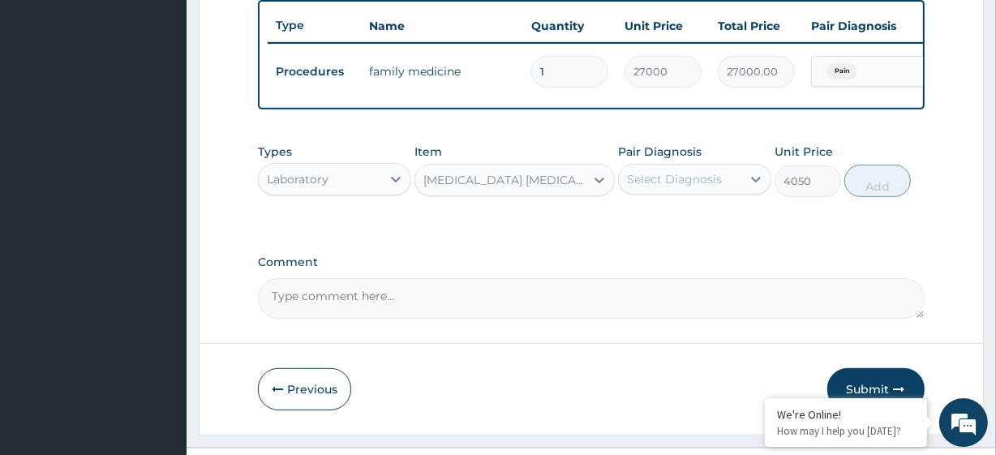
click at [654, 187] on div "Select Diagnosis" at bounding box center [674, 179] width 95 height 16
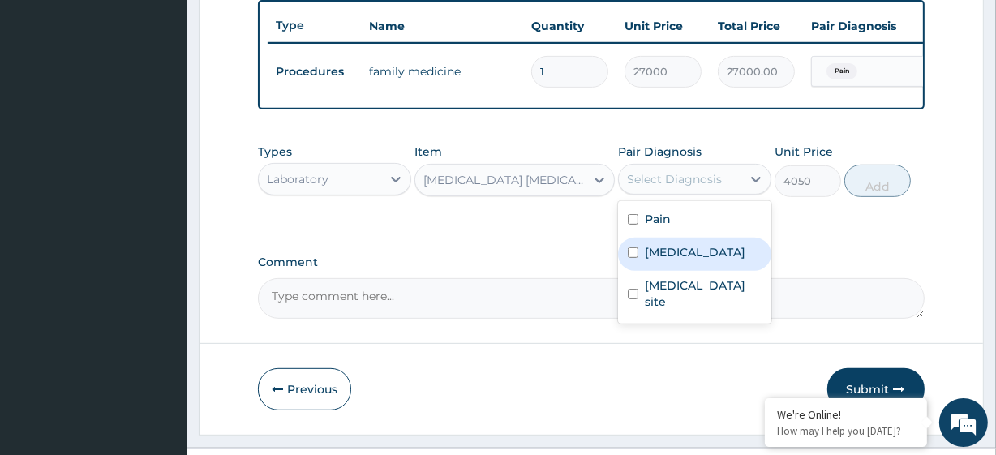
click at [688, 260] on label "Malaria, unspecified" at bounding box center [695, 252] width 101 height 16
checkbox input "true"
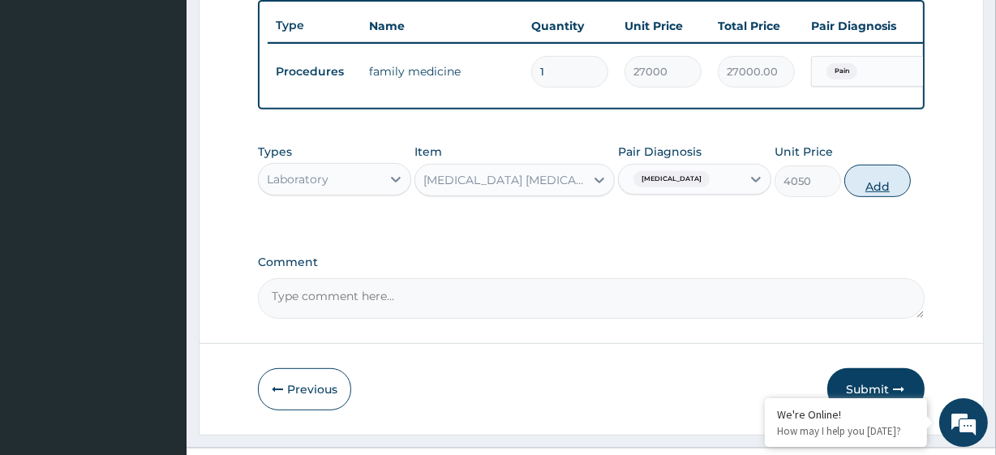
click at [858, 197] on button "Add" at bounding box center [877, 181] width 66 height 32
type input "0"
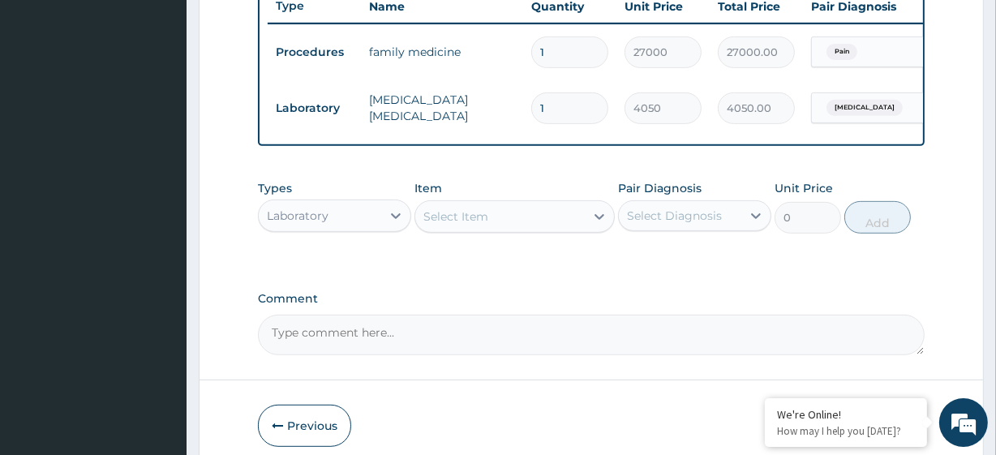
scroll to position [637, 0]
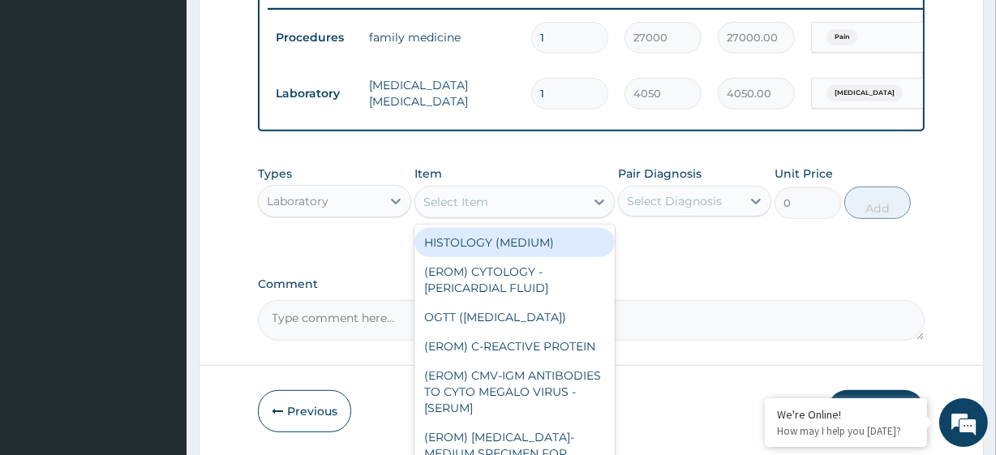
click at [463, 207] on div "Select Item" at bounding box center [455, 202] width 65 height 16
paste input "PREGNANCY TEST"
type input "PREGNANCY TEST"
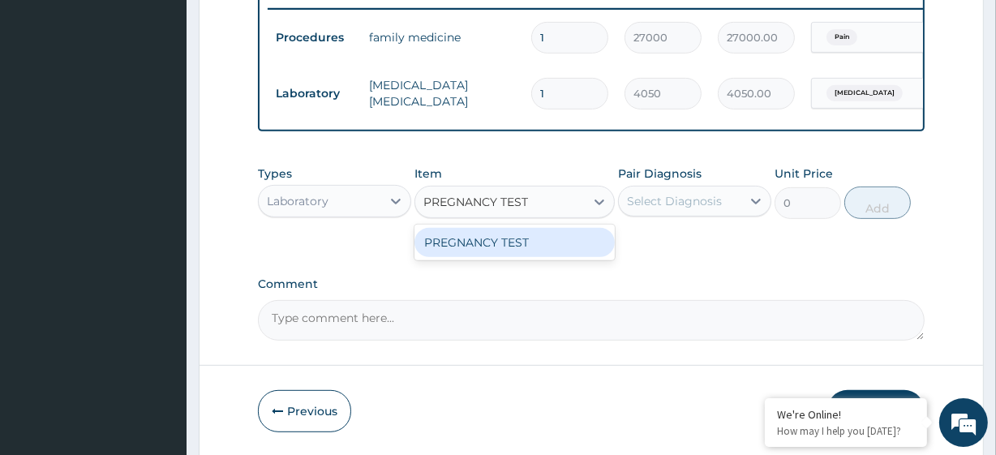
click at [507, 248] on div "PREGNANCY TEST" at bounding box center [513, 242] width 199 height 29
type input "4050"
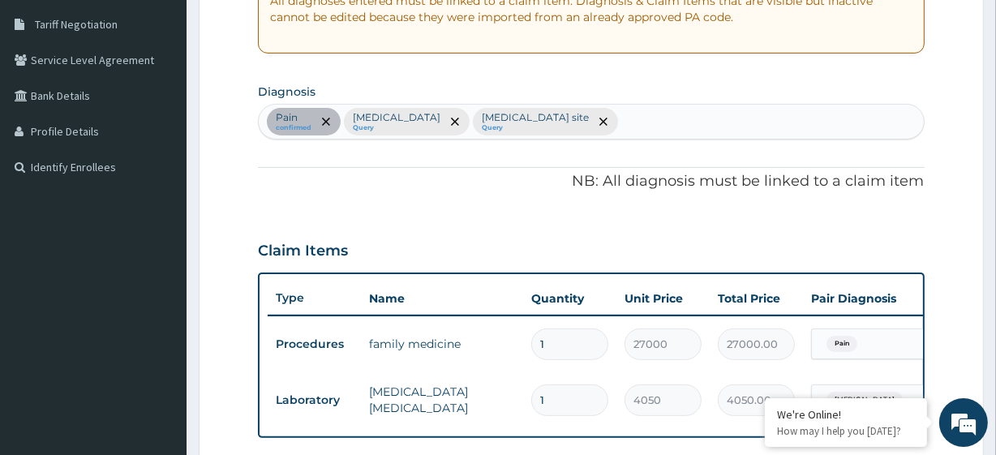
scroll to position [330, 0]
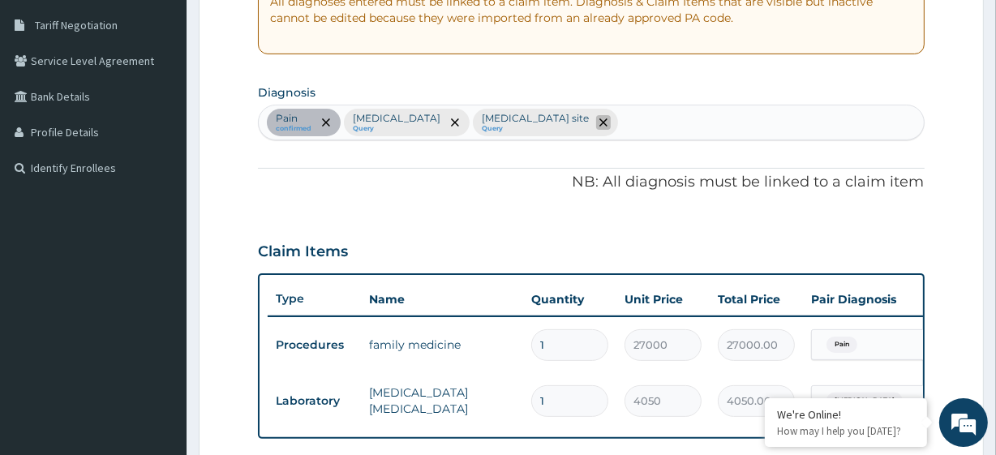
click at [607, 123] on icon "remove selection option" at bounding box center [603, 122] width 8 height 8
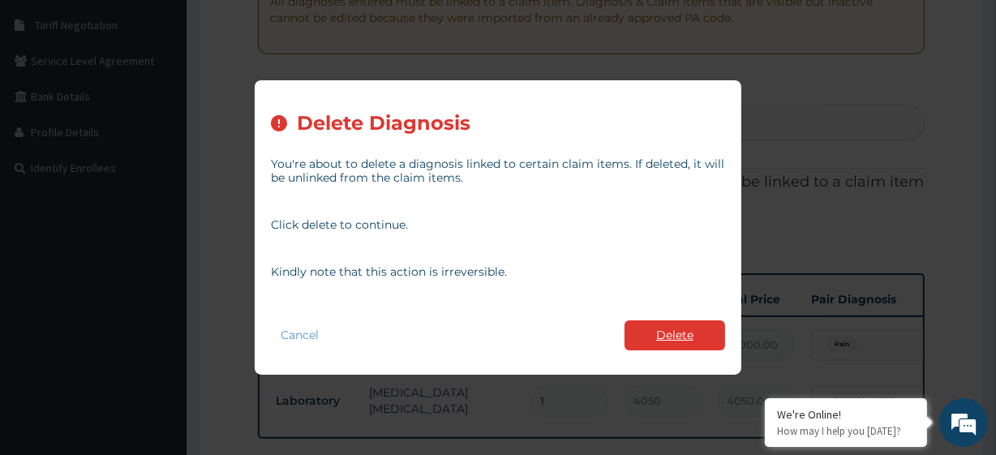
click at [659, 329] on button "Delete" at bounding box center [674, 335] width 101 height 30
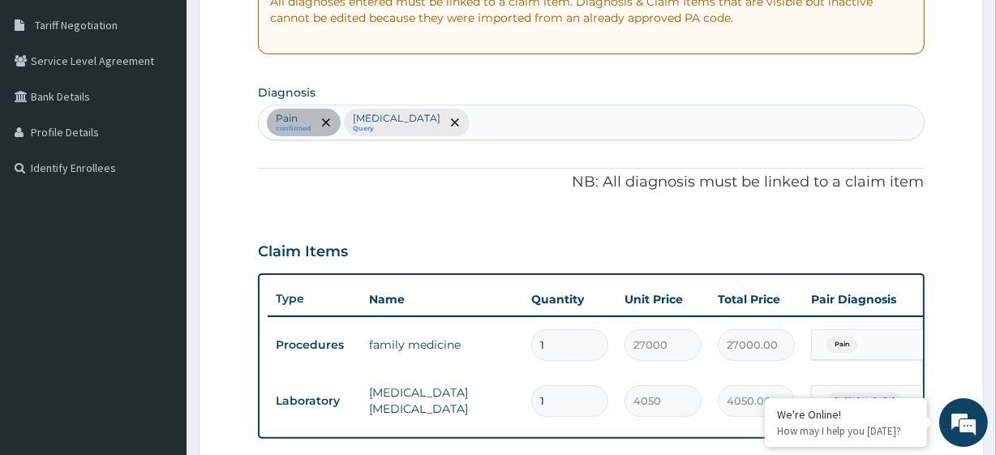
click at [519, 119] on div "Pain confirmed Malaria, unspecified Query" at bounding box center [591, 122] width 664 height 34
type input "pregnancy"
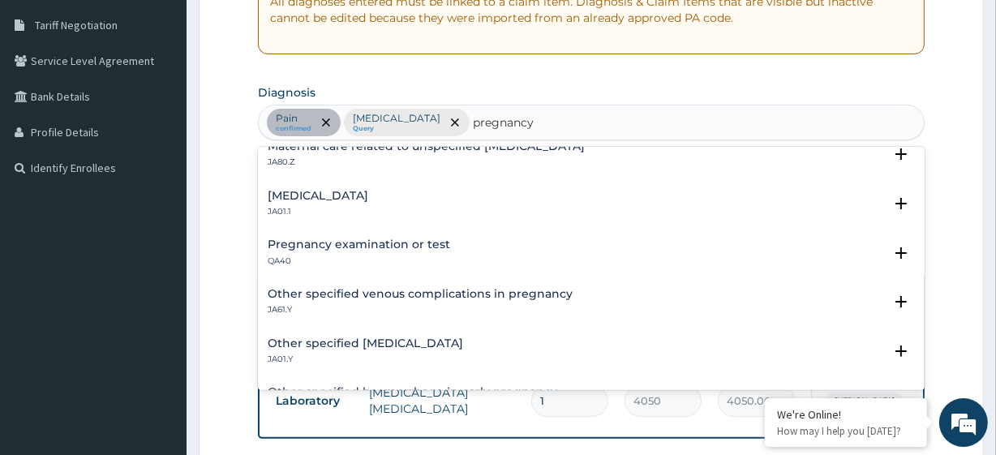
scroll to position [16, 0]
click at [422, 258] on p "QA40" at bounding box center [359, 260] width 182 height 11
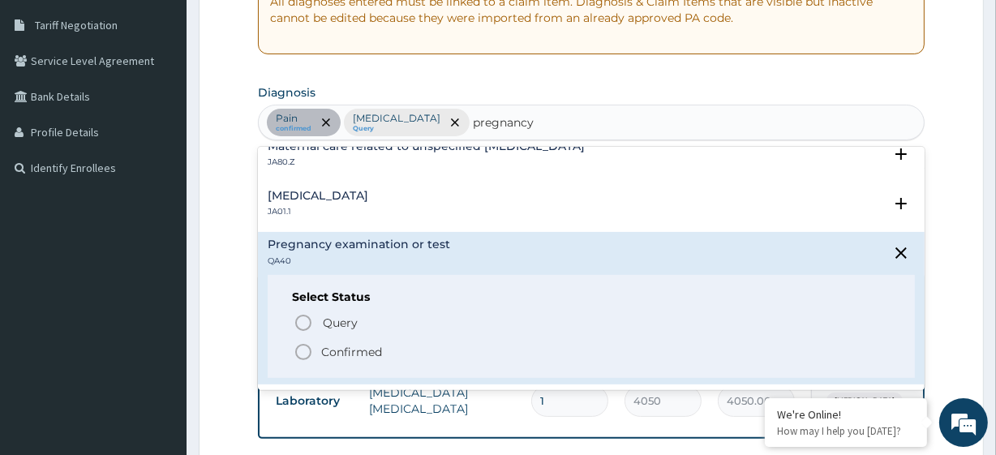
click at [380, 344] on p "Confirmed" at bounding box center [351, 352] width 61 height 16
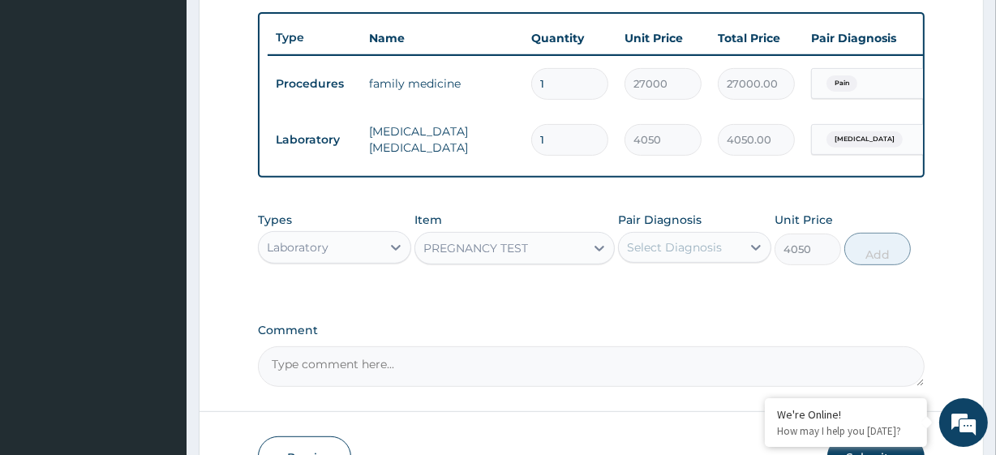
scroll to position [704, 0]
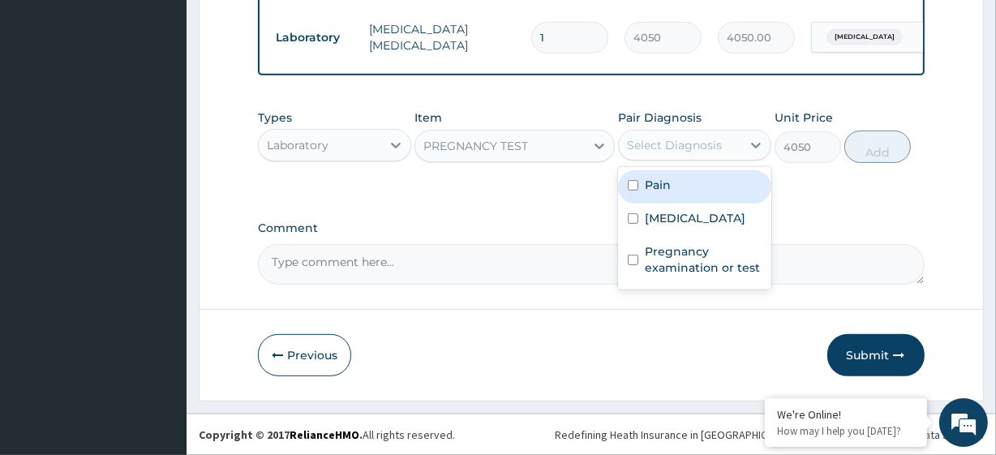
click at [688, 137] on div "Select Diagnosis" at bounding box center [674, 145] width 95 height 16
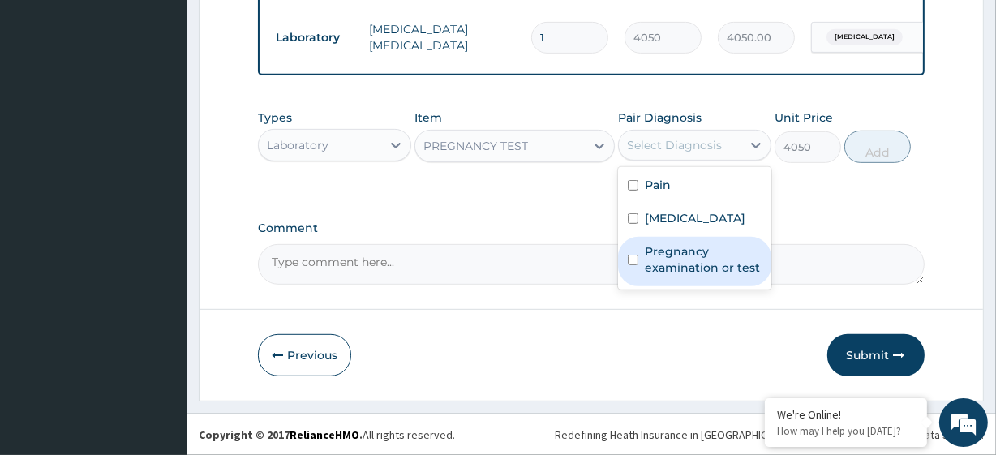
click at [684, 268] on label "Pregnancy examination or test" at bounding box center [703, 259] width 117 height 32
checkbox input "true"
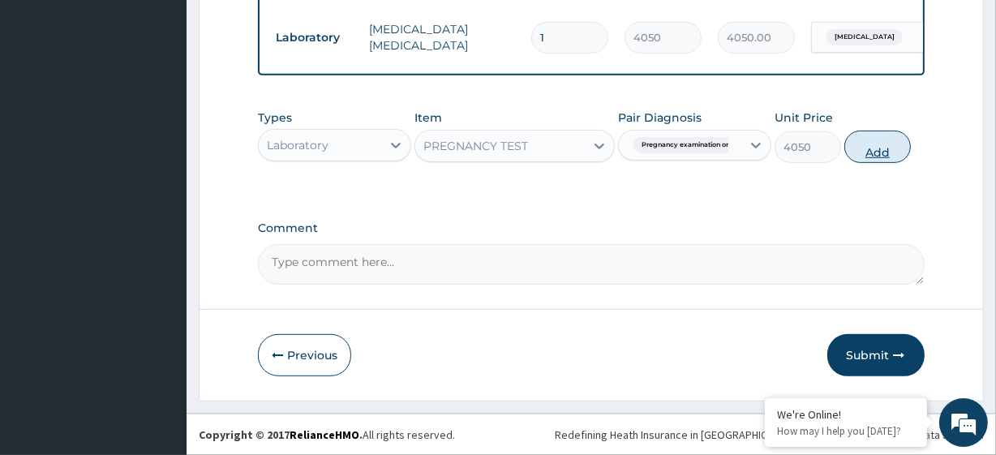
click at [866, 152] on button "Add" at bounding box center [877, 147] width 66 height 32
type input "0"
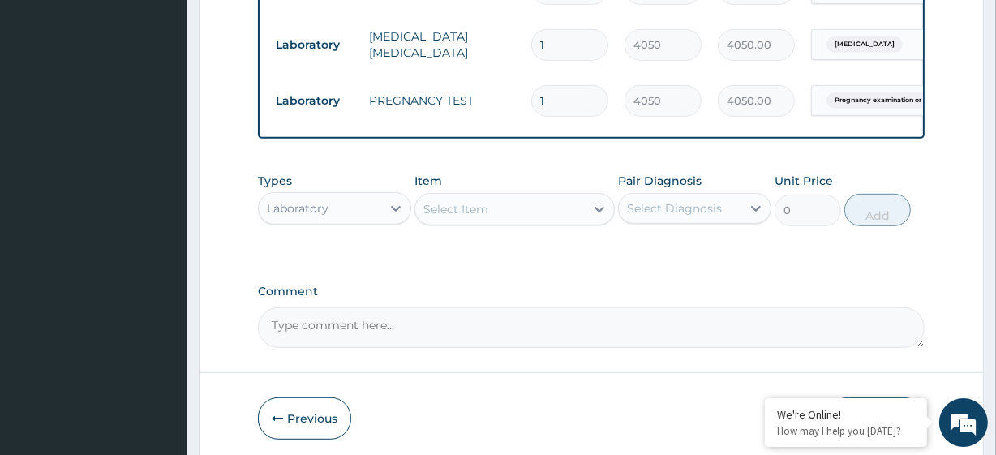
scroll to position [717, 0]
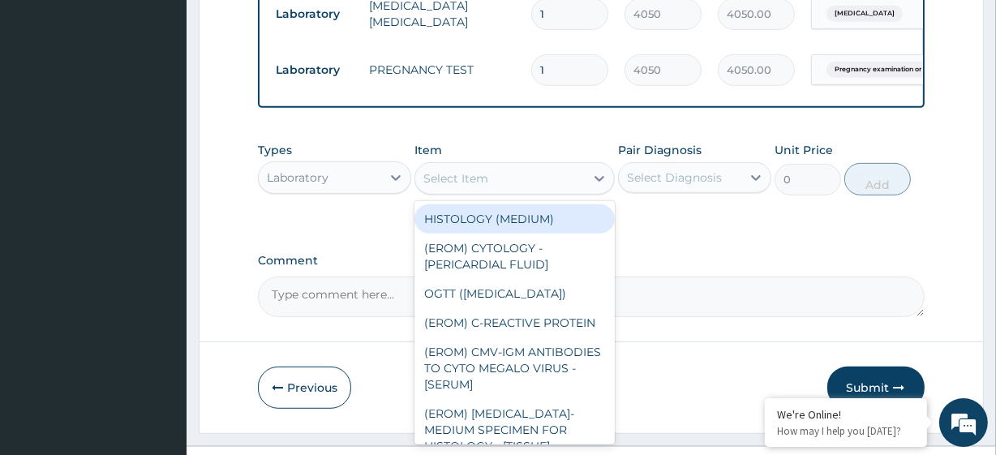
click at [478, 186] on div "Select Item" at bounding box center [455, 178] width 65 height 16
paste input "FBC - (FULL BLOOD COUNT with platelet and red cell indices) plus (bills generat…"
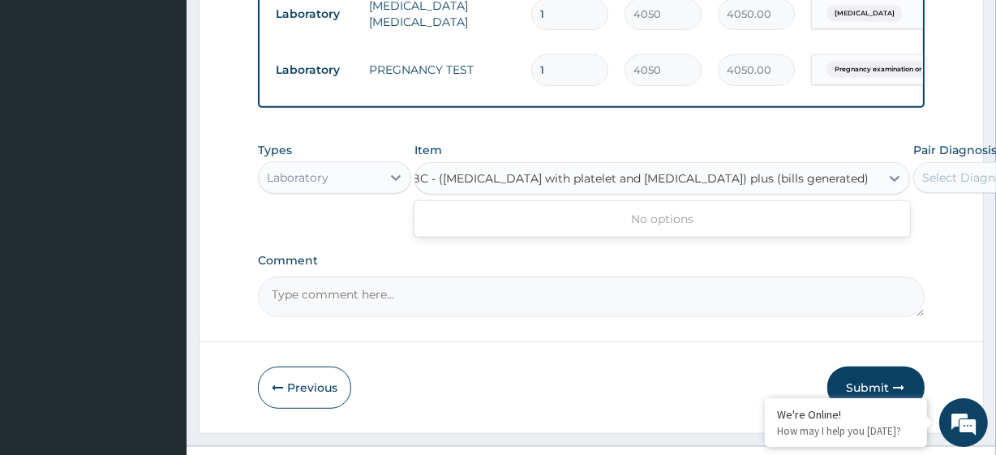
type input "FBC - (FULL BLOOD COUNT with platelet and red cell indices) plus"
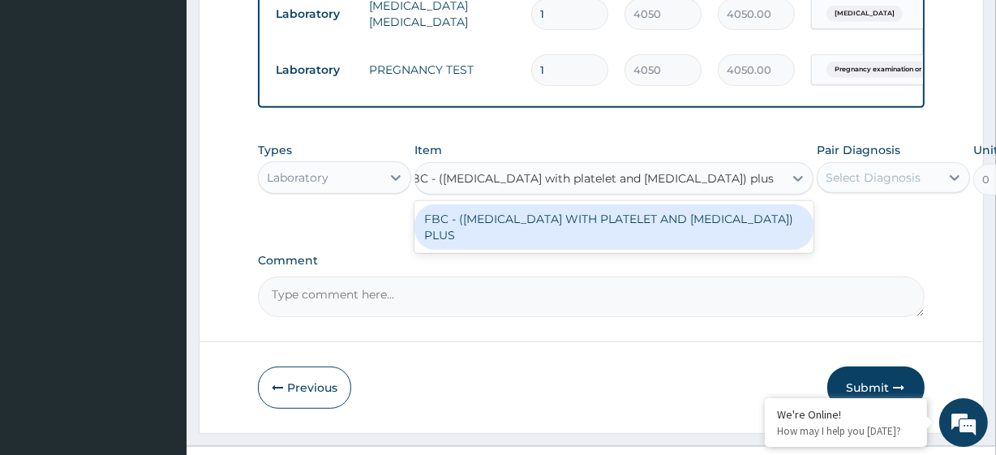
click at [542, 237] on div "FBC - (FULL BLOOD COUNT WITH PLATELET AND RED CELL INDICES) PLUS" at bounding box center [613, 226] width 399 height 45
type input "8505"
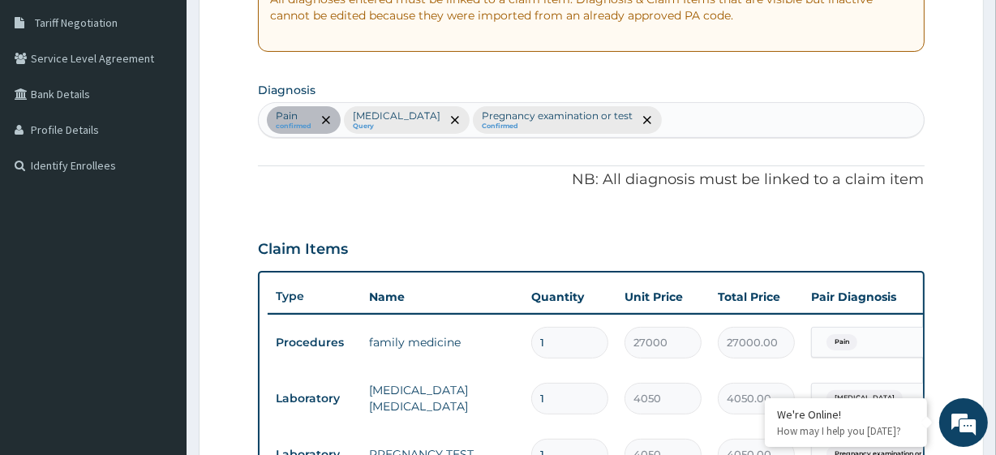
scroll to position [332, 0]
click at [724, 115] on div "Pain confirmed Malaria, unspecified Query Pregnancy examination or test Confirm…" at bounding box center [591, 121] width 664 height 34
type input "bacteria"
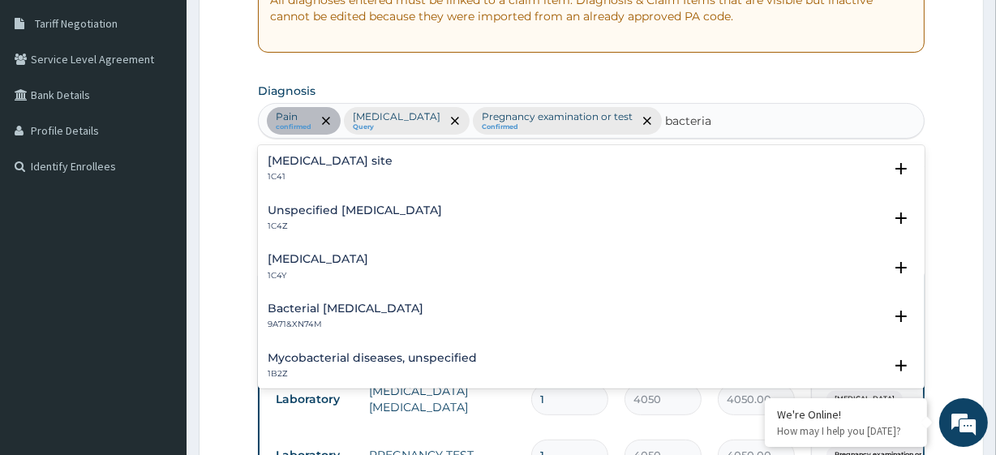
click at [392, 169] on div "Bacterial infection of unspecified site 1C41" at bounding box center [330, 169] width 125 height 28
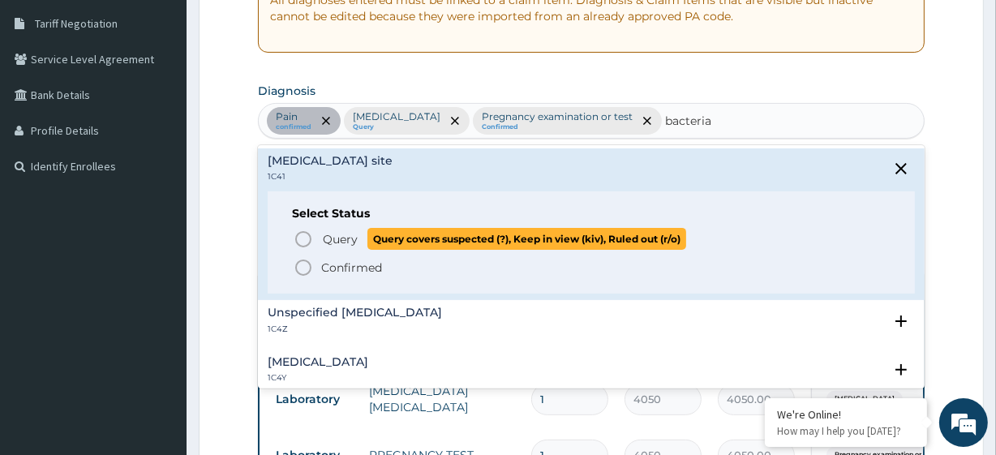
click at [418, 244] on span "Query covers suspected (?), Keep in view (kiv), Ruled out (r/o)" at bounding box center [526, 239] width 319 height 22
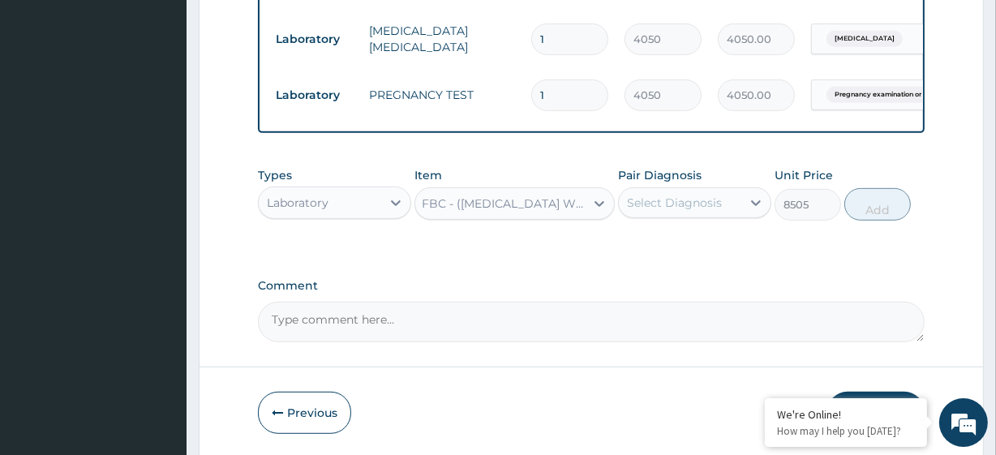
scroll to position [760, 0]
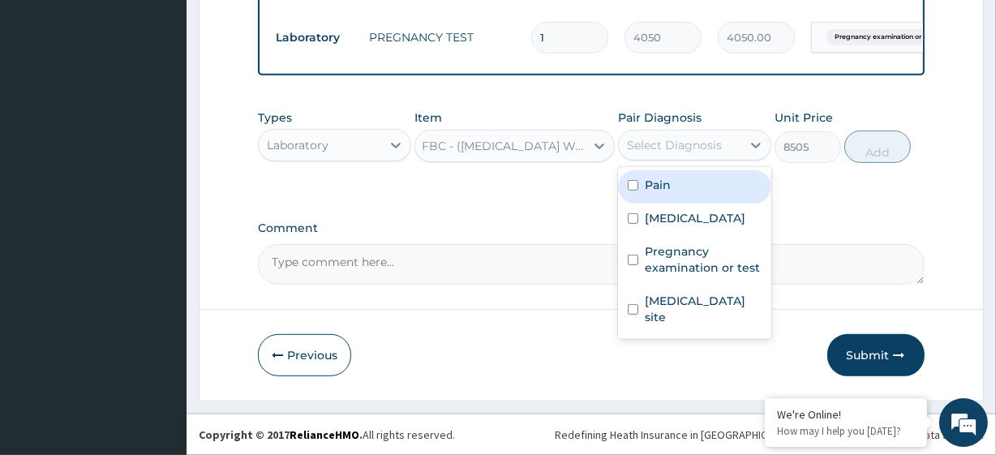
click at [665, 159] on div "Select Diagnosis" at bounding box center [694, 145] width 153 height 31
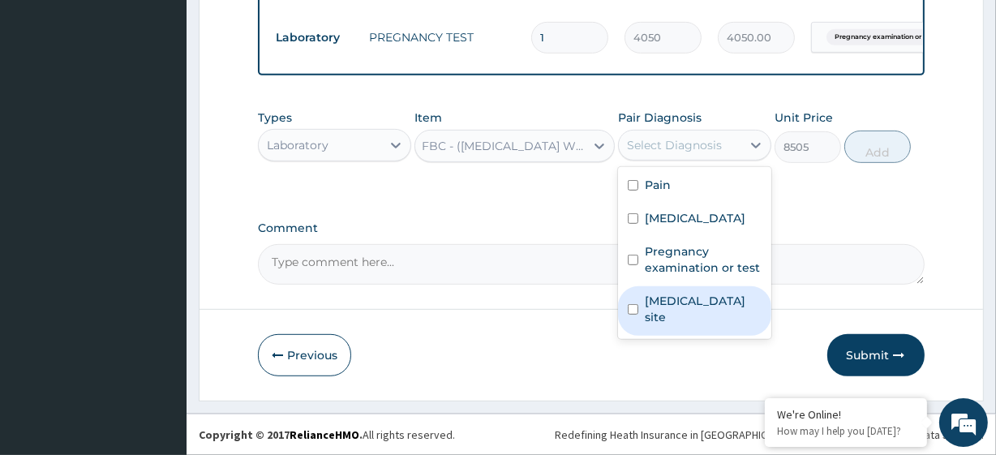
click at [683, 314] on label "Bacterial infection of unspecified site" at bounding box center [703, 309] width 117 height 32
checkbox input "true"
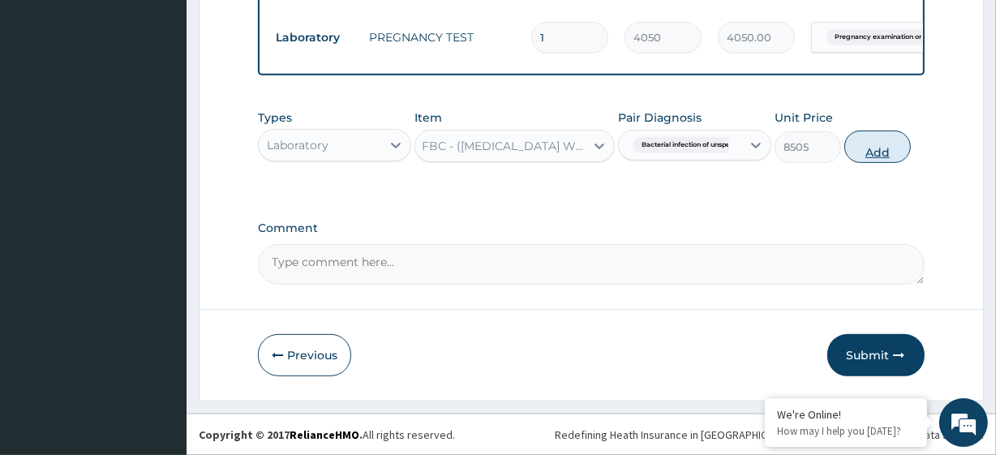
click at [888, 138] on button "Add" at bounding box center [877, 147] width 66 height 32
type input "0"
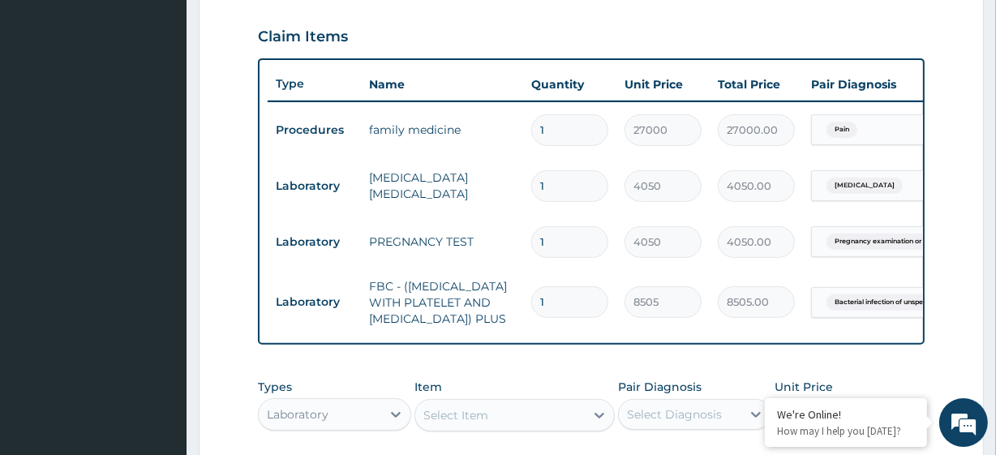
scroll to position [0, 147]
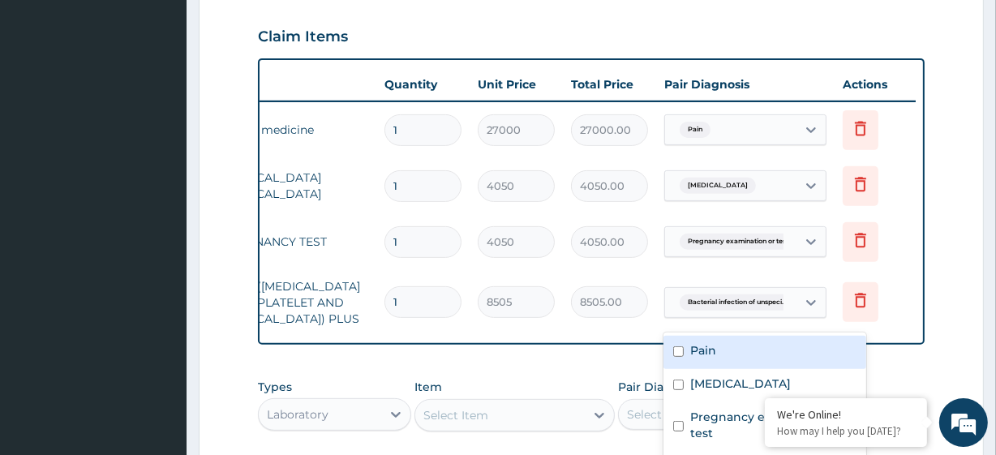
click at [852, 311] on tr "Laboratory FBC - (FULL BLOOD COUNT WITH PLATELET AND RED CELL INDICES) PLUS 1 8…" at bounding box center [518, 302] width 795 height 65
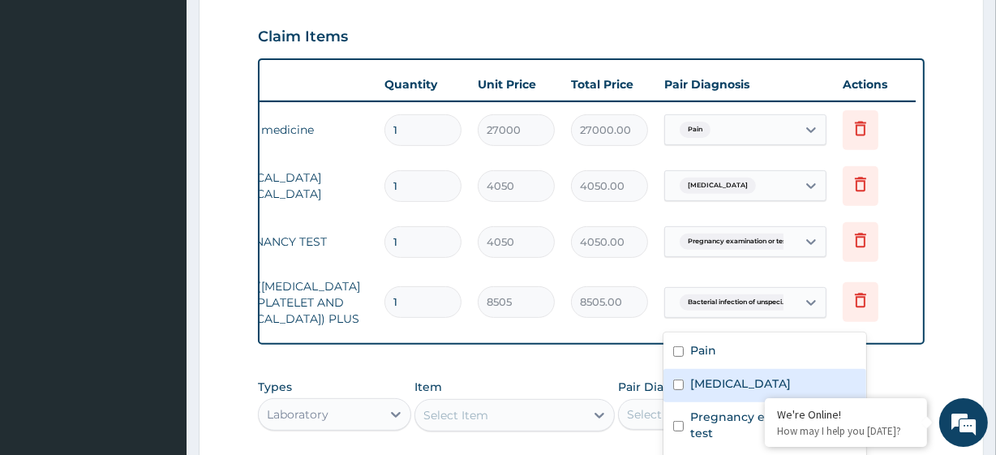
click at [740, 387] on label "Malaria, unspecified" at bounding box center [740, 383] width 101 height 16
checkbox input "true"
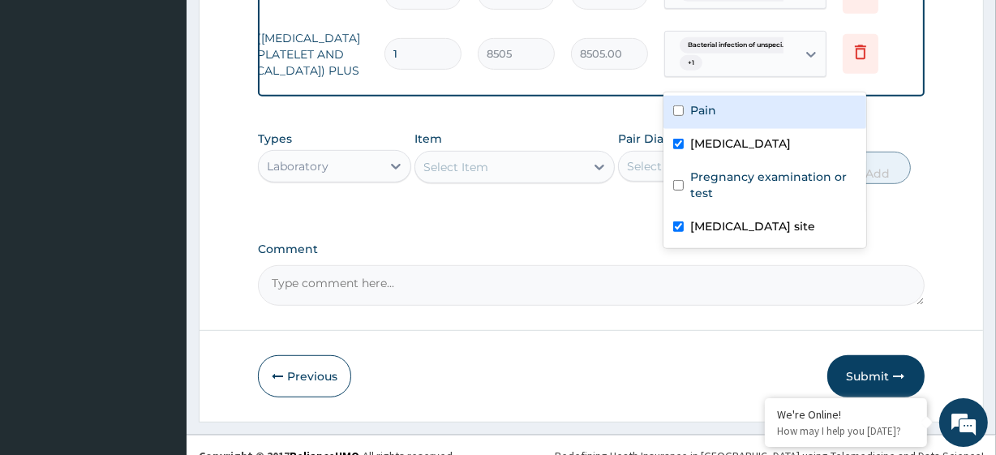
scroll to position [841, 0]
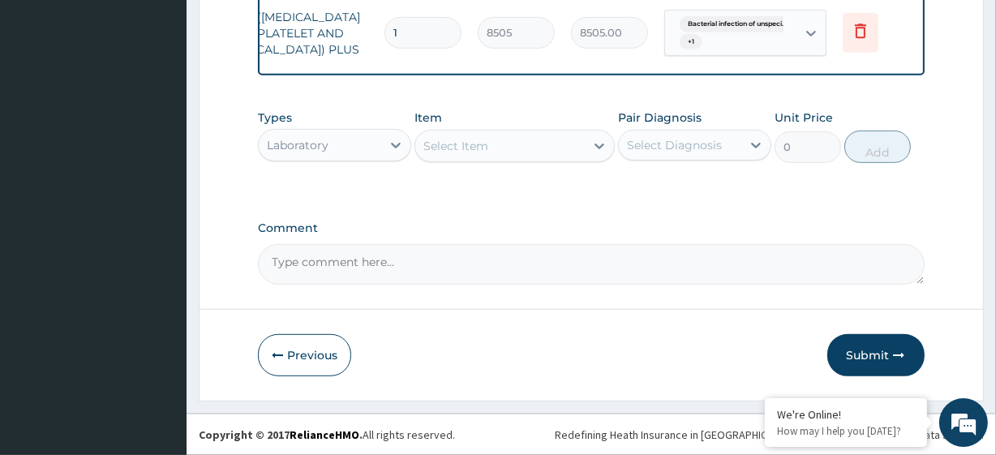
click at [482, 174] on div "Types Laboratory Item Select Item Pair Diagnosis Select Diagnosis Unit Price 0 …" at bounding box center [591, 148] width 666 height 94
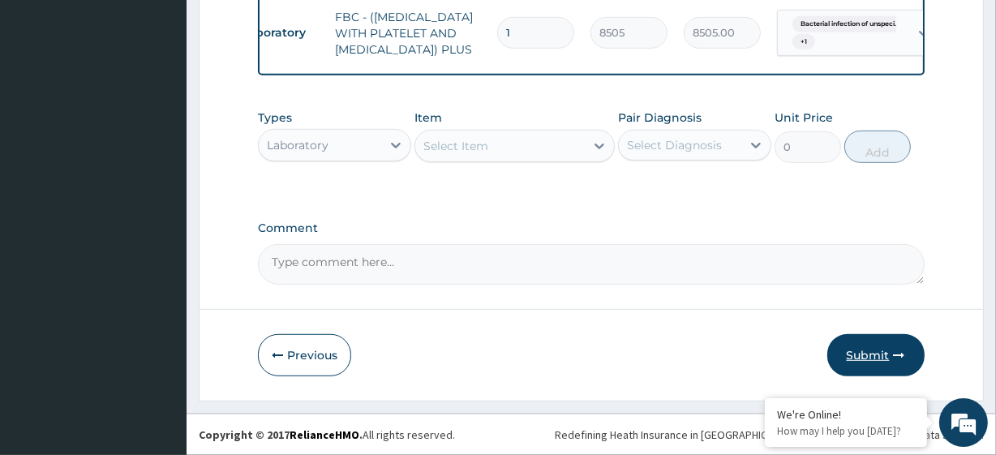
click at [847, 372] on button "Submit" at bounding box center [875, 355] width 97 height 42
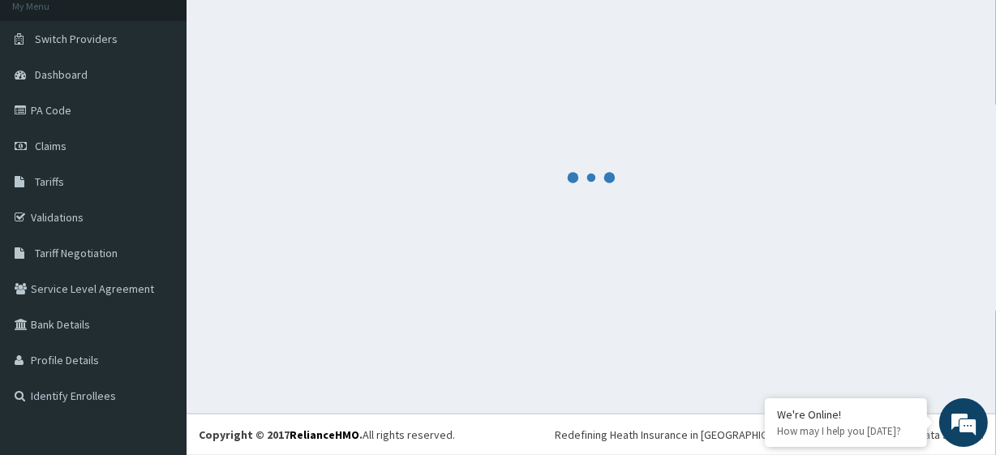
scroll to position [102, 0]
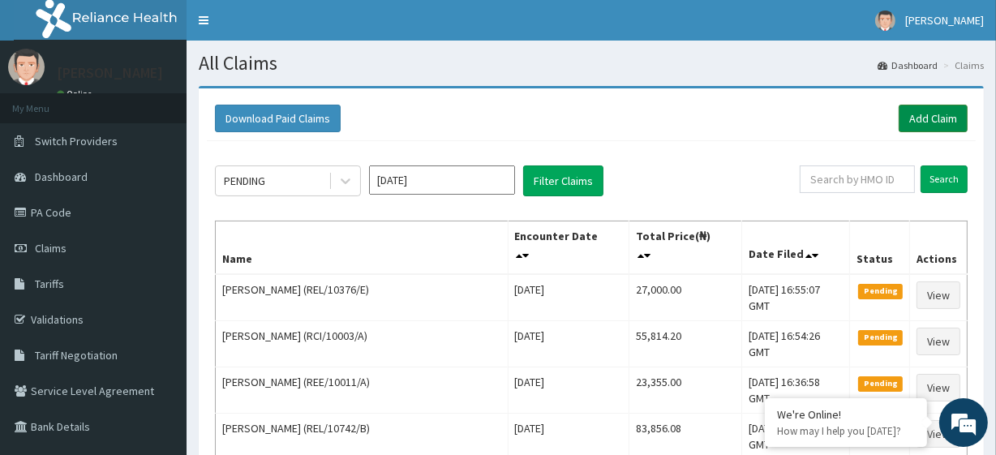
click at [916, 120] on link "Add Claim" at bounding box center [932, 119] width 69 height 28
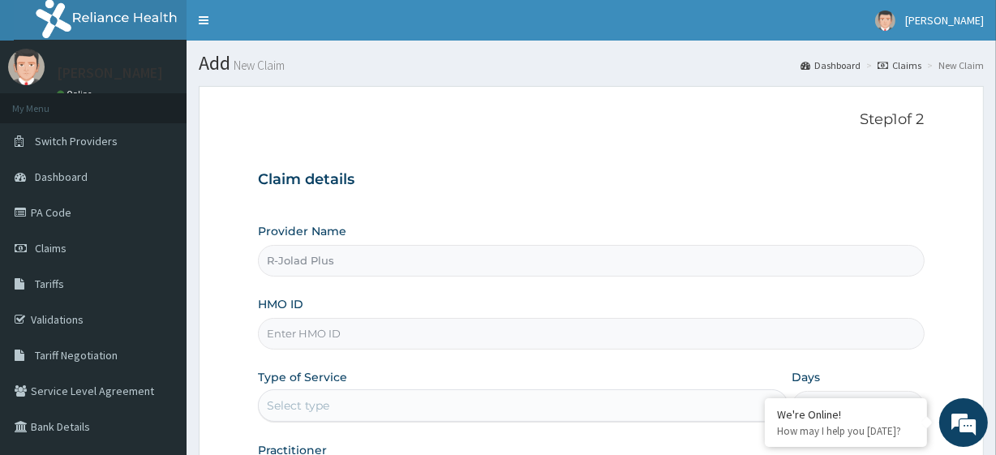
click at [344, 337] on input "HMO ID" at bounding box center [591, 334] width 666 height 32
paste input "ARM/10031/B"
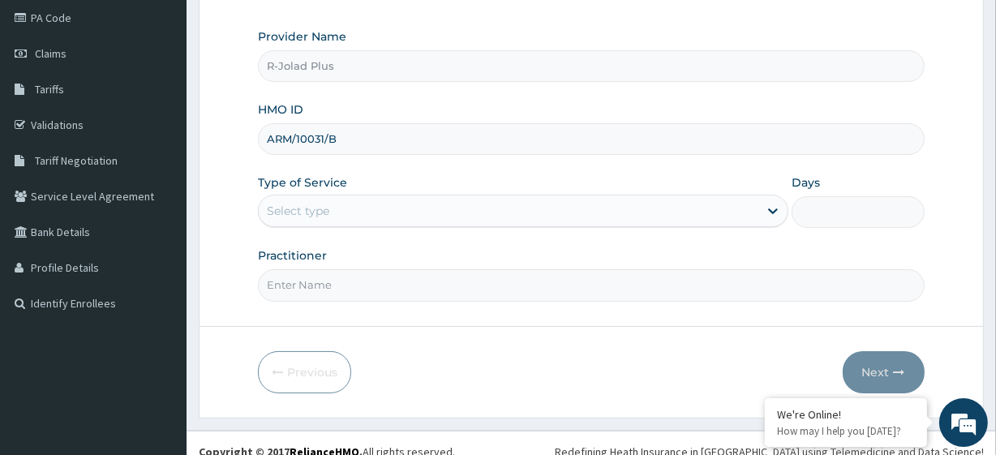
scroll to position [204, 0]
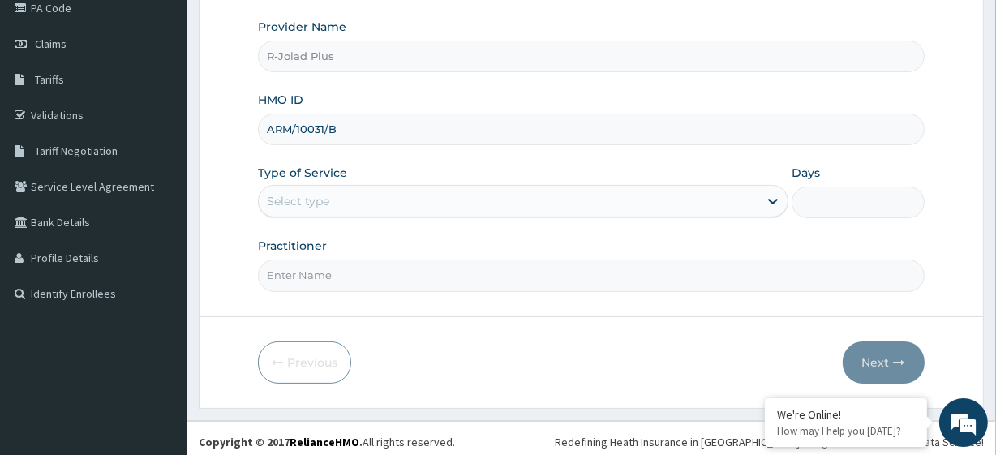
type input "ARM/10031/B"
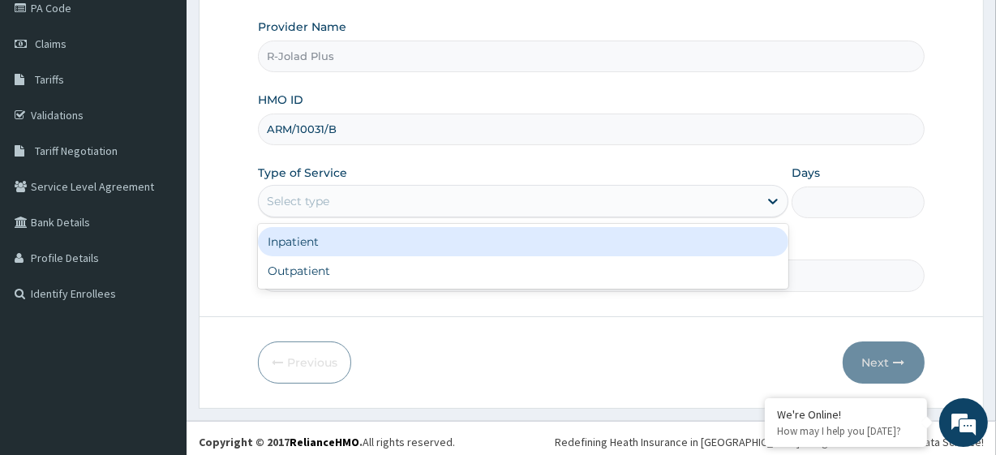
drag, startPoint x: 296, startPoint y: 203, endPoint x: 316, endPoint y: 272, distance: 72.6
click at [316, 217] on div "option Inpatient focused, 1 of 2. 2 results available. Use Up and Down to choos…" at bounding box center [523, 201] width 530 height 32
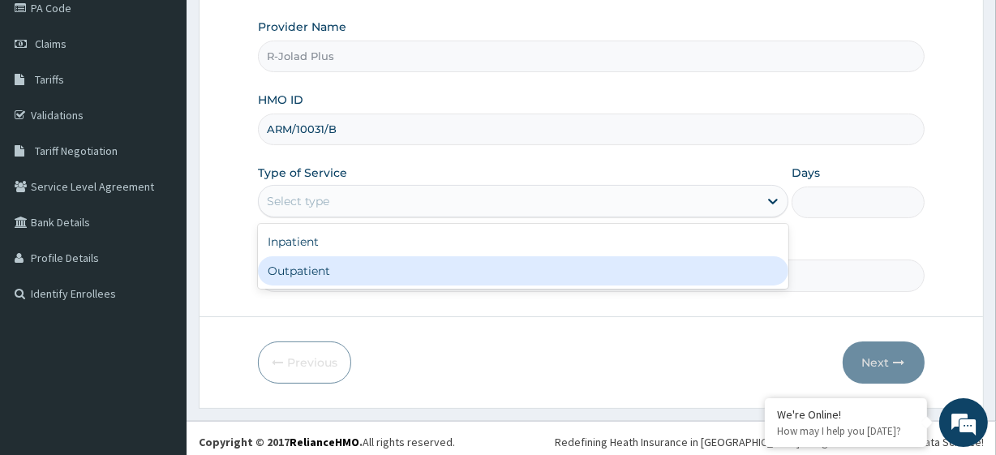
click at [316, 272] on div "Outpatient" at bounding box center [523, 270] width 530 height 29
type input "1"
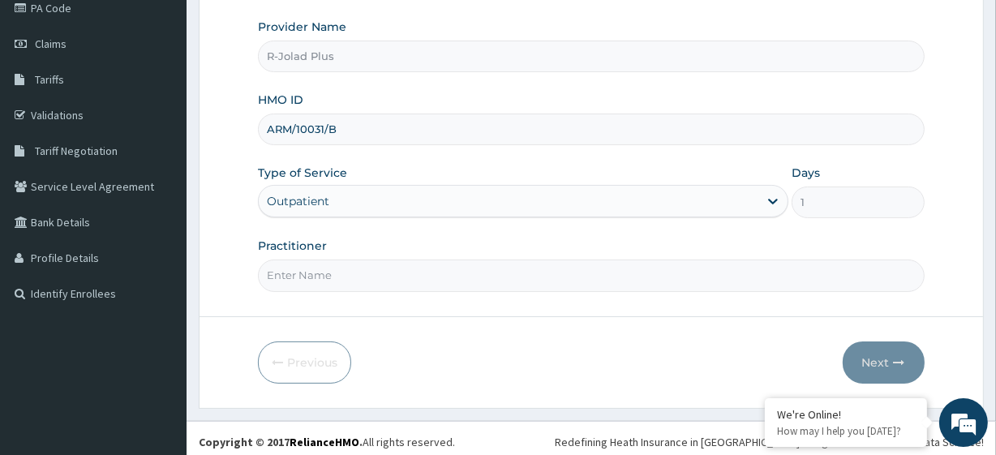
click at [316, 272] on input "Practitioner" at bounding box center [591, 275] width 666 height 32
type input "[PERSON_NAME]"
click at [853, 371] on button "Next" at bounding box center [883, 362] width 82 height 42
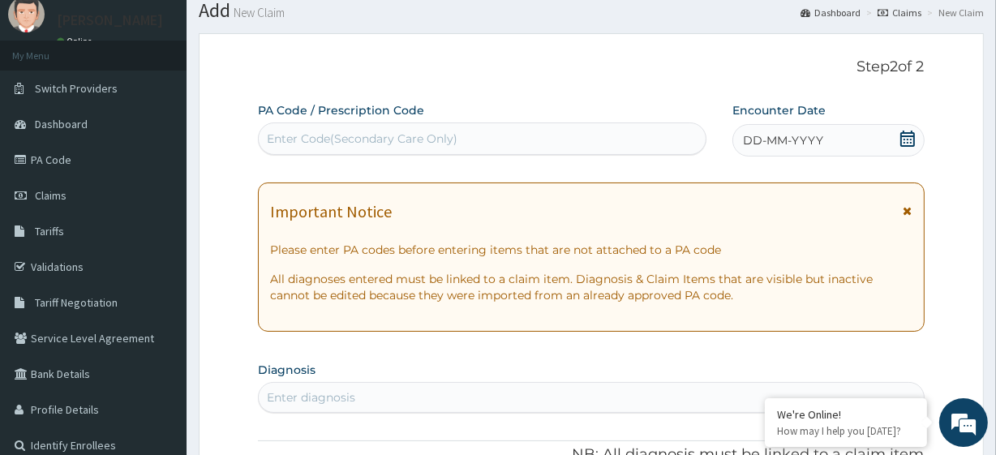
scroll to position [51, 0]
click at [332, 139] on div "Enter Code(Secondary Care Only)" at bounding box center [362, 140] width 191 height 16
paste input "PA/4309F6"
type input "PA/4309F6"
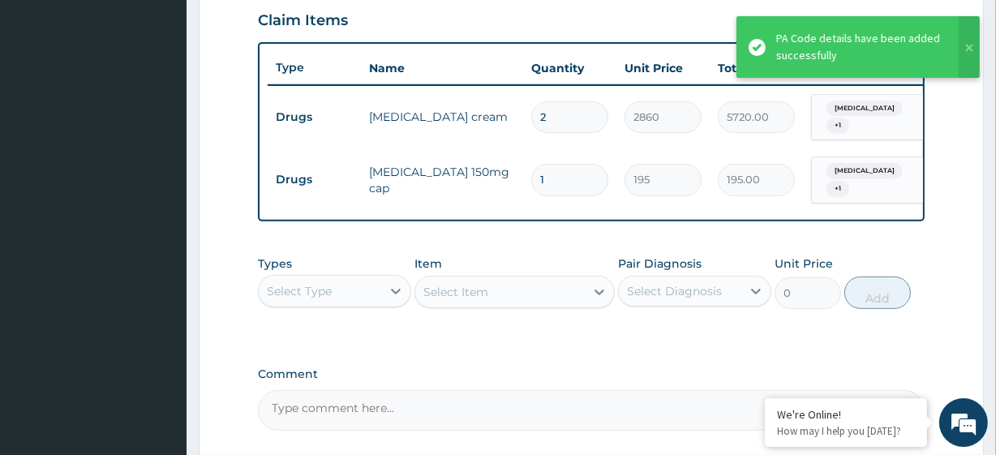
click at [332, 286] on div "Select Type" at bounding box center [299, 291] width 65 height 16
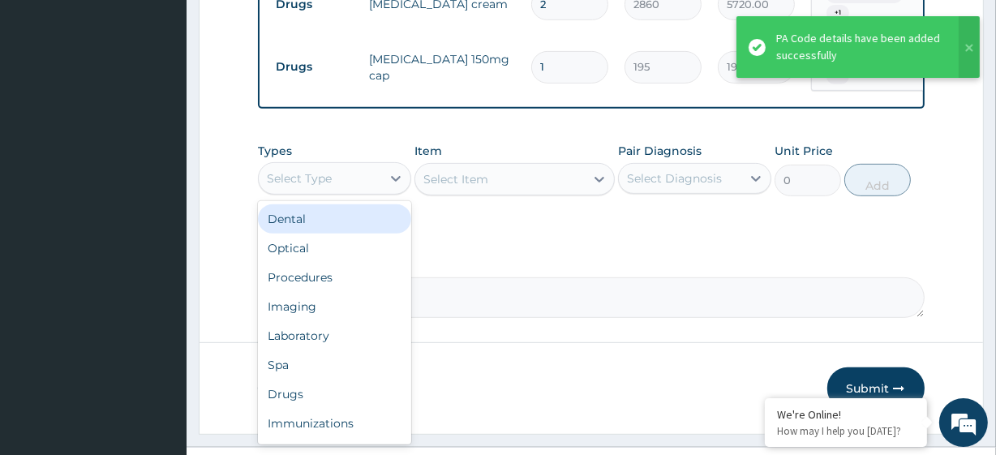
scroll to position [675, 0]
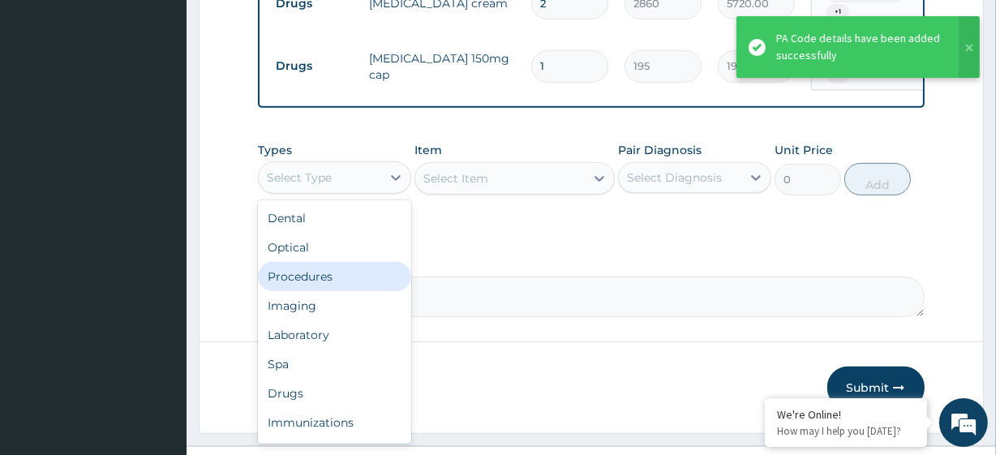
click at [333, 278] on div "Procedures" at bounding box center [334, 276] width 153 height 29
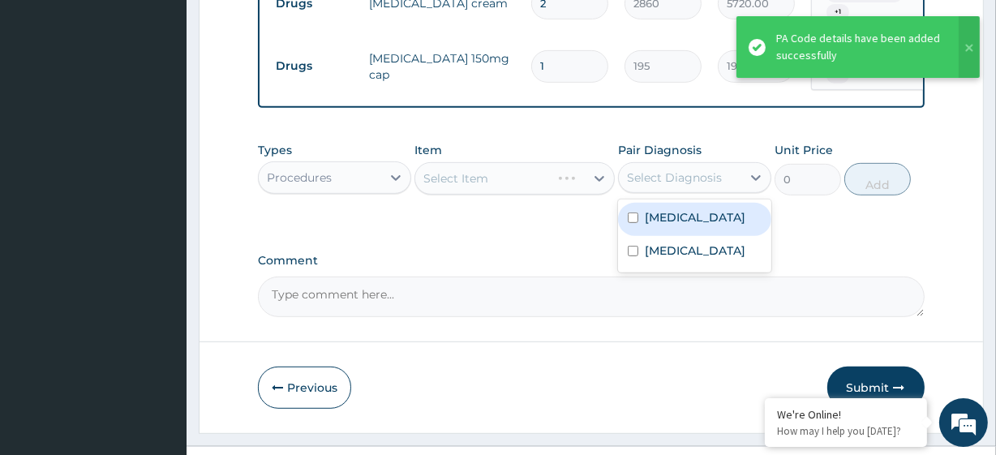
click at [735, 182] on div "Select Diagnosis" at bounding box center [680, 178] width 122 height 26
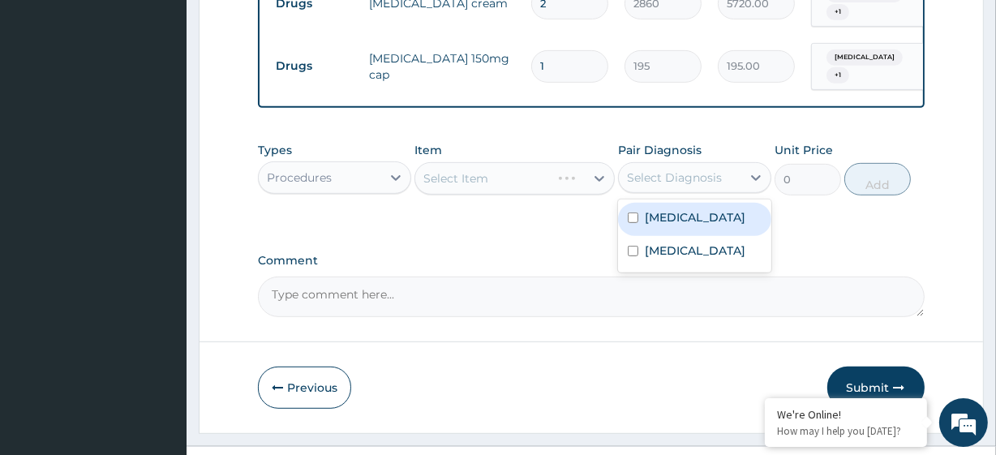
click at [714, 236] on div "[MEDICAL_DATA]" at bounding box center [694, 219] width 153 height 33
checkbox input "true"
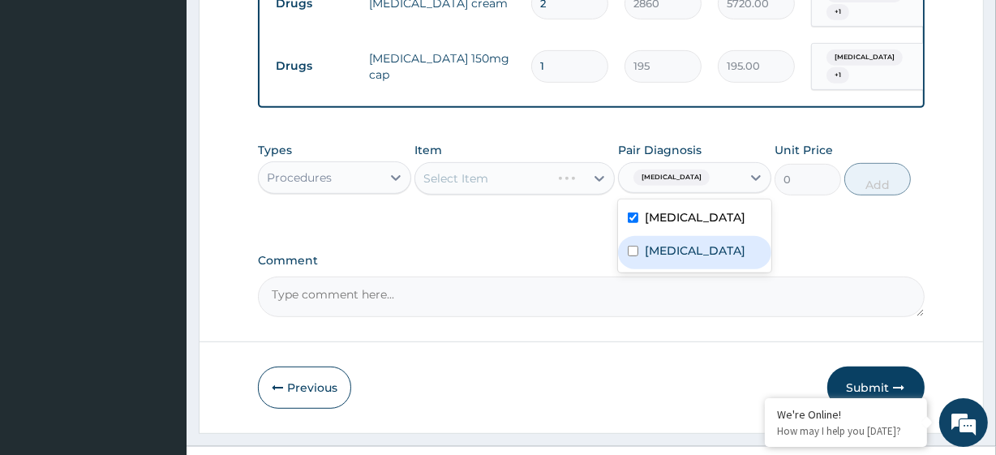
click at [711, 259] on div "[MEDICAL_DATA]" at bounding box center [694, 252] width 153 height 33
checkbox input "true"
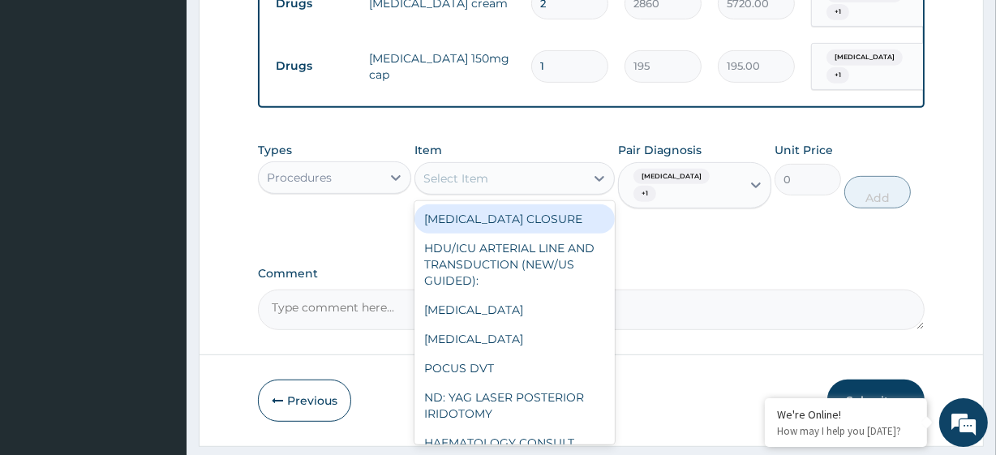
click at [551, 174] on div "Select Item" at bounding box center [499, 178] width 169 height 26
paste input "General Consultation (initial)"
type input "General Consultation (initial)"
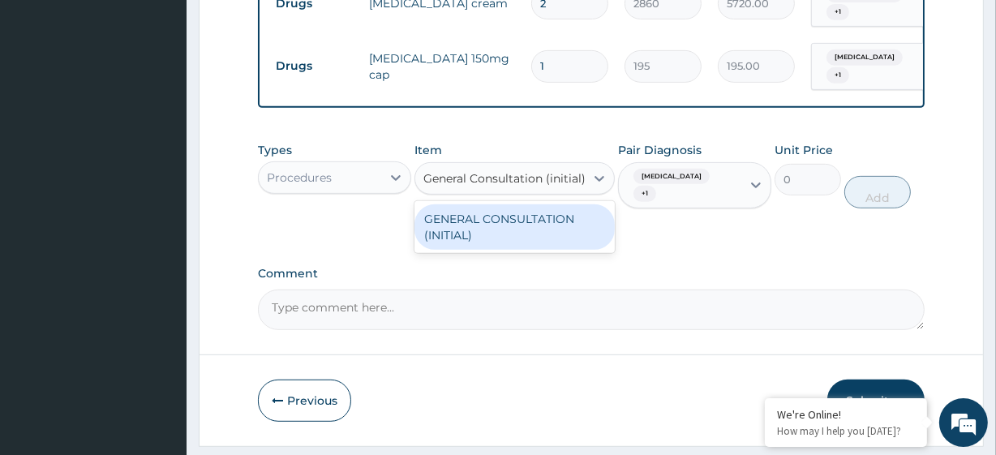
scroll to position [0, 6]
click at [564, 216] on div "GENERAL CONSULTATION (INITIAL)" at bounding box center [513, 226] width 199 height 45
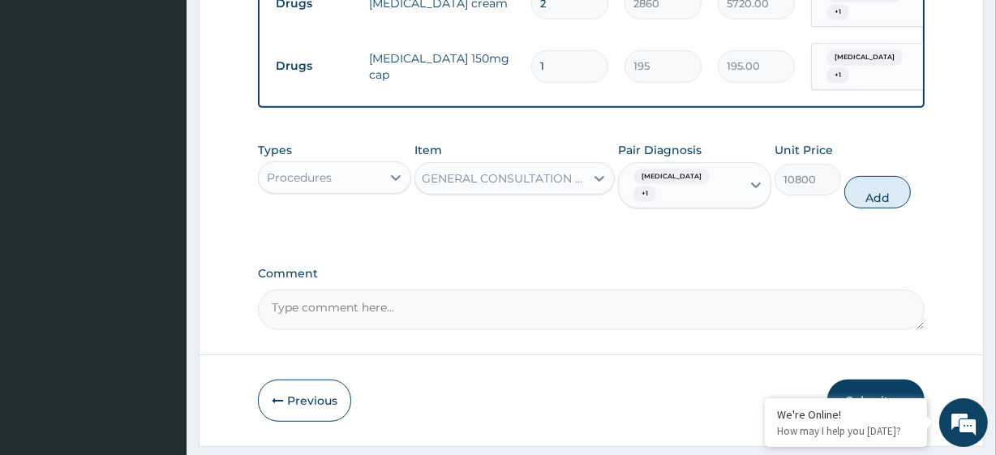
scroll to position [0, 2]
click at [876, 194] on button "Add" at bounding box center [877, 192] width 66 height 32
type input "0"
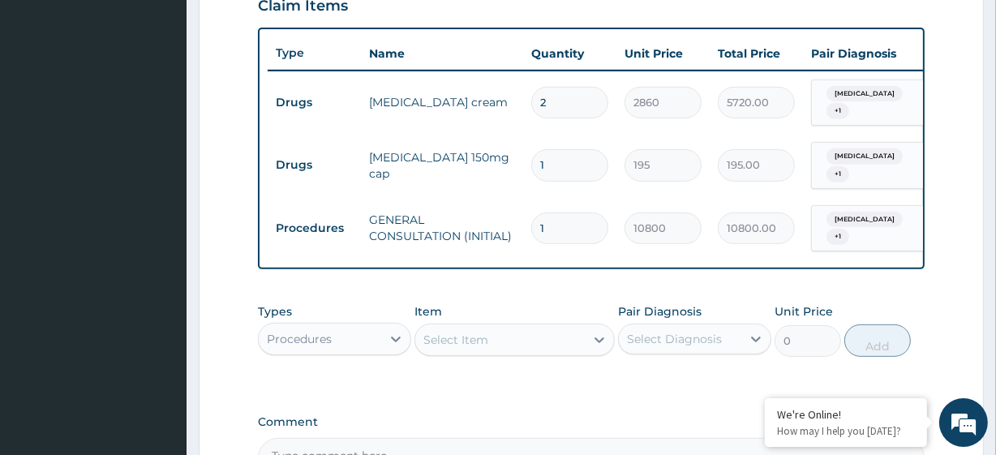
scroll to position [772, 0]
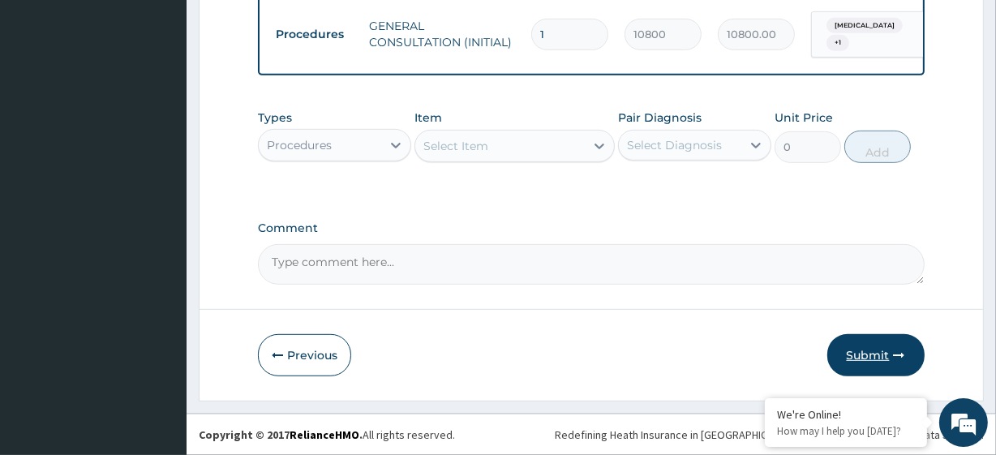
click at [843, 356] on button "Submit" at bounding box center [875, 355] width 97 height 42
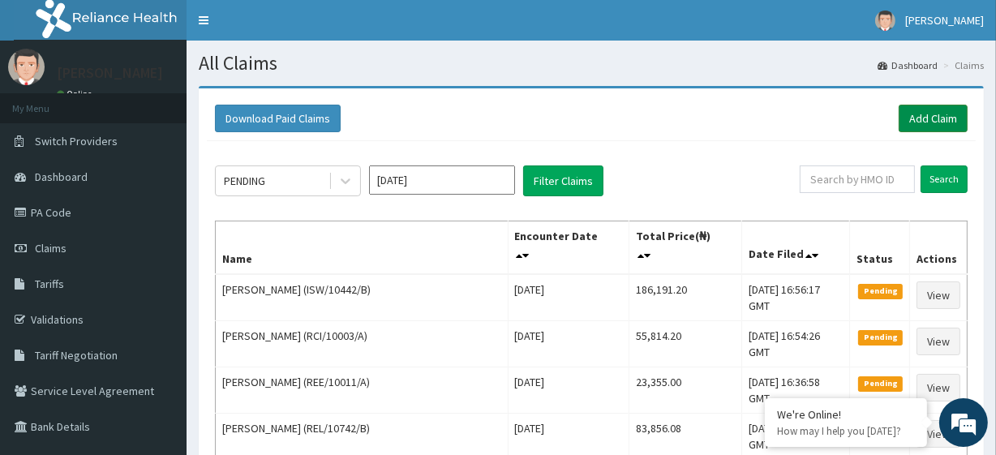
click at [948, 118] on link "Add Claim" at bounding box center [932, 119] width 69 height 28
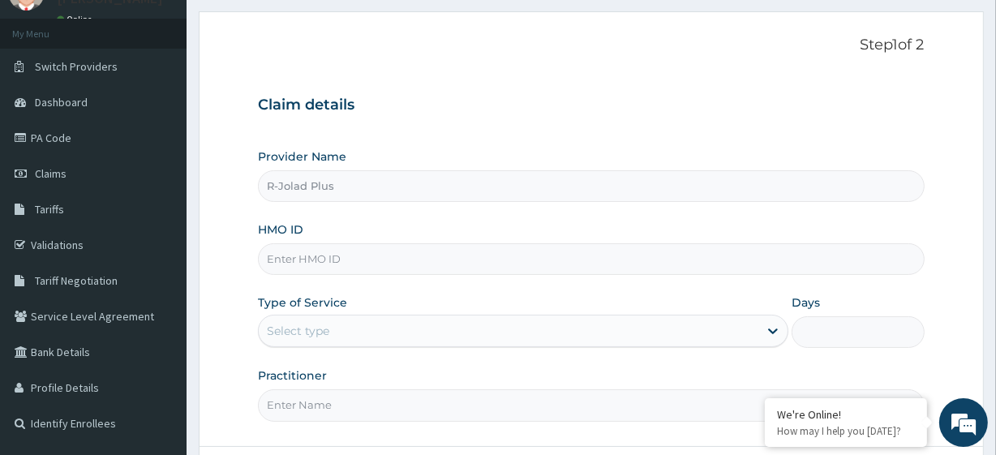
scroll to position [75, 0]
click at [332, 260] on input "HMO ID" at bounding box center [591, 258] width 666 height 32
paste input "ISW/10282/D"
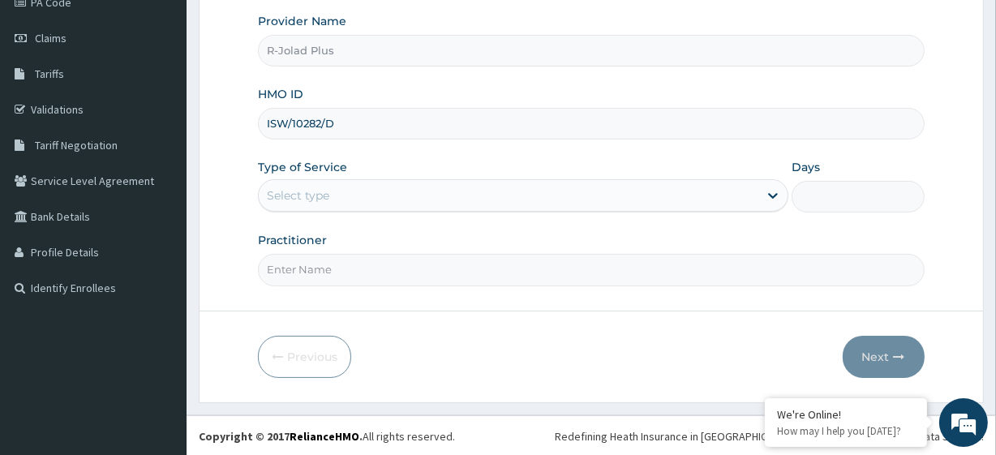
type input "ISW/10282/D"
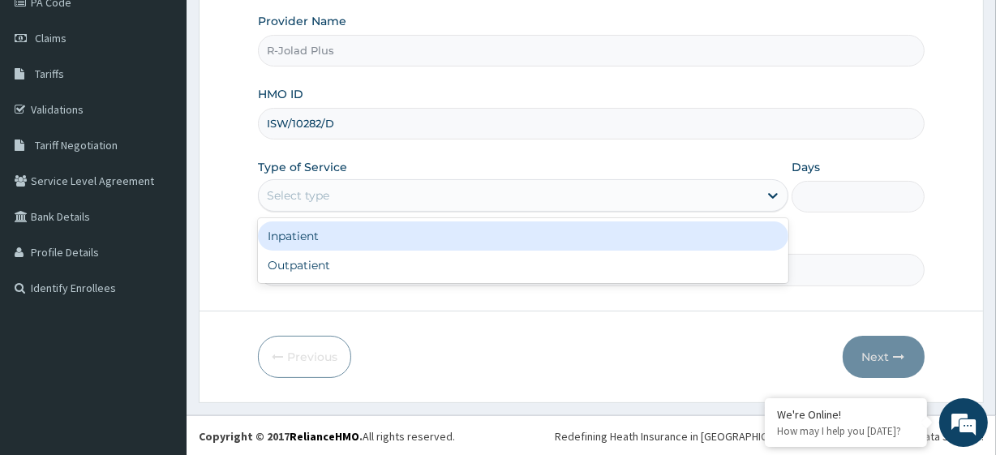
drag, startPoint x: 411, startPoint y: 191, endPoint x: 362, endPoint y: 259, distance: 84.2
click at [362, 212] on div "option Inpatient focused, 1 of 2. 2 results available. Use Up and Down to choos…" at bounding box center [523, 195] width 530 height 32
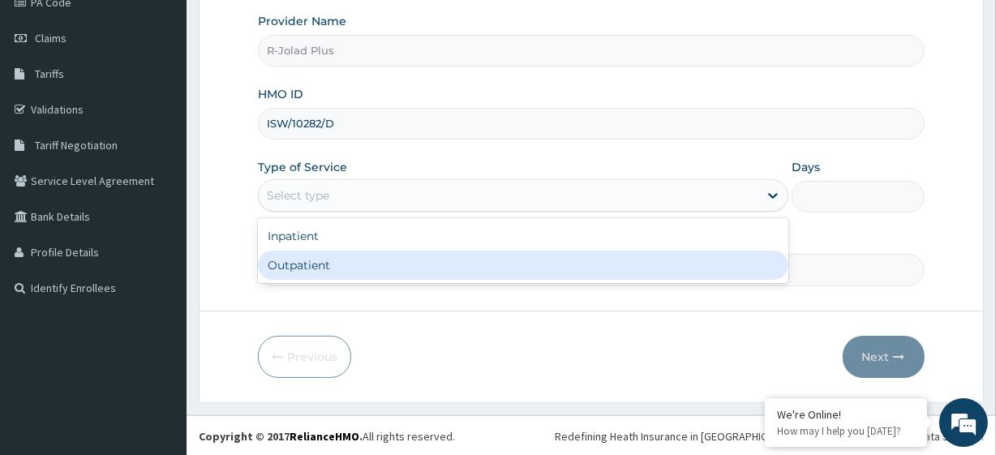
click at [362, 259] on div "Outpatient" at bounding box center [523, 265] width 530 height 29
type input "1"
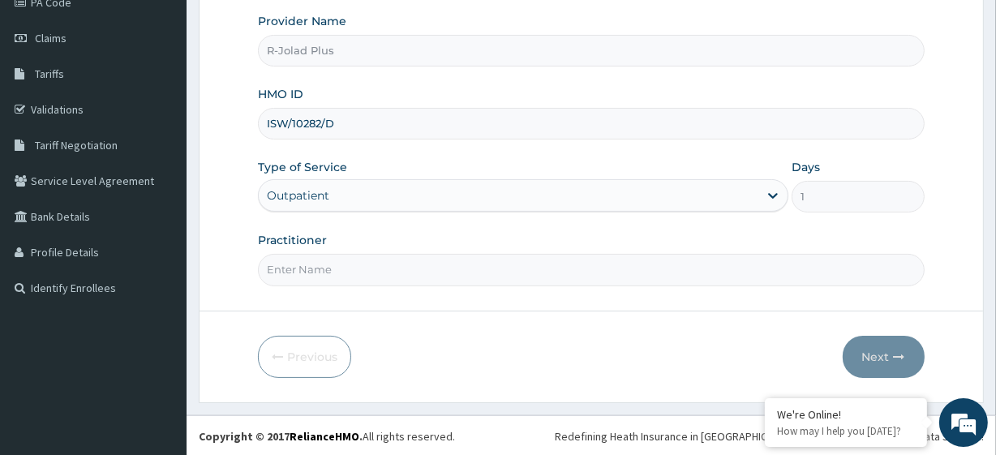
click at [310, 274] on input "Practitioner" at bounding box center [591, 270] width 666 height 32
paste input "Ochefije Faith"
type input "Ochefije Faith"
click at [877, 350] on button "Next" at bounding box center [883, 357] width 82 height 42
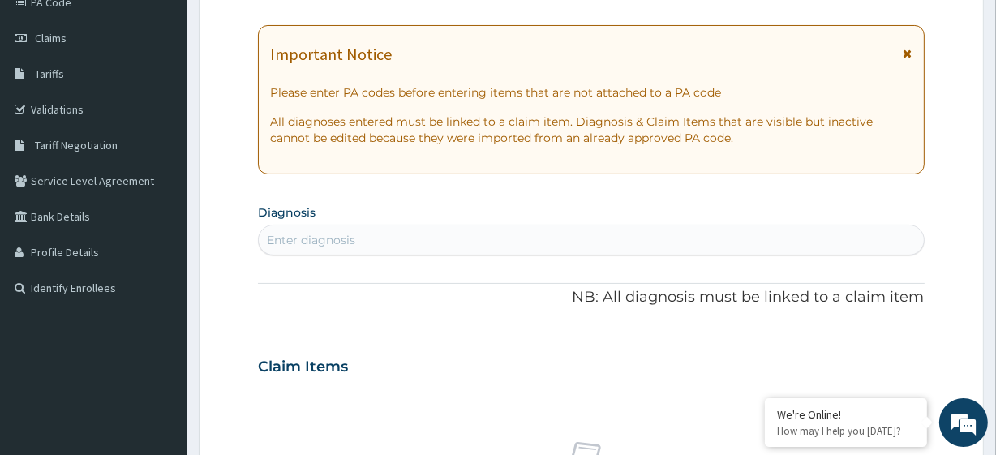
click at [379, 228] on div "Enter diagnosis" at bounding box center [591, 240] width 664 height 26
type input "cough"
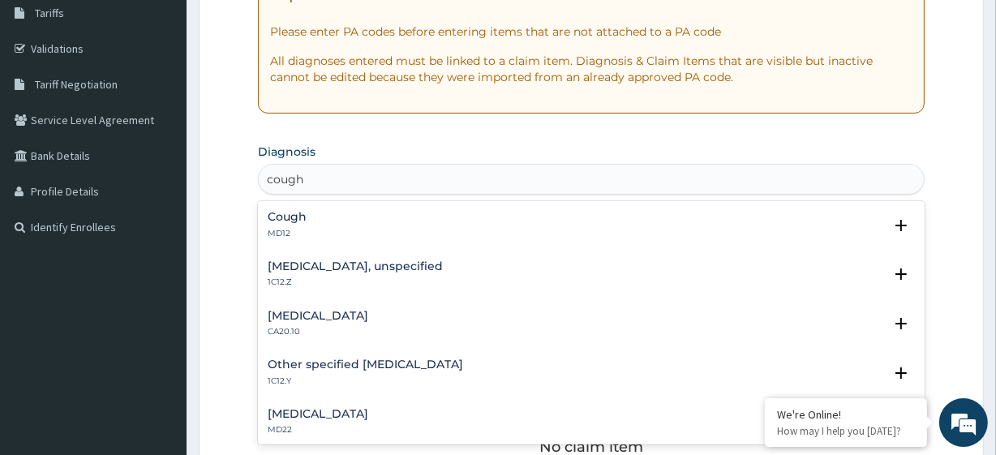
scroll to position [272, 0]
click at [290, 211] on h4 "Cough" at bounding box center [287, 216] width 39 height 12
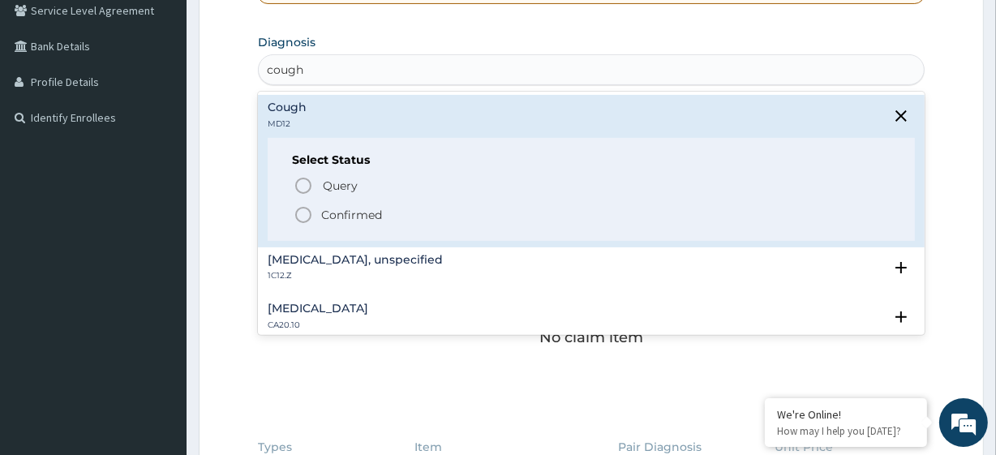
scroll to position [381, 0]
click at [369, 216] on p "Confirmed" at bounding box center [351, 214] width 61 height 16
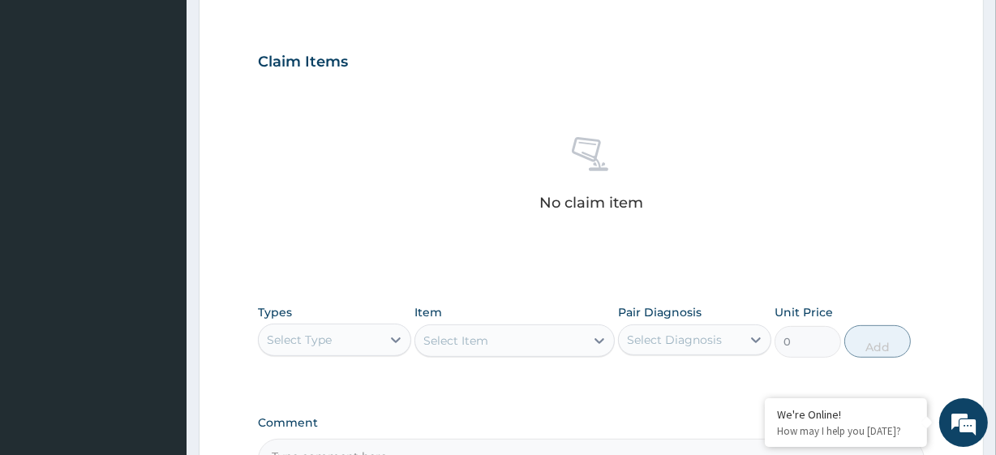
scroll to position [714, 0]
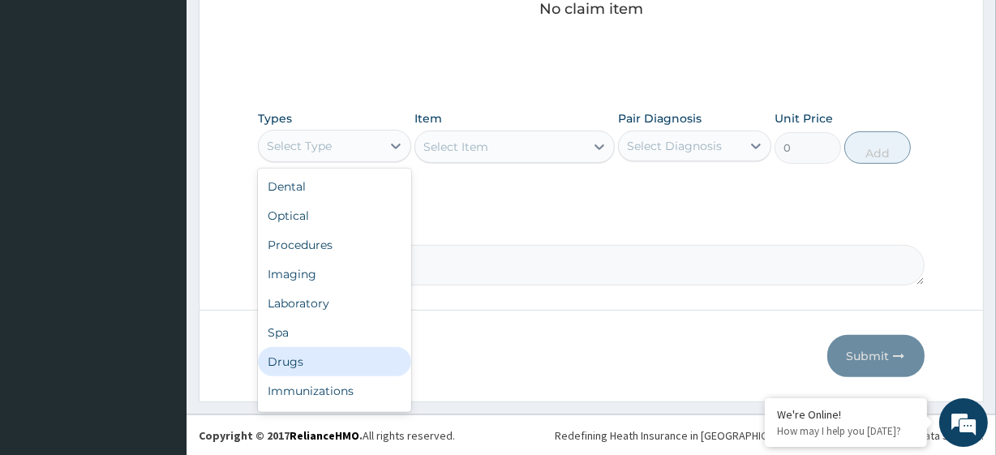
drag, startPoint x: 336, startPoint y: 157, endPoint x: 332, endPoint y: 361, distance: 203.6
click at [332, 162] on div "option Drugs focused, 7 of 10. 10 results available. Use Up and Down to choose …" at bounding box center [334, 146] width 153 height 32
click at [332, 361] on div "Drugs" at bounding box center [334, 361] width 153 height 29
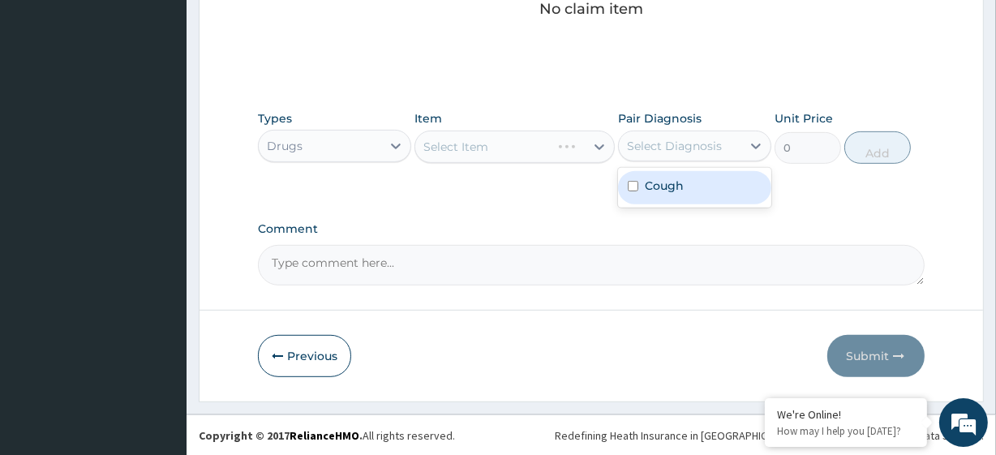
drag, startPoint x: 690, startPoint y: 140, endPoint x: 684, endPoint y: 195, distance: 55.5
click at [684, 161] on div "option Cough focused, 1 of 1. 1 result available. Use Up and Down to choose opt…" at bounding box center [694, 146] width 153 height 31
click at [684, 195] on div "Cough" at bounding box center [694, 187] width 153 height 33
checkbox input "true"
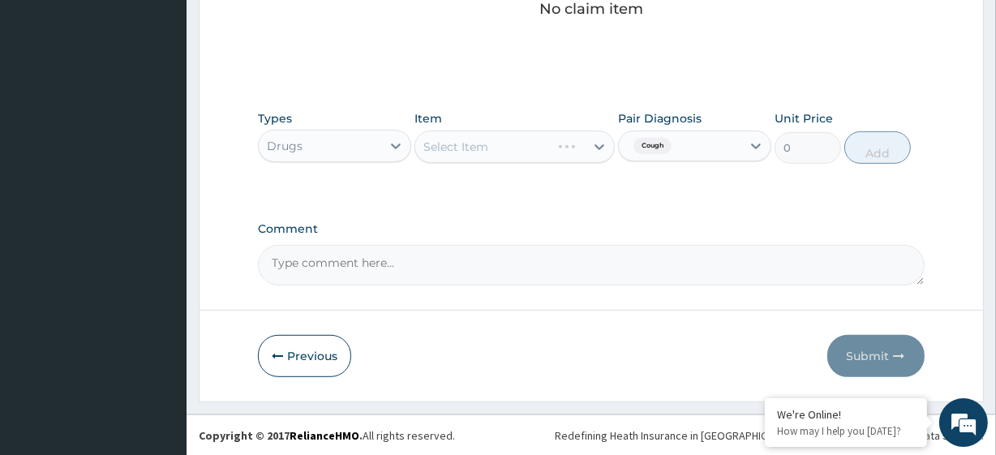
click at [559, 140] on div "Select Item" at bounding box center [513, 147] width 199 height 32
click at [507, 139] on div "Select Item" at bounding box center [513, 147] width 199 height 32
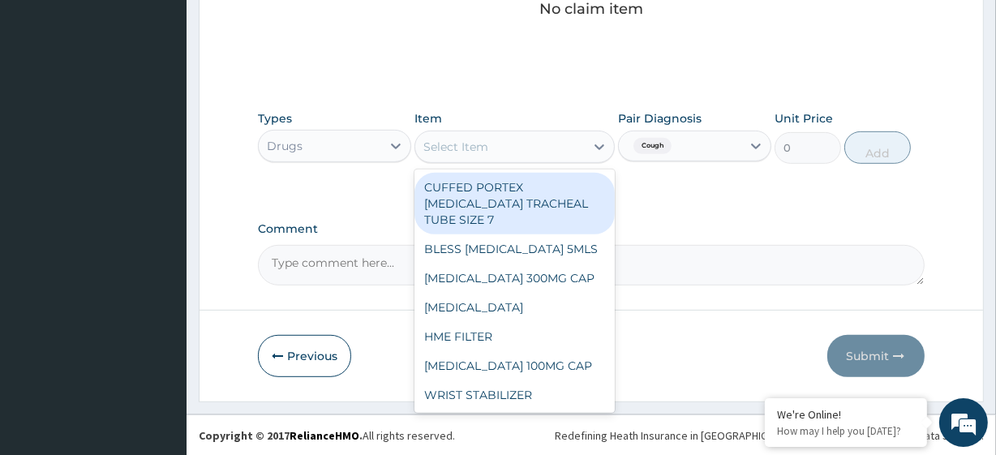
click at [507, 139] on div "Select Item" at bounding box center [499, 147] width 169 height 26
paste input "VITAMIN C 100MG TAB *1000 COUGH SYRUP ADULT (M&B)"
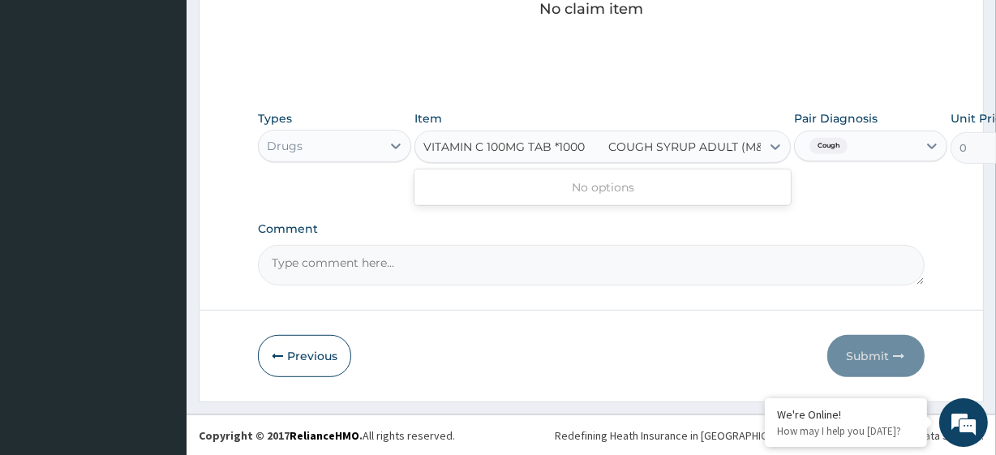
scroll to position [0, 20]
type input "VITAMIN C 100MG TAB *1000"
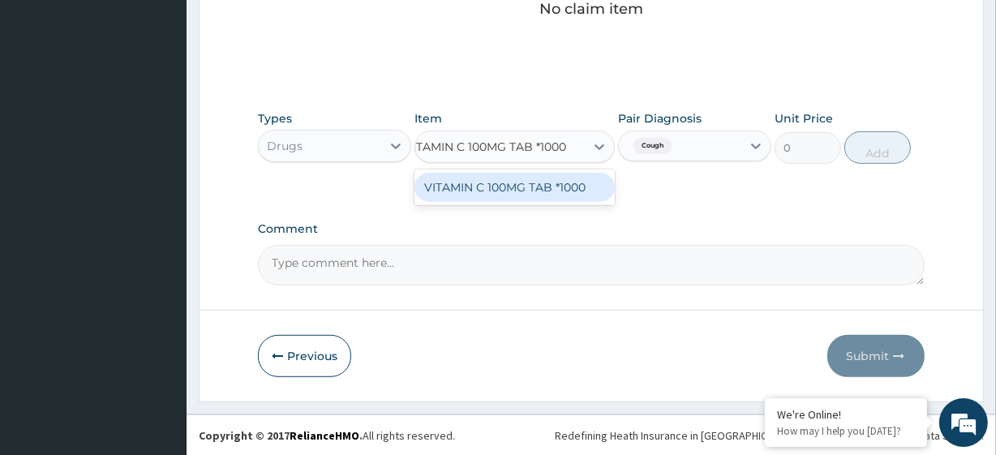
scroll to position [0, 18]
click at [522, 184] on div "VITAMIN C 100MG TAB *1000" at bounding box center [513, 187] width 199 height 29
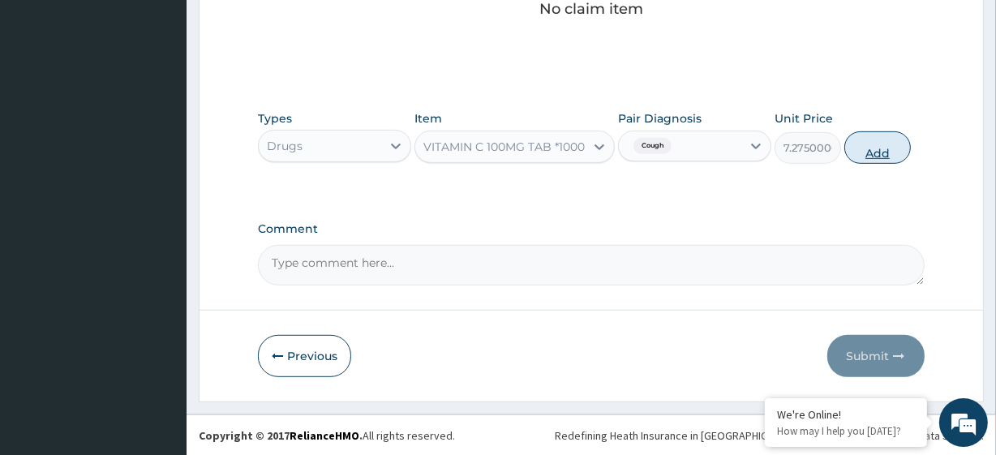
click at [865, 147] on button "Add" at bounding box center [877, 147] width 66 height 32
type input "0"
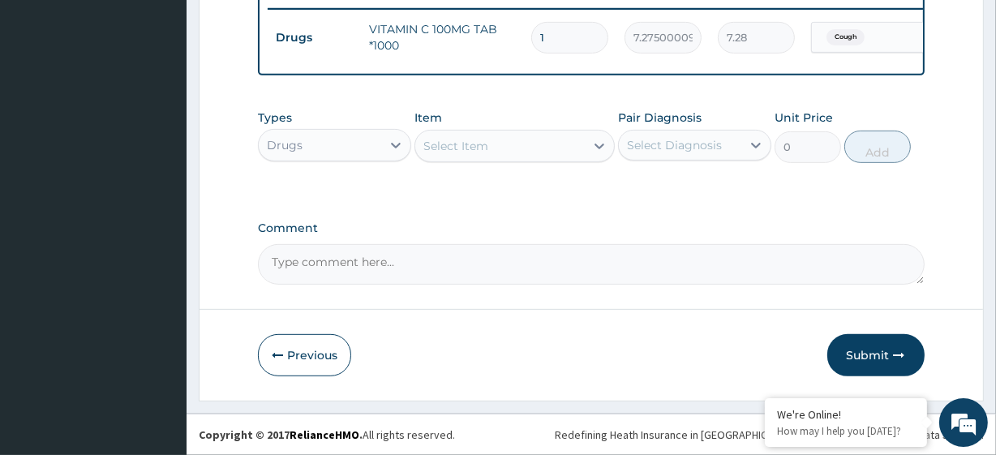
click at [470, 139] on div "Select Item" at bounding box center [455, 146] width 65 height 16
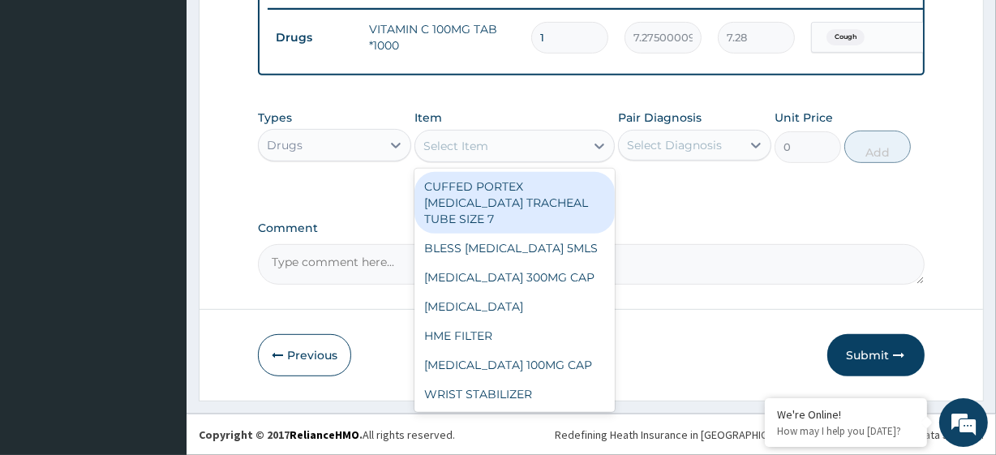
paste input "COUGH SYRUP ADULT (M&B)"
type input "COUGH SYRUP ADULT (M&B)"
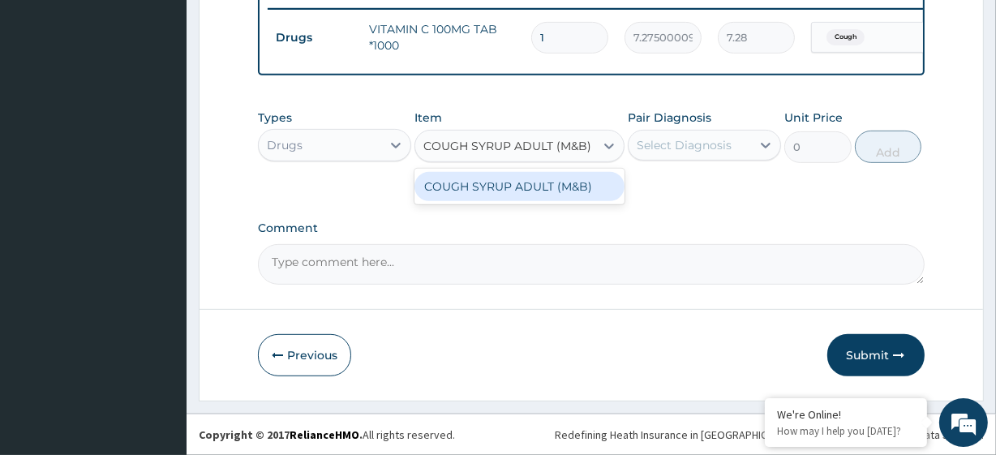
scroll to position [0, 19]
click at [480, 173] on div "COUGH SYRUP ADULT (M&B)" at bounding box center [519, 186] width 210 height 29
type input "1500"
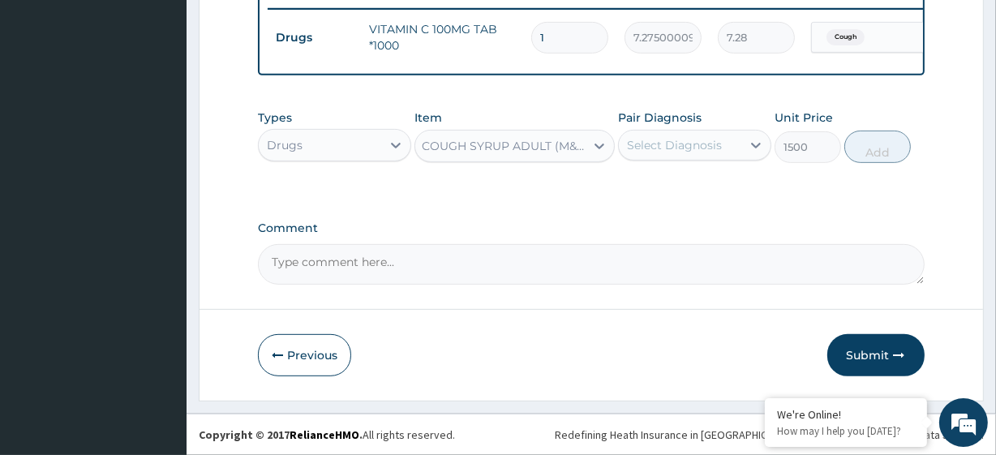
scroll to position [0, 2]
click at [679, 158] on div "Select Diagnosis" at bounding box center [694, 145] width 153 height 31
click at [682, 186] on label "Cough" at bounding box center [664, 185] width 39 height 16
checkbox input "true"
click at [866, 159] on button "Add" at bounding box center [877, 147] width 66 height 32
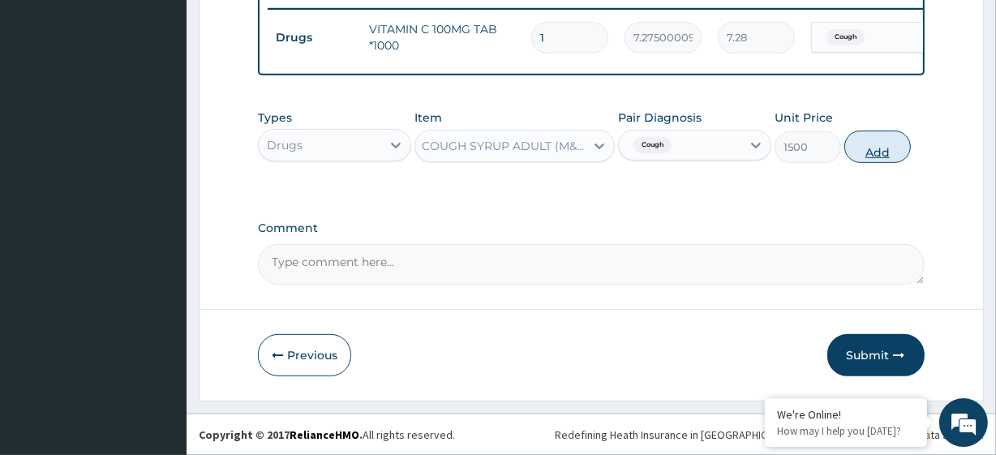
type input "0"
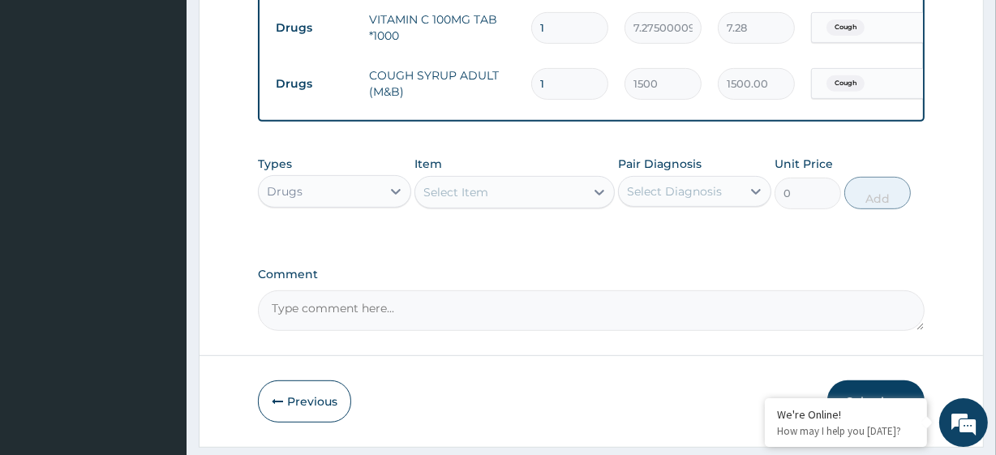
click at [551, 24] on input "1" at bounding box center [569, 28] width 77 height 32
type input "15"
type input "109.13"
type input "15"
click at [529, 217] on div "Types Drugs Item Select Item Pair Diagnosis Select Diagnosis Unit Price 0 Add" at bounding box center [591, 183] width 666 height 70
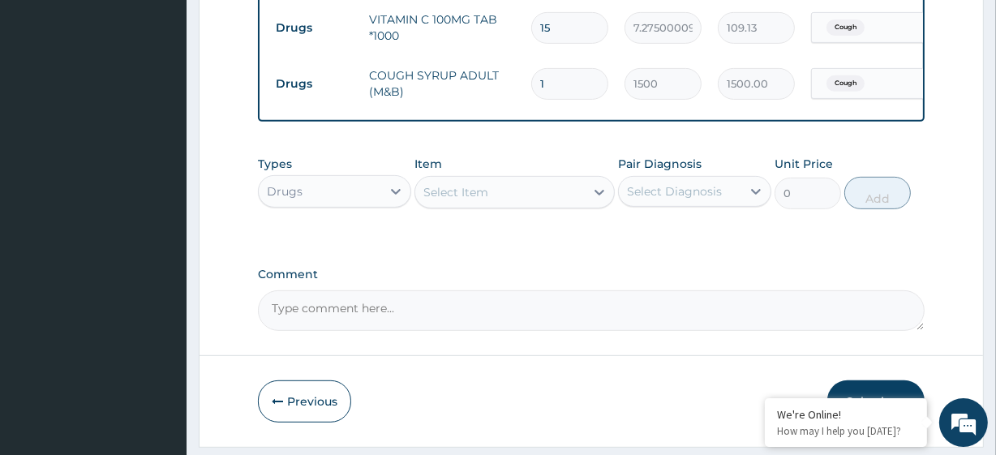
scroll to position [704, 0]
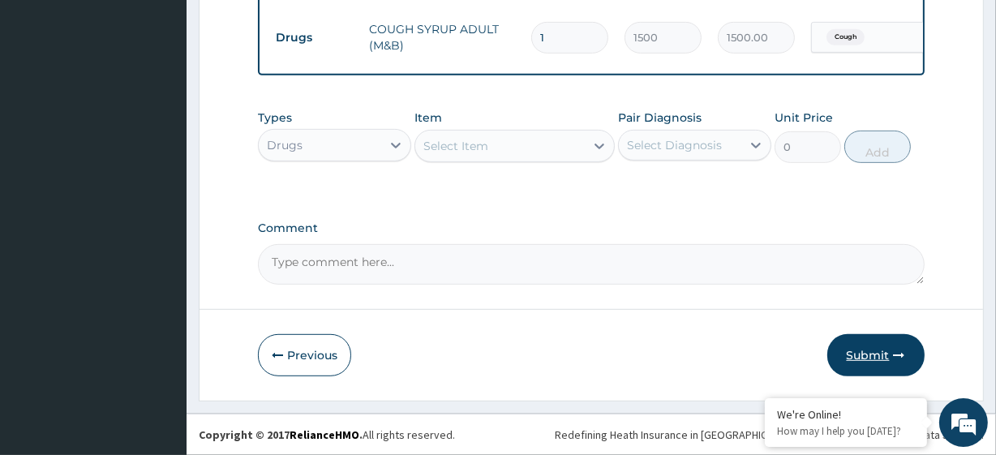
click at [922, 346] on button "Submit" at bounding box center [875, 355] width 97 height 42
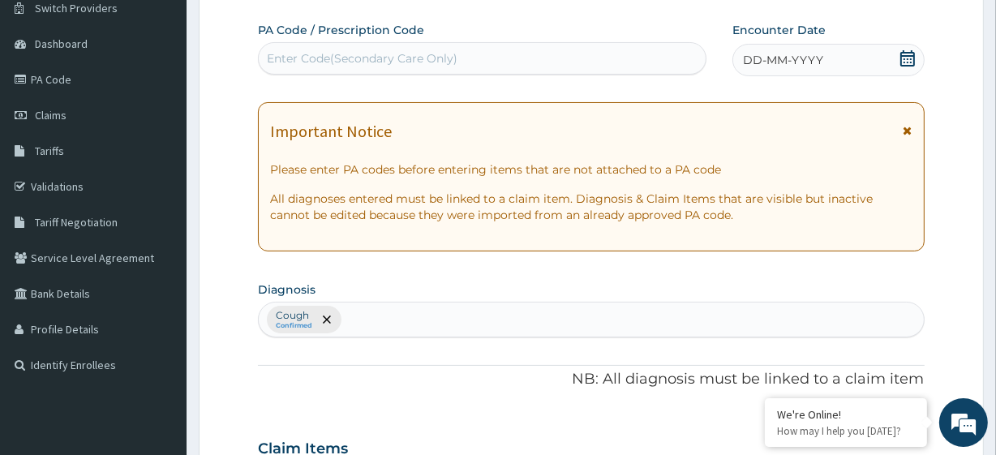
scroll to position [0, 0]
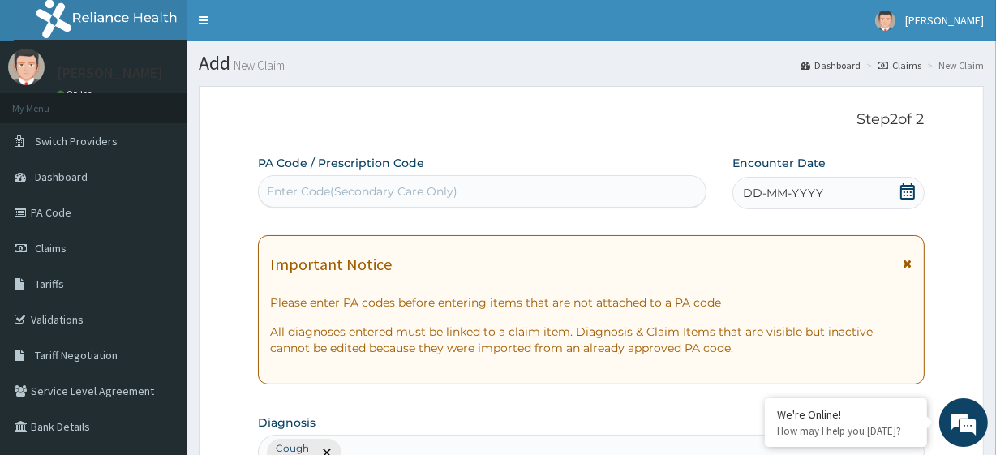
click at [897, 192] on div "DD-MM-YYYY" at bounding box center [828, 193] width 192 height 32
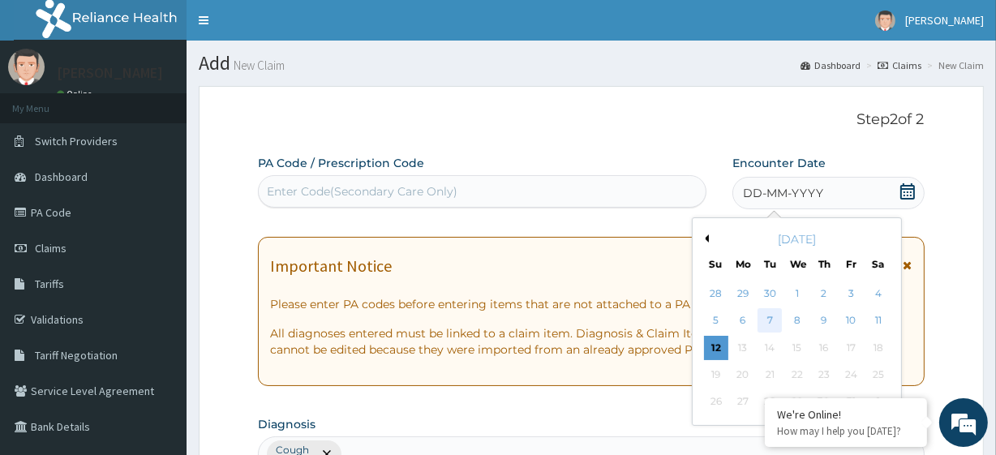
click at [767, 322] on div "7" at bounding box center [769, 321] width 24 height 24
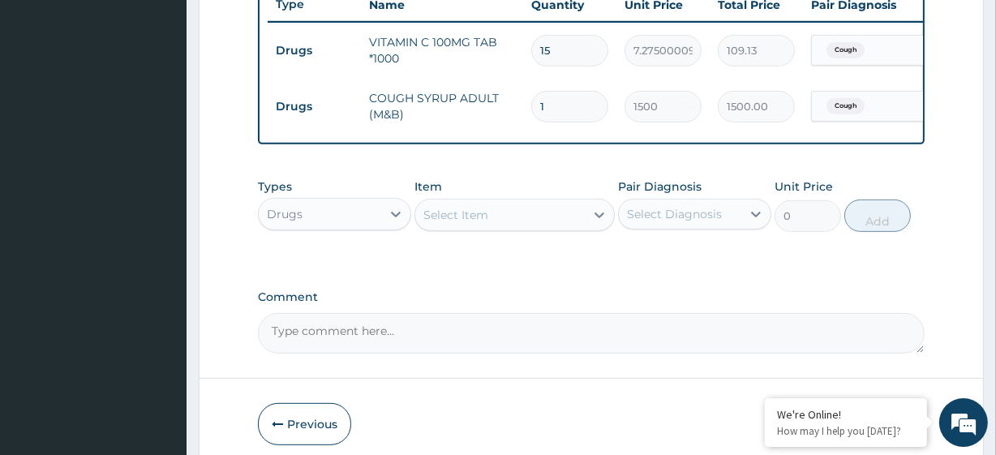
scroll to position [704, 0]
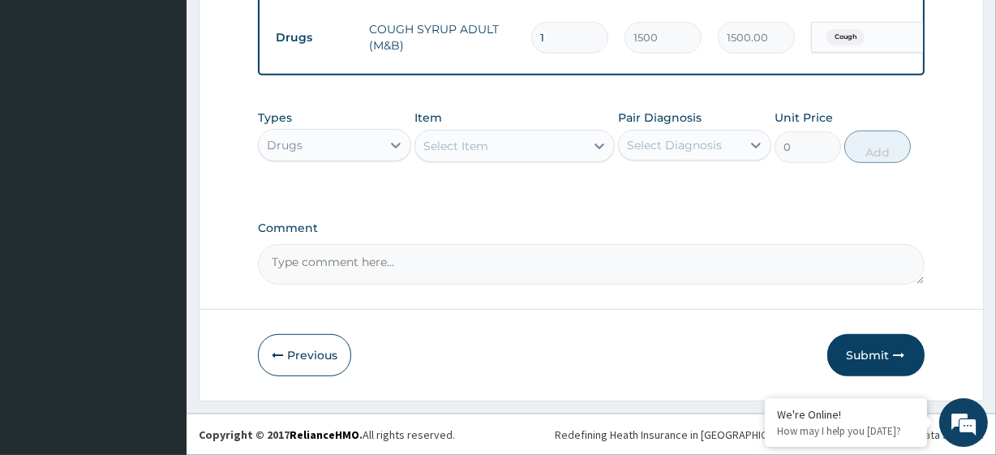
click at [864, 356] on button "Submit" at bounding box center [875, 355] width 97 height 42
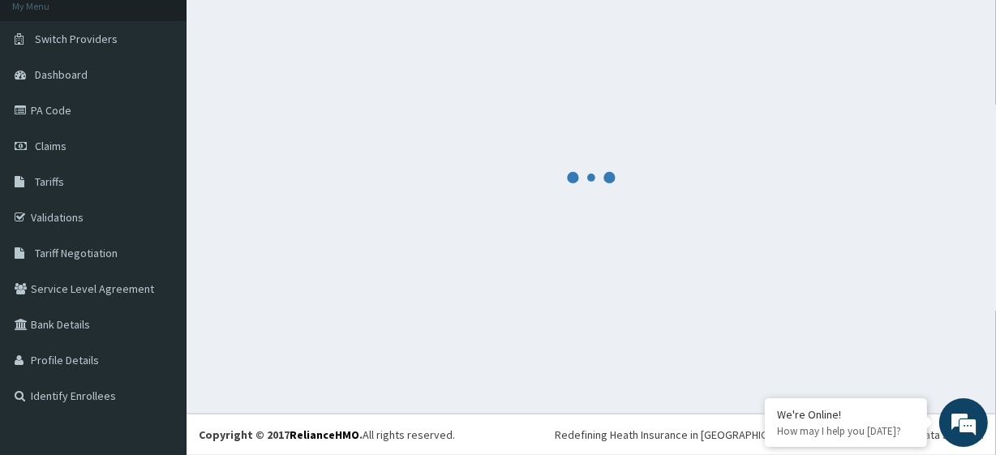
scroll to position [102, 0]
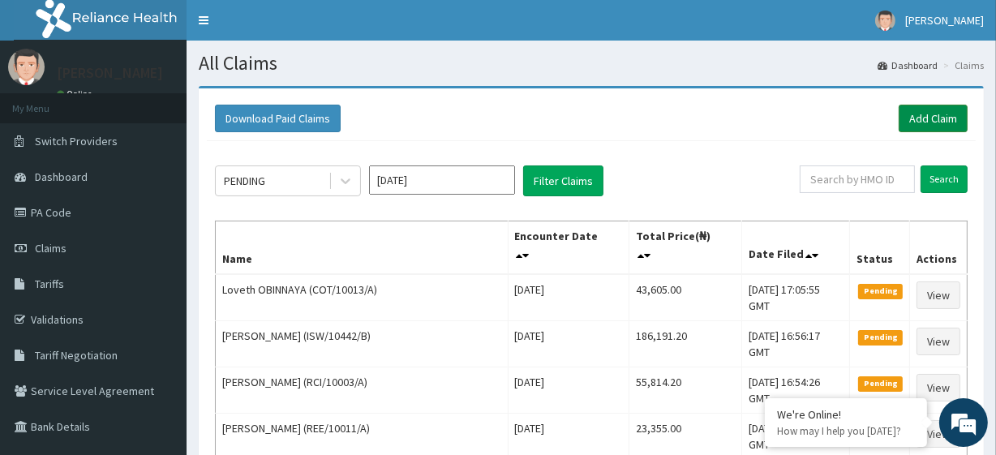
click at [935, 126] on link "Add Claim" at bounding box center [932, 119] width 69 height 28
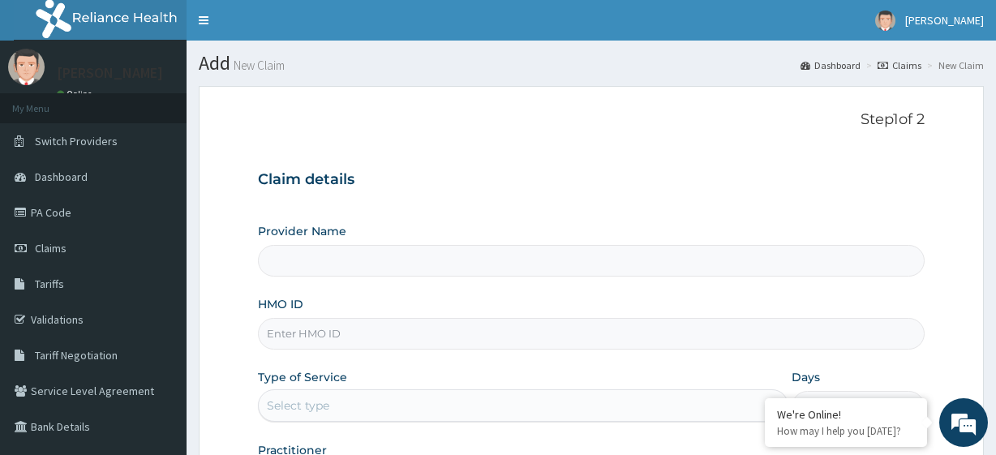
type input "R-Jolad Plus"
click at [358, 336] on input "HMO ID" at bounding box center [591, 334] width 666 height 32
paste input "MHN/10015/A"
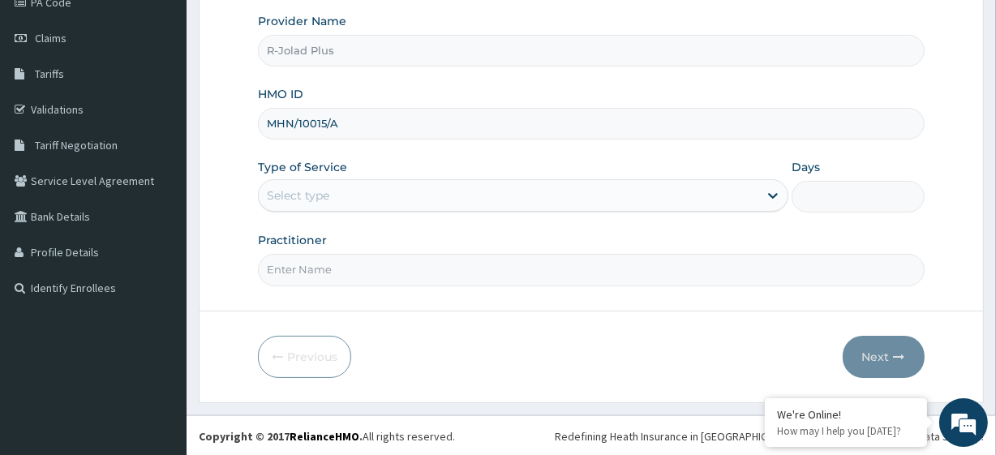
scroll to position [209, 0]
type input "MHN/10015/A"
click at [304, 212] on div "Type of Service Select type" at bounding box center [523, 187] width 530 height 54
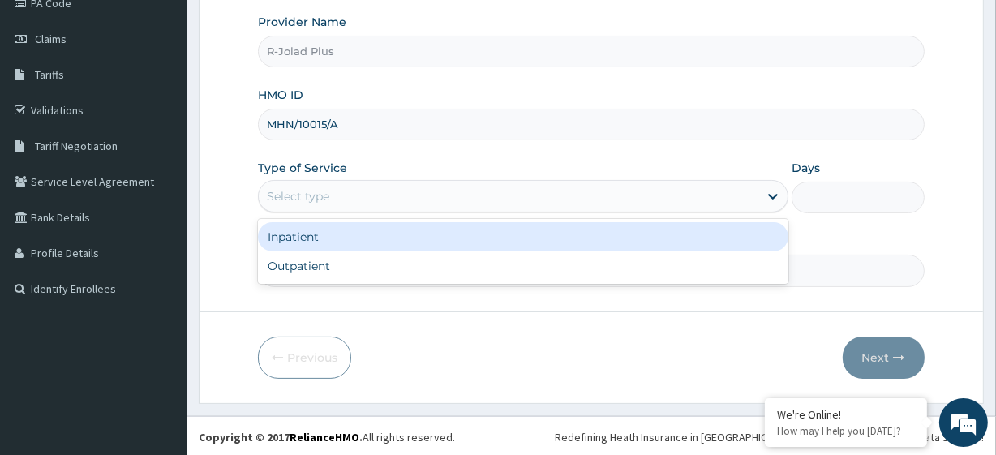
click at [309, 207] on div "Select type" at bounding box center [508, 196] width 499 height 26
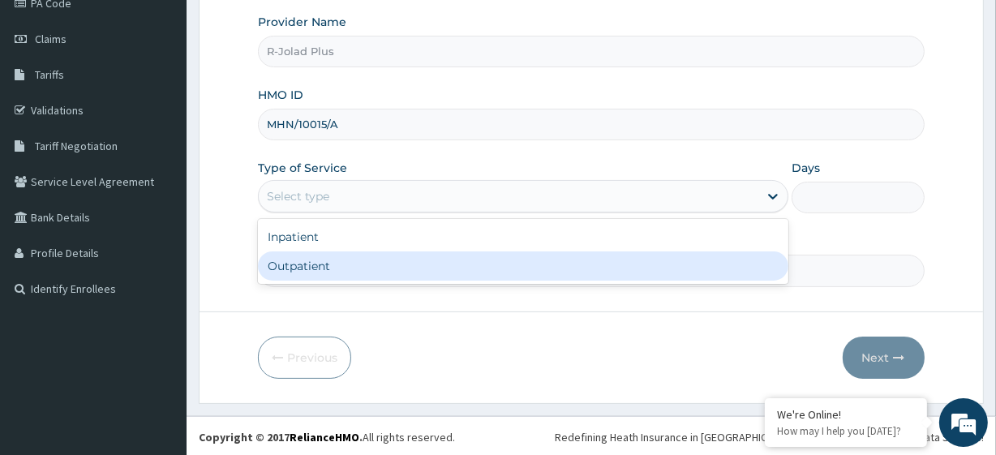
drag, startPoint x: 332, startPoint y: 281, endPoint x: 332, endPoint y: 268, distance: 13.0
click at [332, 268] on div "Inpatient Outpatient" at bounding box center [523, 251] width 530 height 65
click at [332, 268] on div "Outpatient" at bounding box center [523, 265] width 530 height 29
type input "1"
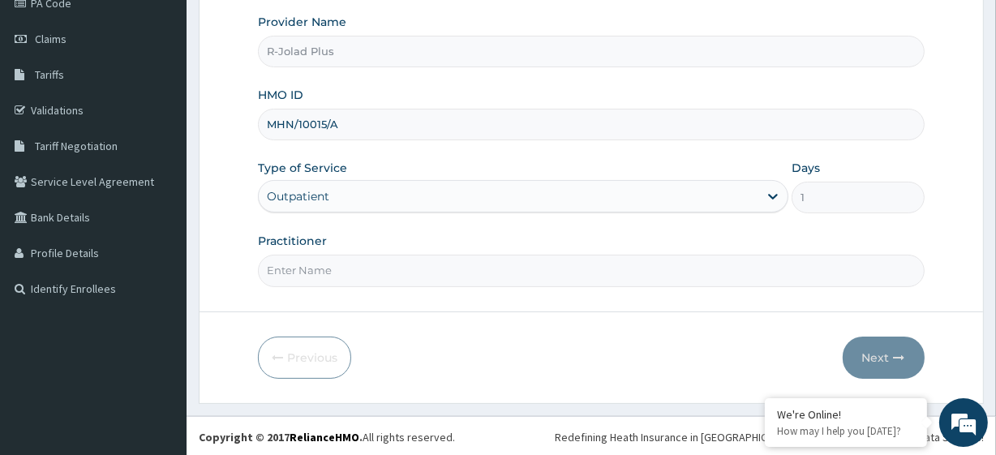
click at [311, 265] on input "Practitioner" at bounding box center [591, 271] width 666 height 32
paste input "Eyesare Ogheneruemu"
type input "Eyesare Ogheneruemu"
click at [886, 362] on button "Next" at bounding box center [883, 357] width 82 height 42
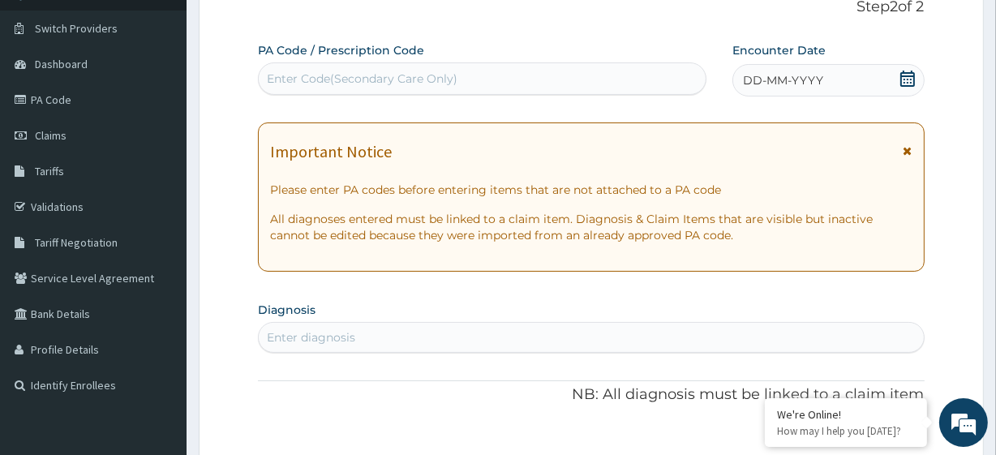
scroll to position [112, 0]
click at [324, 78] on div "Enter Code(Secondary Care Only)" at bounding box center [362, 79] width 191 height 16
paste input "PA/9BB4BF"
type input "PA/9BB4BF"
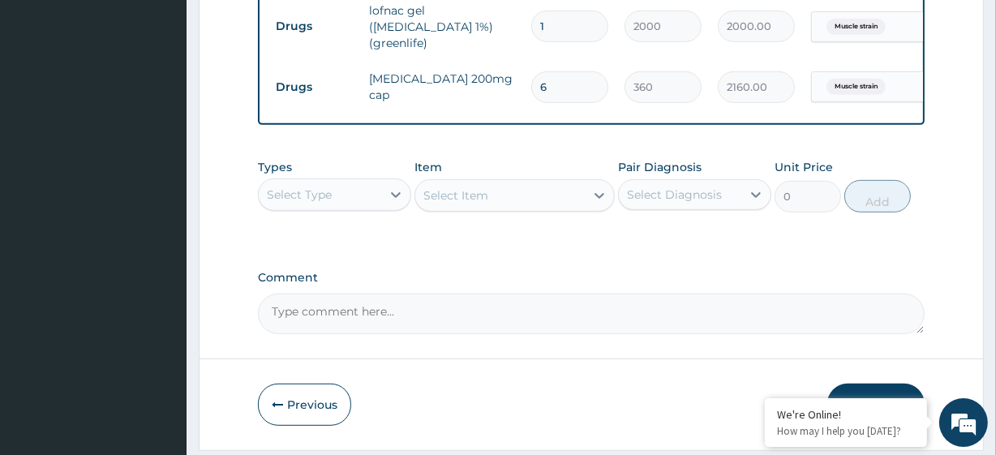
scroll to position [704, 0]
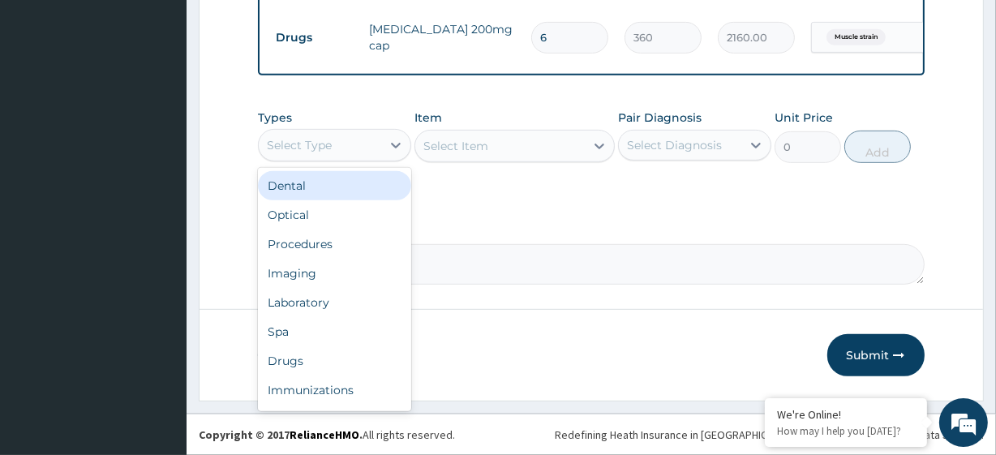
click at [325, 145] on div "Select Type" at bounding box center [299, 145] width 65 height 16
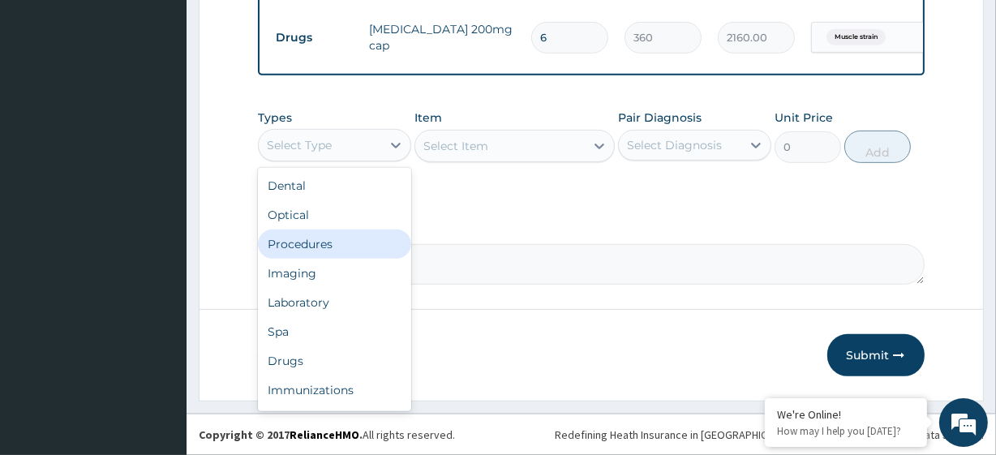
click at [340, 240] on div "Procedures" at bounding box center [334, 243] width 153 height 29
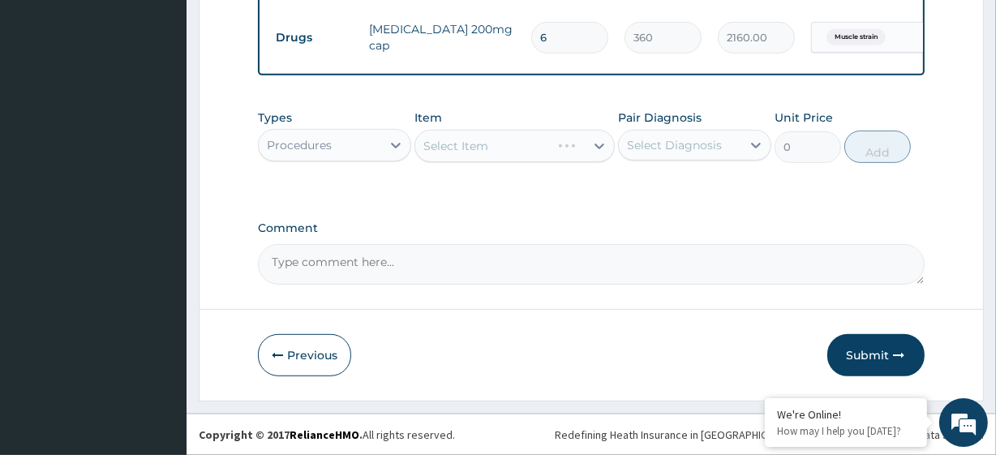
click at [641, 141] on div "Select Diagnosis" at bounding box center [674, 145] width 95 height 16
click at [694, 175] on div "Muscle strain" at bounding box center [694, 186] width 153 height 33
checkbox input "true"
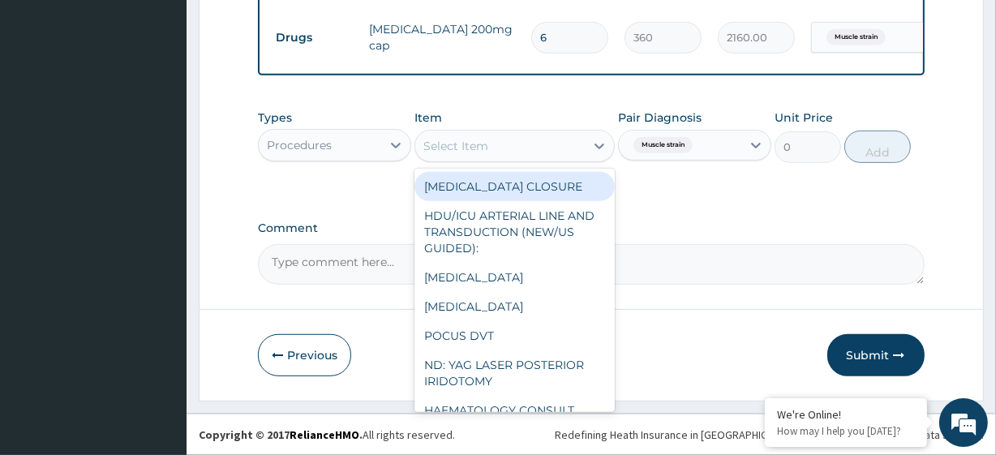
click at [546, 145] on div "Select Item" at bounding box center [499, 146] width 169 height 26
paste input "General Consultation (initial)"
type input "General Consultation (initial)"
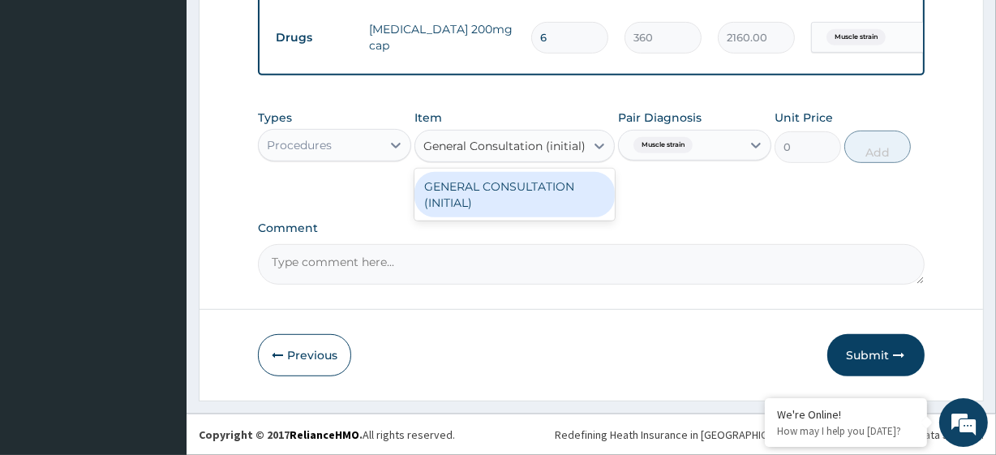
scroll to position [0, 6]
click at [570, 192] on div "GENERAL CONSULTATION (INITIAL)" at bounding box center [513, 194] width 199 height 45
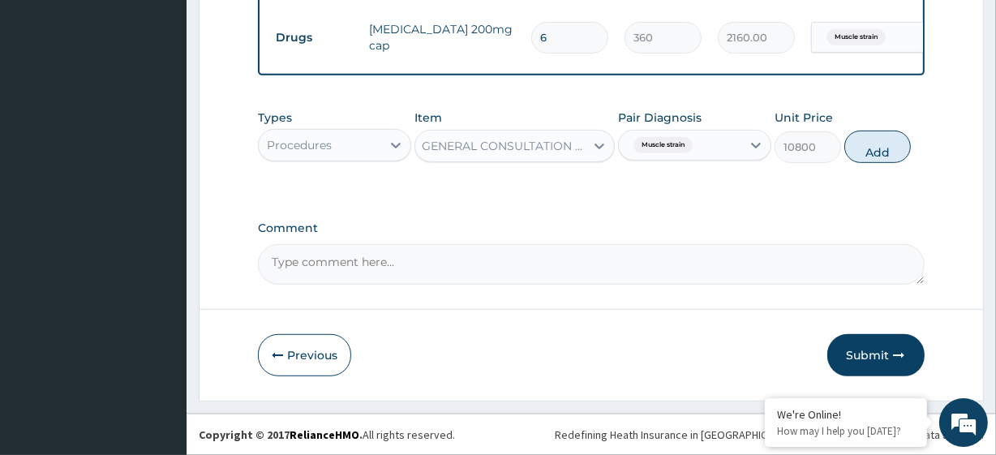
scroll to position [0, 2]
click at [891, 140] on button "Add" at bounding box center [877, 147] width 66 height 32
type input "0"
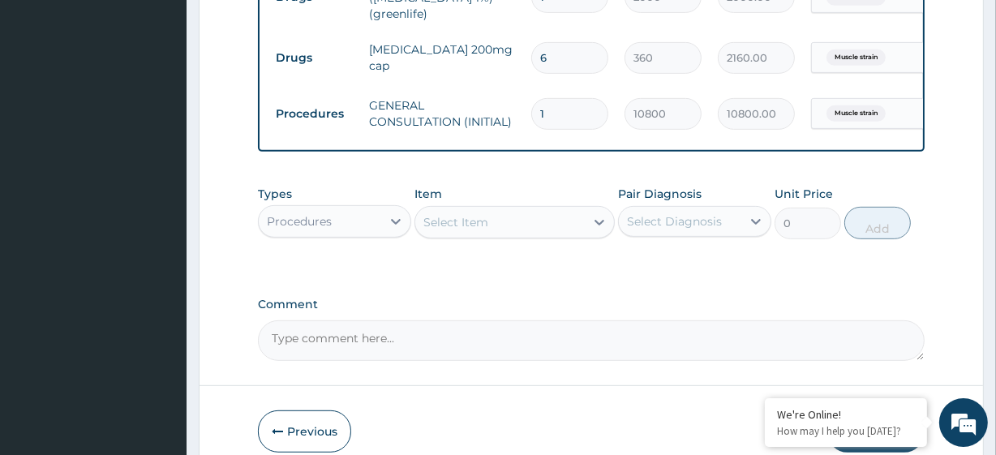
scroll to position [760, 0]
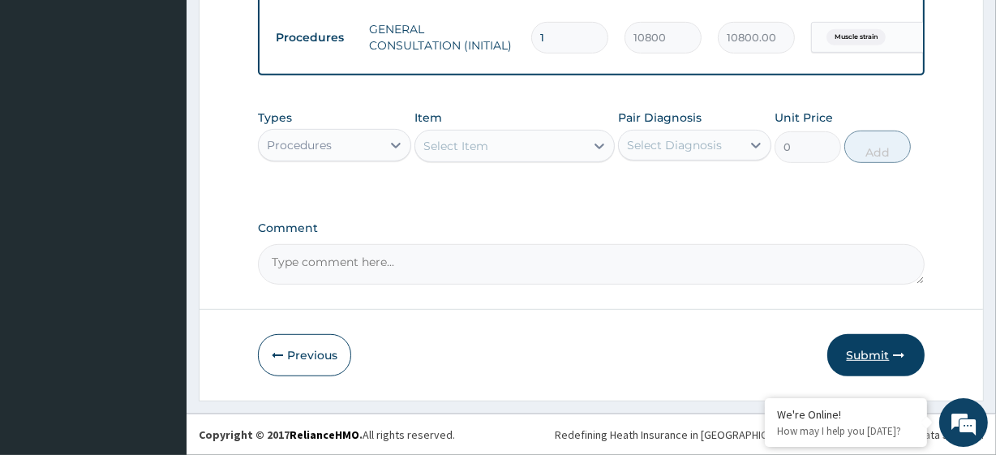
click at [877, 358] on button "Submit" at bounding box center [875, 355] width 97 height 42
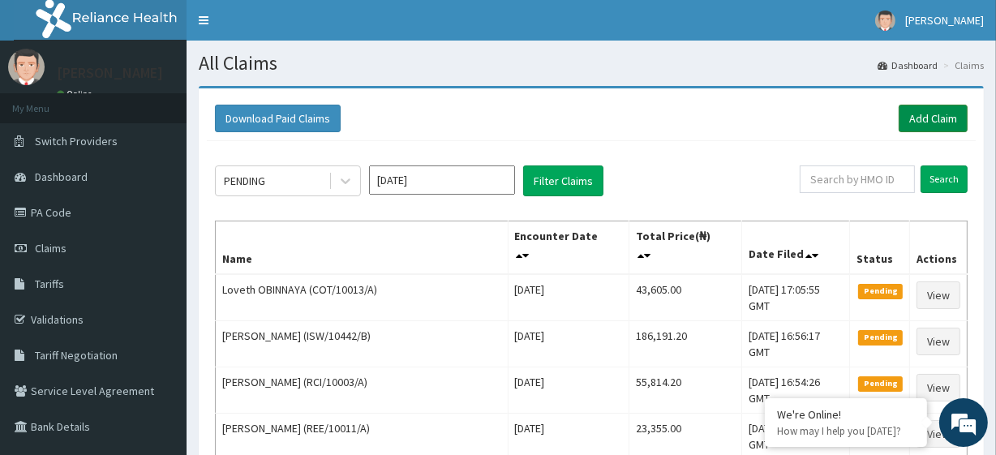
click at [933, 121] on link "Add Claim" at bounding box center [932, 119] width 69 height 28
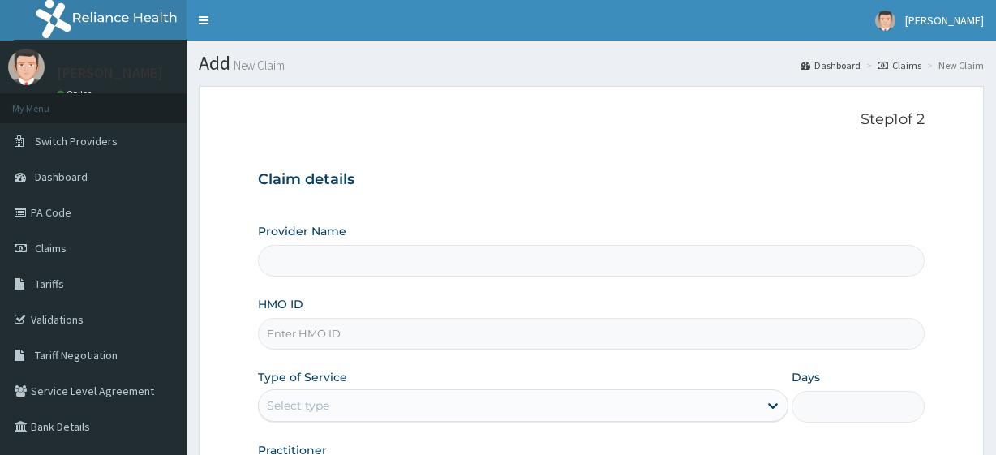
type input "R-Jolad Plus"
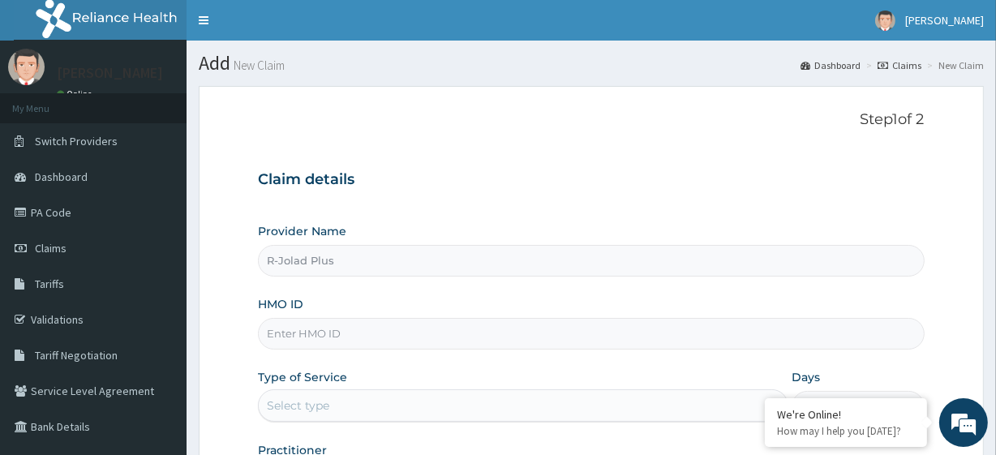
click at [377, 326] on input "HMO ID" at bounding box center [591, 334] width 666 height 32
paste input "ARM/10031/A"
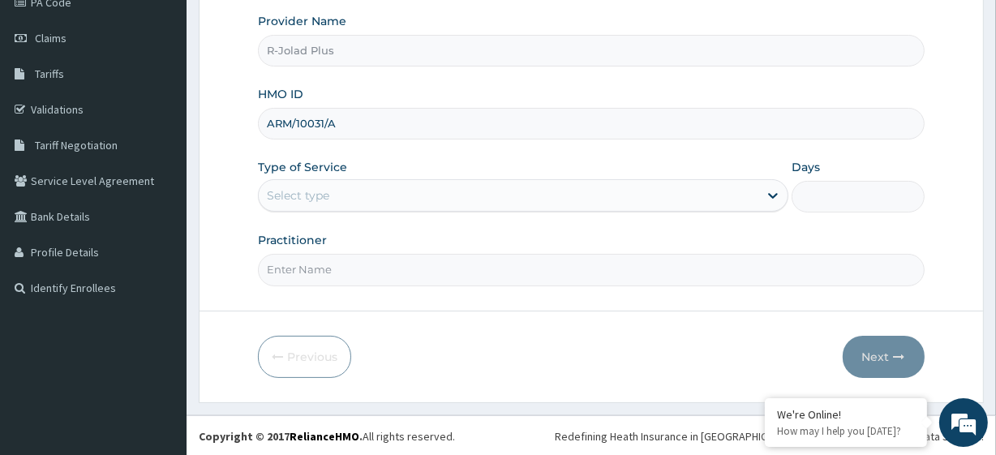
type input "ARM/10031/A"
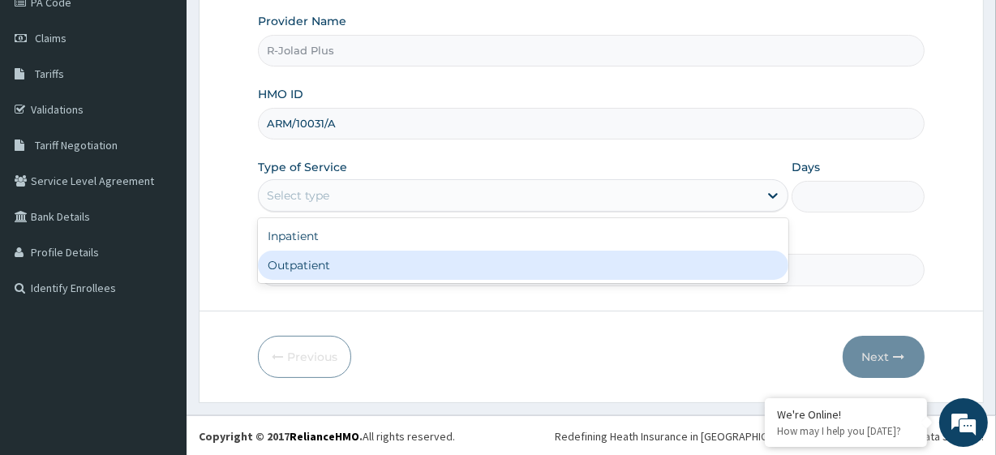
drag, startPoint x: 334, startPoint y: 200, endPoint x: 341, endPoint y: 266, distance: 66.0
click at [341, 212] on div "option Outpatient focused, 2 of 2. 2 results available. Use Up and Down to choo…" at bounding box center [523, 195] width 530 height 32
click at [341, 266] on div "Outpatient" at bounding box center [523, 265] width 530 height 29
type input "1"
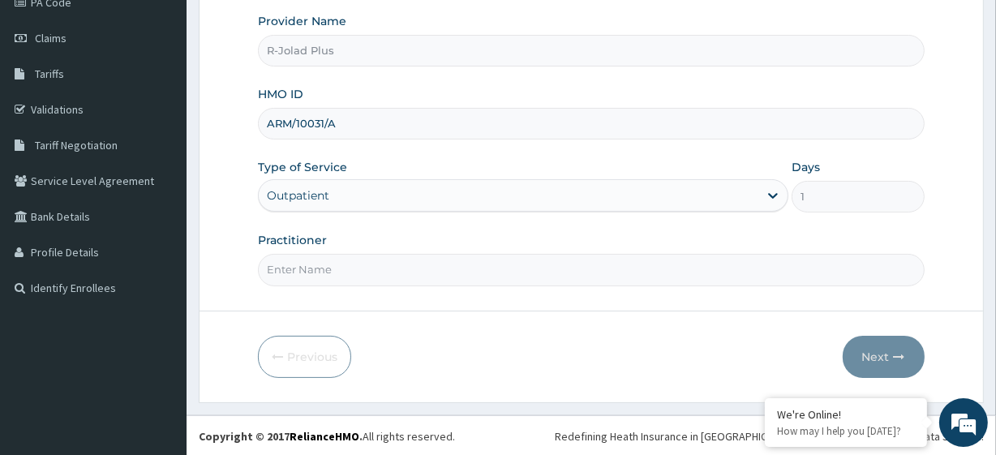
click at [310, 269] on input "Practitioner" at bounding box center [591, 270] width 666 height 32
paste input "Eyesare Ogheneruemu"
type input "Eyesare Ogheneruemu"
click at [854, 345] on button "Next" at bounding box center [883, 357] width 82 height 42
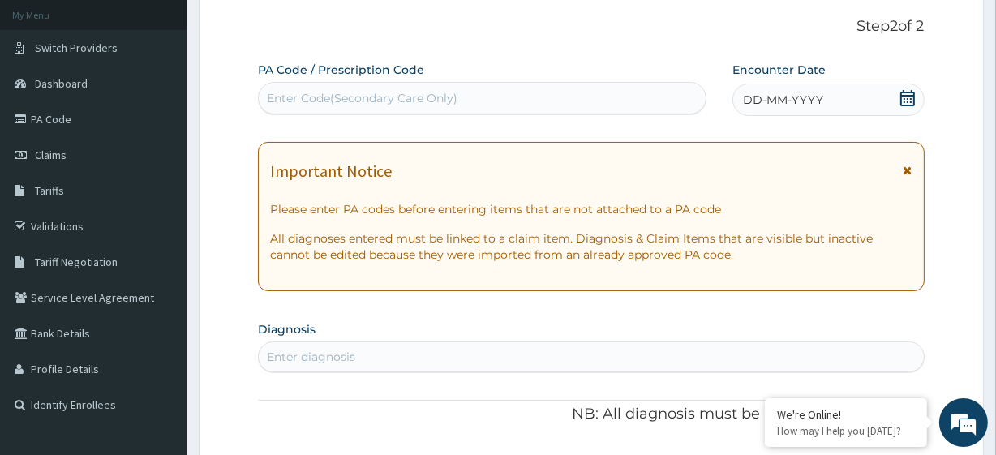
scroll to position [0, 0]
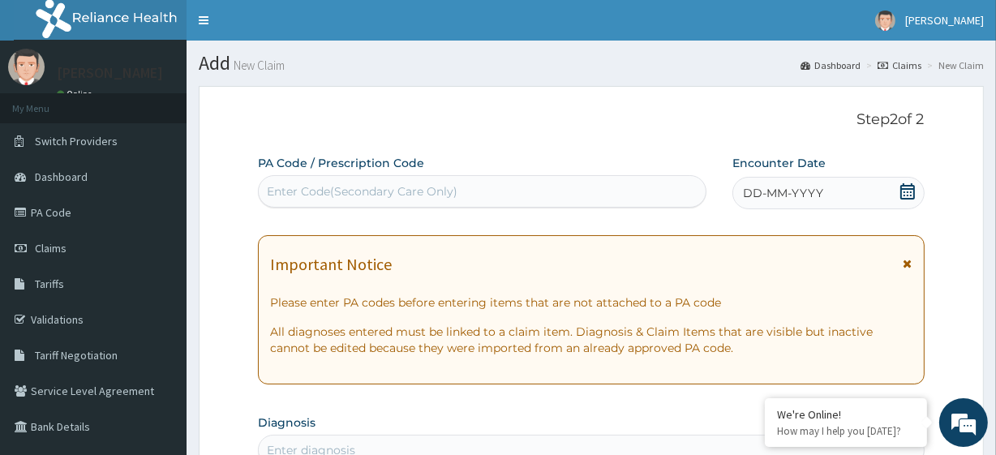
click at [292, 186] on div "Enter Code(Secondary Care Only)" at bounding box center [362, 191] width 191 height 16
paste input "PA/B20AF7"
type input "PA/B20AF7"
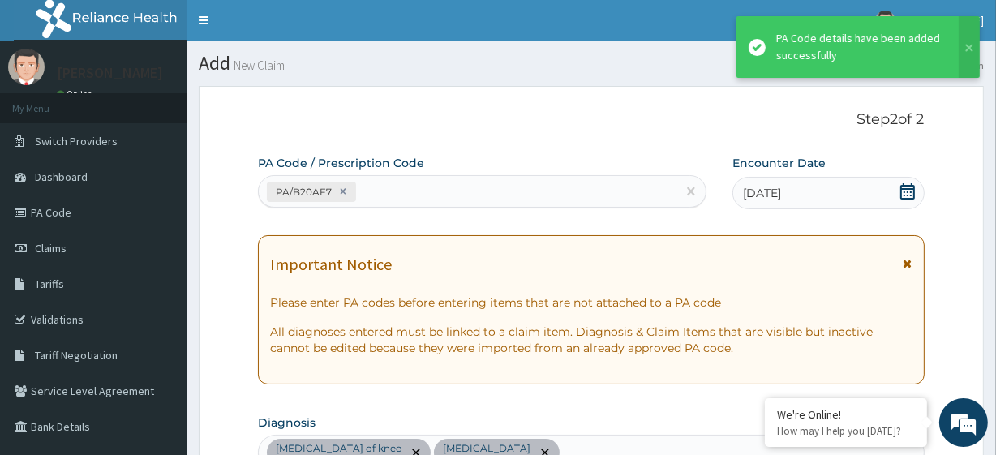
scroll to position [568, 0]
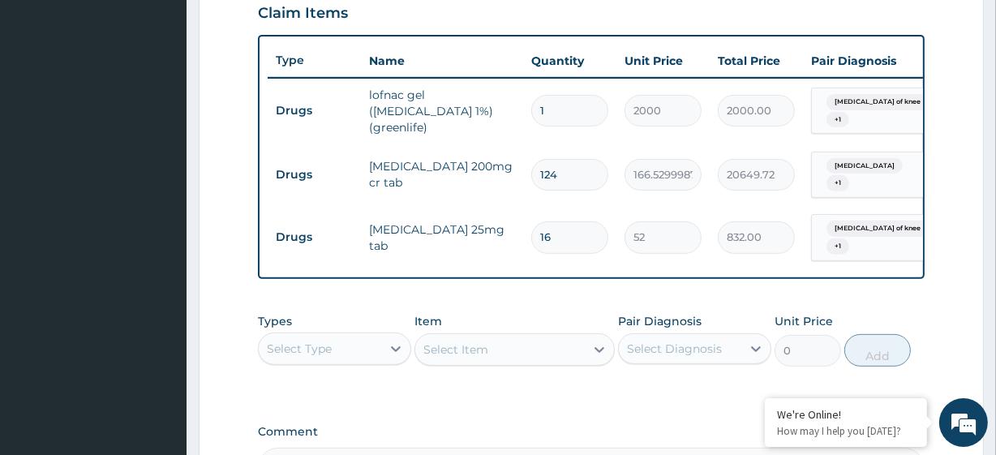
click at [561, 159] on input "124" at bounding box center [569, 175] width 77 height 32
type input "24"
type input "3996.72"
type input "23"
type input "3830.19"
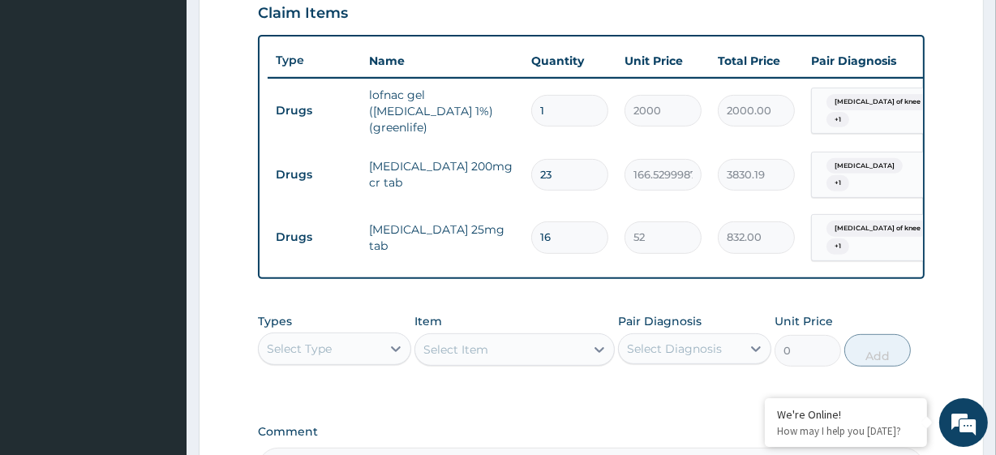
type input "22"
type input "3663.66"
type input "21"
type input "3497.13"
type input "20"
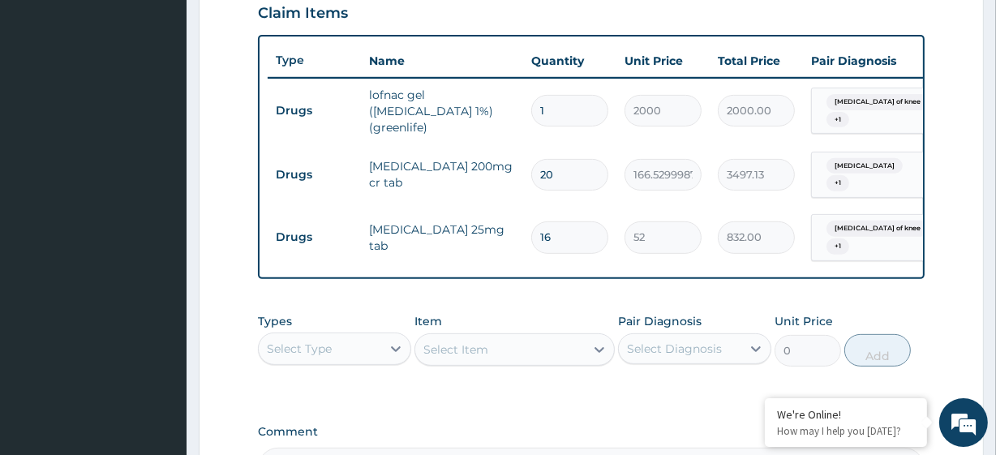
type input "3330.60"
click at [563, 221] on input "16" at bounding box center [569, 237] width 77 height 32
type input "15"
type input "780.00"
click at [633, 311] on div "Types Select Type Item Select Item Pair Diagnosis Select Diagnosis Unit Price 0…" at bounding box center [591, 340] width 666 height 70
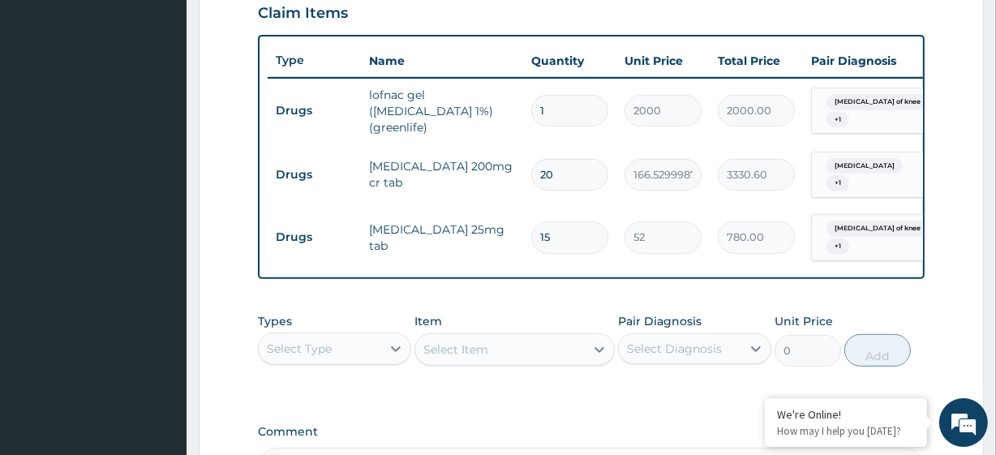
scroll to position [772, 0]
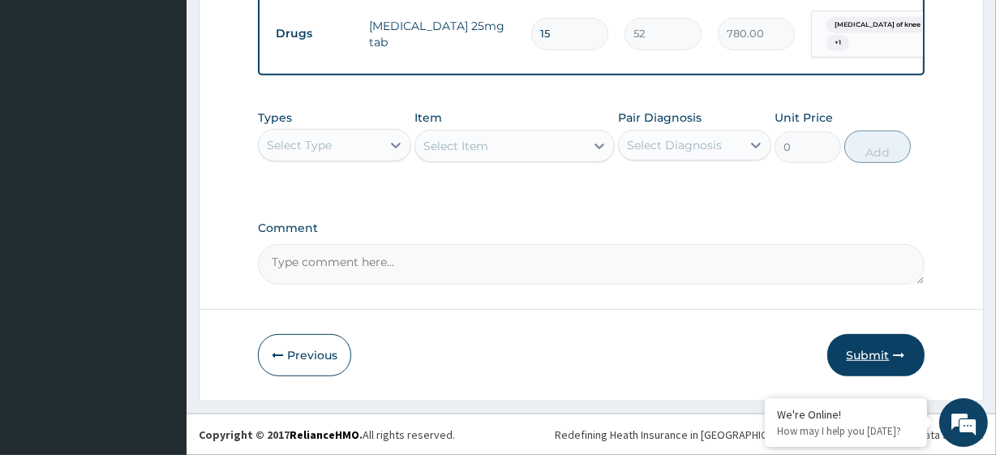
click at [872, 356] on button "Submit" at bounding box center [875, 355] width 97 height 42
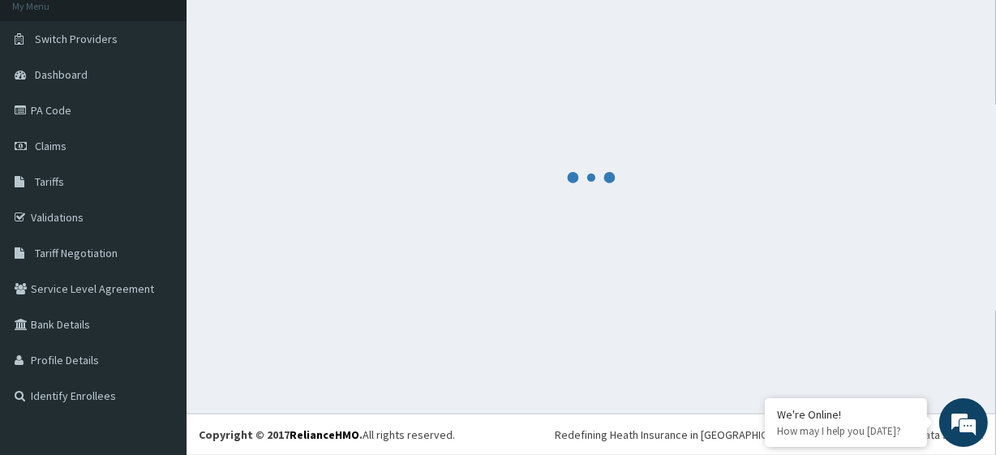
scroll to position [102, 0]
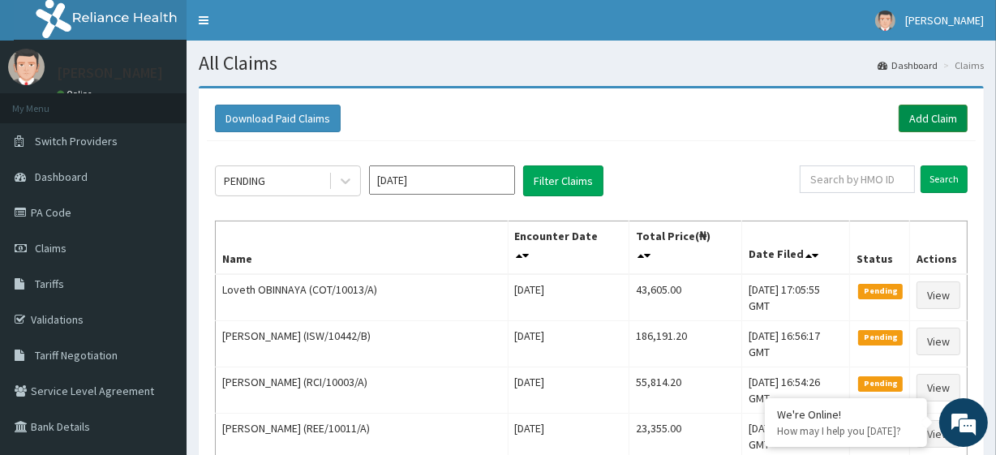
click at [927, 110] on link "Add Claim" at bounding box center [932, 119] width 69 height 28
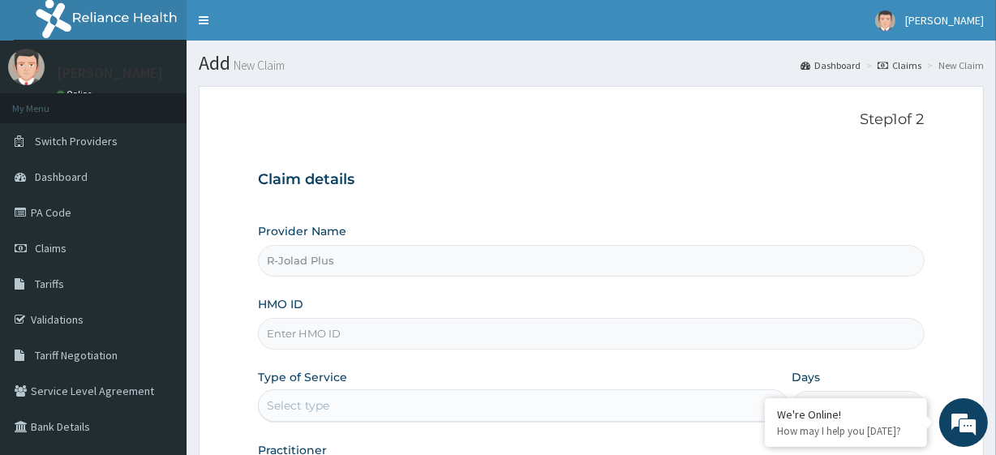
click at [381, 333] on input "HMO ID" at bounding box center [591, 334] width 666 height 32
paste input "MGG/10009/A"
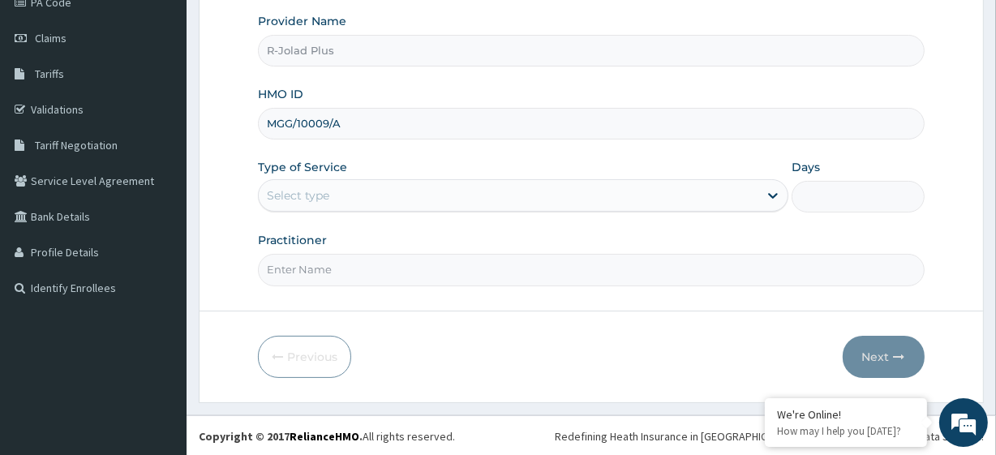
type input "MGG/10009/A"
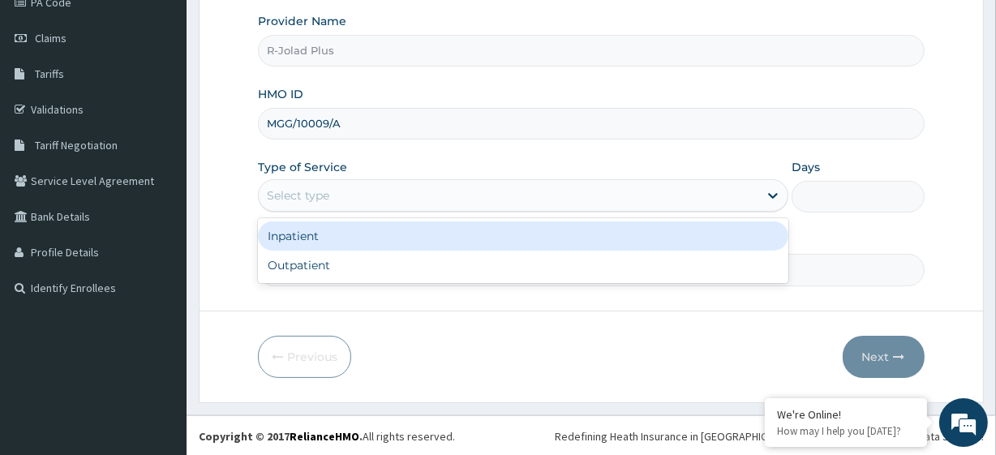
drag, startPoint x: 389, startPoint y: 195, endPoint x: 366, endPoint y: 262, distance: 71.0
click at [366, 212] on div "option Inpatient focused, 1 of 2. 2 results available. Use Up and Down to choos…" at bounding box center [523, 195] width 530 height 32
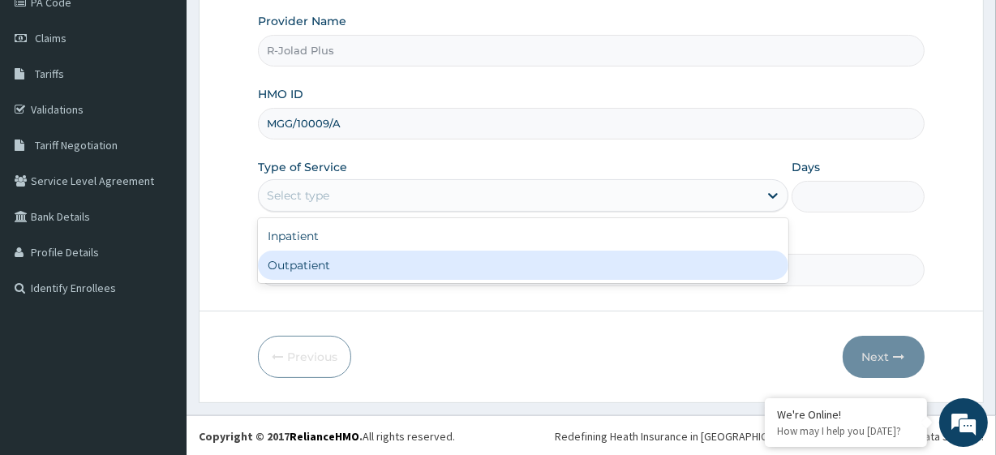
click at [366, 262] on div "Outpatient" at bounding box center [523, 265] width 530 height 29
type input "1"
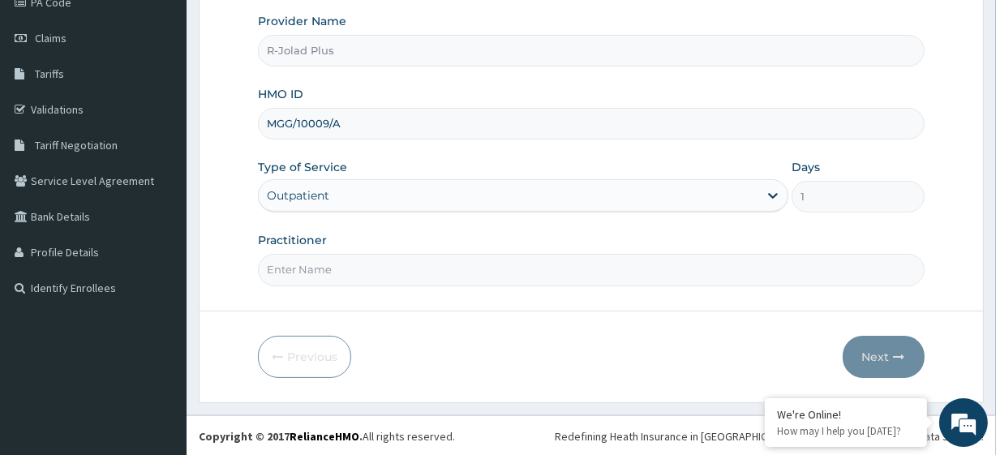
drag, startPoint x: 563, startPoint y: 452, endPoint x: 567, endPoint y: 465, distance: 13.6
click at [567, 454] on html "R EL Toggle navigation ADEBAYO OGUNBEKUN ADEBAYO OGUNBEKUN - rjoladplus@rjolad.…" at bounding box center [498, 123] width 996 height 666
click at [320, 259] on input "Practitioner" at bounding box center [591, 270] width 666 height 32
paste input "Oforma Ogechukwu"
type input "Oforma Ogechukwu"
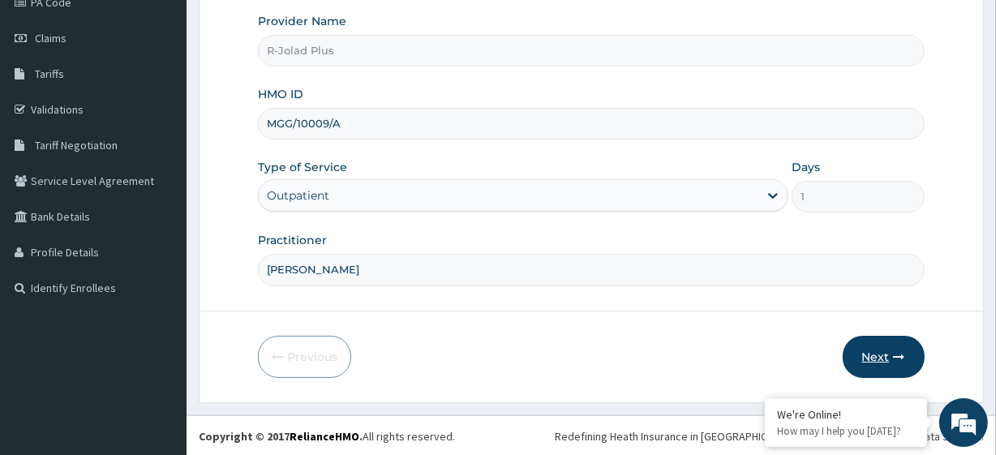
click at [901, 343] on button "Next" at bounding box center [883, 357] width 82 height 42
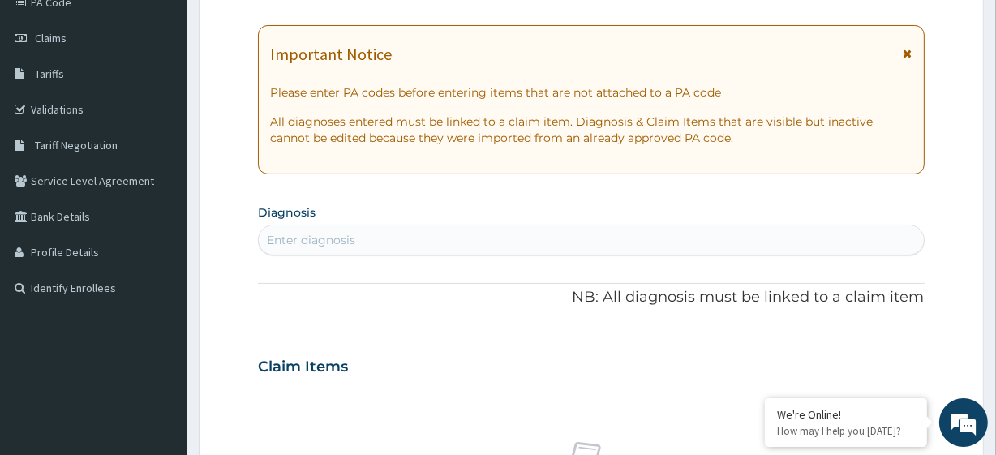
click at [392, 238] on div "Enter diagnosis" at bounding box center [591, 240] width 664 height 26
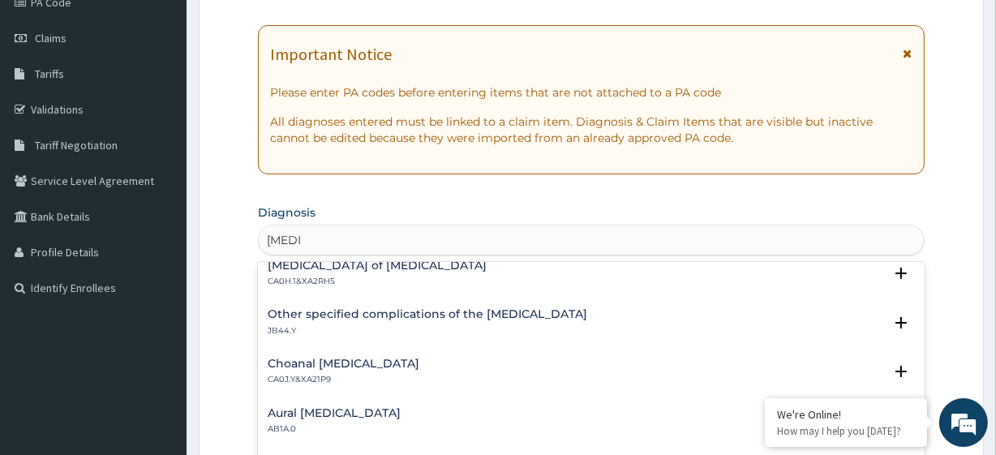
scroll to position [739, 0]
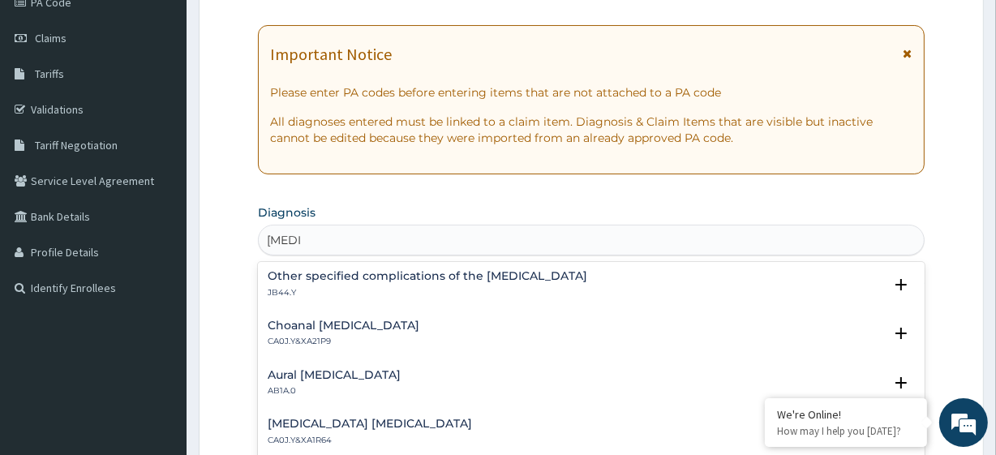
type input "polyp"
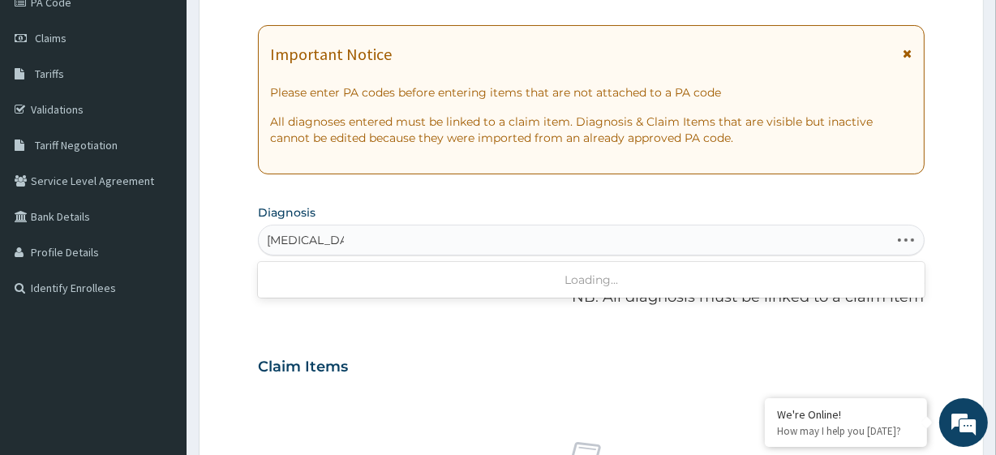
type input "polyp of cervix"
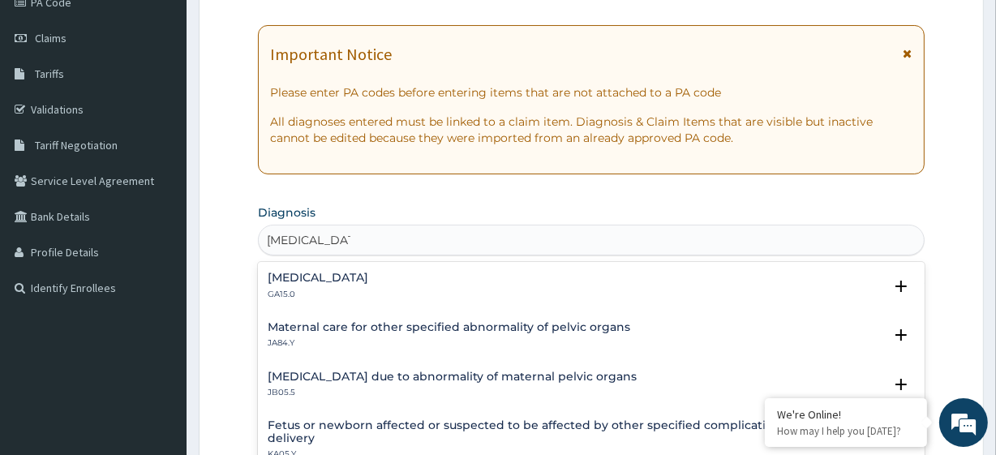
click at [449, 288] on div "Polyp of cervix uteri GA15.0" at bounding box center [591, 286] width 646 height 28
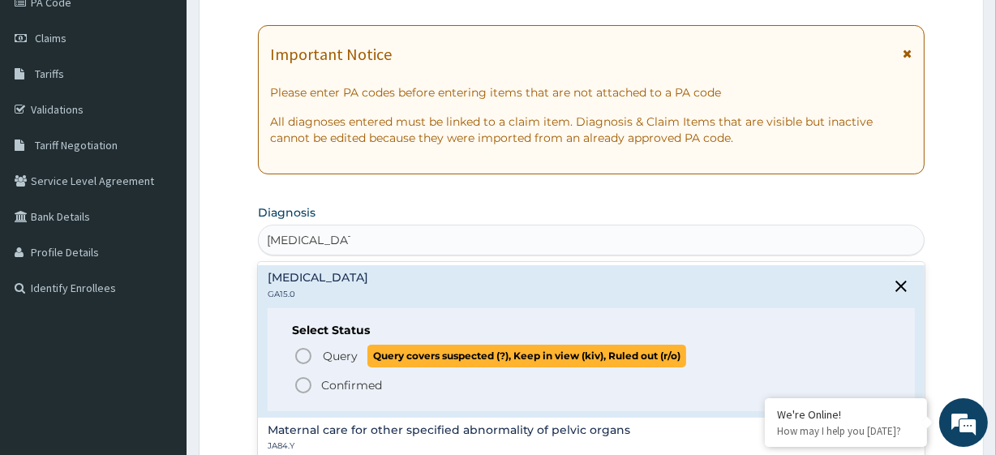
click at [384, 358] on span "Query covers suspected (?), Keep in view (kiv), Ruled out (r/o)" at bounding box center [526, 356] width 319 height 22
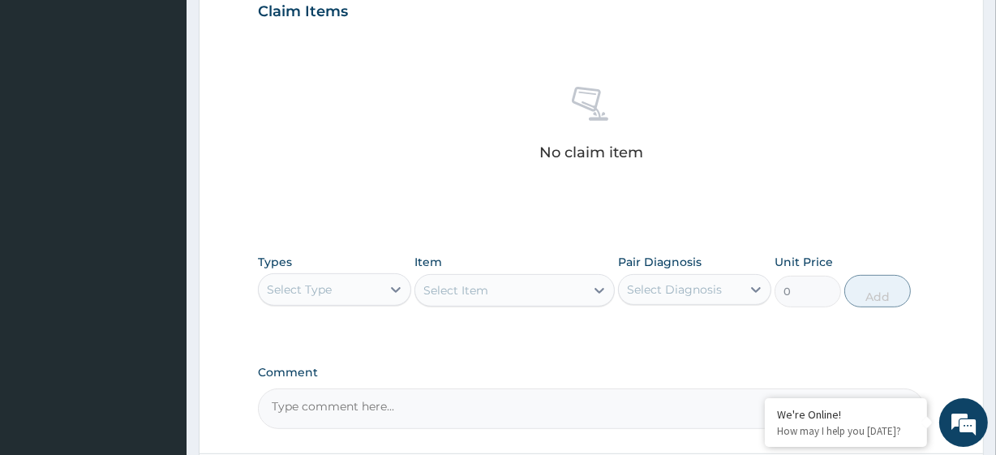
scroll to position [576, 0]
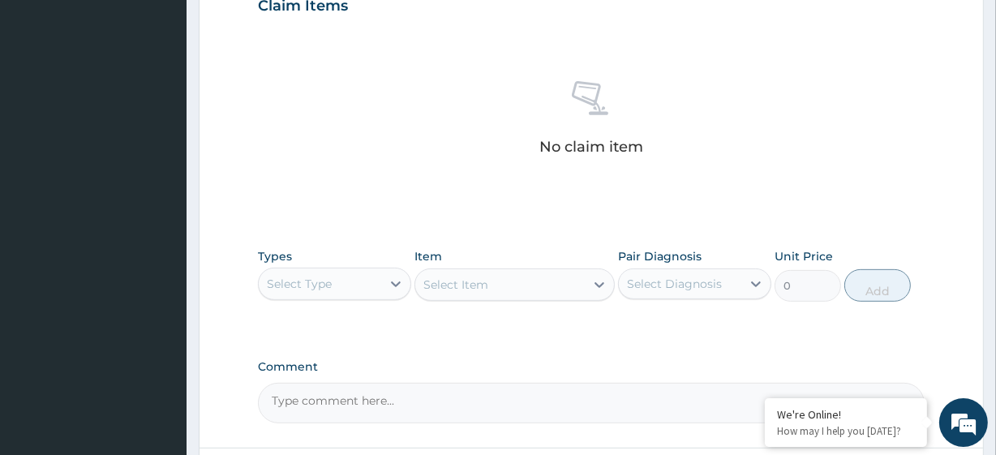
click at [365, 287] on div "Select Type" at bounding box center [320, 284] width 122 height 26
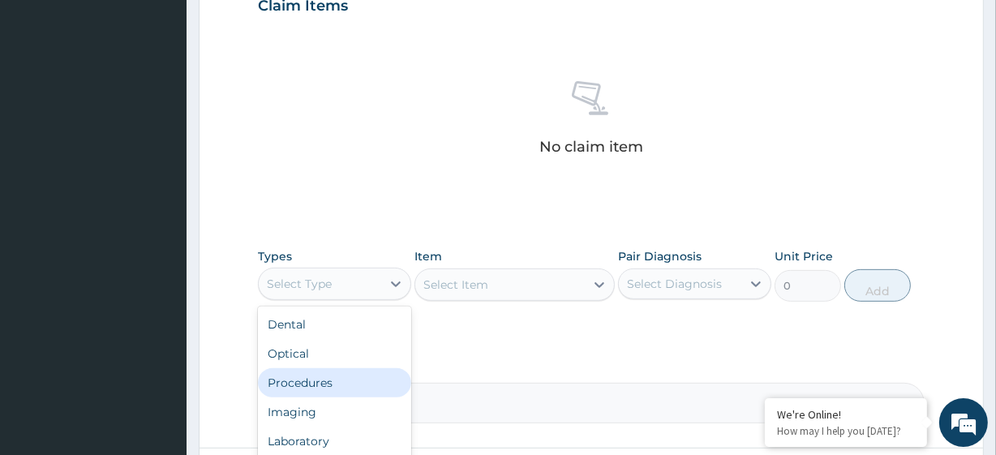
click at [356, 368] on div "Procedures" at bounding box center [334, 382] width 153 height 29
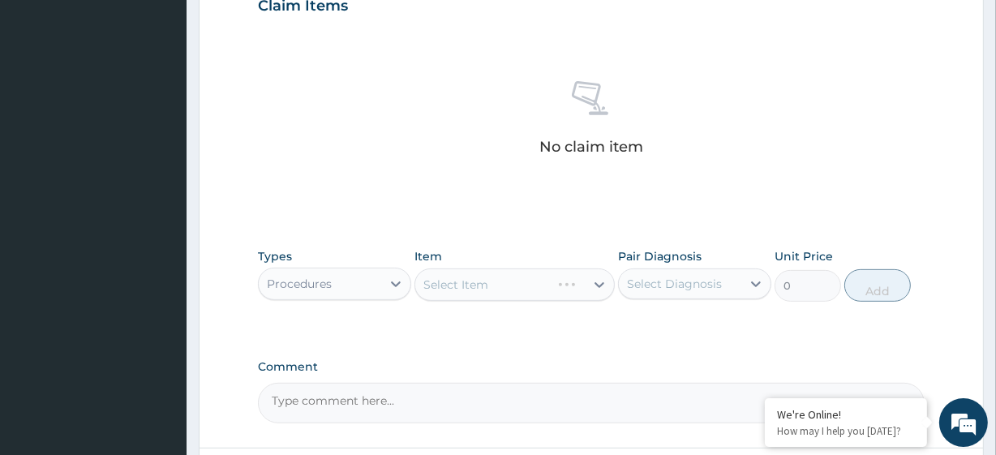
click at [490, 292] on div "Select Item" at bounding box center [513, 284] width 199 height 32
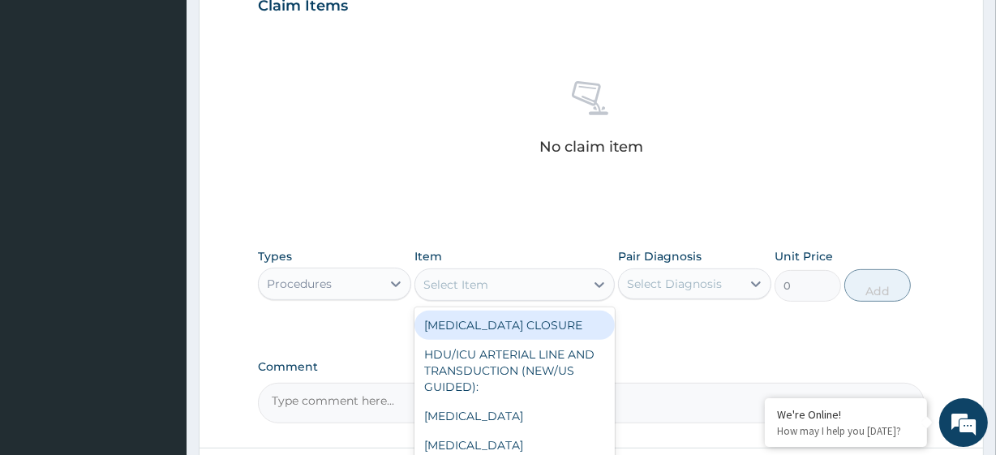
click at [581, 277] on div "Select Item" at bounding box center [499, 285] width 169 height 26
paste input "Oforma Ogechukwu"
type input "Oforma Ogechukwu"
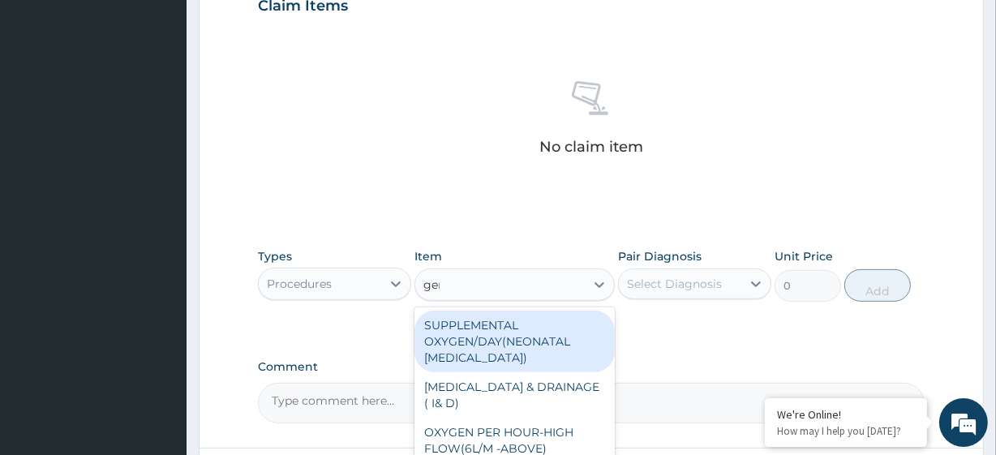
type input "gene"
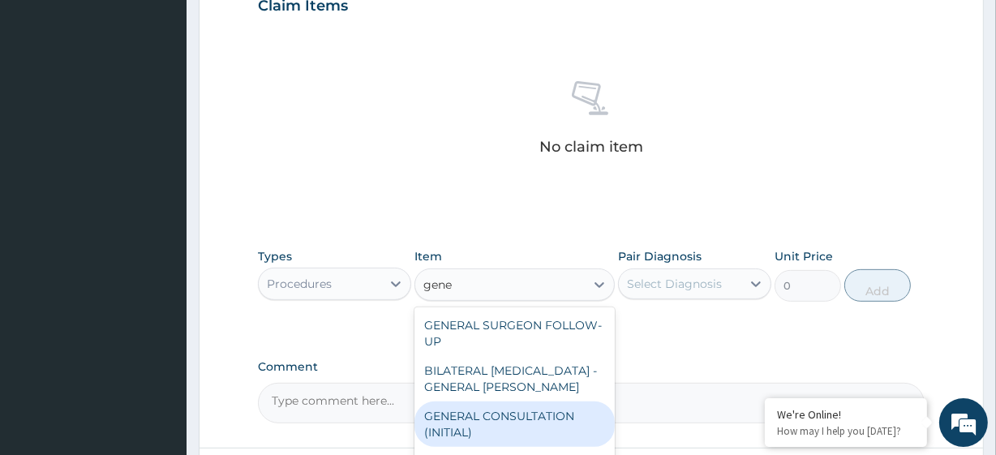
click at [530, 426] on div "GENERAL CONSULTATION (INITIAL)" at bounding box center [513, 423] width 199 height 45
type input "10800"
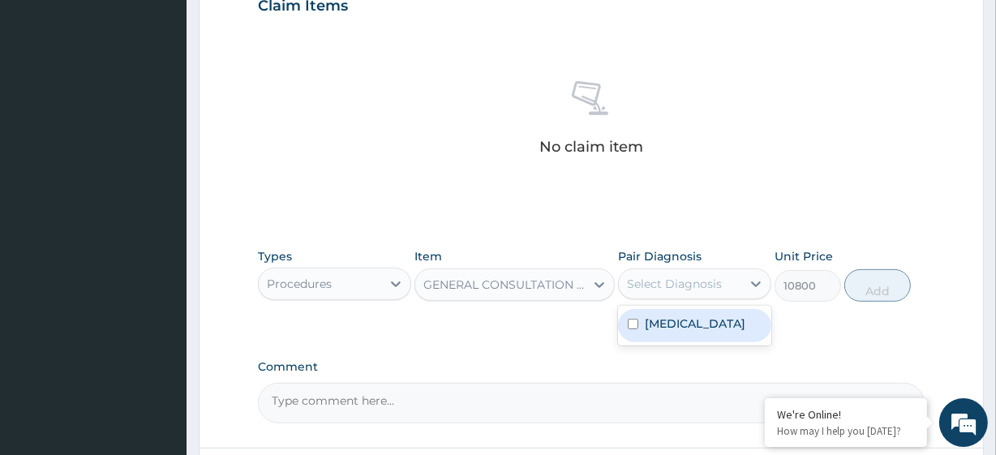
drag, startPoint x: 697, startPoint y: 272, endPoint x: 701, endPoint y: 315, distance: 43.2
click at [701, 299] on div "option Polyp of cervix uteri focused, 1 of 1. 1 result available. Use Up and Do…" at bounding box center [694, 283] width 153 height 31
click at [701, 315] on label "Polyp of cervix uteri" at bounding box center [695, 323] width 101 height 16
checkbox input "true"
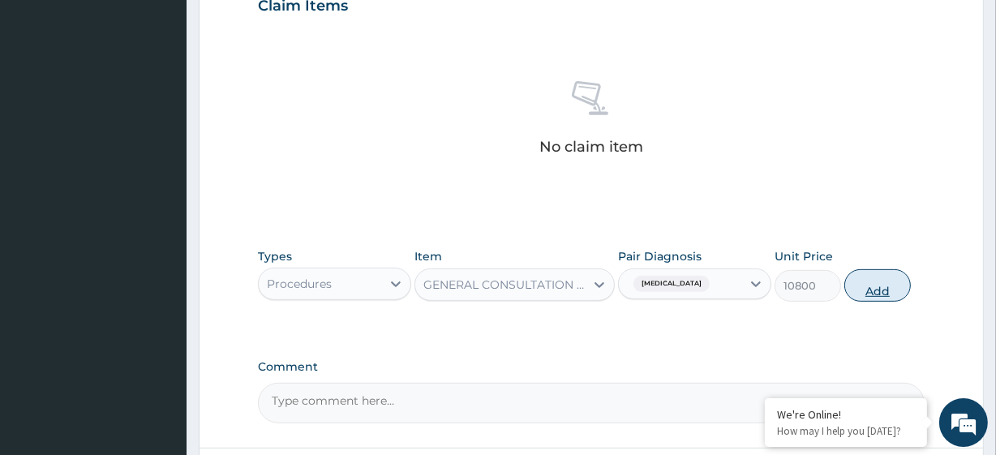
click at [883, 285] on button "Add" at bounding box center [877, 285] width 66 height 32
type input "0"
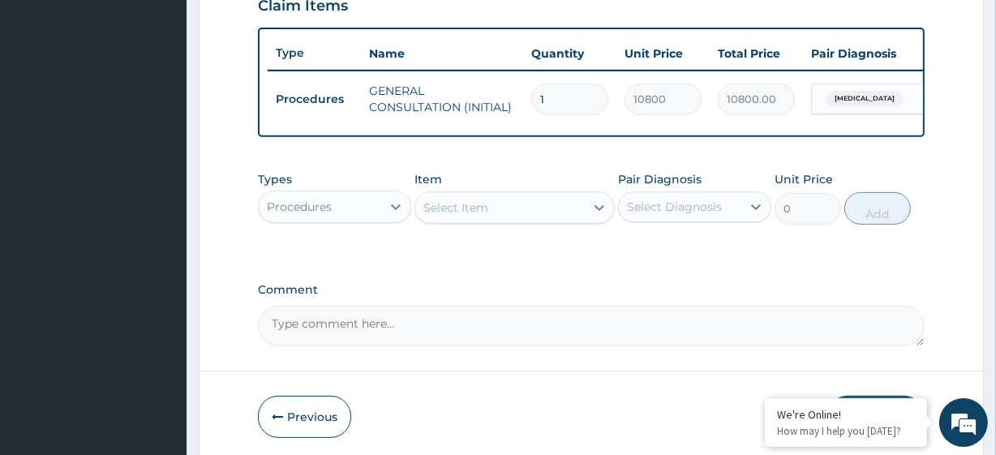
scroll to position [647, 0]
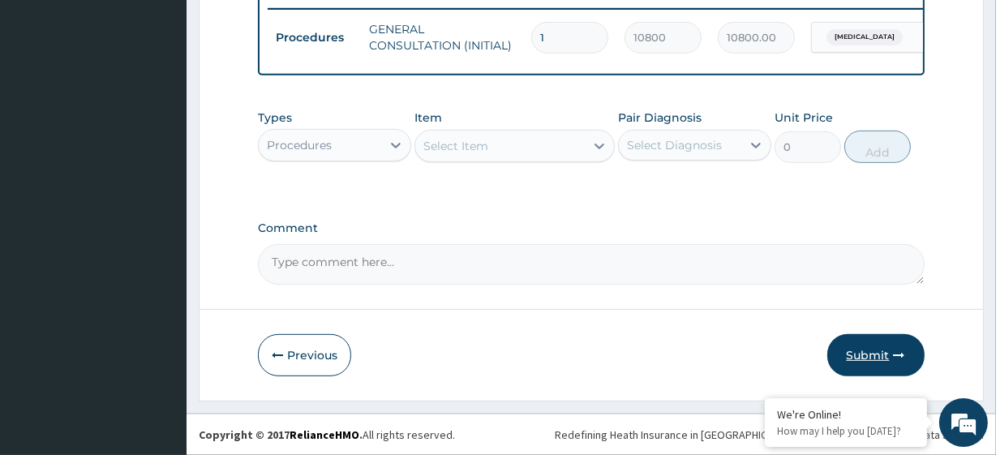
click at [868, 375] on button "Submit" at bounding box center [875, 355] width 97 height 42
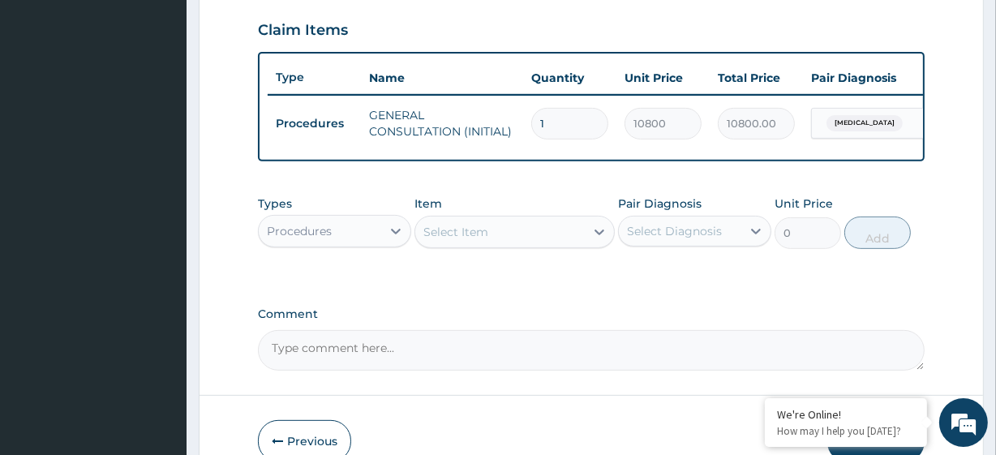
scroll to position [0, 0]
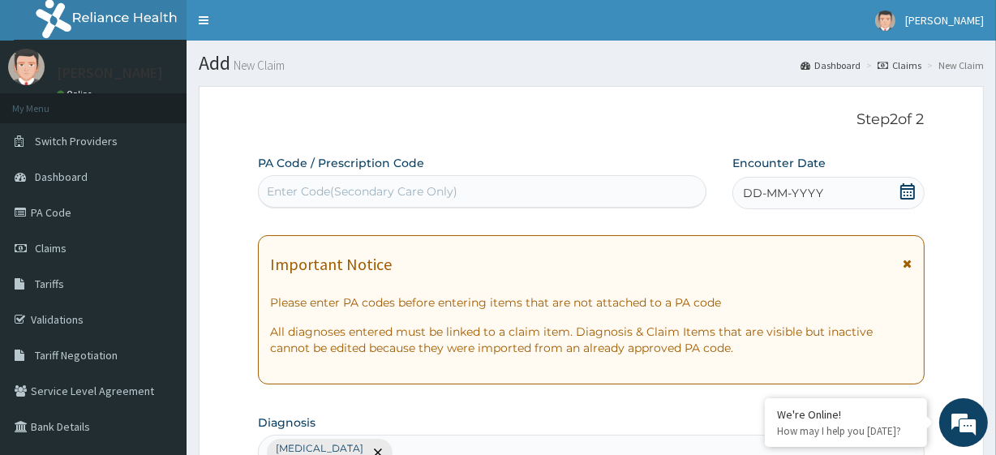
click at [890, 179] on div "DD-MM-YYYY" at bounding box center [828, 193] width 192 height 32
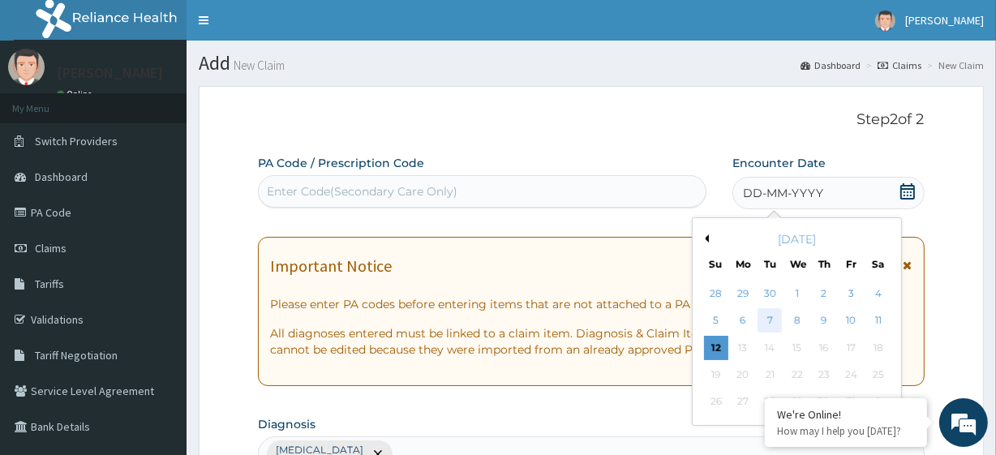
click at [762, 319] on div "7" at bounding box center [769, 321] width 24 height 24
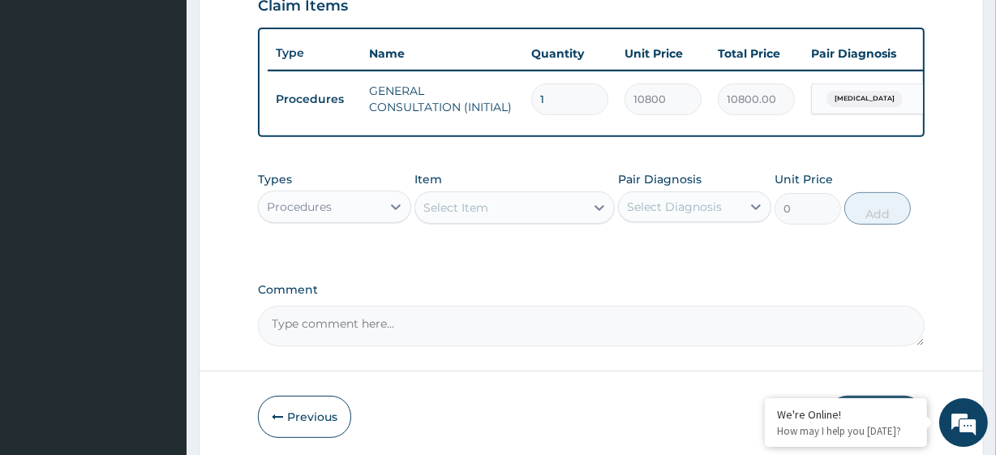
scroll to position [647, 0]
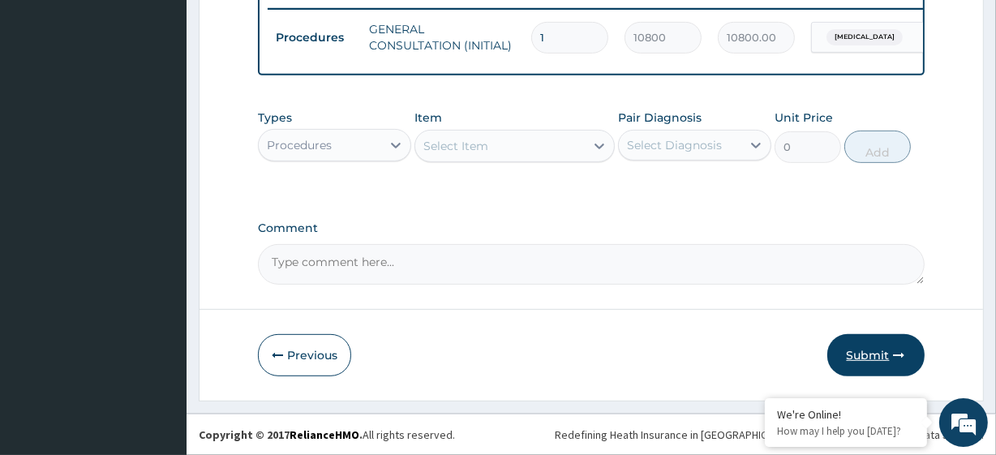
click at [907, 354] on button "Submit" at bounding box center [875, 355] width 97 height 42
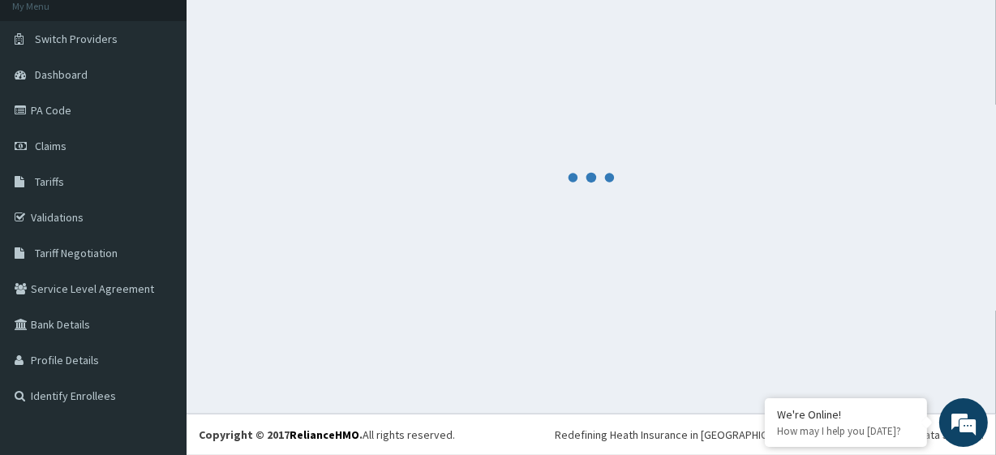
scroll to position [102, 0]
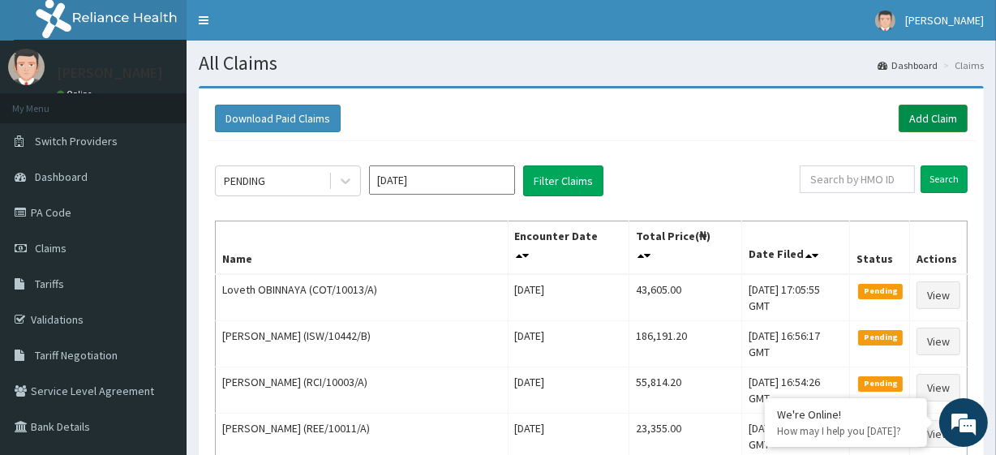
click at [938, 111] on link "Add Claim" at bounding box center [932, 119] width 69 height 28
click at [947, 115] on link "Add Claim" at bounding box center [932, 119] width 69 height 28
click at [917, 122] on link "Add Claim" at bounding box center [932, 119] width 69 height 28
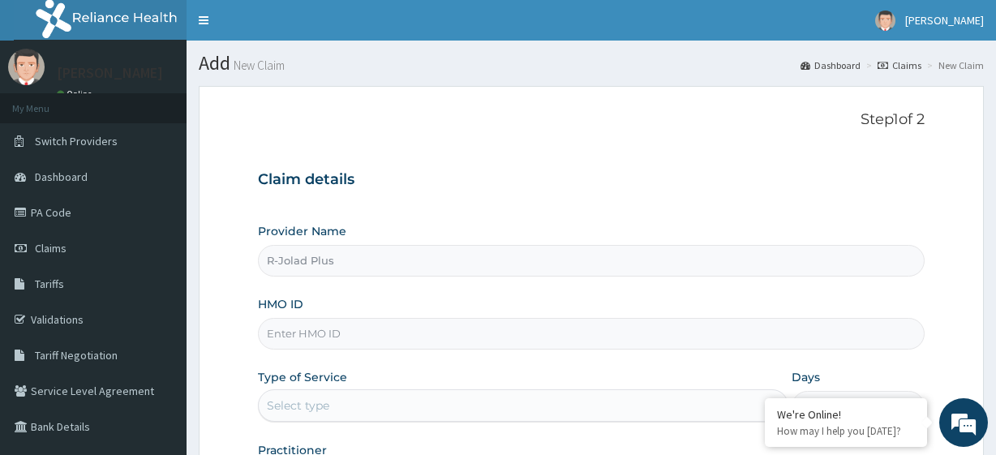
type input "R-Jolad Plus"
click at [388, 333] on input "HMO ID" at bounding box center [591, 334] width 666 height 32
paste input "EIS/11925/B"
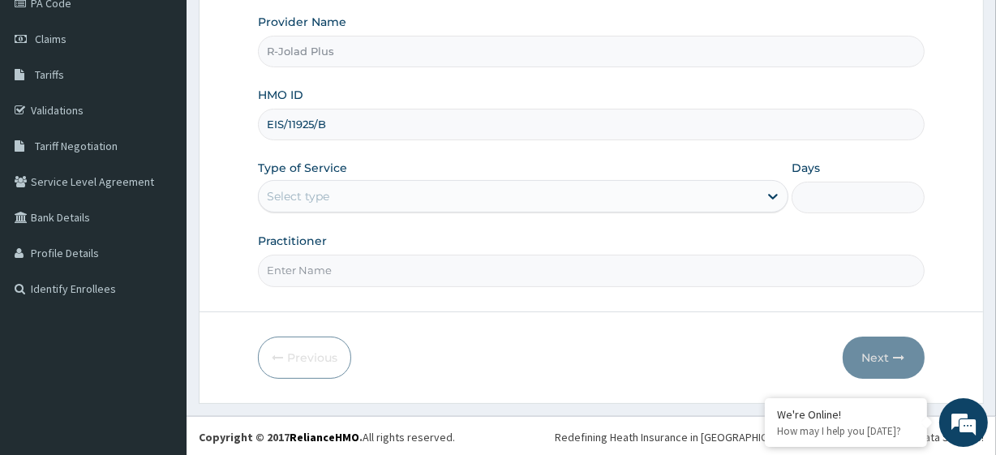
scroll to position [210, 0]
type input "EIS/11925/B"
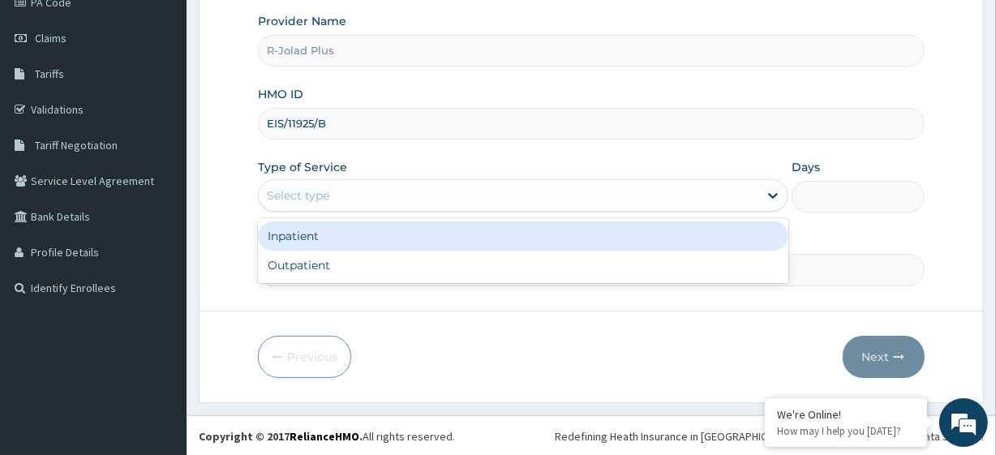
drag, startPoint x: 302, startPoint y: 196, endPoint x: 321, endPoint y: 249, distance: 55.9
click at [321, 212] on div "option Inpatient focused, 1 of 2. 2 results available. Use Up and Down to choos…" at bounding box center [523, 195] width 530 height 32
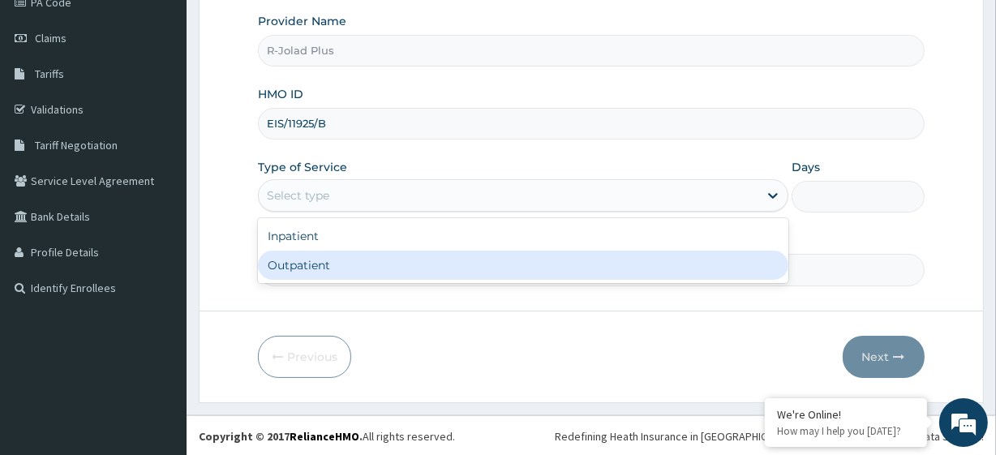
click at [320, 268] on div "Outpatient" at bounding box center [523, 265] width 530 height 29
type input "1"
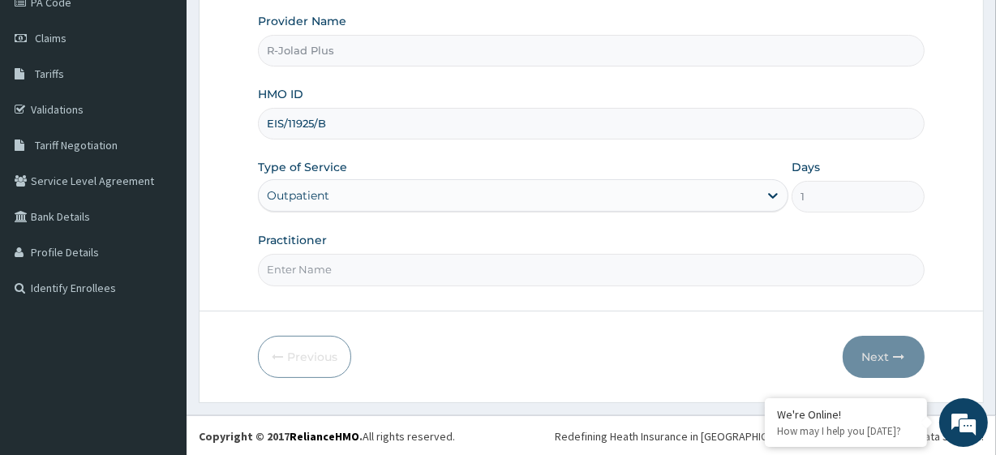
scroll to position [0, 0]
click at [322, 277] on input "Practitioner" at bounding box center [591, 270] width 666 height 32
paste input "Eyesare Ogheneruemu"
type input "Eyesare Ogheneruemu"
click at [883, 366] on button "Next" at bounding box center [883, 357] width 82 height 42
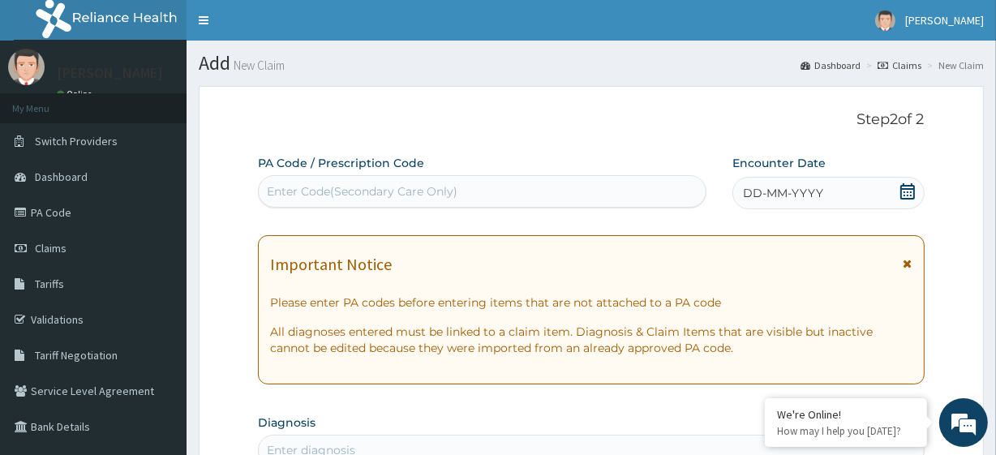
click at [349, 203] on div "Enter Code(Secondary Care Only)" at bounding box center [482, 191] width 446 height 26
paste input "PA/CB6194"
type input "PA/CB6194"
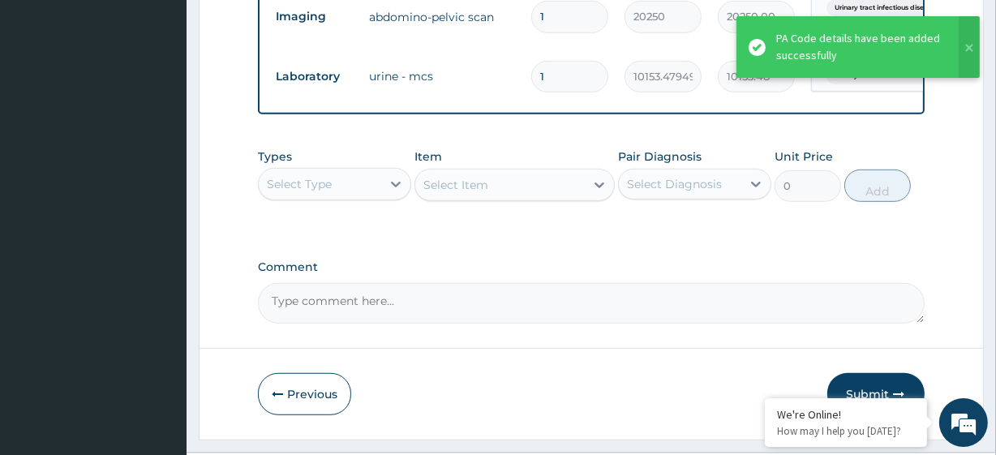
scroll to position [917, 0]
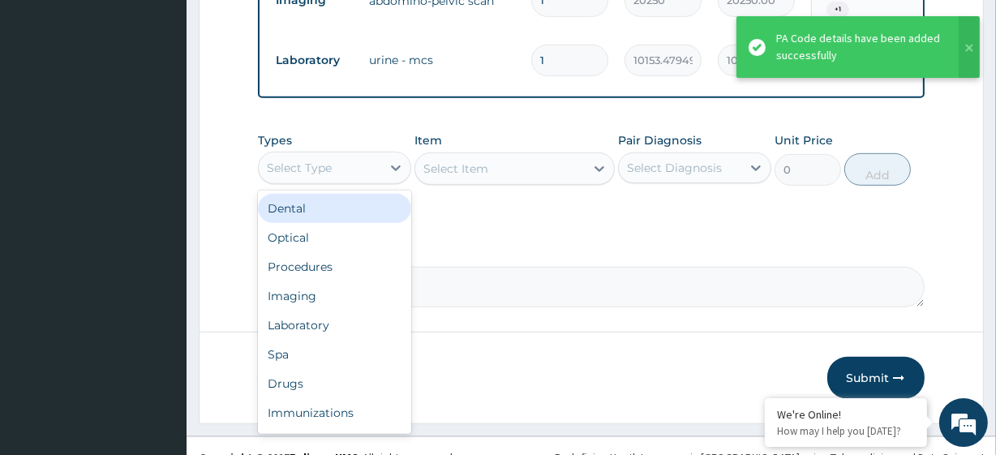
drag, startPoint x: 307, startPoint y: 184, endPoint x: 327, endPoint y: 246, distance: 64.6
click at [327, 184] on div "option Dental focused, 1 of 10. 10 results available. Use Up and Down to choose…" at bounding box center [334, 168] width 153 height 32
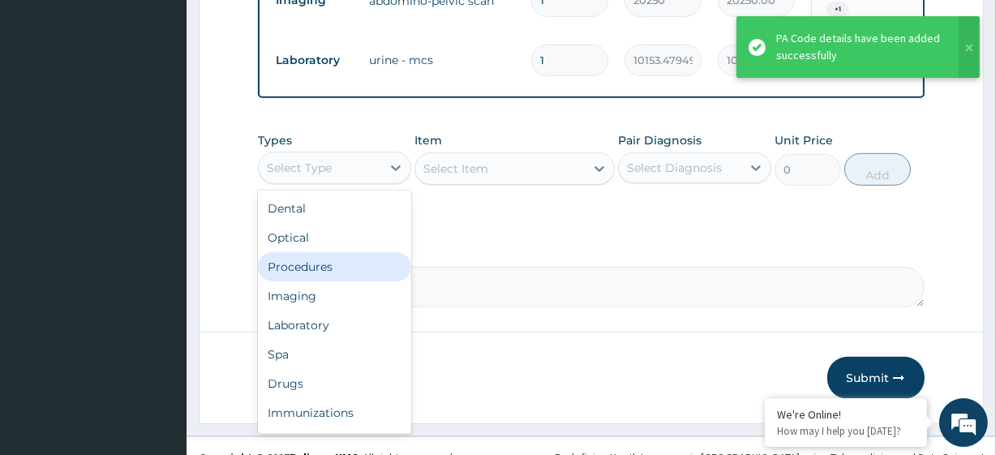
click at [332, 273] on div "Procedures" at bounding box center [334, 266] width 153 height 29
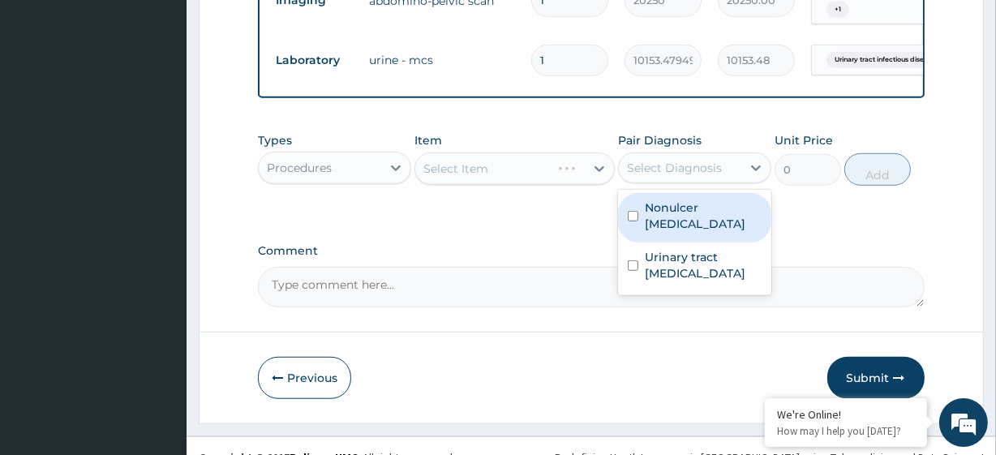
click at [673, 176] on div "Select Diagnosis" at bounding box center [674, 168] width 95 height 16
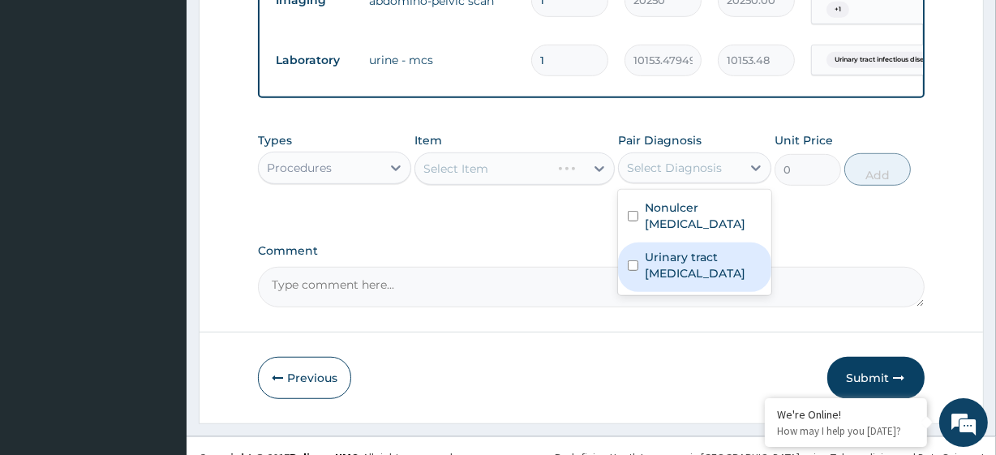
click at [670, 242] on div "Urinary tract infectious disease" at bounding box center [694, 266] width 153 height 49
checkbox input "true"
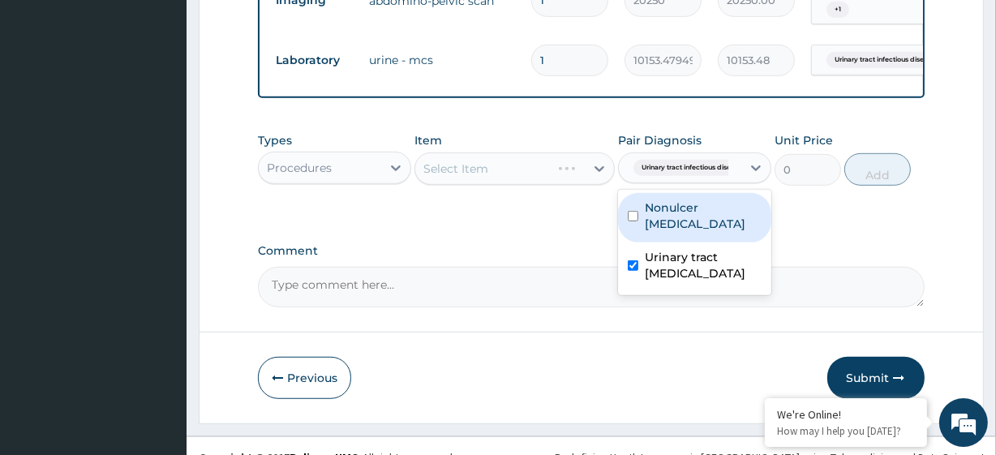
click at [667, 225] on label "Nonulcer dyspepsia" at bounding box center [703, 215] width 117 height 32
checkbox input "true"
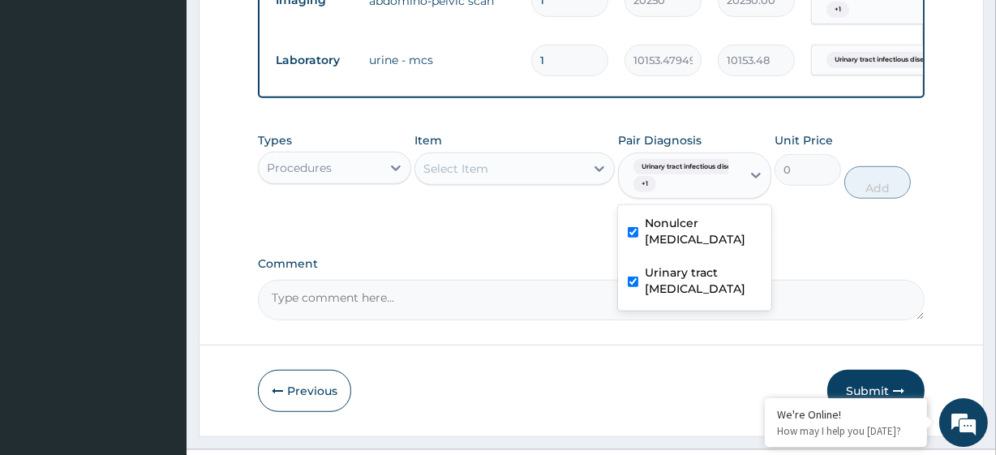
click at [501, 170] on div "Select Item" at bounding box center [499, 169] width 169 height 26
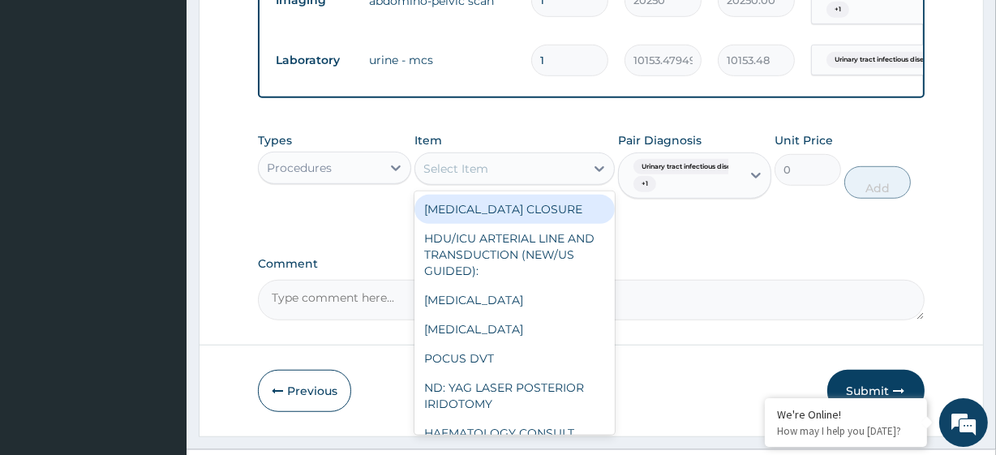
paste input "General Consultation (initial)"
type input "General Consultation (initial)"
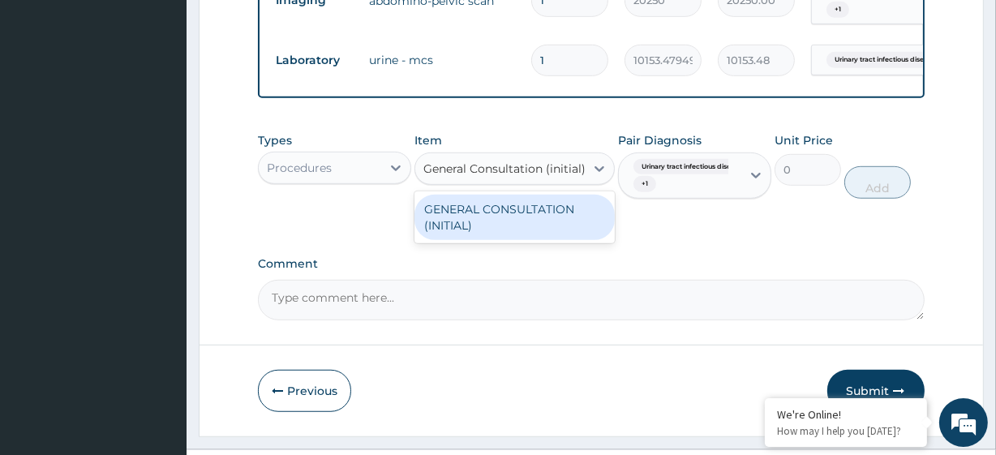
scroll to position [0, 6]
click at [504, 235] on div "GENERAL CONSULTATION (INITIAL)" at bounding box center [513, 217] width 199 height 45
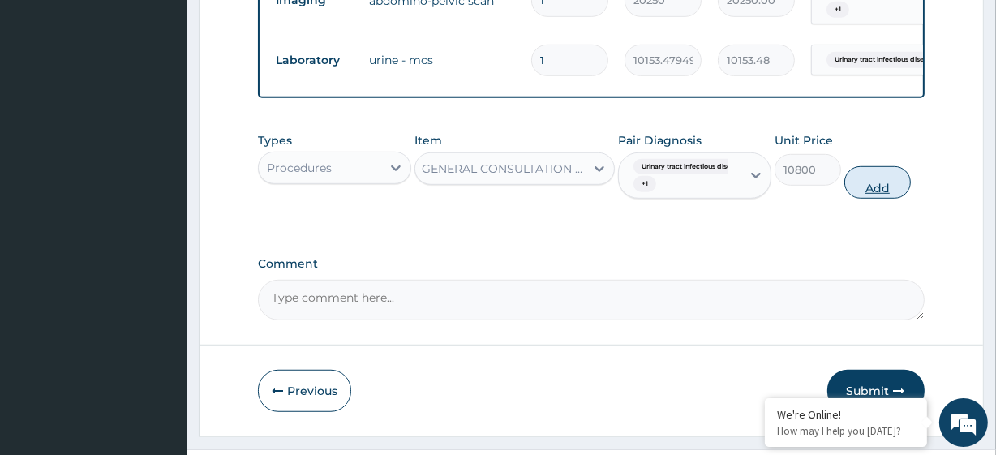
click at [902, 189] on button "Add" at bounding box center [877, 182] width 66 height 32
type input "0"
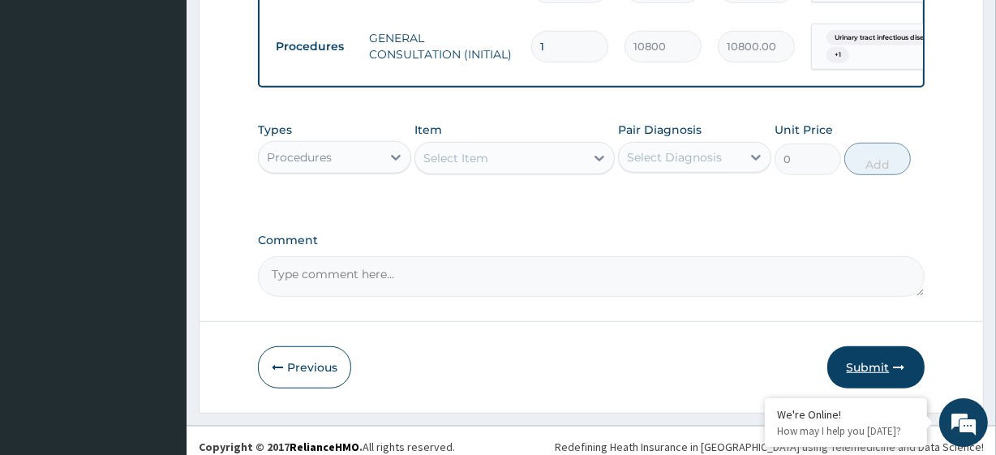
scroll to position [1013, 0]
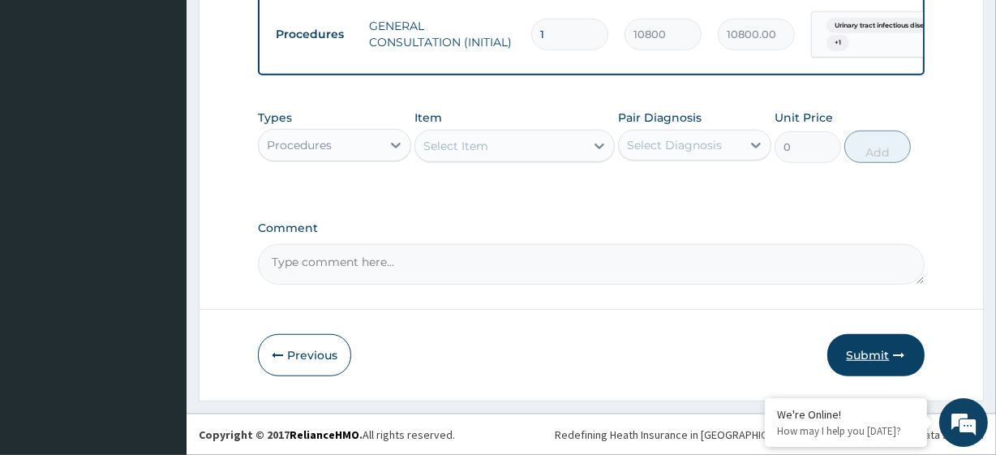
click at [873, 364] on button "Submit" at bounding box center [875, 355] width 97 height 42
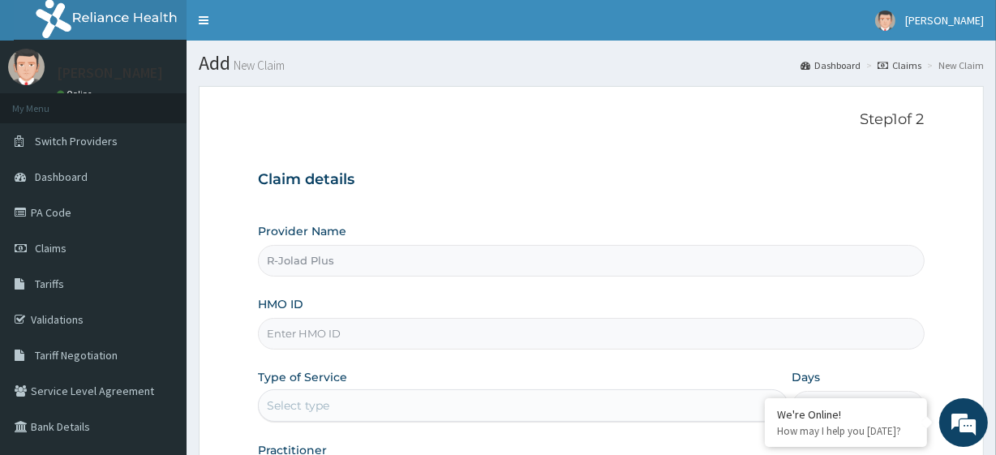
click at [396, 327] on input "HMO ID" at bounding box center [591, 334] width 666 height 32
paste input "ISW/10430/A"
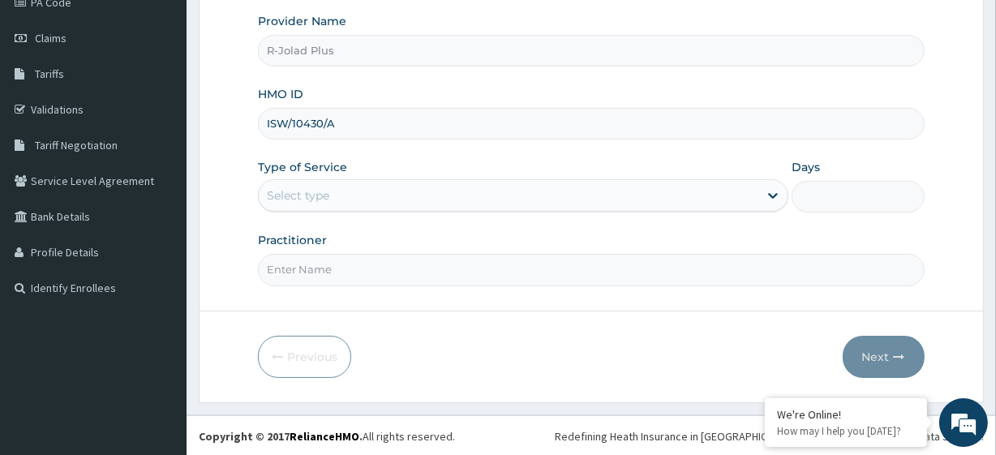
type input "ISW/10430/A"
click at [331, 211] on div "Type of Service Select type" at bounding box center [523, 186] width 530 height 54
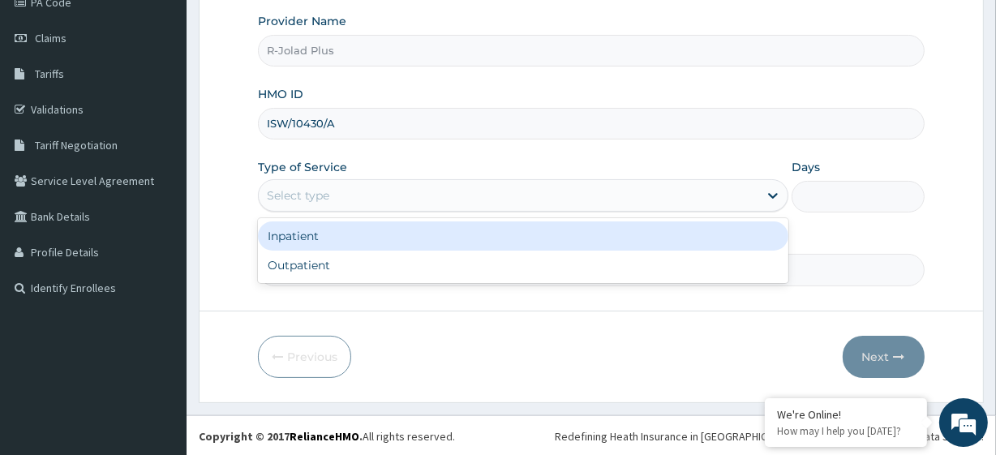
click at [341, 188] on div "Select type" at bounding box center [508, 195] width 499 height 26
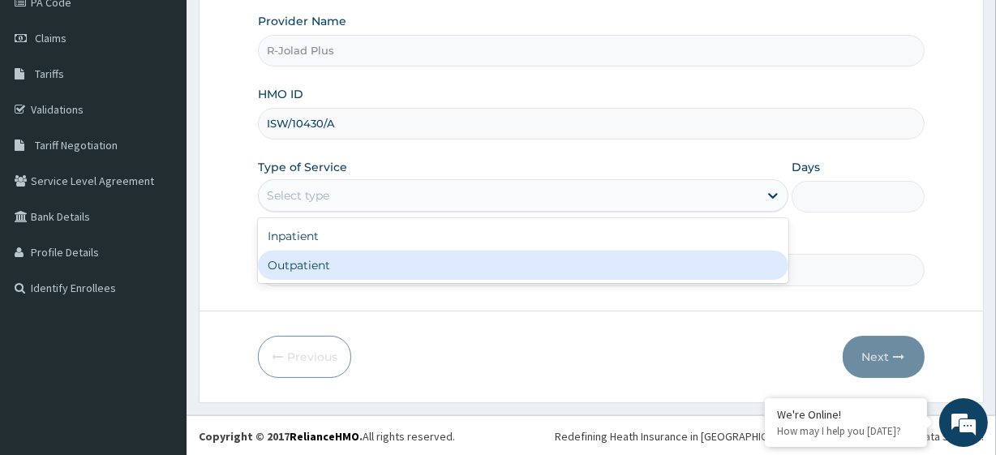
click at [336, 265] on div "Outpatient" at bounding box center [523, 265] width 530 height 29
type input "1"
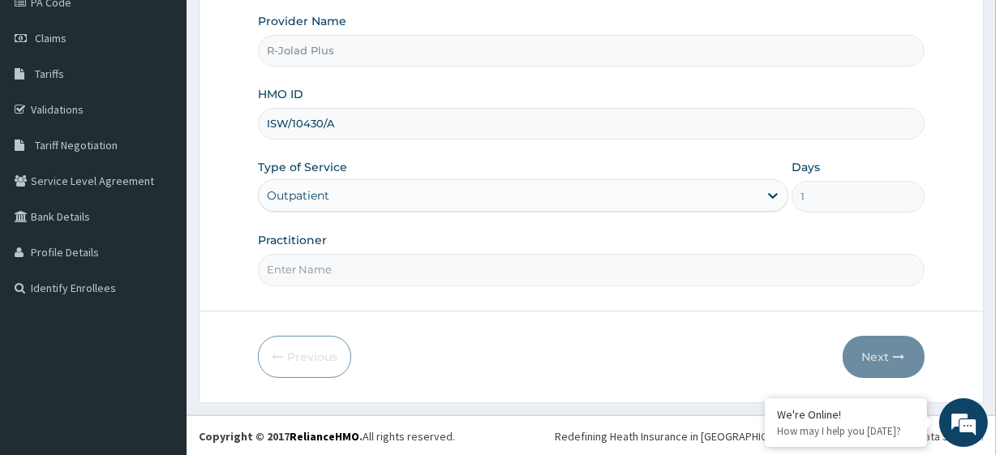
click at [341, 276] on input "Practitioner" at bounding box center [591, 270] width 666 height 32
paste input "Eyesare Ogheneruemu"
type input "Eyesare Ogheneruemu"
click at [909, 367] on button "Next" at bounding box center [883, 357] width 82 height 42
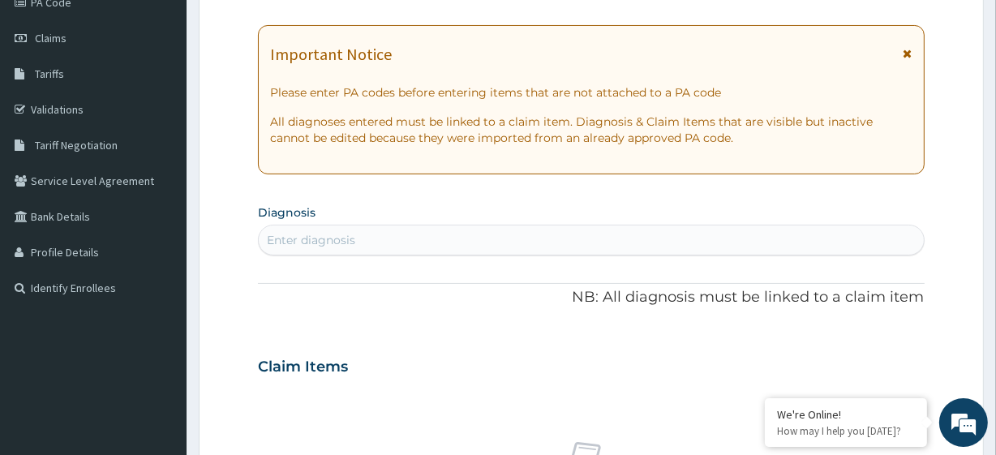
scroll to position [0, 0]
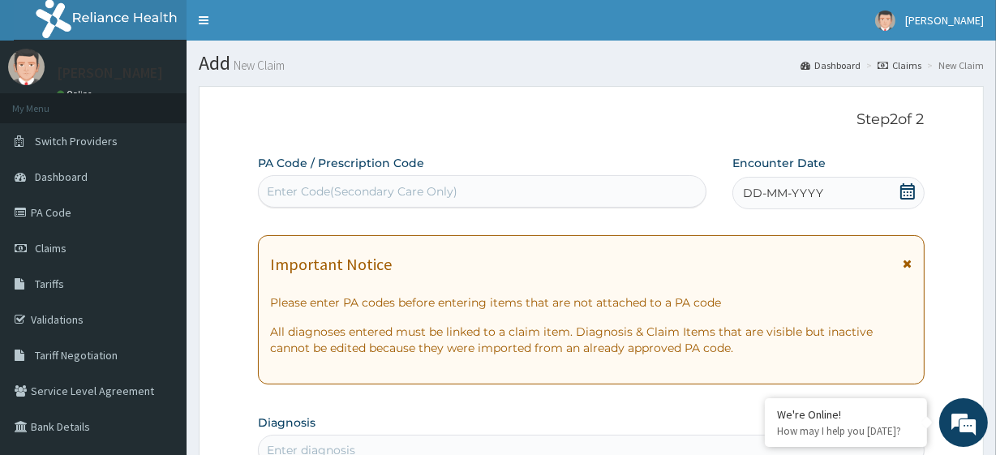
click at [338, 196] on div "Enter Code(Secondary Care Only)" at bounding box center [362, 191] width 191 height 16
paste input "PA/9F9A43"
type input "PA/9F9A43"
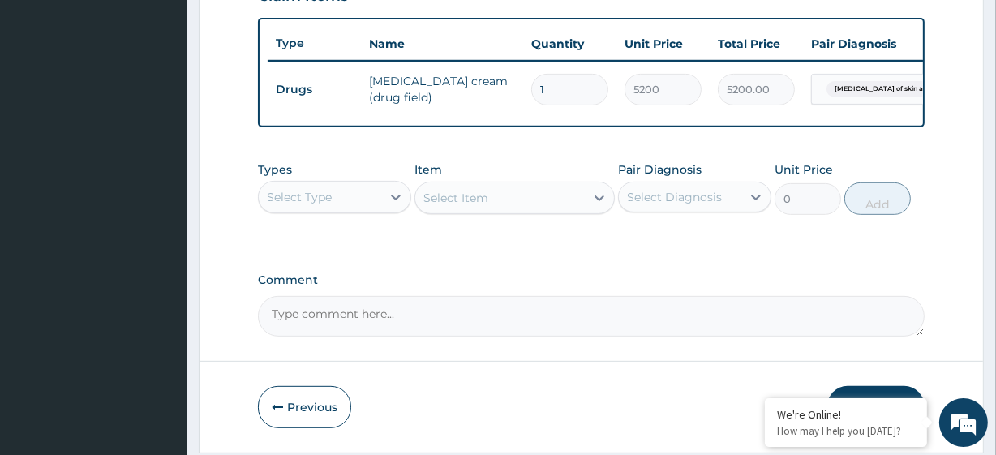
scroll to position [608, 0]
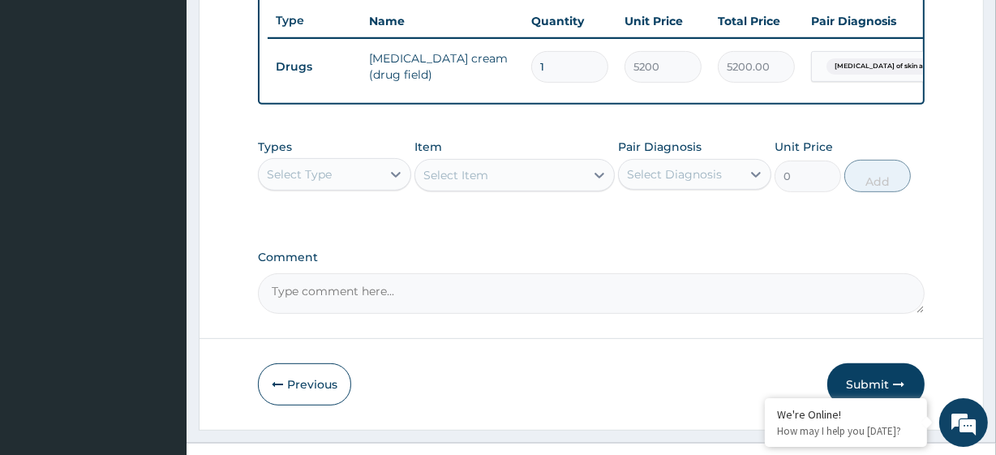
click at [332, 182] on div "Select Type" at bounding box center [299, 174] width 65 height 16
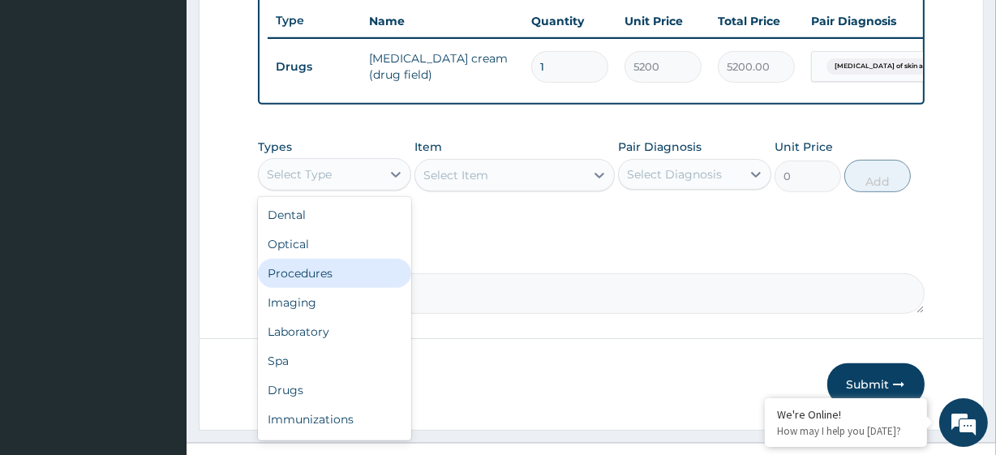
click at [348, 268] on div "Procedures" at bounding box center [334, 273] width 153 height 29
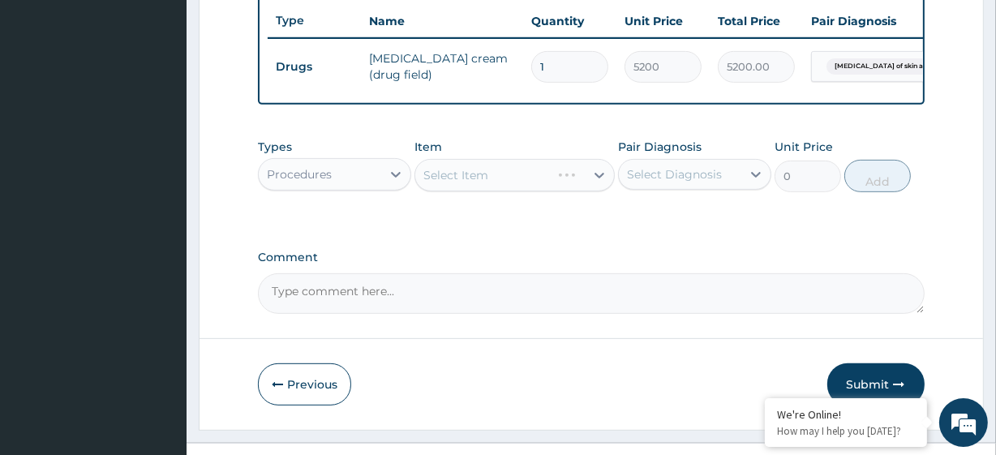
click at [477, 182] on div "Select Item" at bounding box center [513, 175] width 199 height 32
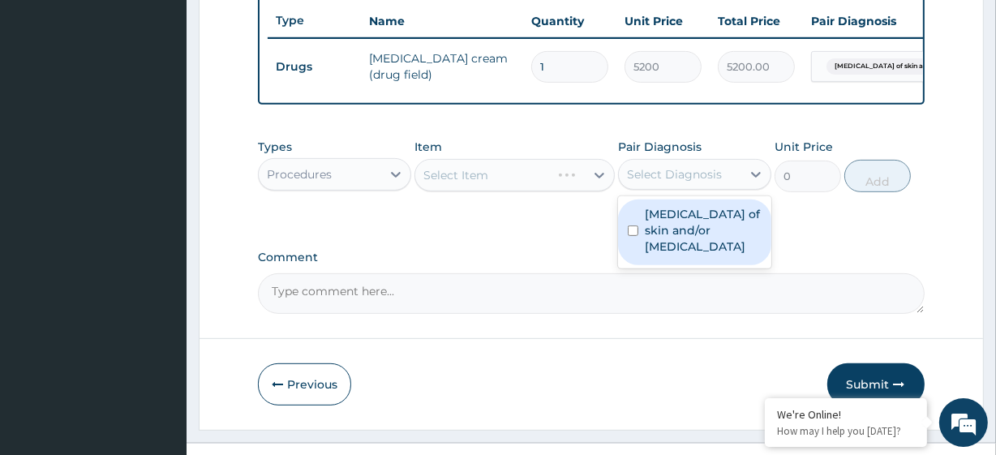
click at [650, 182] on div "Select Diagnosis" at bounding box center [674, 174] width 95 height 16
click at [664, 237] on label "Abscess of skin and/or subcutaneous tissue" at bounding box center [703, 230] width 117 height 49
checkbox input "true"
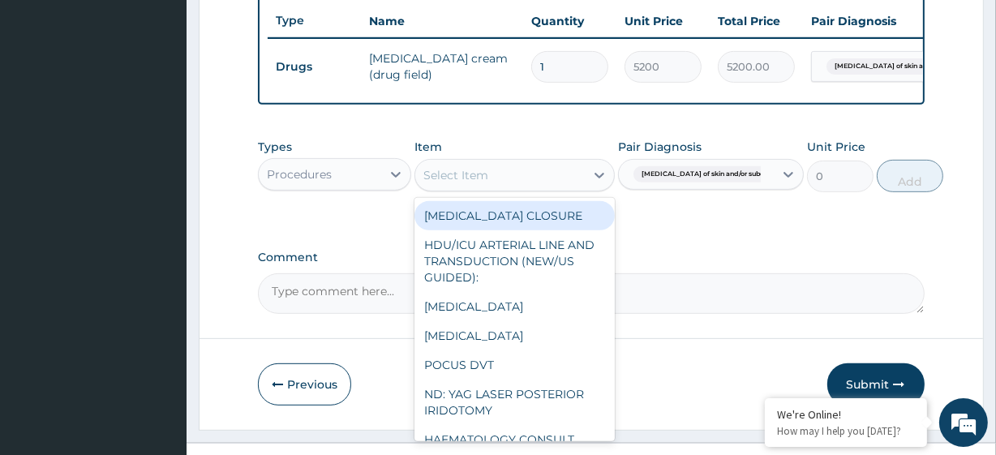
click at [498, 188] on div "Select Item" at bounding box center [499, 175] width 169 height 26
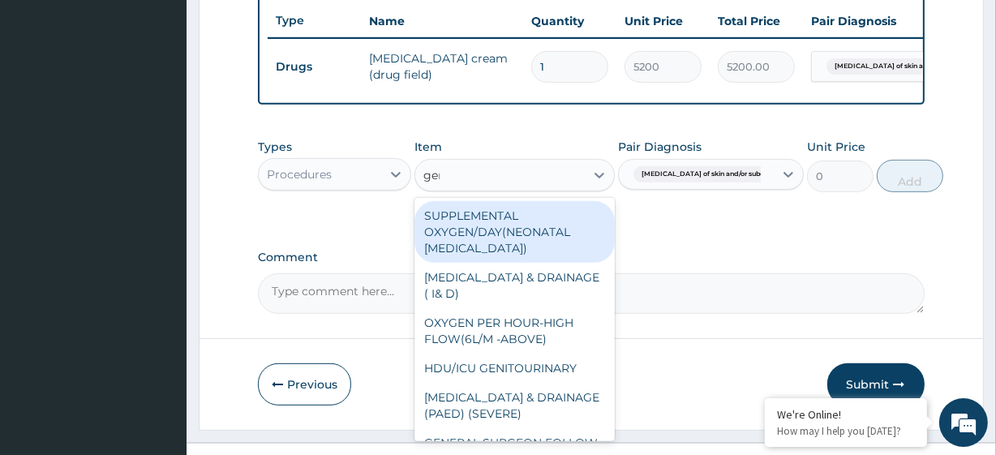
type input "gene"
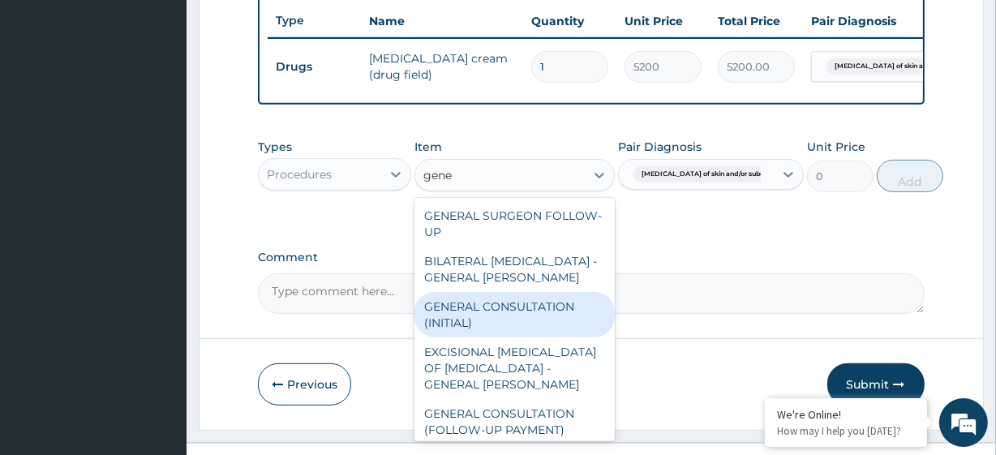
click at [511, 307] on div "GENERAL CONSULTATION (INITIAL)" at bounding box center [513, 314] width 199 height 45
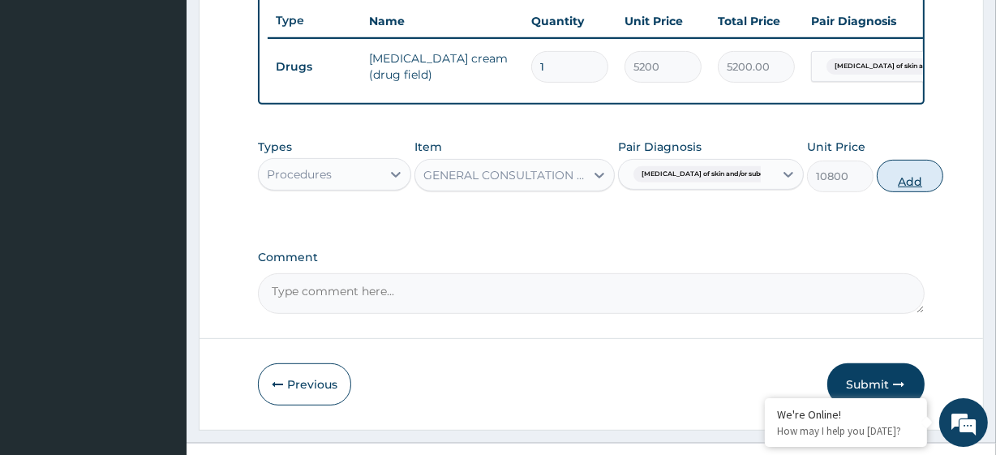
click at [877, 192] on button "Add" at bounding box center [910, 176] width 66 height 32
type input "0"
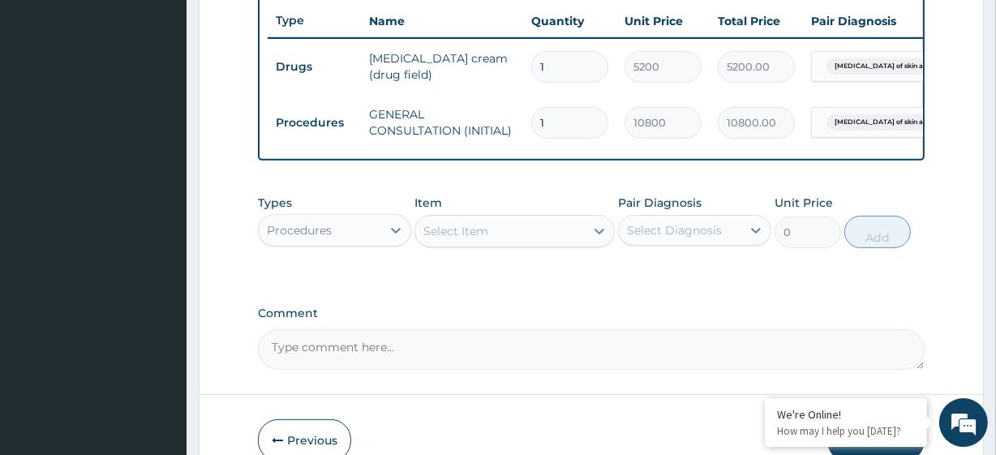
scroll to position [704, 0]
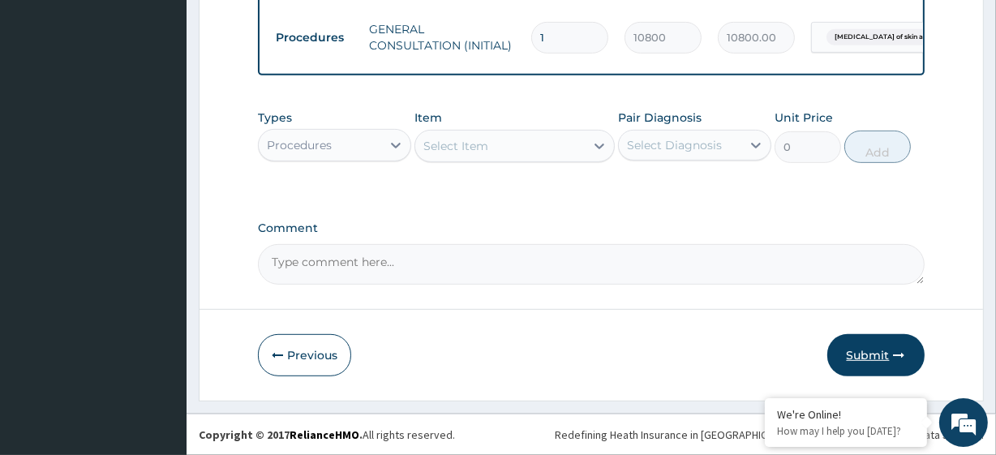
click at [843, 338] on button "Submit" at bounding box center [875, 355] width 97 height 42
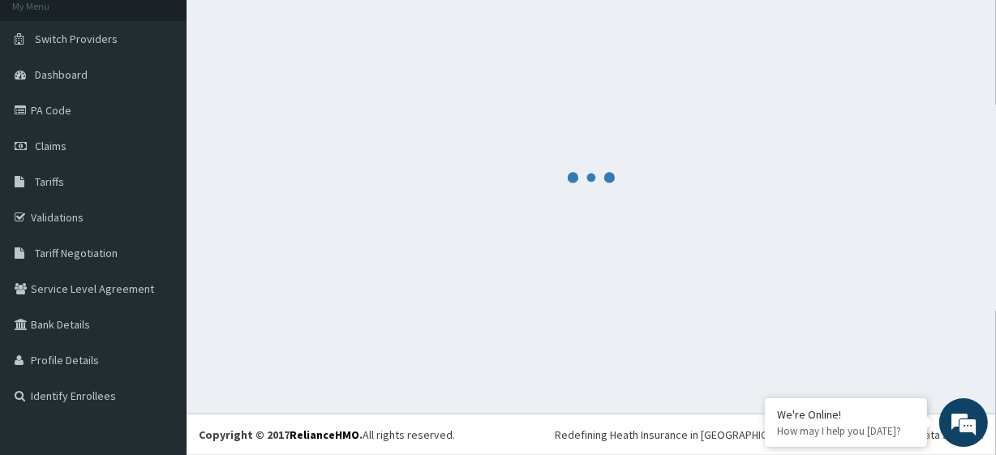
scroll to position [102, 0]
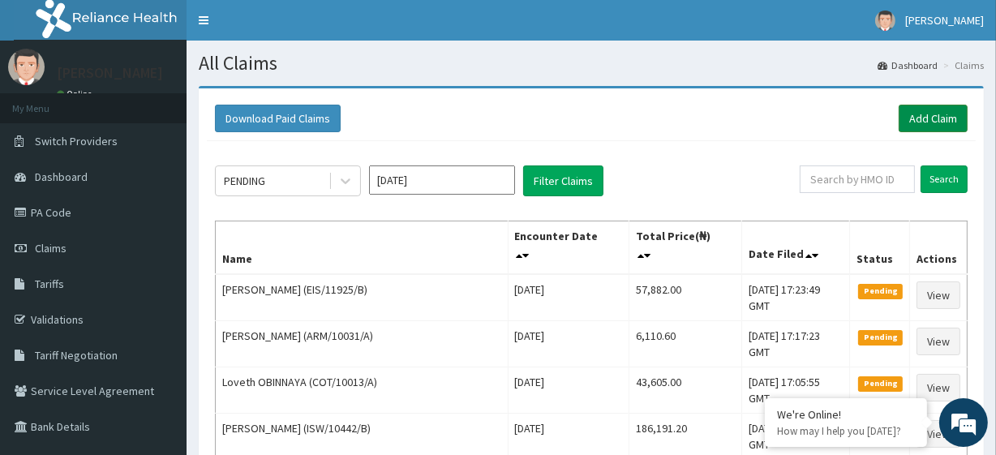
click at [917, 115] on link "Add Claim" at bounding box center [932, 119] width 69 height 28
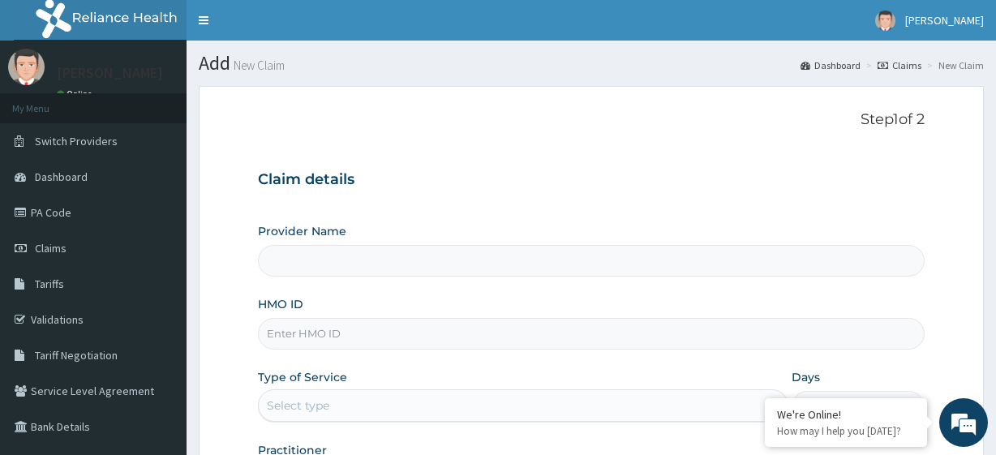
type input "R-Jolad Plus"
